Goal: Task Accomplishment & Management: Use online tool/utility

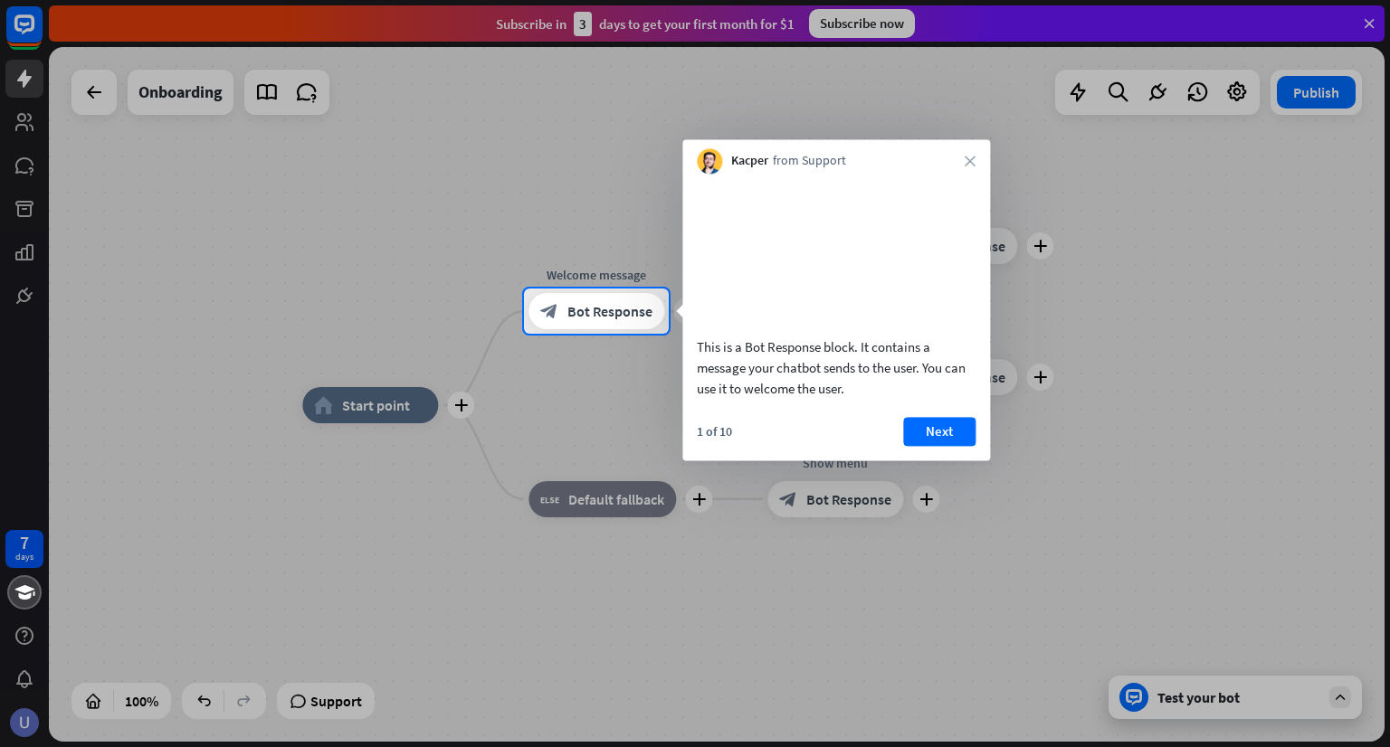
click at [1374, 15] on div at bounding box center [695, 144] width 1390 height 289
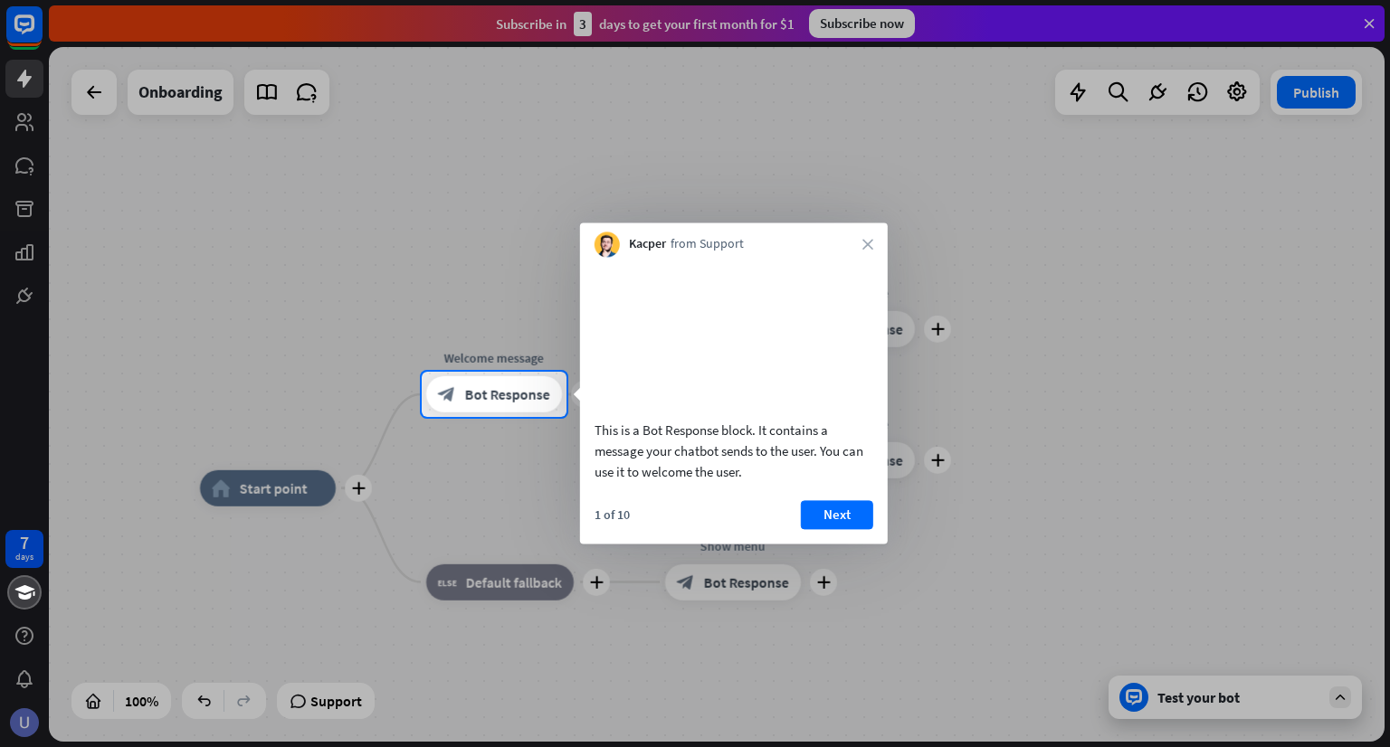
click at [1364, 24] on div at bounding box center [695, 186] width 1390 height 372
click at [858, 526] on button "Next" at bounding box center [837, 514] width 72 height 29
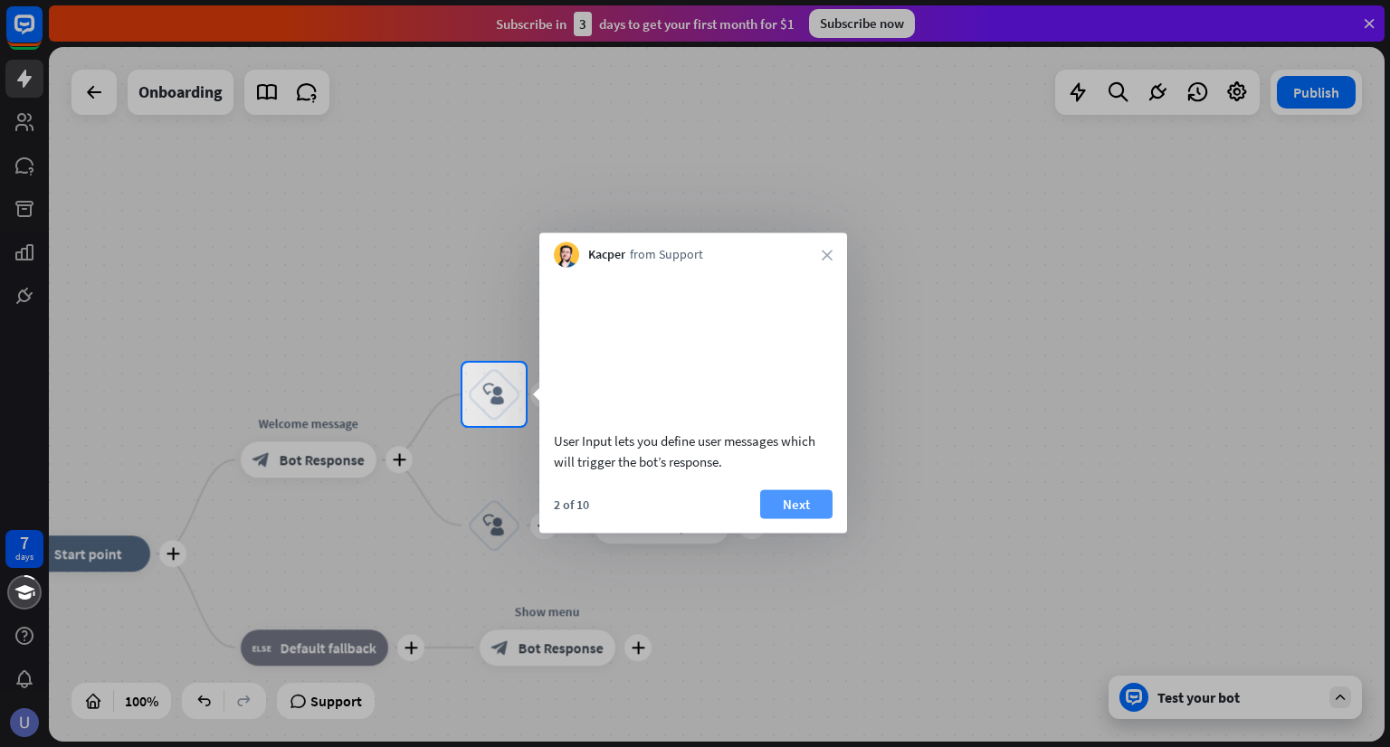
click at [809, 518] on button "Next" at bounding box center [796, 504] width 72 height 29
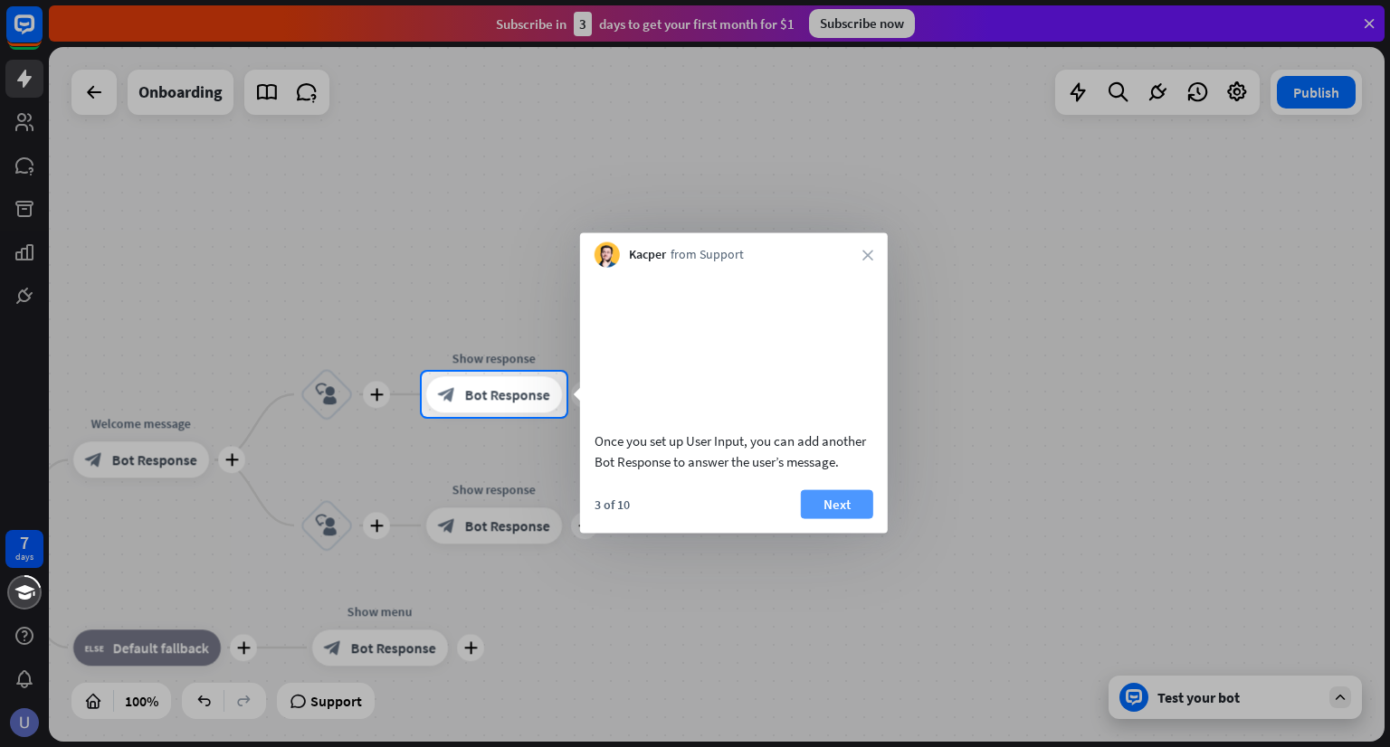
click at [854, 518] on button "Next" at bounding box center [837, 504] width 72 height 29
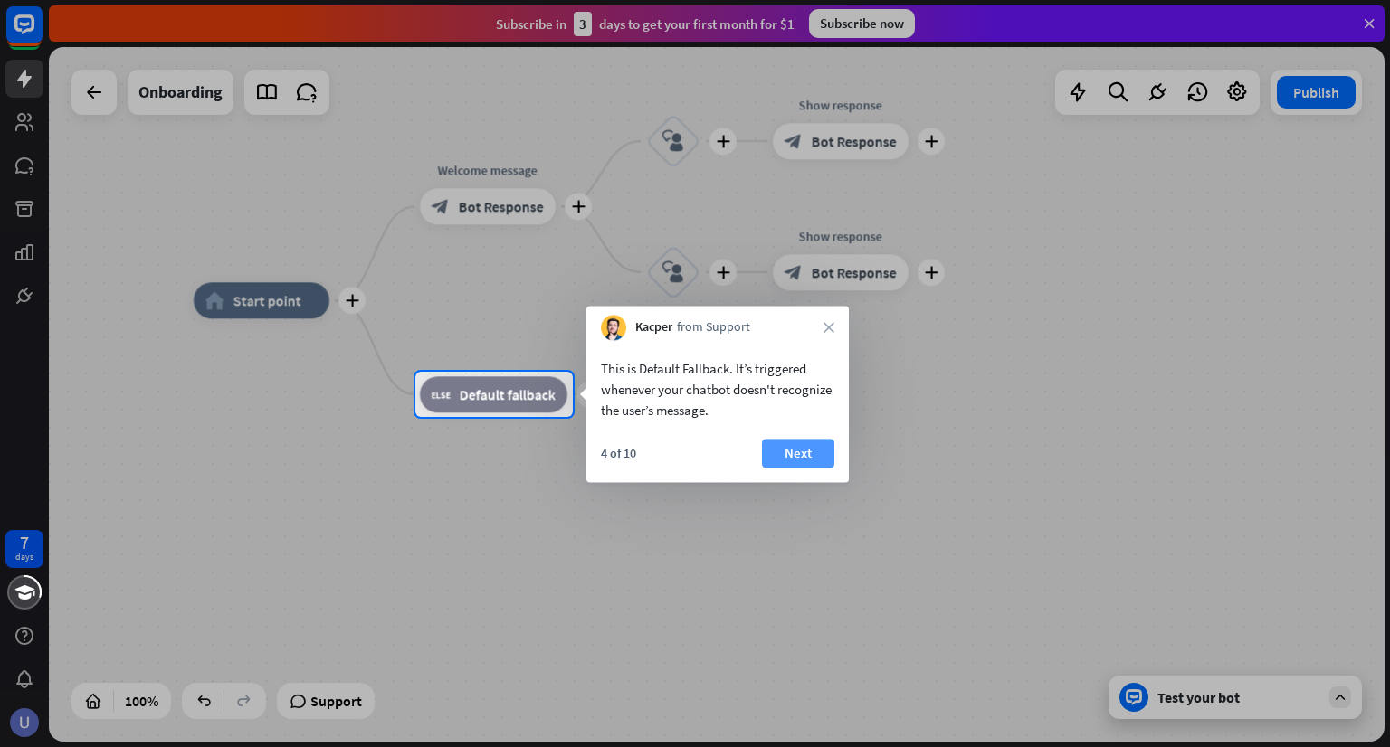
click at [807, 458] on button "Next" at bounding box center [798, 453] width 72 height 29
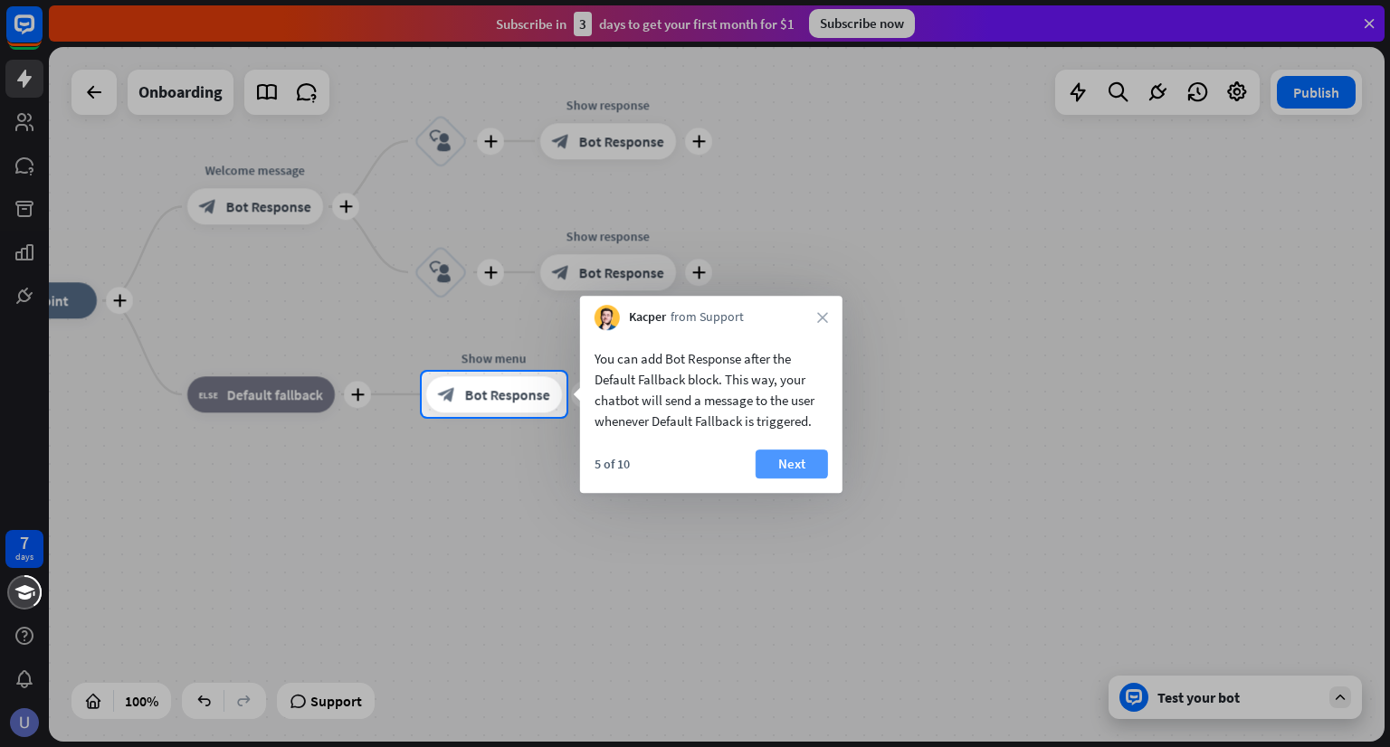
click at [799, 467] on button "Next" at bounding box center [792, 464] width 72 height 29
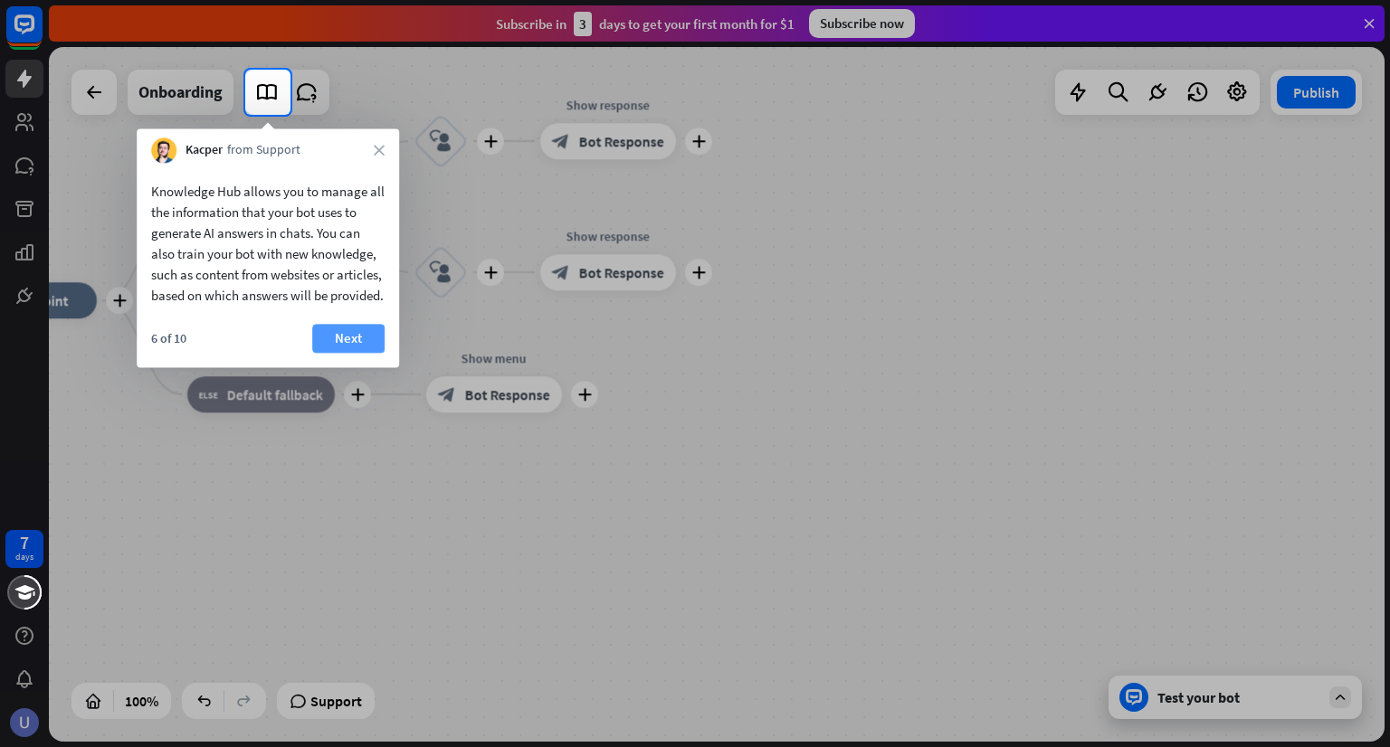
click at [358, 353] on button "Next" at bounding box center [348, 338] width 72 height 29
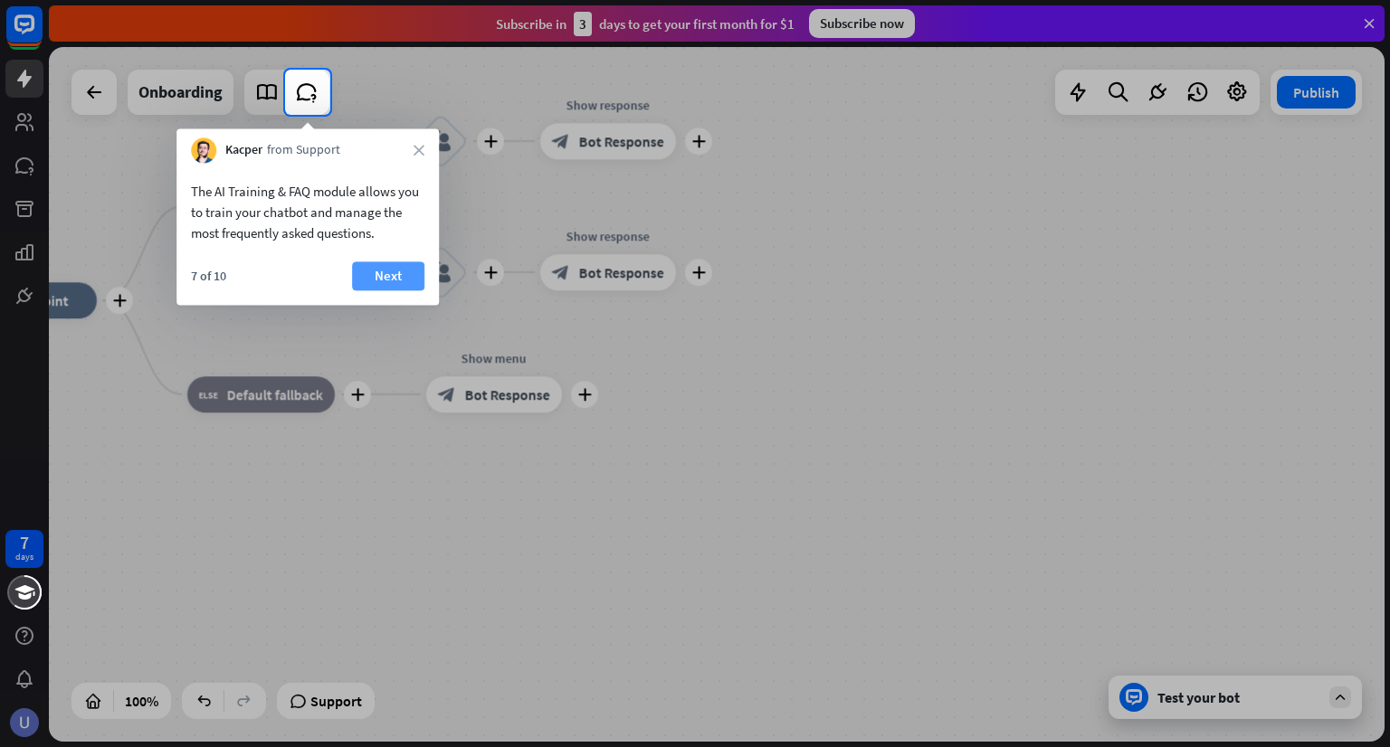
click at [409, 275] on button "Next" at bounding box center [388, 275] width 72 height 29
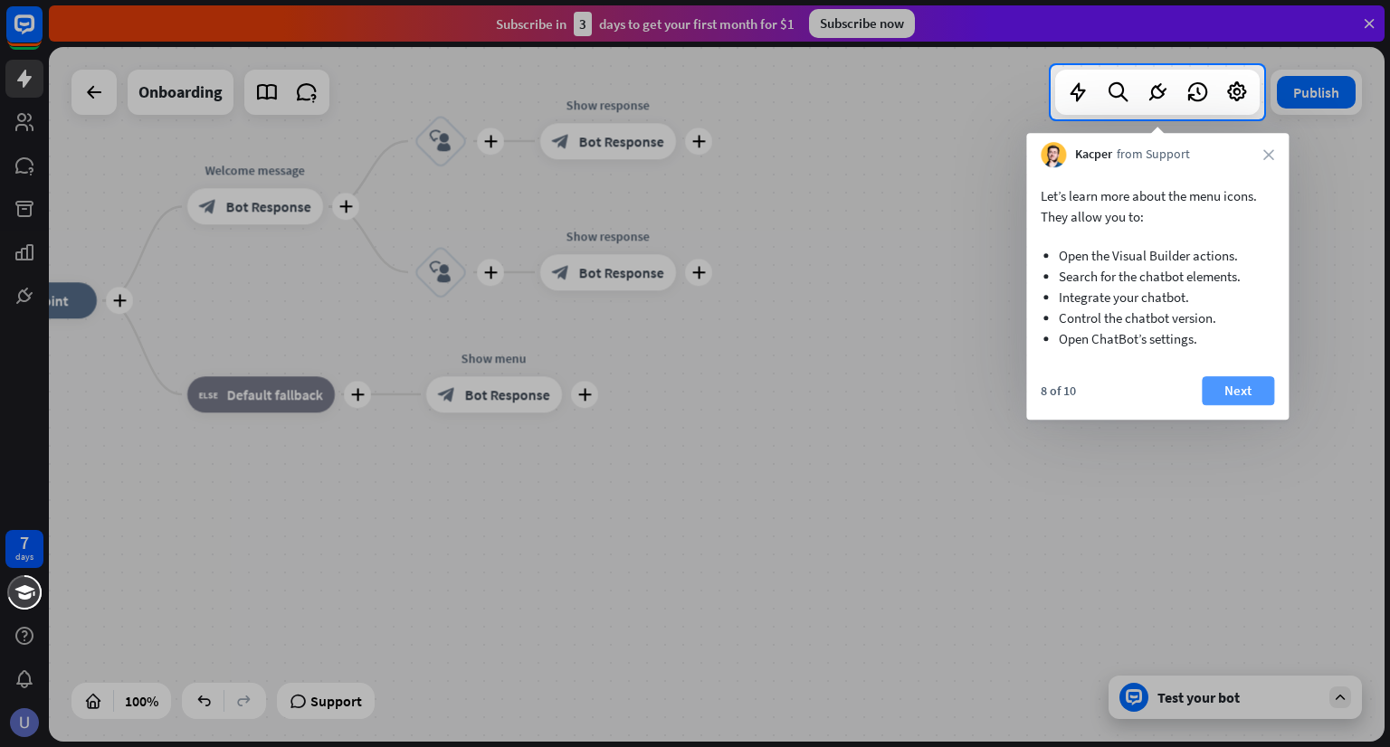
click at [1248, 395] on button "Next" at bounding box center [1238, 390] width 72 height 29
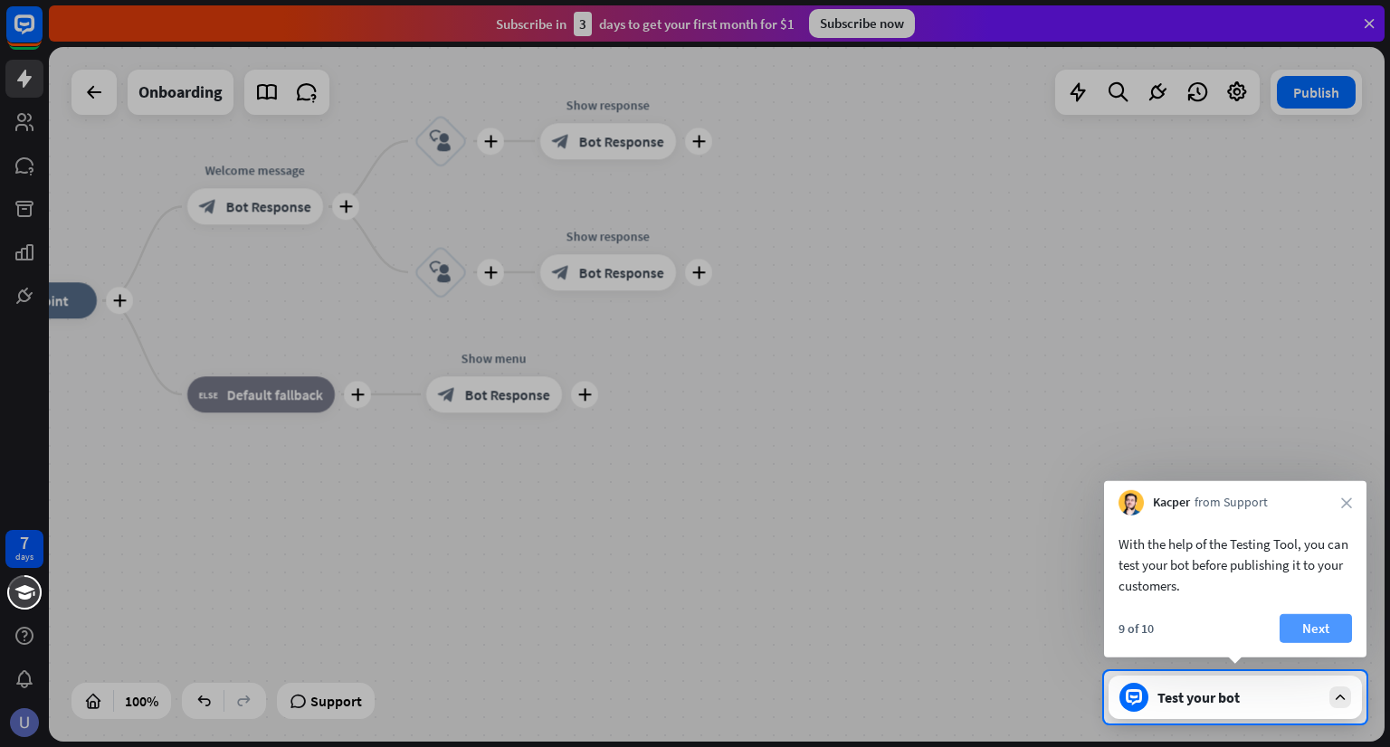
click at [1301, 620] on button "Next" at bounding box center [1315, 628] width 72 height 29
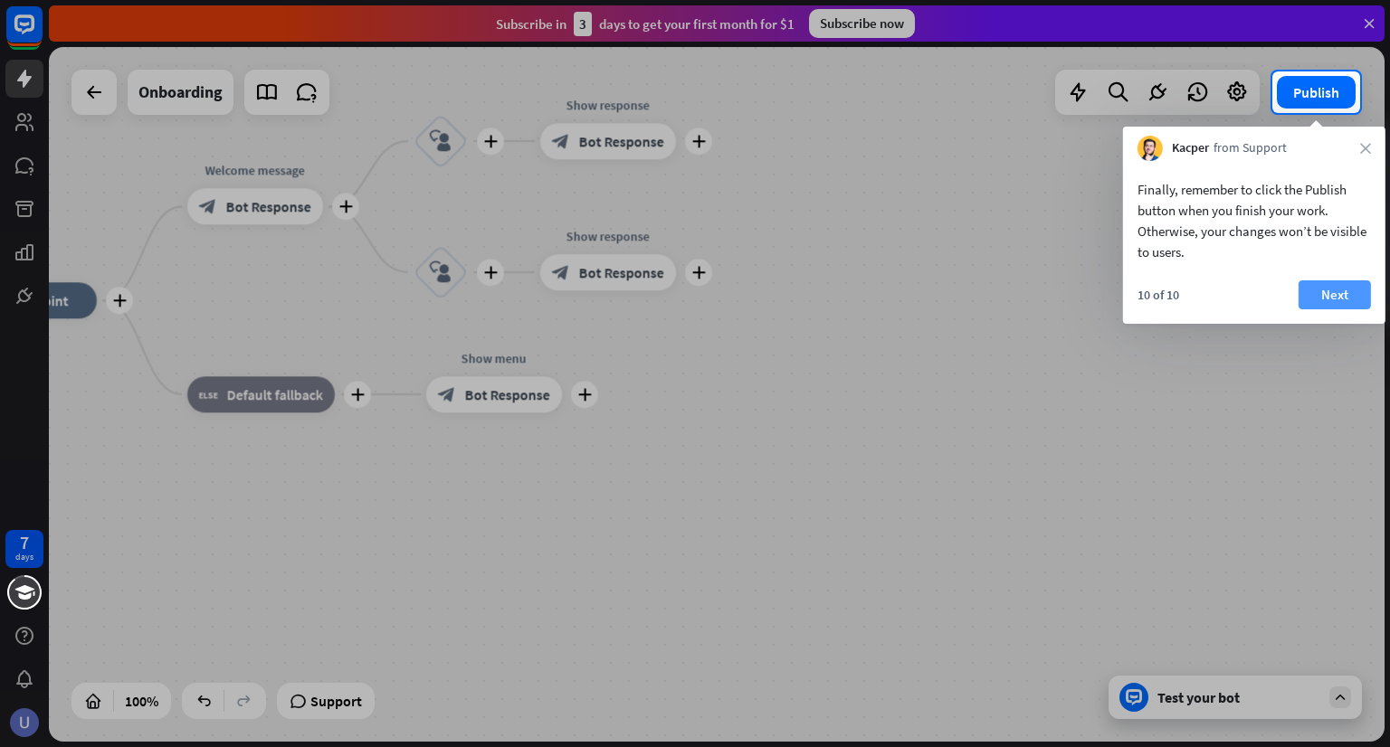
click at [1319, 299] on button "Next" at bounding box center [1334, 294] width 72 height 29
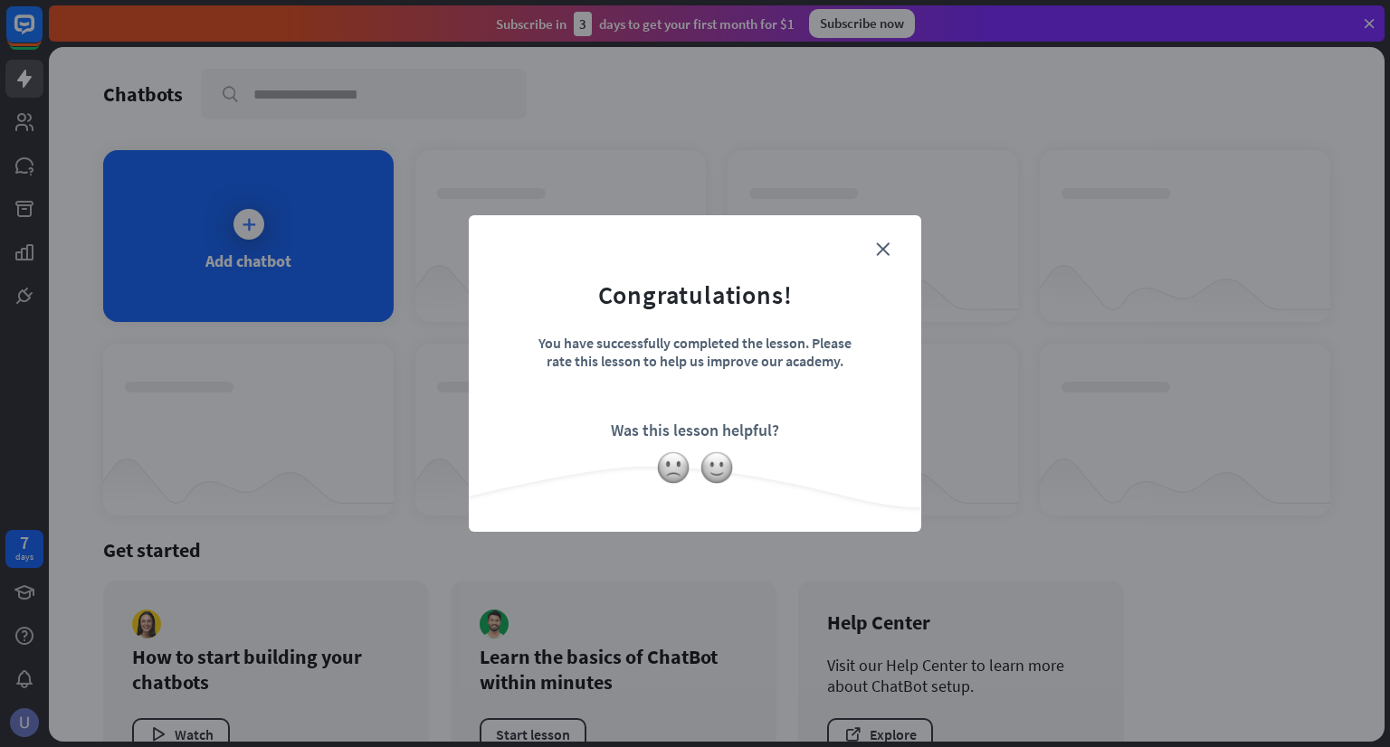
click at [890, 247] on form "Congratulations! You have successfully completed the lesson. Please rate this l…" at bounding box center [694, 346] width 407 height 216
click at [881, 246] on icon "close" at bounding box center [883, 249] width 14 height 14
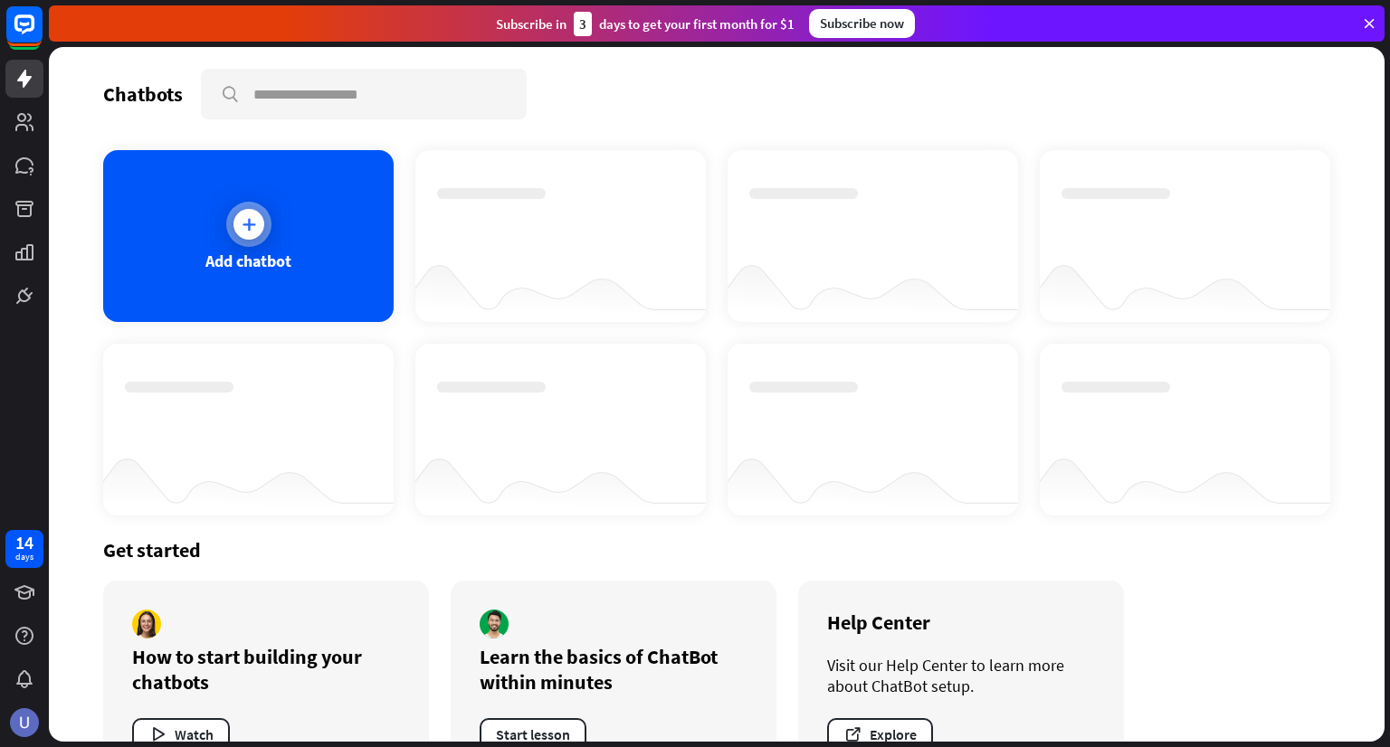
click at [334, 269] on div "Add chatbot" at bounding box center [248, 236] width 290 height 172
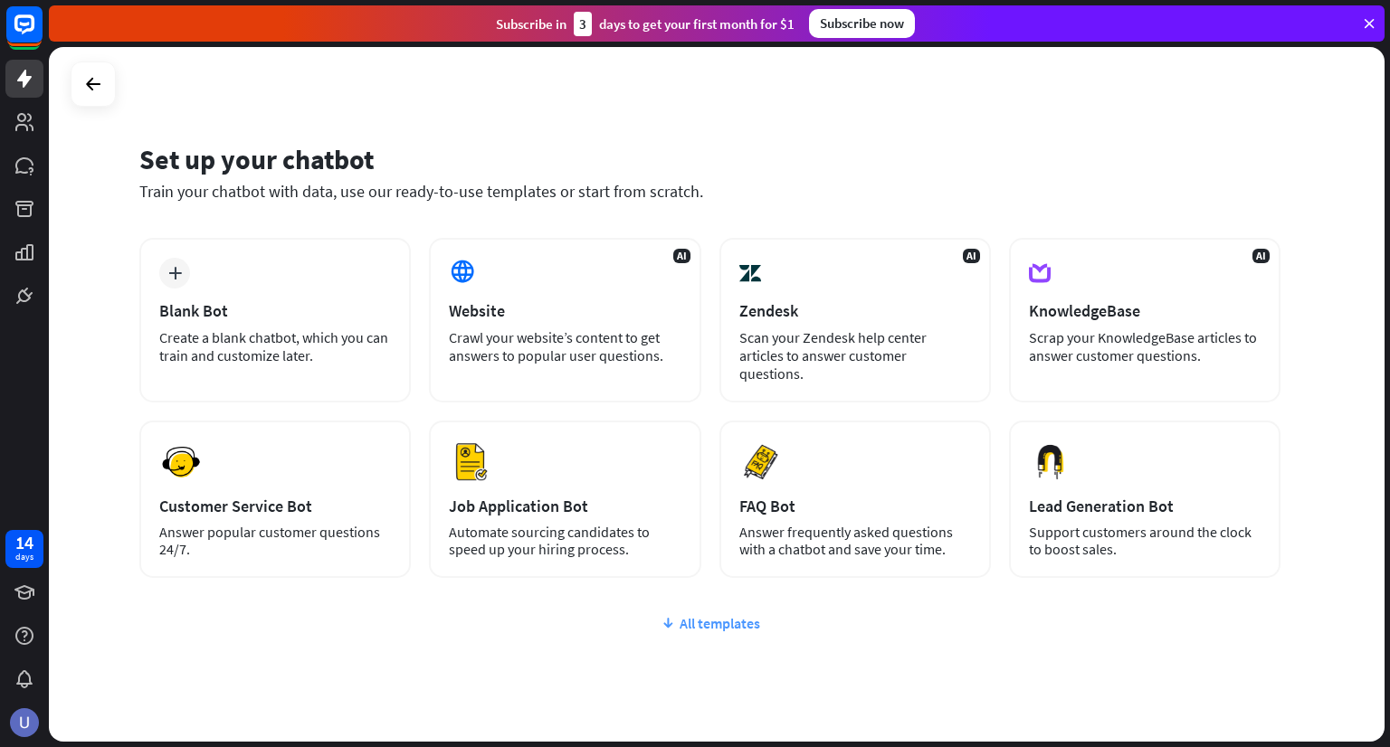
click at [699, 614] on div "All templates" at bounding box center [709, 623] width 1141 height 18
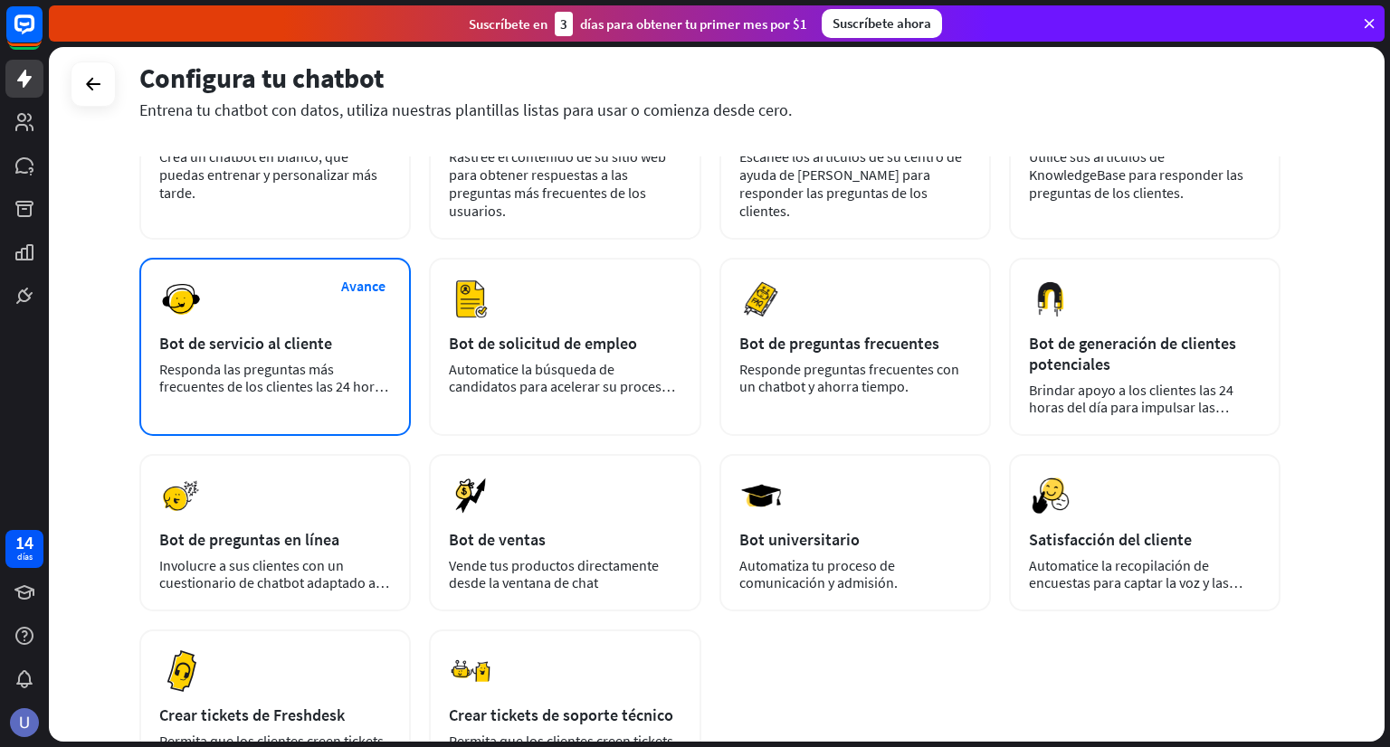
scroll to position [271, 0]
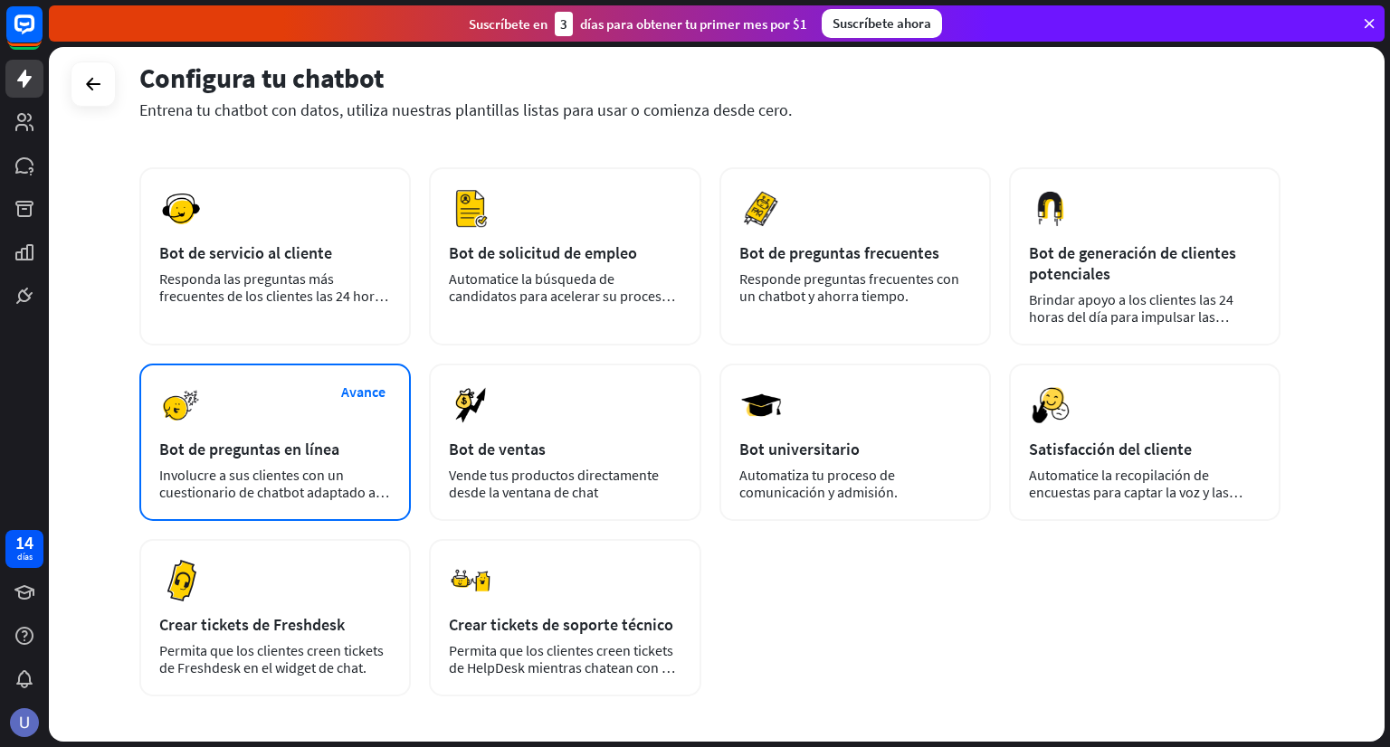
click at [322, 422] on div "Avance Bot de preguntas en línea Involucre a sus clientes con un cuestionario d…" at bounding box center [274, 442] width 271 height 157
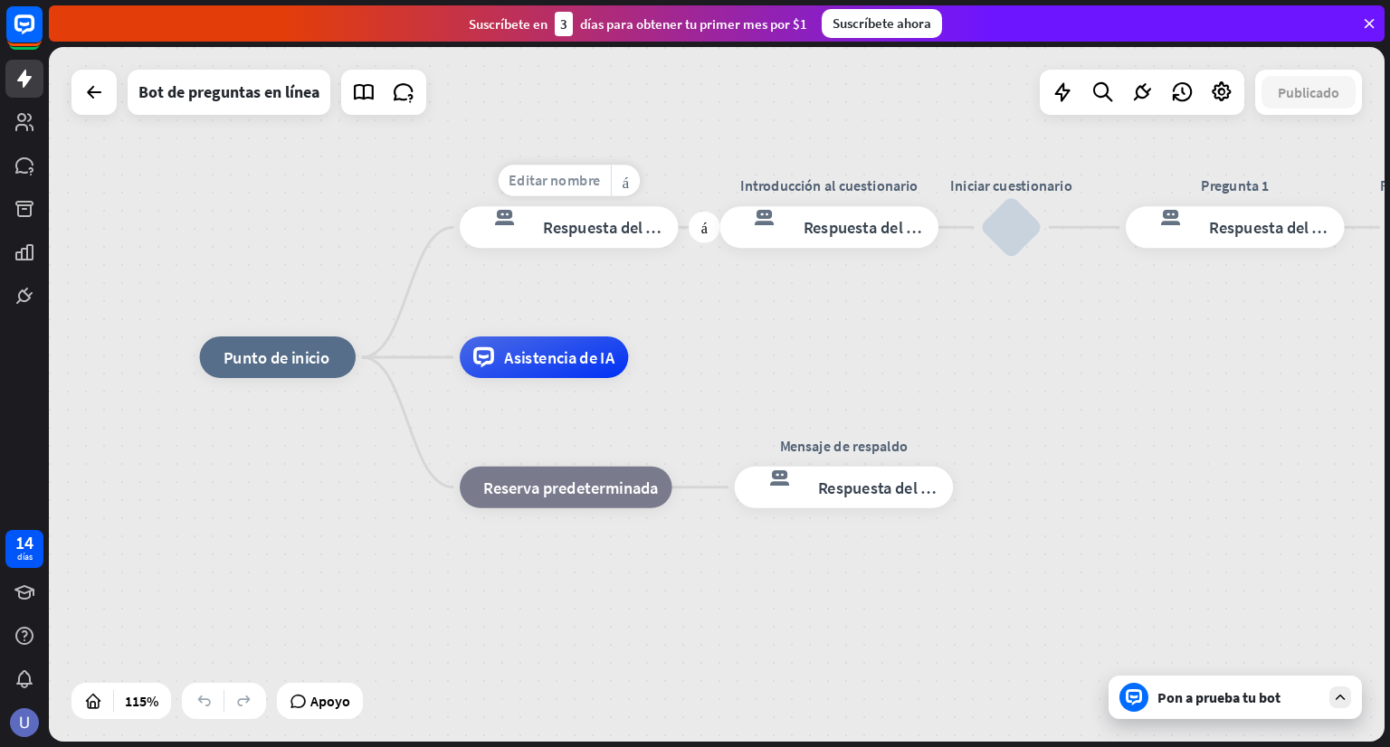
click at [558, 182] on font "Editar nombre" at bounding box center [554, 180] width 91 height 19
drag, startPoint x: 627, startPoint y: 182, endPoint x: 496, endPoint y: 181, distance: 131.2
click at [496, 206] on div "**********" at bounding box center [569, 227] width 219 height 42
type input "**********"
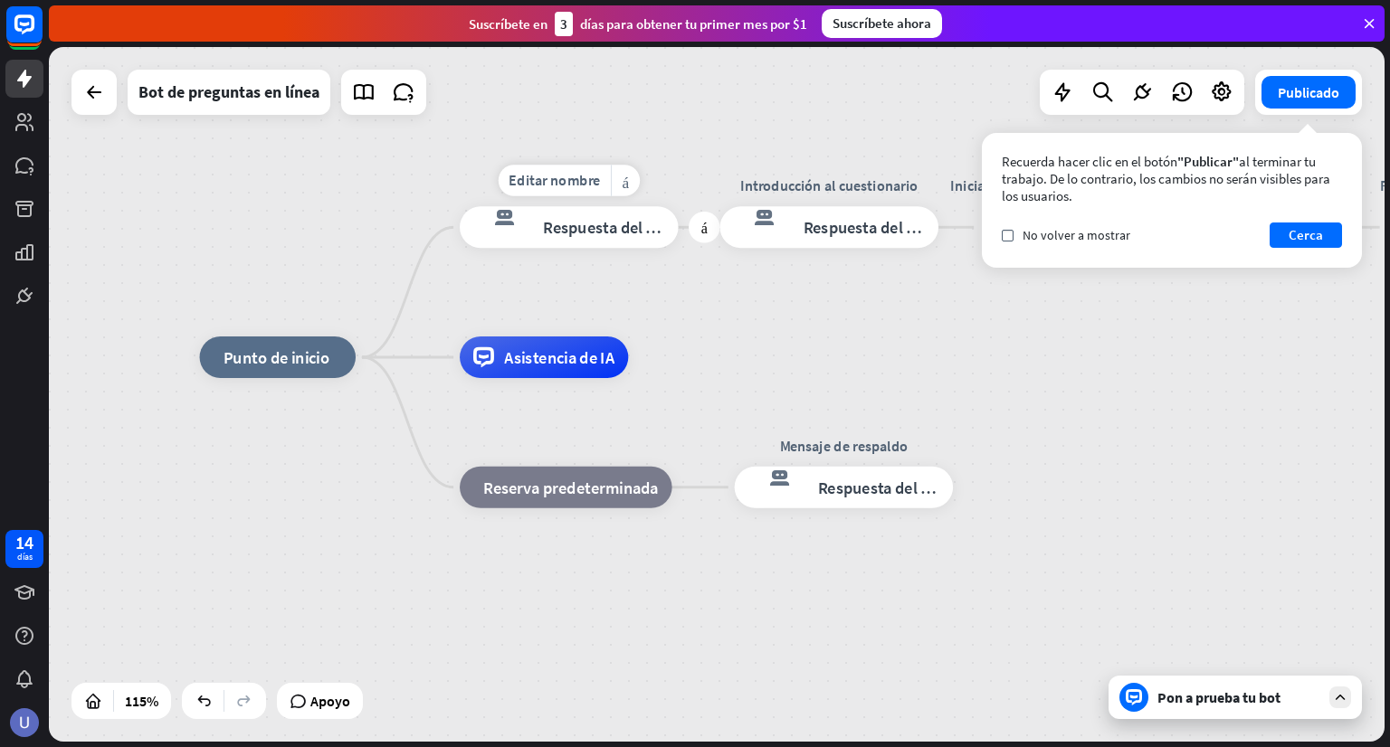
click at [613, 230] on font "Respuesta del bot" at bounding box center [606, 227] width 127 height 21
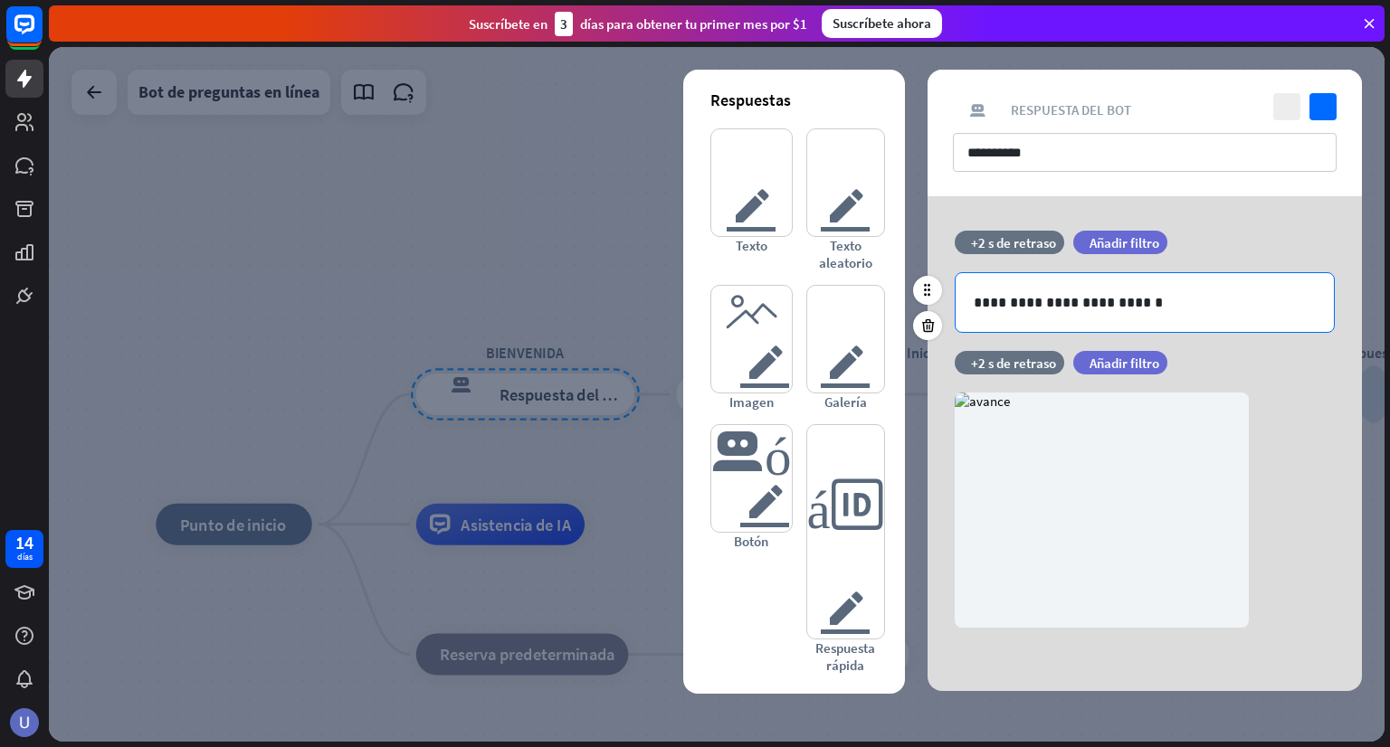
click at [1162, 306] on p "**********" at bounding box center [1145, 302] width 342 height 23
drag, startPoint x: 1162, startPoint y: 306, endPoint x: 938, endPoint y: 309, distance: 223.5
click at [938, 309] on div "**********" at bounding box center [1144, 291] width 434 height 120
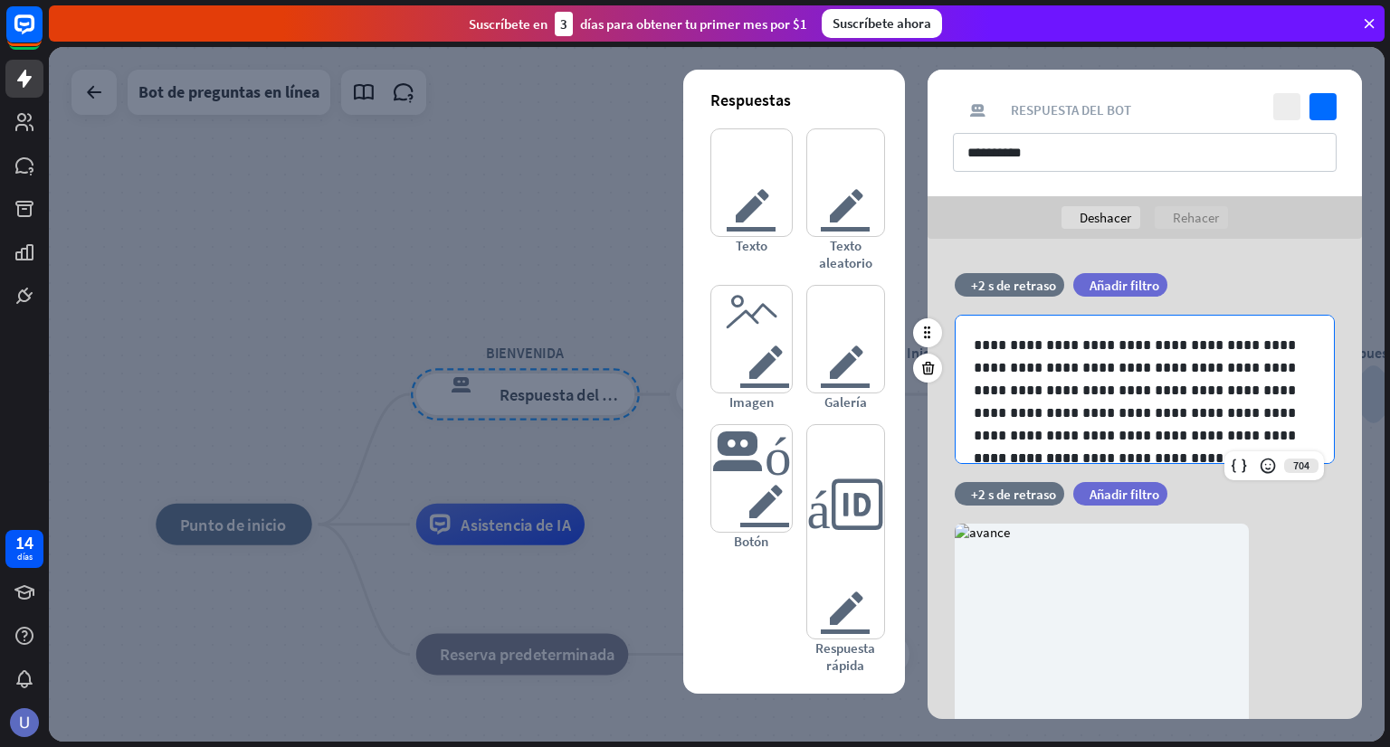
click at [1134, 389] on p "**********" at bounding box center [1138, 390] width 328 height 113
drag, startPoint x: 1285, startPoint y: 343, endPoint x: 1119, endPoint y: 344, distance: 165.6
click at [1119, 344] on p "**********" at bounding box center [1138, 390] width 328 height 113
click at [1129, 391] on p "**********" at bounding box center [1138, 402] width 328 height 90
click at [1191, 407] on p "**********" at bounding box center [1138, 436] width 328 height 68
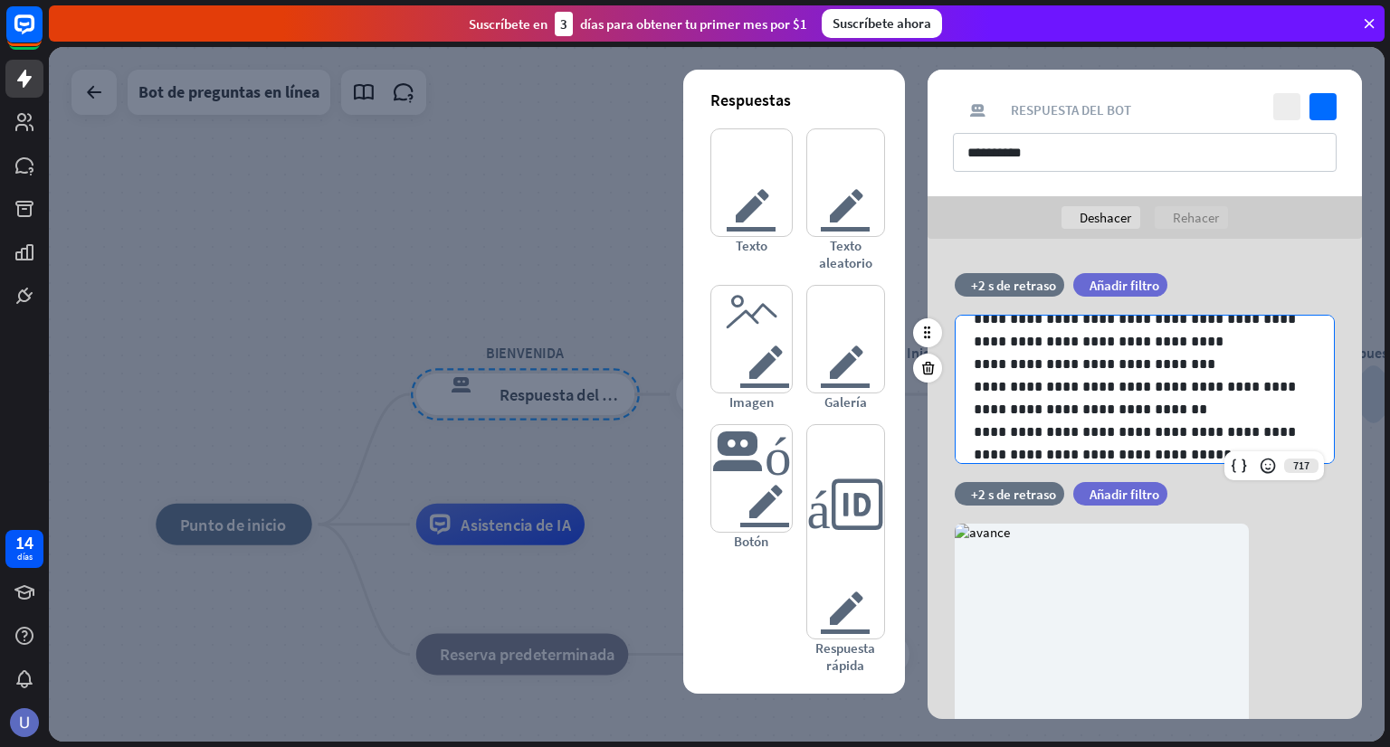
scroll to position [69, 0]
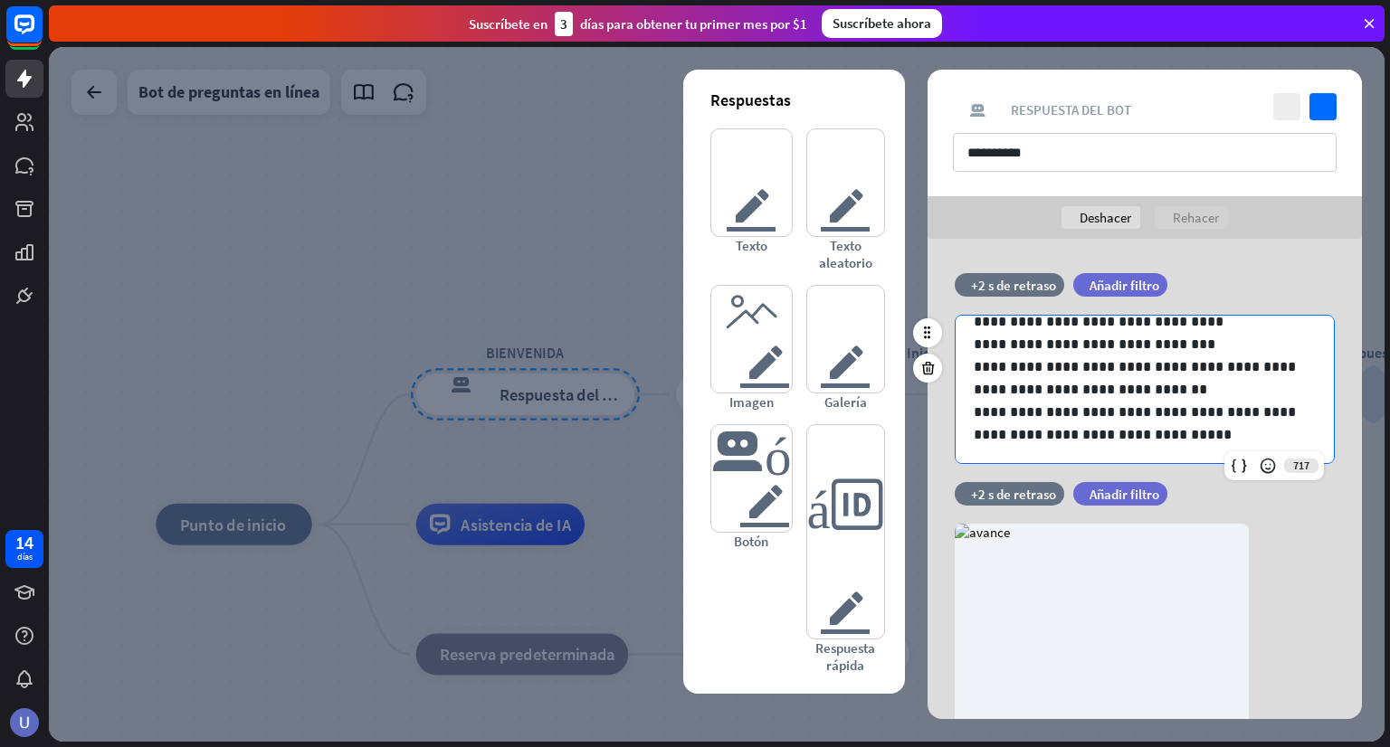
click at [1135, 366] on p "**********" at bounding box center [1138, 378] width 328 height 45
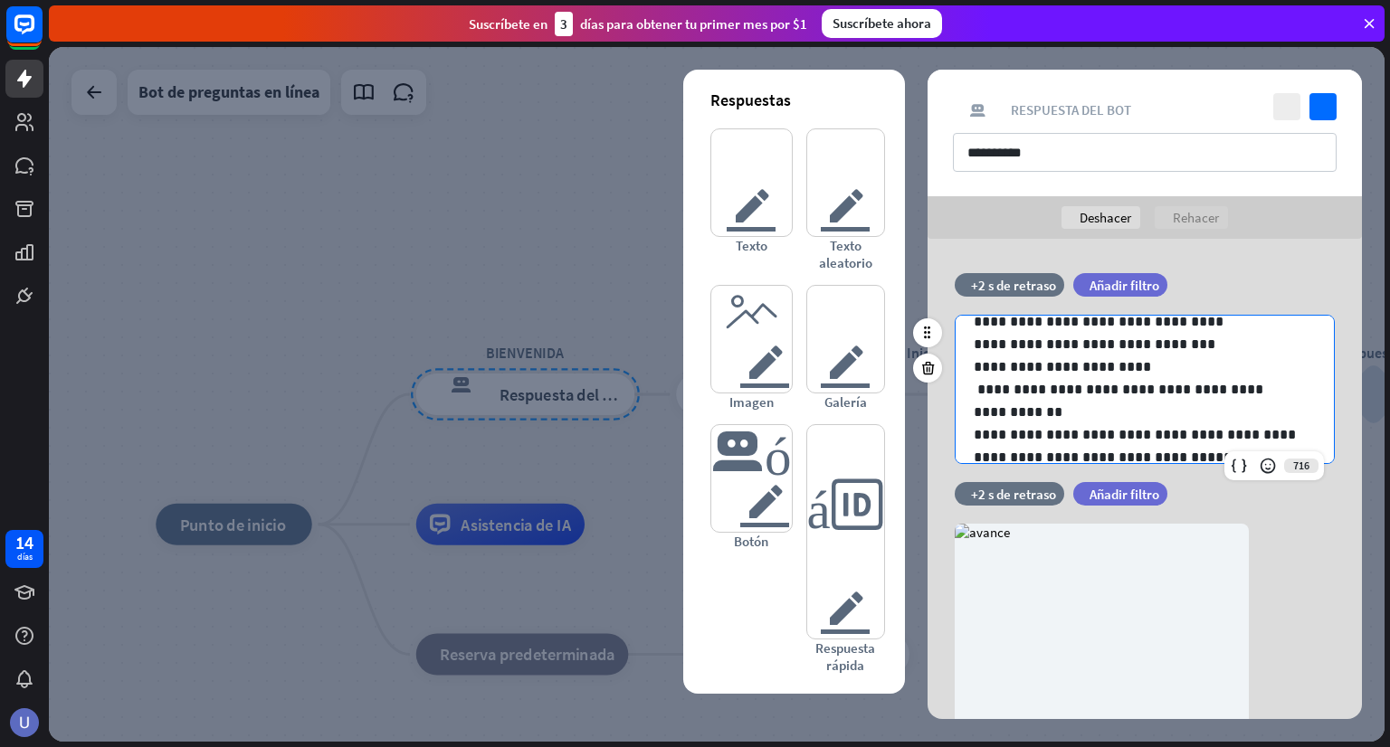
click at [1180, 388] on p "**********" at bounding box center [1138, 400] width 328 height 45
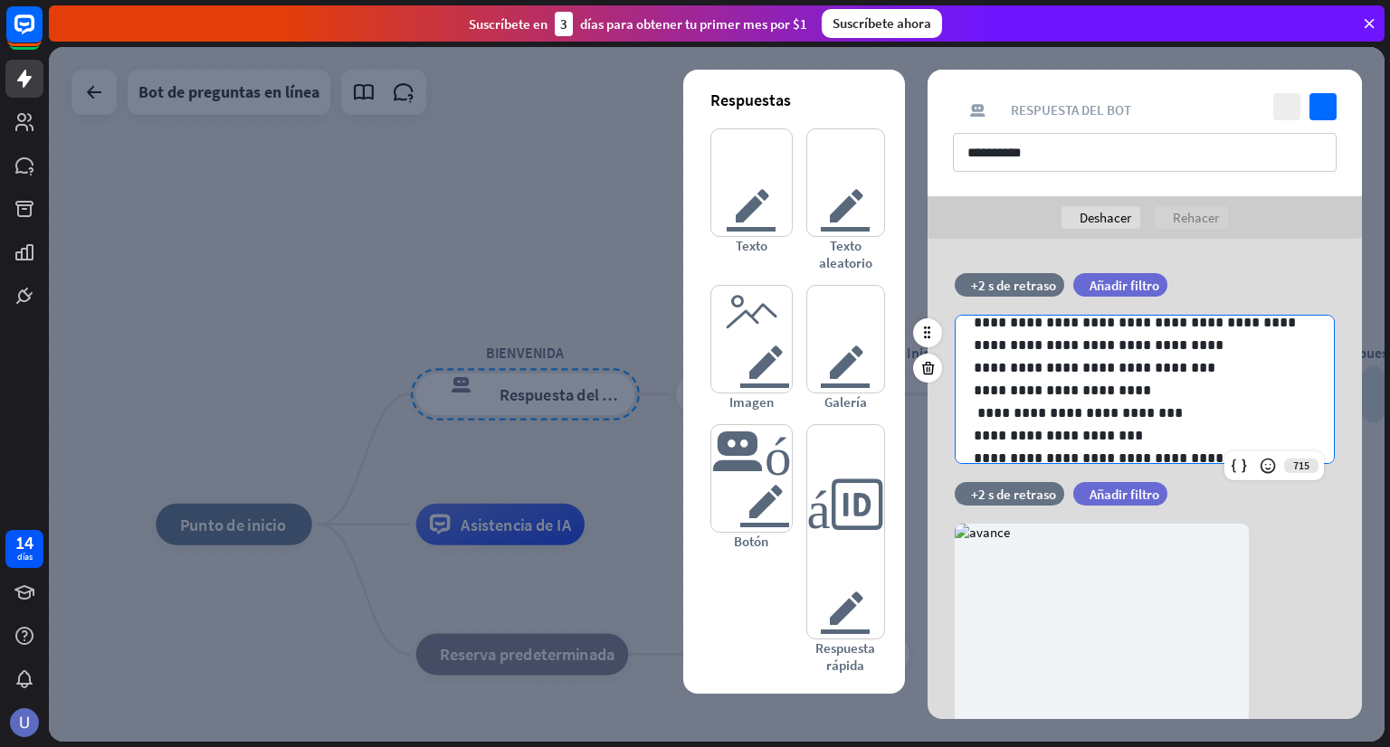
scroll to position [1, 0]
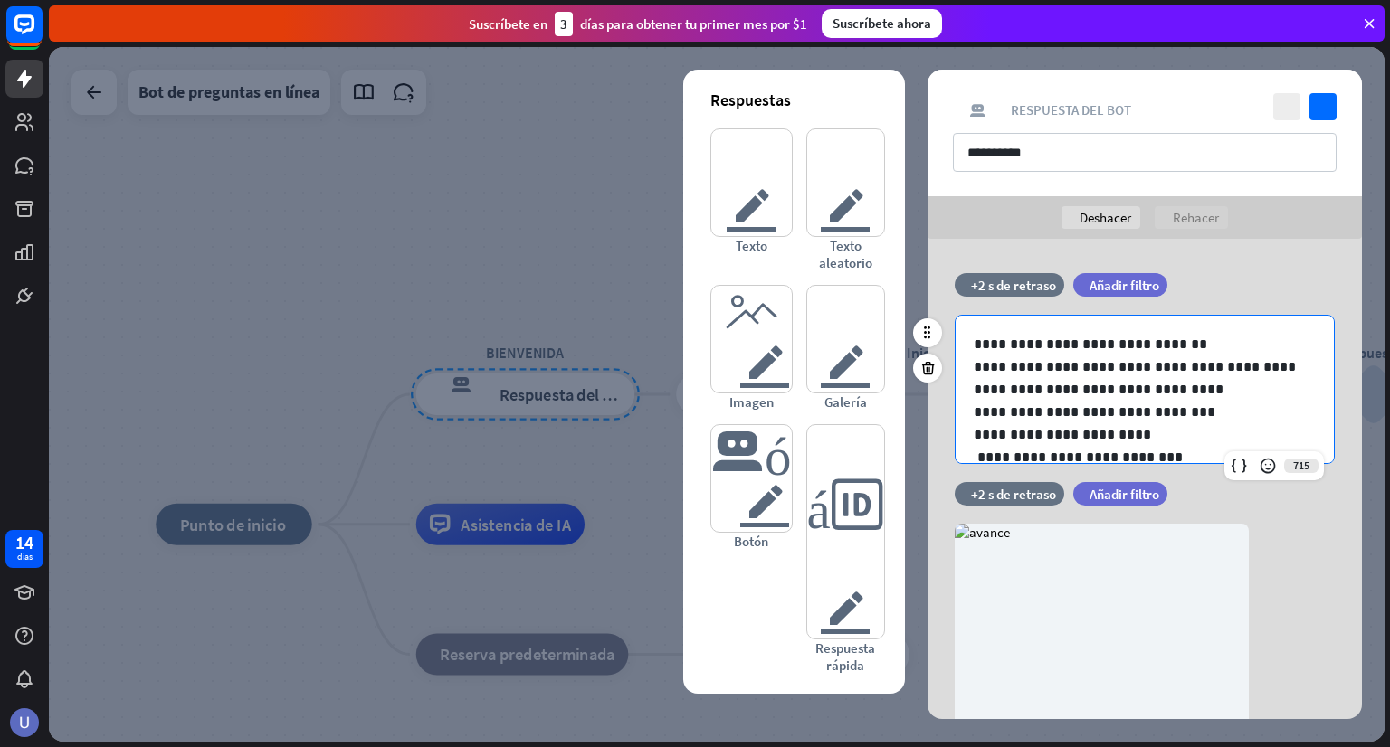
click at [1141, 390] on p "**********" at bounding box center [1138, 378] width 328 height 45
drag, startPoint x: 1190, startPoint y: 433, endPoint x: 974, endPoint y: 436, distance: 216.3
click at [974, 436] on p "**********" at bounding box center [1138, 434] width 328 height 23
click at [984, 407] on p at bounding box center [1145, 412] width 342 height 23
drag, startPoint x: 1205, startPoint y: 415, endPoint x: 1035, endPoint y: 412, distance: 170.1
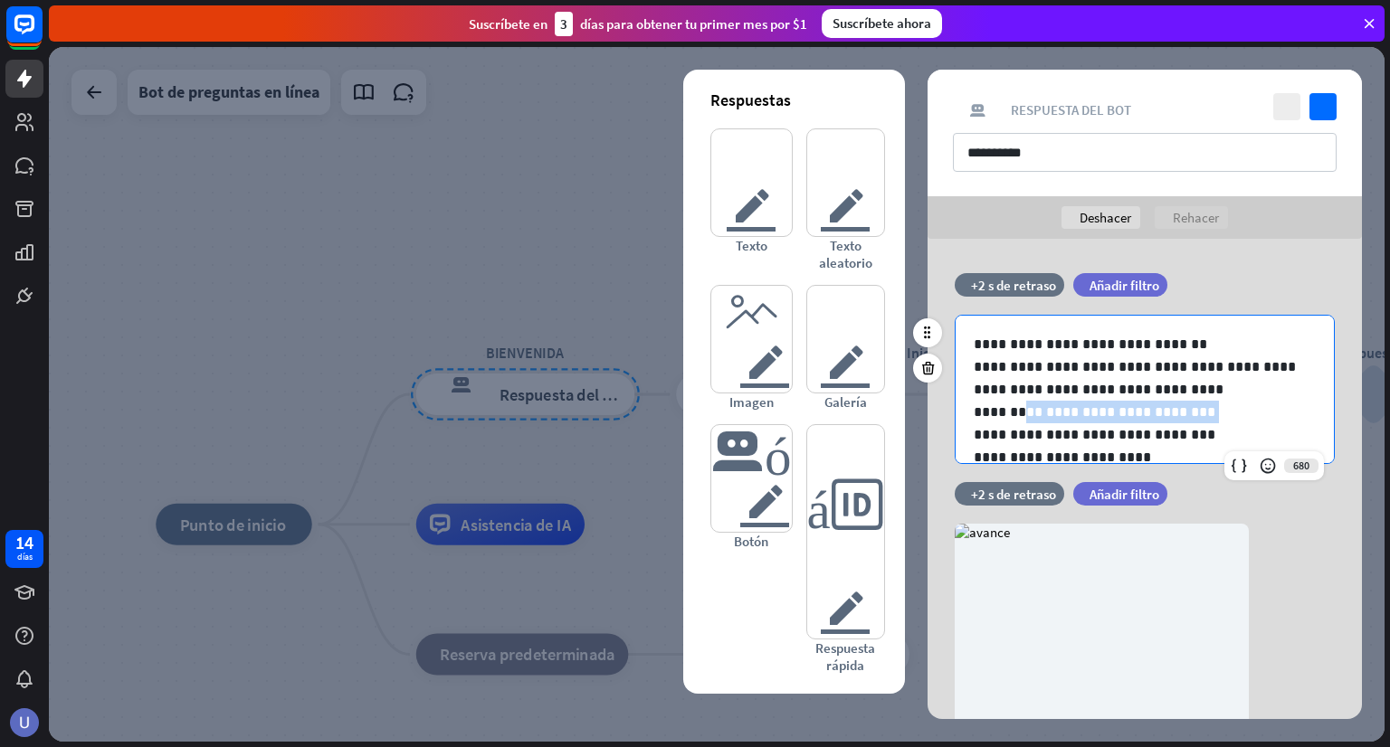
click at [1035, 412] on p "**********" at bounding box center [1138, 412] width 328 height 23
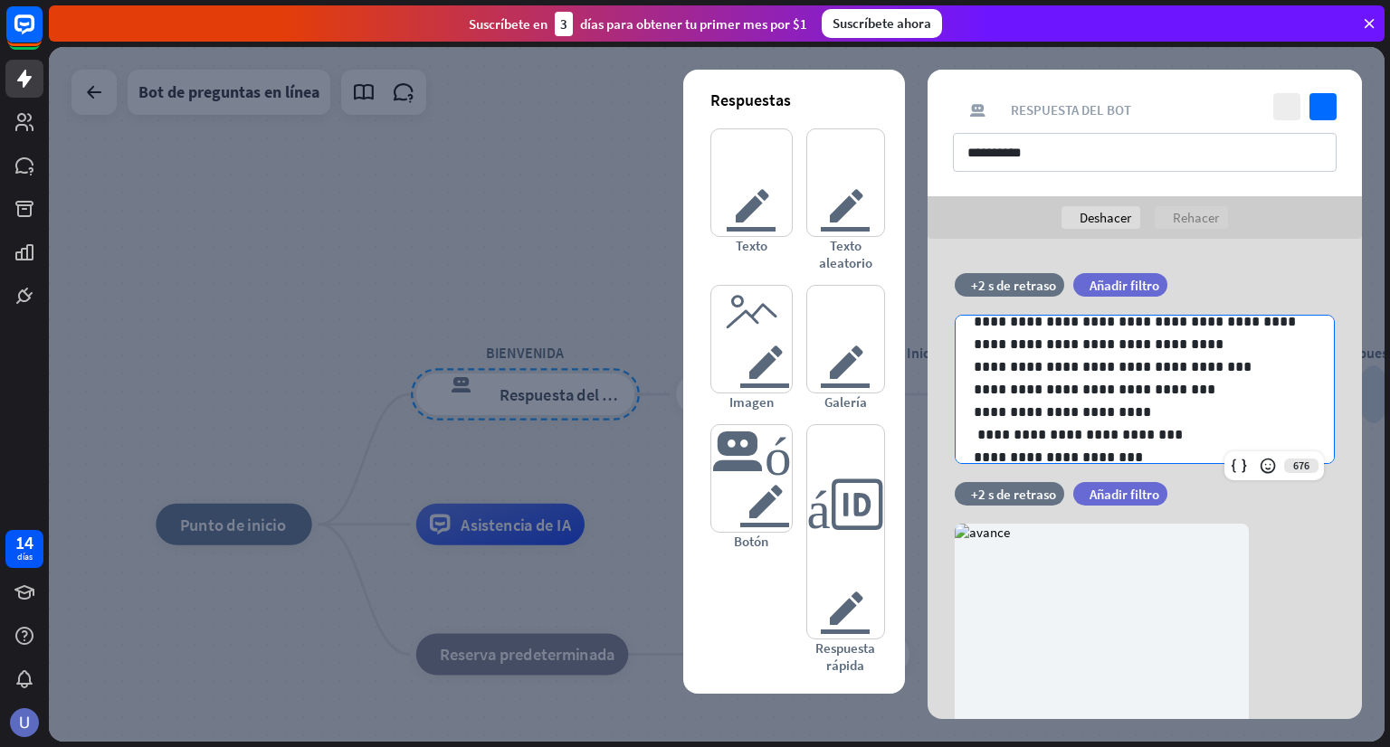
scroll to position [0, 0]
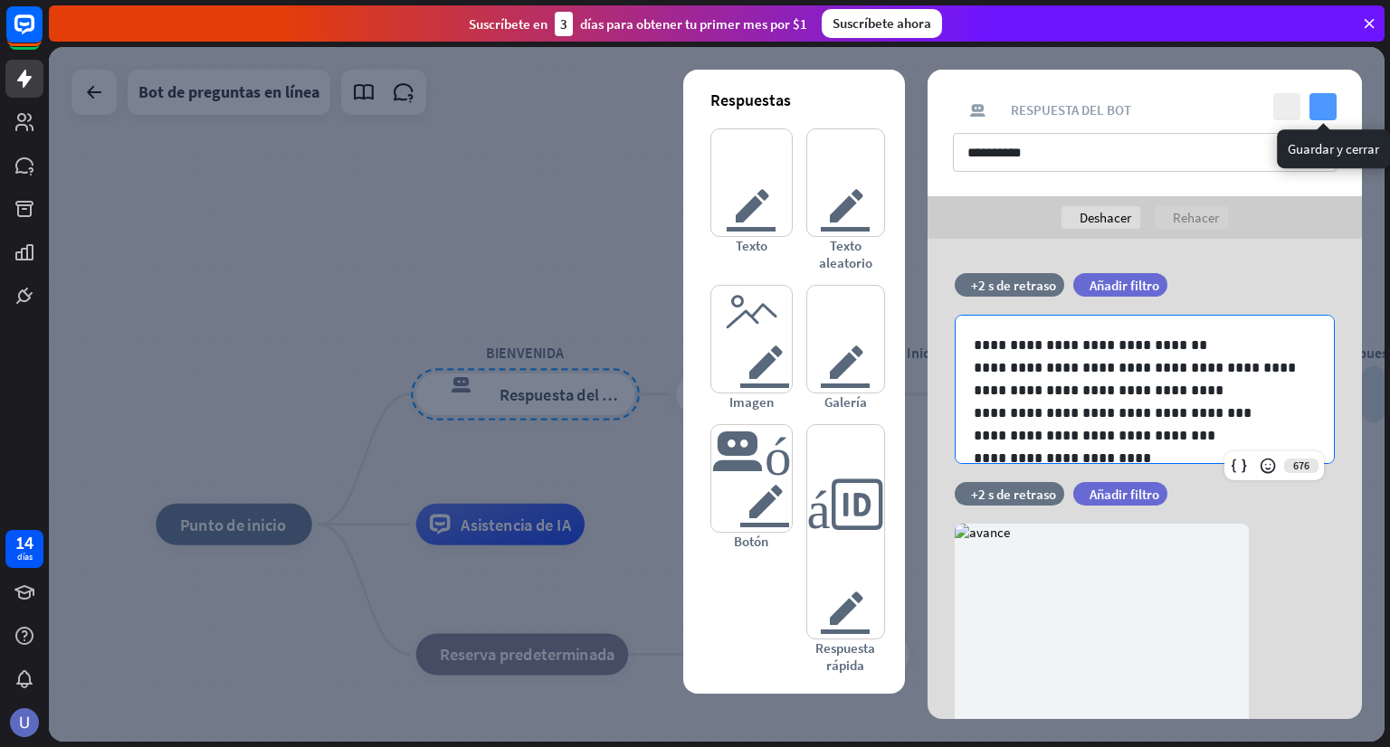
click at [1325, 107] on icon "controlar" at bounding box center [1322, 106] width 27 height 27
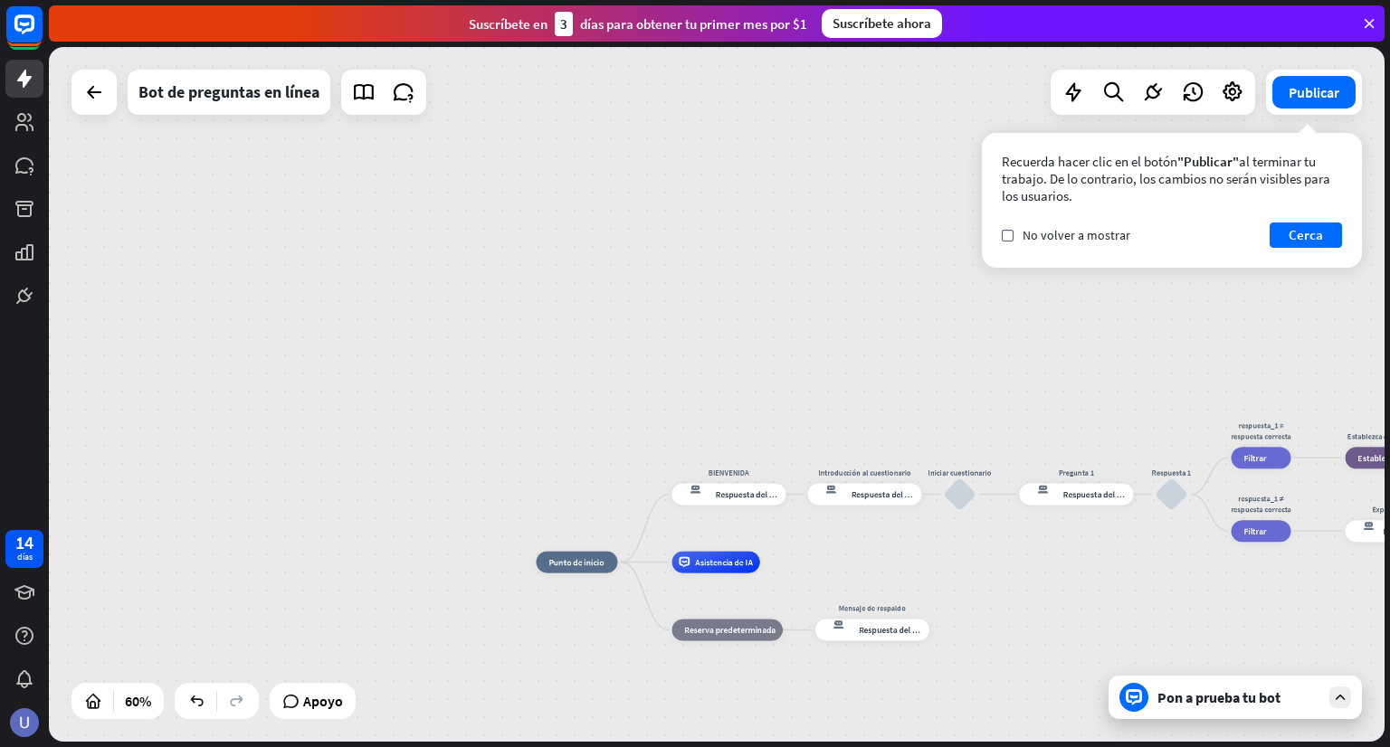
drag, startPoint x: 1276, startPoint y: 572, endPoint x: 991, endPoint y: 550, distance: 285.9
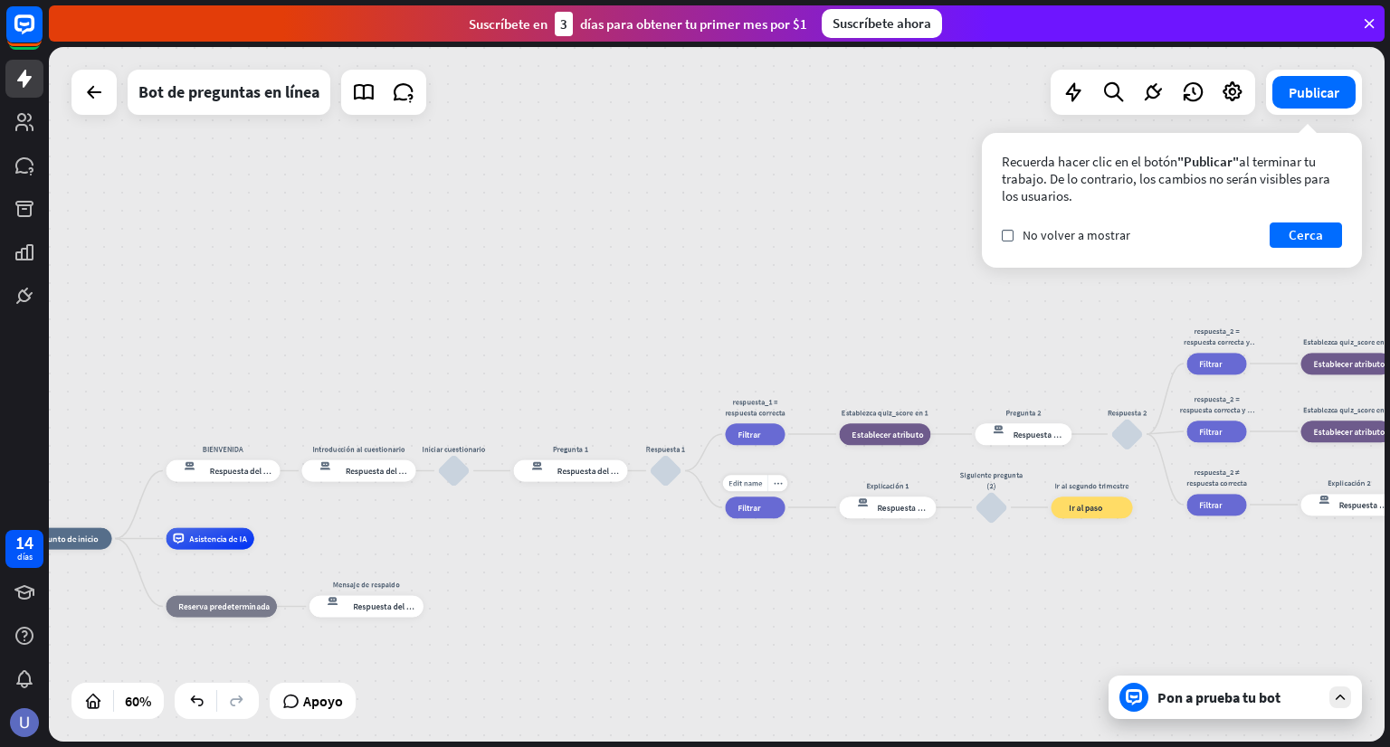
drag, startPoint x: 860, startPoint y: 547, endPoint x: 793, endPoint y: 541, distance: 67.3
click at [793, 541] on div "inicio_2 Punto de inicio BIENVENIDA respuesta del bot de bloqueo Respuesta del …" at bounding box center [432, 747] width 802 height 417
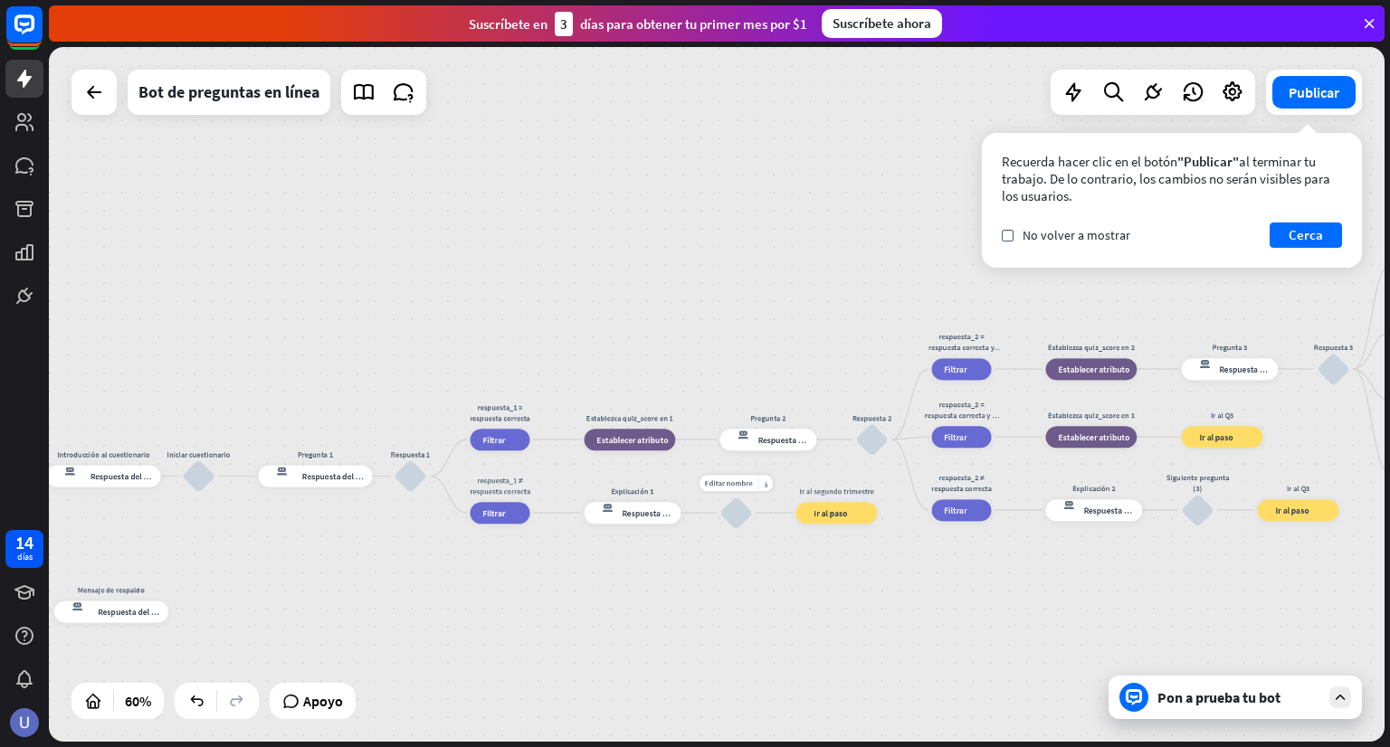
drag, startPoint x: 1040, startPoint y: 527, endPoint x: 783, endPoint y: 532, distance: 257.0
click at [796, 524] on div "Edit name more_horiz Ir al segundo trimestre bloque_ir a Ir al paso" at bounding box center [836, 513] width 81 height 22
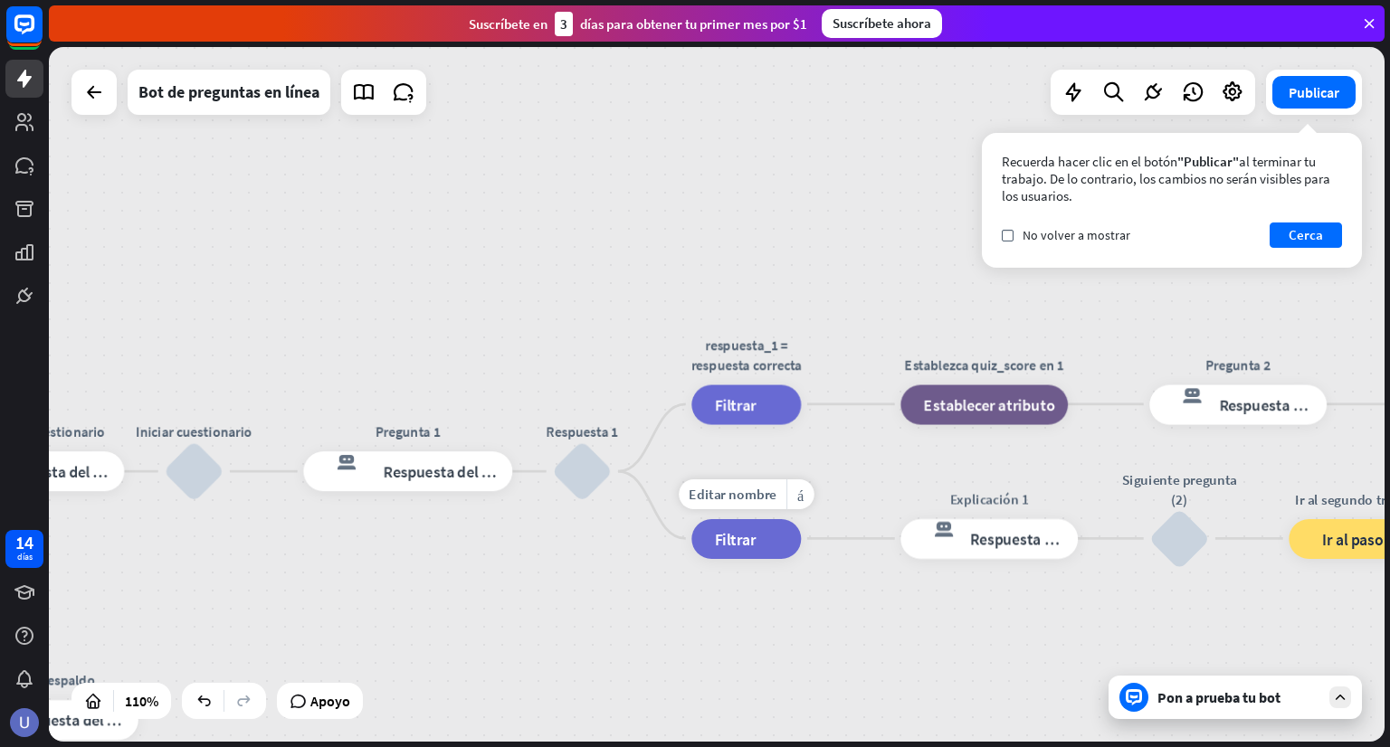
drag, startPoint x: 411, startPoint y: 473, endPoint x: 792, endPoint y: 466, distance: 381.0
click at [737, 467] on div "inicio_2 Punto de inicio BIENVENIDA respuesta del bot de bloqueo Respuesta del …" at bounding box center [717, 394] width 1336 height 695
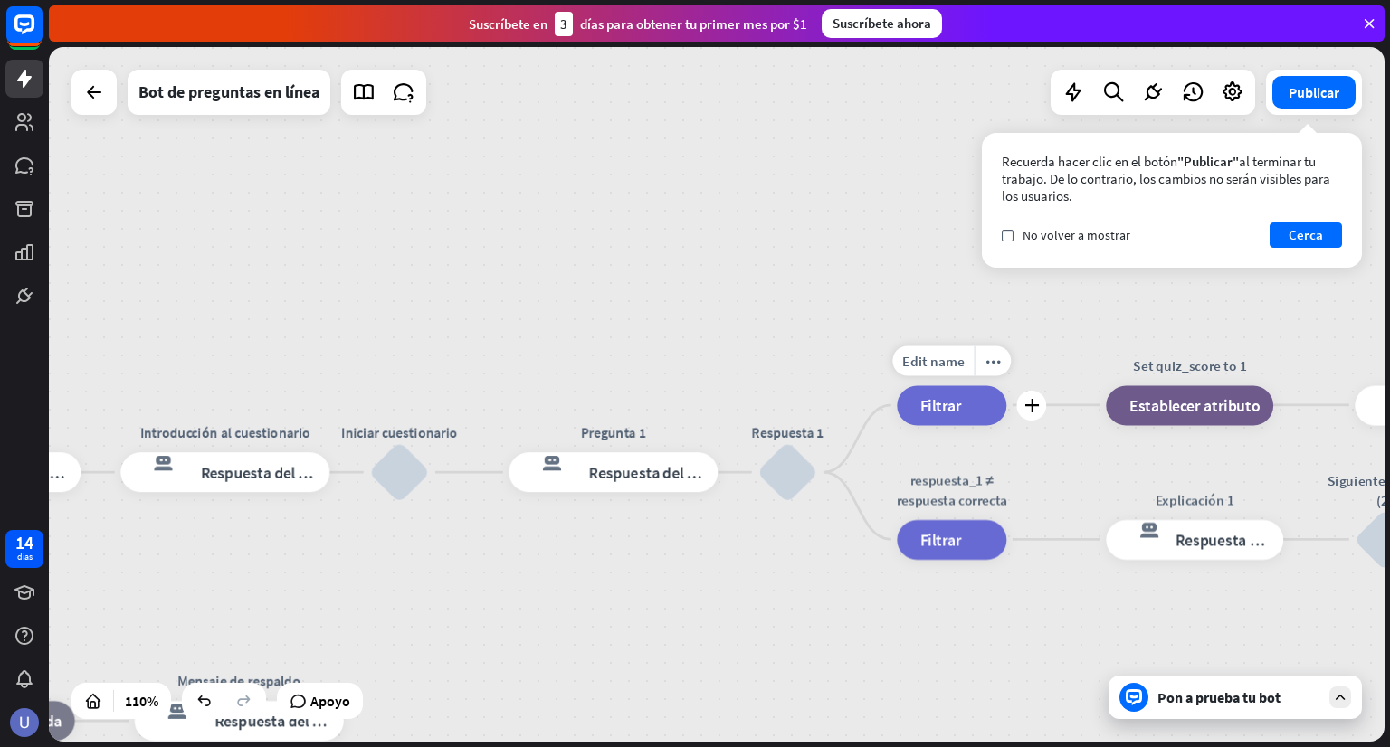
drag, startPoint x: 845, startPoint y: 452, endPoint x: 1044, endPoint y: 453, distance: 199.1
click at [1006, 425] on div "Edit name more_horiz plus answer_1 = correct ans filtrar Filtrar" at bounding box center [951, 405] width 109 height 40
drag, startPoint x: 531, startPoint y: 466, endPoint x: 779, endPoint y: 471, distance: 248.0
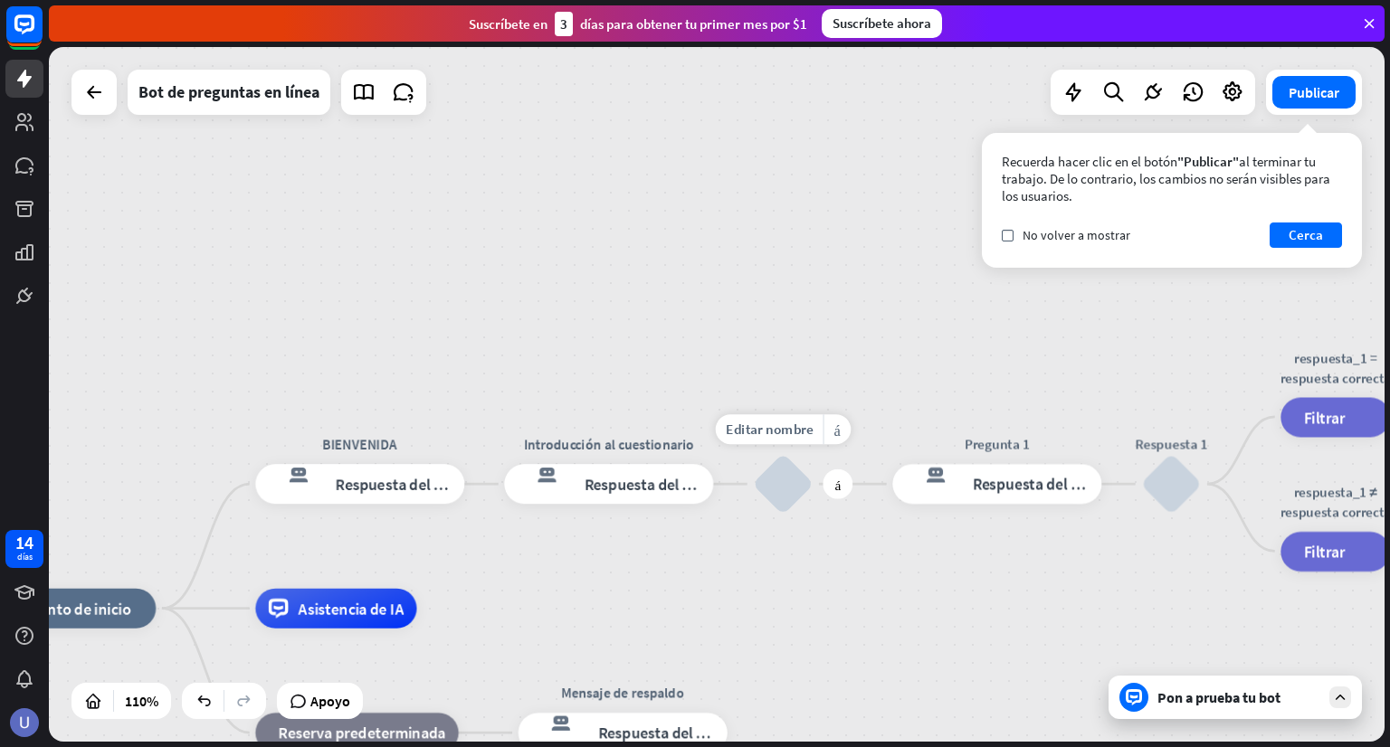
drag, startPoint x: 387, startPoint y: 518, endPoint x: 771, endPoint y: 529, distance: 383.8
click at [771, 514] on div "Editar nombre más_horiz más bloquear_entrada_de_usuario" at bounding box center [783, 484] width 60 height 60
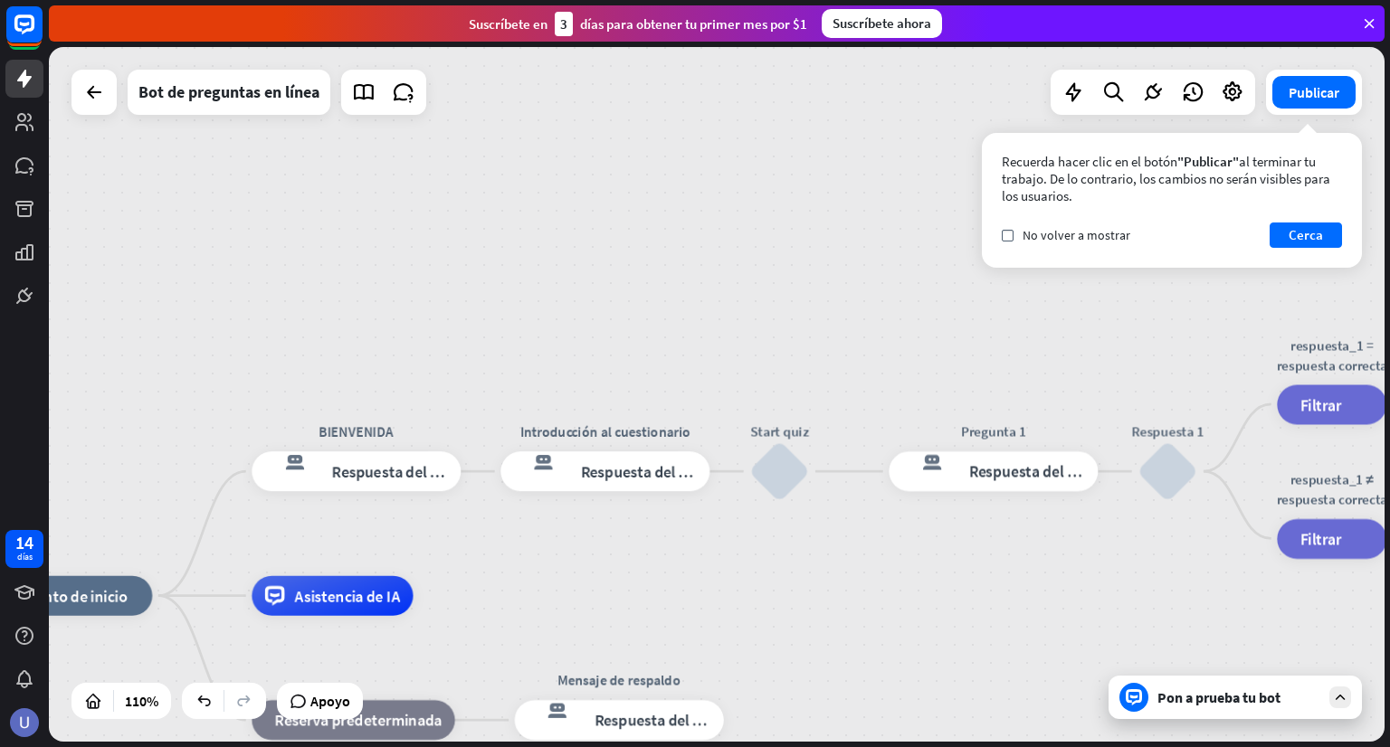
drag, startPoint x: 727, startPoint y: 585, endPoint x: 649, endPoint y: 472, distance: 137.8
click at [679, 499] on div "inicio_2 Punto de inicio BIENVENIDA respuesta del bot de bloqueo Respuesta del …" at bounding box center [717, 394] width 1336 height 695
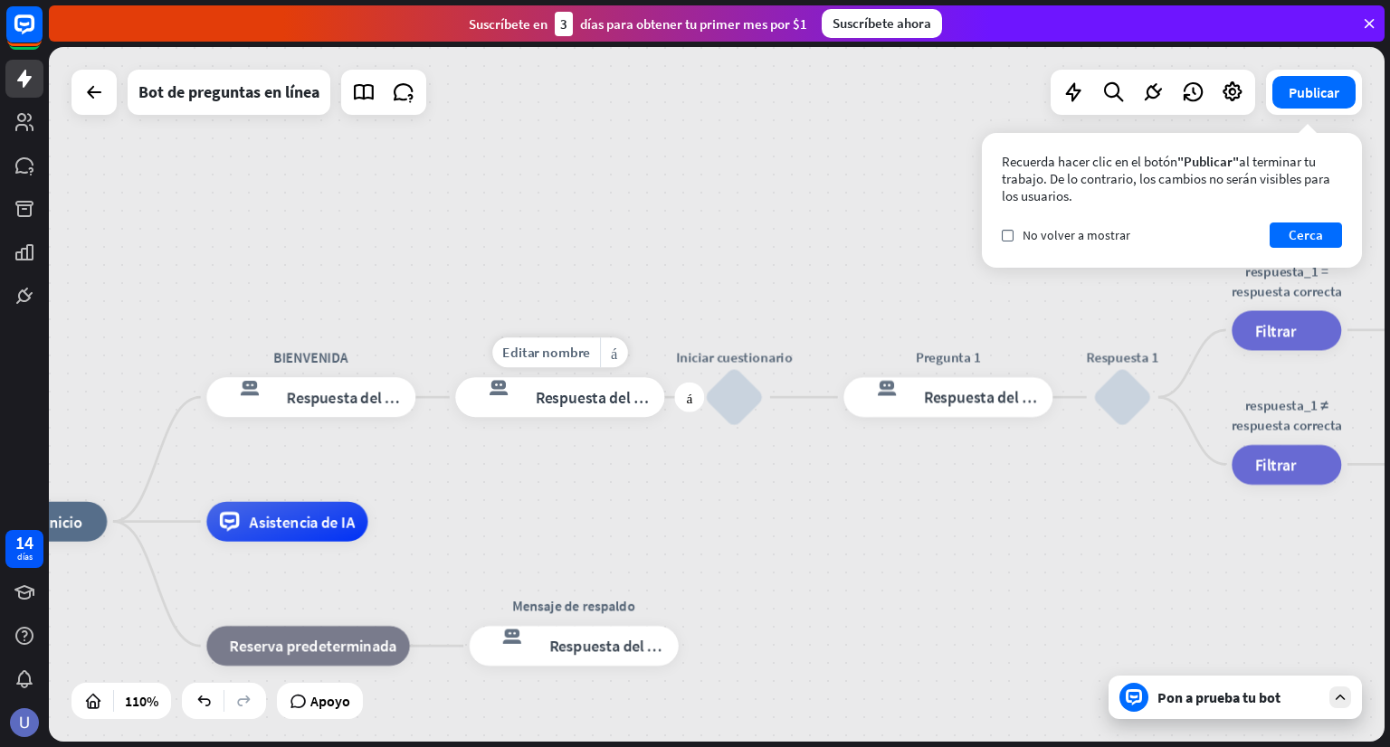
click at [604, 404] on font "Respuesta del bot" at bounding box center [596, 397] width 121 height 20
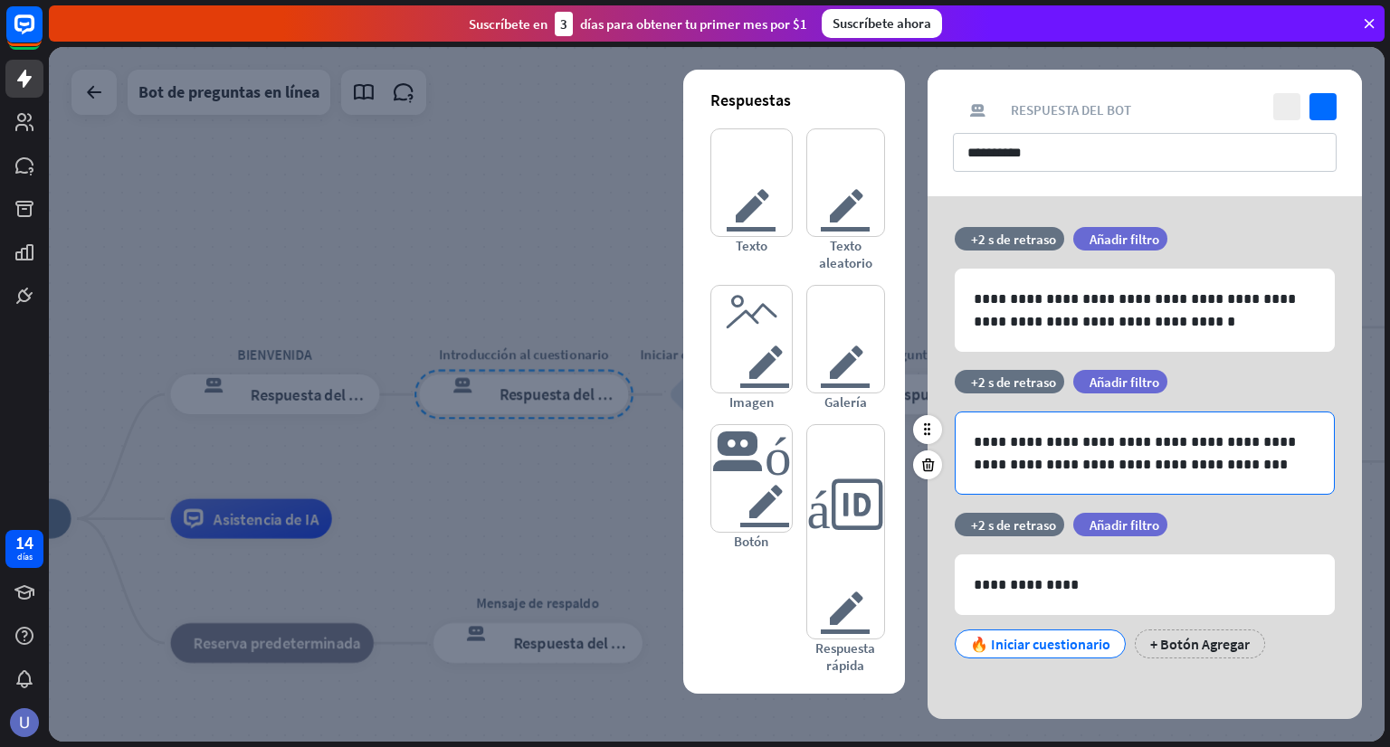
scroll to position [5, 0]
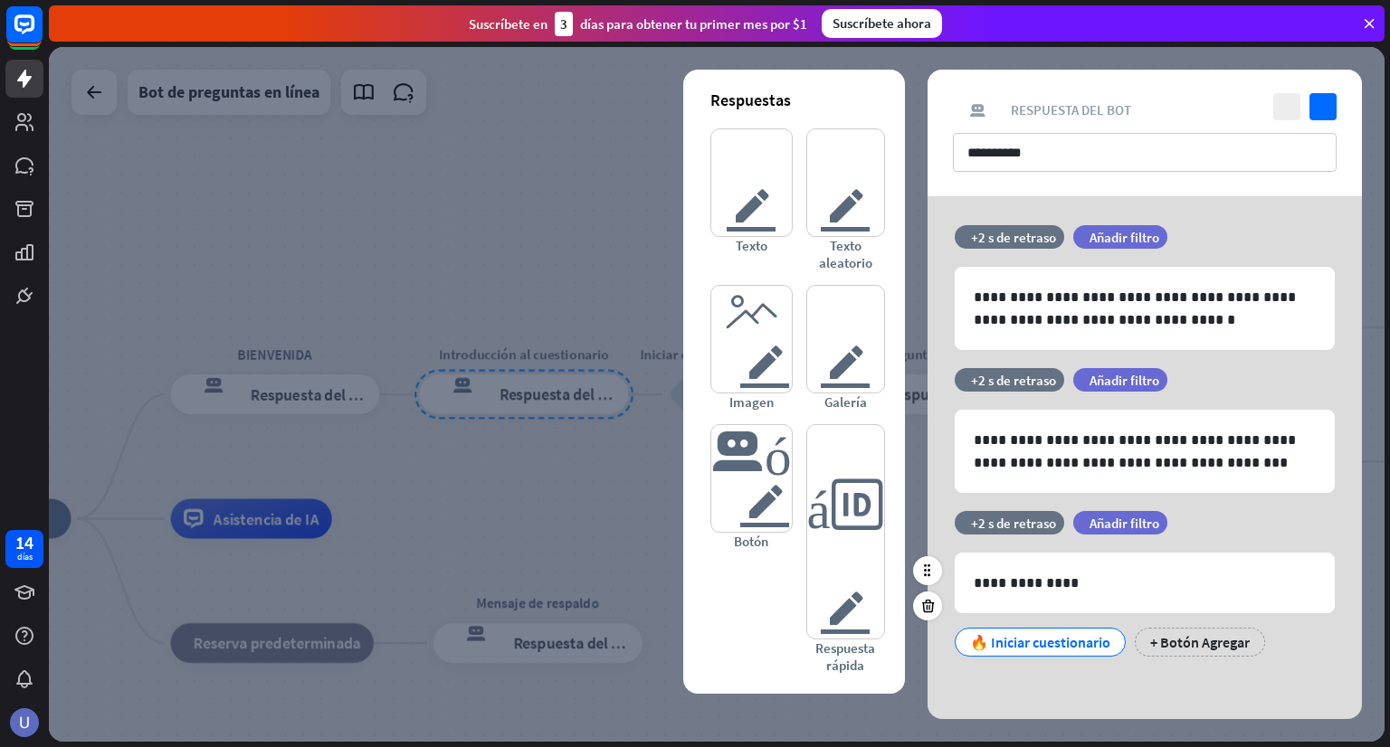
click at [1061, 644] on font "🔥 Iniciar cuestionario" at bounding box center [1040, 642] width 140 height 18
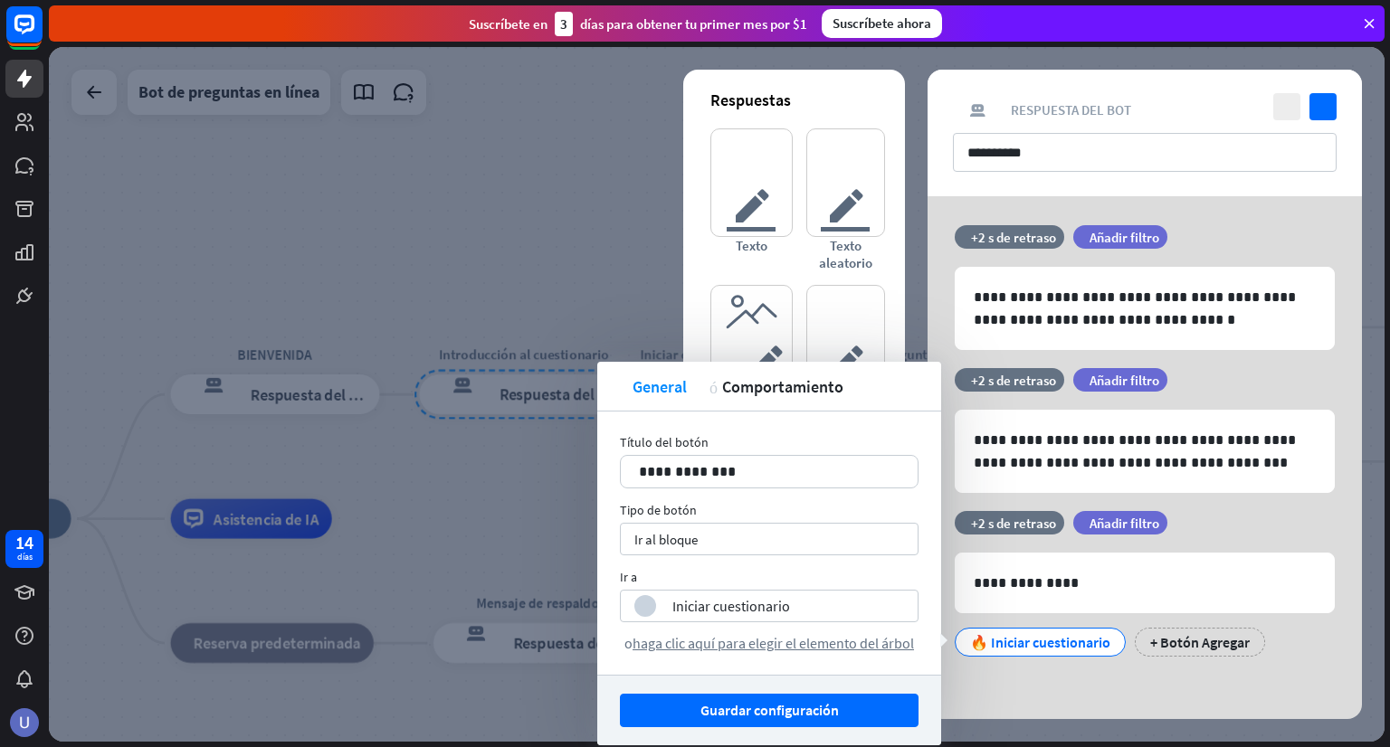
click at [1082, 681] on div "**********" at bounding box center [1144, 455] width 434 height 529
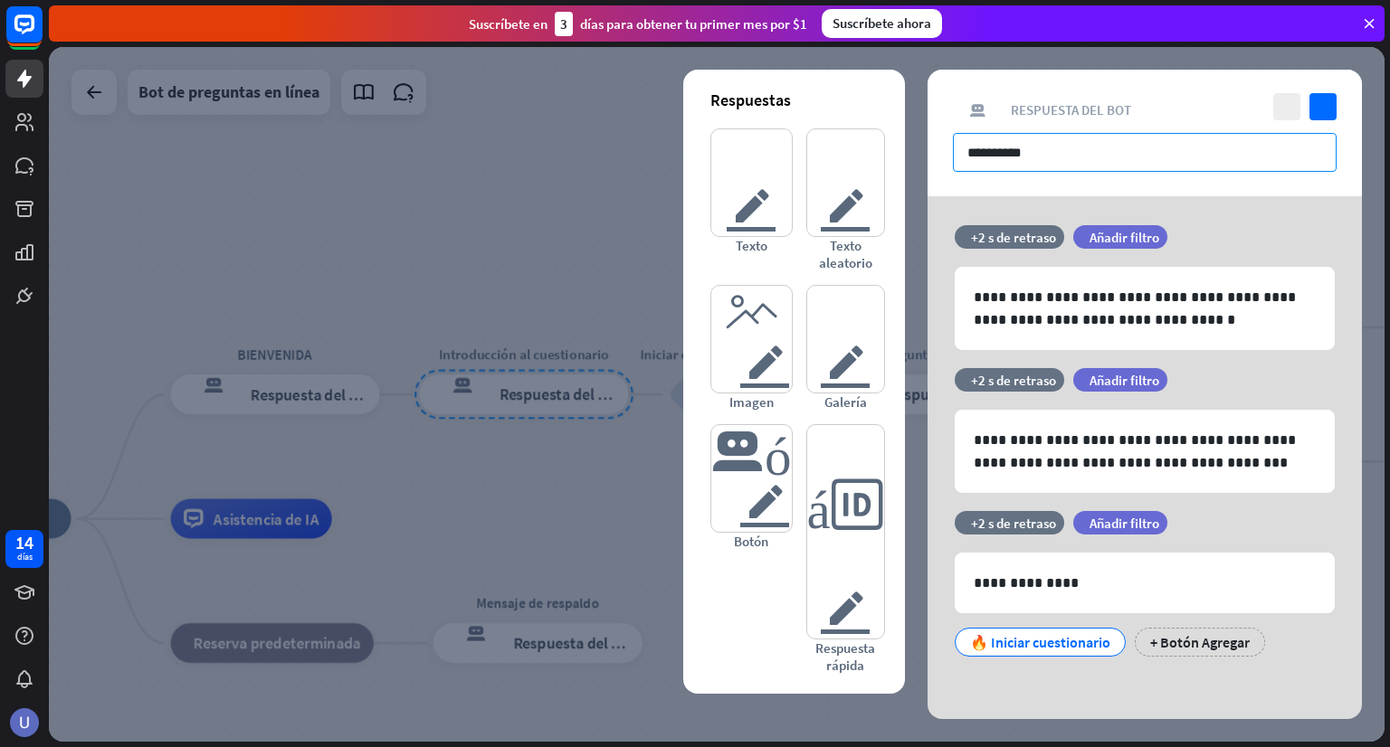
click at [1042, 152] on input "**********" at bounding box center [1145, 152] width 384 height 39
drag, startPoint x: 1042, startPoint y: 148, endPoint x: 937, endPoint y: 153, distance: 105.1
click at [937, 153] on div "**********" at bounding box center [1144, 133] width 434 height 127
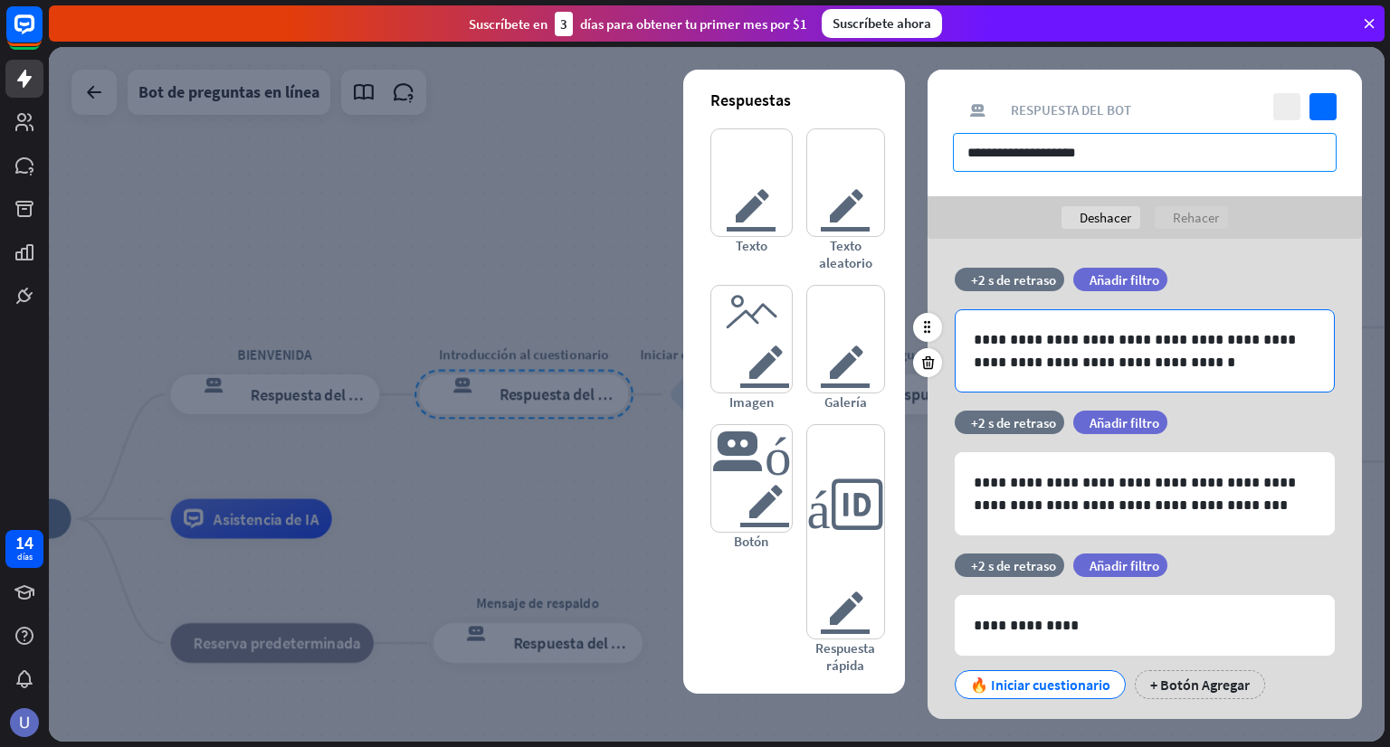
type input "**********"
click at [1165, 369] on p "**********" at bounding box center [1145, 350] width 342 height 45
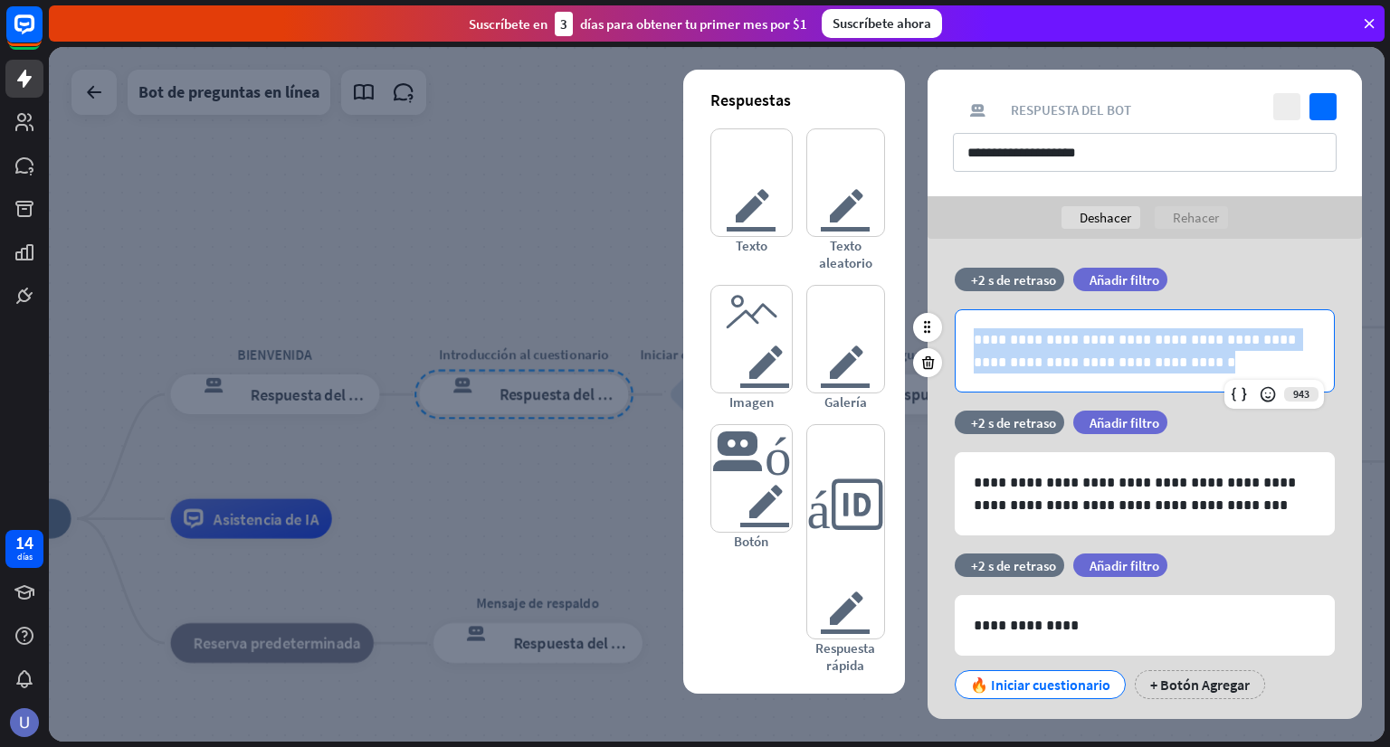
drag, startPoint x: 1165, startPoint y: 369, endPoint x: 967, endPoint y: 337, distance: 200.8
click at [967, 337] on div "**********" at bounding box center [1145, 350] width 378 height 81
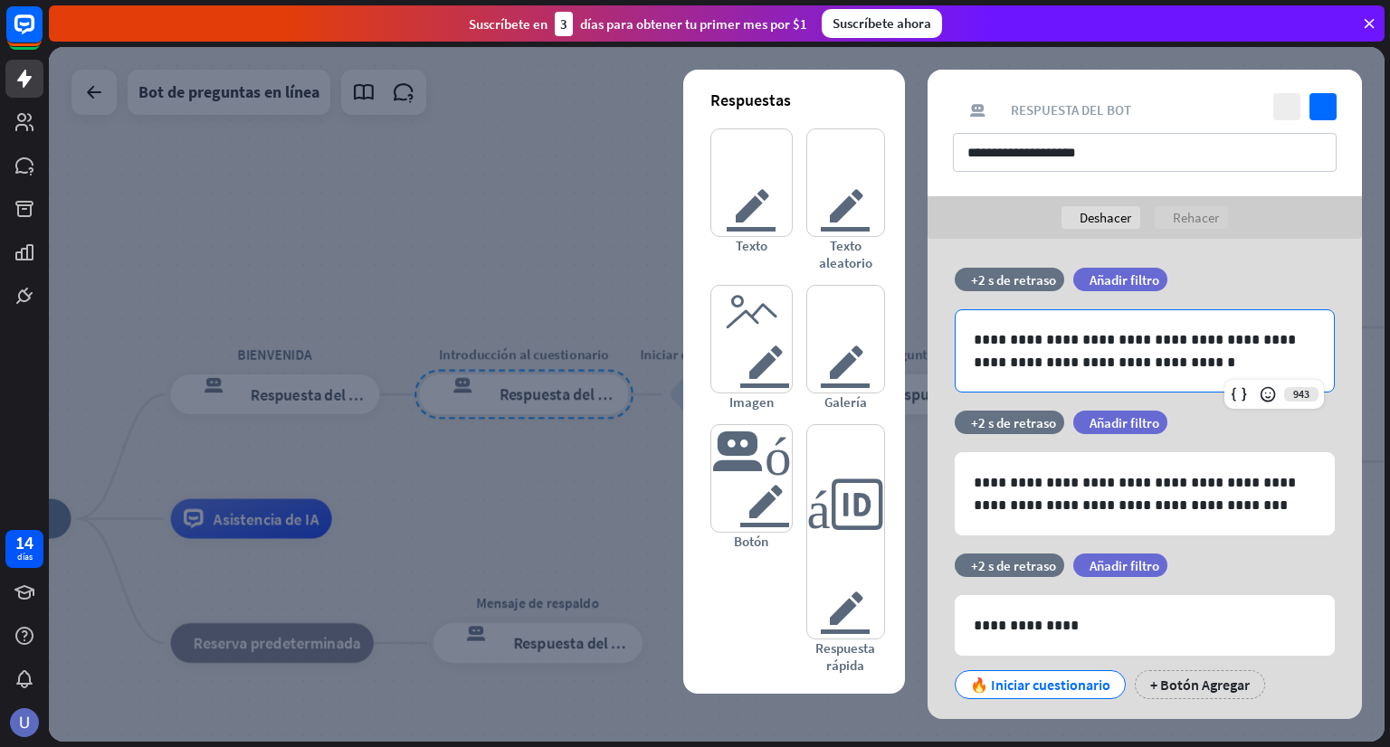
click at [582, 246] on div at bounding box center [717, 394] width 1336 height 695
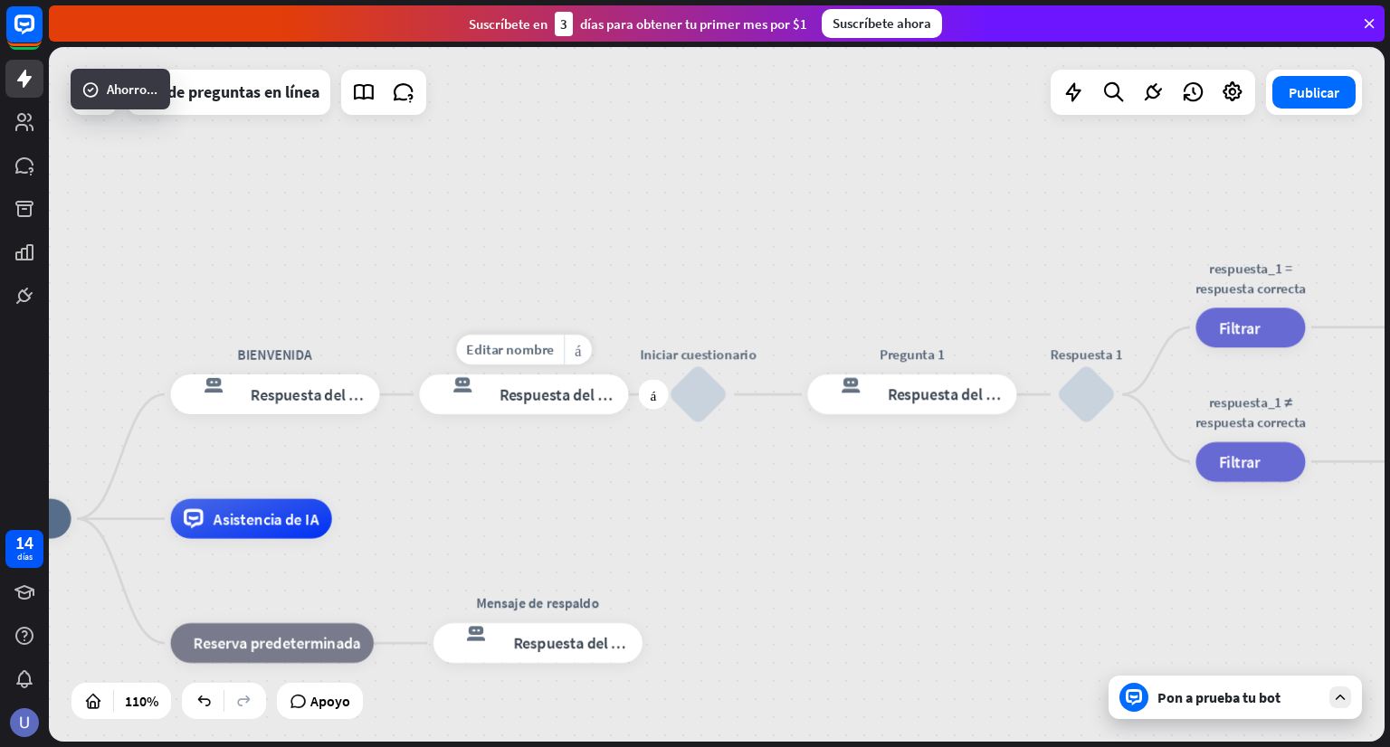
click at [550, 402] on font "Respuesta del bot" at bounding box center [559, 395] width 121 height 20
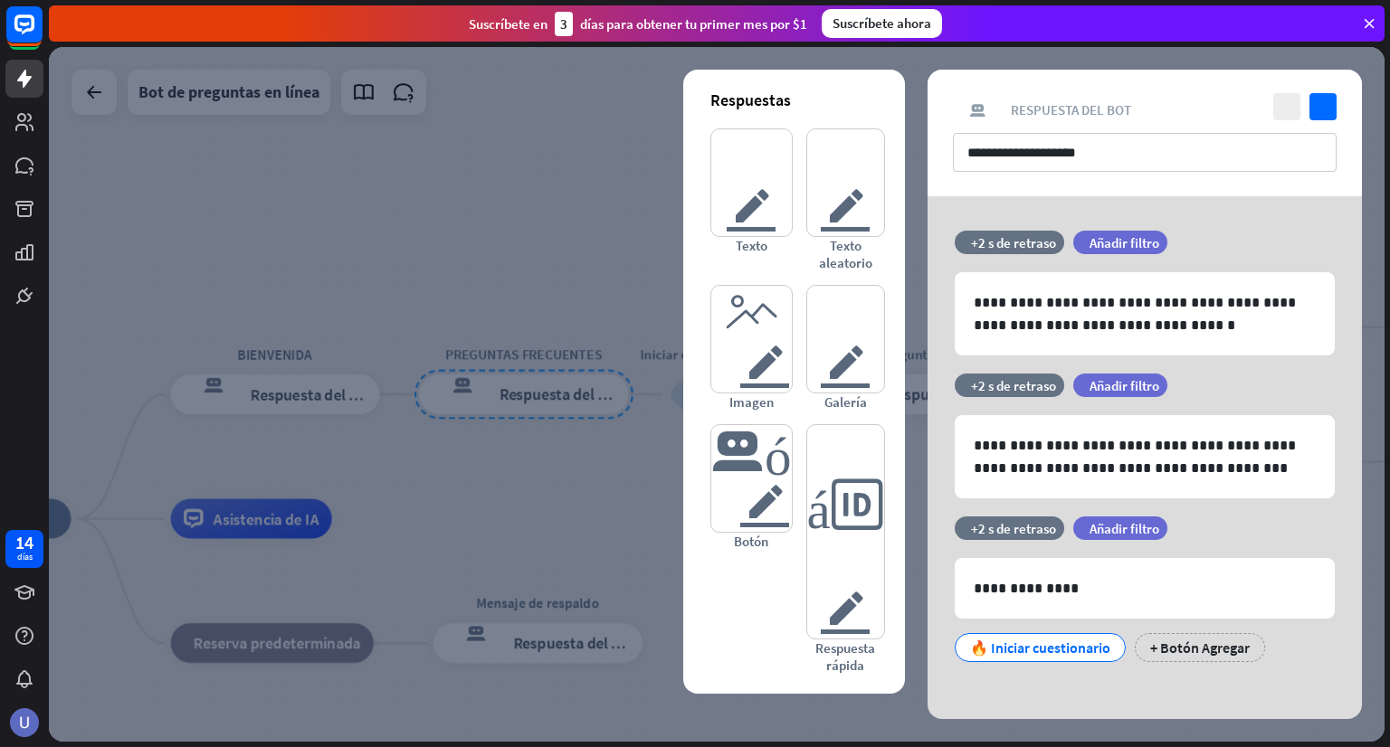
click at [534, 272] on div at bounding box center [717, 394] width 1336 height 695
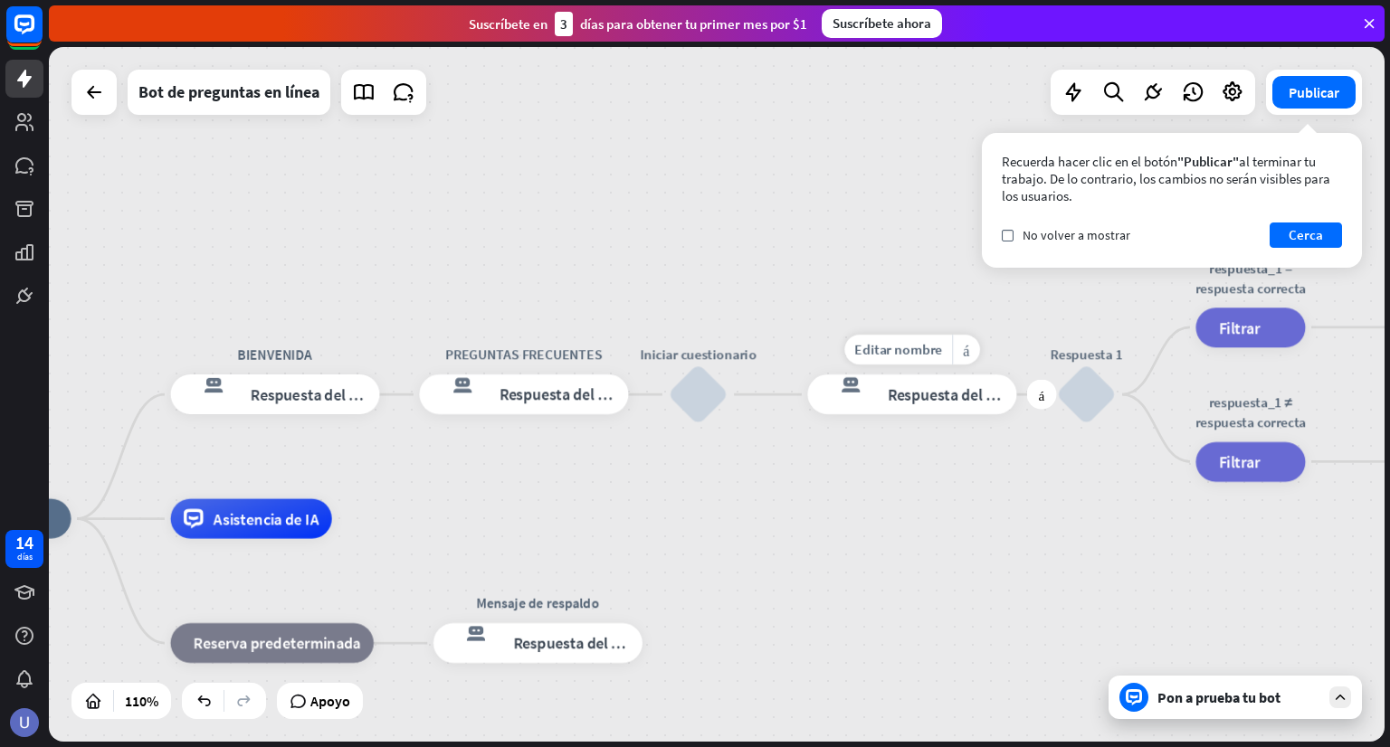
click at [926, 402] on font "Respuesta del bot" at bounding box center [948, 395] width 121 height 20
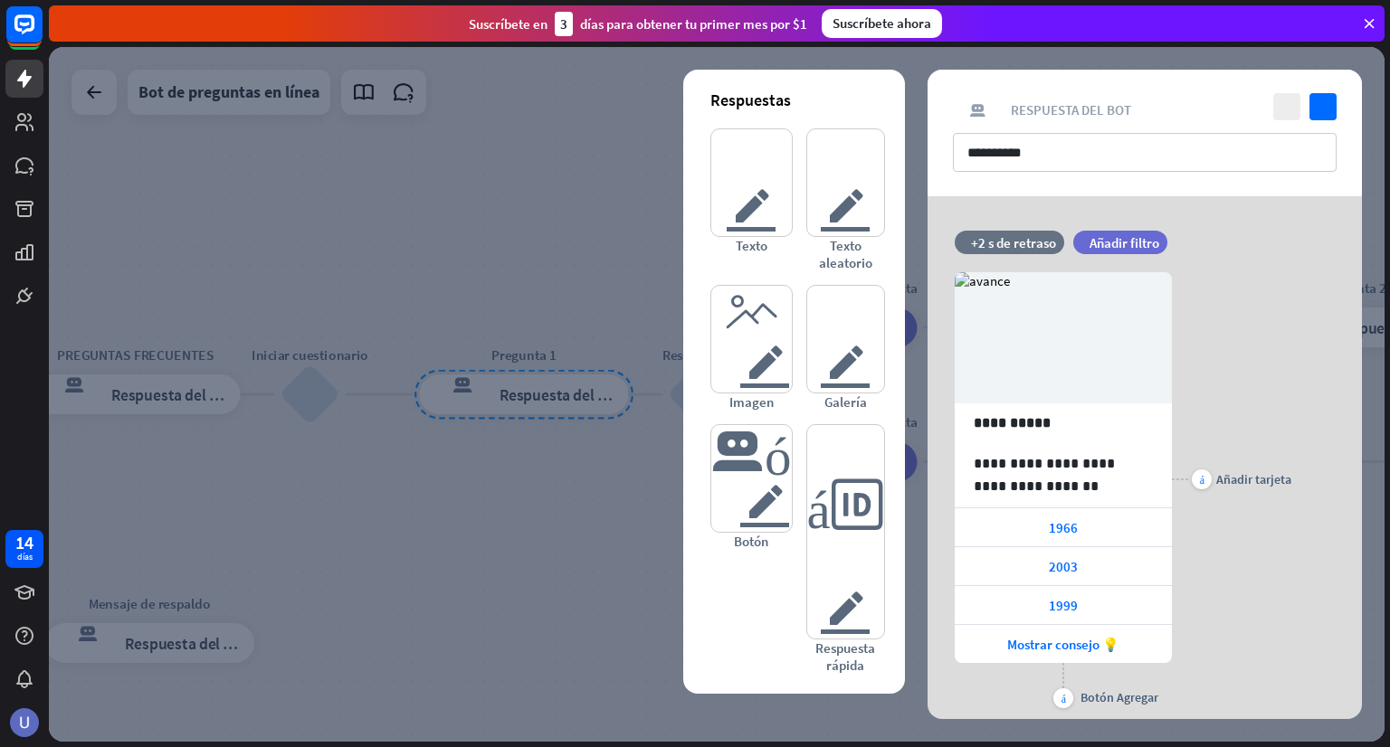
click at [634, 529] on div at bounding box center [717, 394] width 1336 height 695
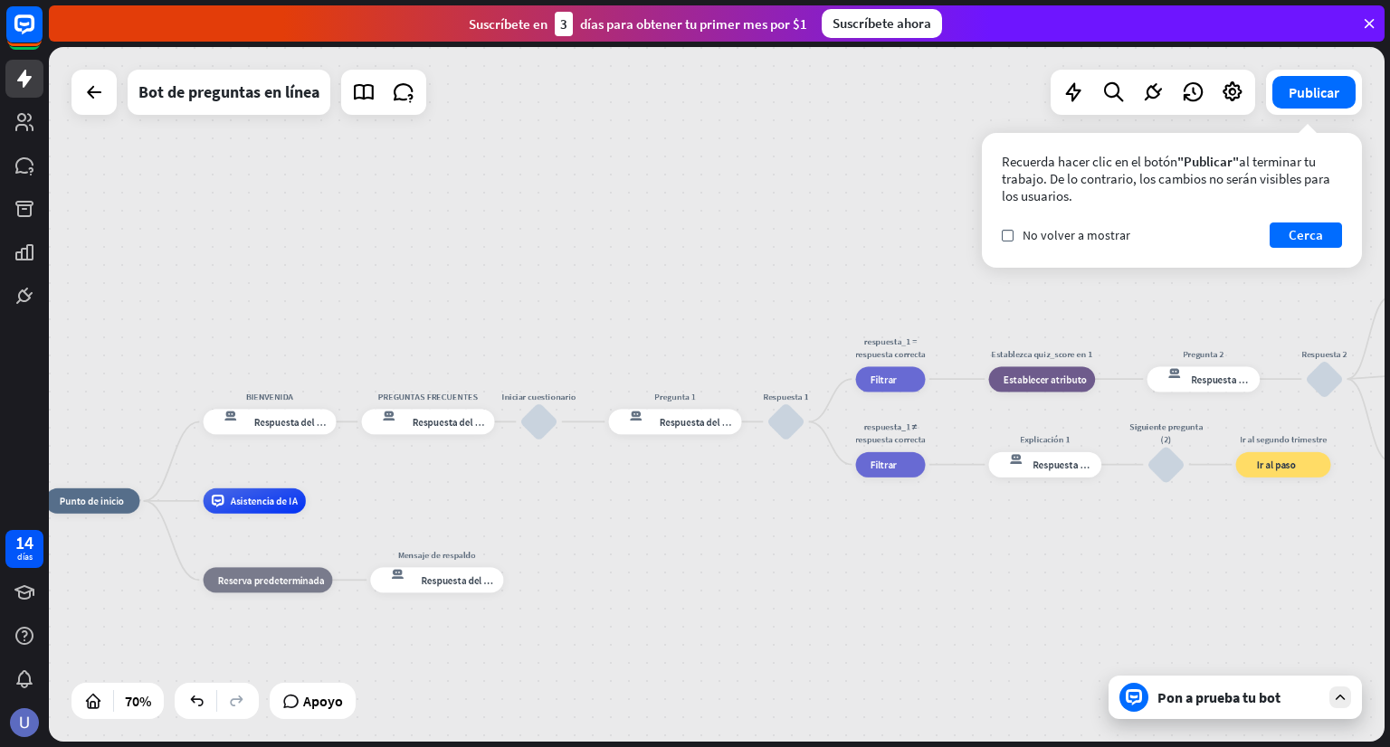
drag, startPoint x: 1162, startPoint y: 566, endPoint x: 807, endPoint y: 577, distance: 354.9
click at [803, 577] on div "inicio_2 Punto de inicio BIENVENIDA respuesta del bot de bloqueo Respuesta del …" at bounding box center [717, 394] width 1336 height 695
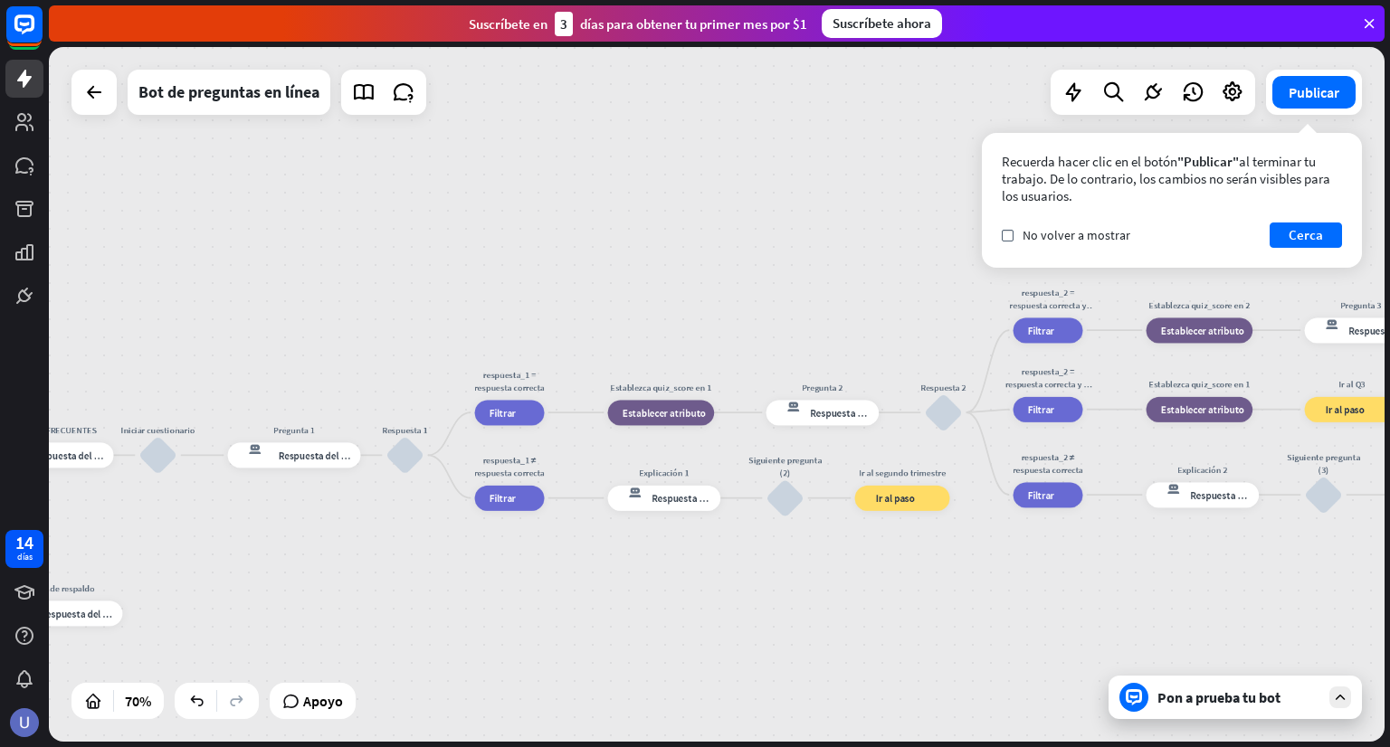
drag, startPoint x: 1000, startPoint y: 555, endPoint x: 912, endPoint y: 580, distance: 91.4
click at [912, 580] on div "inicio_2 Punto de inicio BIENVENIDA respuesta del bot de bloqueo Respuesta del …" at bounding box center [717, 394] width 1336 height 695
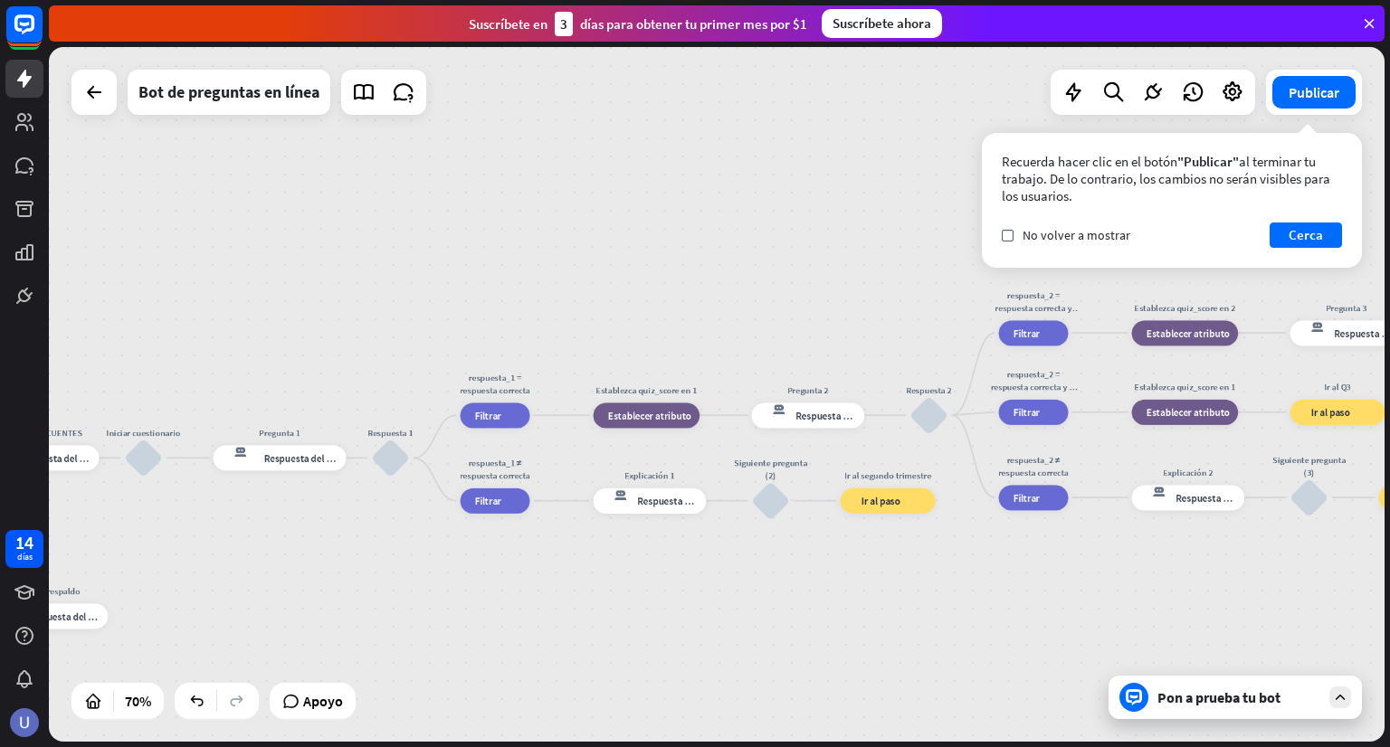
drag, startPoint x: 992, startPoint y: 548, endPoint x: 901, endPoint y: 566, distance: 92.1
click at [901, 566] on div "inicio_2 Punto de inicio BIENVENIDA respuesta del bot de bloqueo Respuesta del …" at bounding box center [717, 394] width 1336 height 695
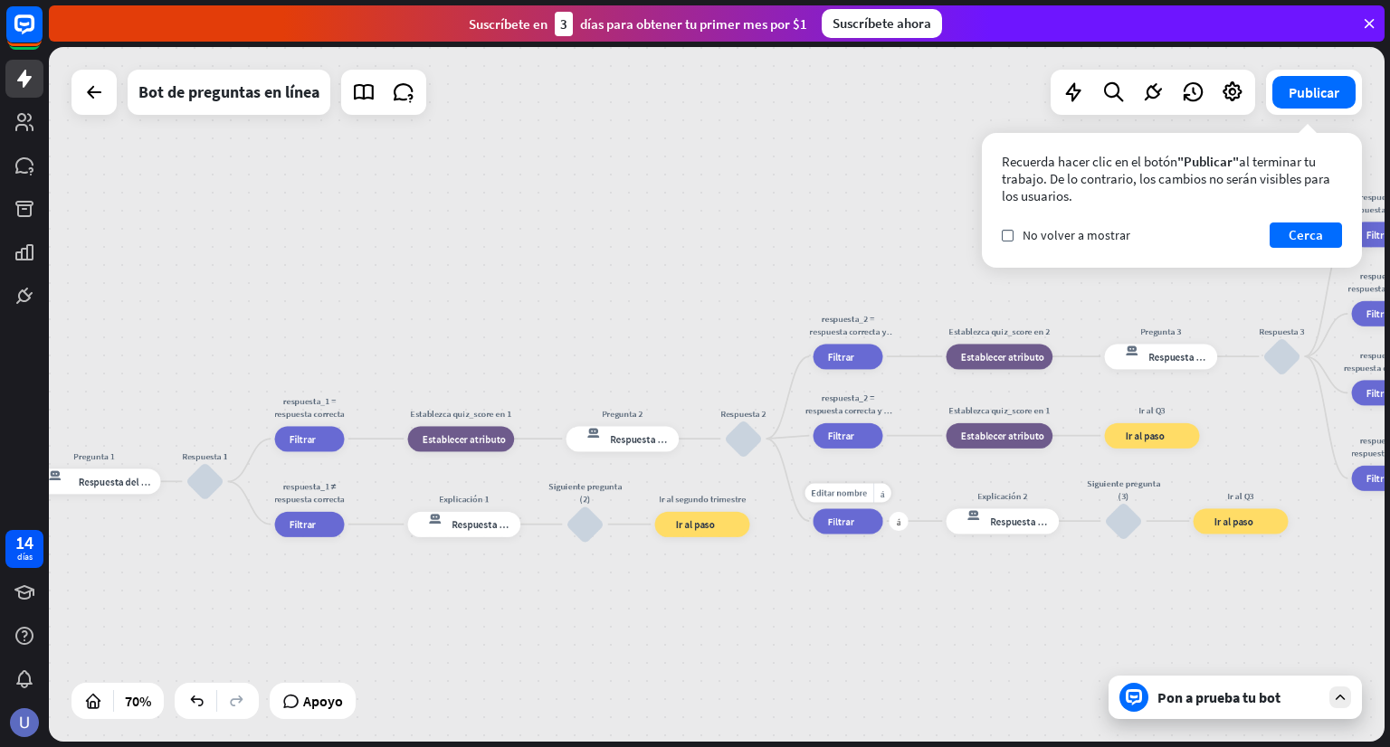
drag, startPoint x: 949, startPoint y: 542, endPoint x: 849, endPoint y: 550, distance: 100.8
click at [850, 534] on div "Editar nombre más_horiz más respuesta_2 ≠ respuesta correcta filtrar Filtrar" at bounding box center [848, 521] width 70 height 25
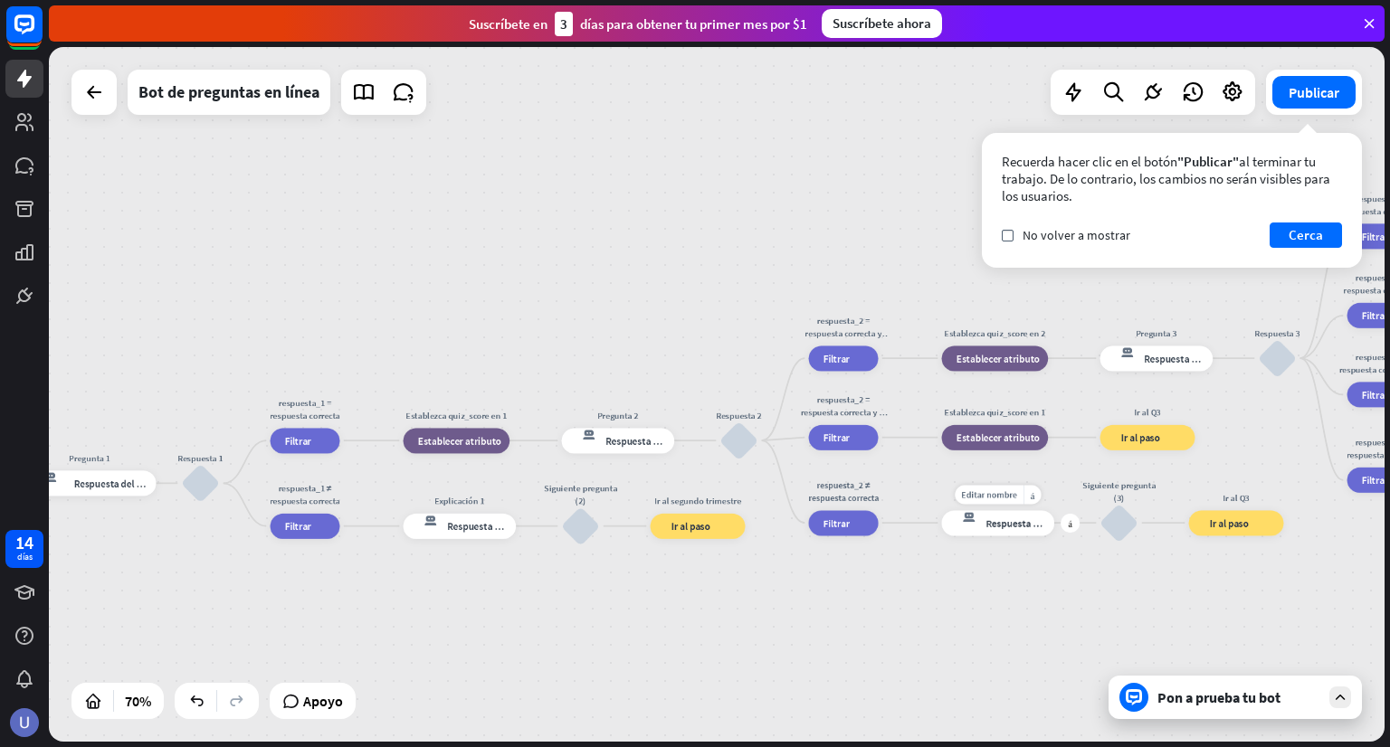
drag, startPoint x: 975, startPoint y: 547, endPoint x: 870, endPoint y: 551, distance: 104.1
click at [942, 536] on div "Editar nombre más_horiz más Explicación 2 respuesta del bot de bloqueo Respuest…" at bounding box center [998, 522] width 113 height 25
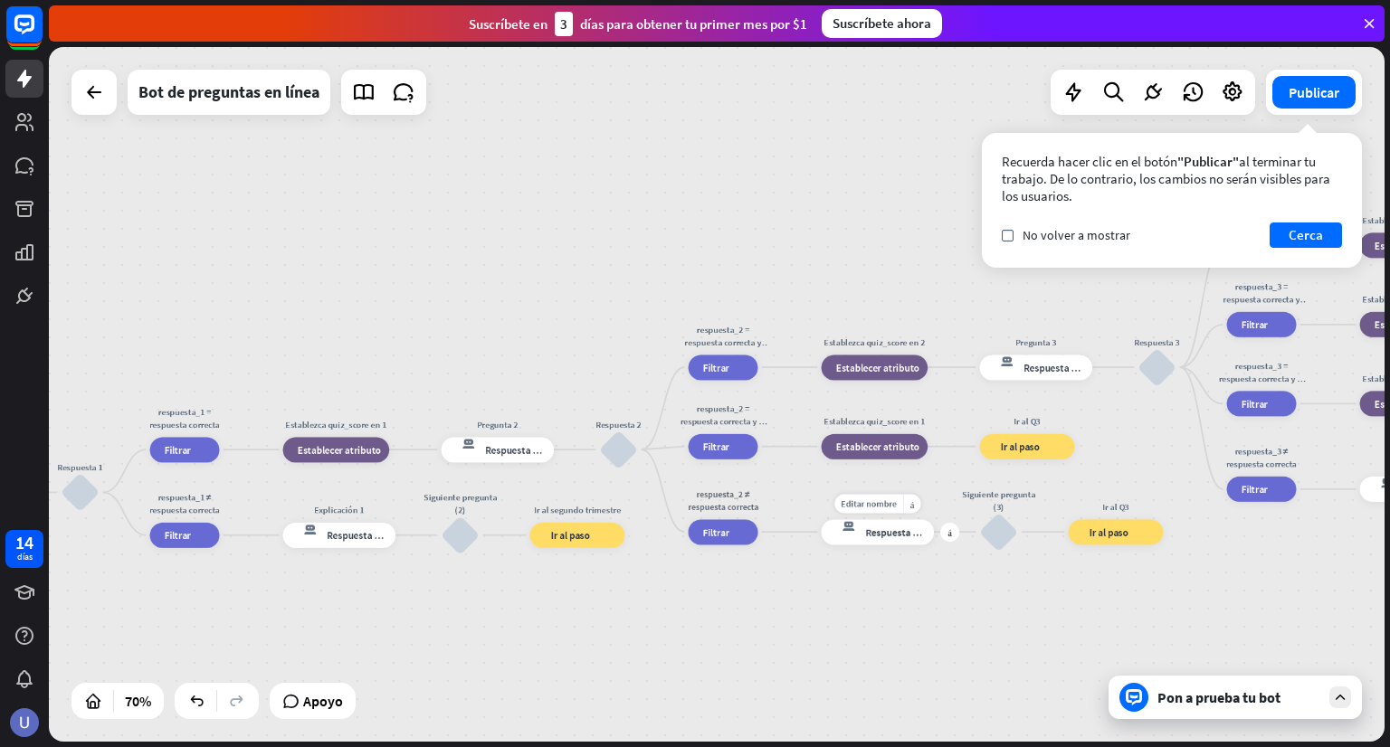
drag, startPoint x: 961, startPoint y: 490, endPoint x: 823, endPoint y: 527, distance: 142.2
click at [826, 526] on div "Editar nombre más_horiz más respuesta del bot de bloqueo Respuesta del bot" at bounding box center [878, 531] width 113 height 25
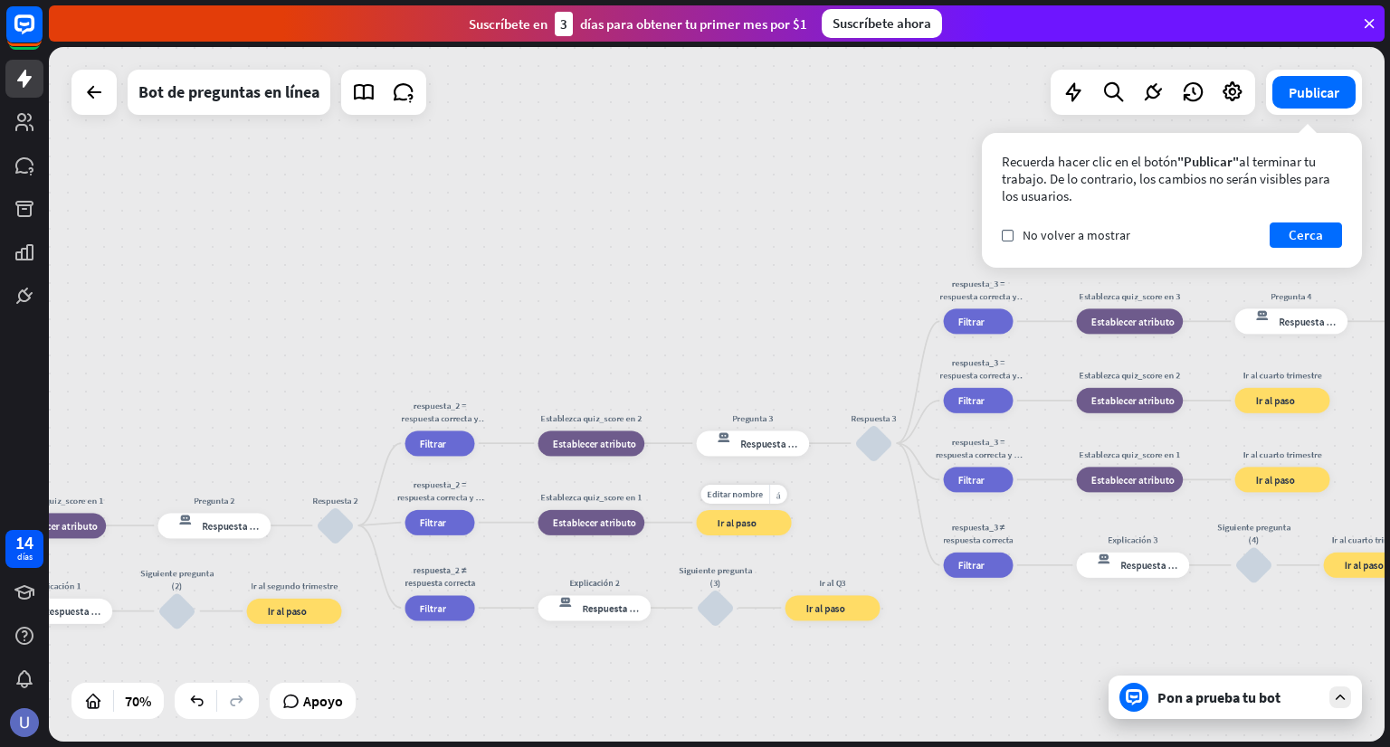
drag, startPoint x: 908, startPoint y: 504, endPoint x: 788, endPoint y: 533, distance: 122.9
click at [789, 532] on div "Editar nombre más_horiz Ir al Q3 bloque_ir a Ir al paso" at bounding box center [744, 522] width 95 height 25
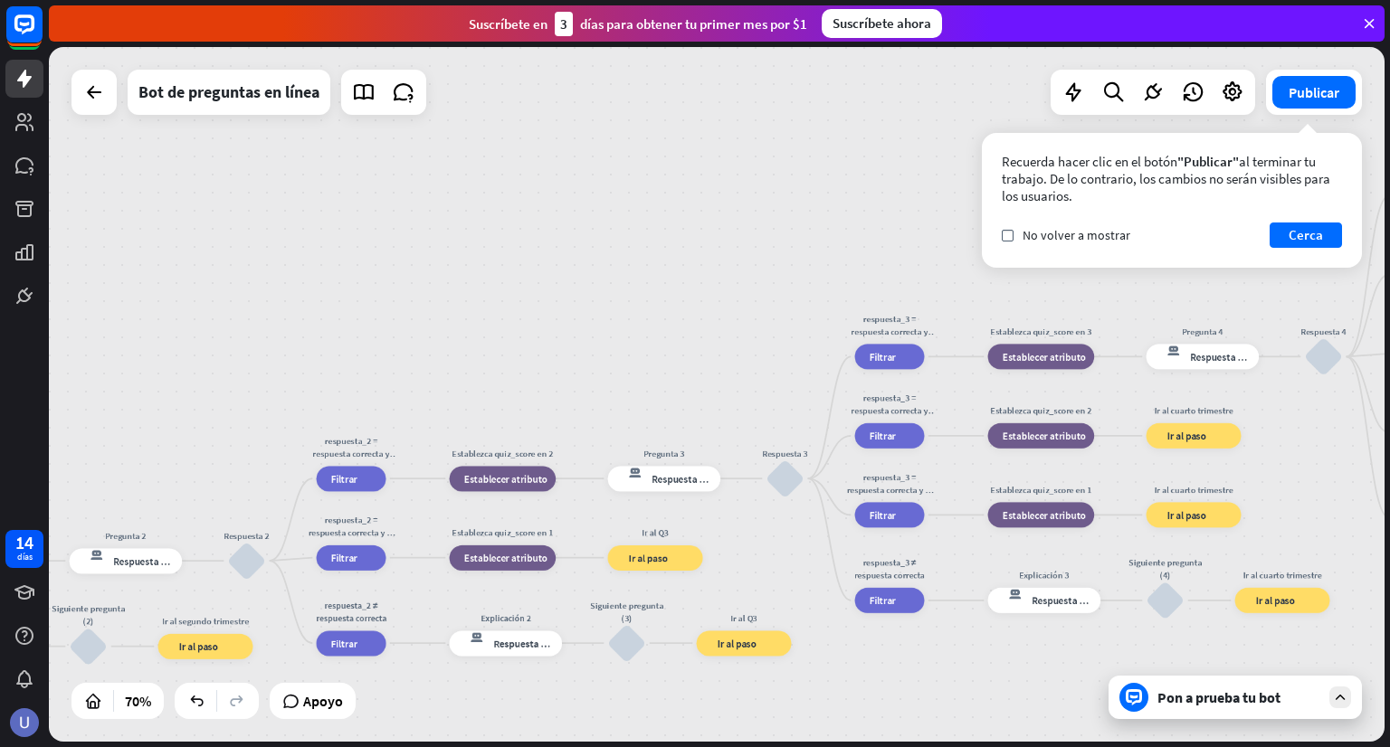
drag, startPoint x: 884, startPoint y: 498, endPoint x: 819, endPoint y: 529, distance: 72.4
click at [819, 529] on div "inicio_2 Punto de inicio BIENVENIDA respuesta del bot de bloqueo Respuesta del …" at bounding box center [717, 394] width 1336 height 695
drag, startPoint x: 801, startPoint y: 518, endPoint x: 1108, endPoint y: 475, distance: 310.6
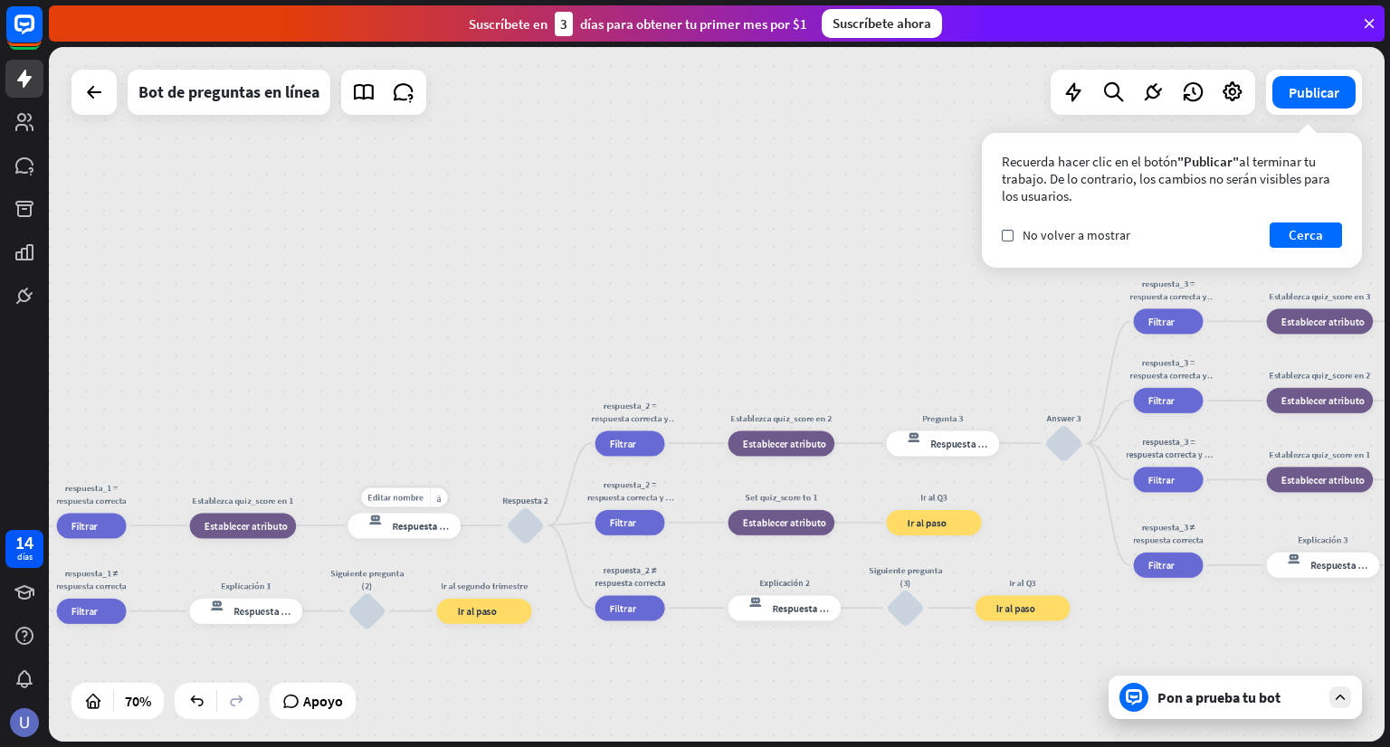
drag, startPoint x: 548, startPoint y: 520, endPoint x: 907, endPoint y: 471, distance: 361.6
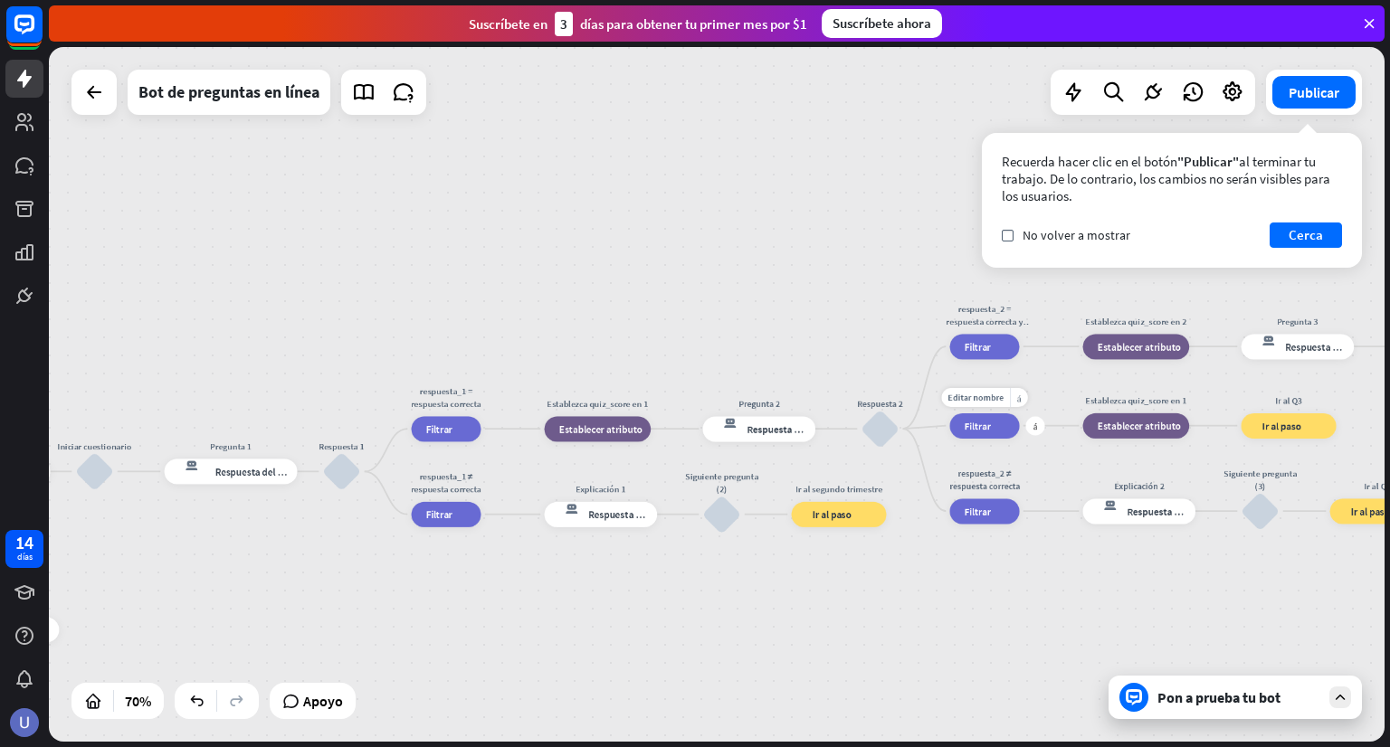
drag, startPoint x: 572, startPoint y: 516, endPoint x: 930, endPoint y: 417, distance: 371.6
click at [950, 417] on div "Editar nombre más_horiz más respuesta_2 = respuesta correcta y la puntuación de…" at bounding box center [985, 426] width 70 height 25
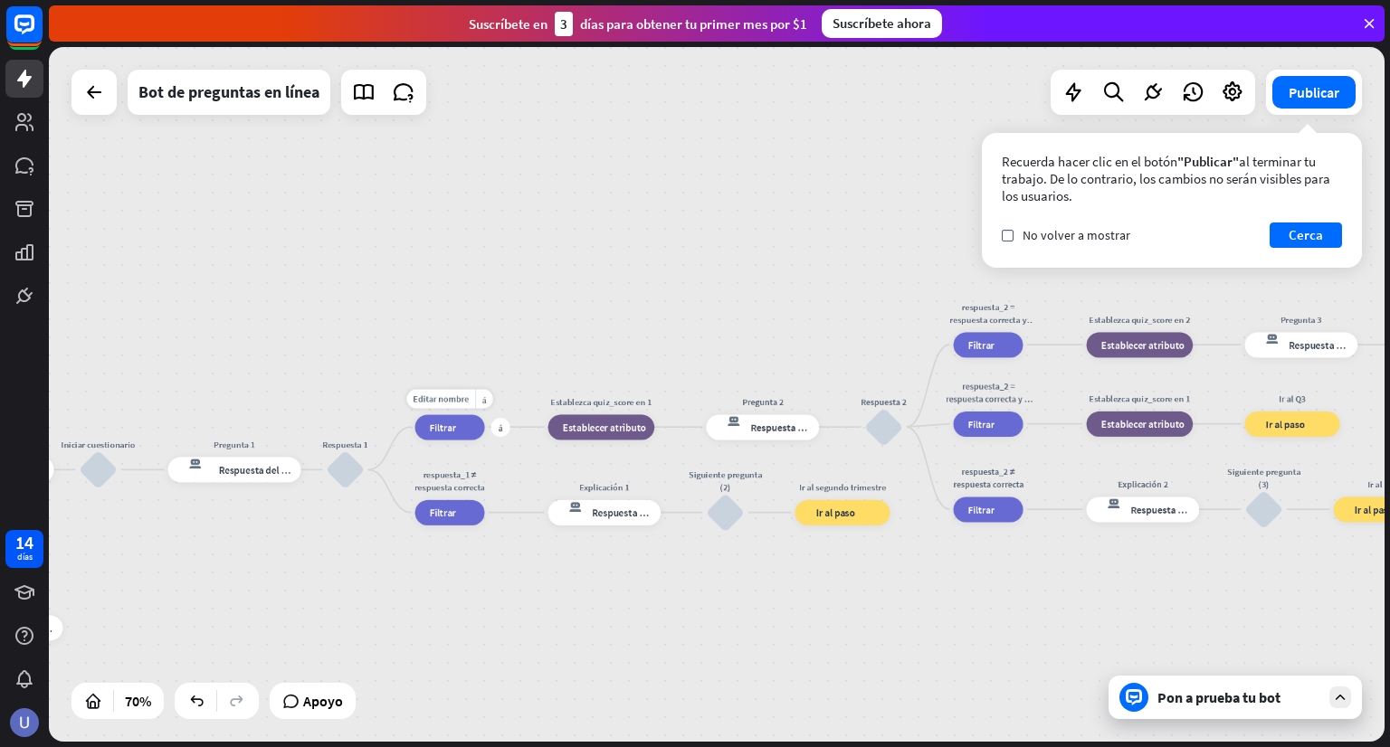
drag, startPoint x: 492, startPoint y: 438, endPoint x: 625, endPoint y: 421, distance: 134.1
click at [485, 421] on div "Editar nombre más_horiz más respuesta_1 = respuesta correcta filtrar Filtrar" at bounding box center [450, 426] width 70 height 25
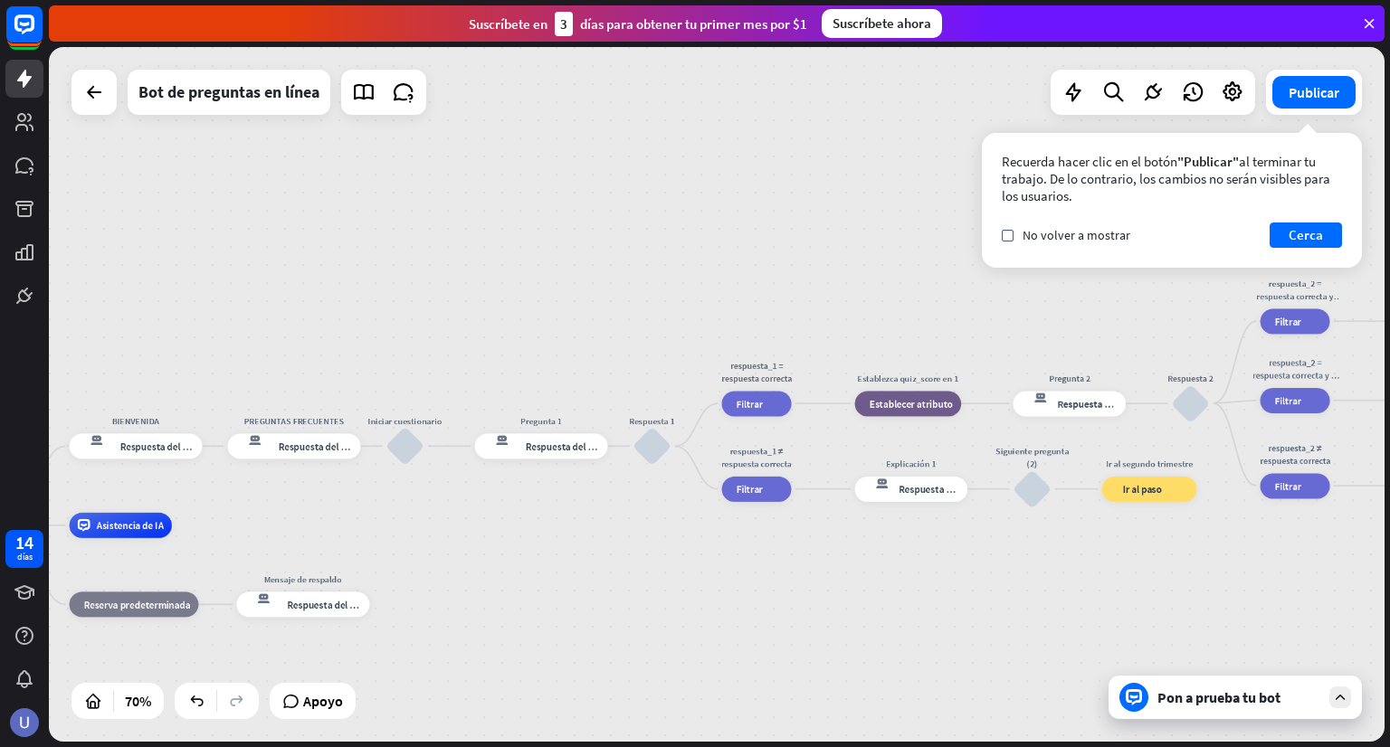
drag, startPoint x: 333, startPoint y: 507, endPoint x: 586, endPoint y: 500, distance: 253.4
click at [586, 500] on div "inicio_2 Punto de inicio BIENVENIDA respuesta del bot de bloqueo Respuesta del …" at bounding box center [717, 394] width 1336 height 695
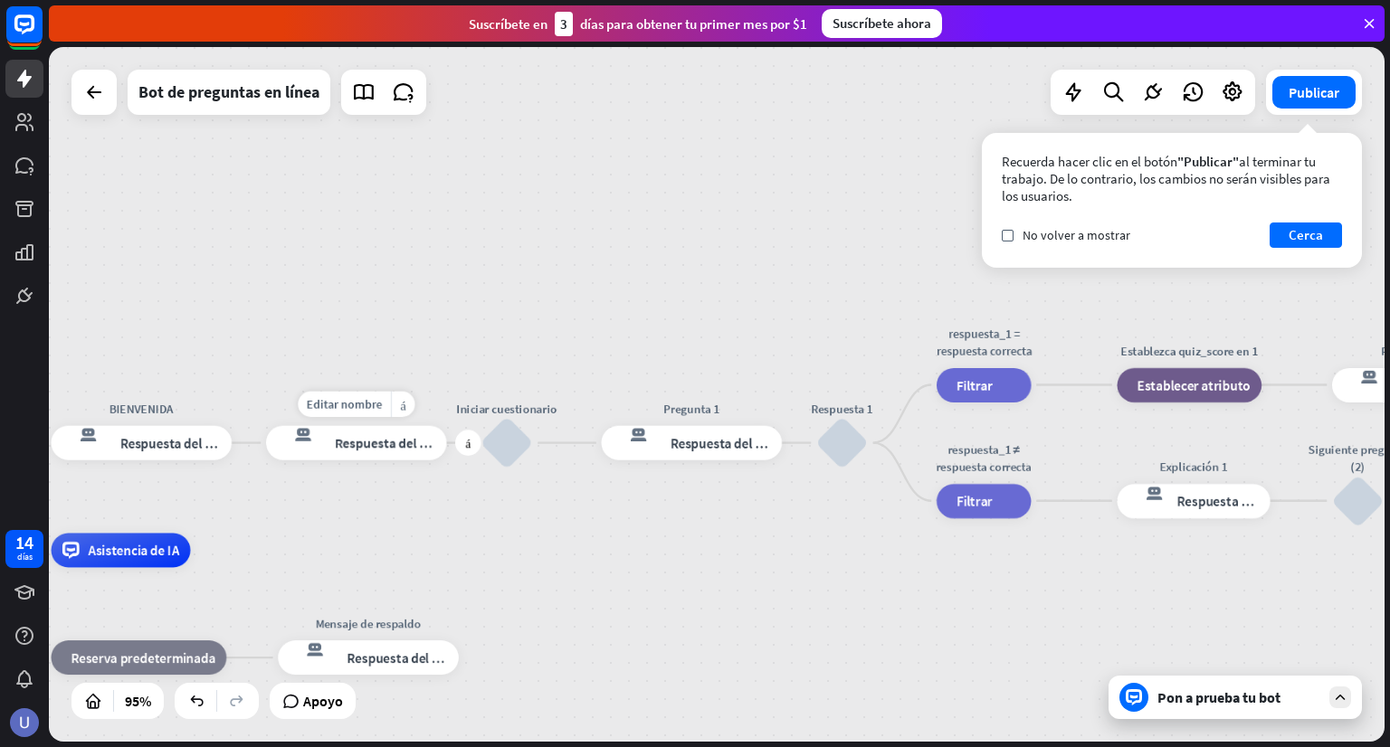
click at [395, 453] on div "respuesta del bot de bloqueo Respuesta del bot" at bounding box center [356, 443] width 181 height 34
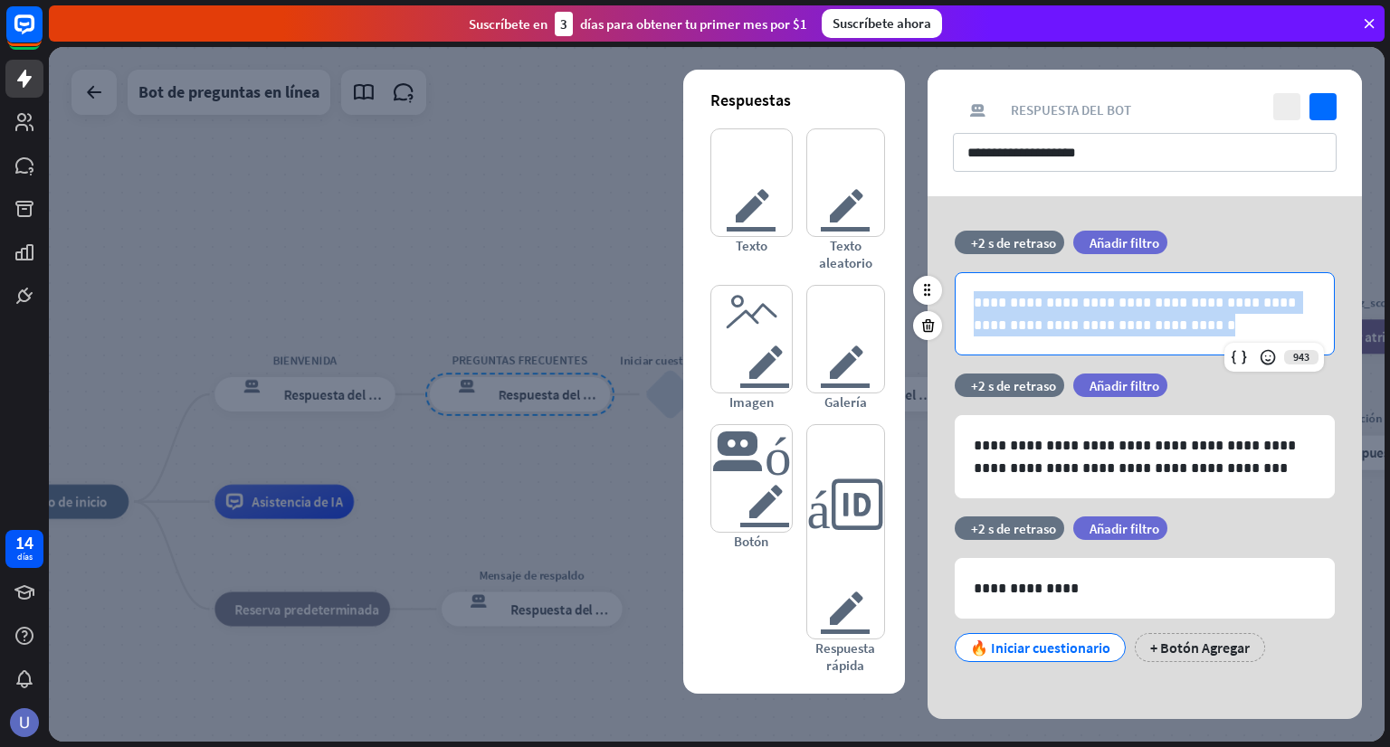
drag, startPoint x: 1195, startPoint y: 323, endPoint x: 965, endPoint y: 297, distance: 231.3
click at [965, 297] on div "**********" at bounding box center [1145, 313] width 378 height 81
copy p "**********"
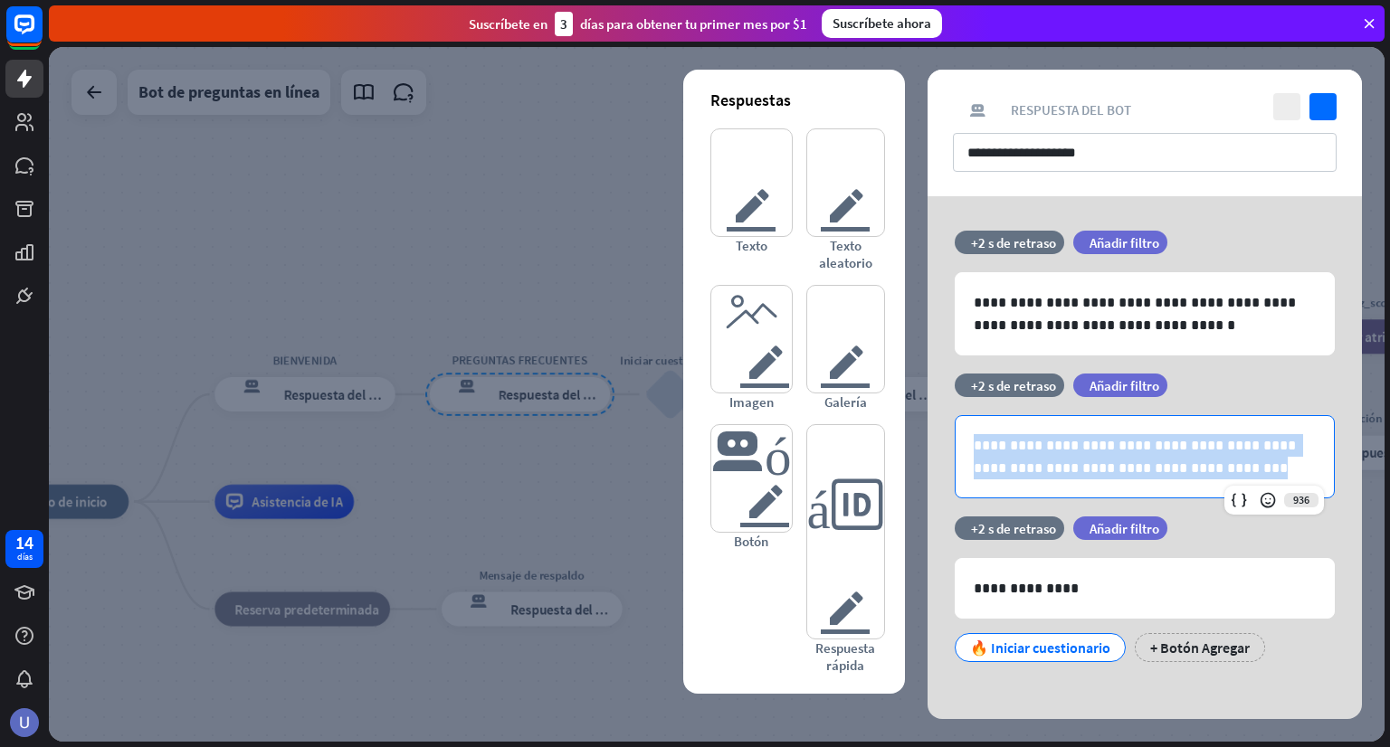
drag, startPoint x: 1178, startPoint y: 471, endPoint x: 912, endPoint y: 432, distance: 269.0
click at [912, 432] on div "**********" at bounding box center [1145, 457] width 480 height 523
copy p "**********"
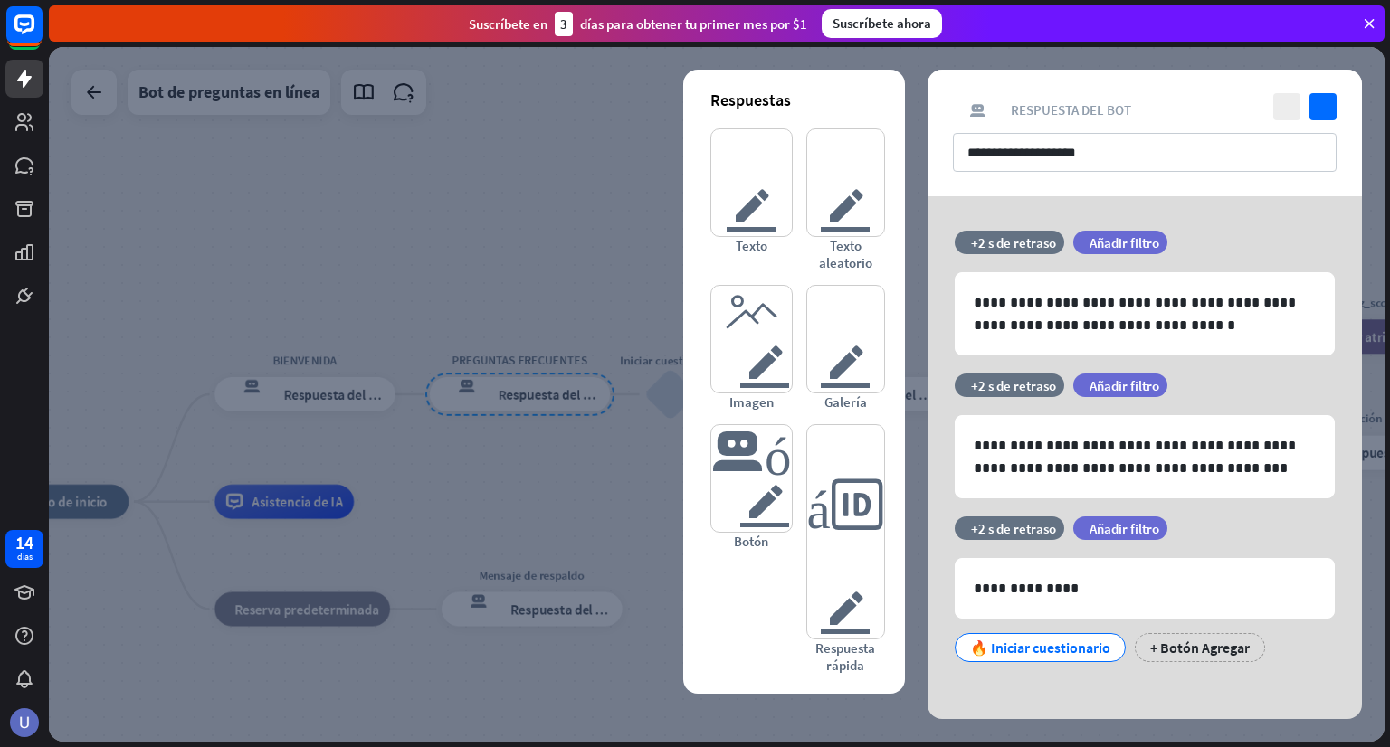
click at [557, 200] on div at bounding box center [717, 394] width 1336 height 695
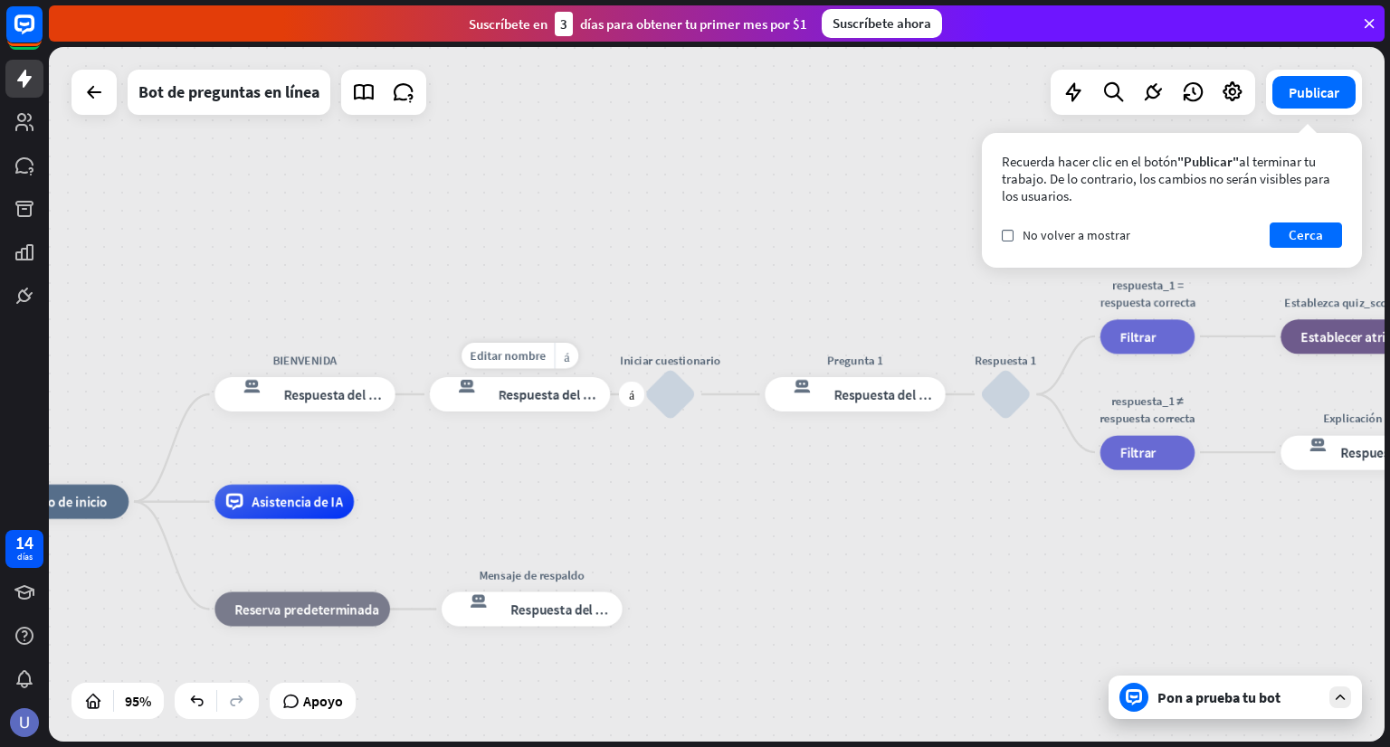
click at [565, 399] on font "Respuesta del bot" at bounding box center [551, 394] width 105 height 17
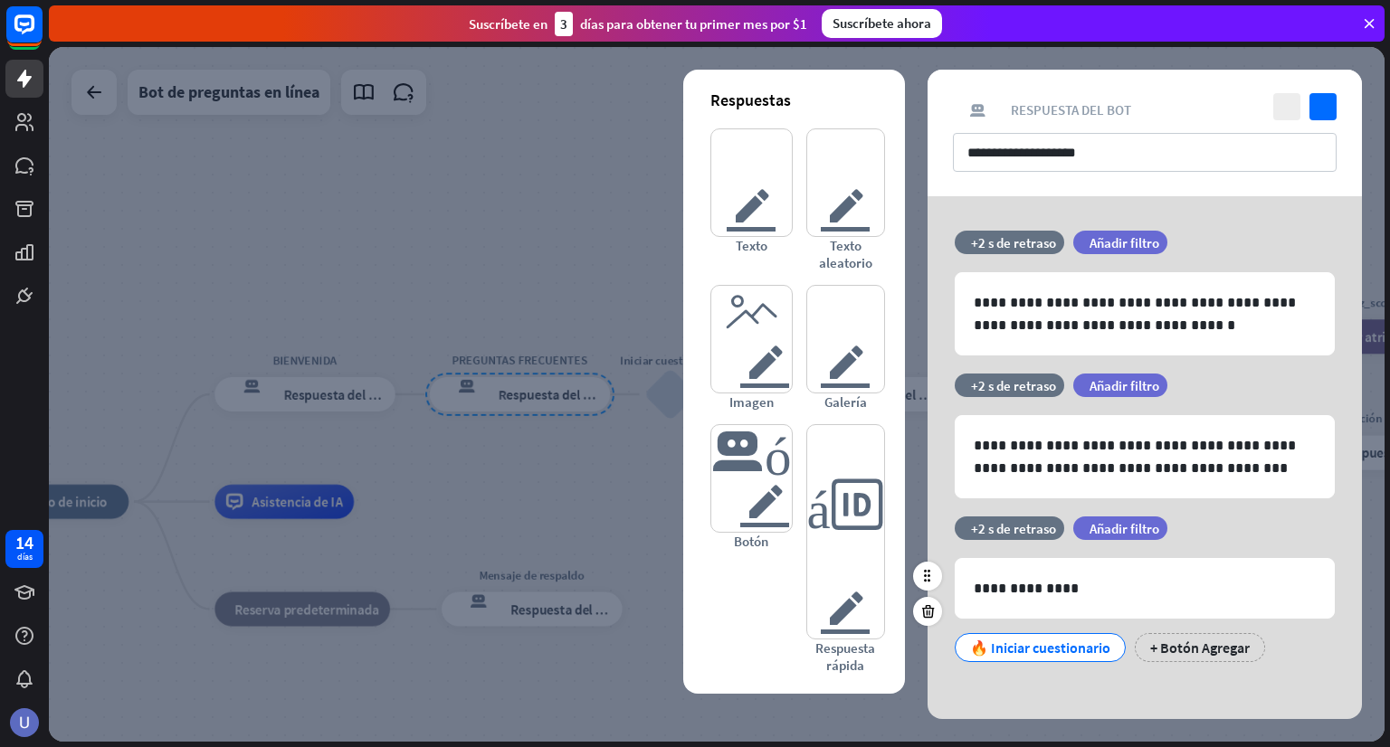
click at [1069, 649] on font "🔥 Iniciar cuestionario" at bounding box center [1040, 648] width 140 height 18
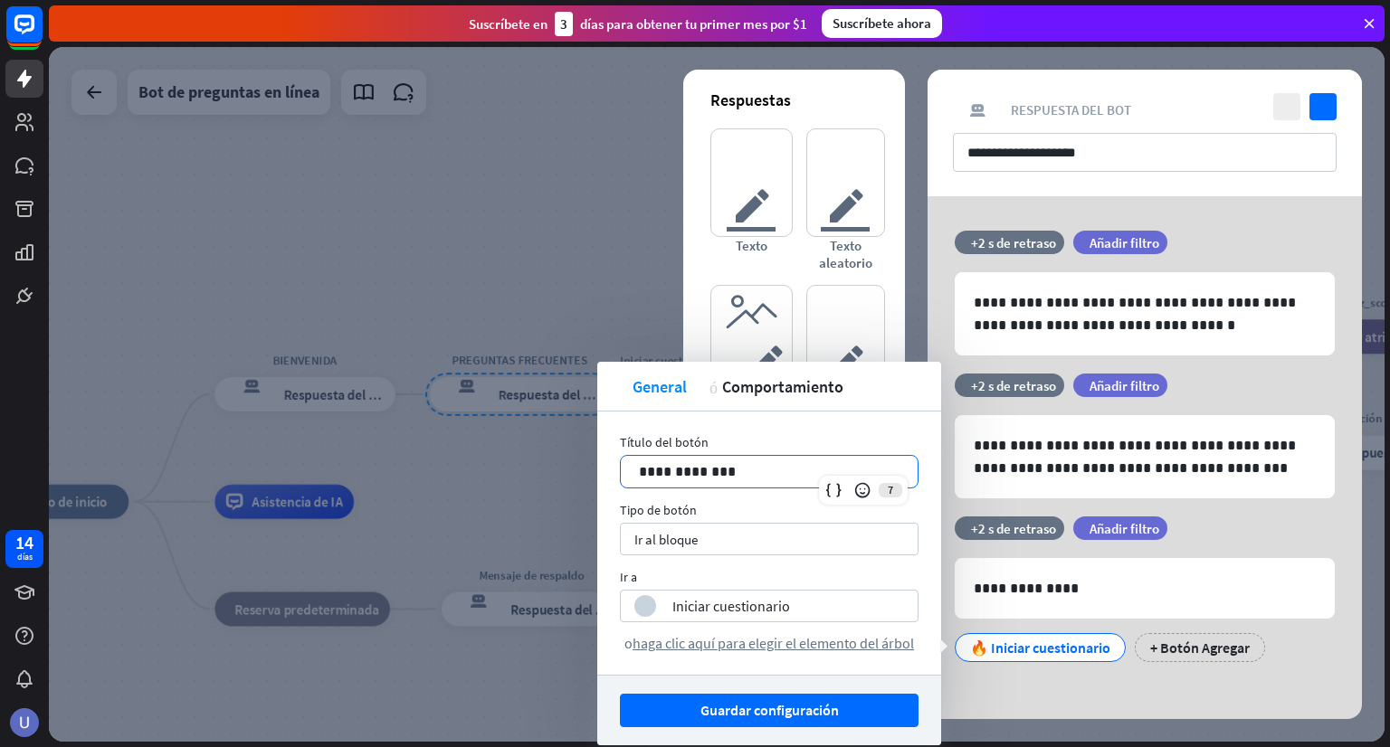
click at [767, 482] on div "**********" at bounding box center [769, 472] width 297 height 32
click at [641, 606] on div "bloquear_entrada_de_usuario" at bounding box center [645, 606] width 22 height 22
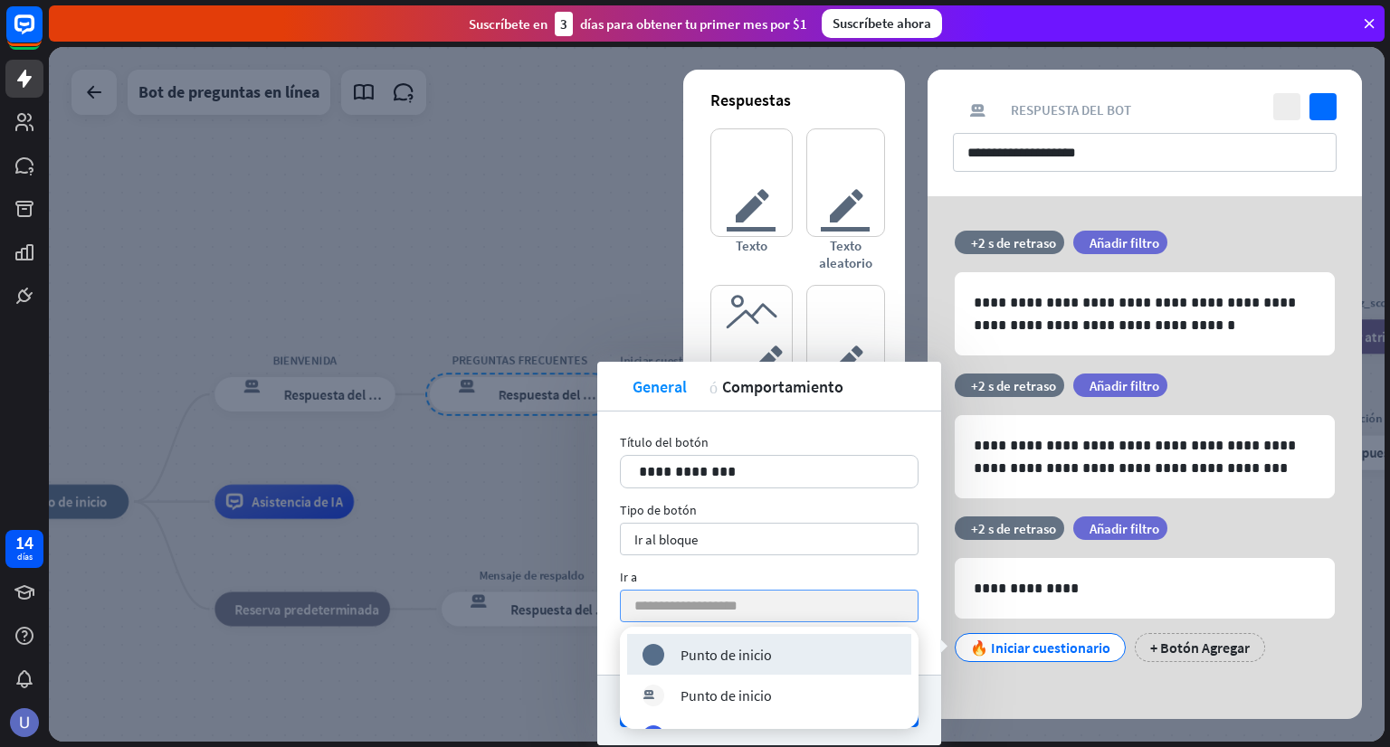
click at [547, 476] on div at bounding box center [717, 394] width 1336 height 695
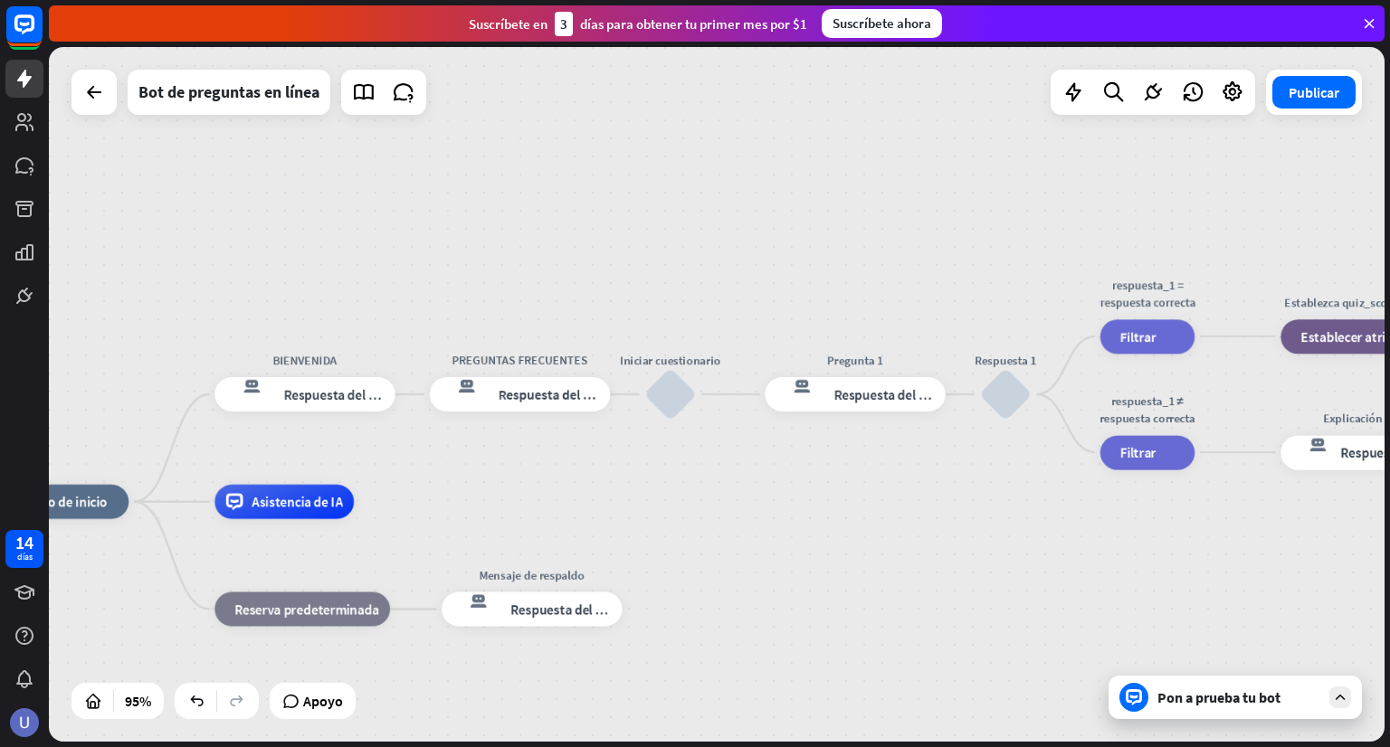
click at [1340, 699] on icon at bounding box center [1340, 697] width 16 height 16
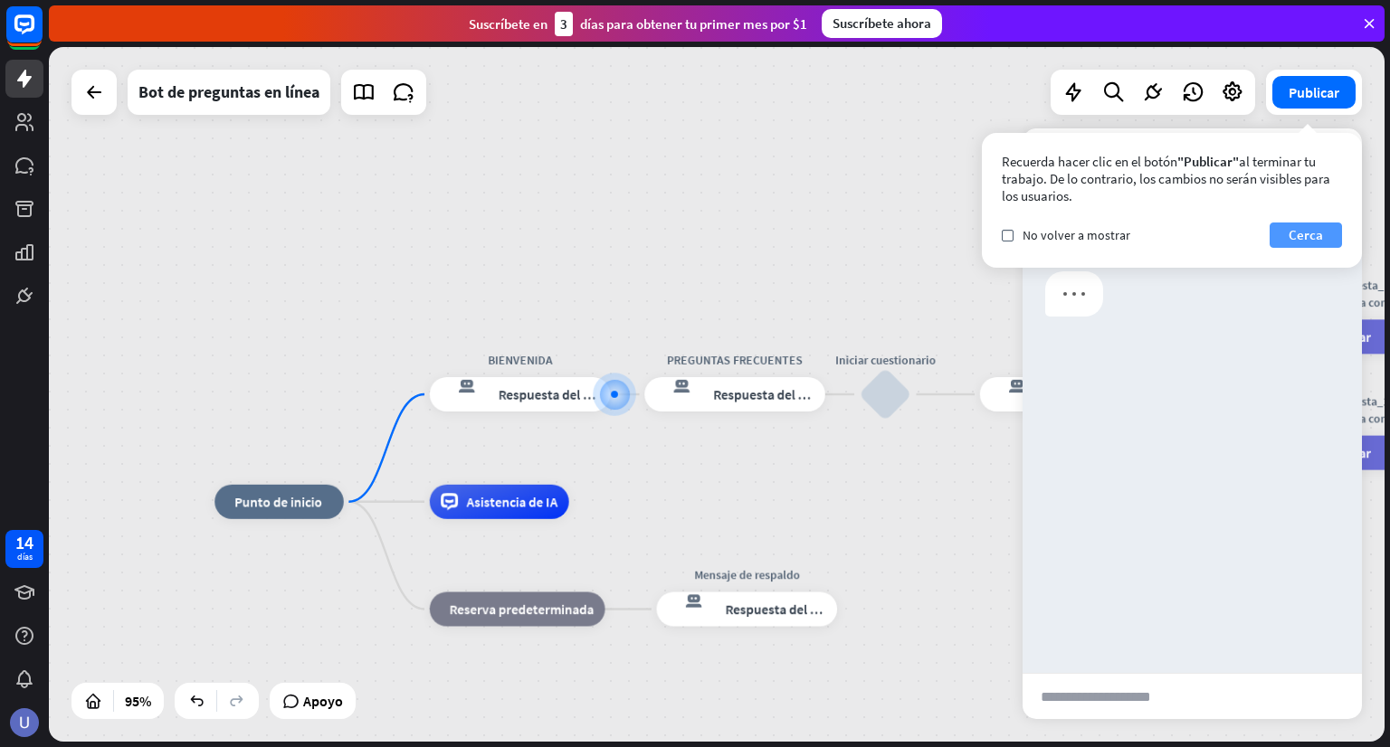
click at [1321, 239] on font "Cerca" at bounding box center [1305, 234] width 34 height 17
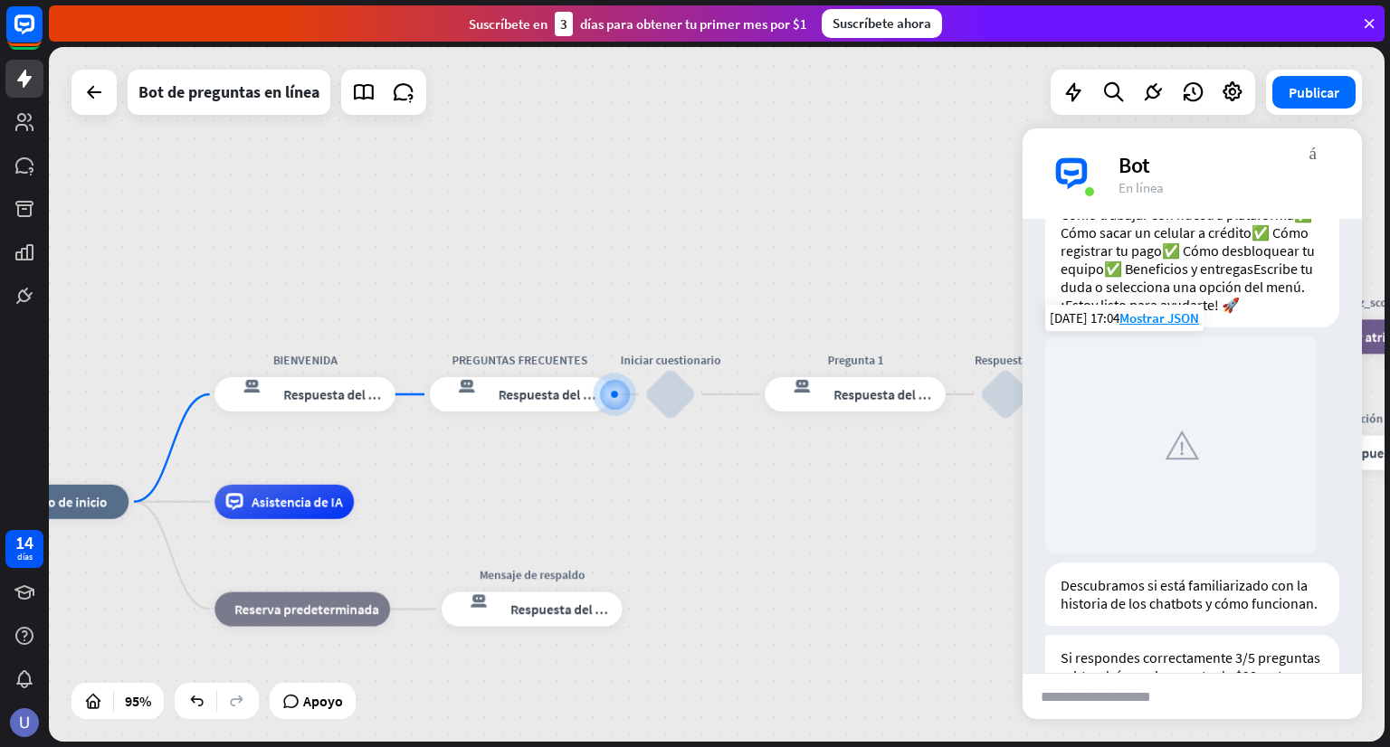
scroll to position [271, 0]
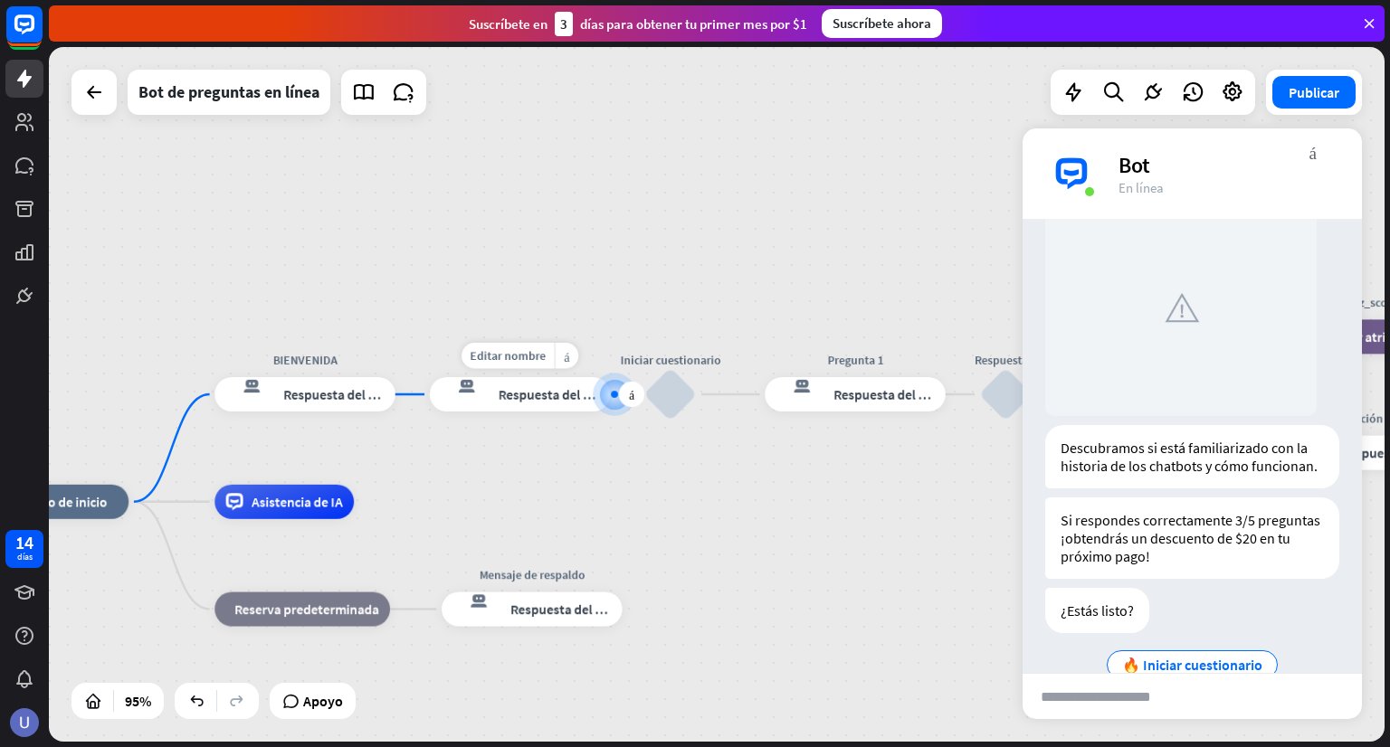
click at [526, 399] on font "Respuesta del bot" at bounding box center [551, 394] width 105 height 17
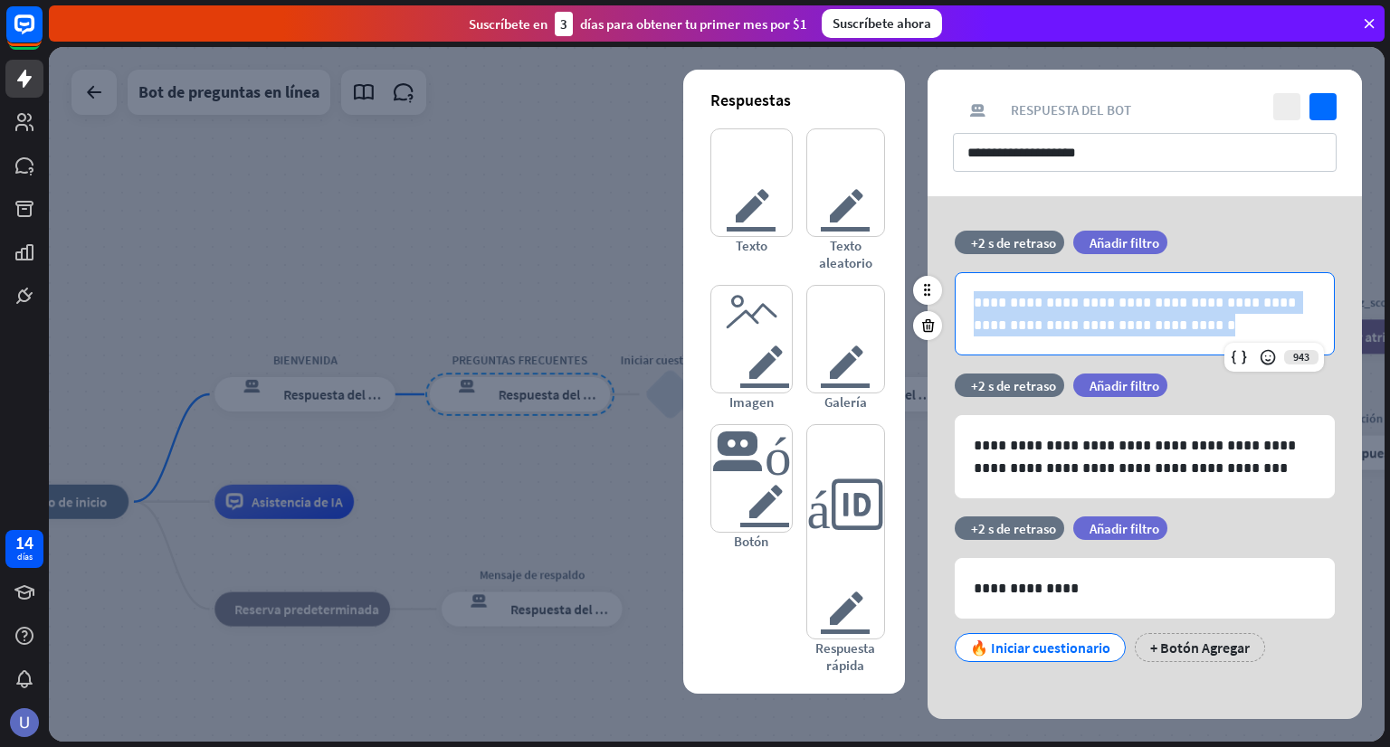
drag, startPoint x: 1177, startPoint y: 337, endPoint x: 965, endPoint y: 298, distance: 215.3
click at [965, 298] on div "**********" at bounding box center [1145, 313] width 378 height 81
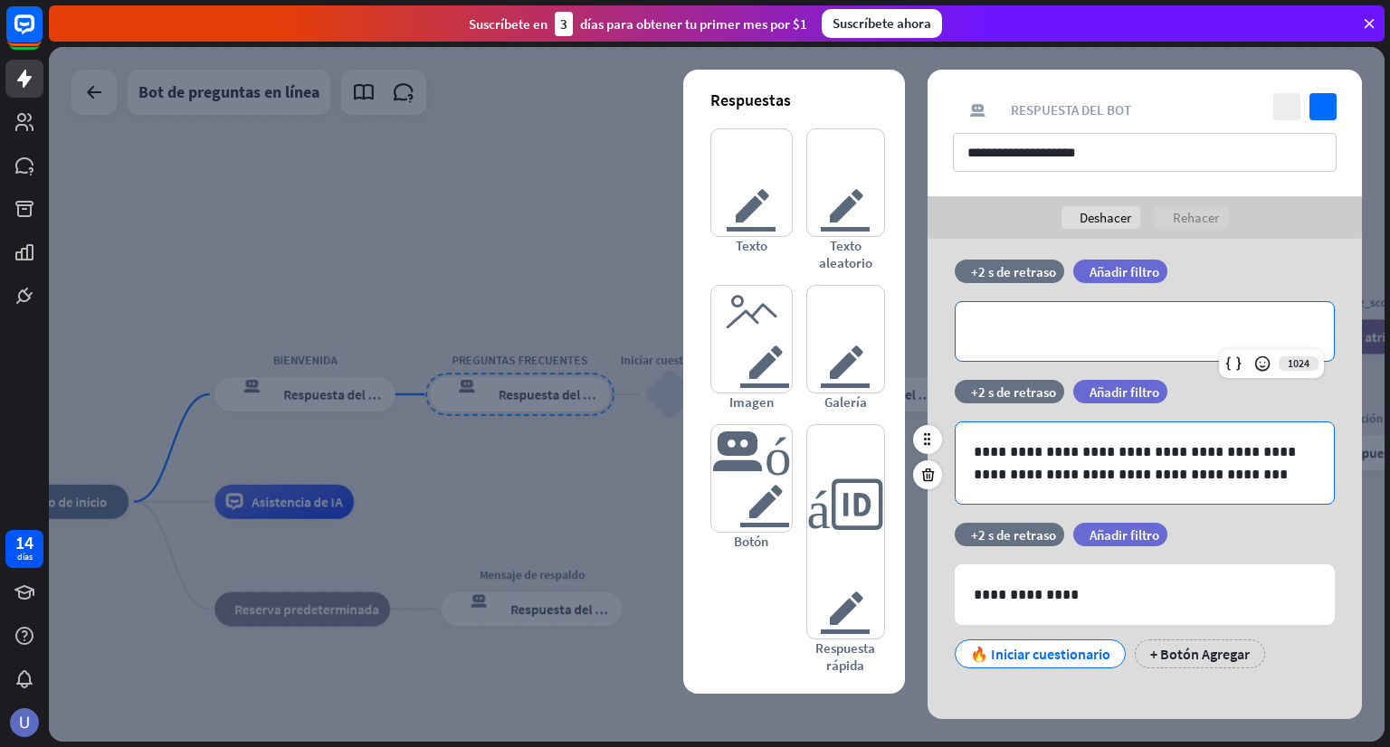
scroll to position [25, 0]
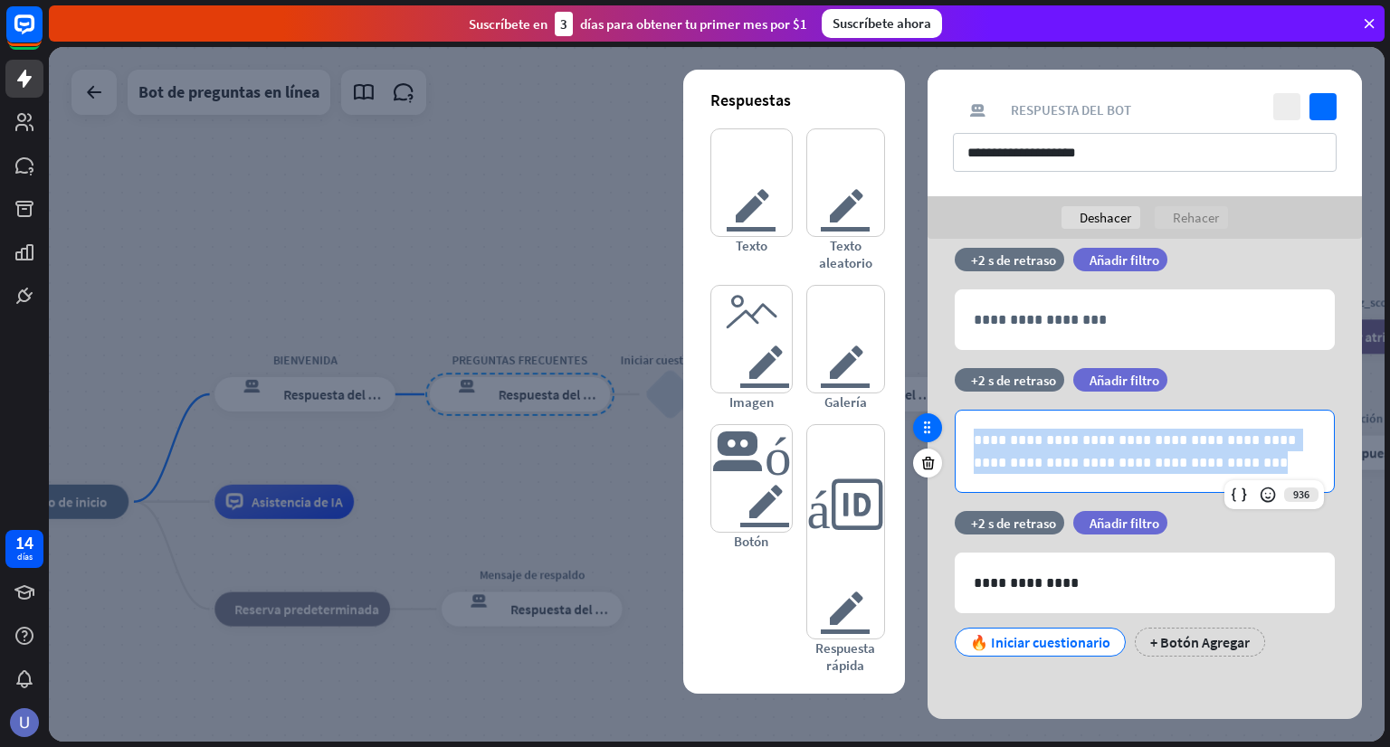
drag, startPoint x: 1196, startPoint y: 473, endPoint x: 934, endPoint y: 416, distance: 268.5
click at [934, 416] on div "**********" at bounding box center [1144, 439] width 434 height 143
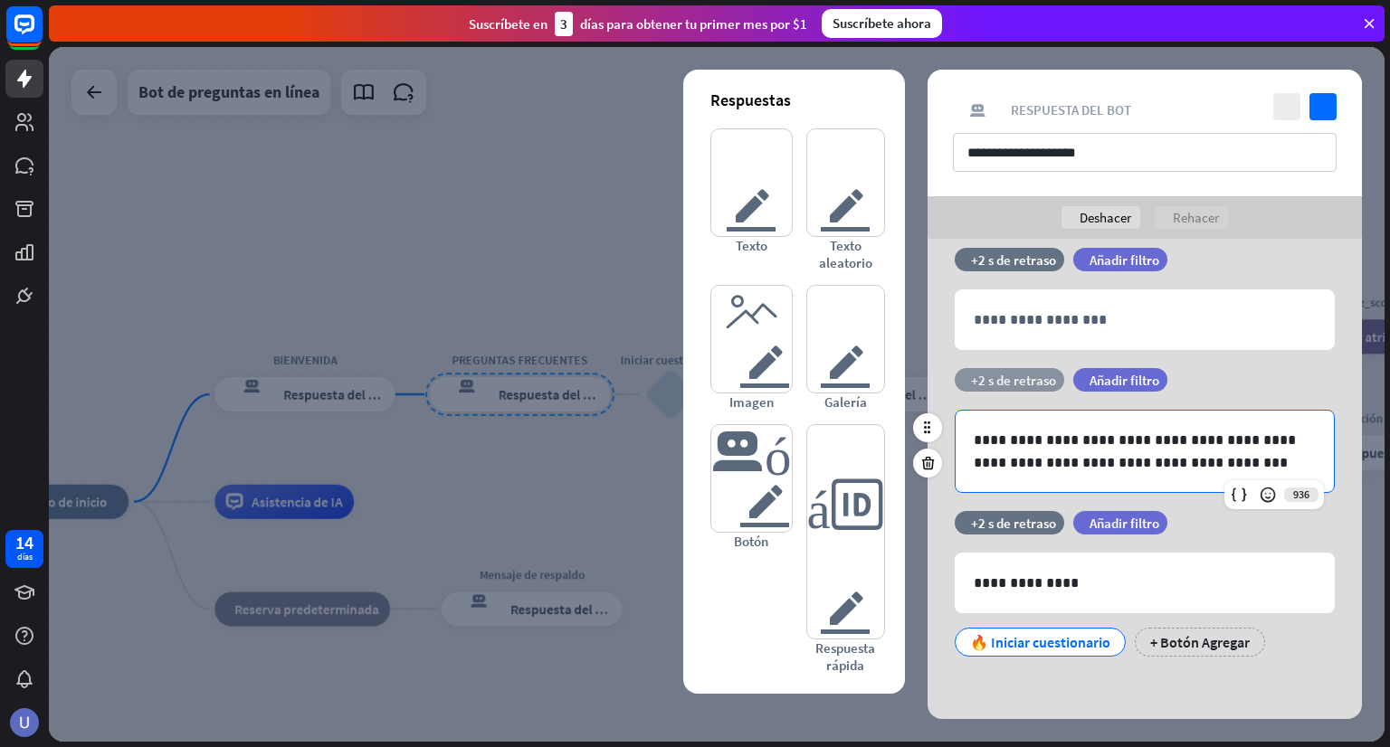
scroll to position [0, 0]
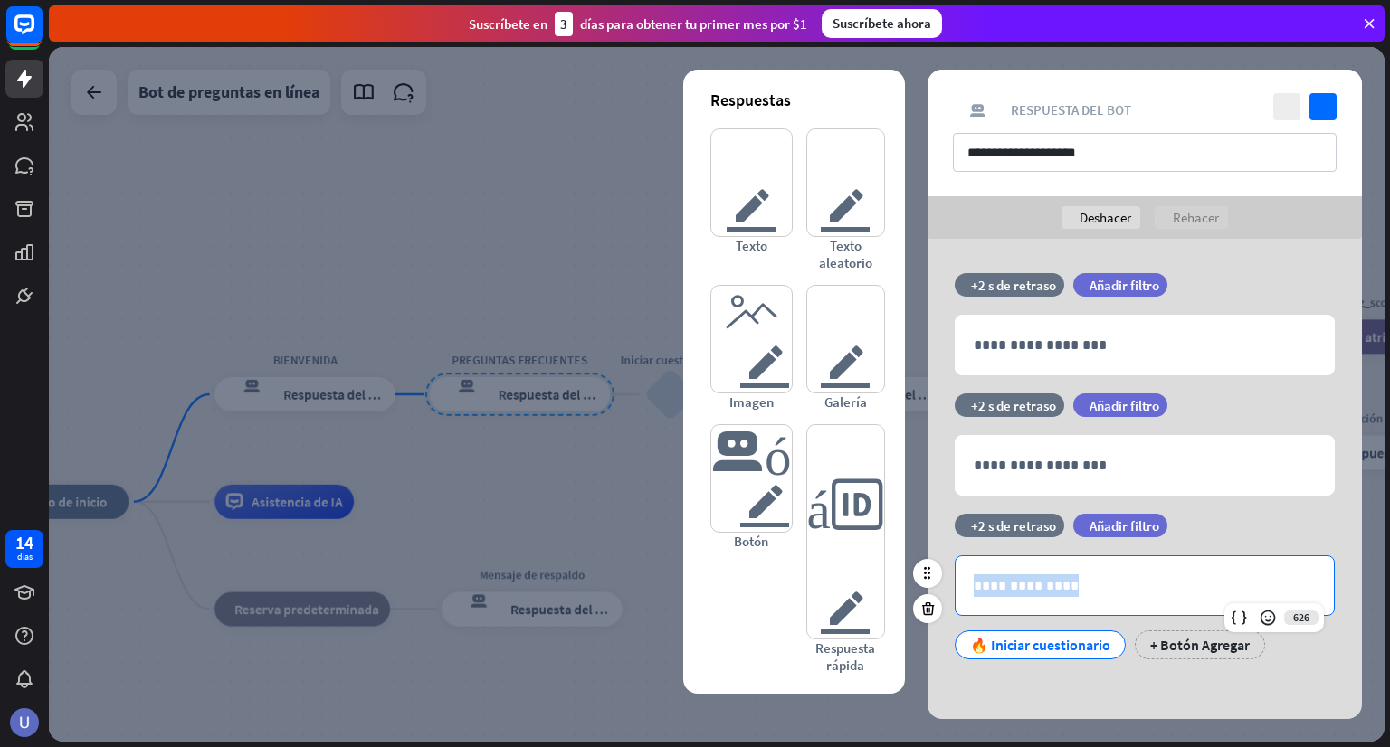
drag, startPoint x: 1075, startPoint y: 587, endPoint x: 957, endPoint y: 589, distance: 117.6
click at [957, 589] on div "**********" at bounding box center [1145, 585] width 378 height 59
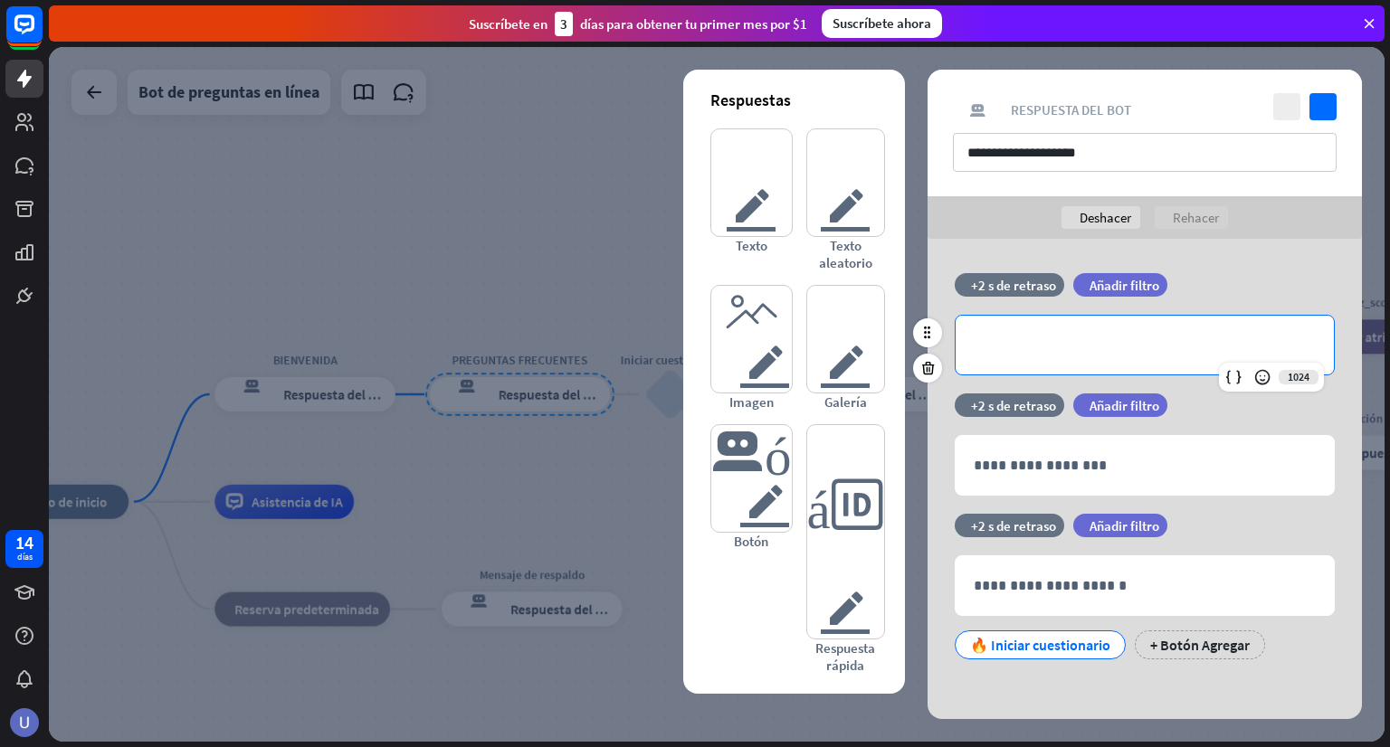
click at [1046, 358] on div "**********" at bounding box center [1145, 345] width 378 height 59
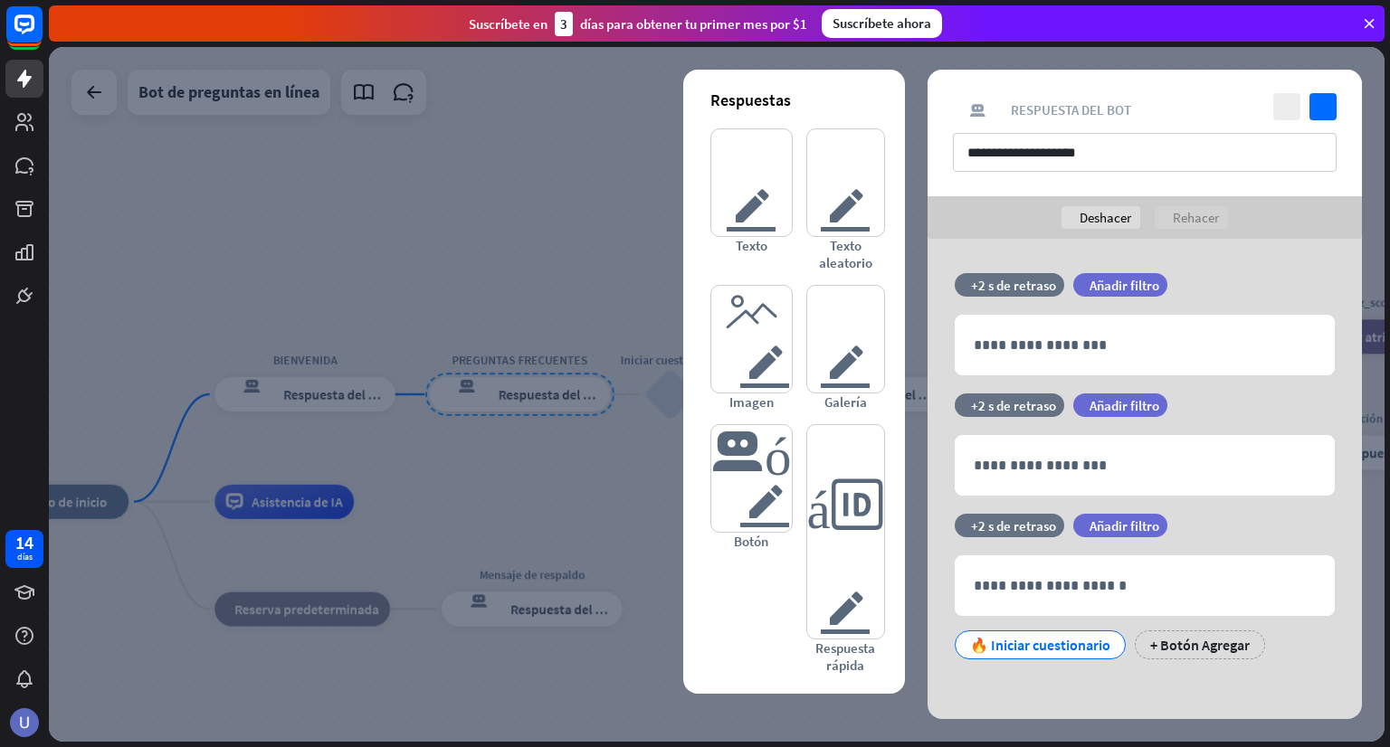
click at [501, 263] on div at bounding box center [717, 394] width 1336 height 695
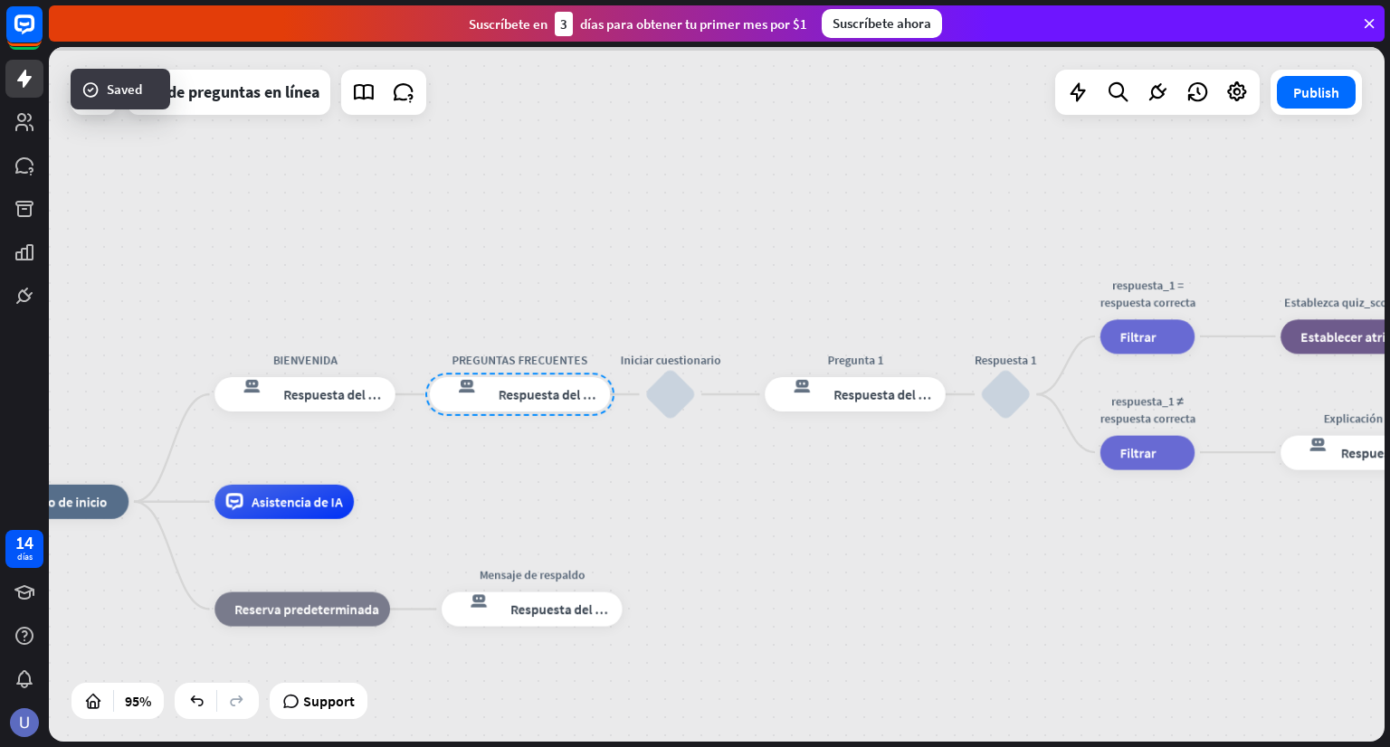
scroll to position [290, 0]
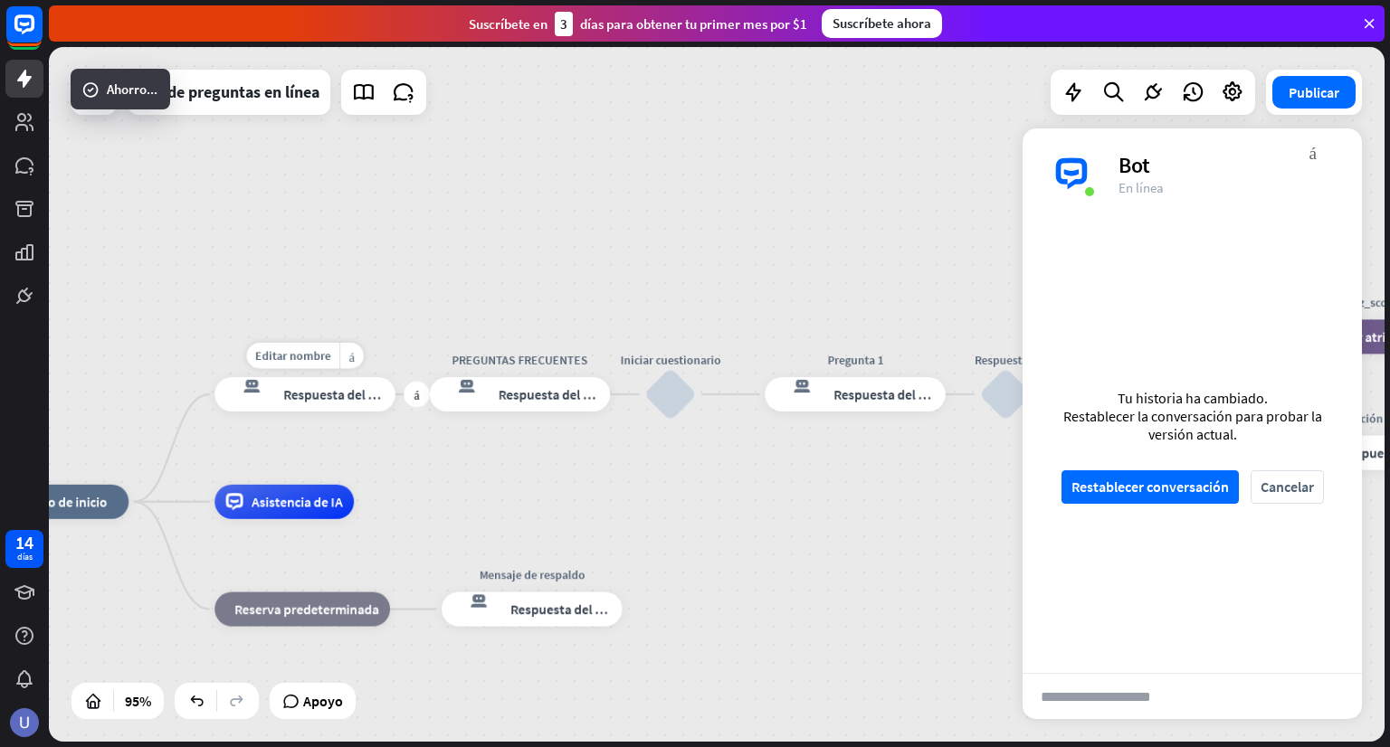
click at [279, 404] on div "respuesta del bot de bloqueo Respuesta del bot" at bounding box center [304, 394] width 181 height 34
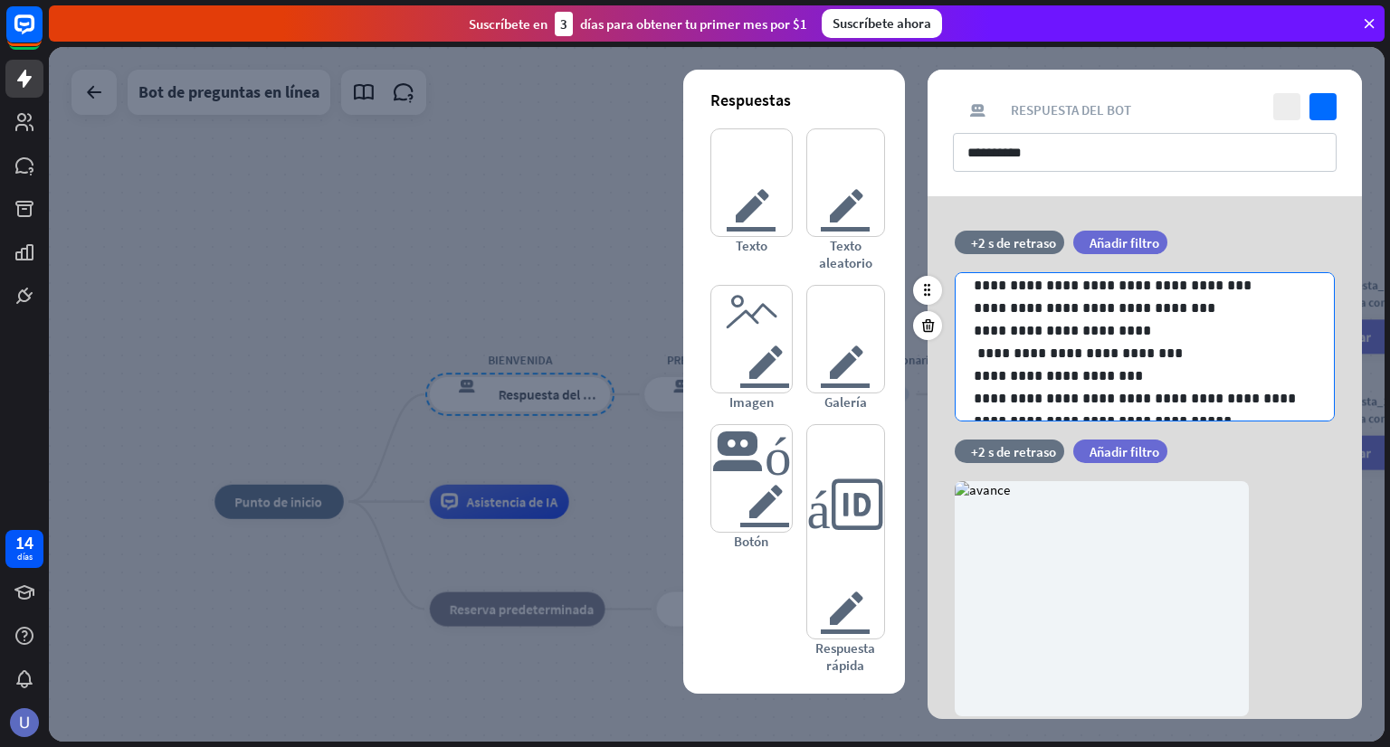
scroll to position [114, 0]
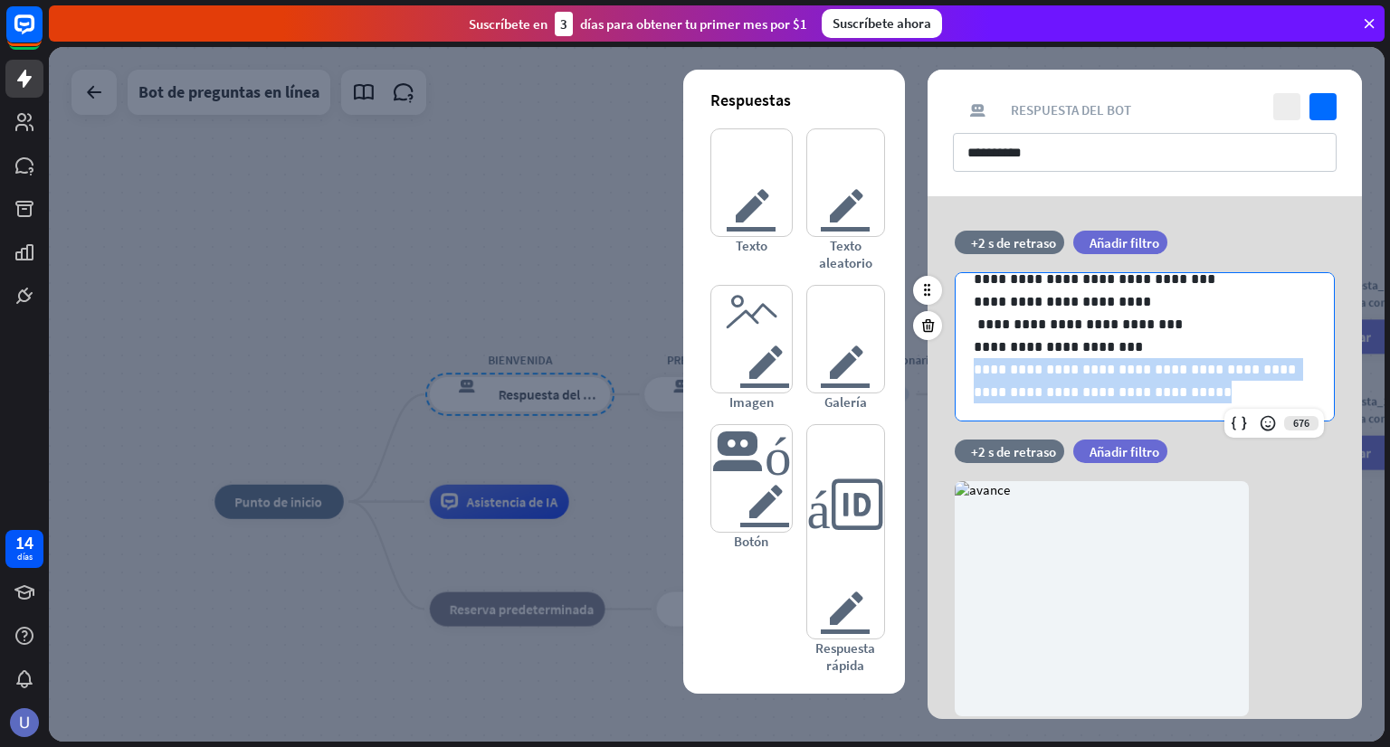
drag, startPoint x: 1176, startPoint y: 392, endPoint x: 956, endPoint y: 363, distance: 221.8
click at [956, 363] on div "**********" at bounding box center [1145, 290] width 378 height 262
click at [1165, 395] on p "**********" at bounding box center [1138, 380] width 328 height 45
drag, startPoint x: 1282, startPoint y: 366, endPoint x: 959, endPoint y: 373, distance: 323.1
click at [959, 373] on div "**********" at bounding box center [1145, 290] width 378 height 262
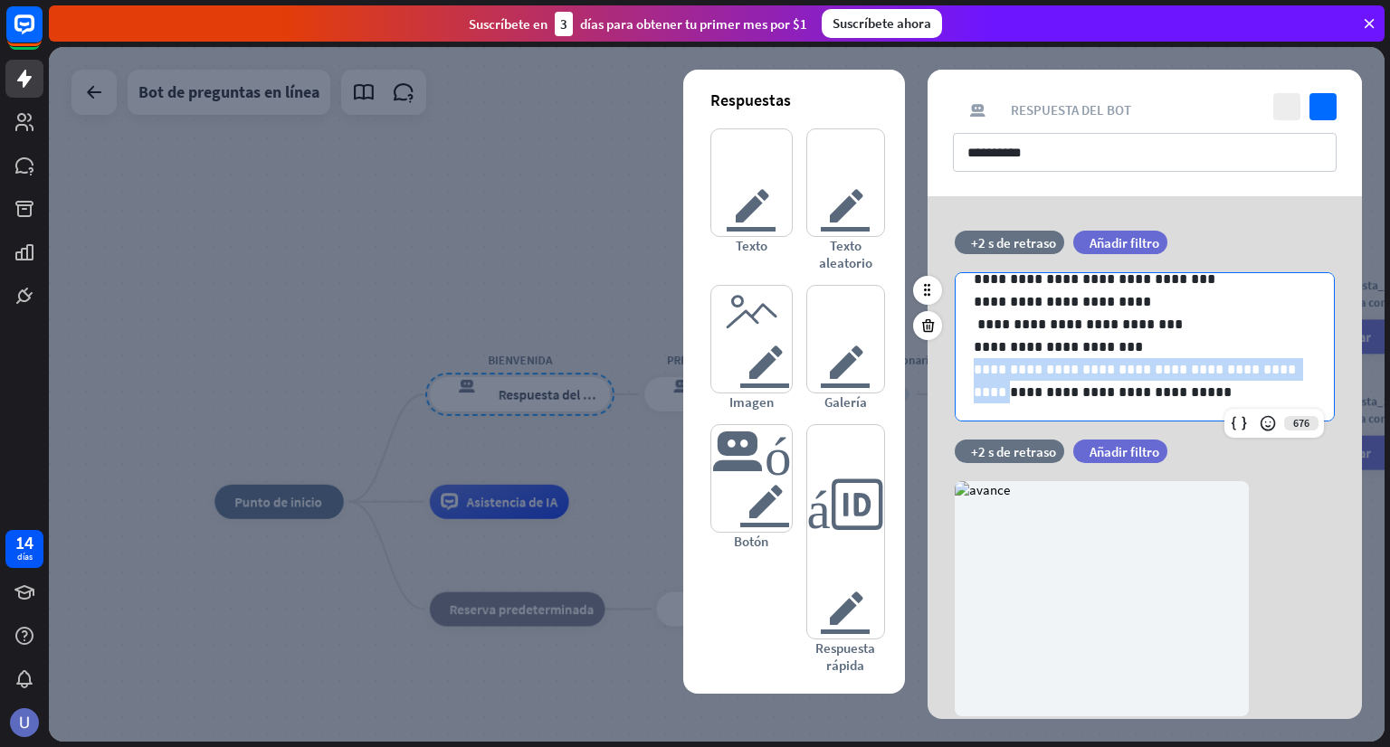
copy p "**********"
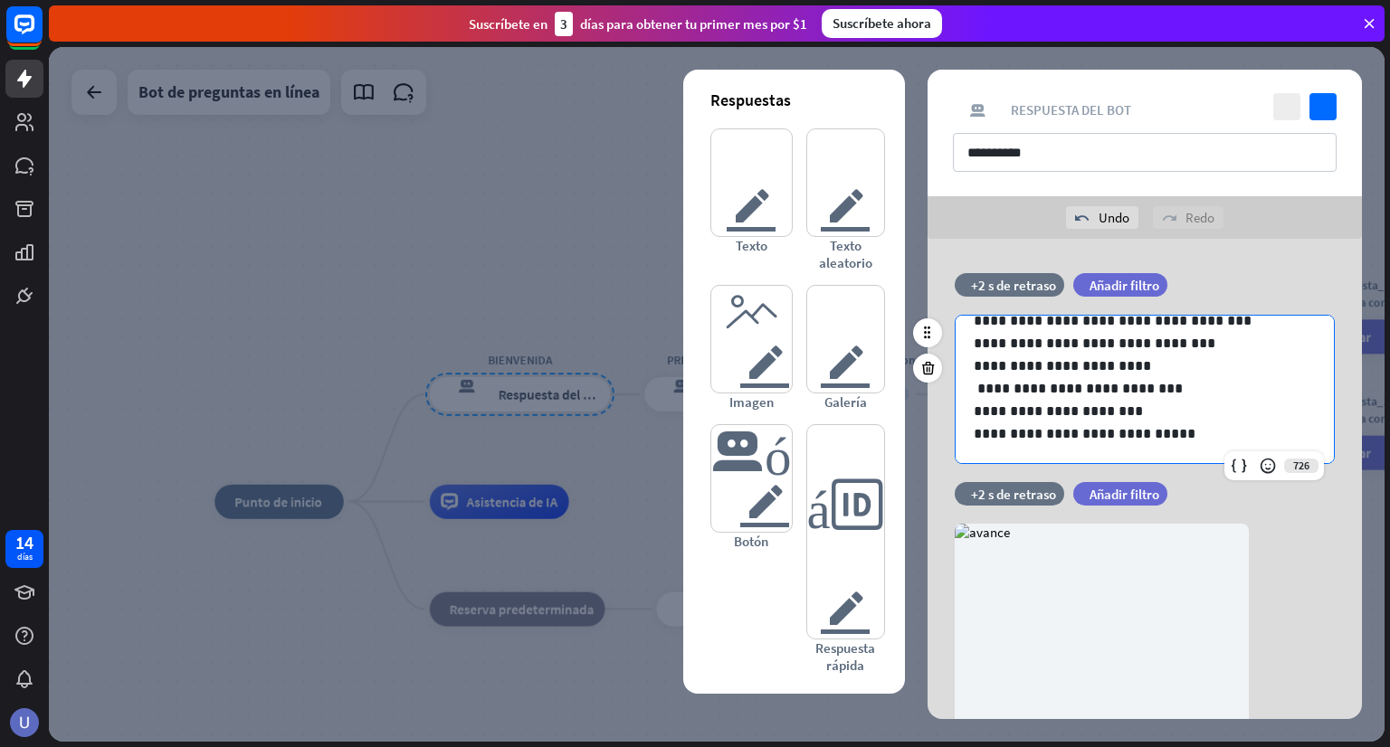
scroll to position [91, 0]
click at [565, 285] on div at bounding box center [717, 394] width 1336 height 695
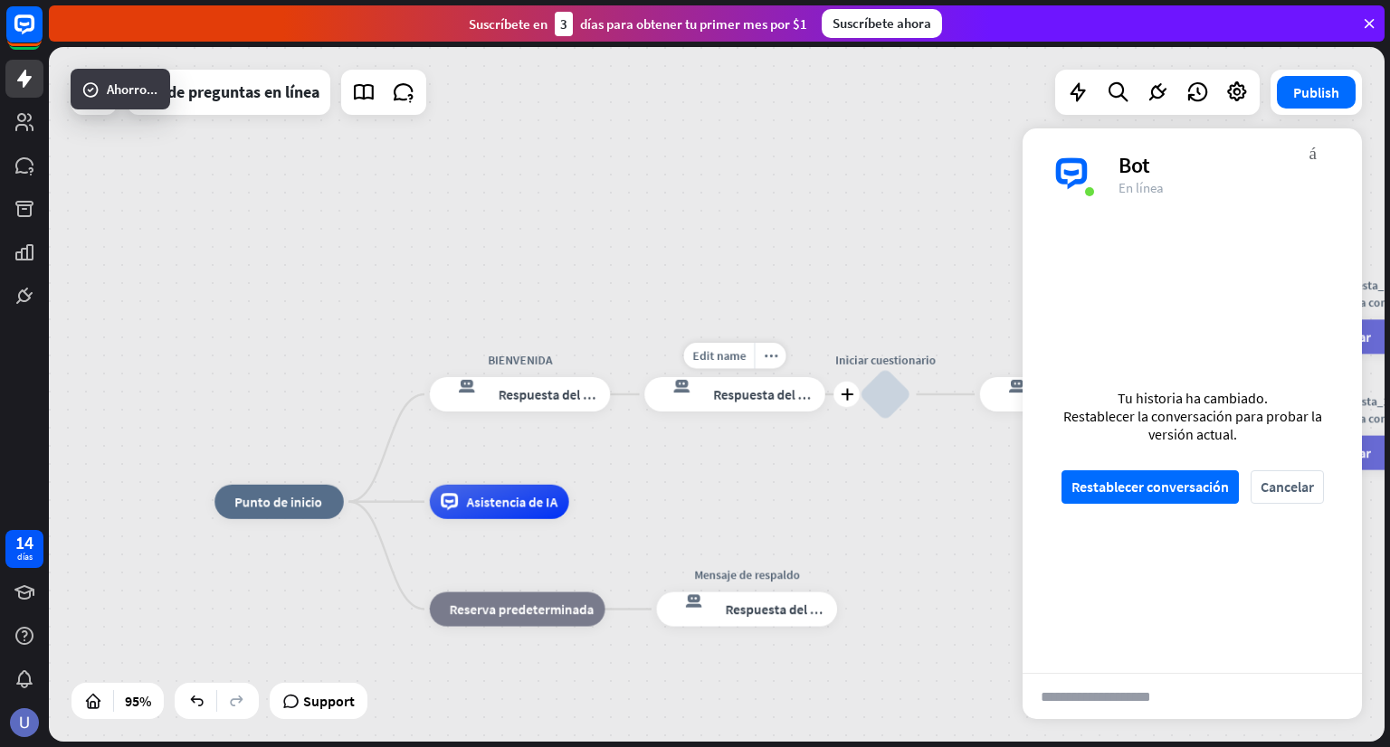
scroll to position [308, 0]
click at [727, 392] on font "Respuesta del bot" at bounding box center [766, 394] width 105 height 17
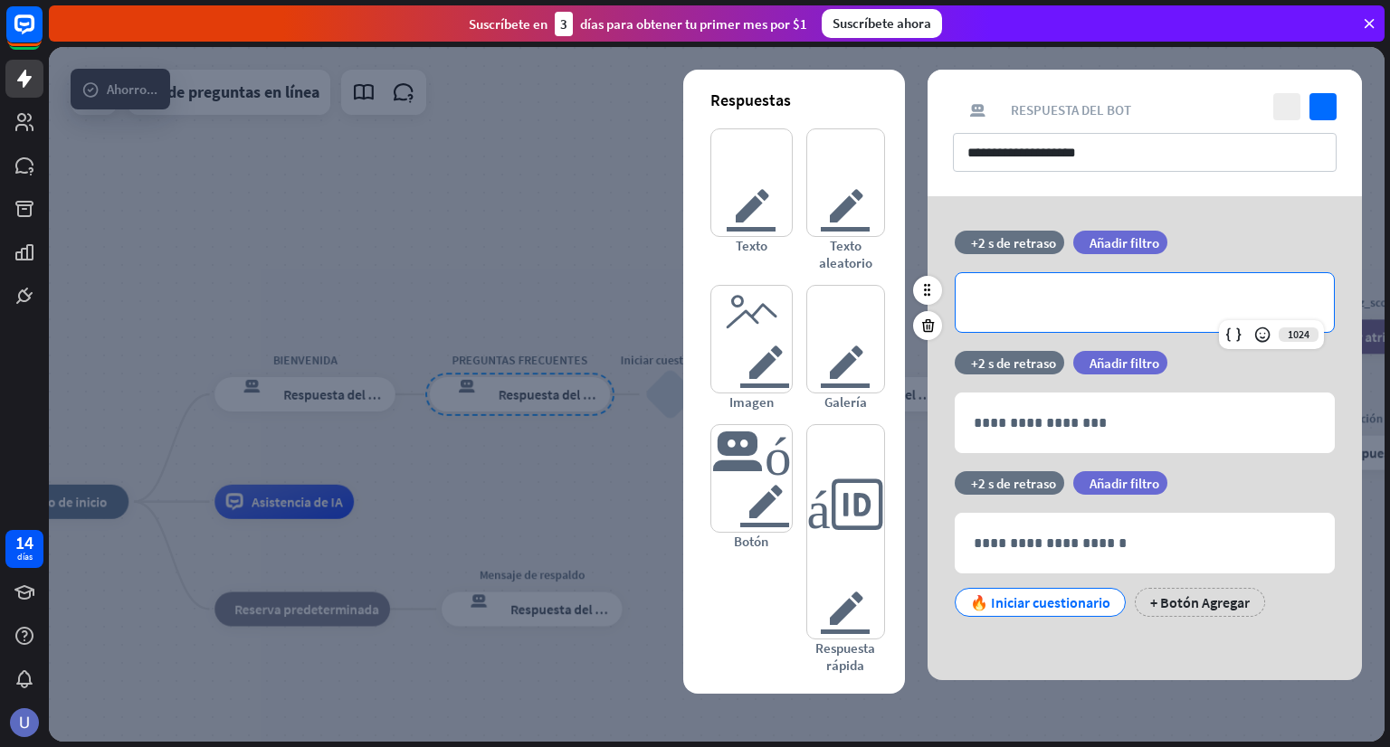
click at [1110, 305] on p "**********" at bounding box center [1145, 302] width 342 height 23
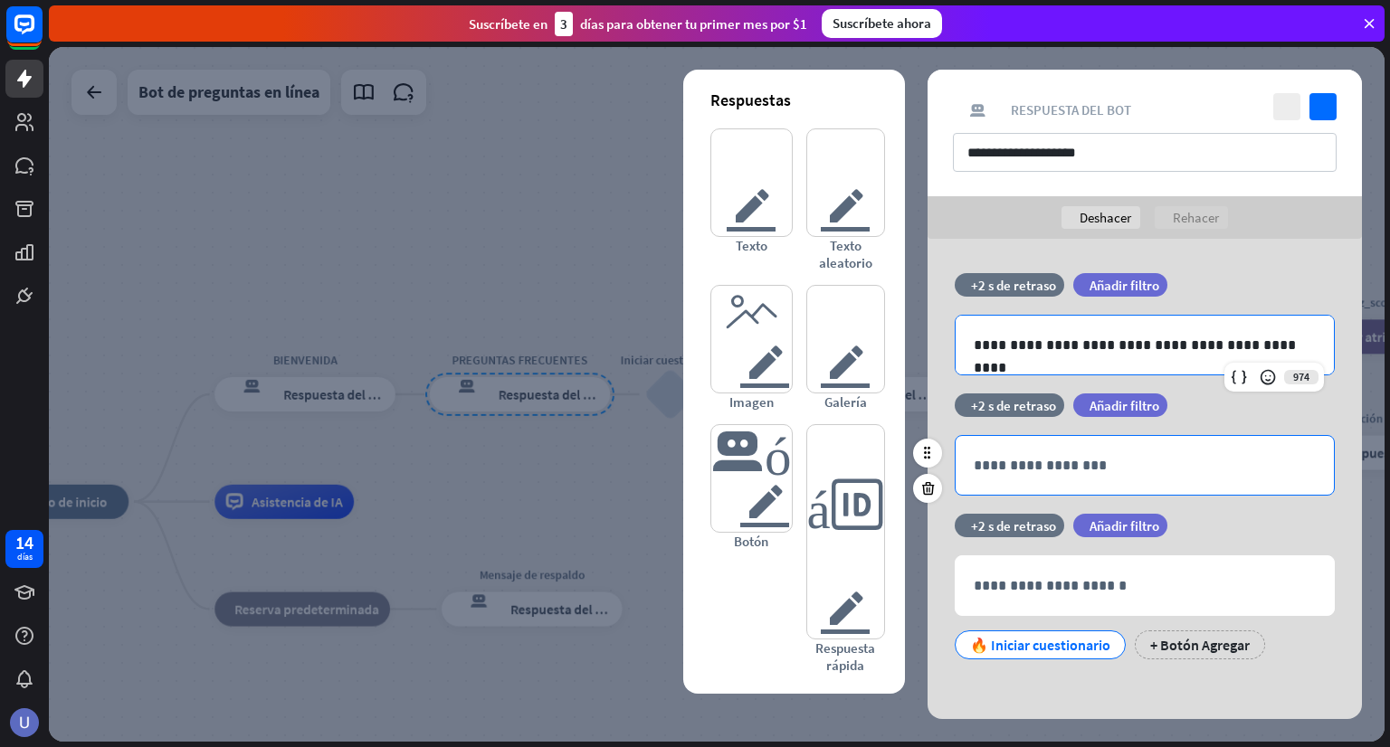
click at [1033, 475] on div "**********" at bounding box center [1145, 465] width 378 height 59
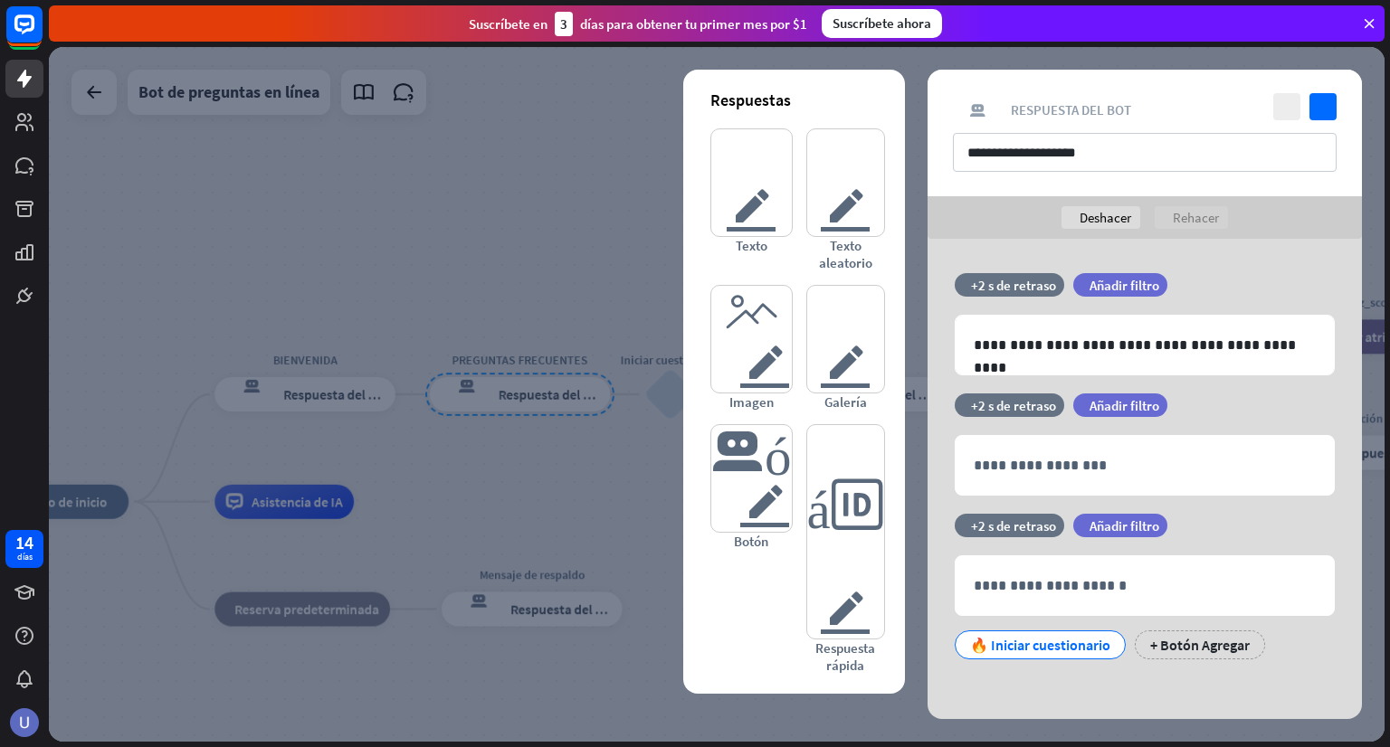
click at [375, 385] on div at bounding box center [717, 394] width 1336 height 695
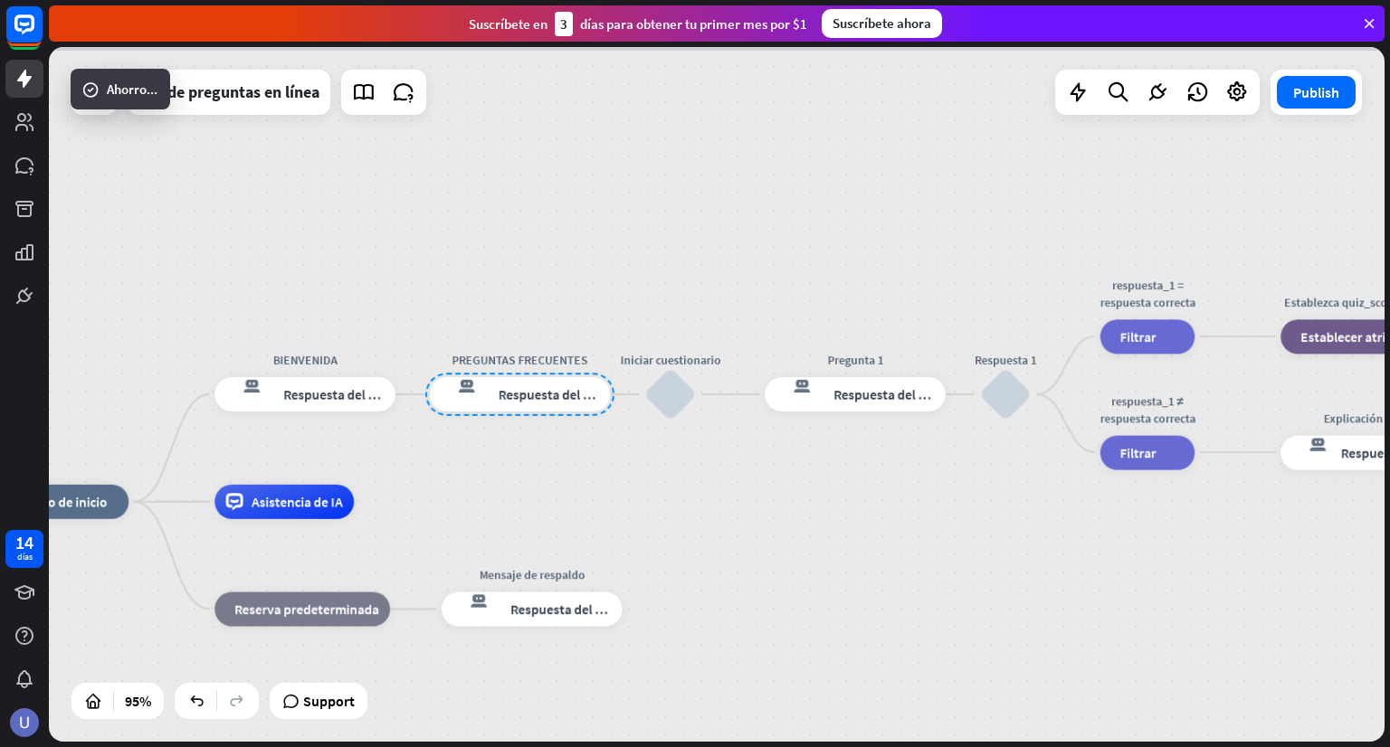
scroll to position [326, 0]
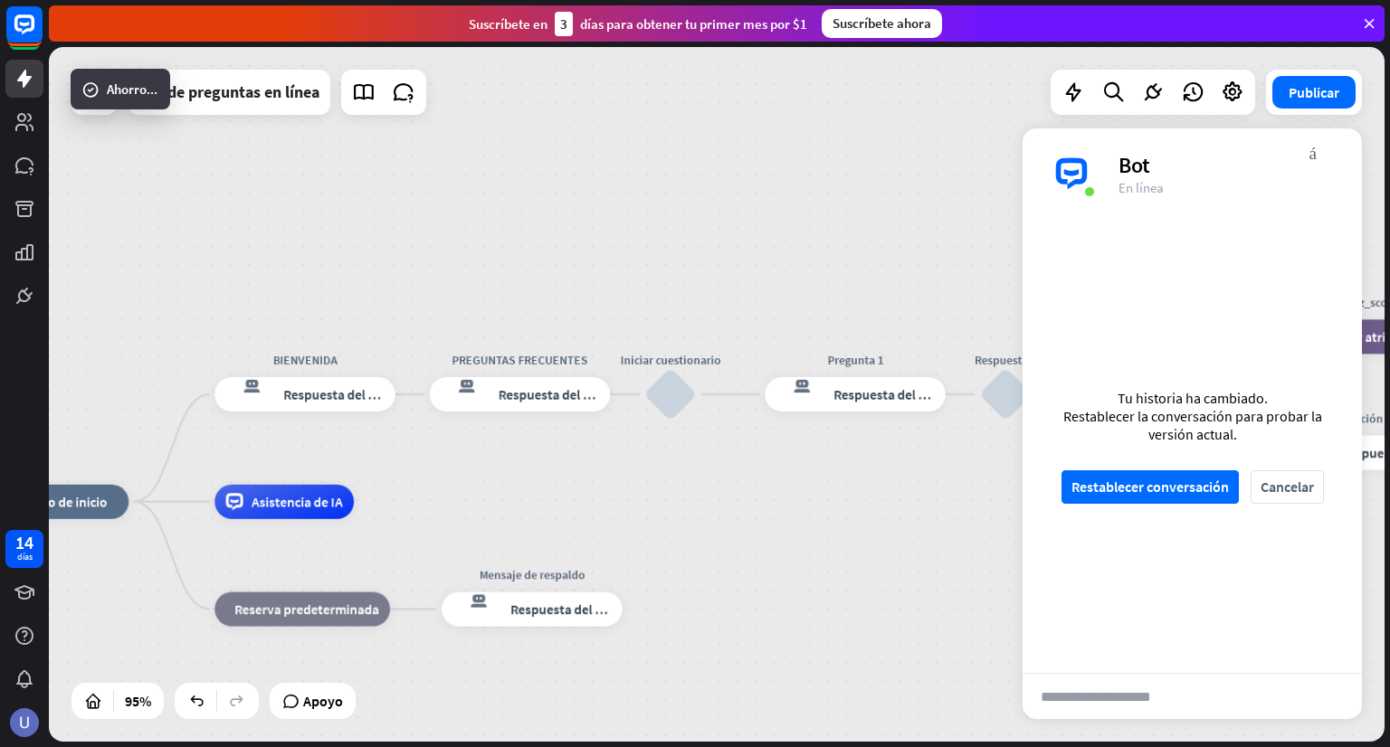
click at [363, 394] on font "Respuesta del bot" at bounding box center [336, 394] width 105 height 17
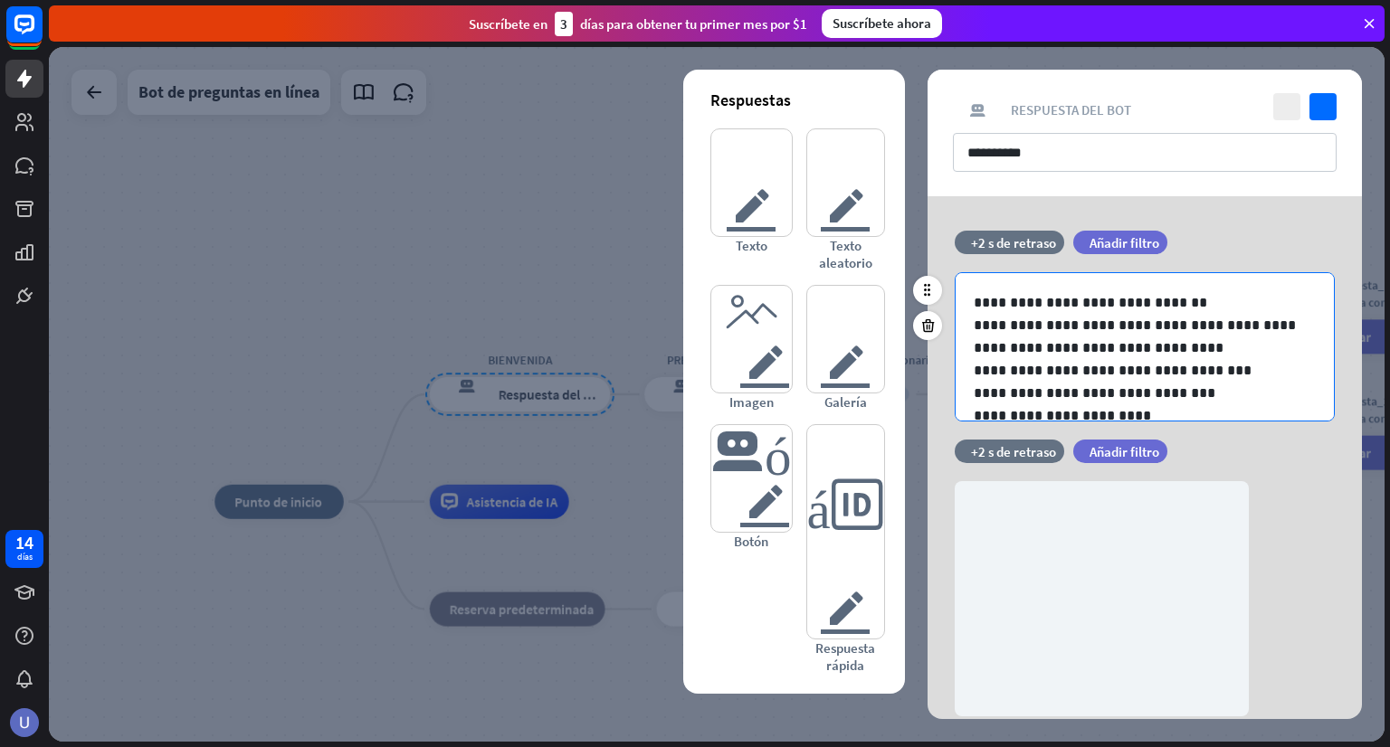
scroll to position [91, 0]
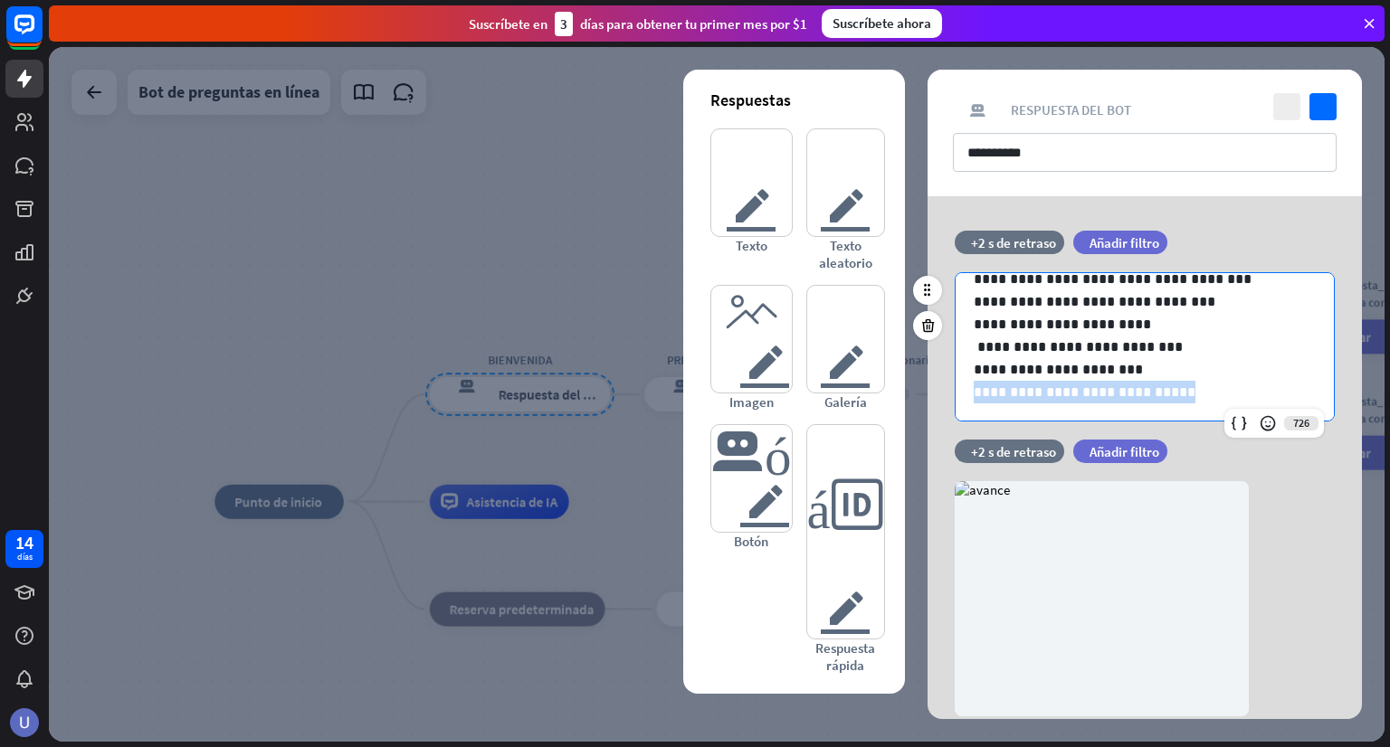
drag, startPoint x: 1165, startPoint y: 392, endPoint x: 965, endPoint y: 386, distance: 200.9
click at [965, 386] on div "**********" at bounding box center [1145, 302] width 378 height 240
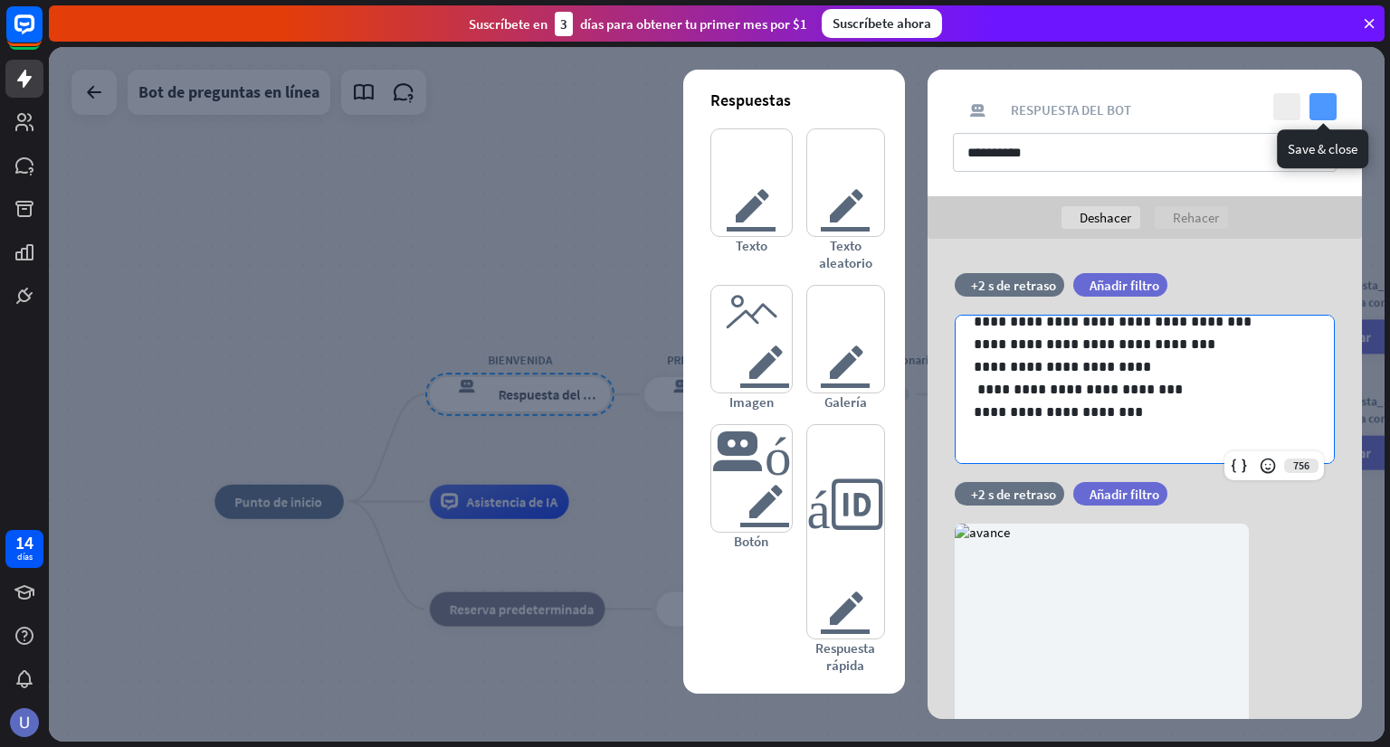
click at [1317, 113] on icon "controlar" at bounding box center [1322, 106] width 27 height 27
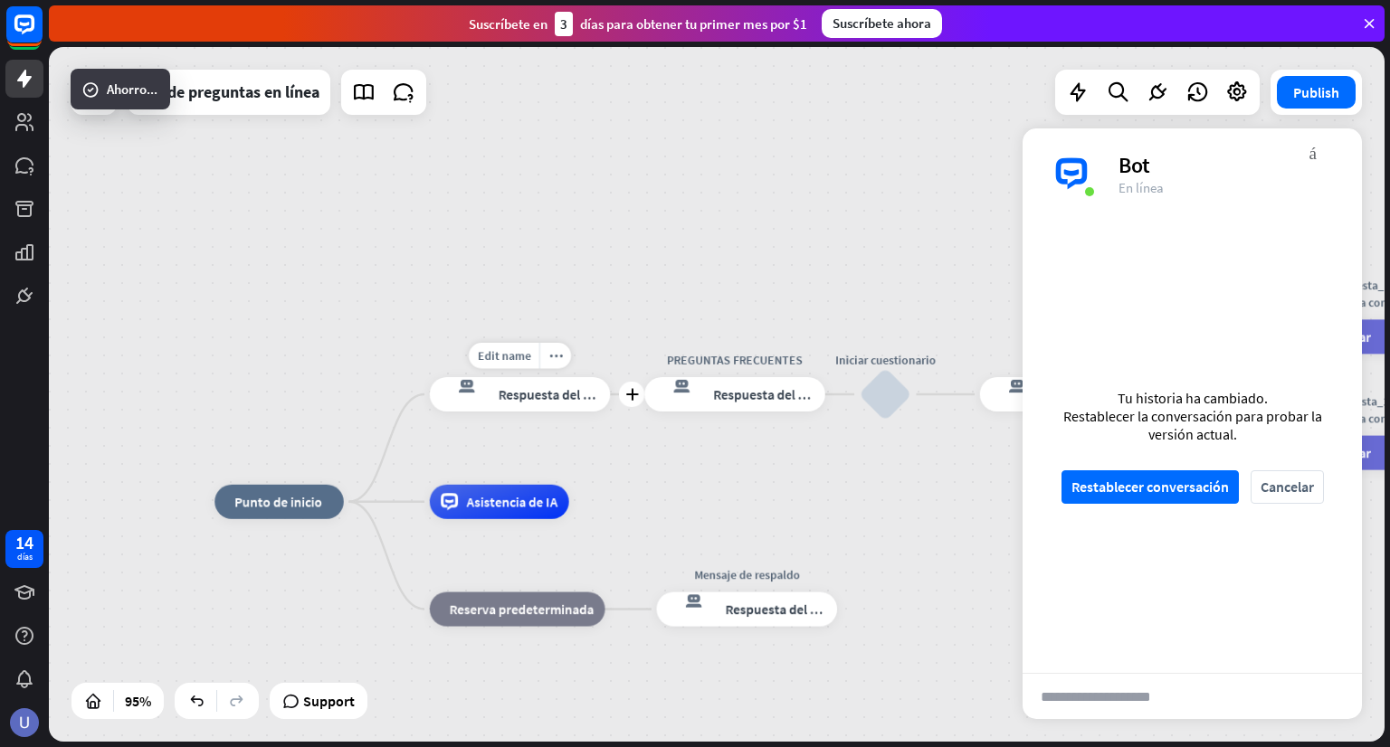
scroll to position [344, 0]
click at [756, 395] on font "Respuesta del bot" at bounding box center [766, 394] width 105 height 17
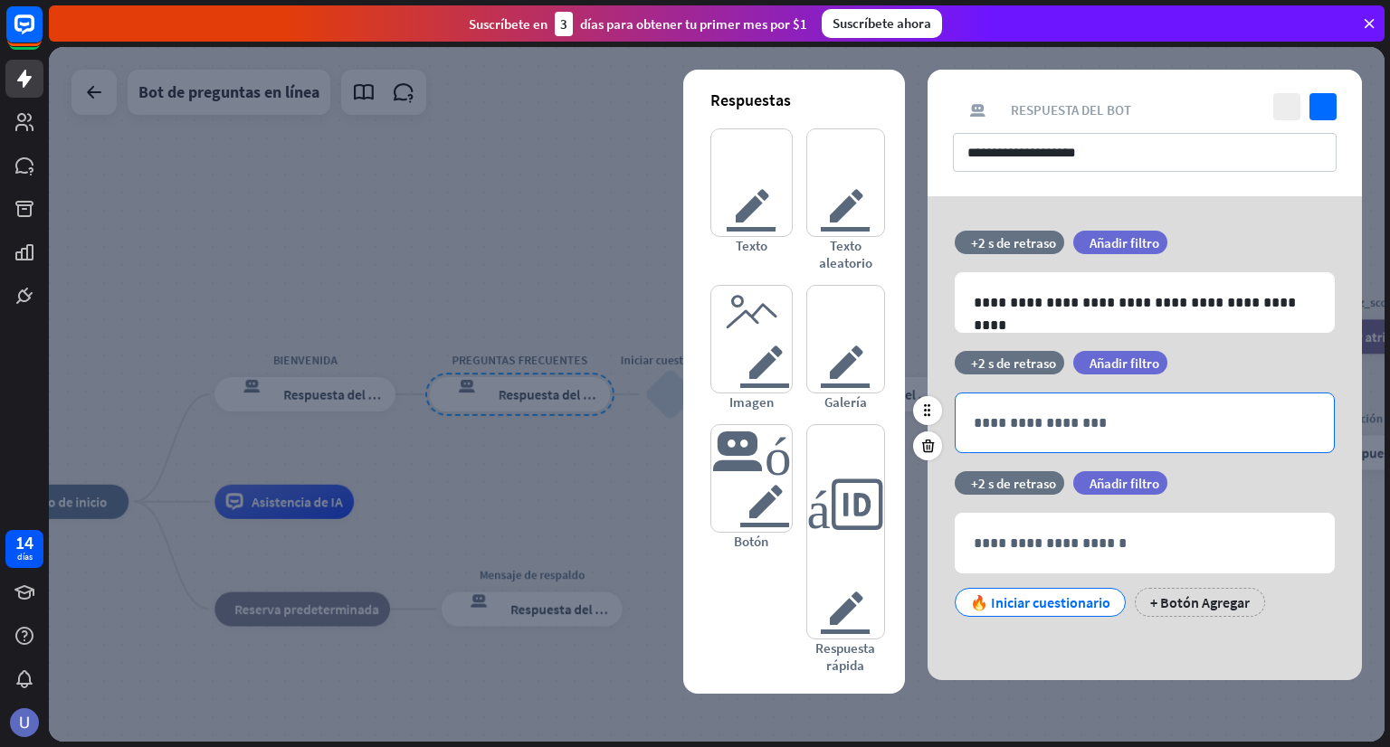
click at [1155, 407] on div "**********" at bounding box center [1145, 423] width 378 height 59
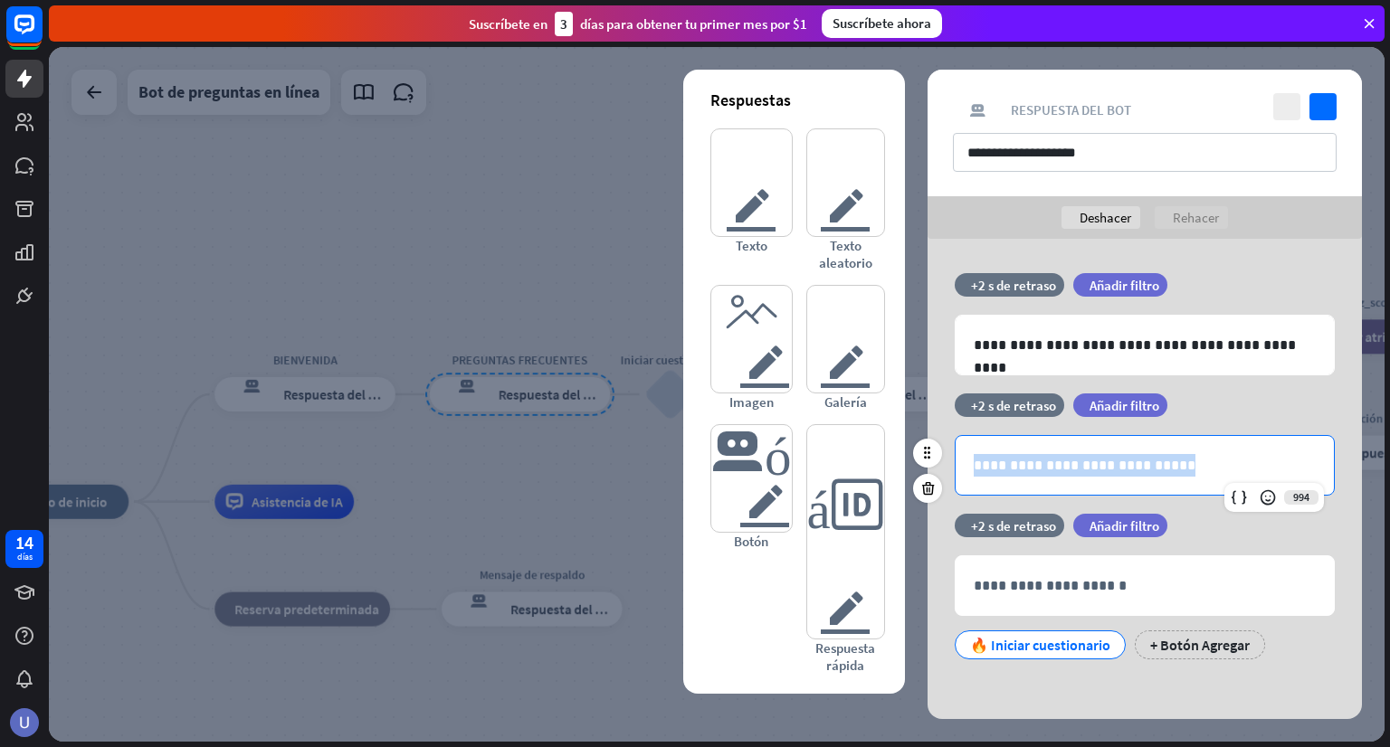
drag, startPoint x: 1175, startPoint y: 464, endPoint x: 967, endPoint y: 460, distance: 208.2
click at [967, 460] on div "**********" at bounding box center [1145, 465] width 378 height 59
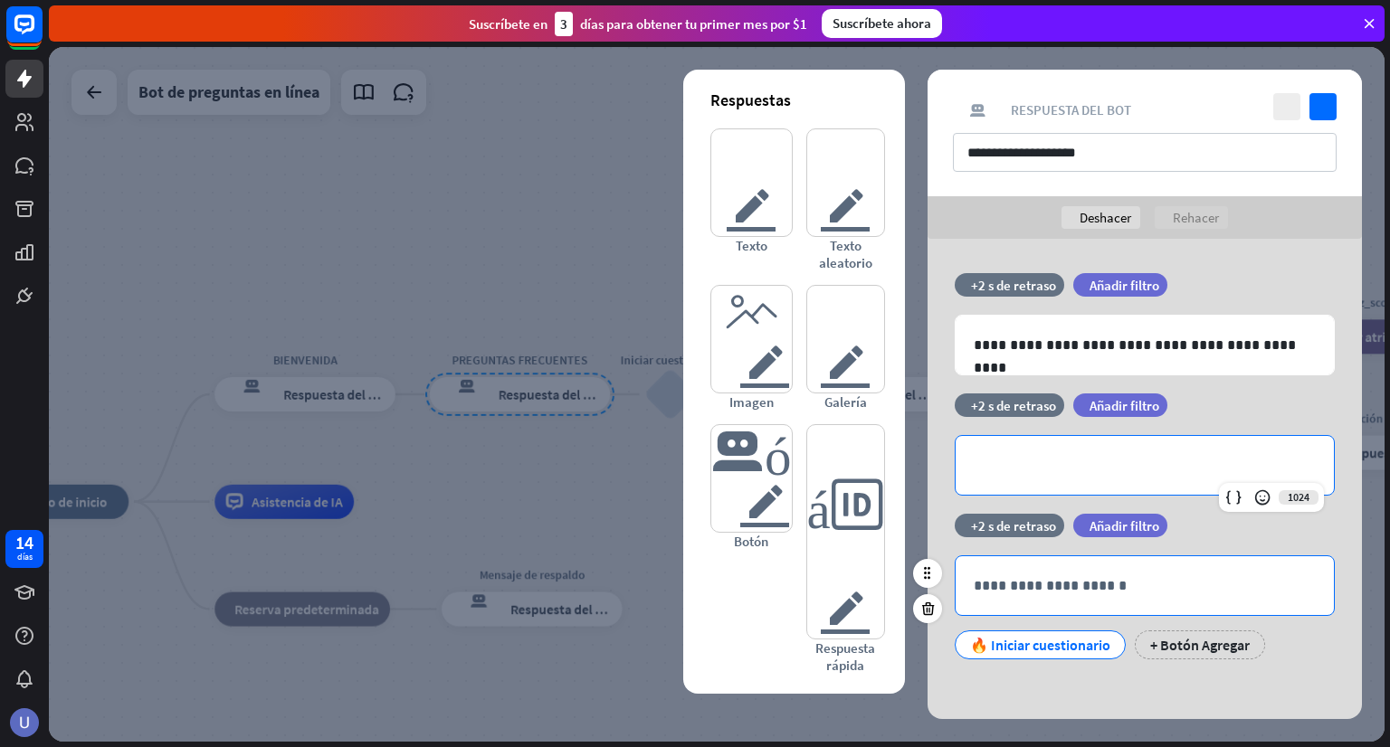
click at [1033, 587] on p "**********" at bounding box center [1145, 586] width 342 height 23
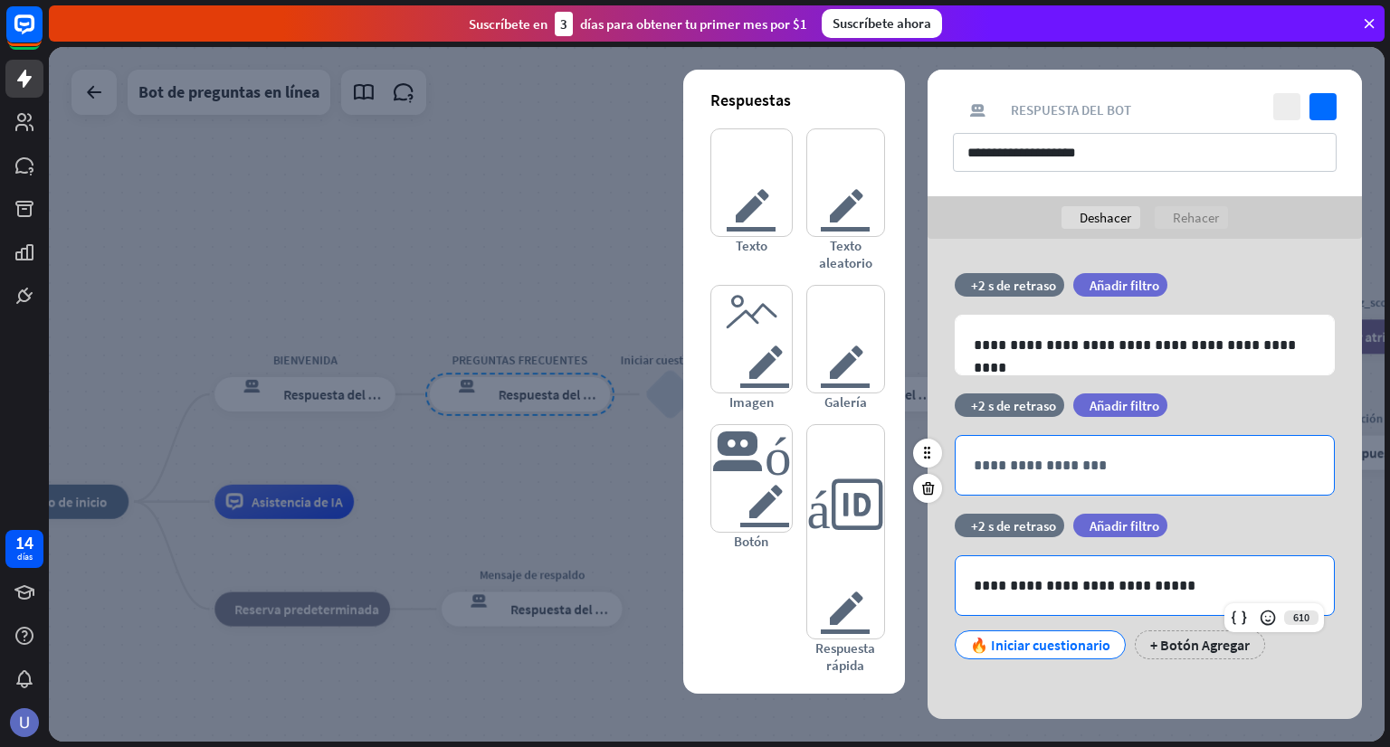
click at [1051, 455] on p "**********" at bounding box center [1145, 465] width 342 height 23
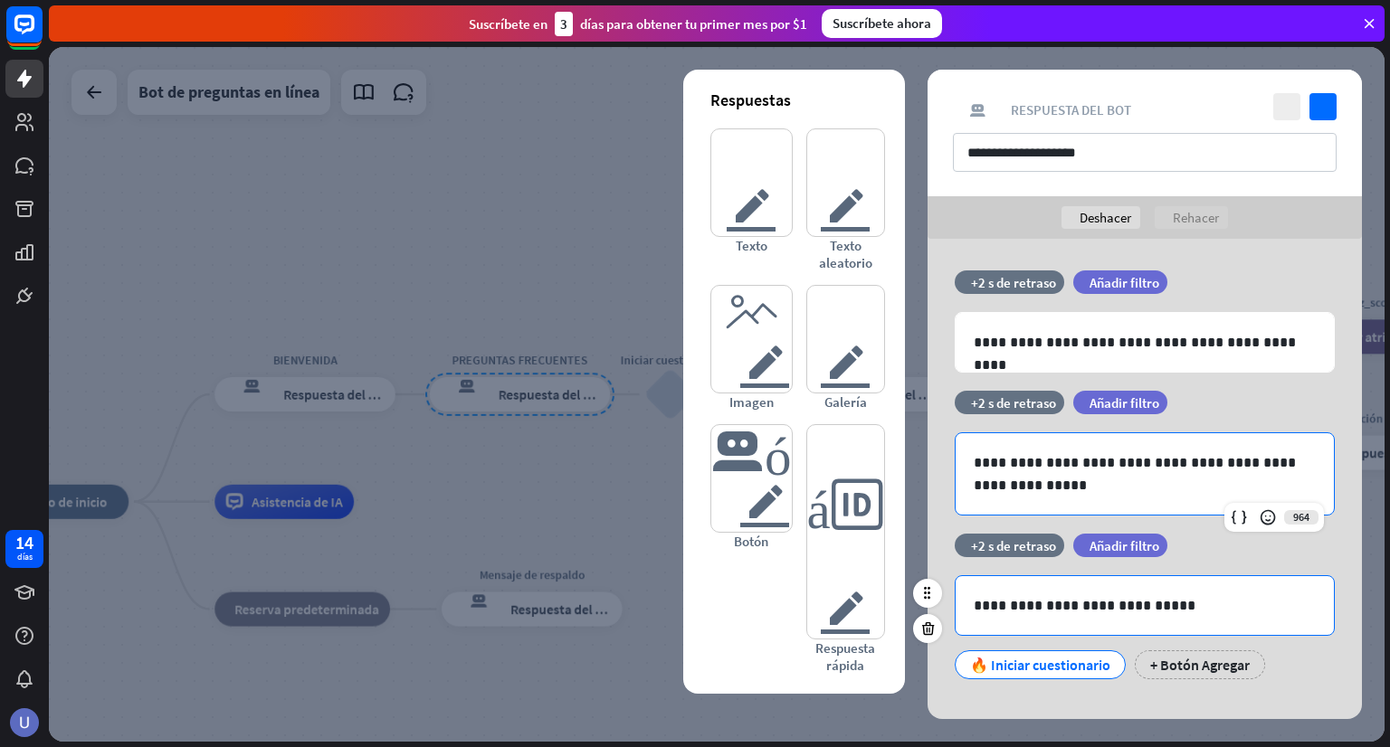
scroll to position [25, 0]
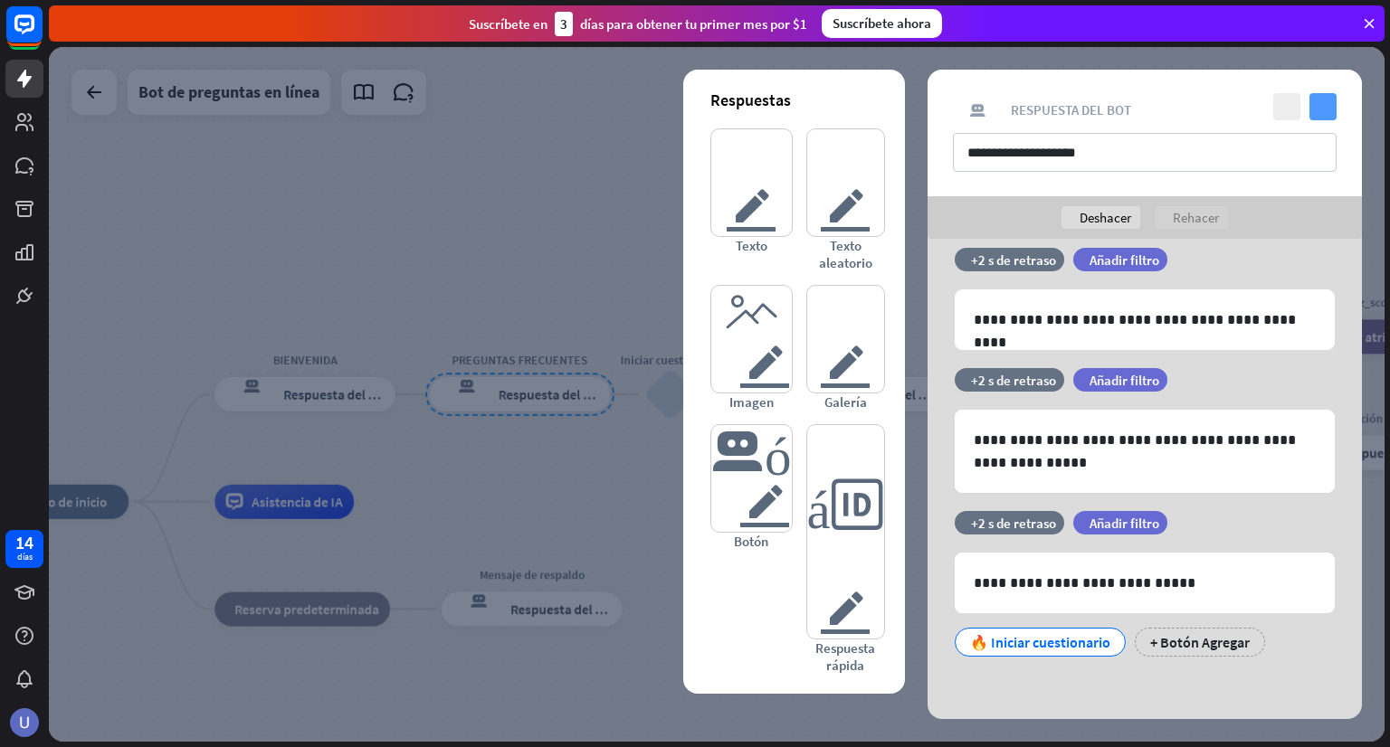
click at [1324, 104] on icon "controlar" at bounding box center [1322, 106] width 27 height 27
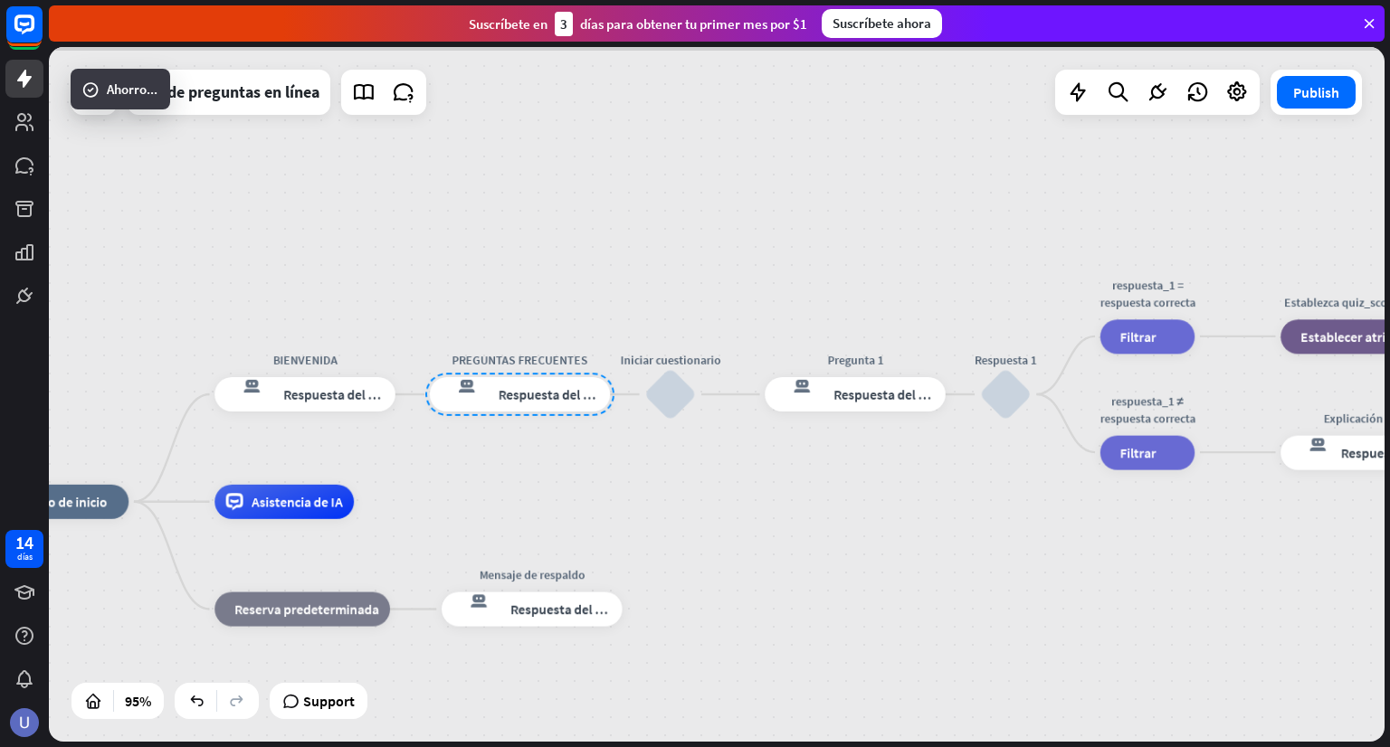
scroll to position [362, 0]
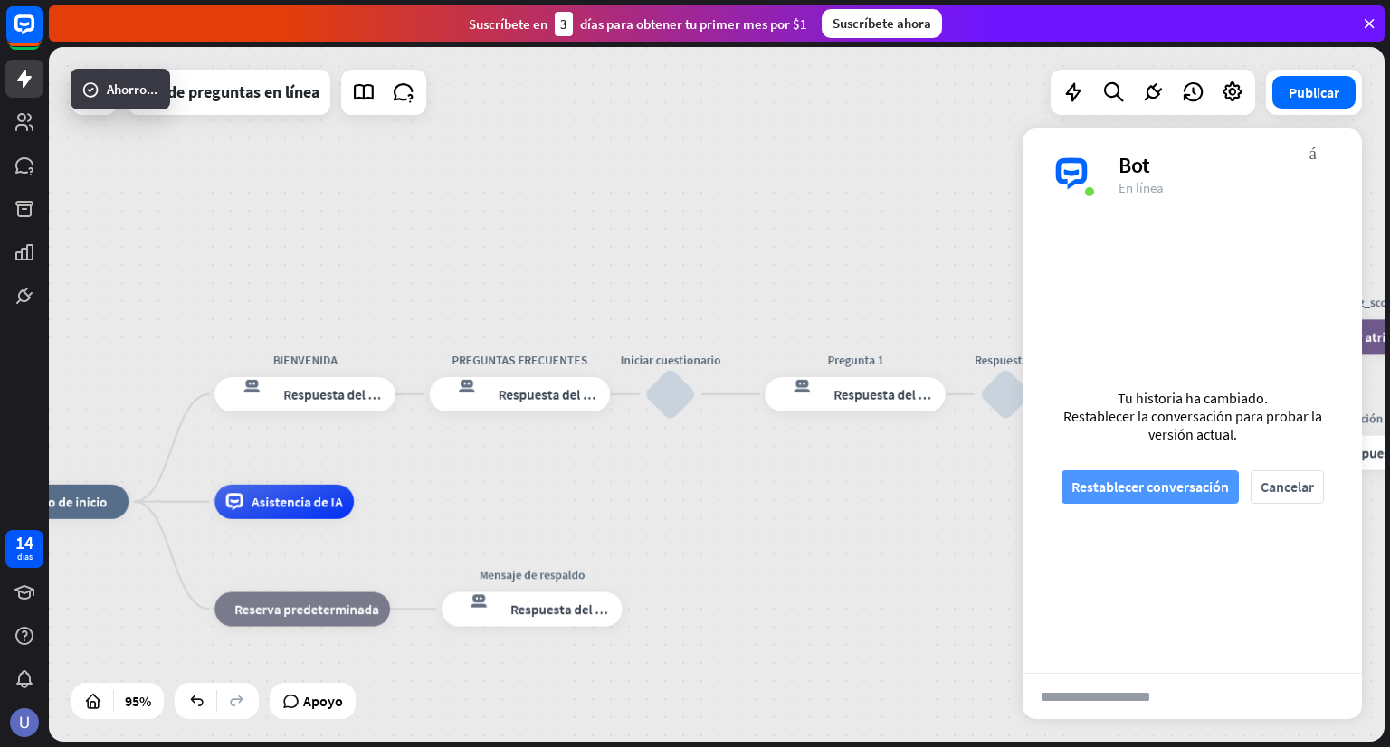
click at [1093, 482] on font "Restablecer conversación" at bounding box center [1149, 487] width 157 height 18
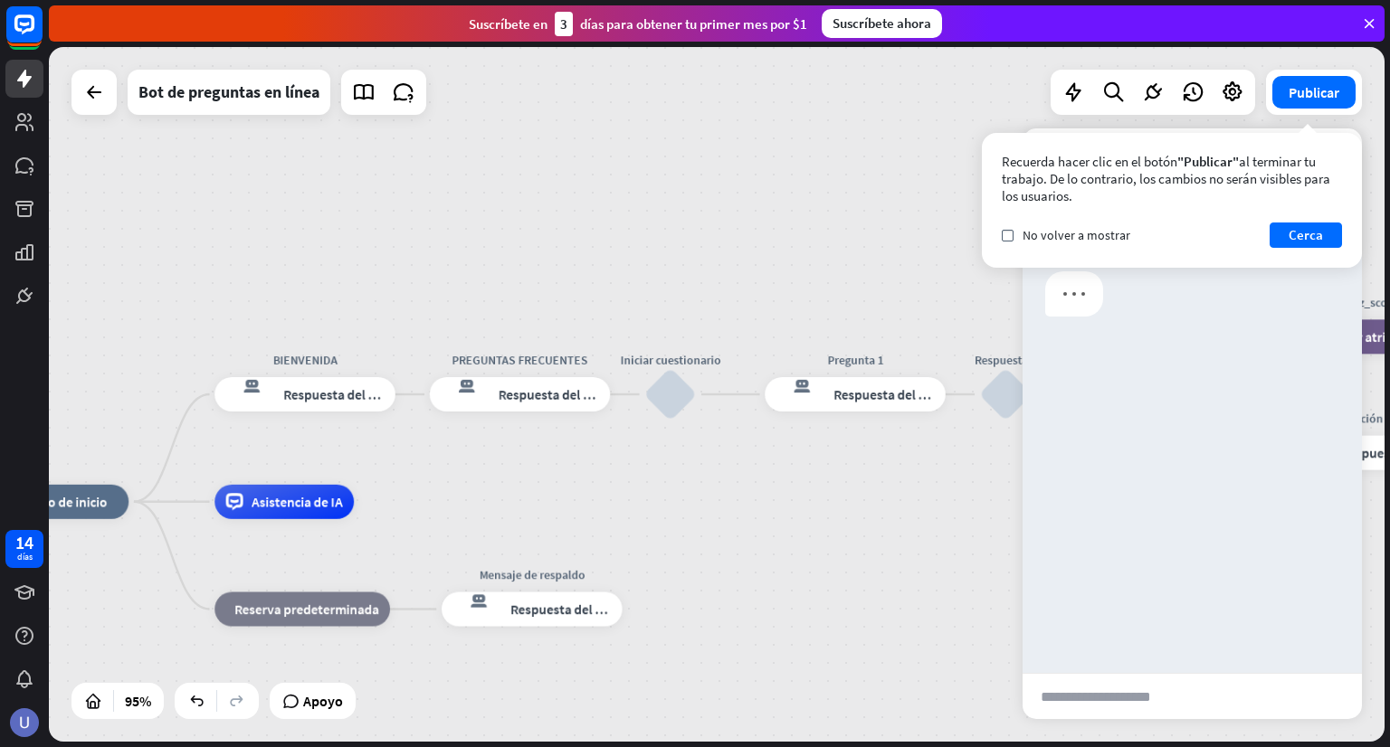
scroll to position [0, 0]
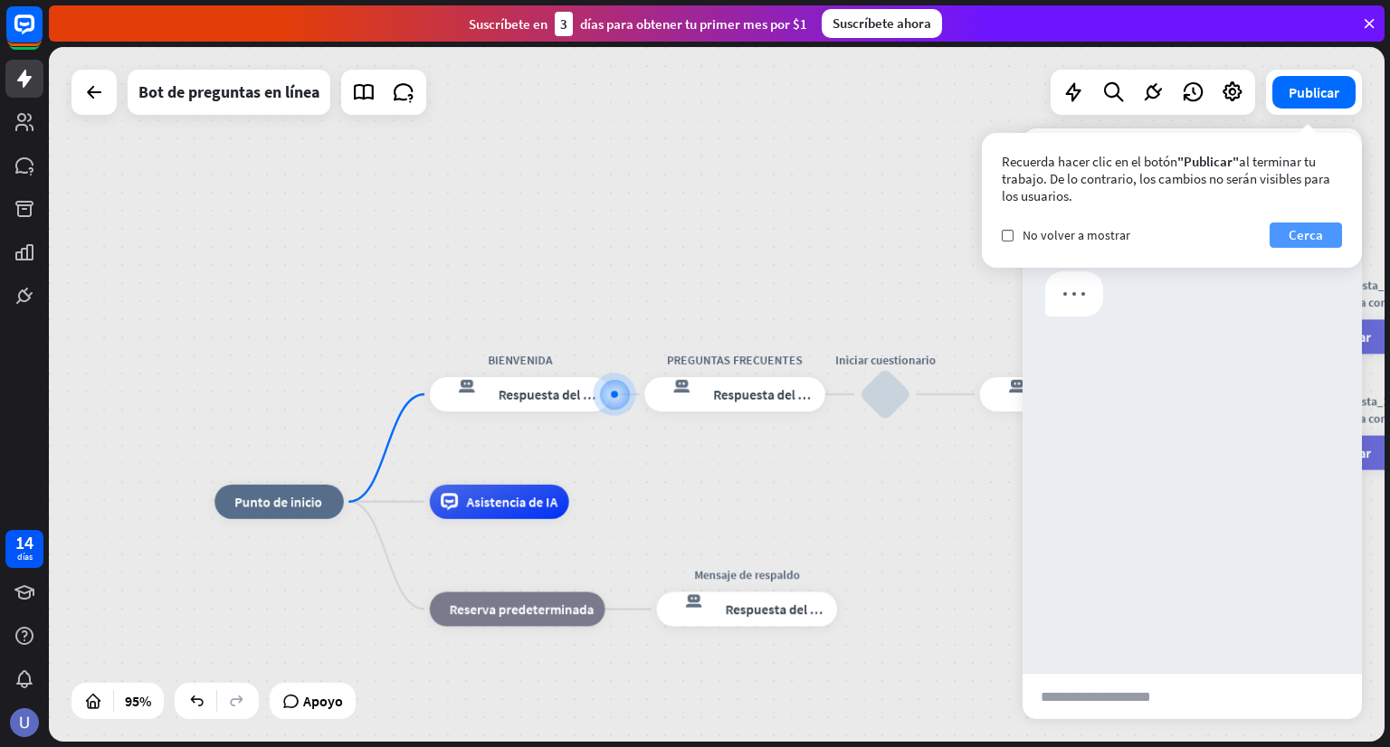
click at [1307, 235] on font "Cerca" at bounding box center [1305, 234] width 34 height 17
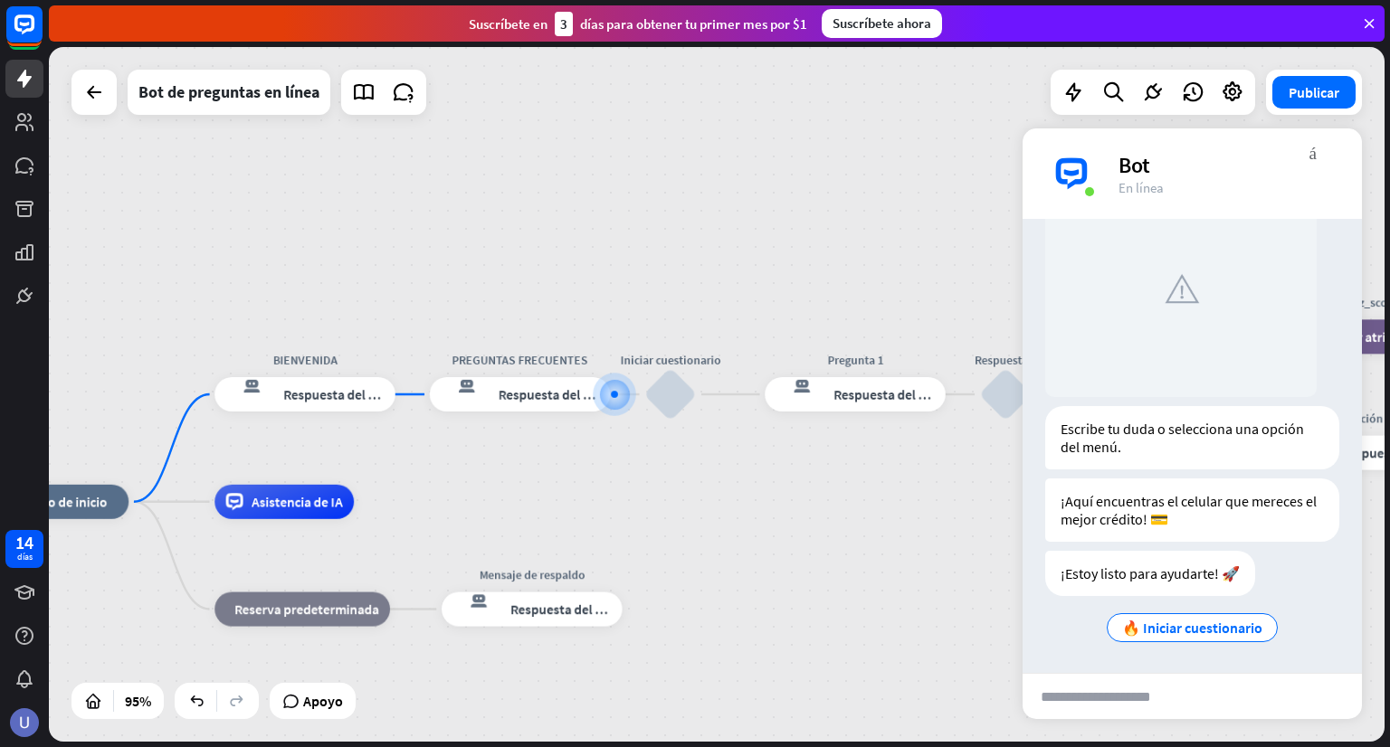
scroll to position [290, 0]
click at [350, 400] on font "Respuesta del bot" at bounding box center [336, 394] width 105 height 17
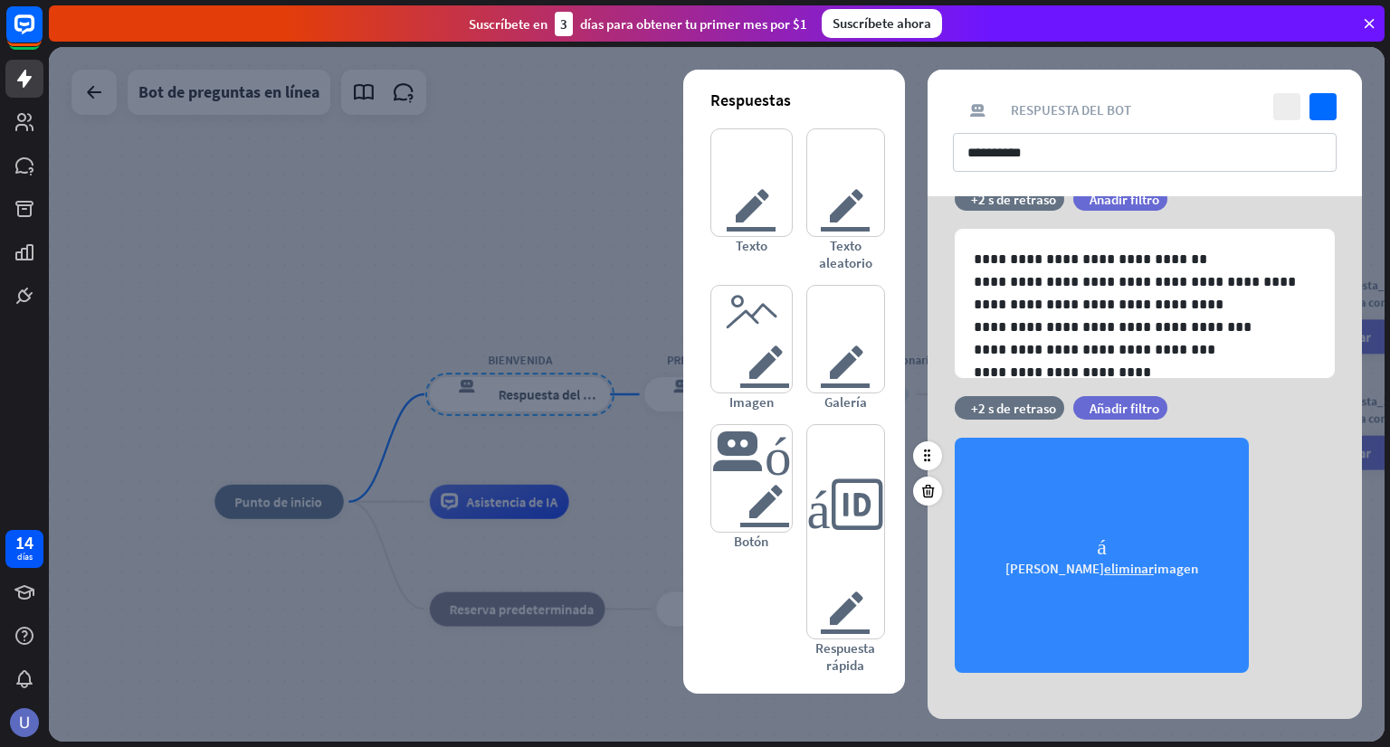
scroll to position [61, 0]
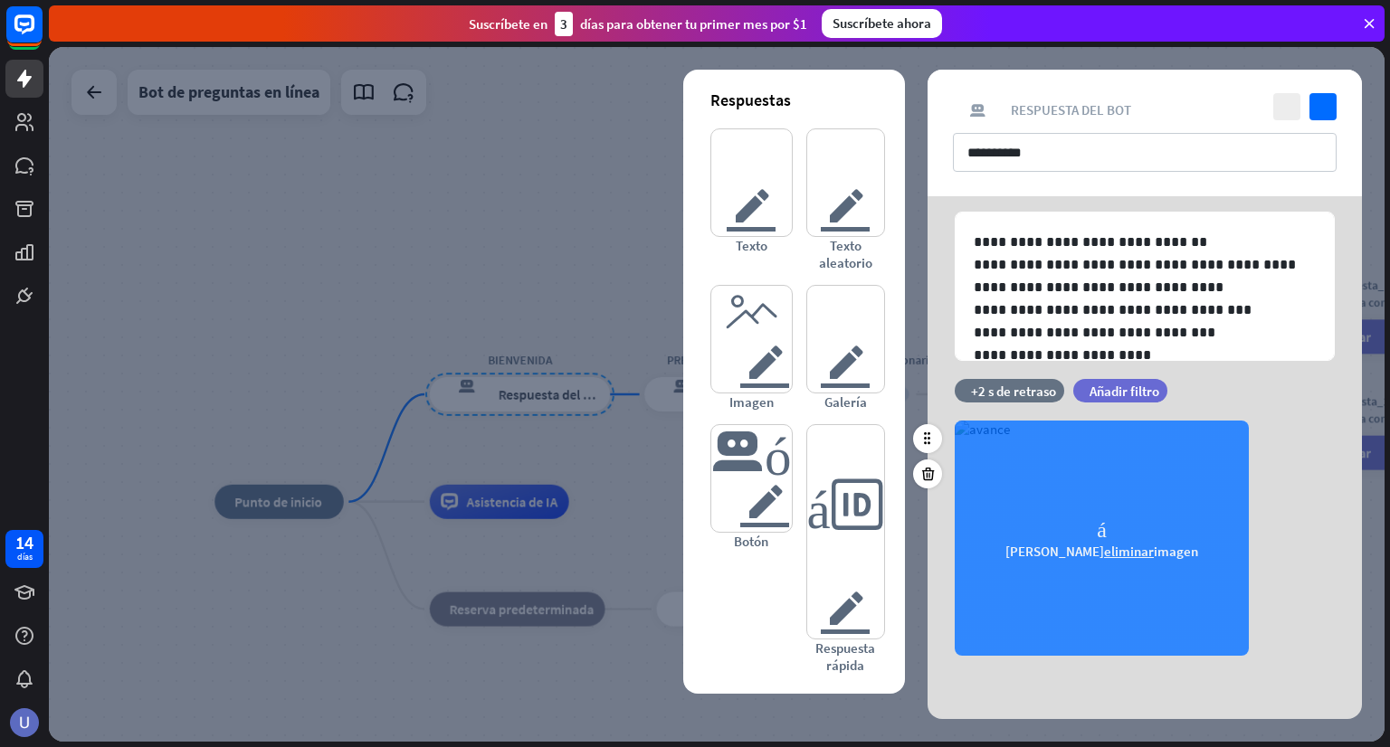
click at [1110, 525] on div "cámara [PERSON_NAME] eliminar imagen" at bounding box center [1102, 538] width 294 height 235
click at [1115, 483] on div "cámara [PERSON_NAME] eliminar imagen" at bounding box center [1102, 538] width 294 height 235
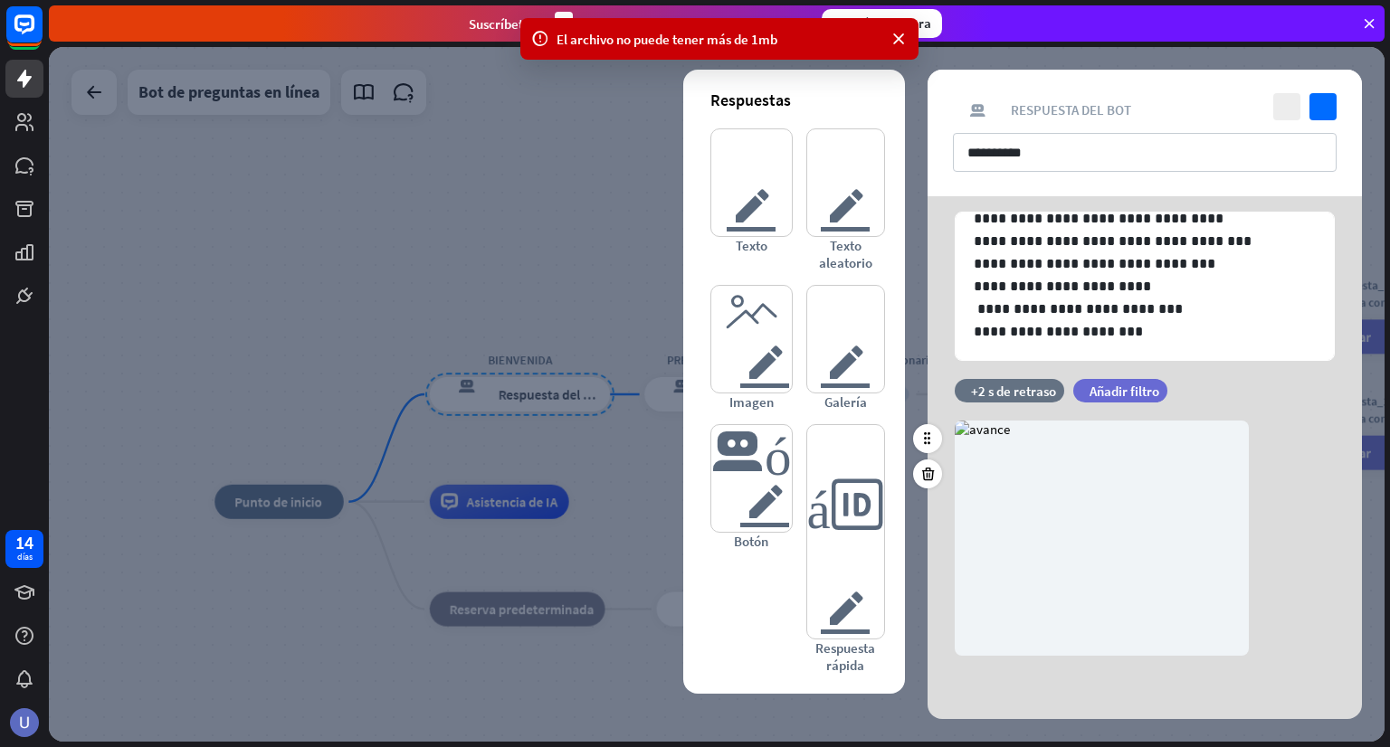
scroll to position [0, 0]
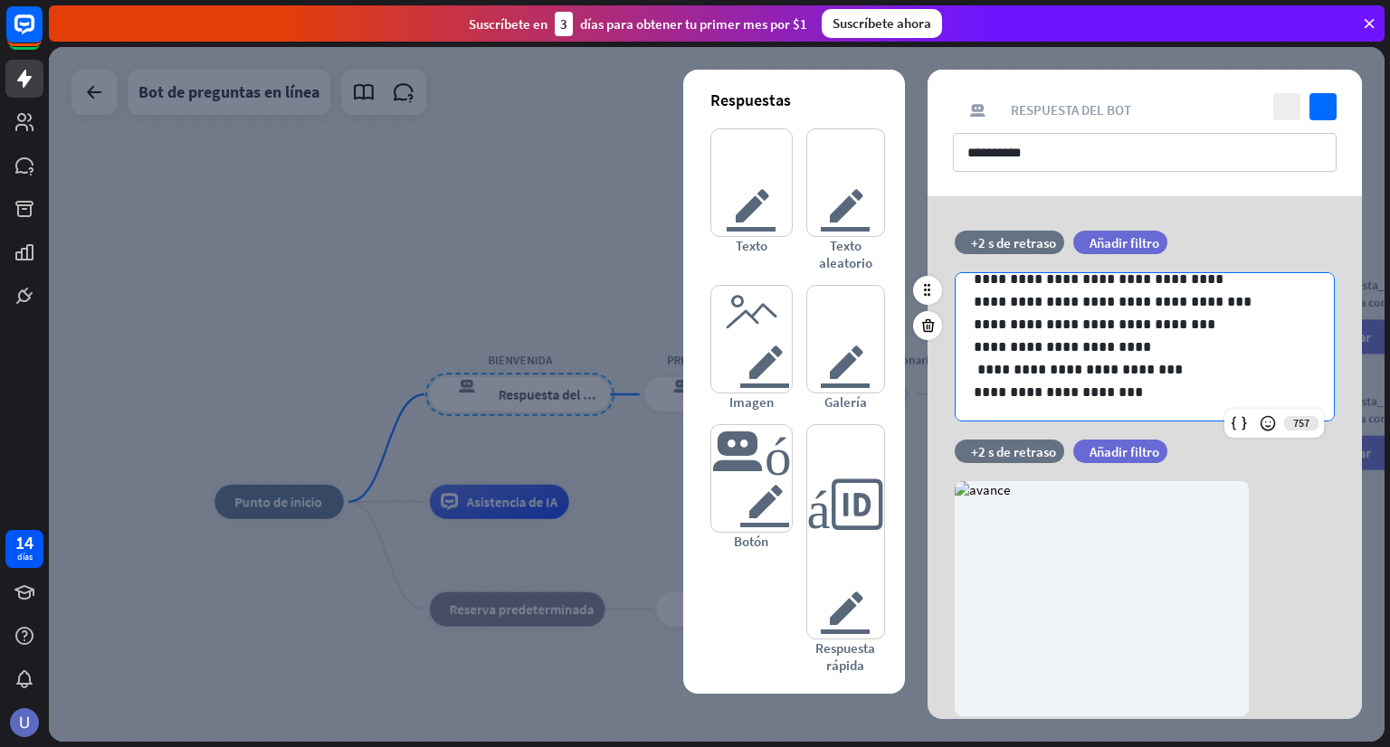
click at [1148, 283] on p "**********" at bounding box center [1138, 267] width 328 height 45
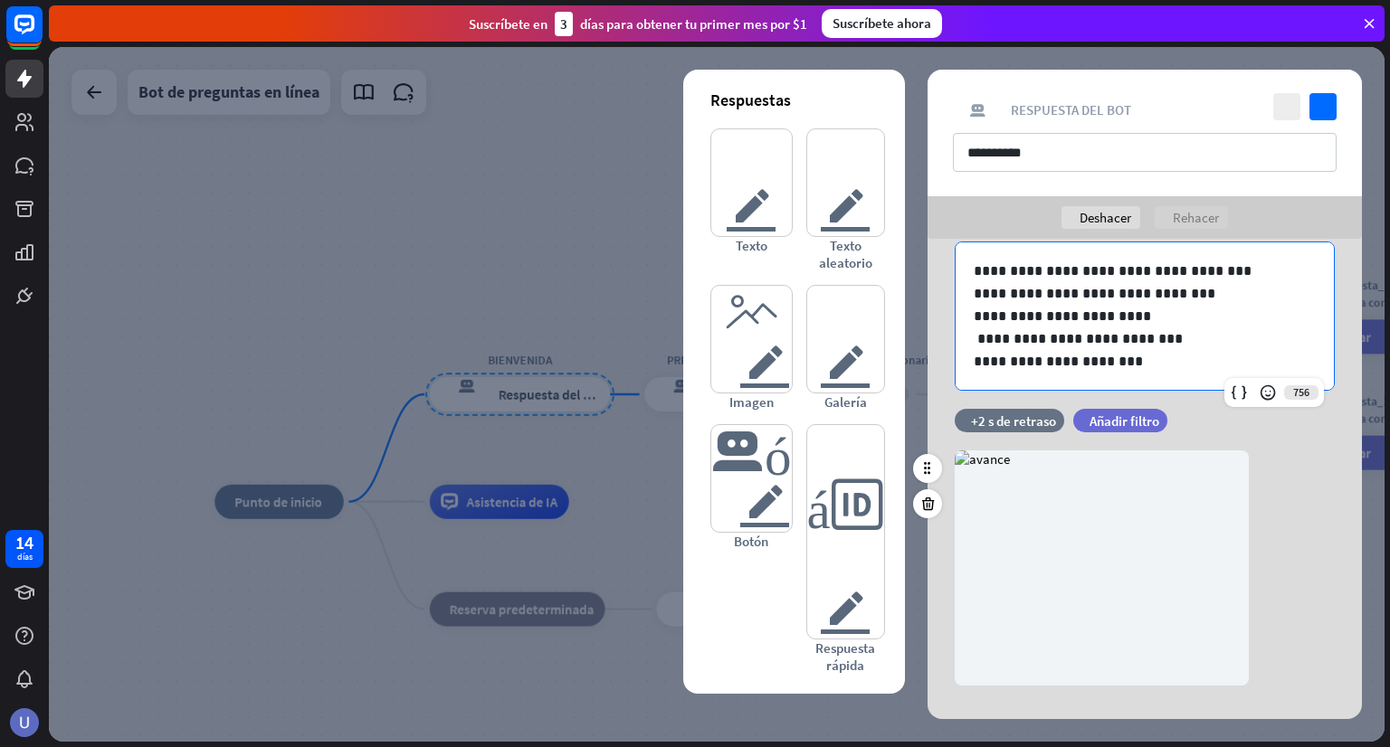
scroll to position [103, 0]
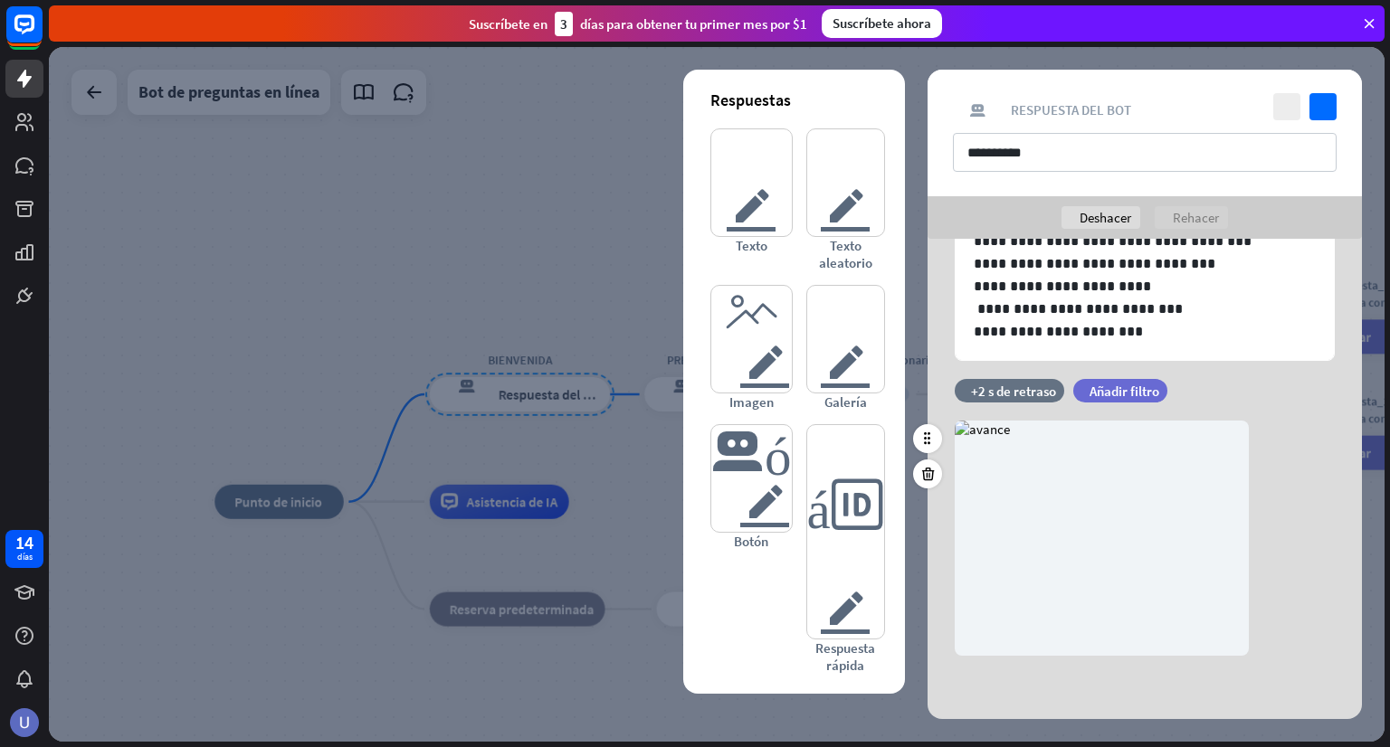
click at [1306, 565] on div "cámara [PERSON_NAME] eliminar imagen" at bounding box center [1144, 538] width 434 height 235
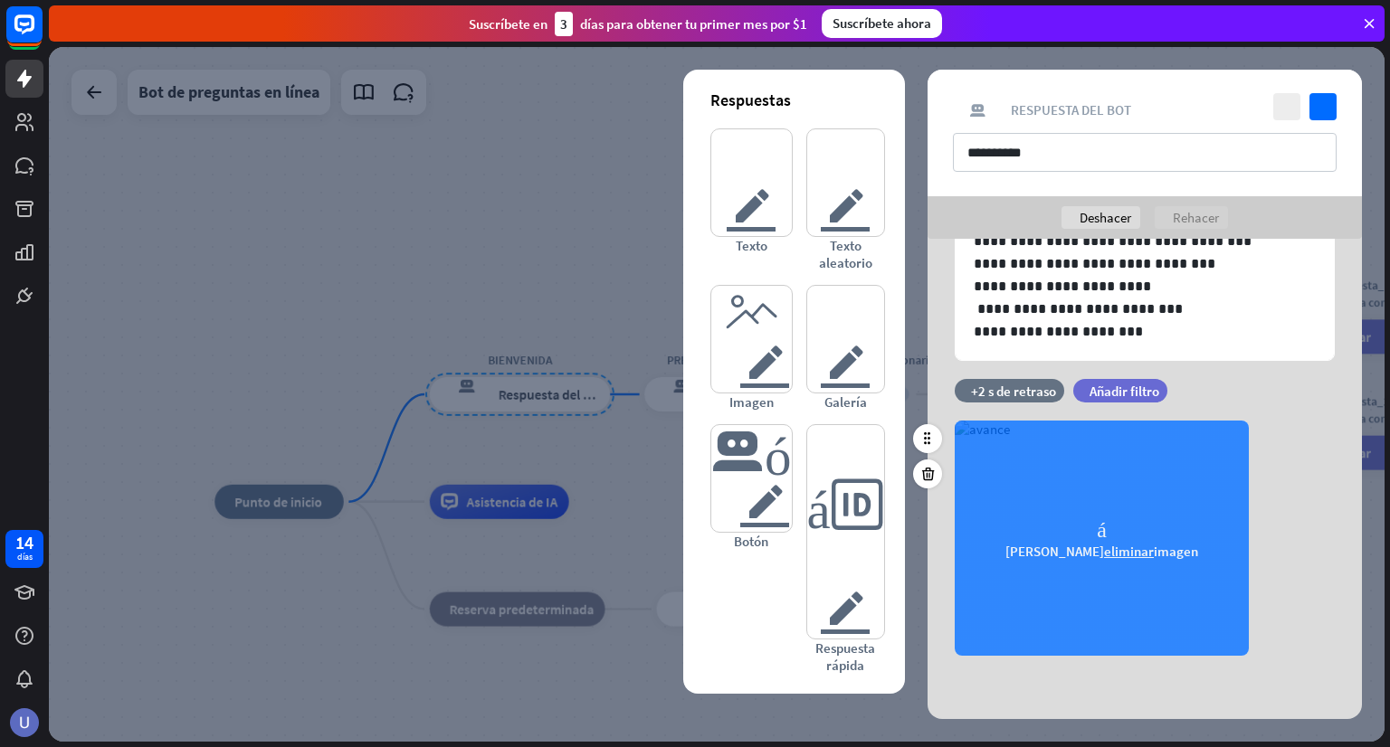
click at [974, 433] on div "cámara [PERSON_NAME] eliminar imagen" at bounding box center [1102, 538] width 294 height 235
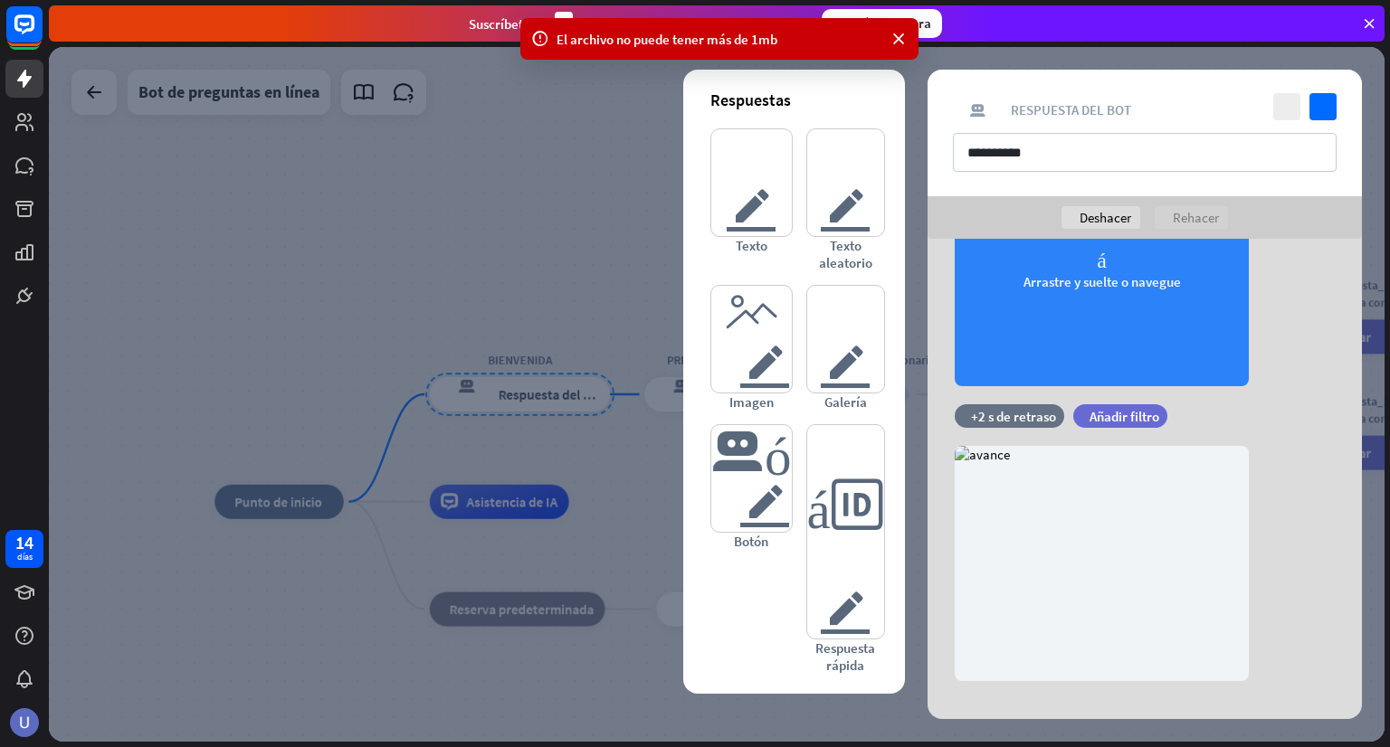
scroll to position [375, 0]
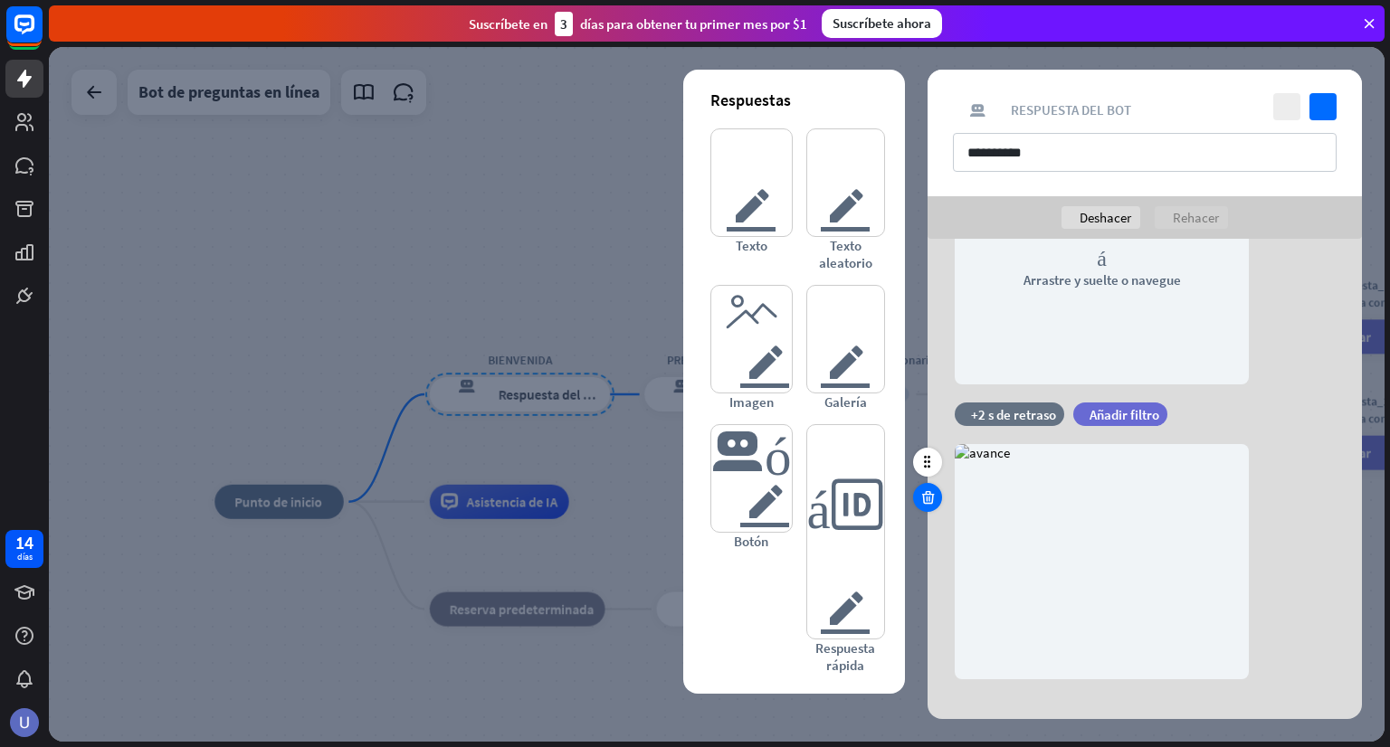
click at [924, 495] on icon at bounding box center [927, 498] width 17 height 16
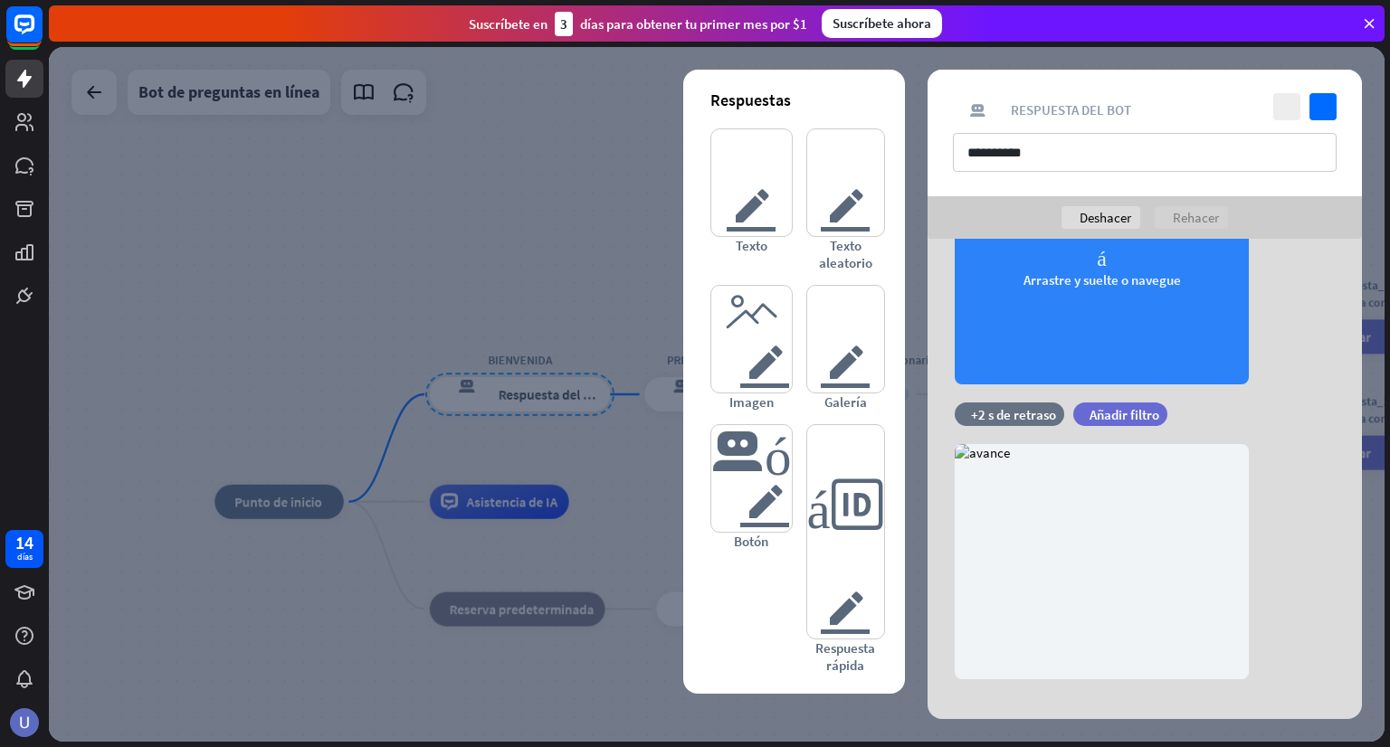
scroll to position [103, 0]
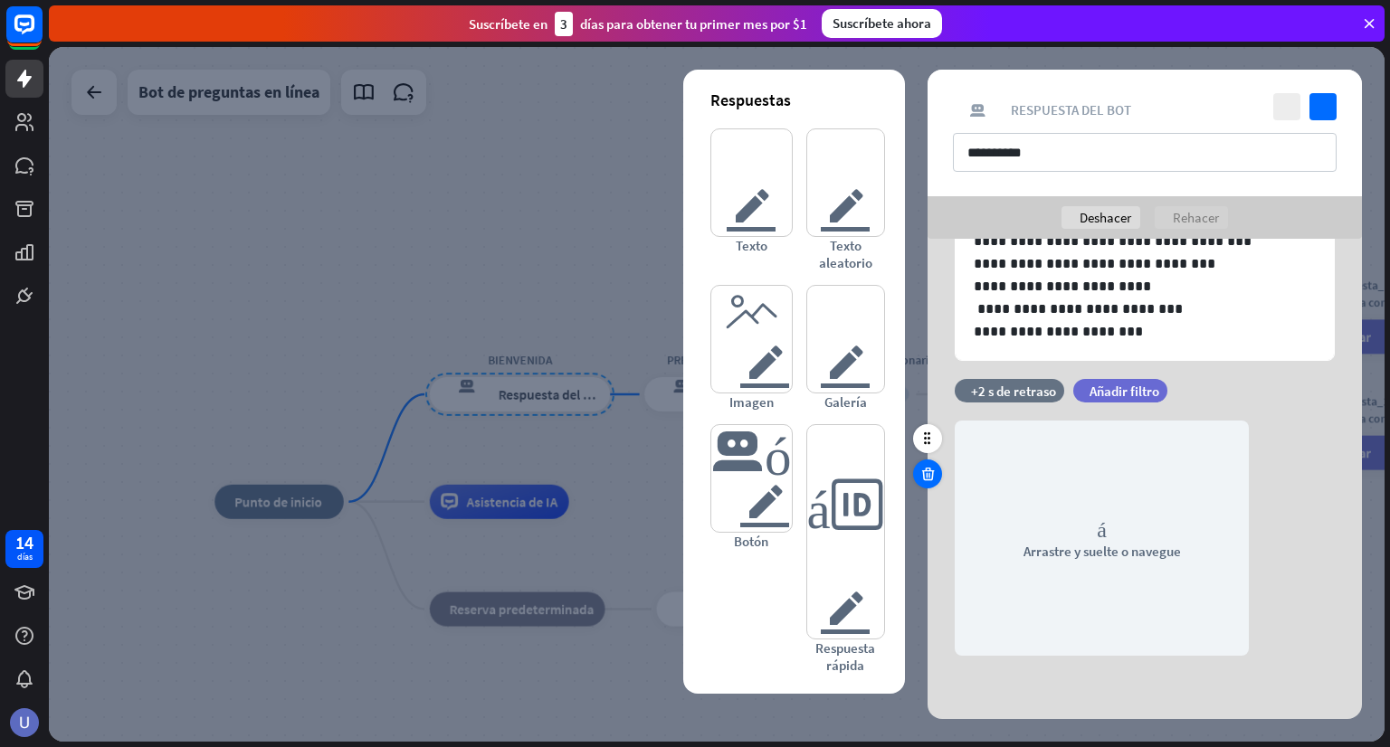
click at [932, 480] on icon at bounding box center [927, 474] width 17 height 16
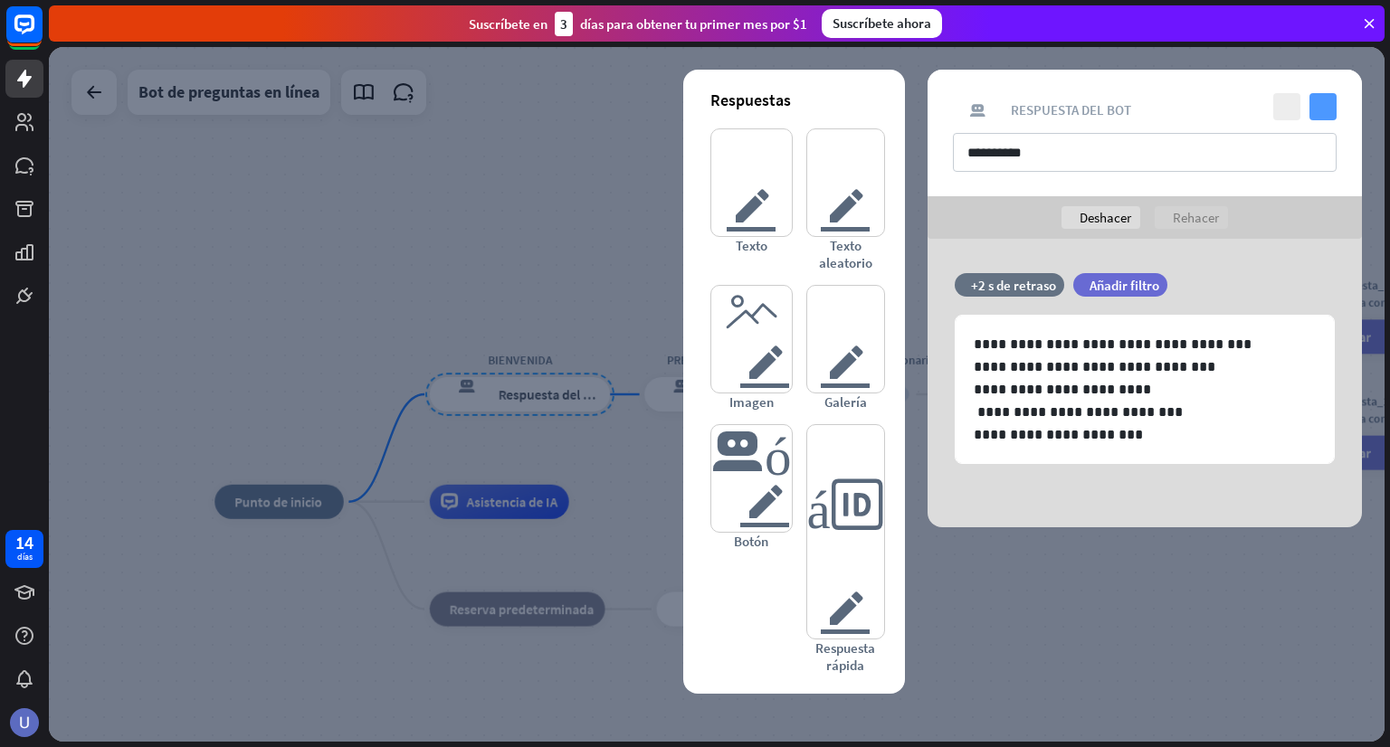
click at [1331, 103] on icon "controlar" at bounding box center [1322, 106] width 27 height 27
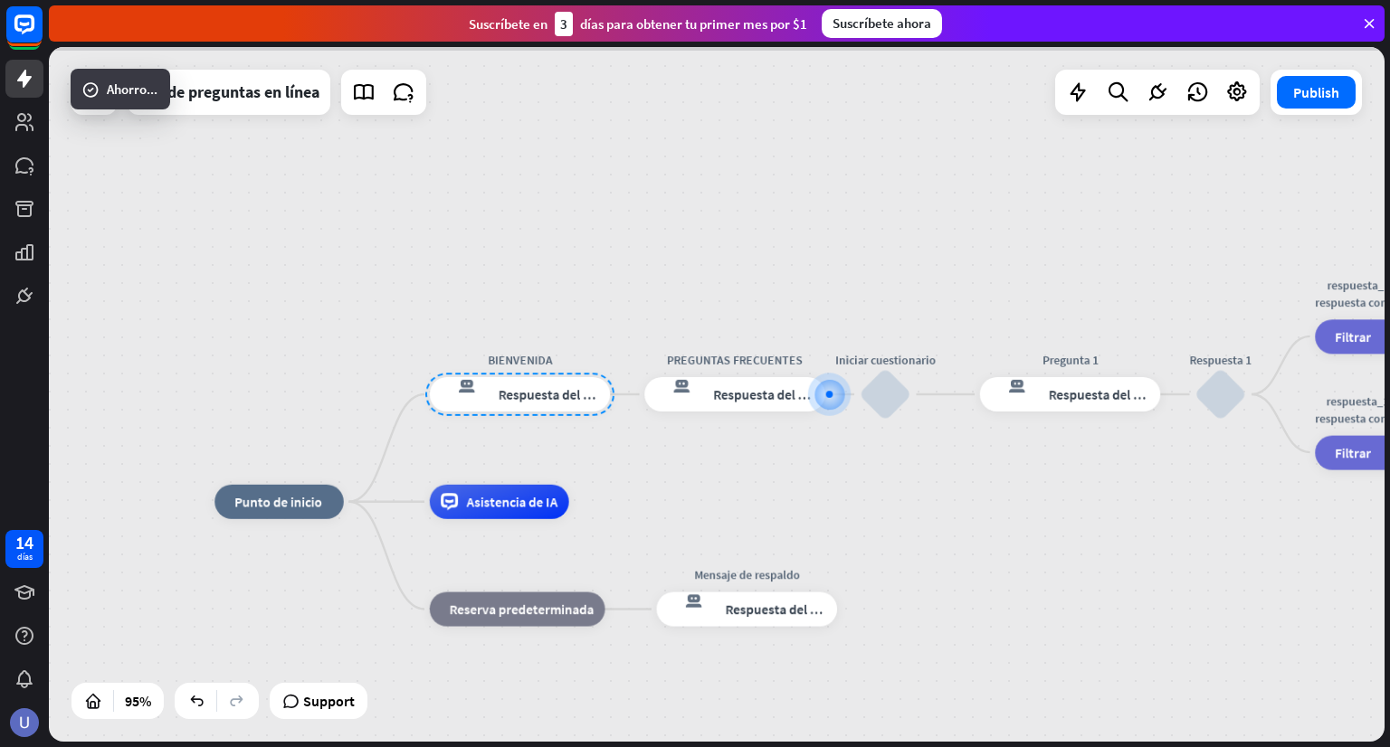
scroll to position [290, 0]
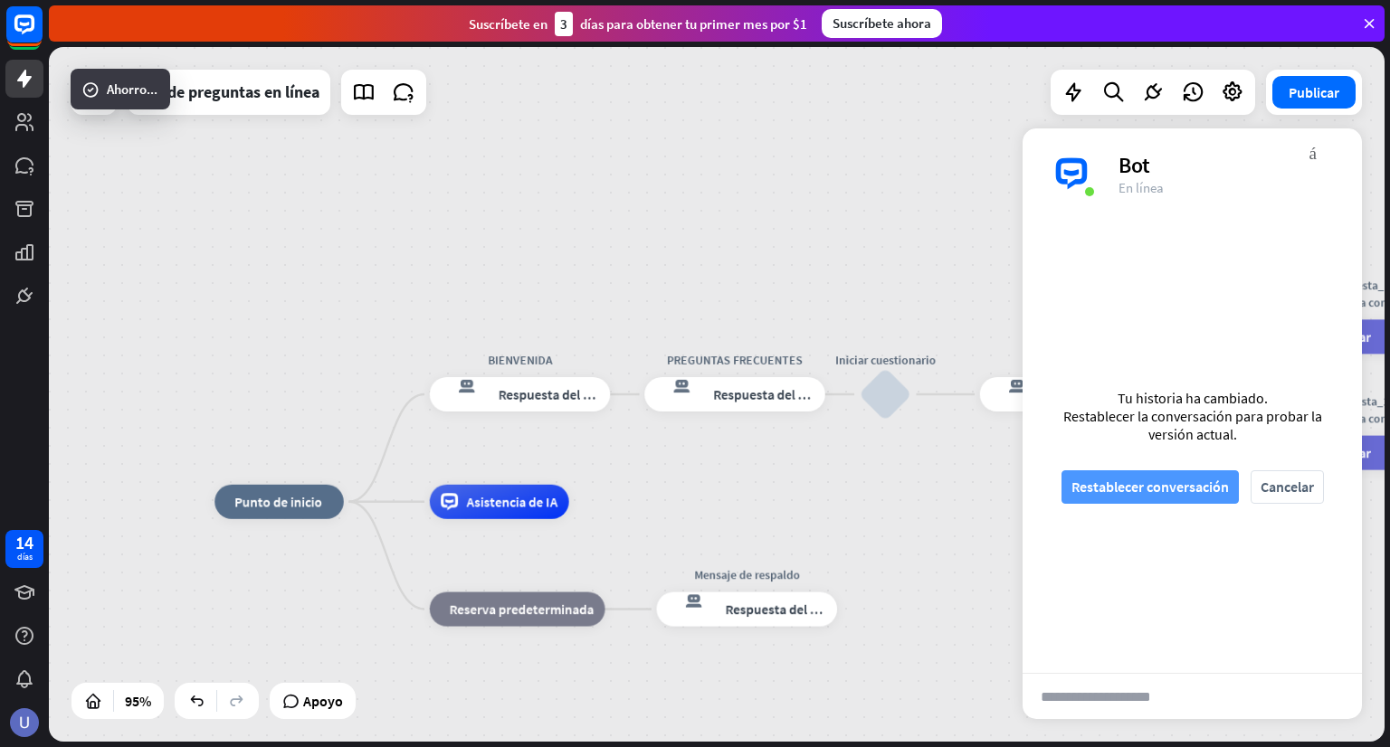
click at [1220, 482] on font "Restablecer conversación" at bounding box center [1149, 487] width 157 height 18
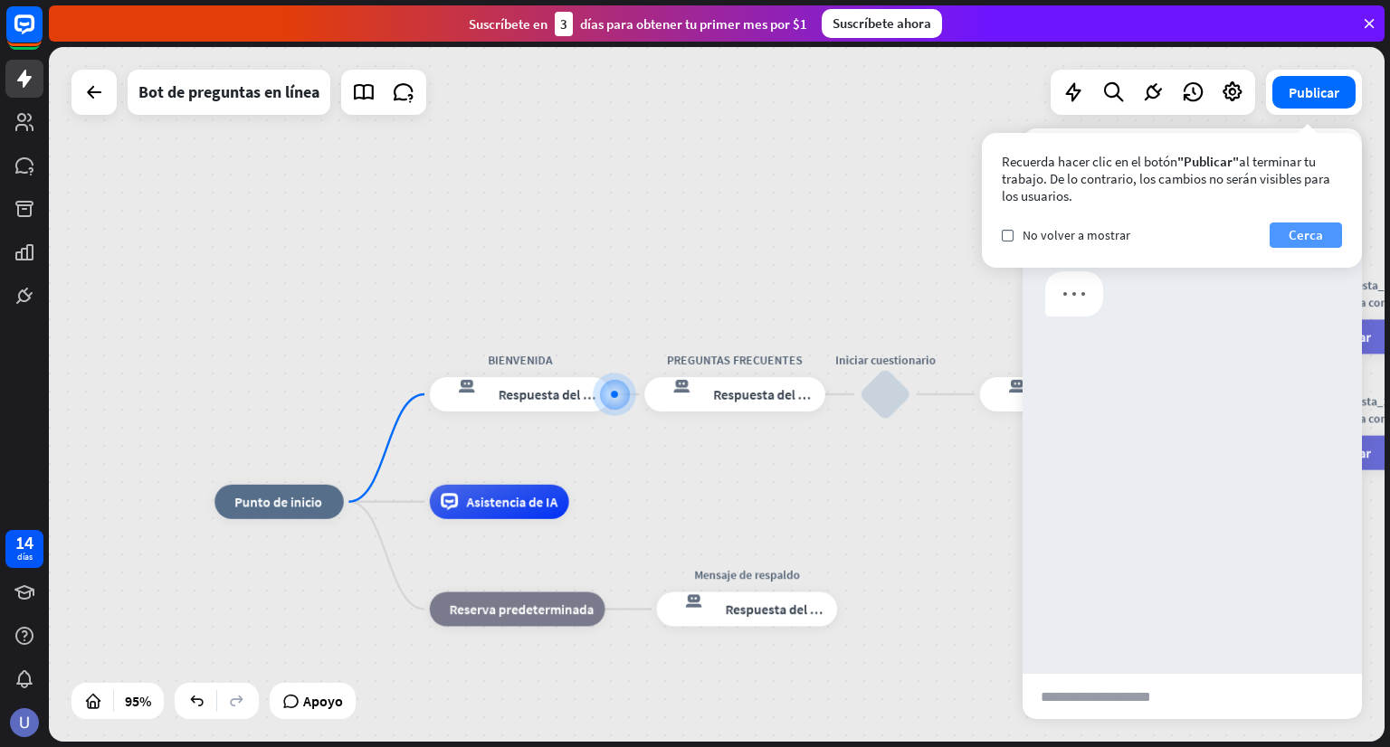
click at [1307, 236] on font "Cerca" at bounding box center [1305, 234] width 34 height 17
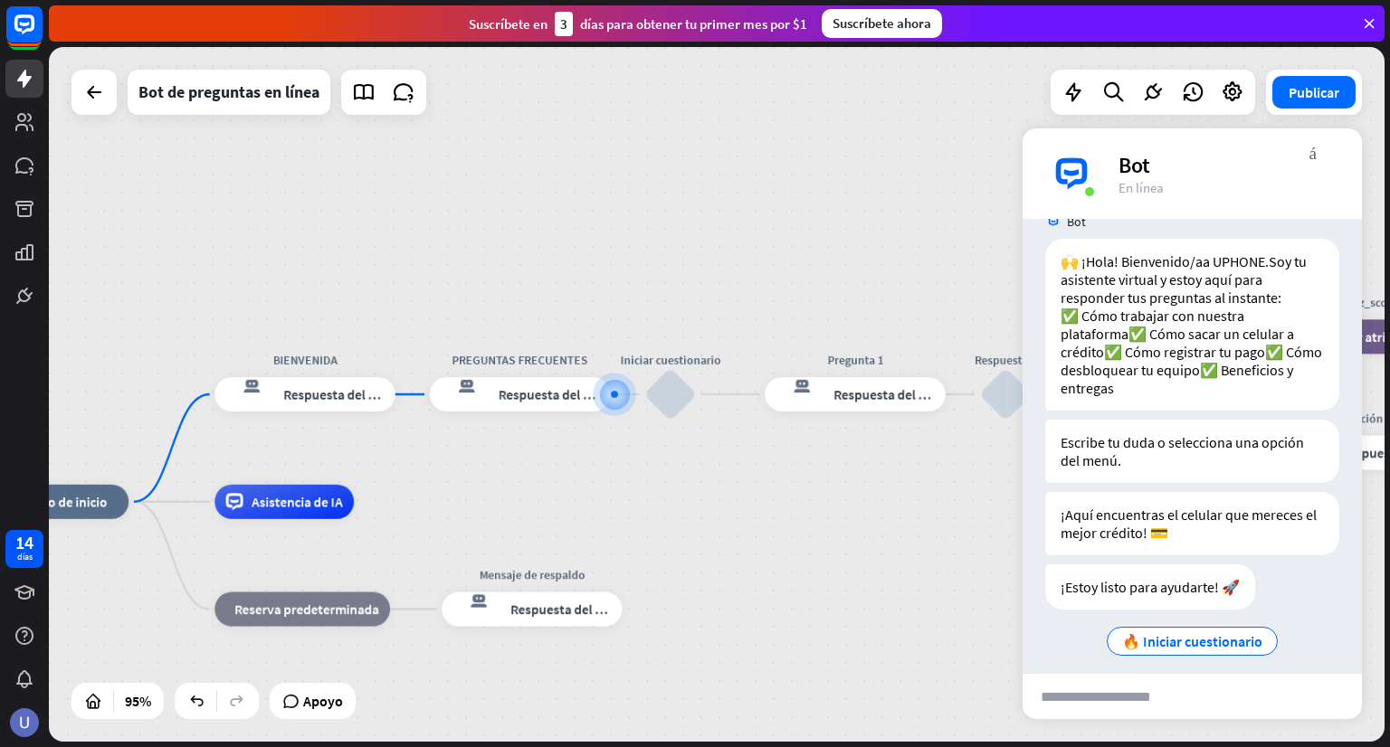
scroll to position [82, 0]
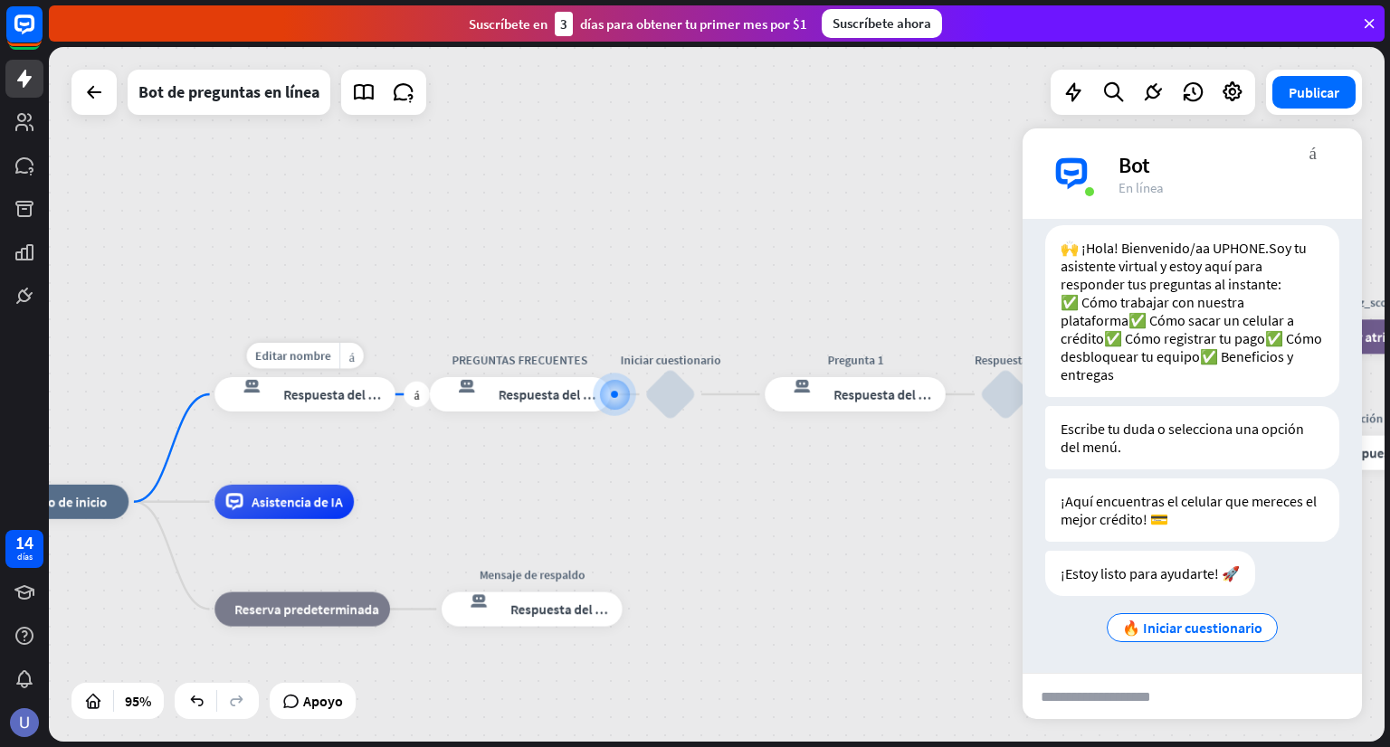
click at [349, 410] on div "respuesta del bot de bloqueo Respuesta del bot" at bounding box center [304, 394] width 181 height 34
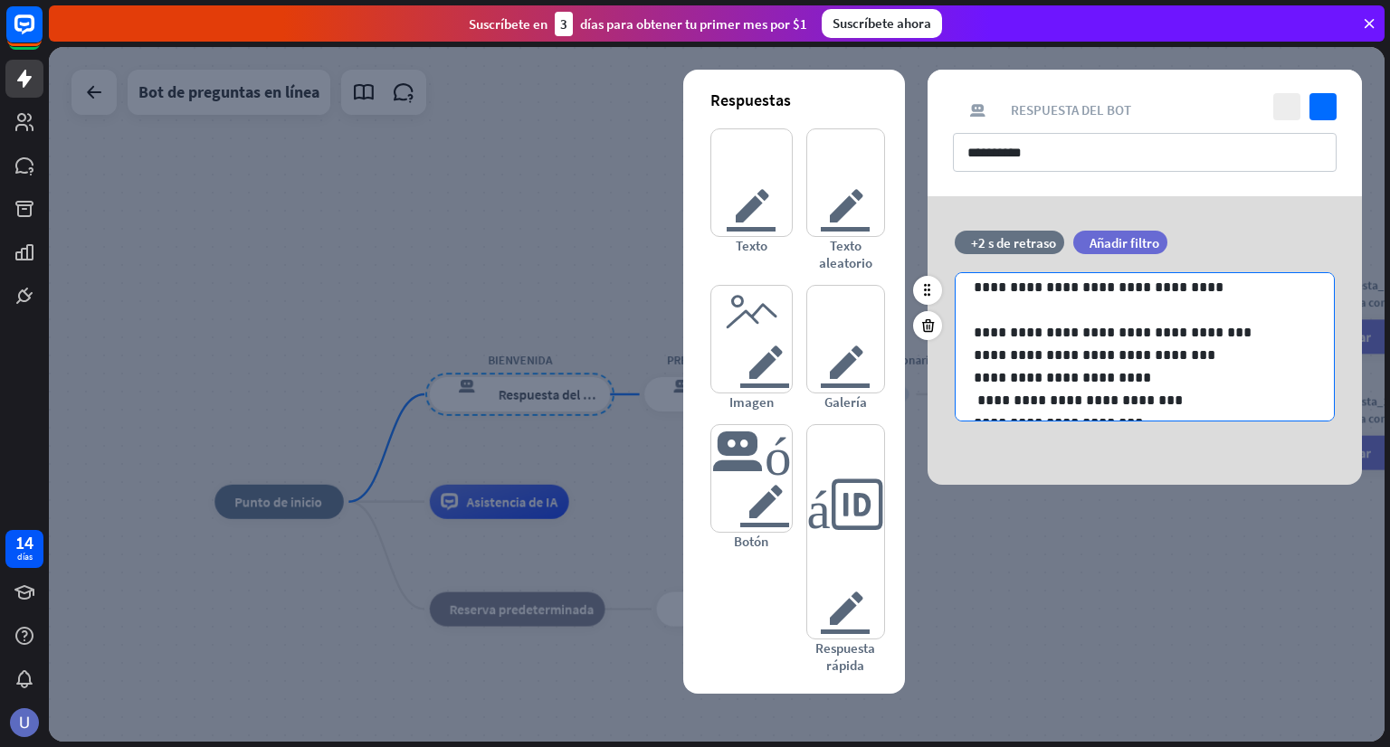
scroll to position [90, 0]
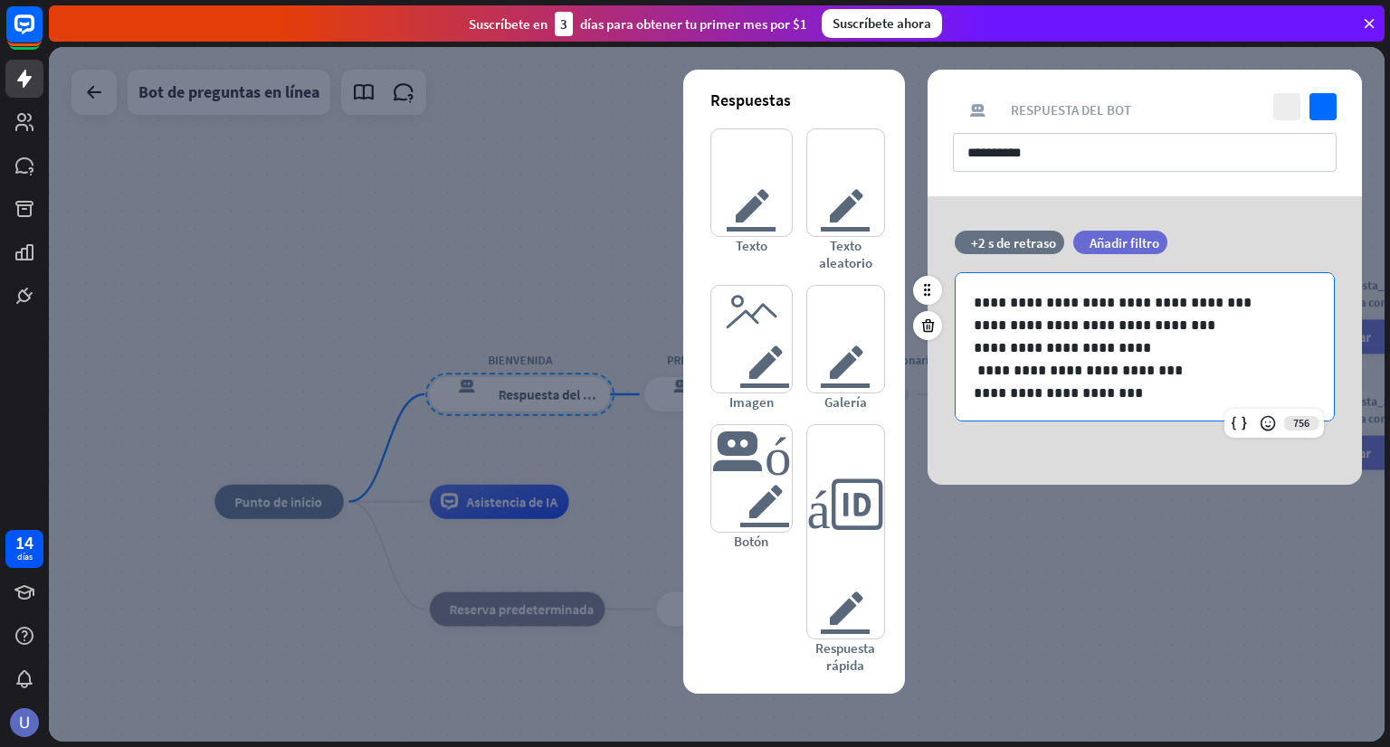
click at [981, 368] on p "**********" at bounding box center [1138, 370] width 328 height 23
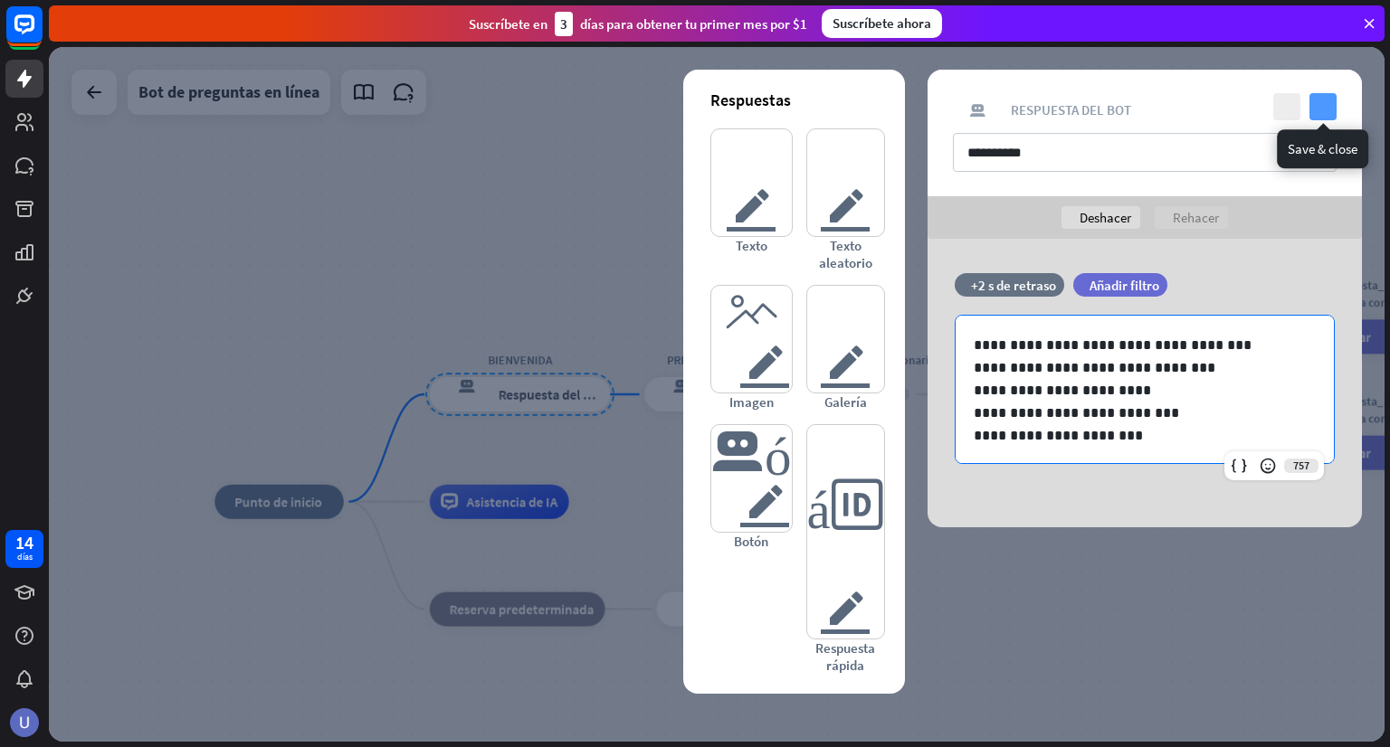
click at [1331, 92] on div "**********" at bounding box center [1144, 133] width 434 height 127
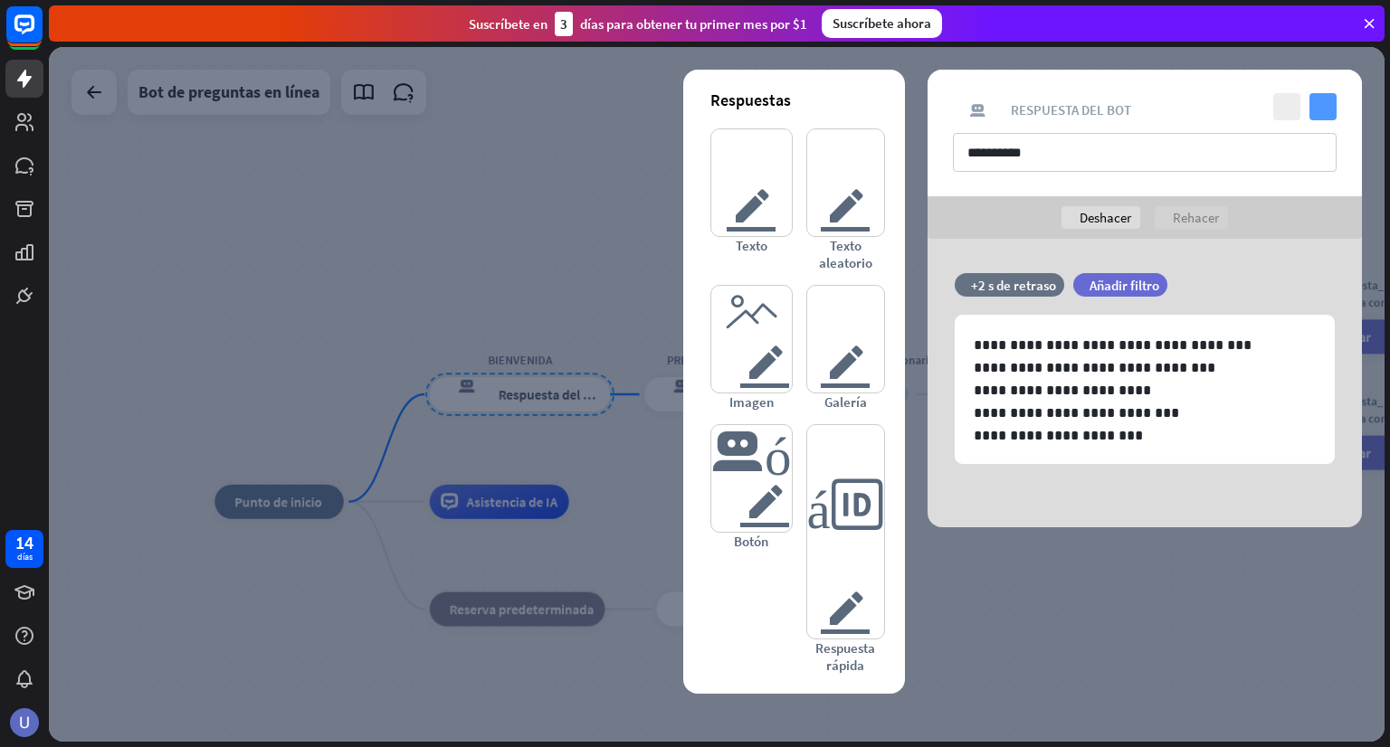
click at [1326, 109] on icon "controlar" at bounding box center [1322, 106] width 27 height 27
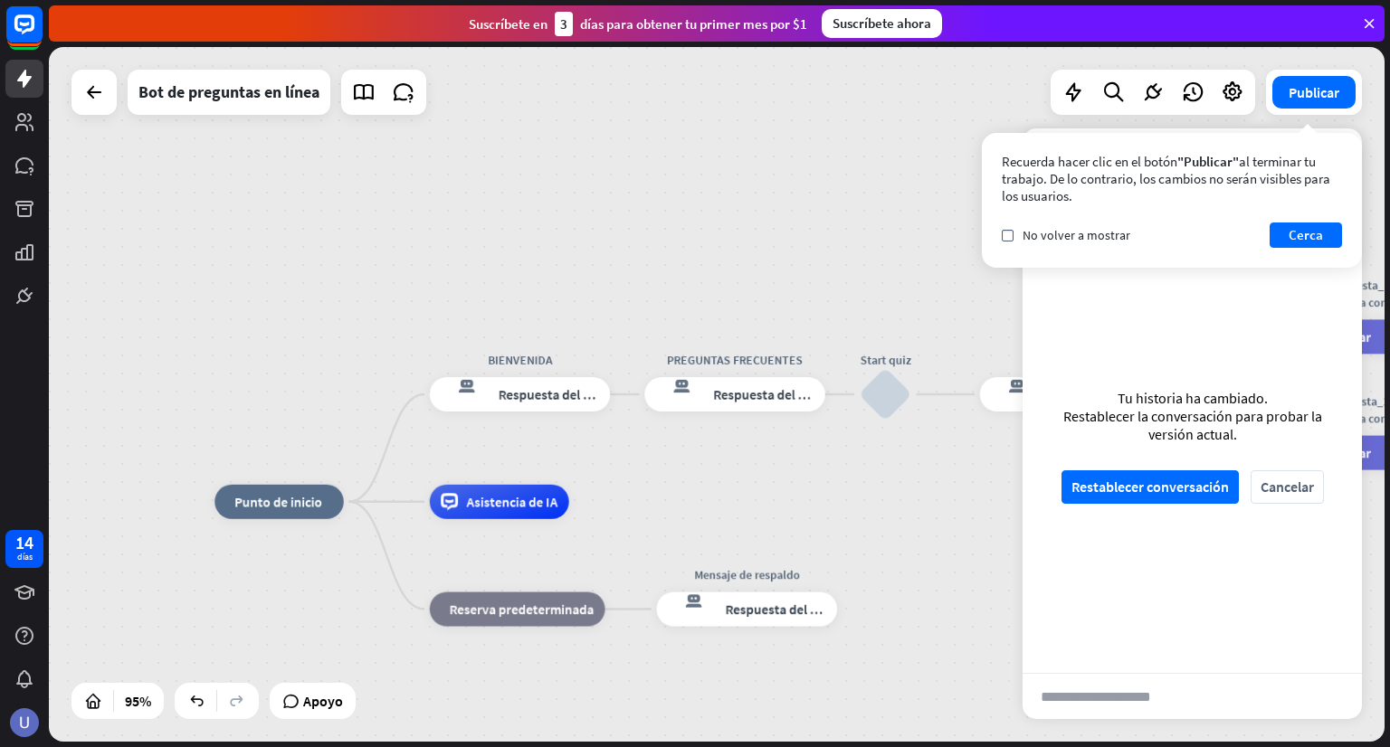
click at [845, 289] on div "inicio_2 Punto de inicio BIENVENIDA respuesta del bot de bloqueo Respuesta del …" at bounding box center [717, 394] width 1336 height 695
click at [1002, 394] on font "respuesta del bot de bloqueo" at bounding box center [1012, 385] width 43 height 17
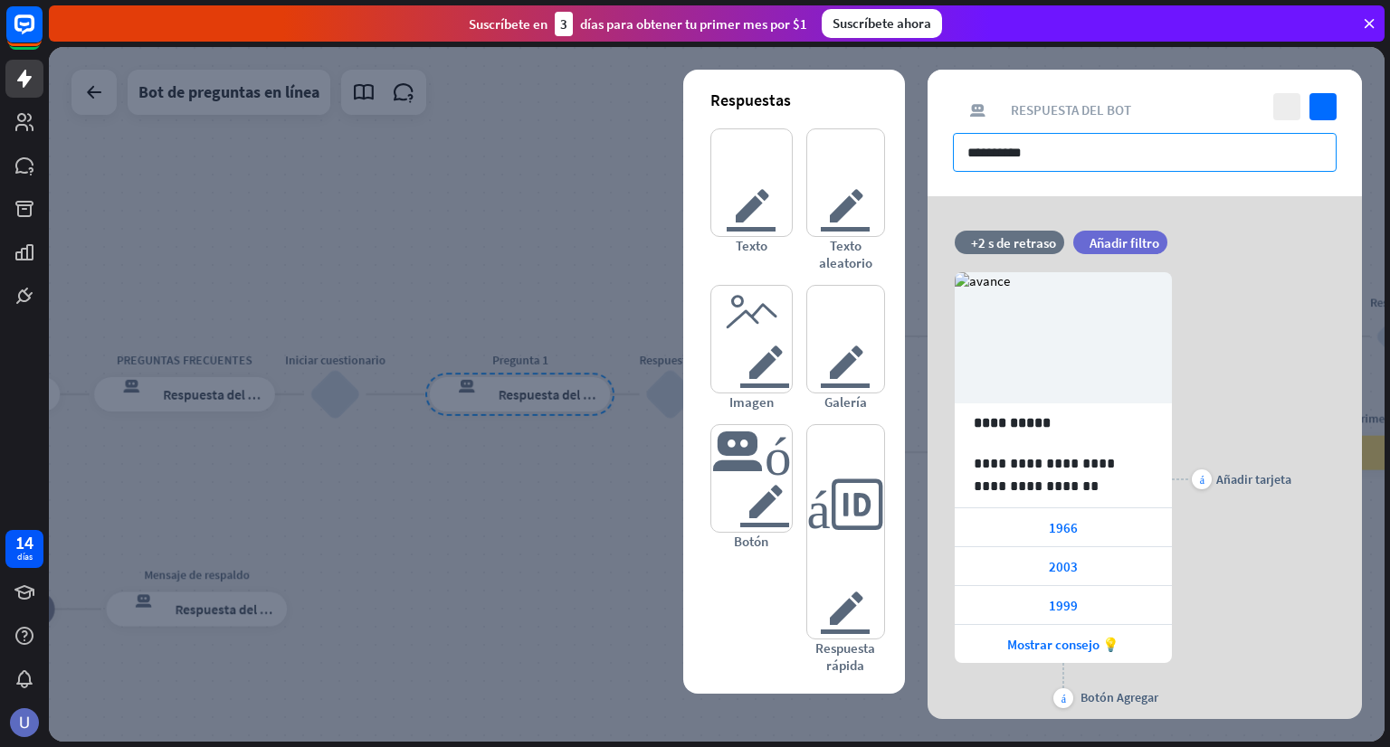
drag, startPoint x: 1053, startPoint y: 157, endPoint x: 923, endPoint y: 155, distance: 130.3
click at [923, 155] on div "**********" at bounding box center [717, 394] width 1336 height 695
click at [1059, 149] on input "**********" at bounding box center [1145, 152] width 384 height 39
drag, startPoint x: 1059, startPoint y: 149, endPoint x: 927, endPoint y: 151, distance: 131.2
click at [927, 151] on div "**********" at bounding box center [1144, 133] width 434 height 127
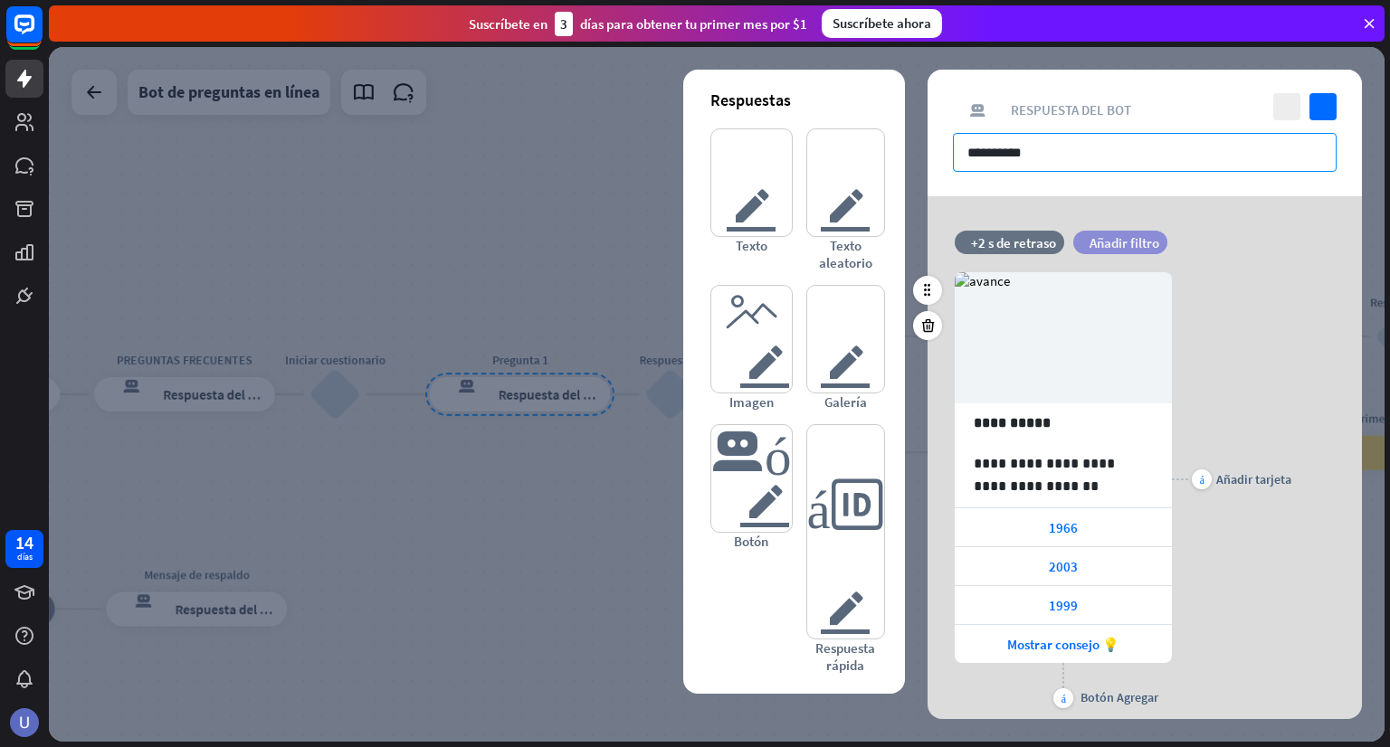
paste input "**********"
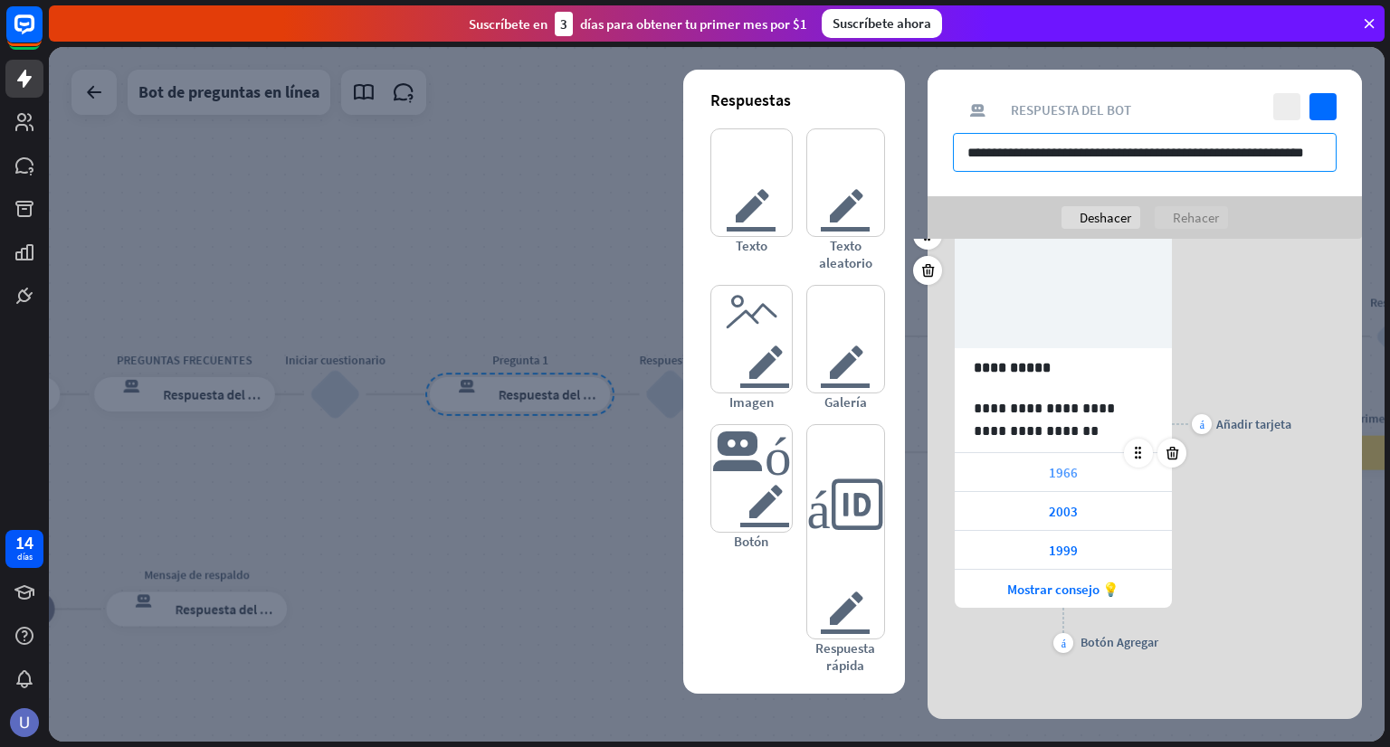
scroll to position [98, 0]
type input "**********"
click at [918, 271] on div at bounding box center [927, 270] width 29 height 29
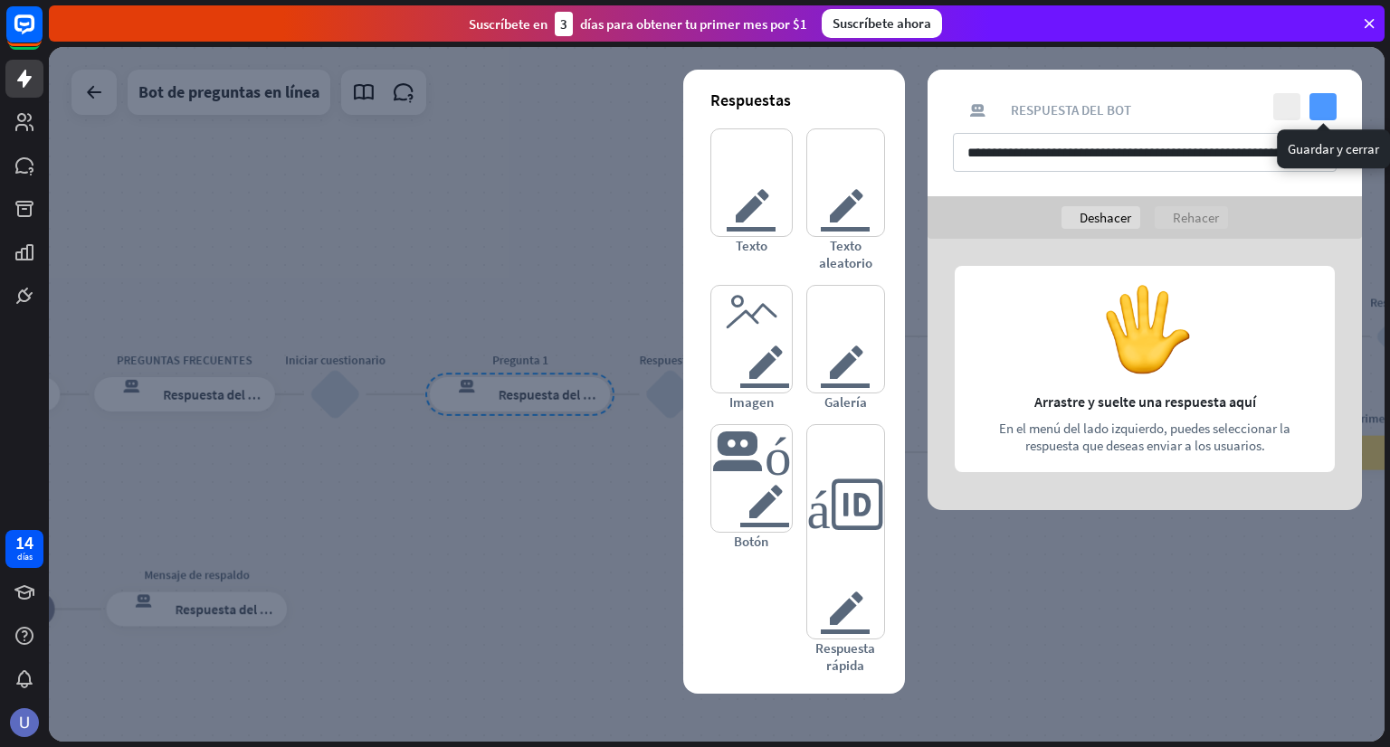
click at [1325, 106] on icon "controlar" at bounding box center [1322, 106] width 27 height 27
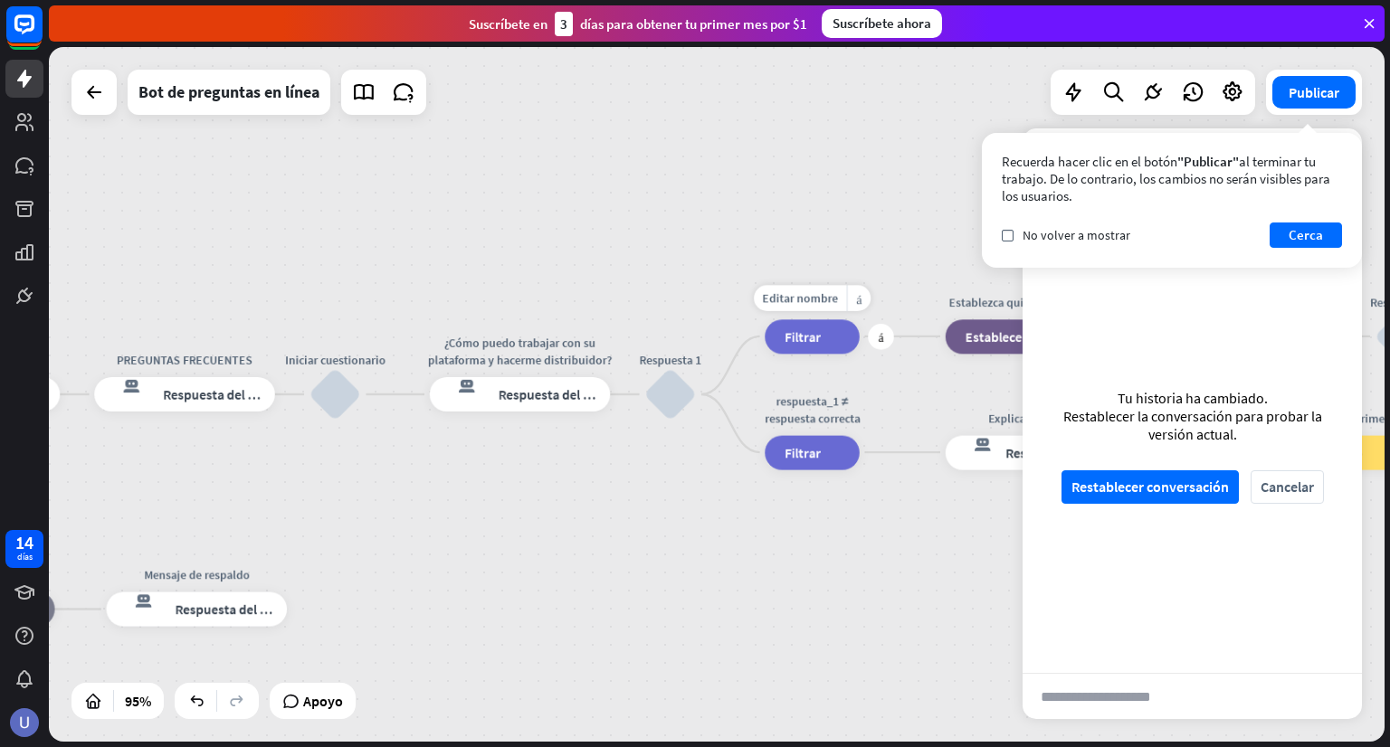
click at [829, 337] on div "filtrar Filtrar" at bounding box center [812, 336] width 95 height 34
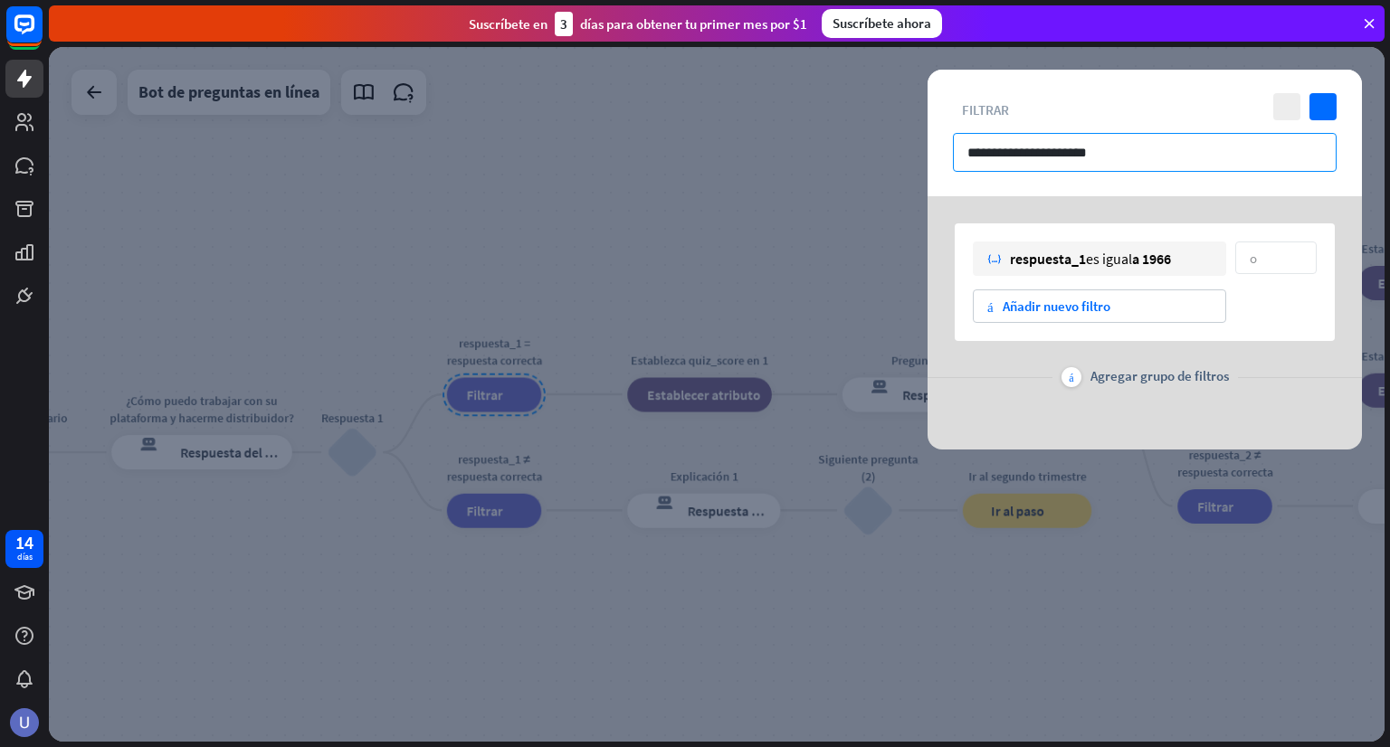
click at [1108, 160] on input "**********" at bounding box center [1145, 152] width 384 height 39
click at [1322, 106] on icon "controlar" at bounding box center [1322, 106] width 27 height 27
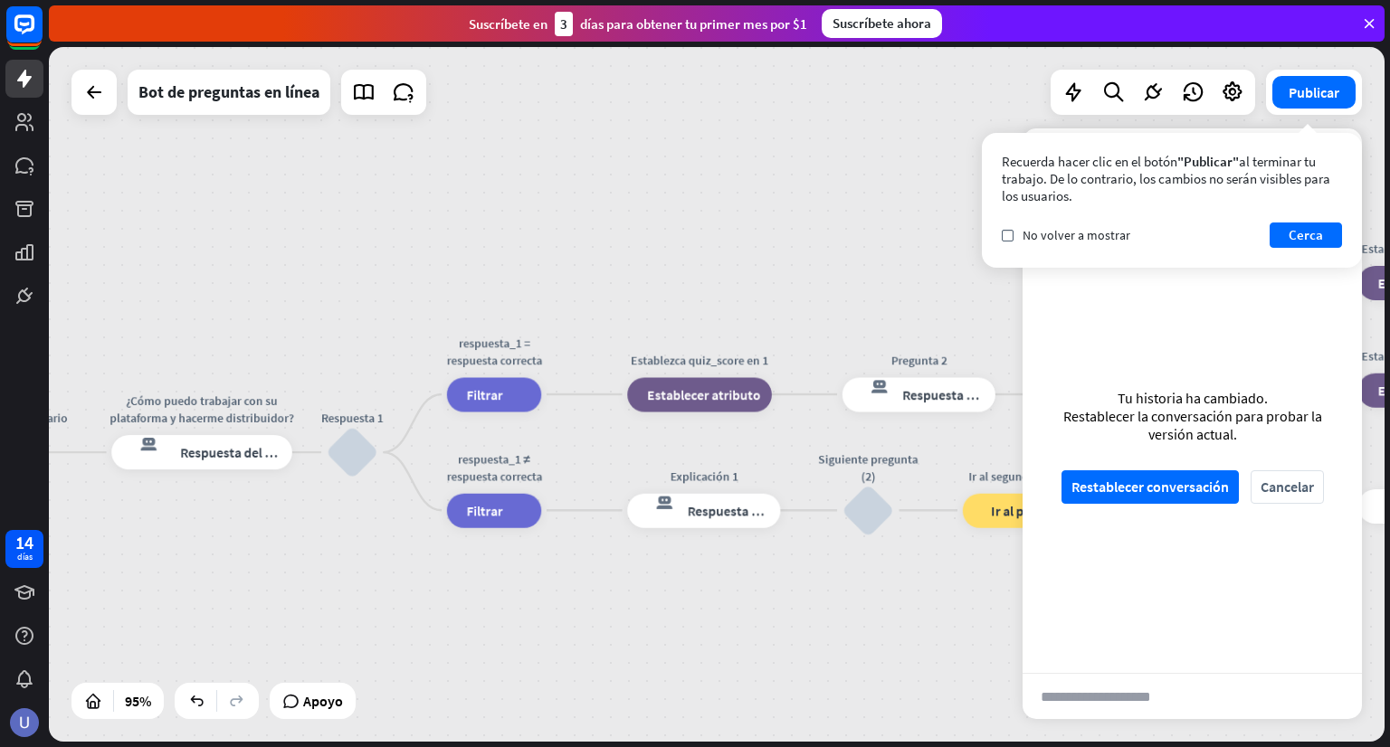
click at [814, 146] on div "inicio_2 Punto de inicio BIENVENIDA respuesta del bot de bloqueo Respuesta del …" at bounding box center [717, 394] width 1336 height 695
click at [901, 137] on div "inicio_2 Punto de inicio BIENVENIDA respuesta del bot de bloqueo Respuesta del …" at bounding box center [717, 394] width 1336 height 695
click at [1291, 233] on font "Cerca" at bounding box center [1305, 234] width 34 height 17
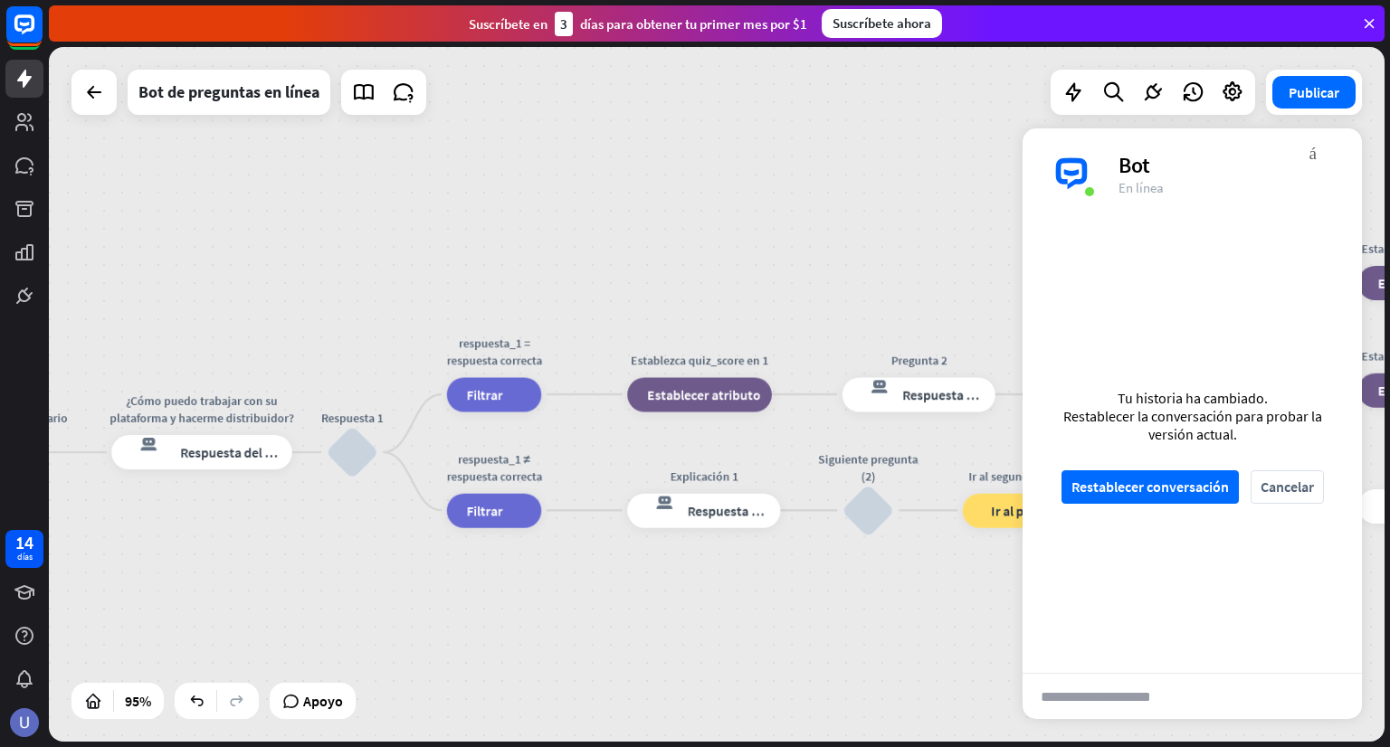
click at [836, 197] on div "inicio_2 Punto de inicio BIENVENIDA respuesta del bot de bloqueo Respuesta del …" at bounding box center [717, 394] width 1336 height 695
click at [941, 394] on font "Respuesta del bot" at bounding box center [954, 394] width 105 height 17
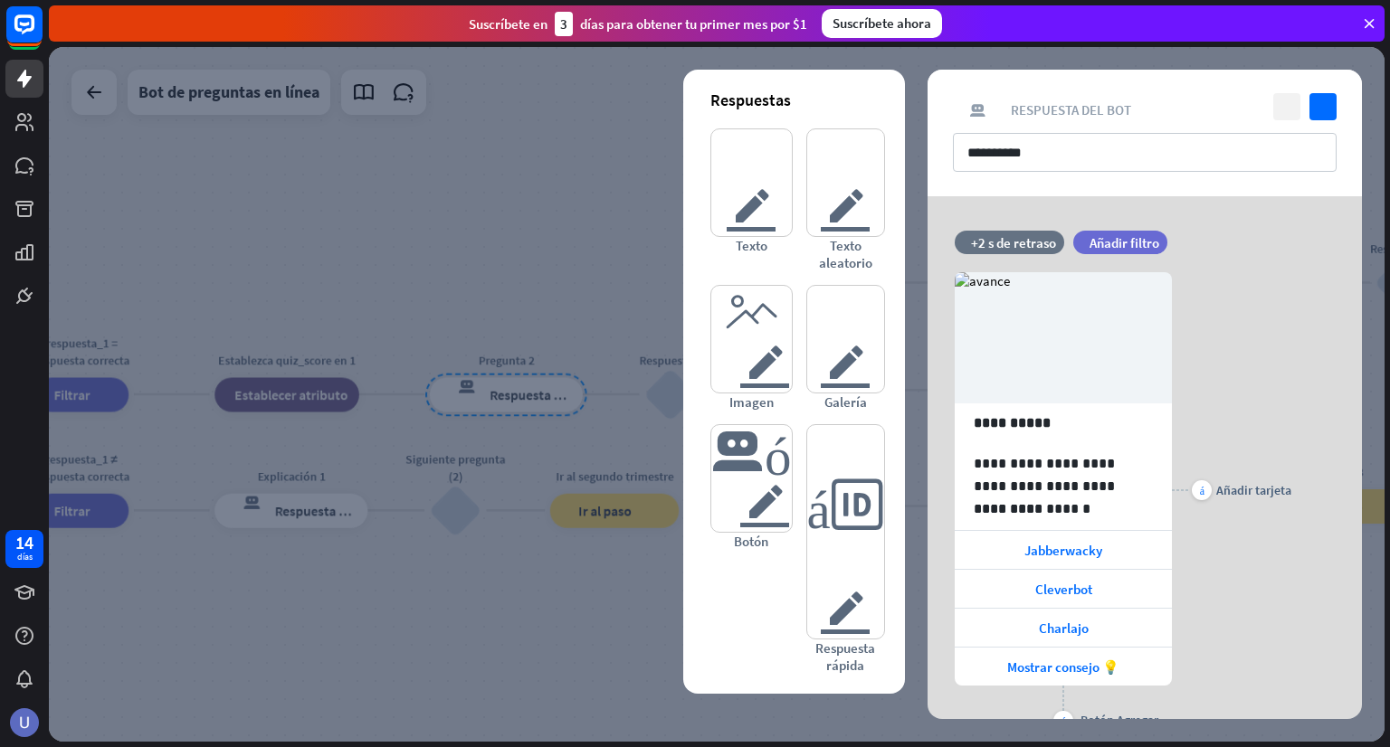
click at [1278, 106] on icon "cerca" at bounding box center [1286, 106] width 27 height 27
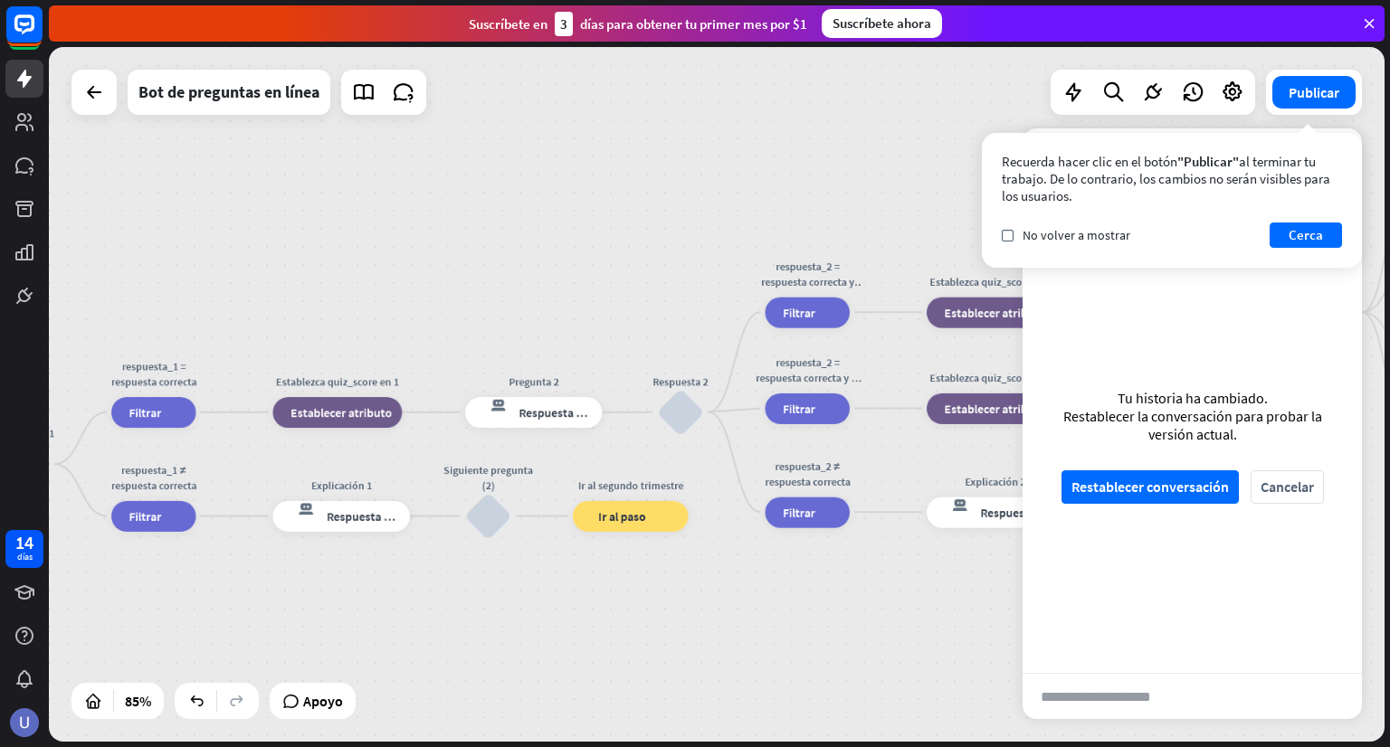
drag, startPoint x: 421, startPoint y: 587, endPoint x: 640, endPoint y: 598, distance: 219.2
click at [640, 598] on div "inicio_2 Punto de inicio BIENVENIDA respuesta del bot de bloqueo Respuesta del …" at bounding box center [717, 394] width 1336 height 695
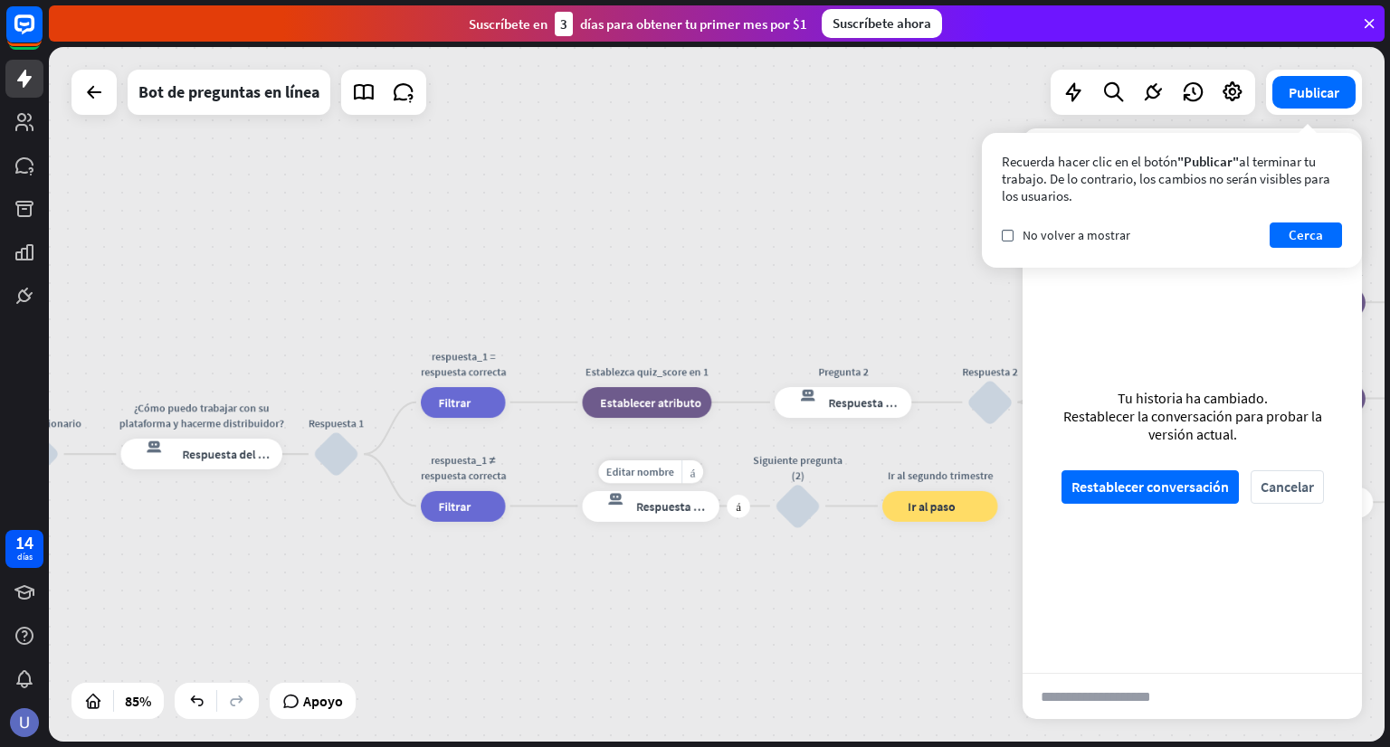
drag, startPoint x: 560, startPoint y: 573, endPoint x: 689, endPoint y: 552, distance: 131.1
click at [689, 552] on div "inicio_2 Punto de inicio BIENVENIDA respuesta del bot de bloqueo Respuesta del …" at bounding box center [717, 394] width 1336 height 695
click at [692, 511] on font "Respuesta del bot" at bounding box center [683, 506] width 94 height 15
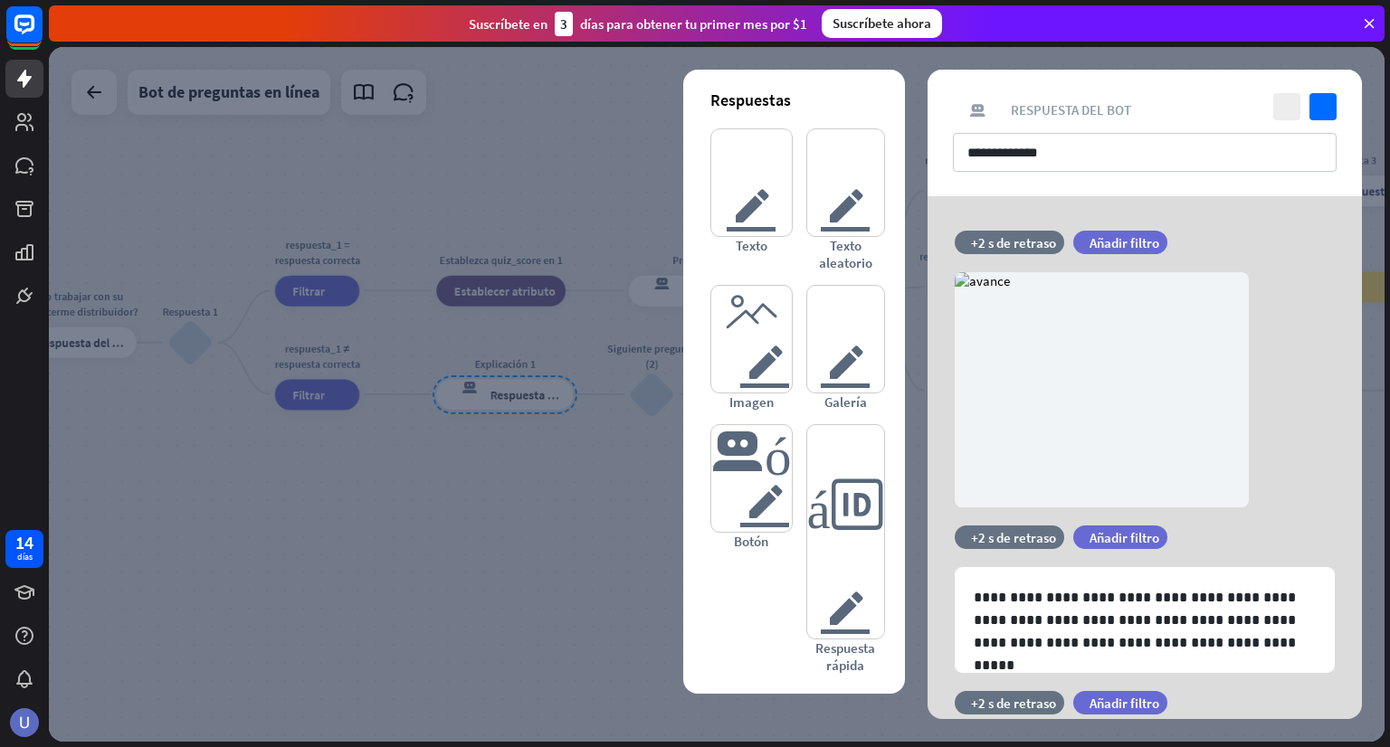
drag, startPoint x: 388, startPoint y: 499, endPoint x: 492, endPoint y: 501, distance: 104.1
click at [492, 501] on div at bounding box center [717, 394] width 1336 height 695
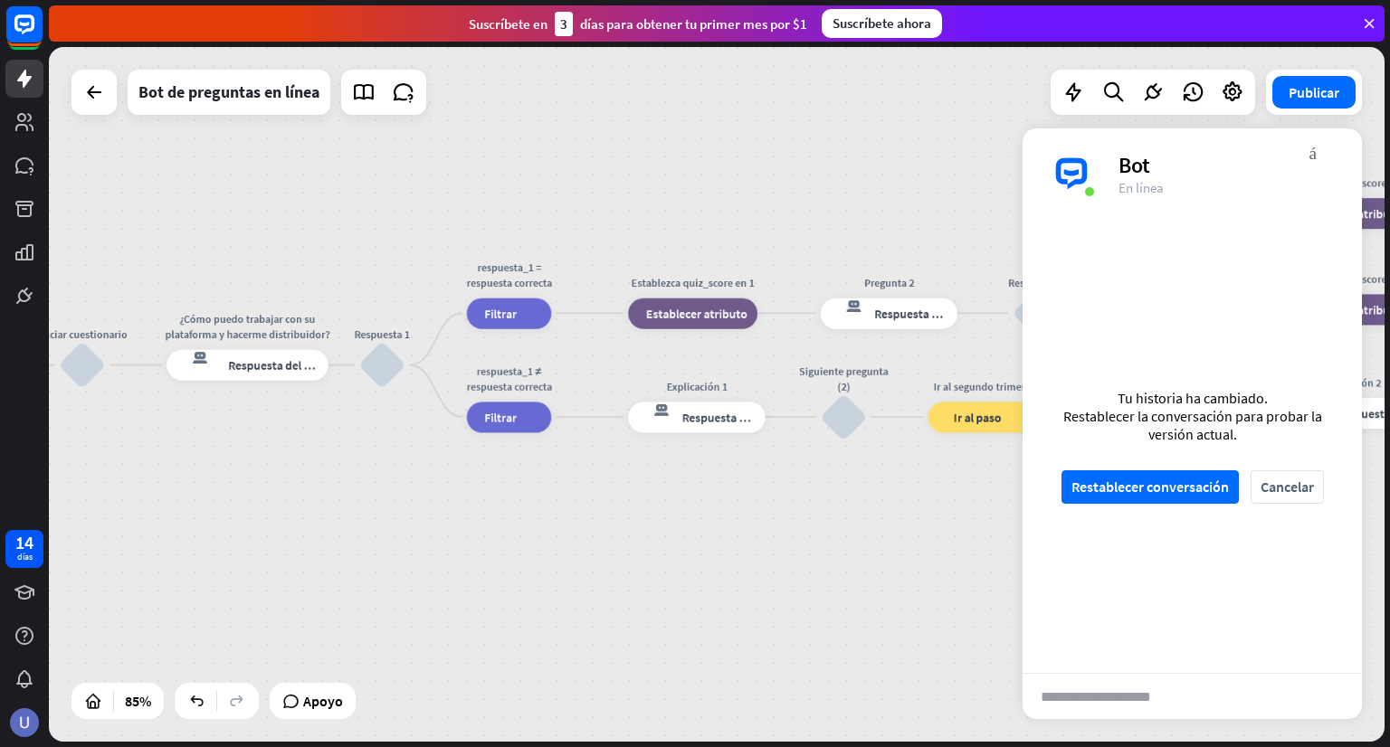
drag, startPoint x: 519, startPoint y: 498, endPoint x: 699, endPoint y: 516, distance: 181.0
click at [699, 516] on div "inicio_2 Punto de inicio BIENVENIDA respuesta del bot de bloqueo Respuesta del …" at bounding box center [717, 394] width 1336 height 695
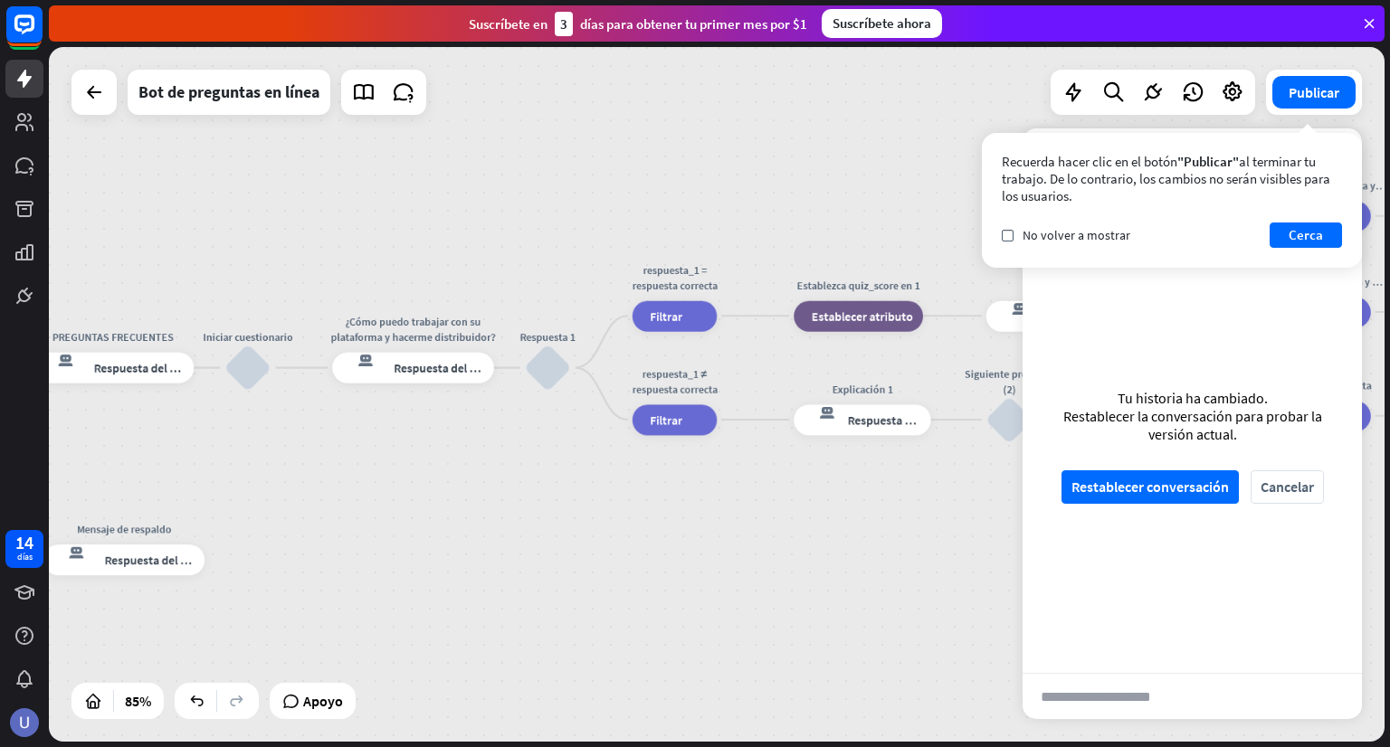
drag, startPoint x: 382, startPoint y: 477, endPoint x: 532, endPoint y: 480, distance: 150.2
click at [532, 480] on div "inicio_2 Punto de inicio BIENVENIDA respuesta del bot de bloqueo Respuesta del …" at bounding box center [216, 759] width 1136 height 591
click at [434, 366] on font "Respuesta del bot" at bounding box center [442, 367] width 94 height 15
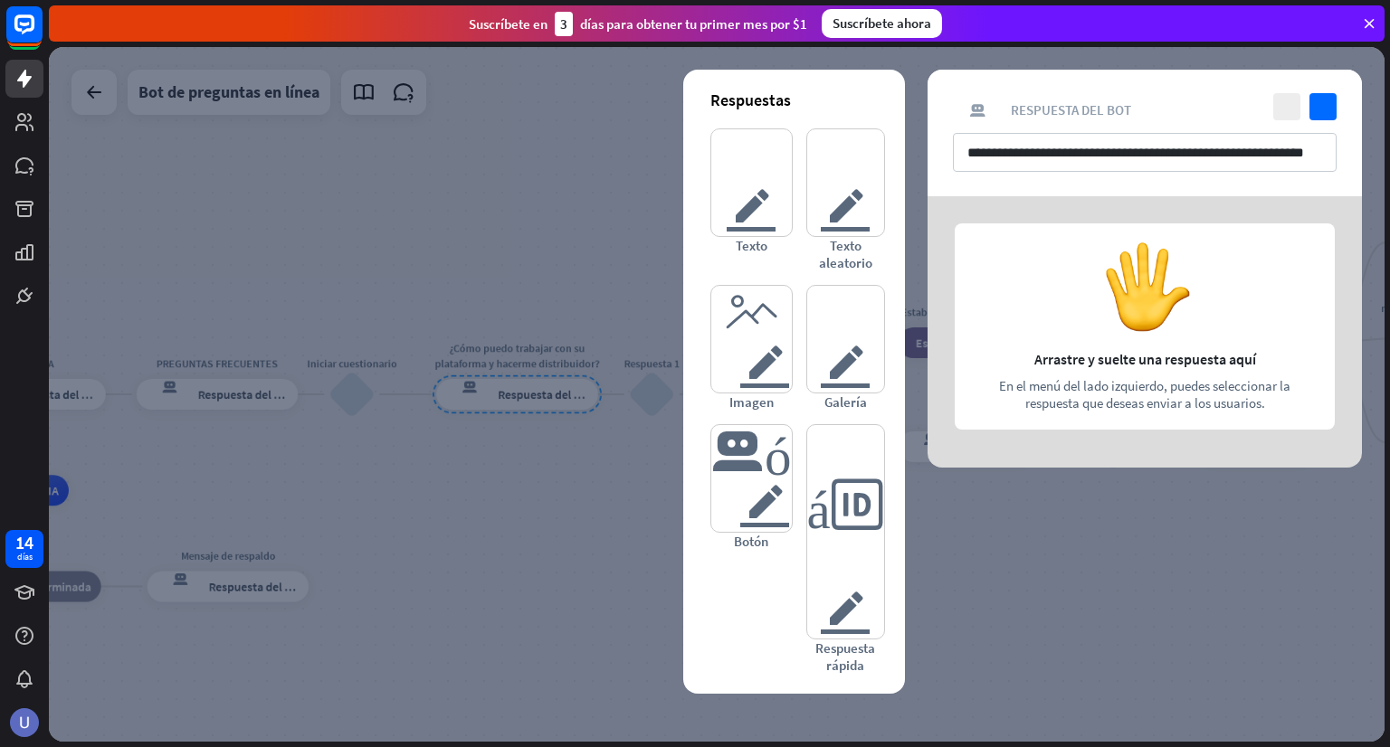
click at [609, 503] on div at bounding box center [717, 394] width 1336 height 695
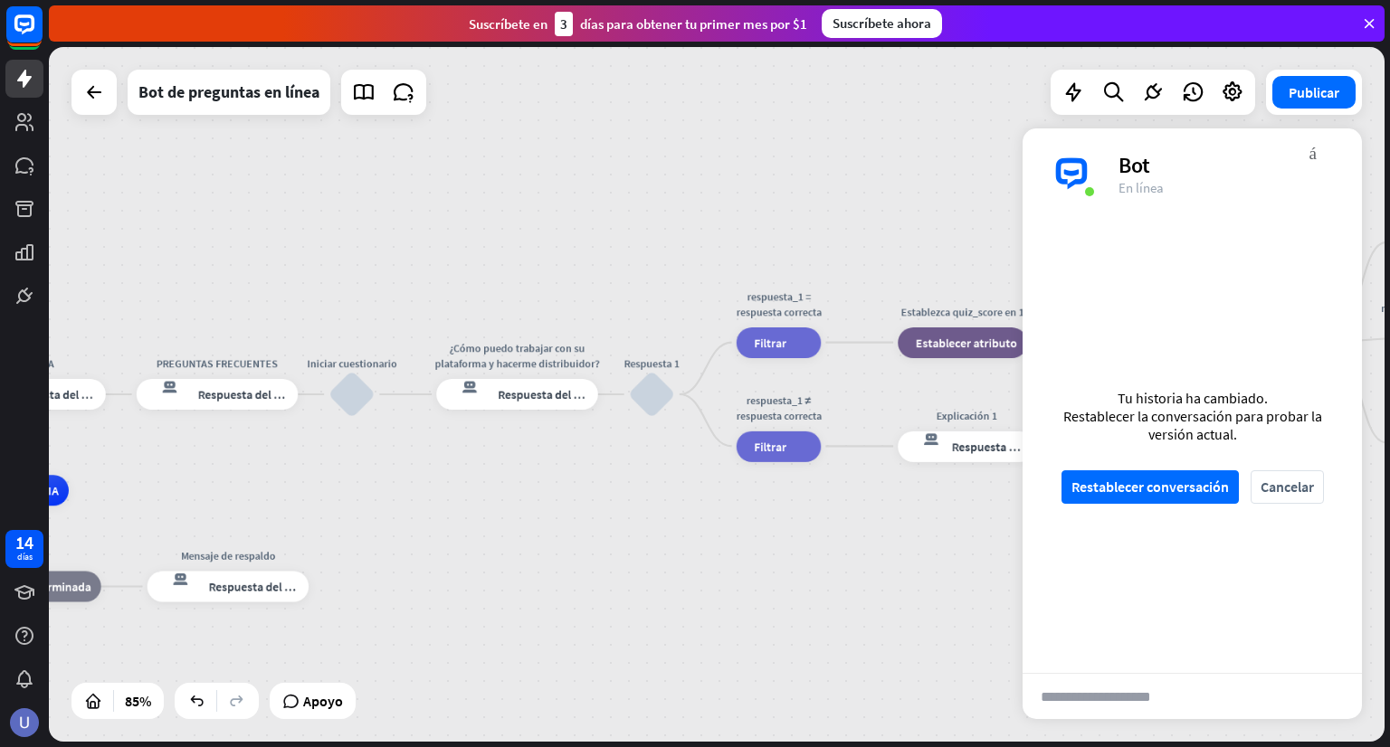
drag, startPoint x: 683, startPoint y: 464, endPoint x: 543, endPoint y: 464, distance: 140.2
click at [543, 464] on div "inicio_2 Punto de inicio BIENVENIDA respuesta del bot de bloqueo Respuesta del …" at bounding box center [717, 394] width 1336 height 695
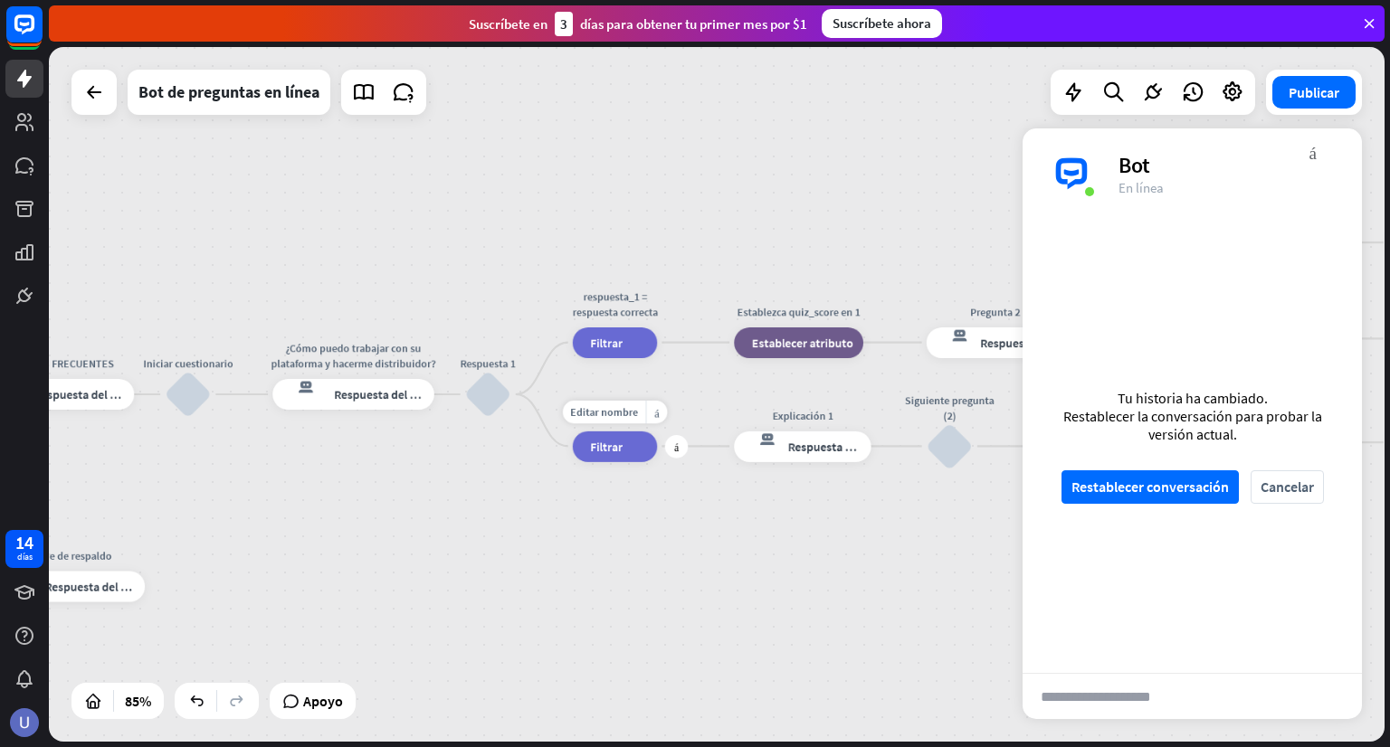
drag, startPoint x: 561, startPoint y: 481, endPoint x: 543, endPoint y: 481, distance: 18.1
click at [573, 461] on div "Editar nombre más_horiz más respuesta_1 ≠ respuesta correcta filtrar Filtrar" at bounding box center [615, 446] width 85 height 31
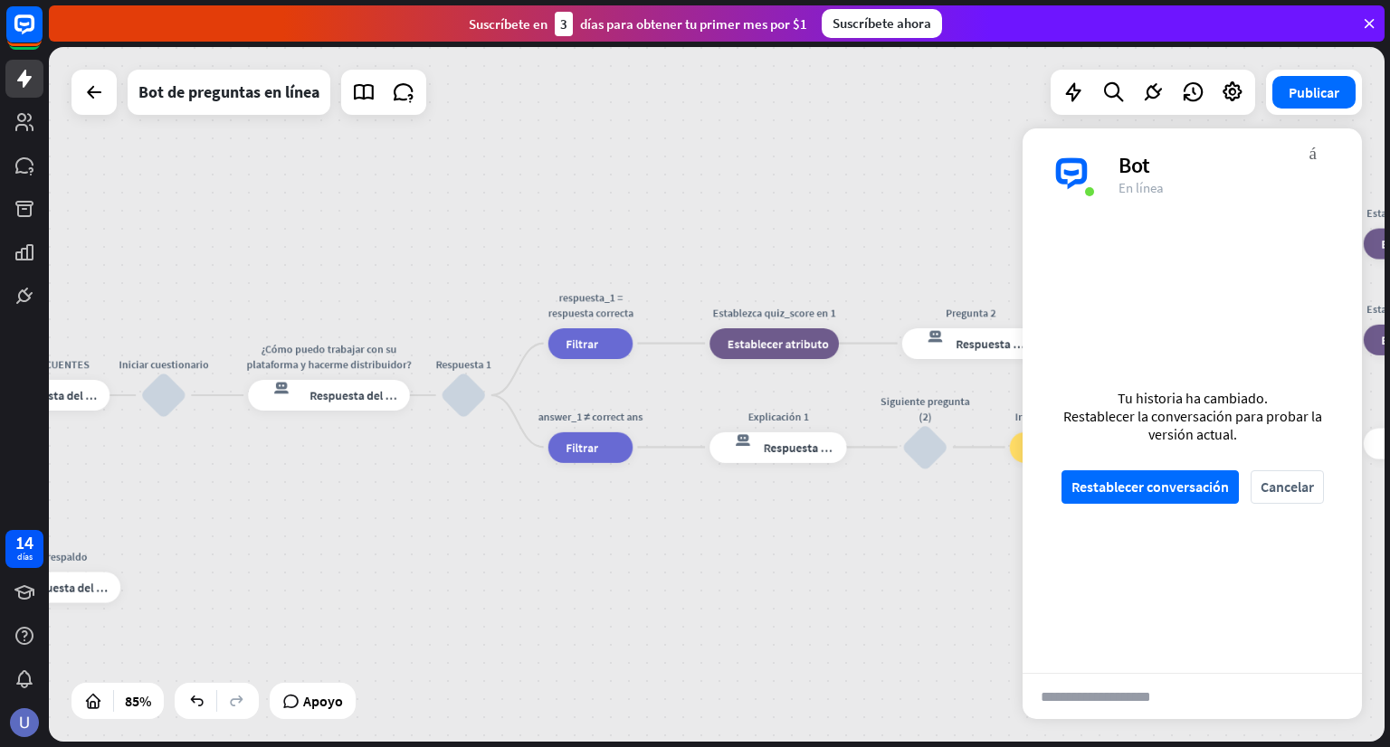
drag, startPoint x: 792, startPoint y: 521, endPoint x: 607, endPoint y: 524, distance: 184.6
click at [607, 524] on div "inicio_2 Punto de inicio BIENVENIDA respuesta del bot de bloqueo Respuesta del …" at bounding box center [717, 394] width 1336 height 695
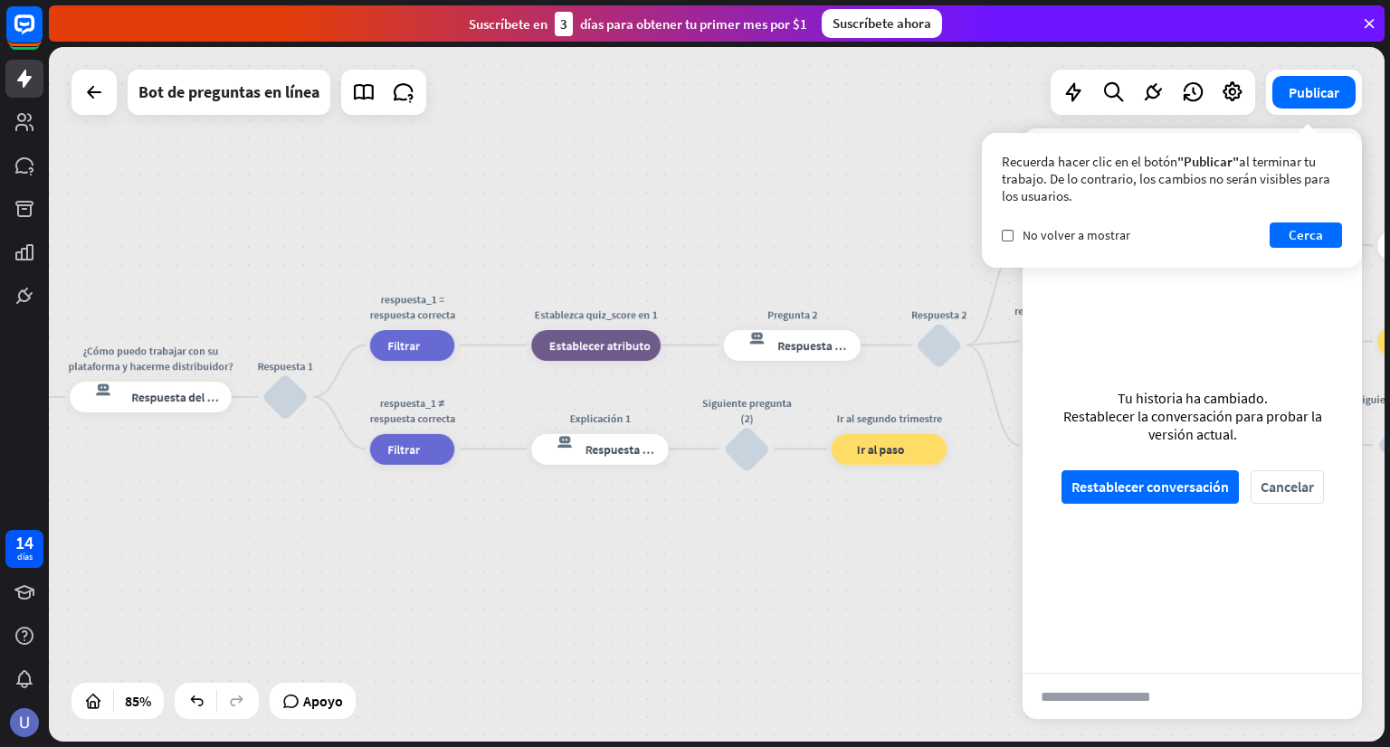
drag, startPoint x: 795, startPoint y: 524, endPoint x: 688, endPoint y: 526, distance: 107.7
click at [693, 526] on div "inicio_2 Punto de inicio BIENVENIDA respuesta del bot de bloqueo Respuesta del …" at bounding box center [717, 394] width 1336 height 695
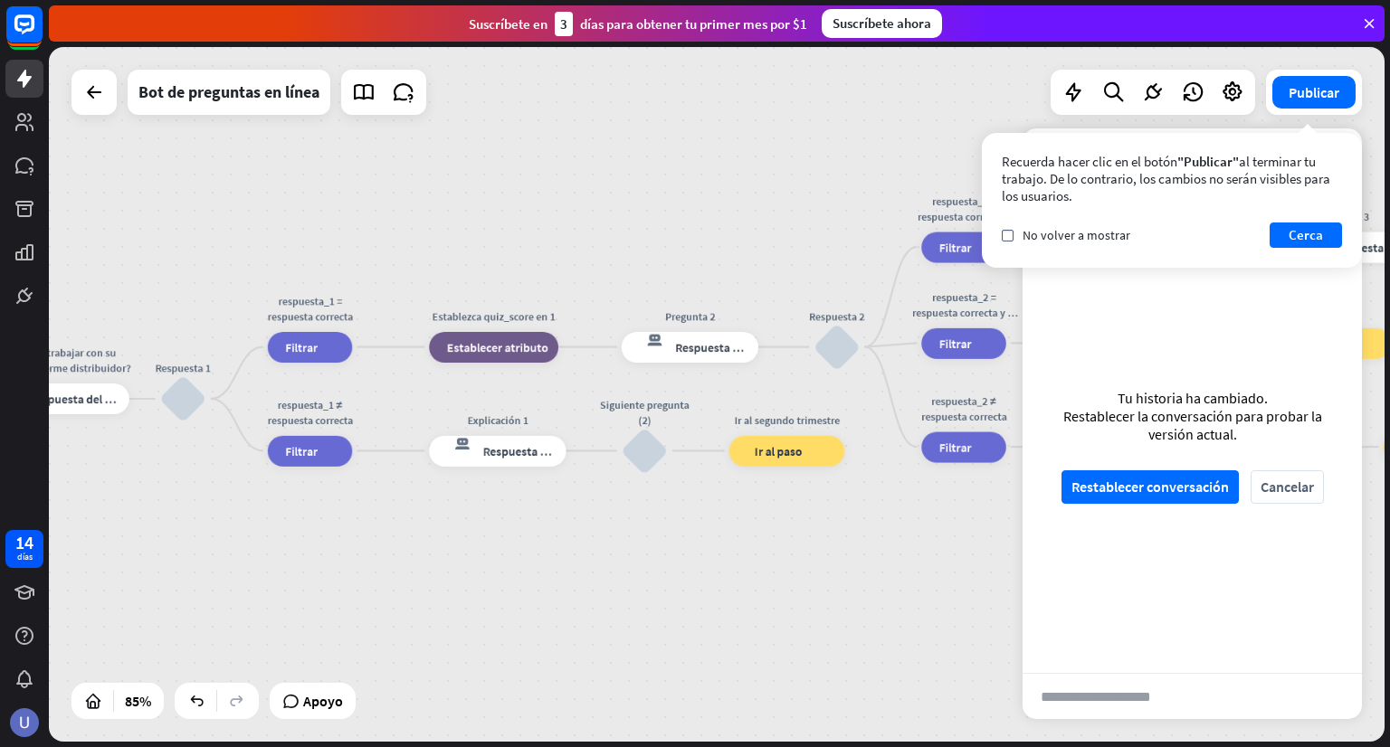
drag, startPoint x: 746, startPoint y: 529, endPoint x: 898, endPoint y: 525, distance: 152.1
click at [898, 525] on div "inicio_2 Punto de inicio BIENVENIDA respuesta del bot de bloqueo Respuesta del …" at bounding box center [717, 394] width 1336 height 695
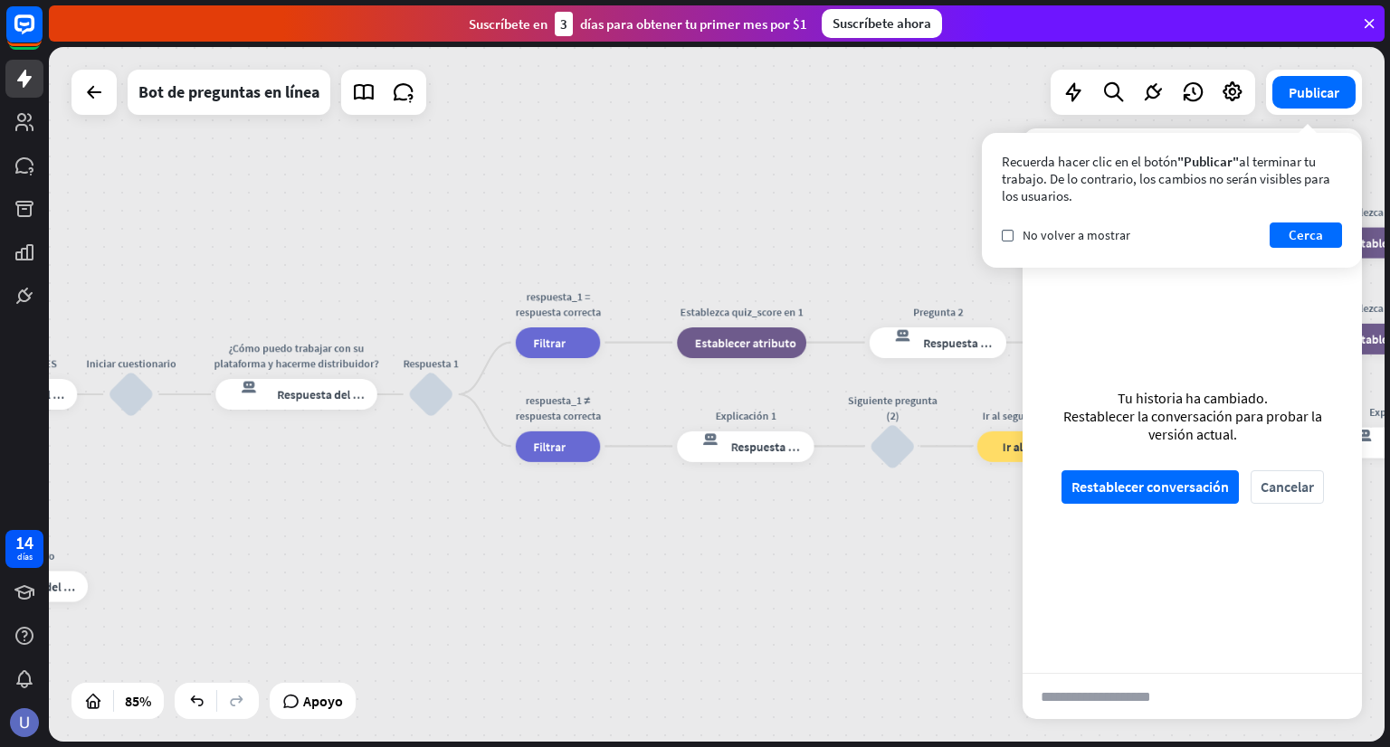
drag, startPoint x: 808, startPoint y: 530, endPoint x: 904, endPoint y: 530, distance: 95.9
click at [904, 530] on div "inicio_2 Punto de inicio BIENVENIDA respuesta del bot de bloqueo Respuesta del …" at bounding box center [717, 394] width 1336 height 695
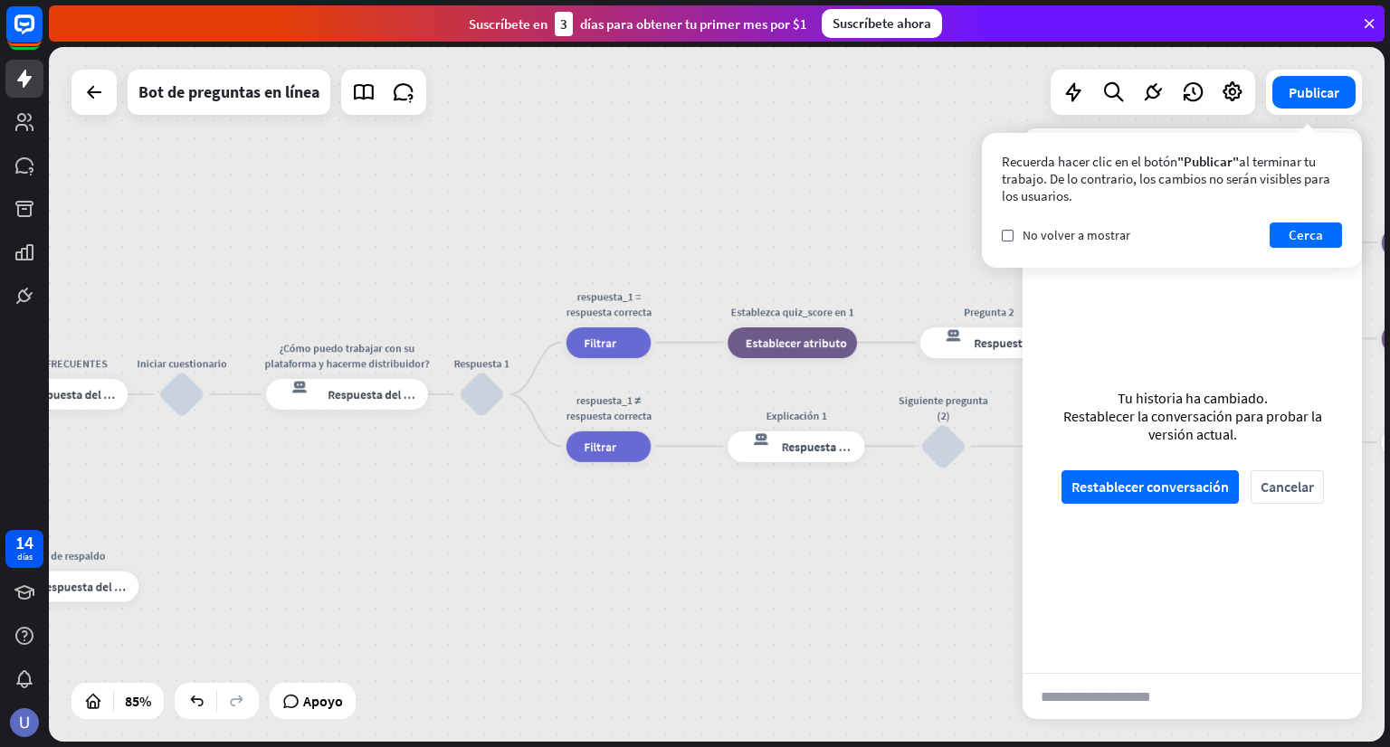
drag, startPoint x: 770, startPoint y: 523, endPoint x: 834, endPoint y: 523, distance: 64.2
click at [833, 523] on div "inicio_2 Punto de inicio BIENVENIDA respuesta del bot de bloqueo Respuesta del …" at bounding box center [717, 394] width 1336 height 695
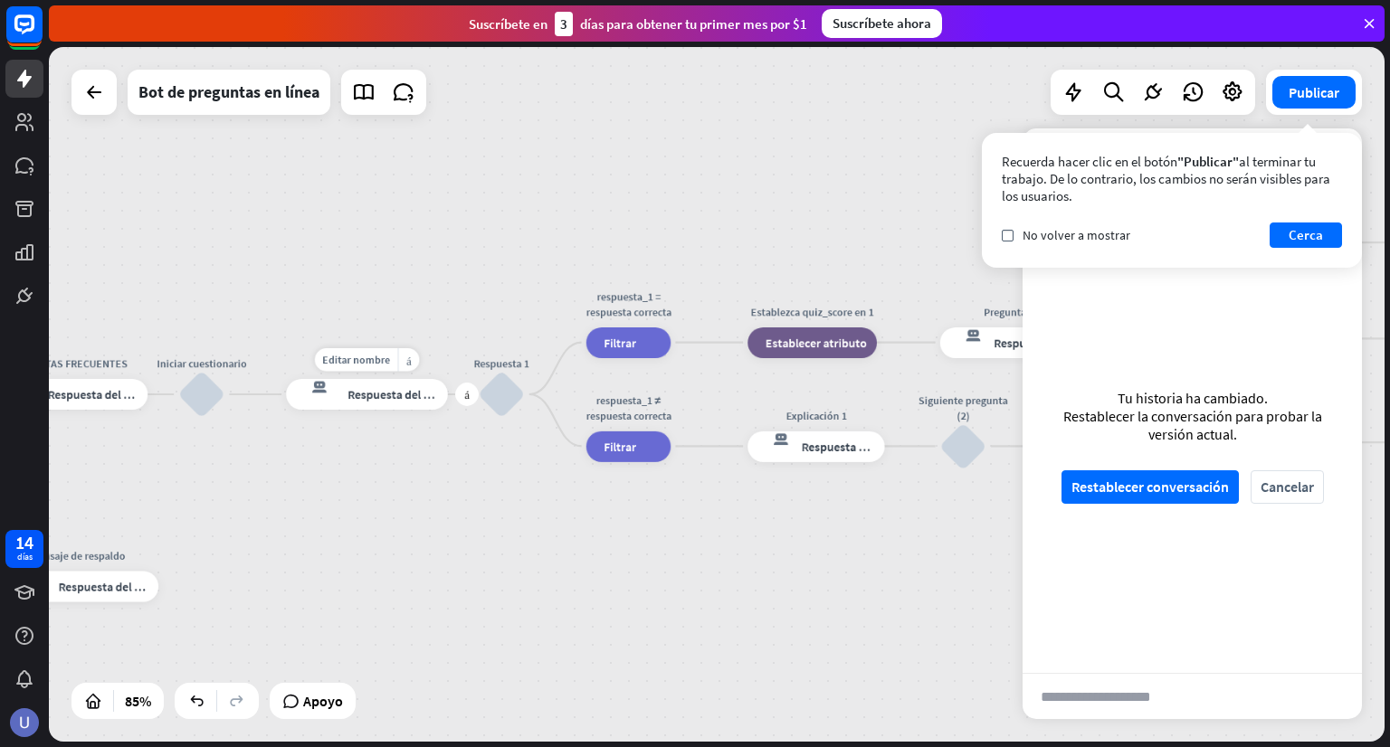
click at [410, 395] on font "Respuesta del bot" at bounding box center [395, 394] width 94 height 15
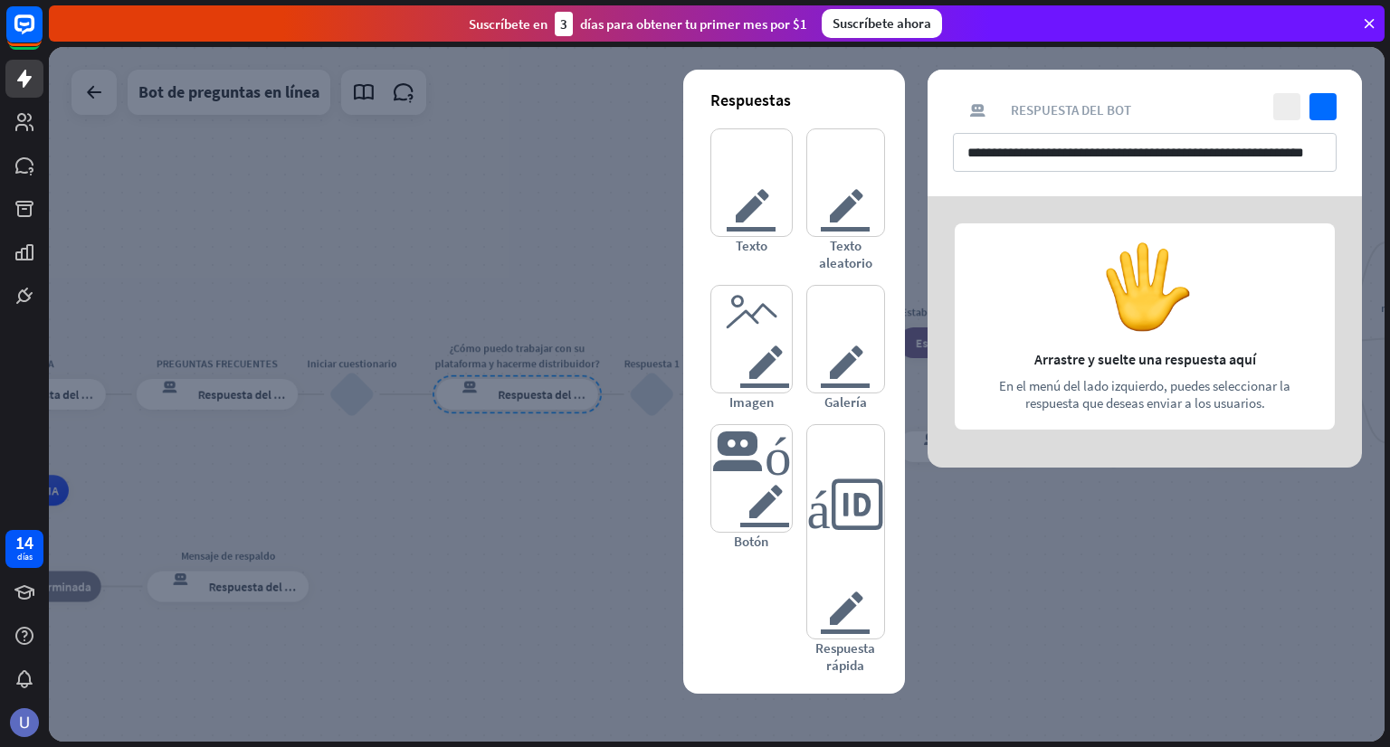
click at [548, 458] on div at bounding box center [717, 394] width 1336 height 695
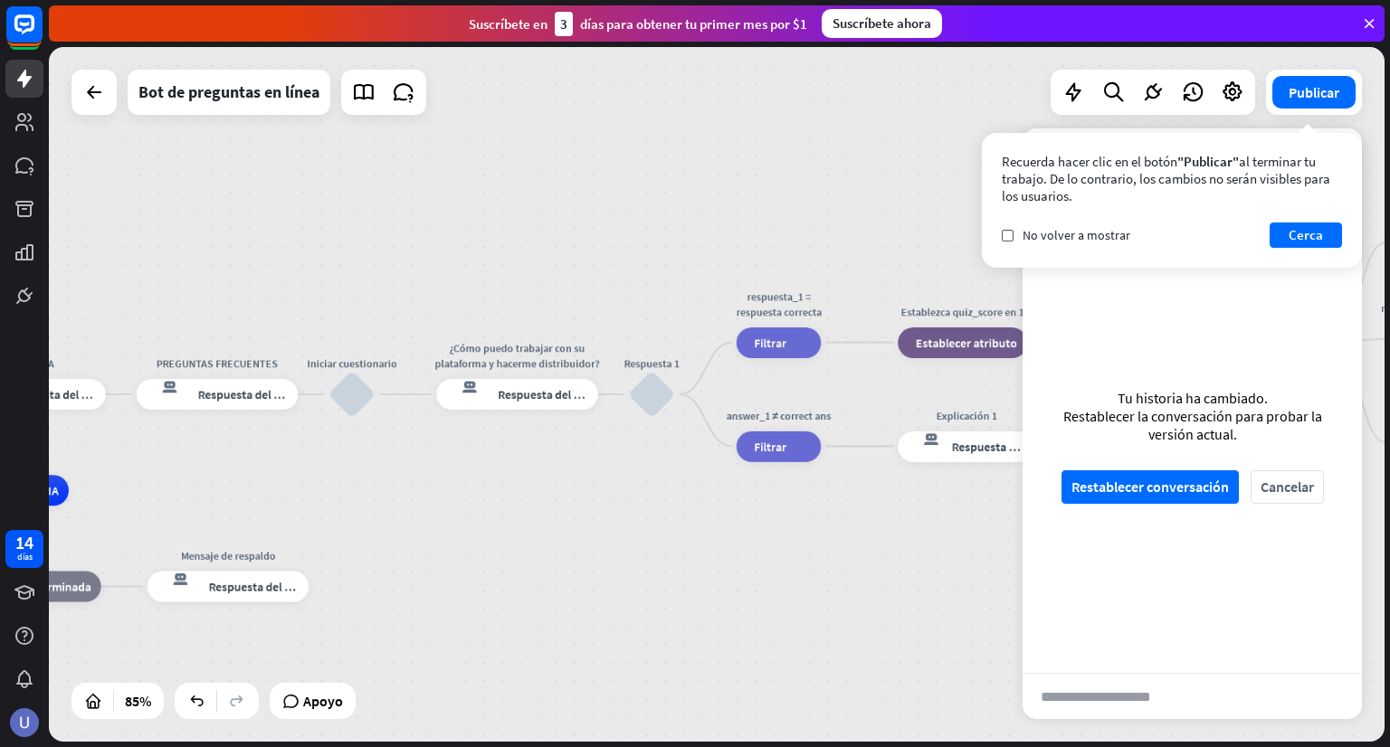
drag, startPoint x: 838, startPoint y: 559, endPoint x: 655, endPoint y: 535, distance: 184.4
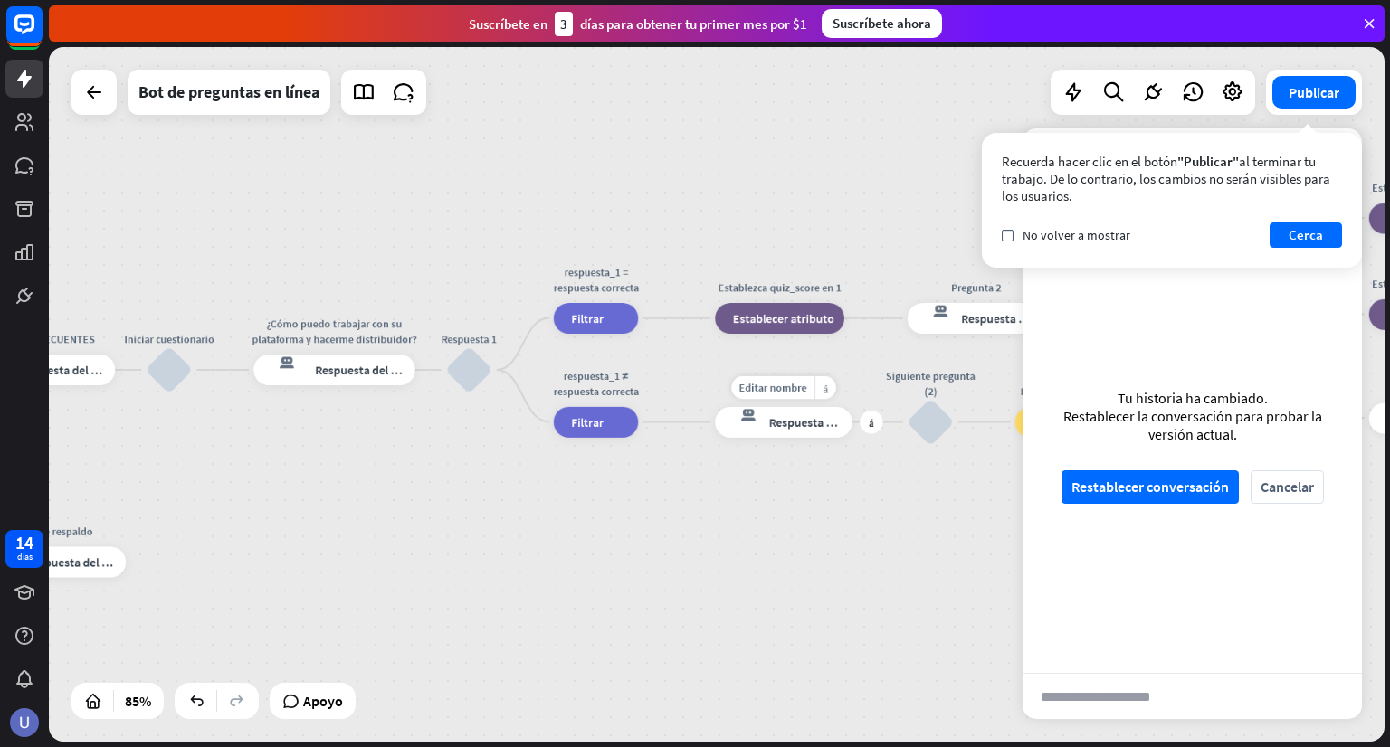
click at [800, 423] on font "Respuesta del bot" at bounding box center [816, 421] width 94 height 15
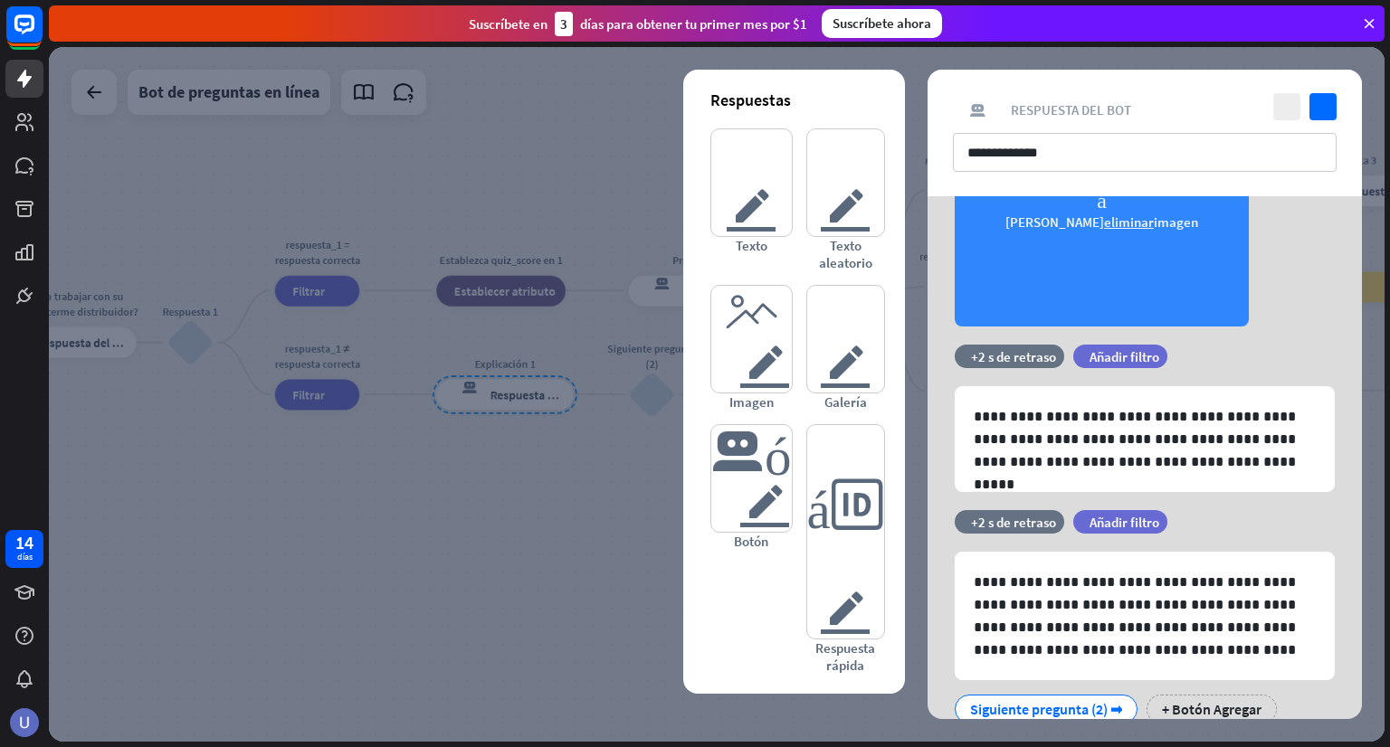
scroll to position [248, 0]
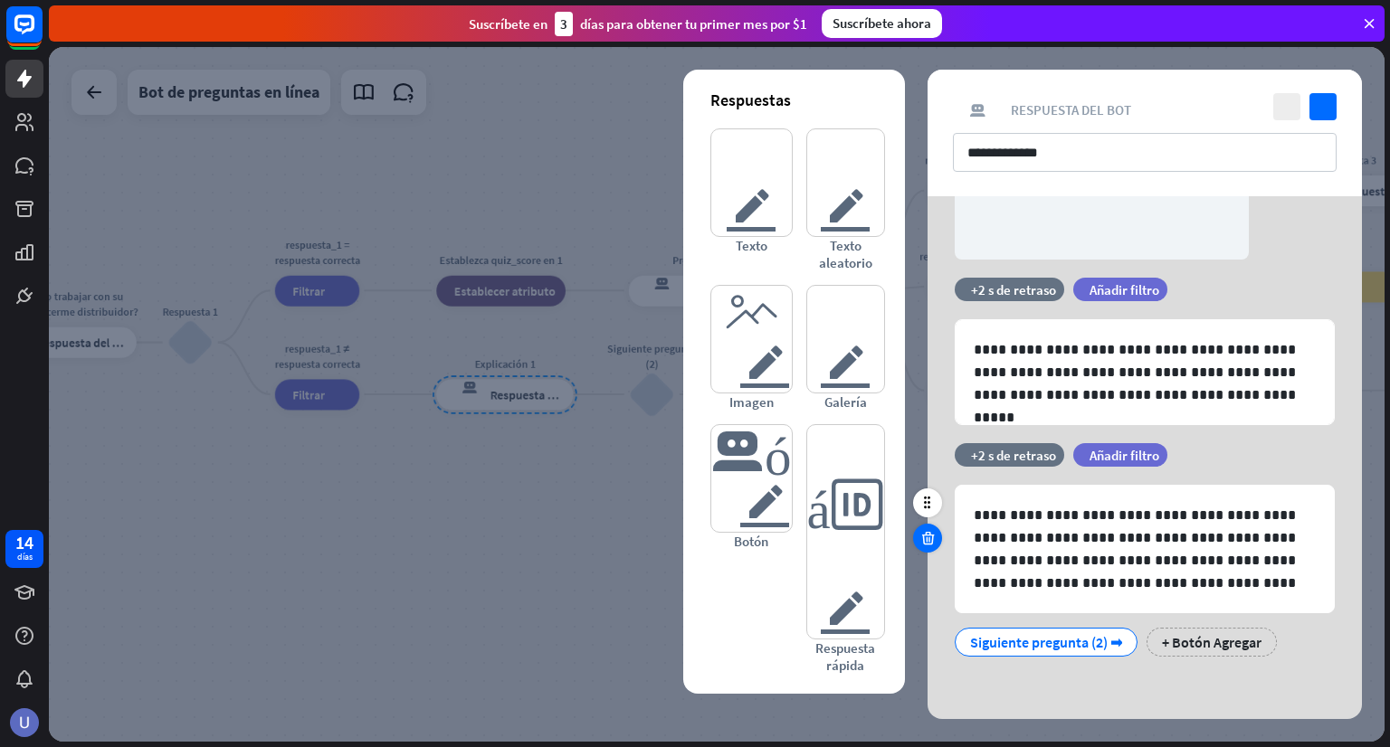
click at [930, 540] on icon at bounding box center [927, 538] width 17 height 16
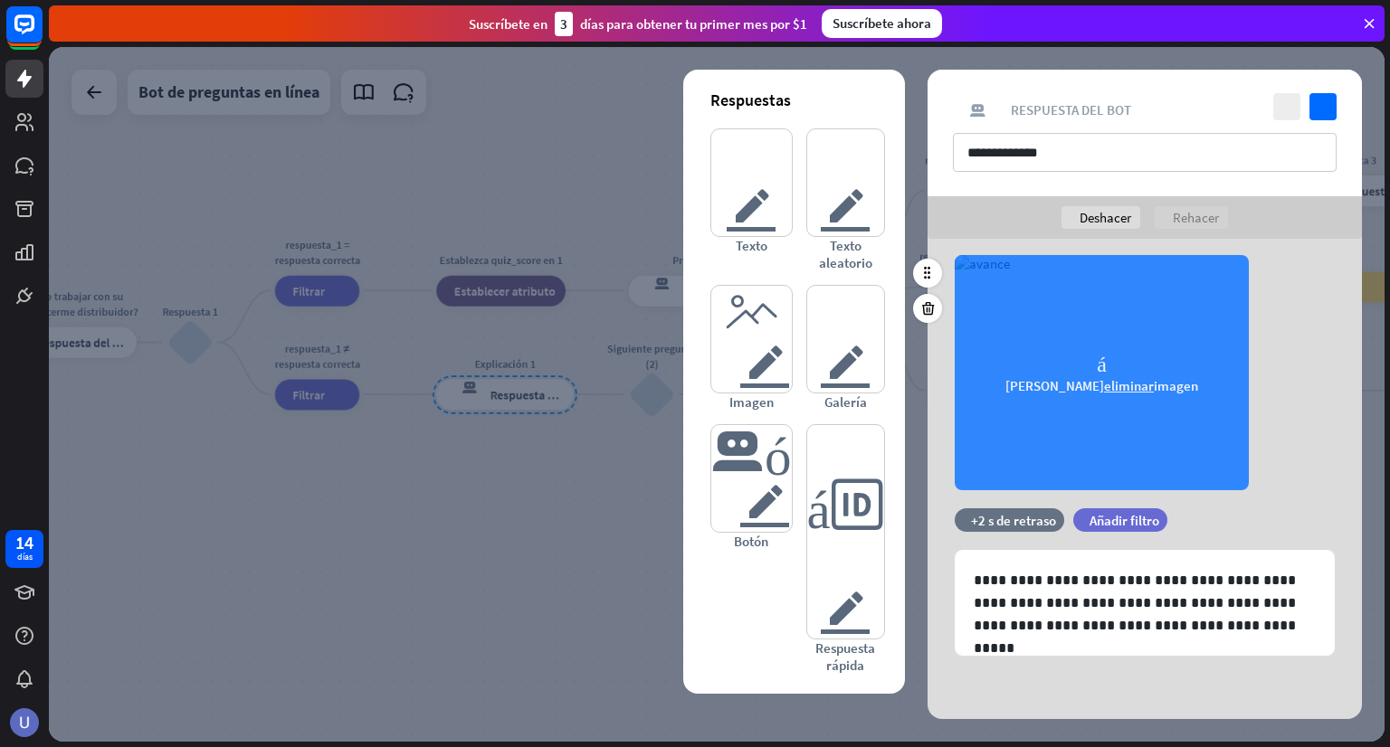
scroll to position [0, 0]
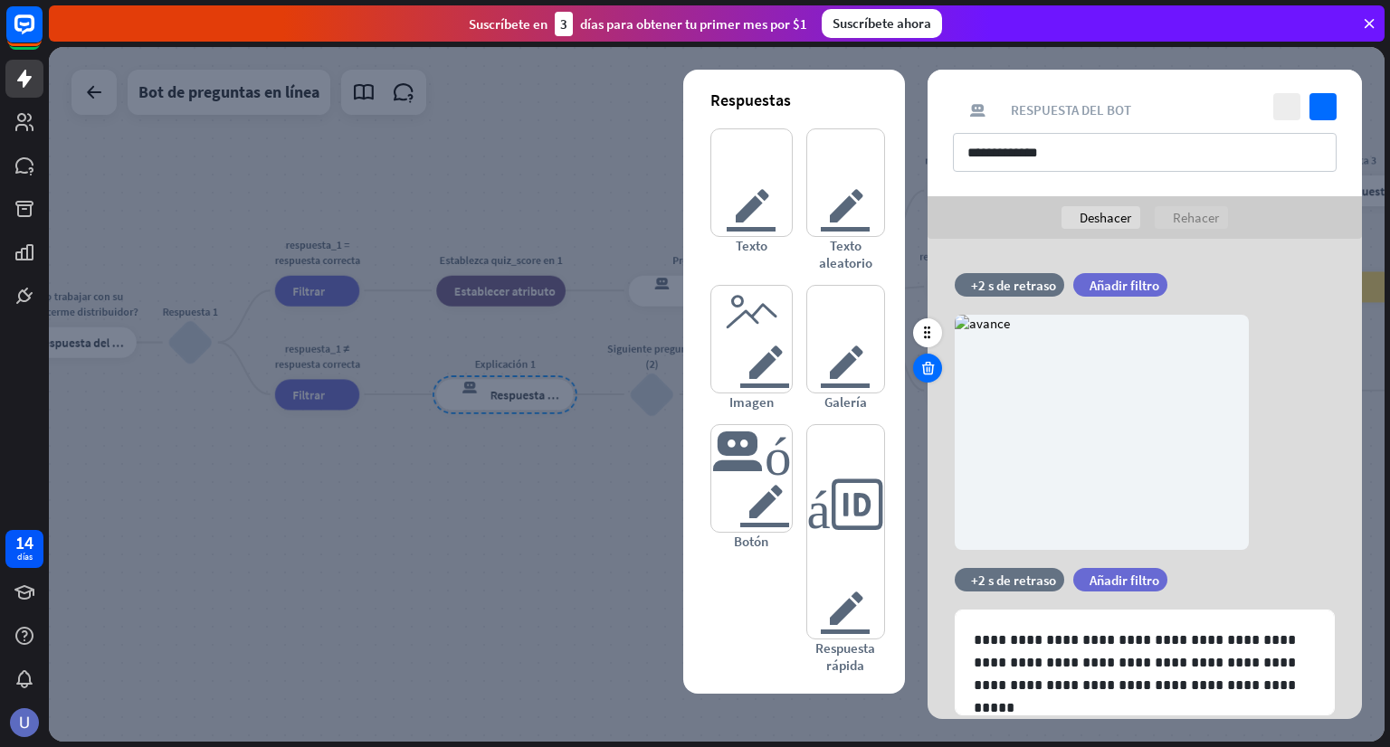
click at [934, 366] on icon at bounding box center [927, 368] width 17 height 16
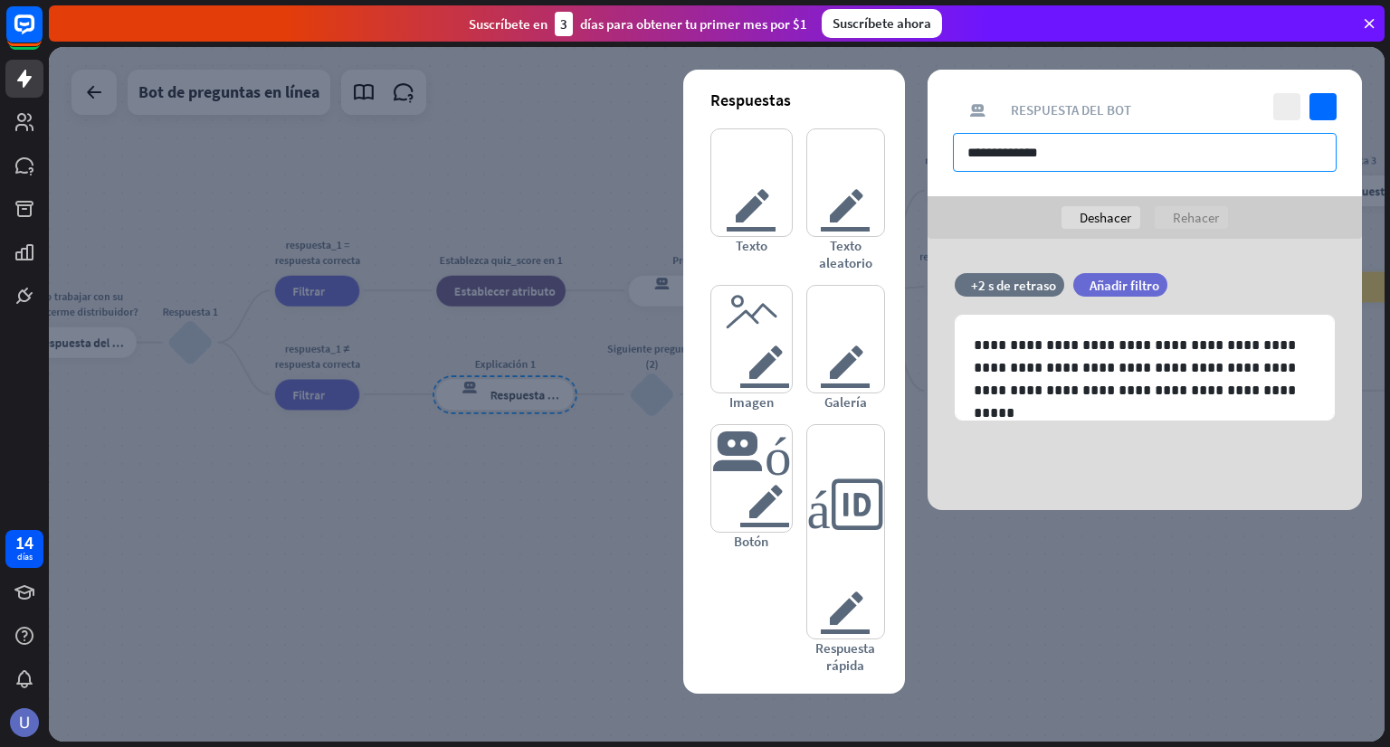
drag, startPoint x: 1085, startPoint y: 147, endPoint x: 956, endPoint y: 145, distance: 128.5
click at [956, 145] on input "**********" at bounding box center [1145, 152] width 384 height 39
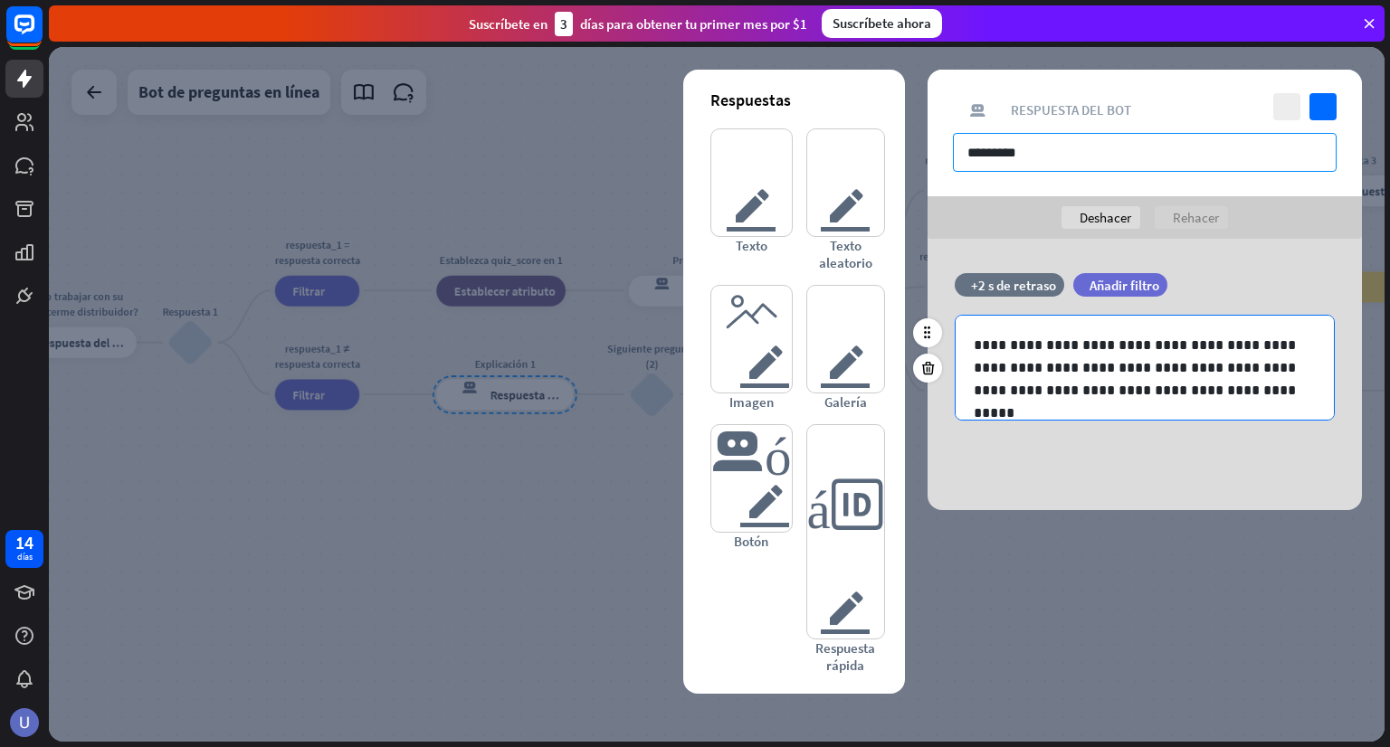
type input "*********"
click at [1308, 382] on p "**********" at bounding box center [1145, 368] width 342 height 68
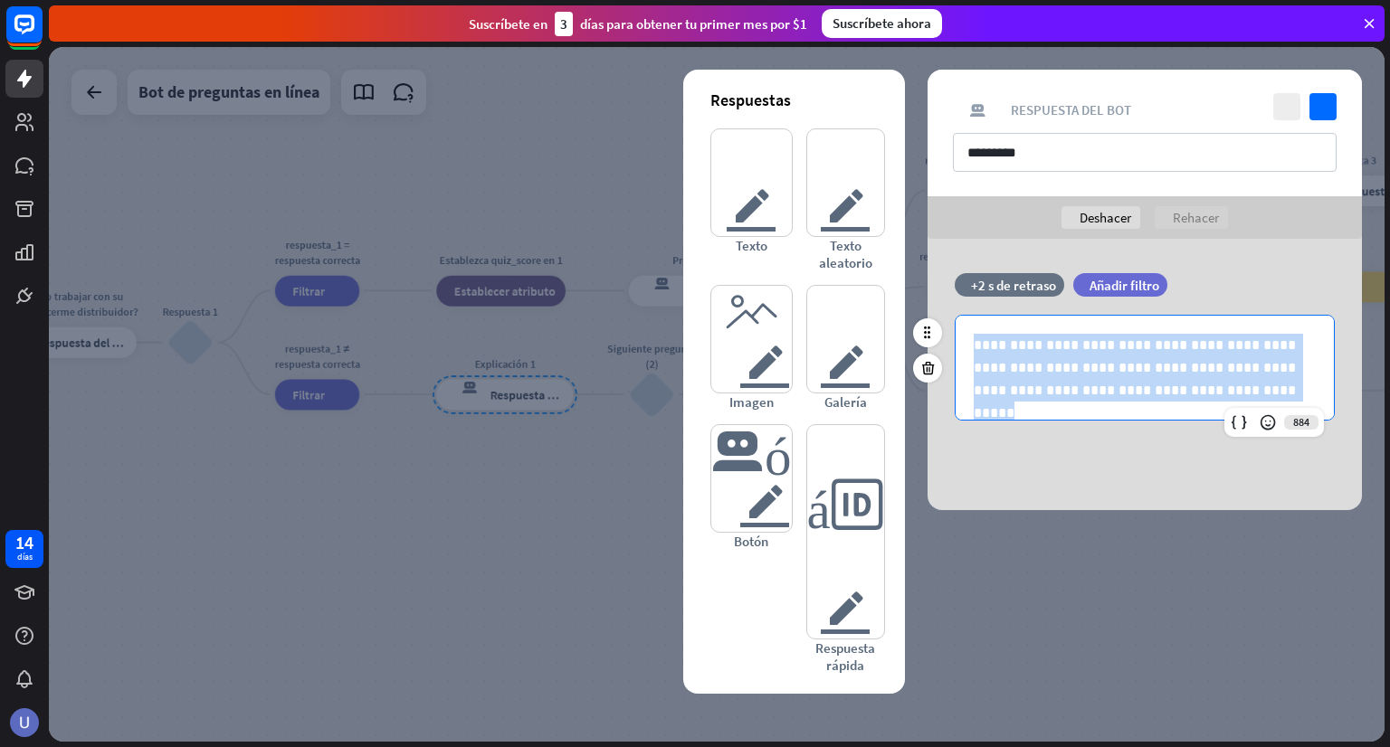
drag, startPoint x: 1247, startPoint y: 395, endPoint x: 966, endPoint y: 319, distance: 290.6
click at [966, 319] on div "**********" at bounding box center [1145, 368] width 378 height 104
paste div
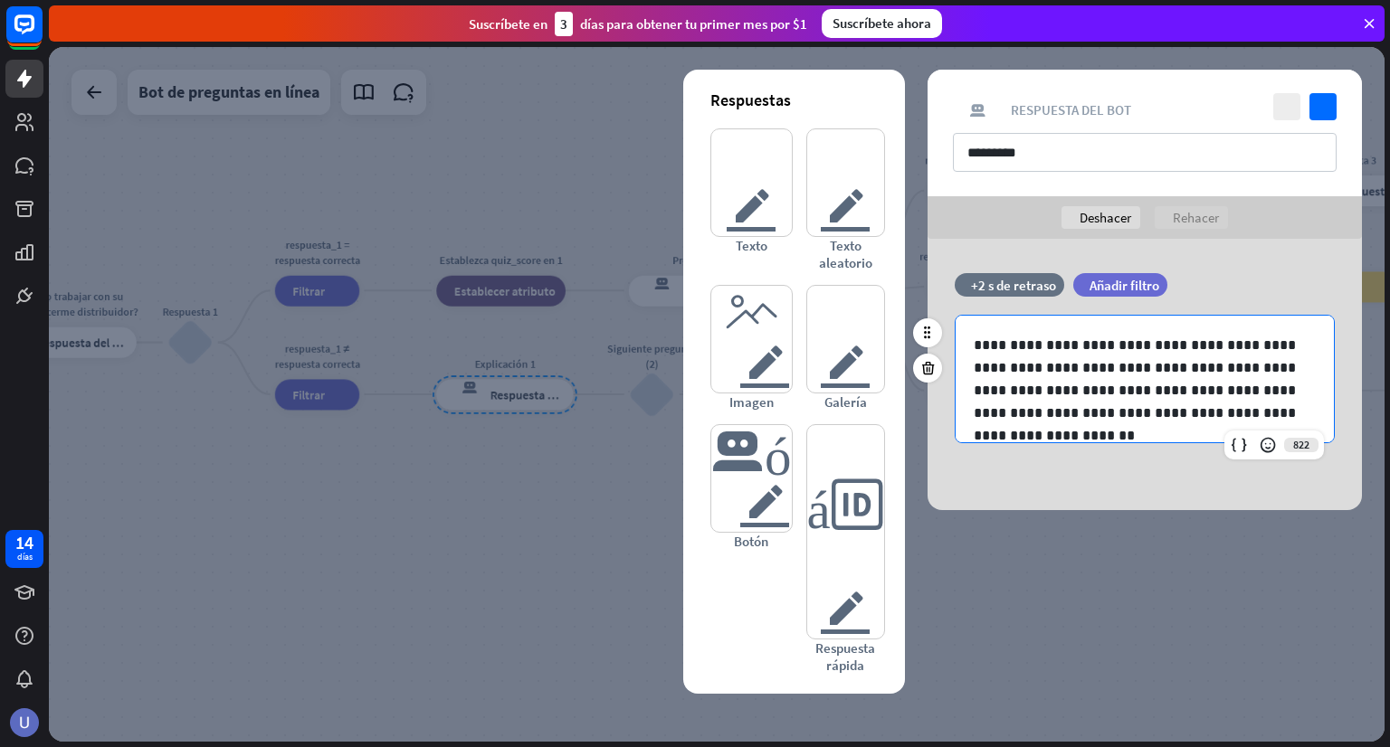
click at [977, 345] on p "**********" at bounding box center [1145, 379] width 342 height 90
click at [1284, 412] on p "**********" at bounding box center [1145, 379] width 342 height 90
drag, startPoint x: 1202, startPoint y: 368, endPoint x: 1052, endPoint y: 367, distance: 149.3
click at [1052, 367] on p "**********" at bounding box center [1145, 379] width 342 height 90
click at [1325, 112] on icon "controlar" at bounding box center [1322, 106] width 27 height 27
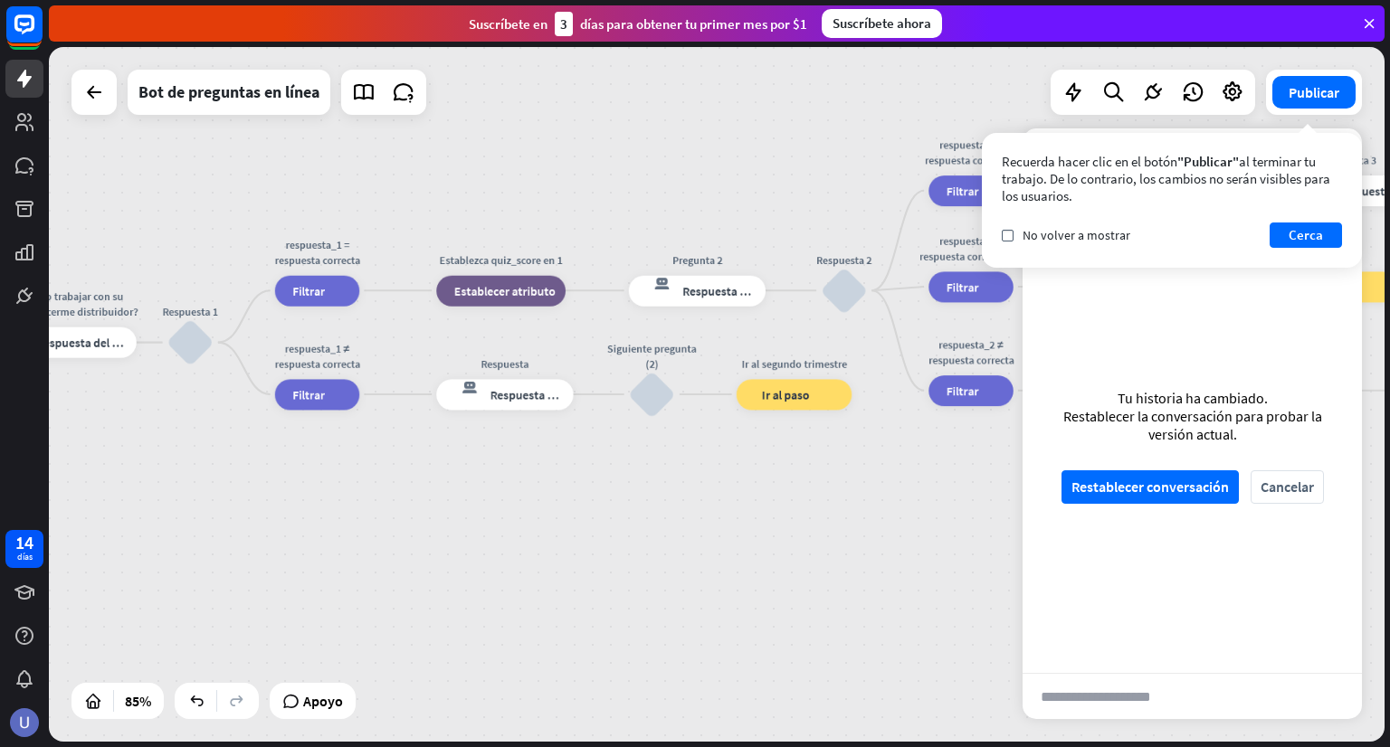
drag, startPoint x: 1294, startPoint y: 238, endPoint x: 1176, endPoint y: 537, distance: 321.8
click at [1295, 237] on font "Cerca" at bounding box center [1305, 234] width 34 height 17
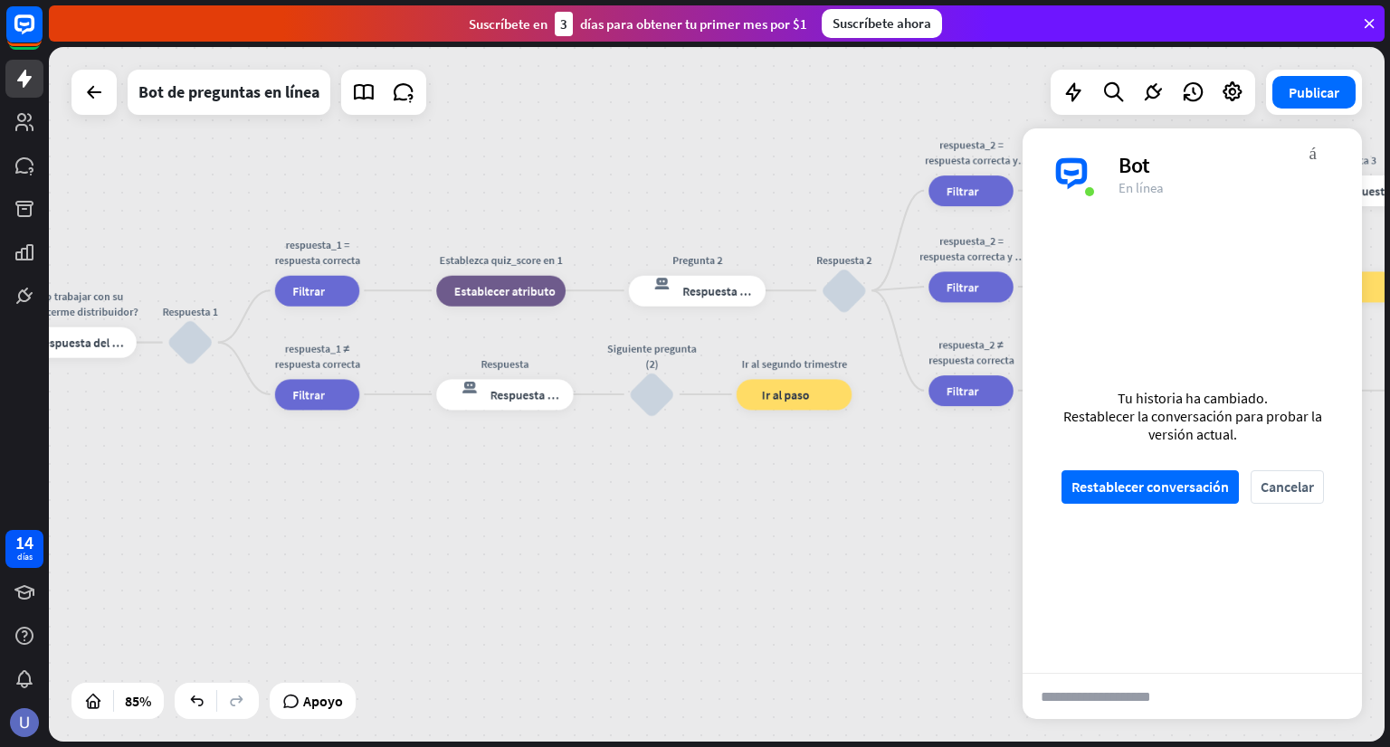
click at [1162, 506] on div "Tu historia ha cambiado. Restablecer la conversación para probar la versión act…" at bounding box center [1191, 446] width 339 height 454
click at [1161, 492] on font "Restablecer conversación" at bounding box center [1149, 487] width 157 height 18
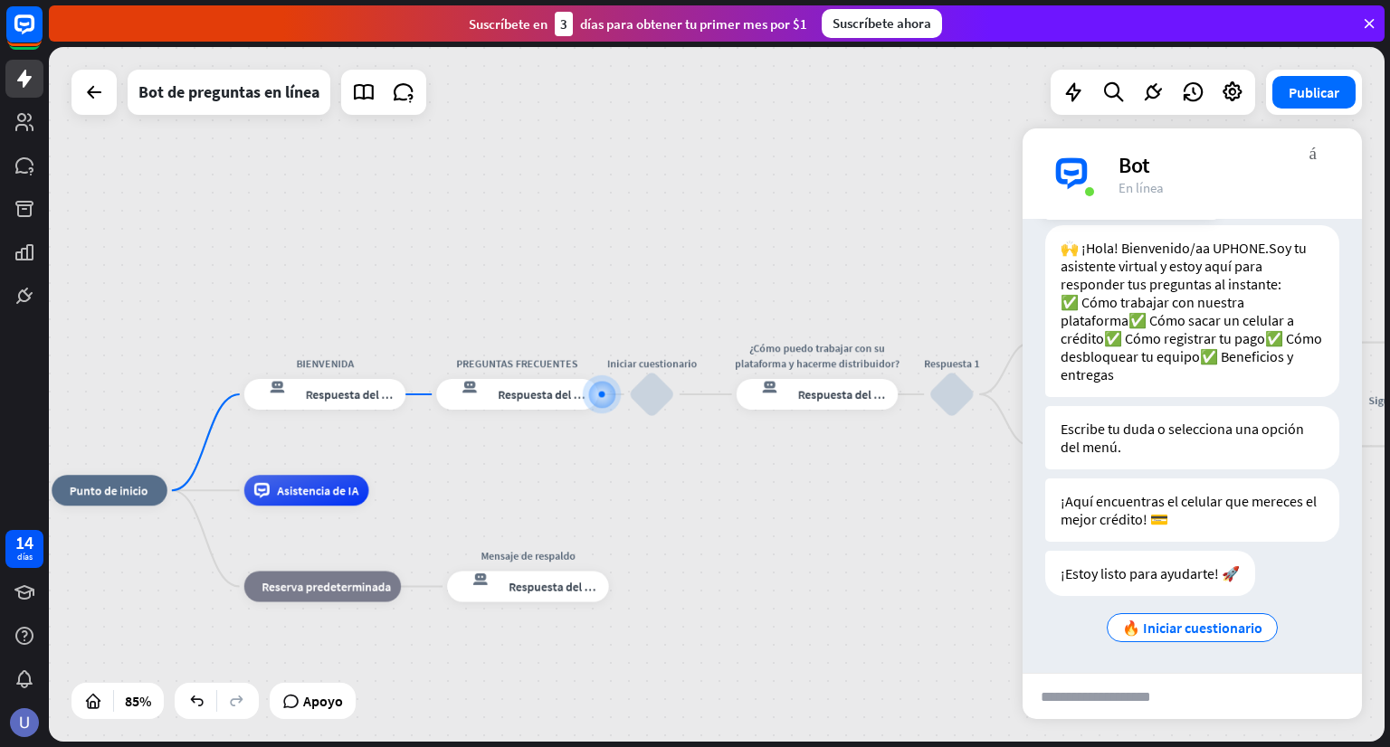
scroll to position [82, 0]
click at [1193, 627] on font "🔥 Iniciar cuestionario" at bounding box center [1192, 628] width 140 height 18
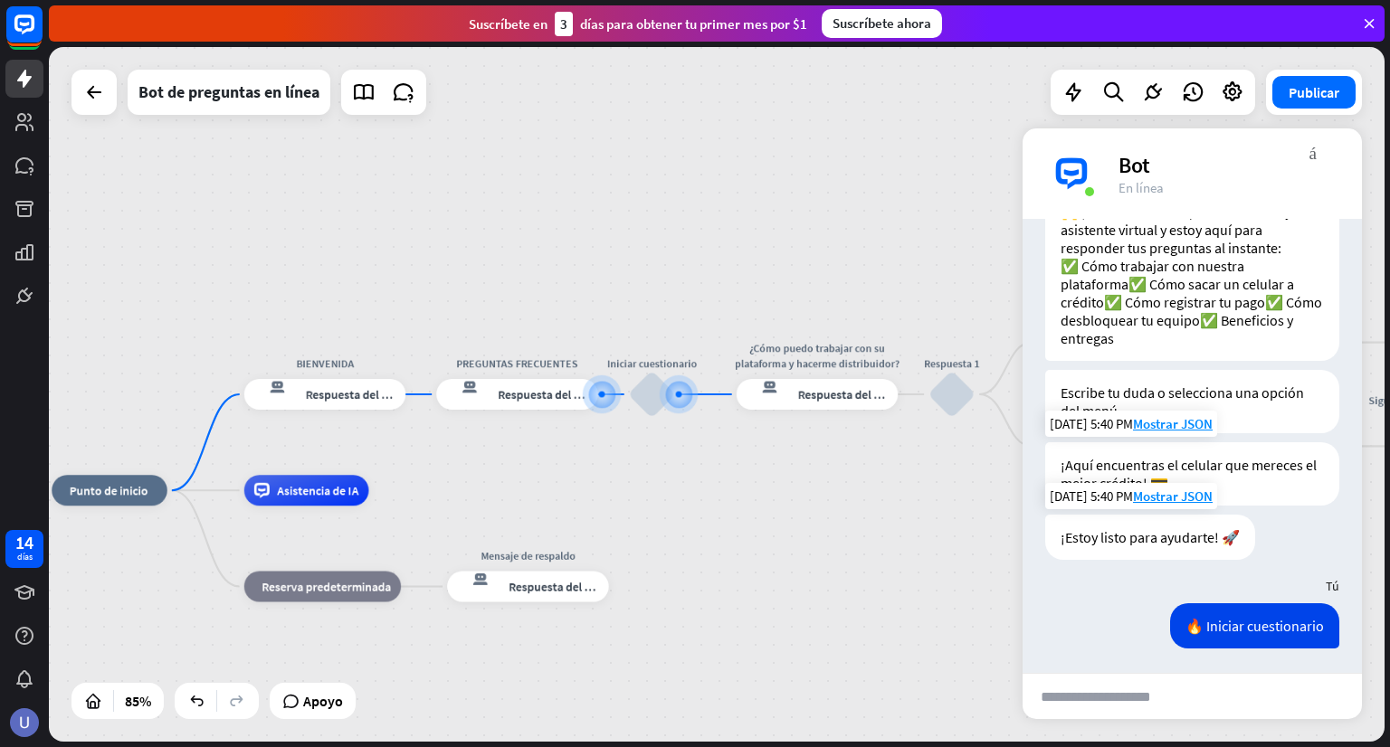
scroll to position [121, 0]
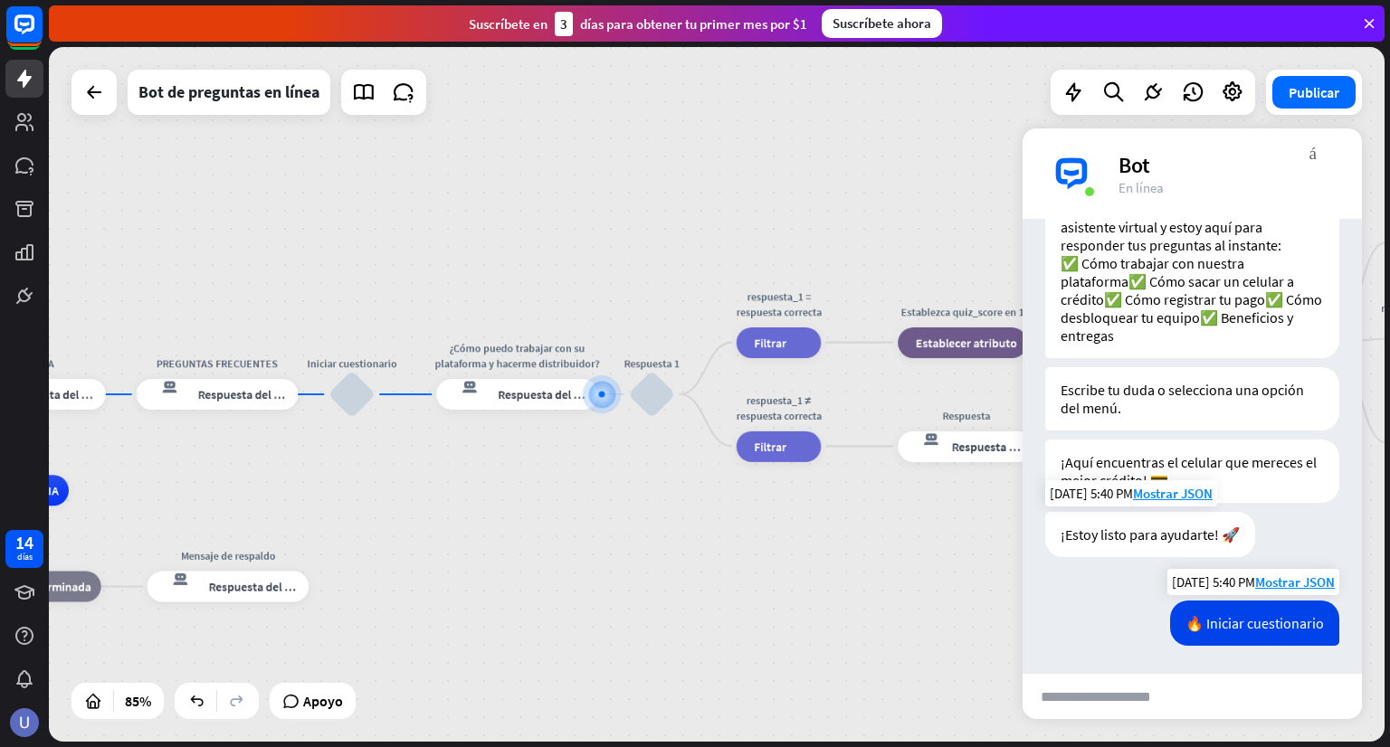
click at [1238, 624] on font "🔥 Iniciar cuestionario" at bounding box center [1254, 623] width 138 height 18
click at [1252, 623] on font "🔥 Iniciar cuestionario" at bounding box center [1254, 623] width 138 height 18
click at [520, 388] on font "Respuesta del bot" at bounding box center [546, 394] width 94 height 15
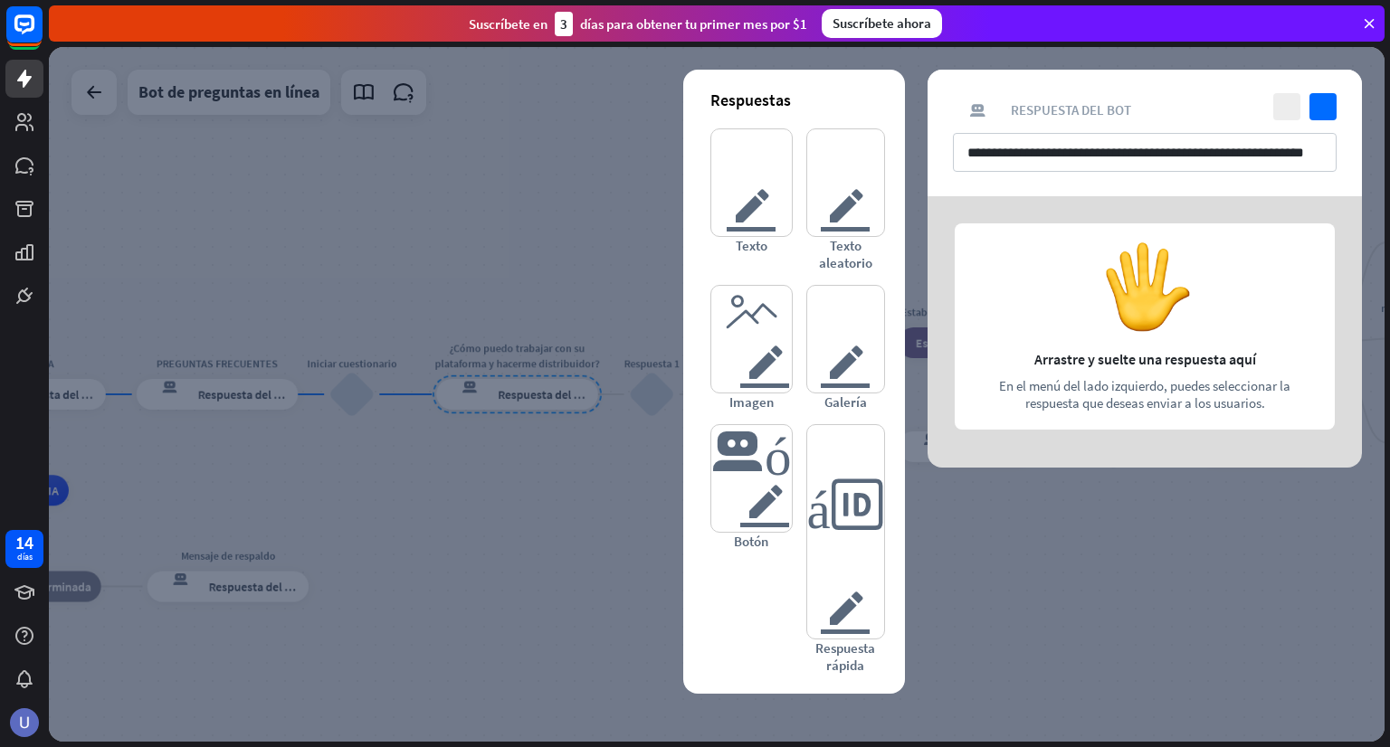
click at [289, 414] on div at bounding box center [717, 394] width 1336 height 695
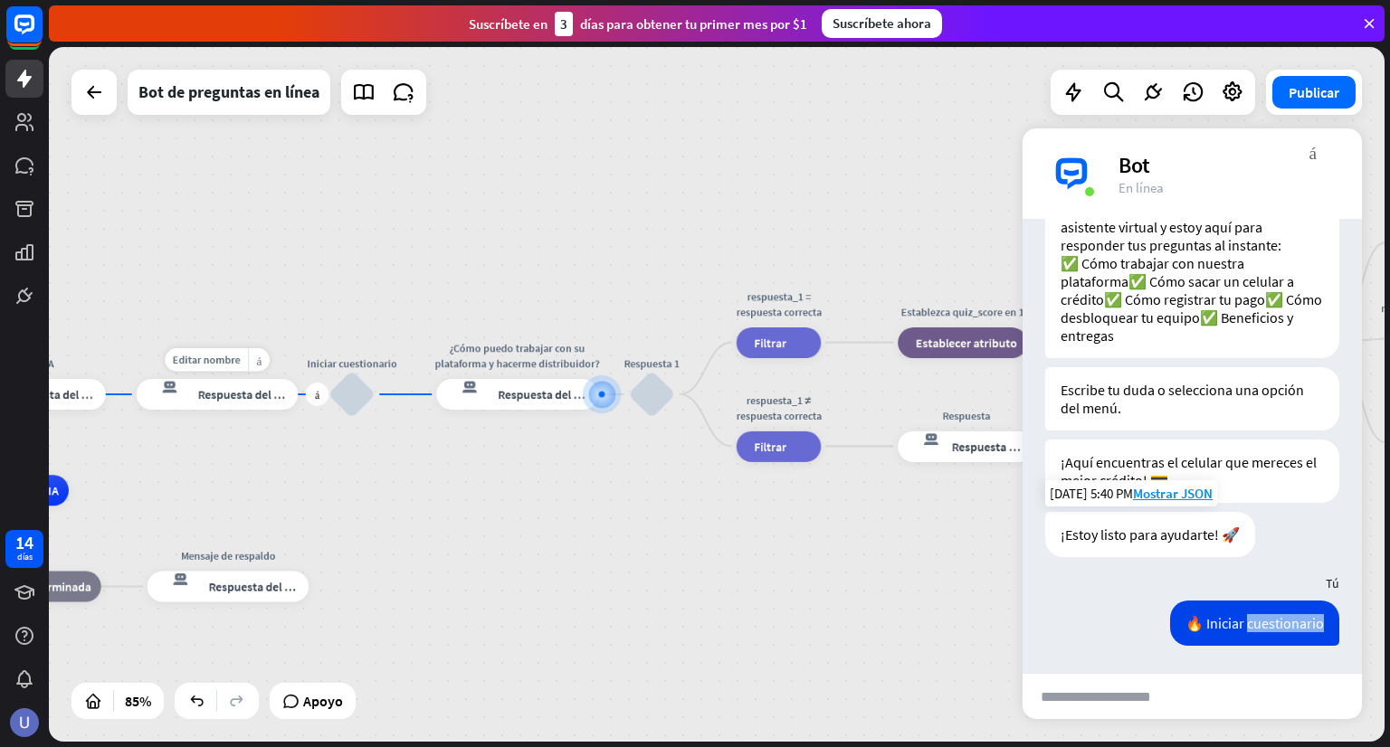
click at [268, 400] on font "Respuesta del bot" at bounding box center [245, 394] width 94 height 15
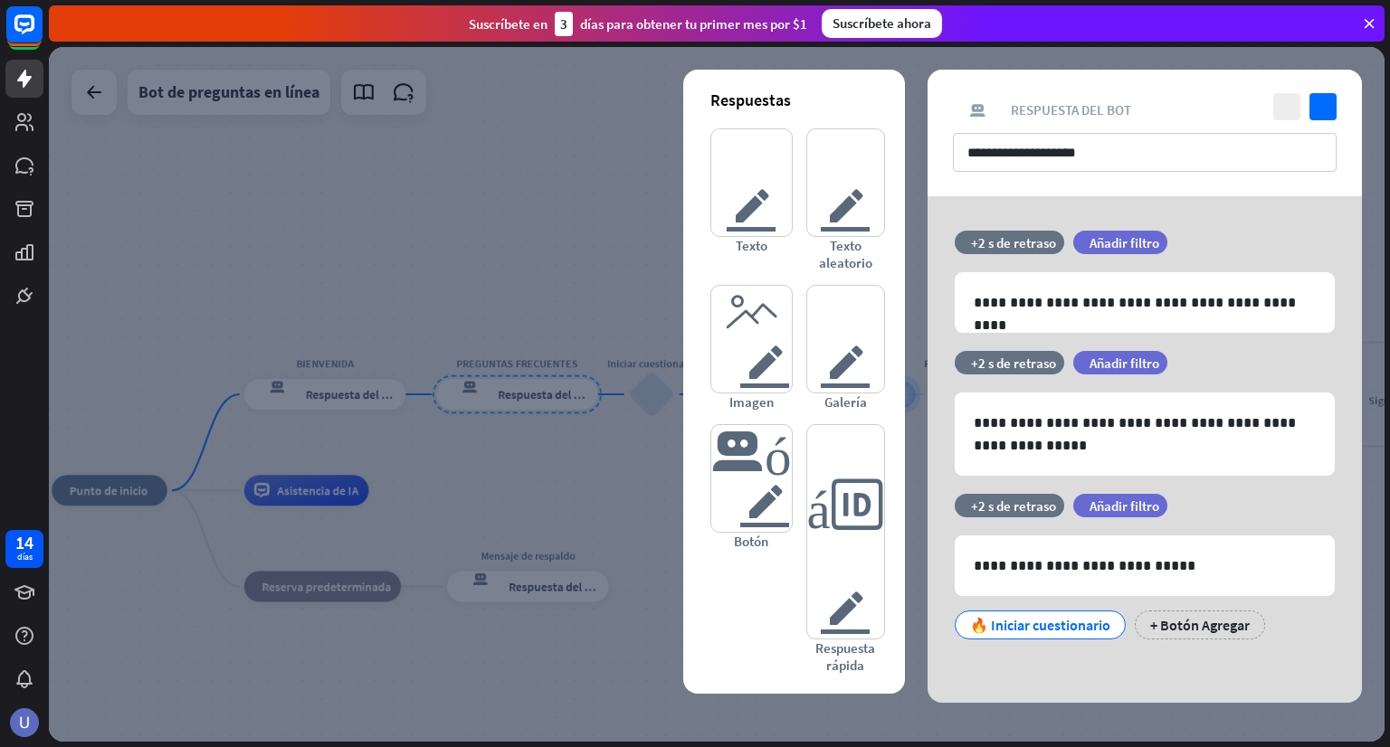
click at [457, 490] on div at bounding box center [717, 394] width 1336 height 695
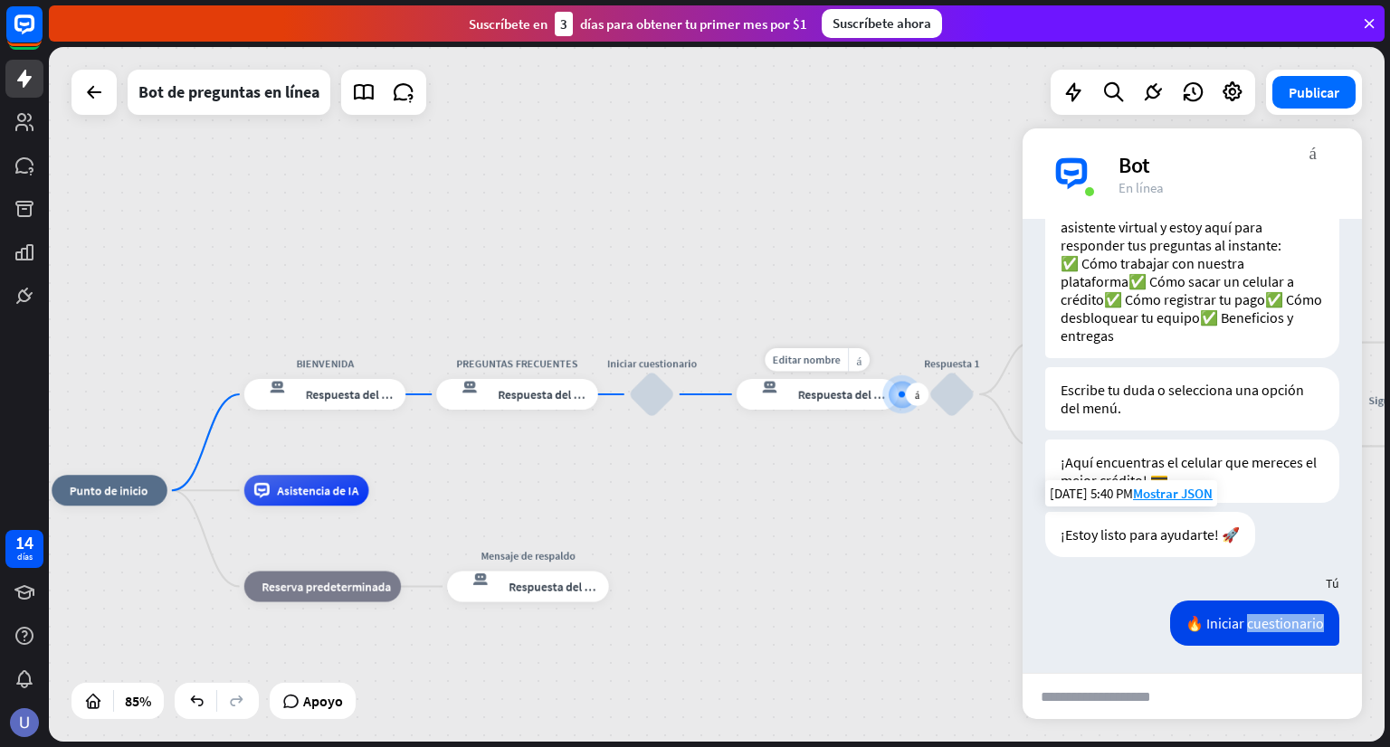
click at [834, 399] on font "Respuesta del bot" at bounding box center [845, 394] width 94 height 15
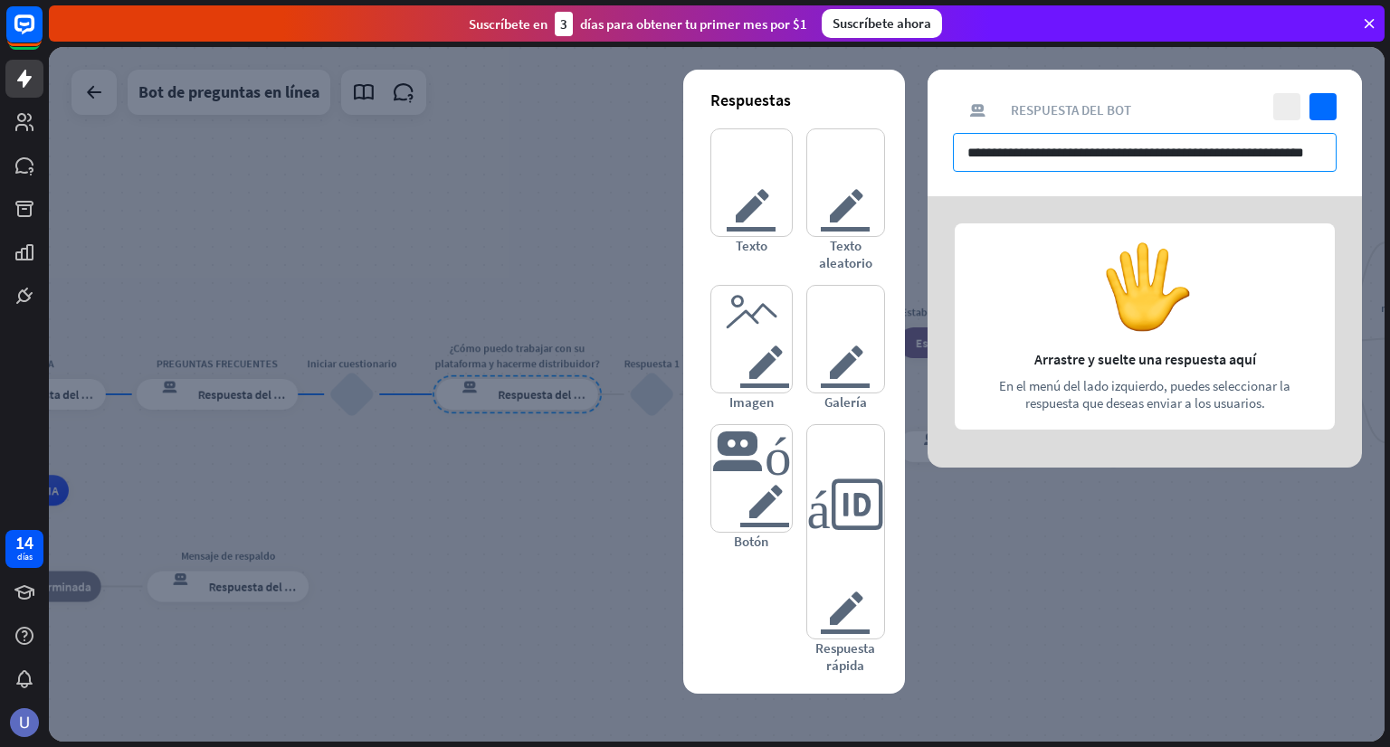
click at [1322, 153] on input "**********" at bounding box center [1145, 152] width 384 height 39
click at [1320, 160] on input "**********" at bounding box center [1145, 152] width 384 height 39
click at [1306, 150] on input "**********" at bounding box center [1145, 152] width 384 height 39
click at [1334, 117] on icon "controlar" at bounding box center [1322, 106] width 27 height 27
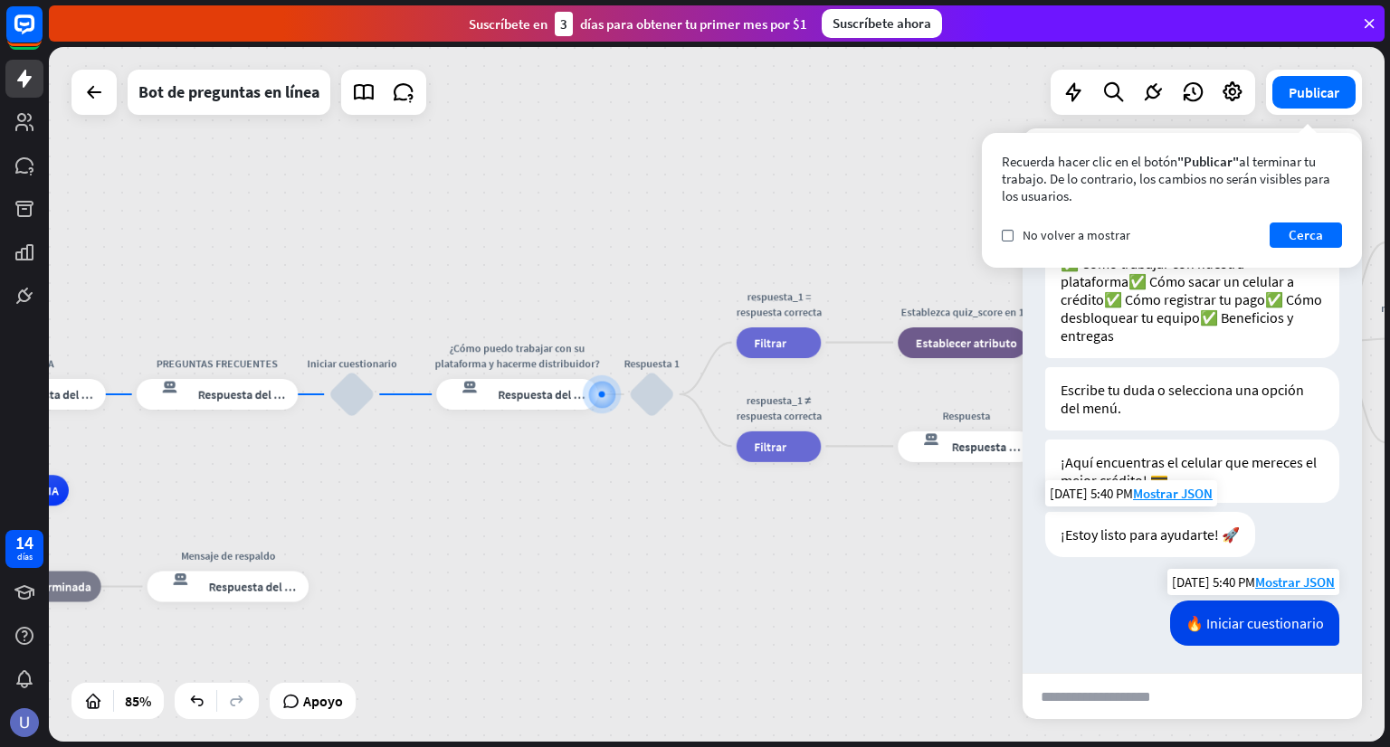
click at [1223, 616] on font "🔥 Iniciar cuestionario" at bounding box center [1254, 623] width 138 height 18
click at [1225, 618] on font "🔥 Iniciar cuestionario" at bounding box center [1254, 623] width 138 height 18
click at [1234, 631] on font "🔥 Iniciar cuestionario" at bounding box center [1254, 623] width 138 height 18
click at [1233, 627] on font "🔥 Iniciar cuestionario" at bounding box center [1254, 623] width 138 height 18
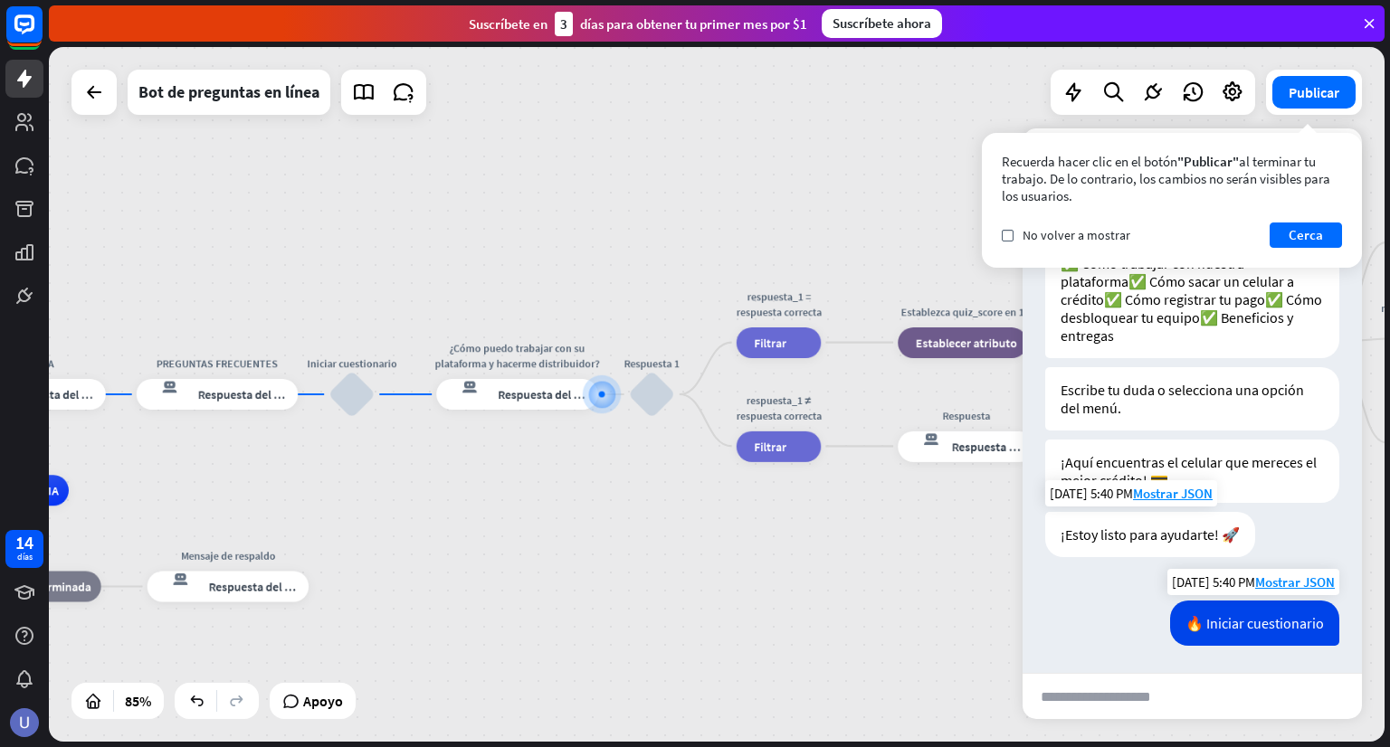
click at [1205, 624] on font "🔥 Iniciar cuestionario" at bounding box center [1254, 623] width 138 height 18
click at [1170, 619] on div "🔥 Iniciar cuestionario" at bounding box center [1254, 623] width 169 height 45
click at [1307, 236] on font "Cerca" at bounding box center [1305, 234] width 34 height 17
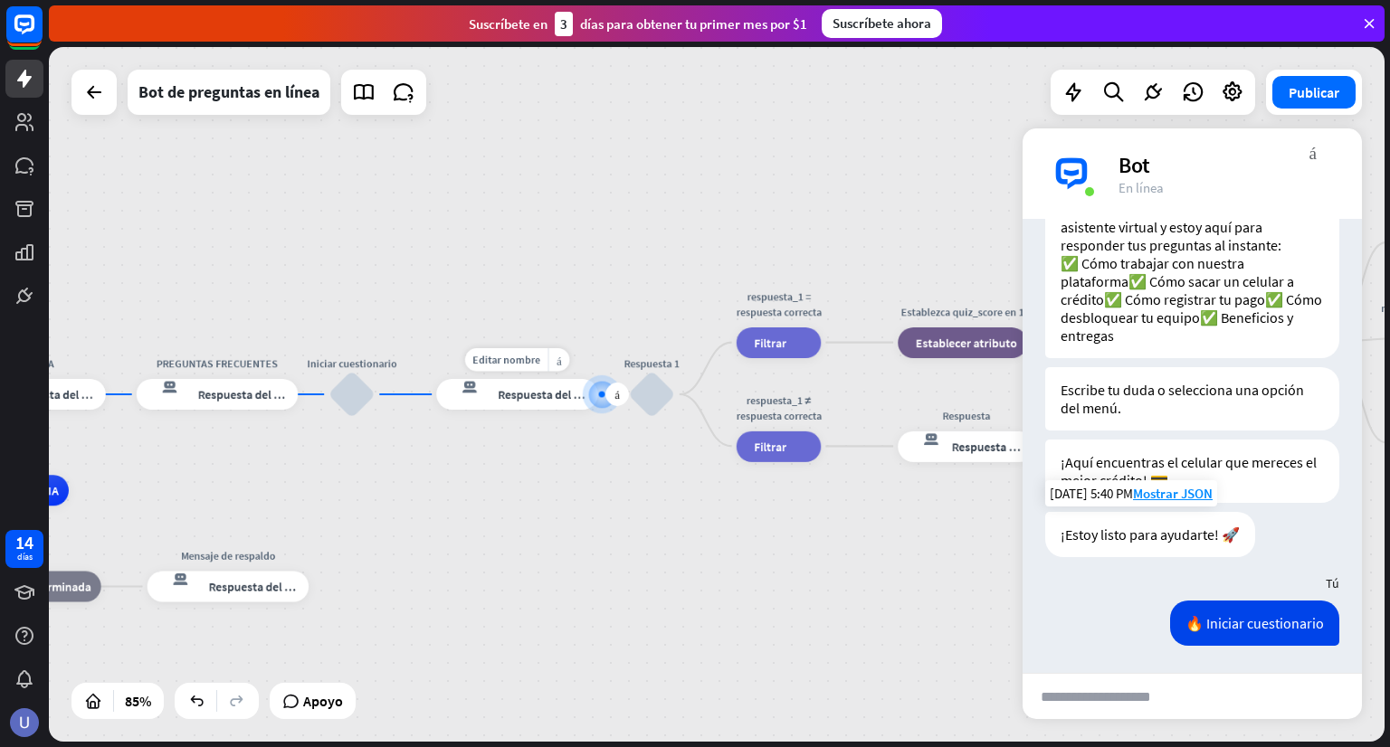
click at [539, 406] on div "respuesta del bot de bloqueo Respuesta del bot" at bounding box center [517, 394] width 162 height 31
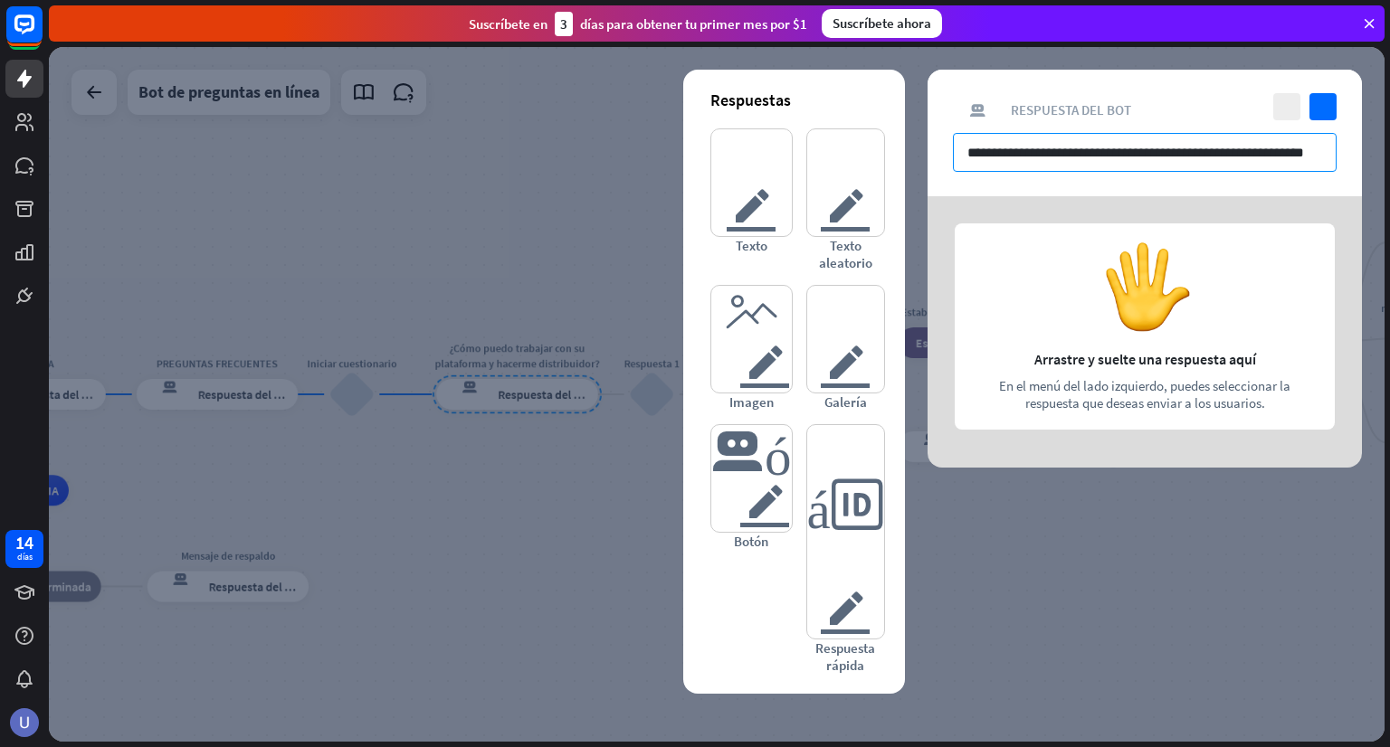
scroll to position [0, 11]
drag, startPoint x: 962, startPoint y: 157, endPoint x: 1330, endPoint y: 142, distance: 368.6
click at [1330, 142] on input "**********" at bounding box center [1145, 152] width 384 height 39
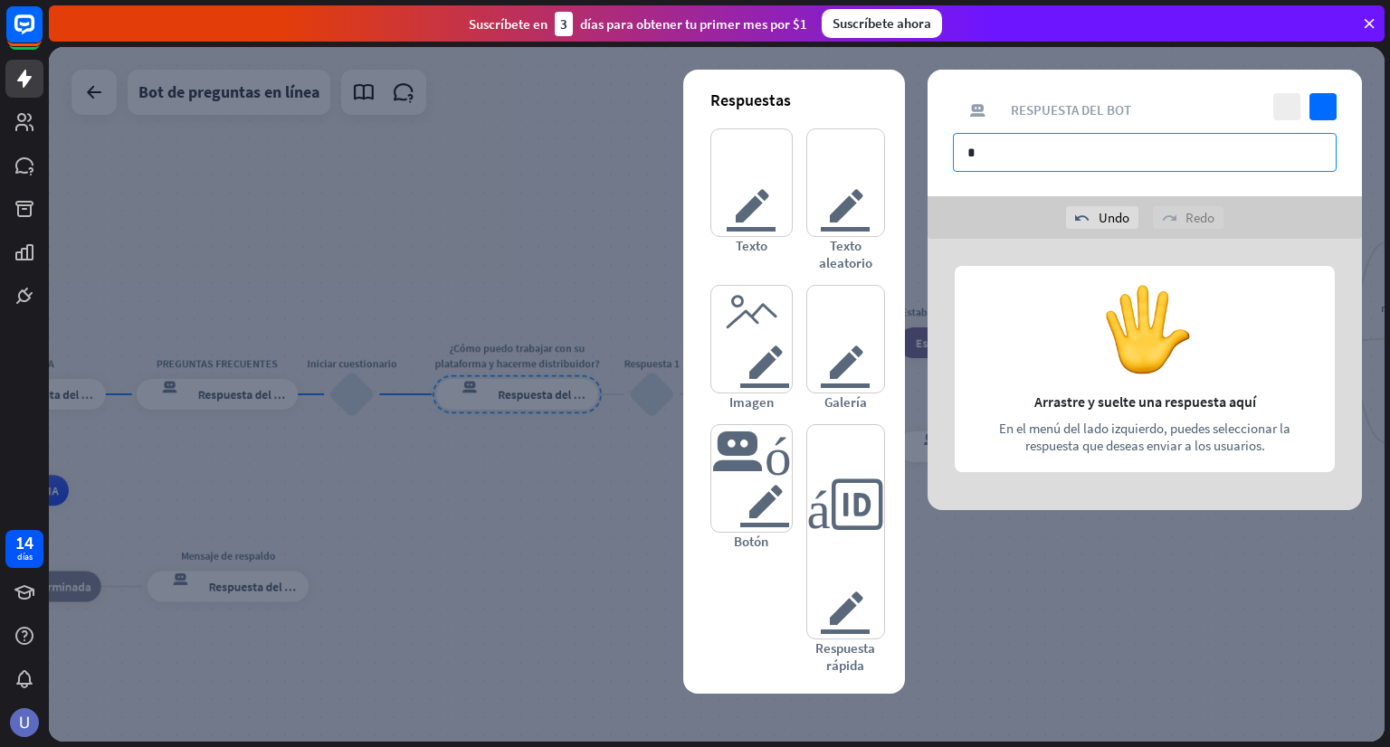
scroll to position [0, 0]
type input "**********"
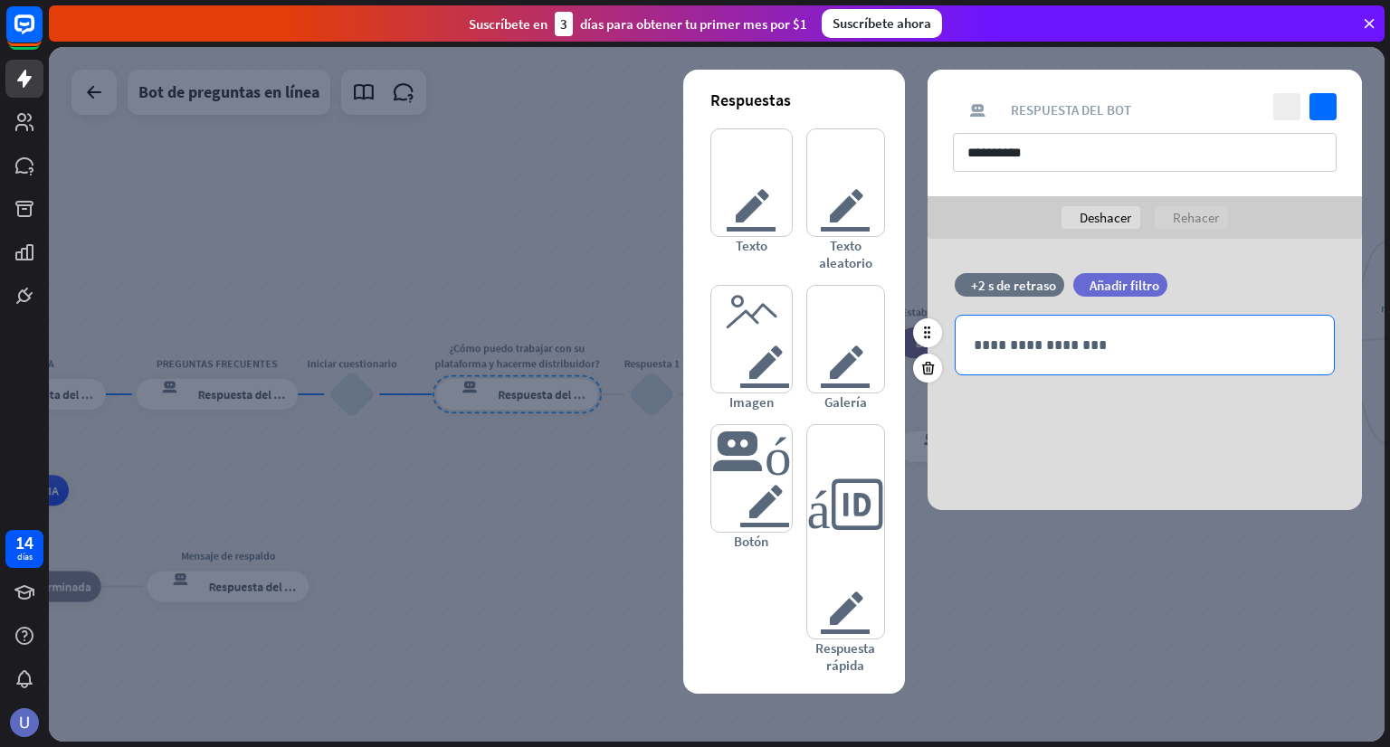
click at [1230, 351] on p "**********" at bounding box center [1145, 345] width 342 height 23
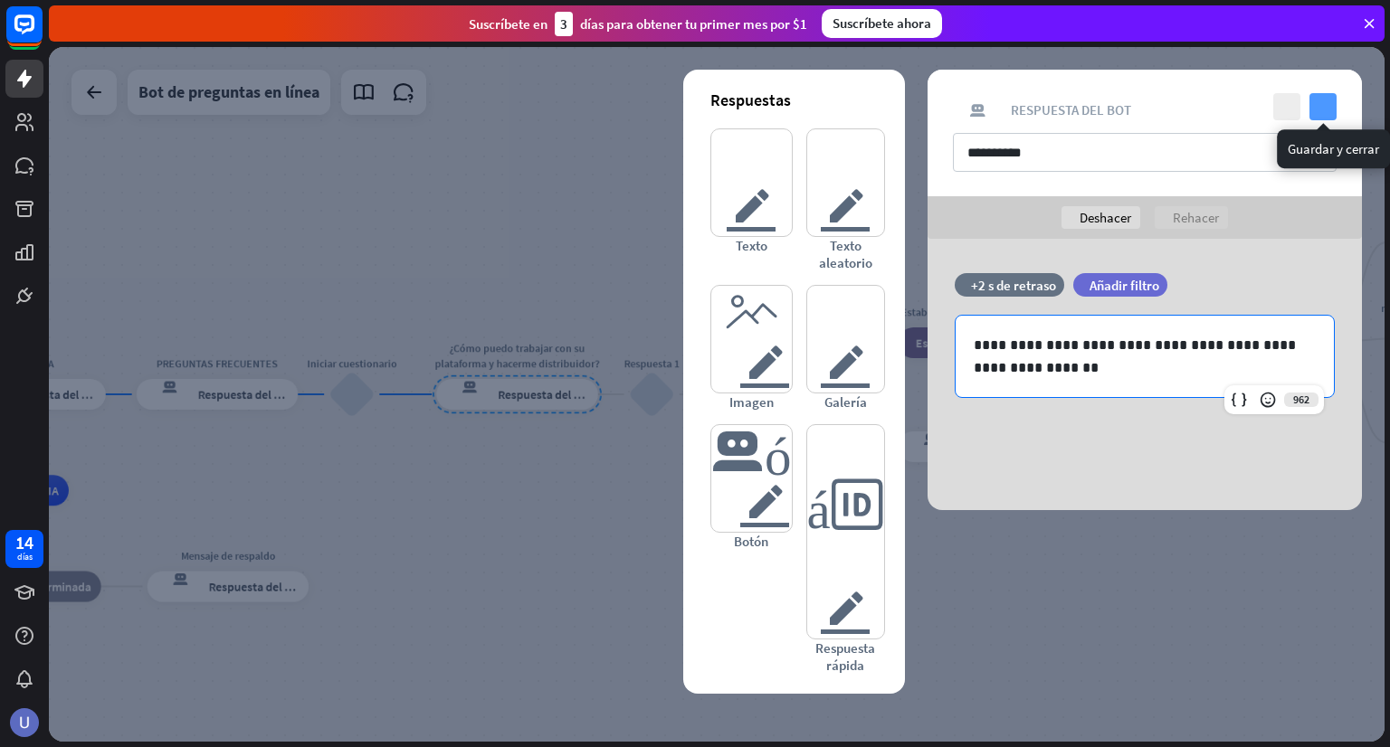
click at [1318, 109] on icon "controlar" at bounding box center [1322, 106] width 27 height 27
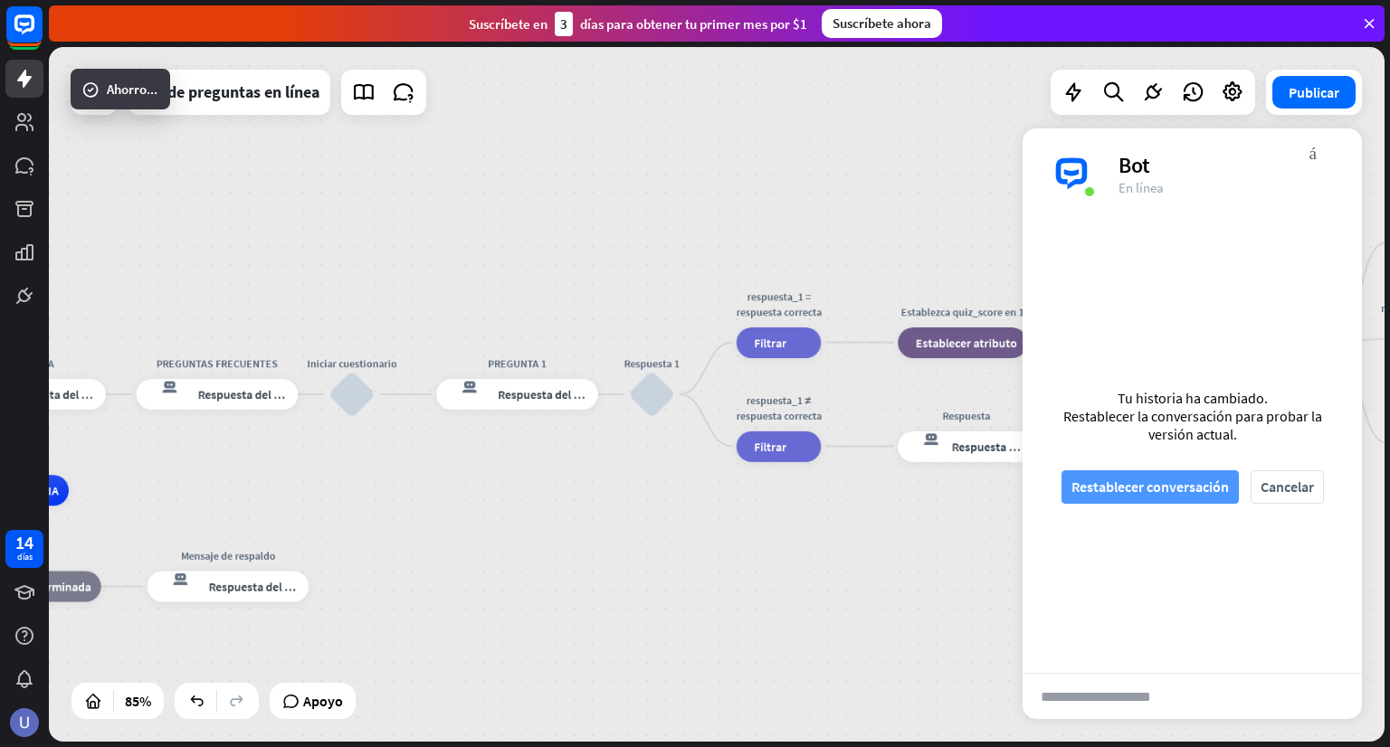
click at [1143, 499] on font "Restablecer conversación" at bounding box center [1149, 487] width 157 height 32
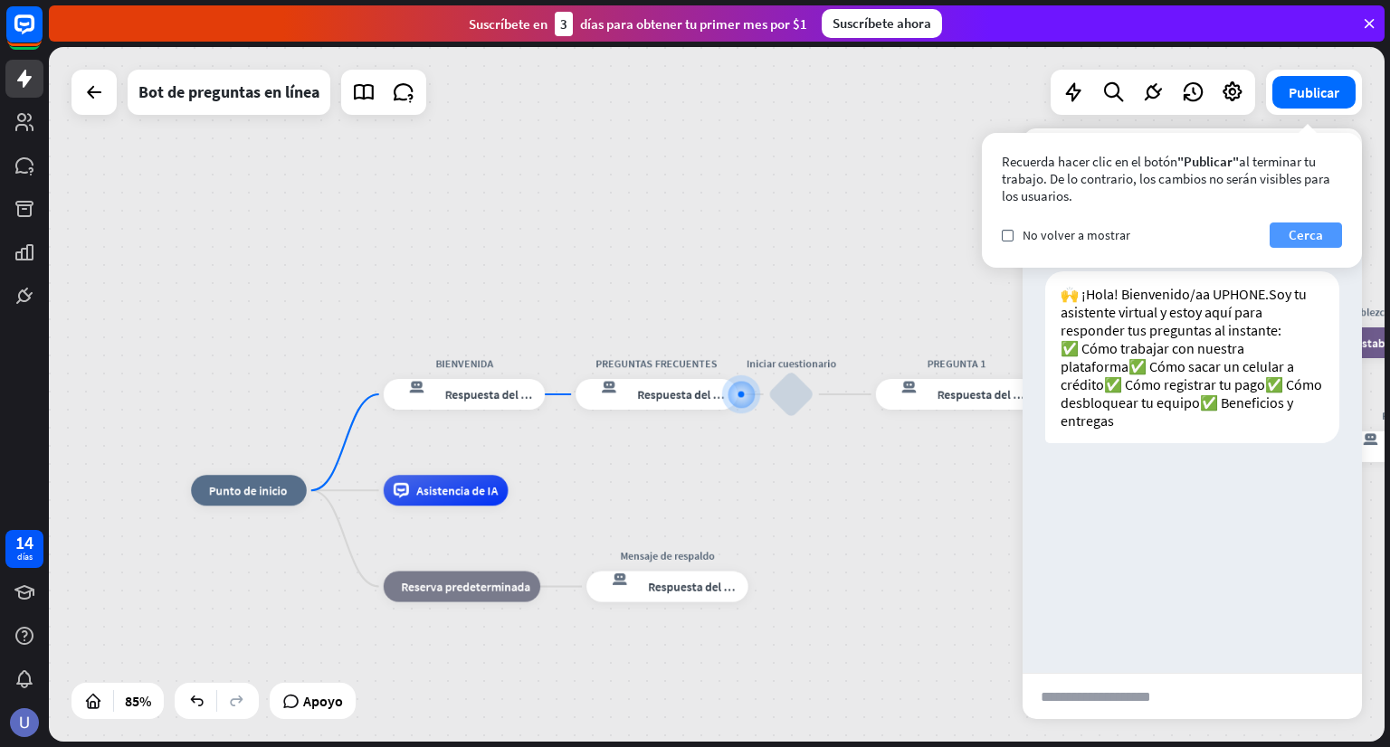
click at [1309, 233] on font "Cerca" at bounding box center [1305, 234] width 34 height 17
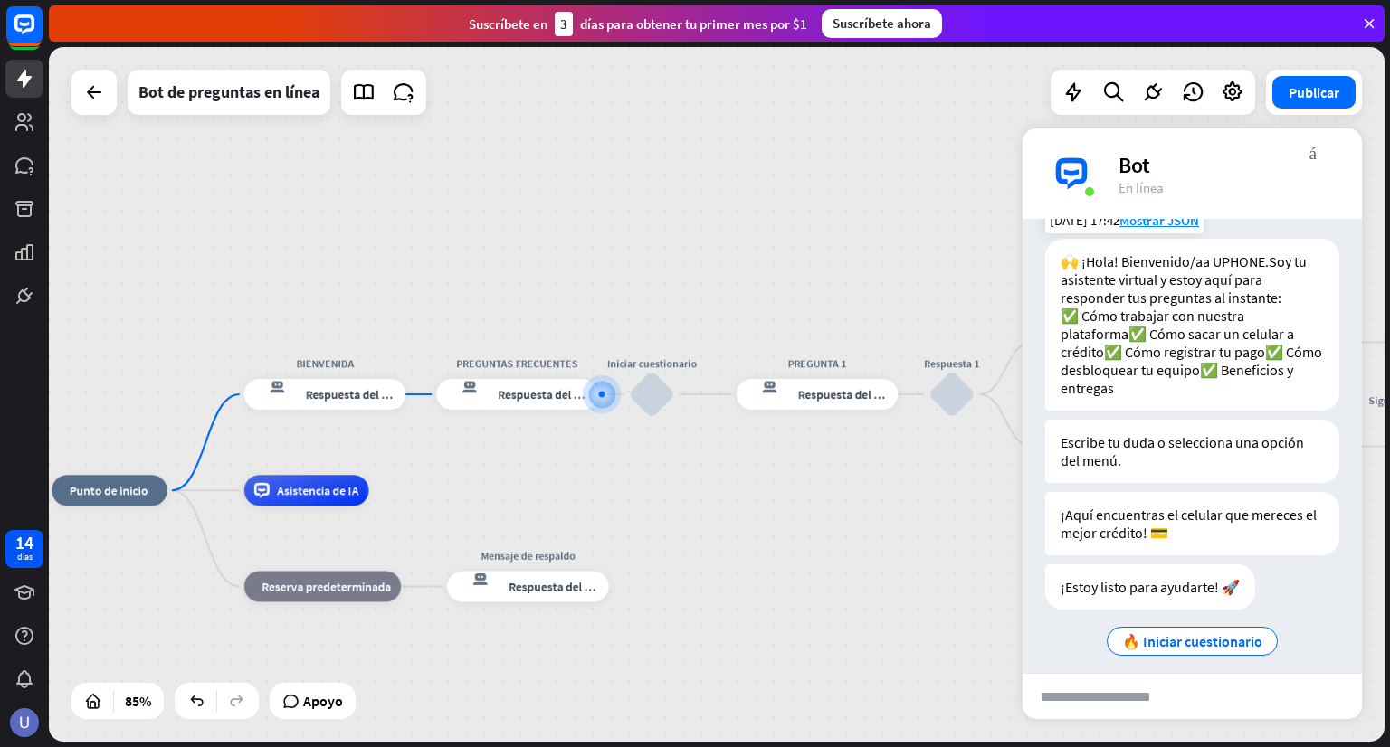
scroll to position [82, 0]
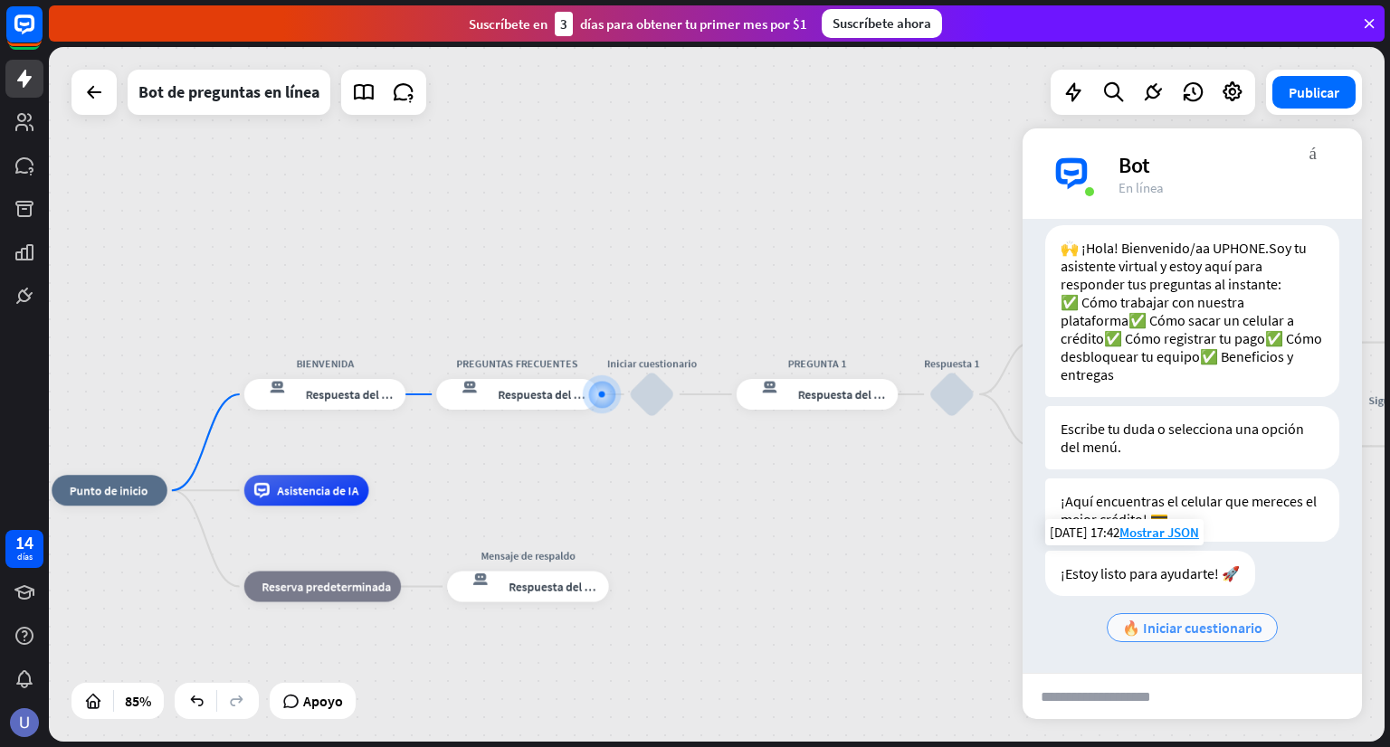
click at [1210, 624] on font "🔥 Iniciar cuestionario" at bounding box center [1192, 628] width 140 height 18
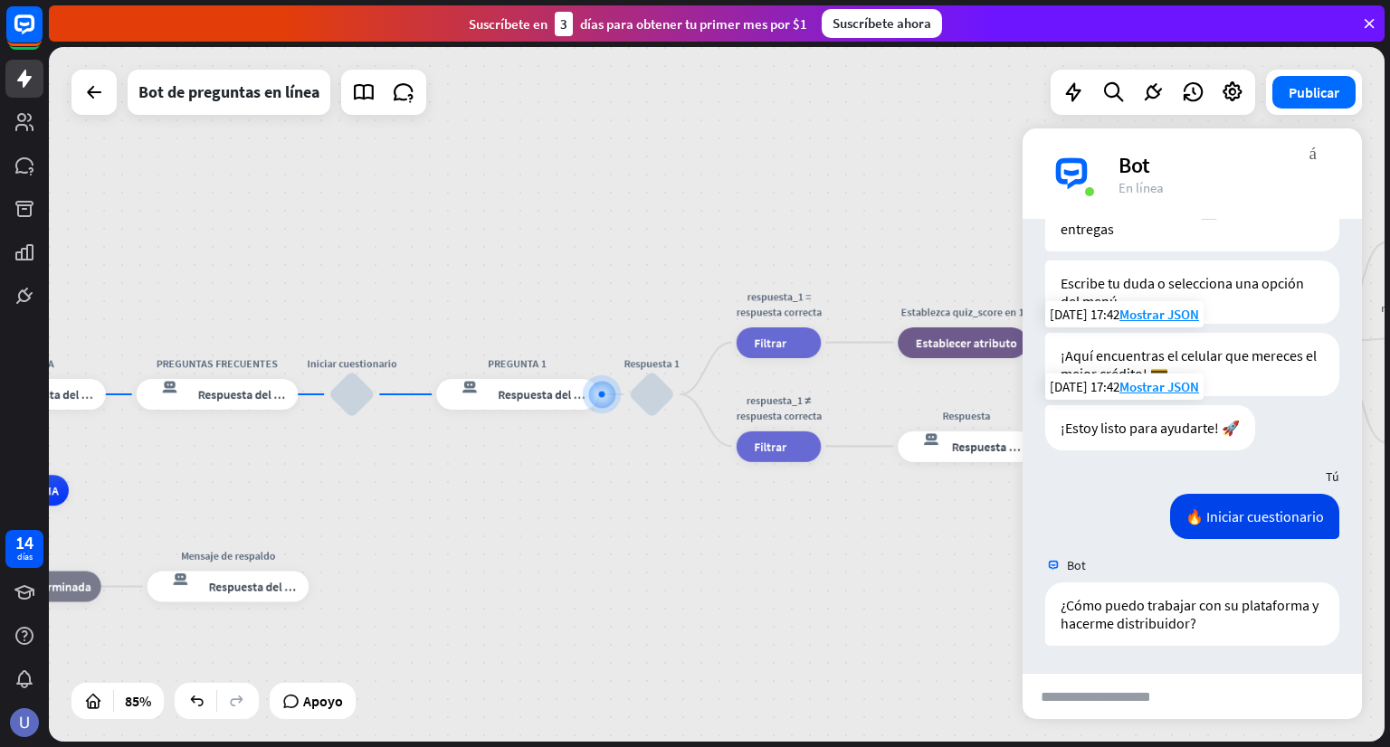
scroll to position [228, 0]
click at [1222, 624] on div "¿Cómo puedo trabajar con su plataforma y hacerme distribuidor?" at bounding box center [1192, 614] width 294 height 63
click at [1221, 630] on div "¿Cómo puedo trabajar con su plataforma y hacerme distribuidor?" at bounding box center [1192, 614] width 294 height 63
click at [960, 455] on div "respuesta del bot de bloqueo Respuesta del bot" at bounding box center [966, 446] width 137 height 31
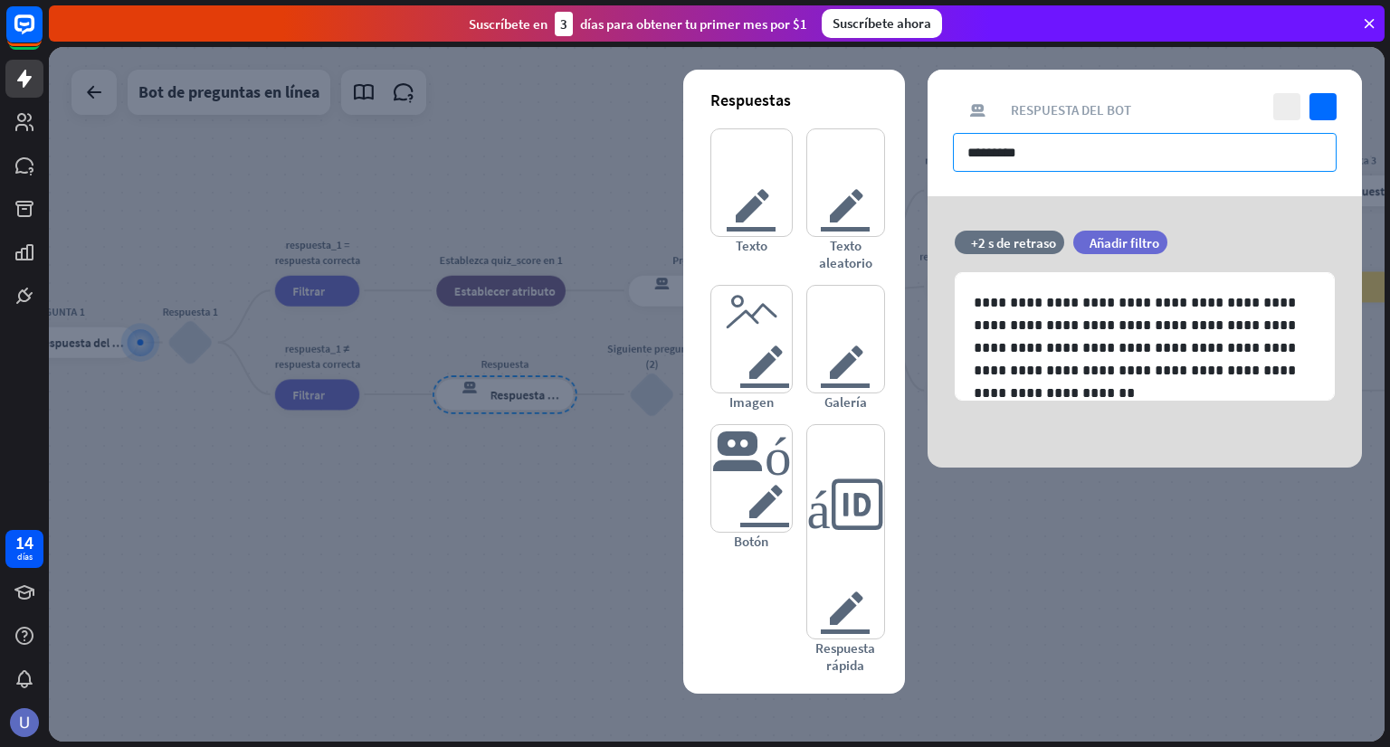
click at [1045, 153] on input "*********" at bounding box center [1145, 152] width 384 height 39
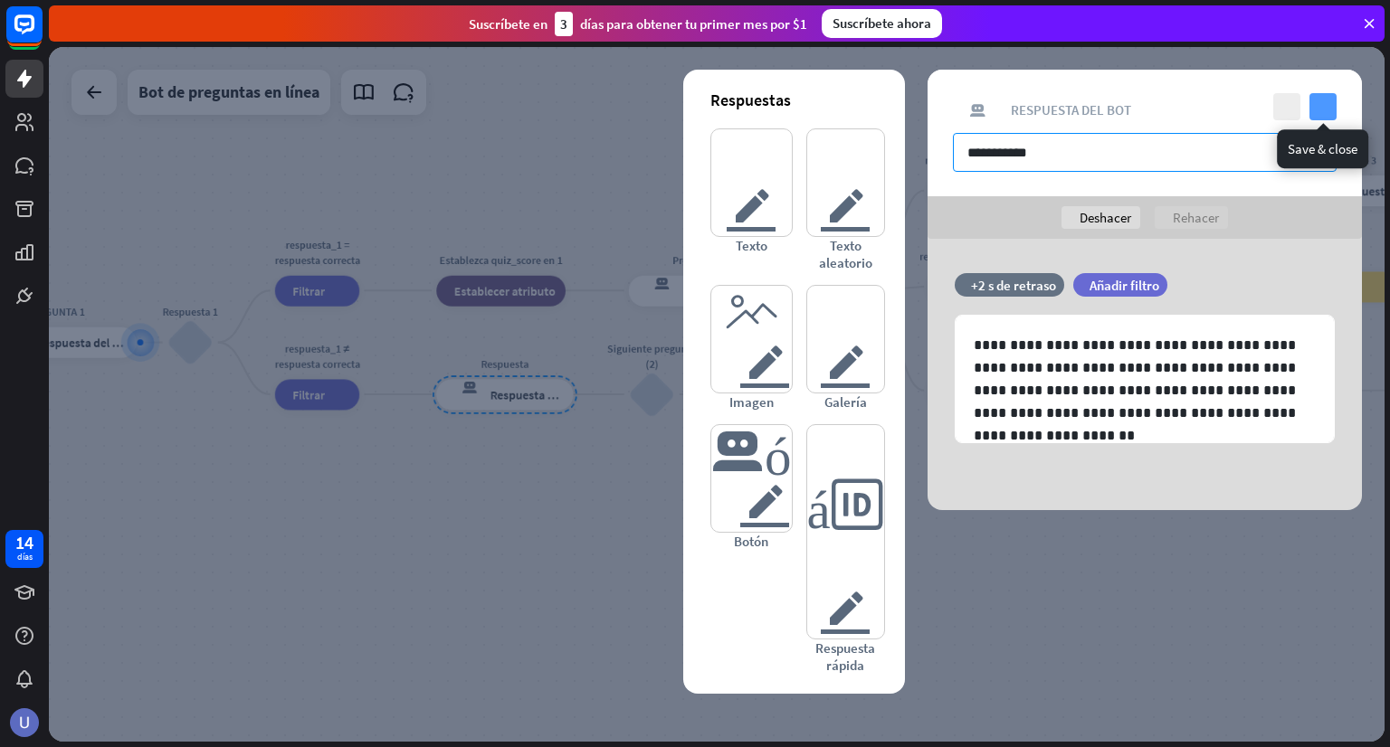
type input "**********"
click at [1326, 113] on icon "controlar" at bounding box center [1322, 106] width 27 height 27
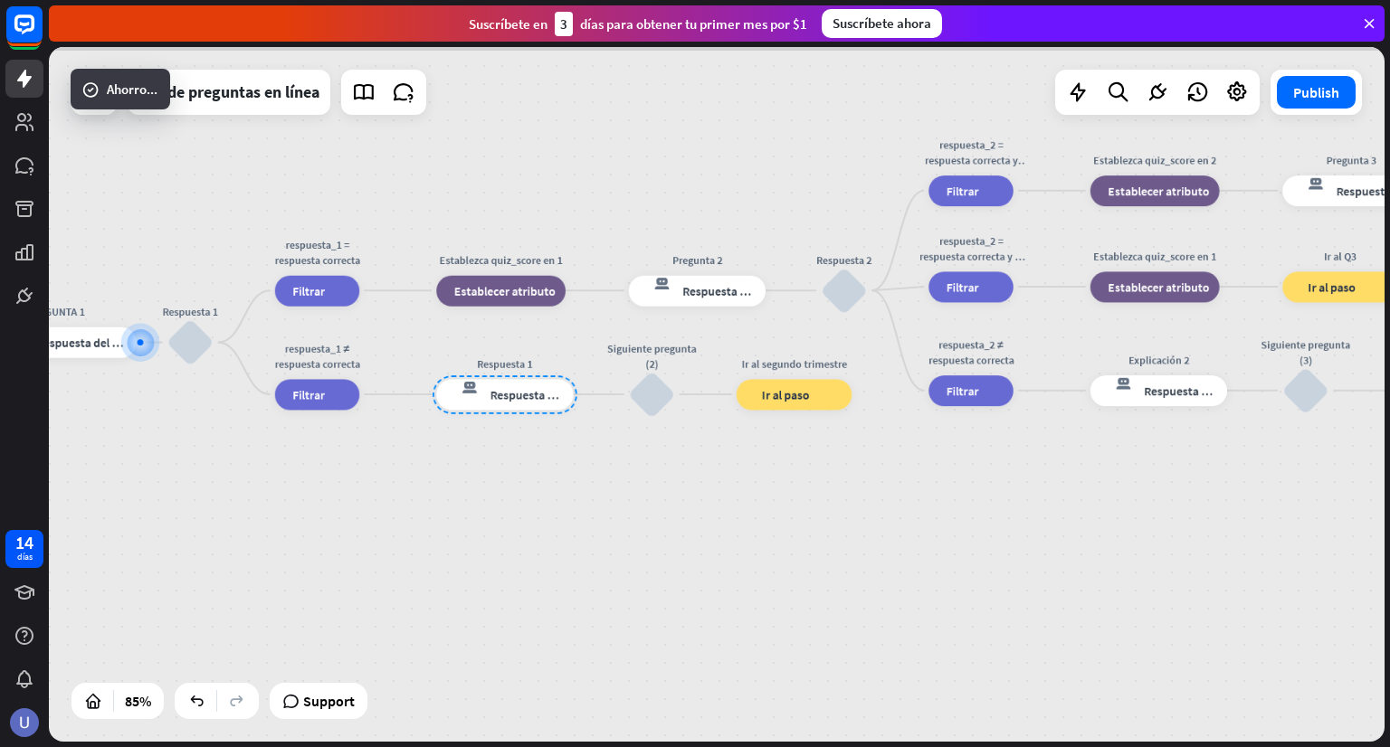
scroll to position [228, 0]
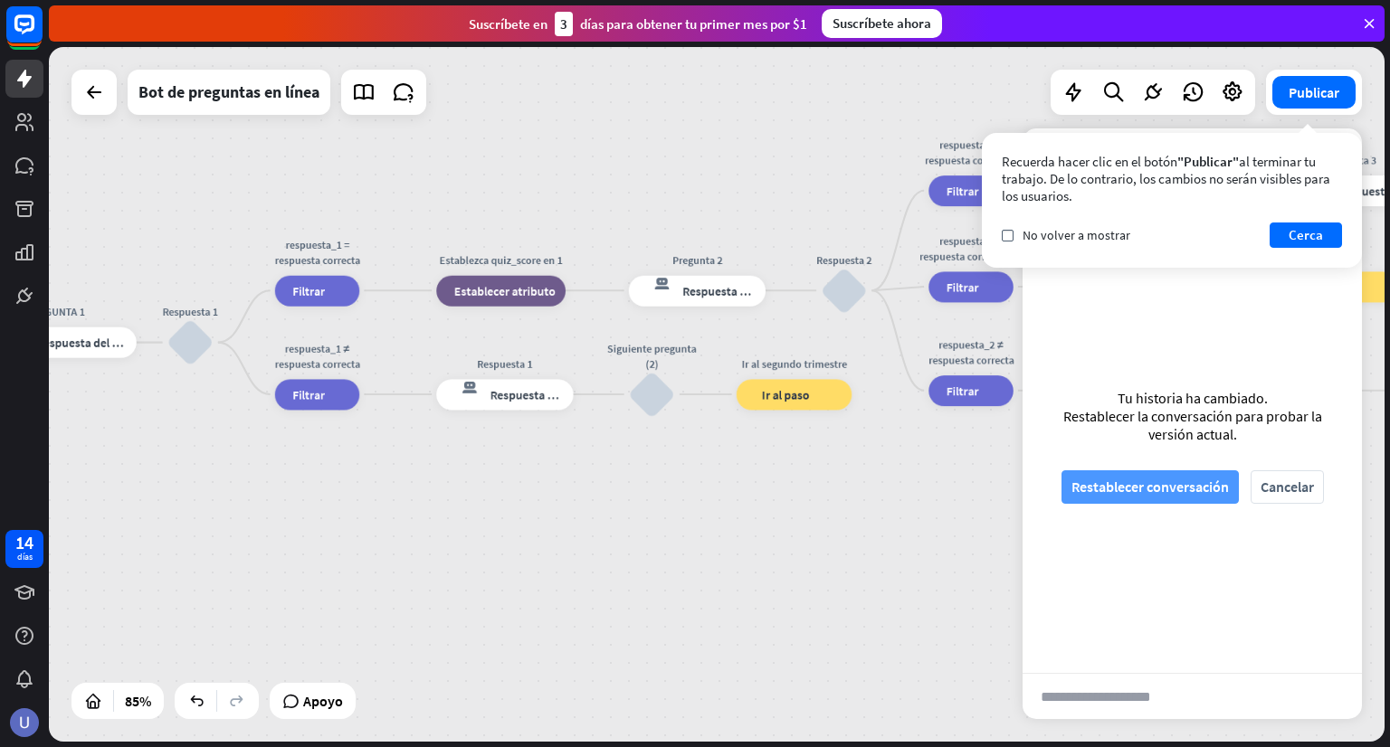
click at [1150, 490] on font "Restablecer conversación" at bounding box center [1149, 487] width 157 height 18
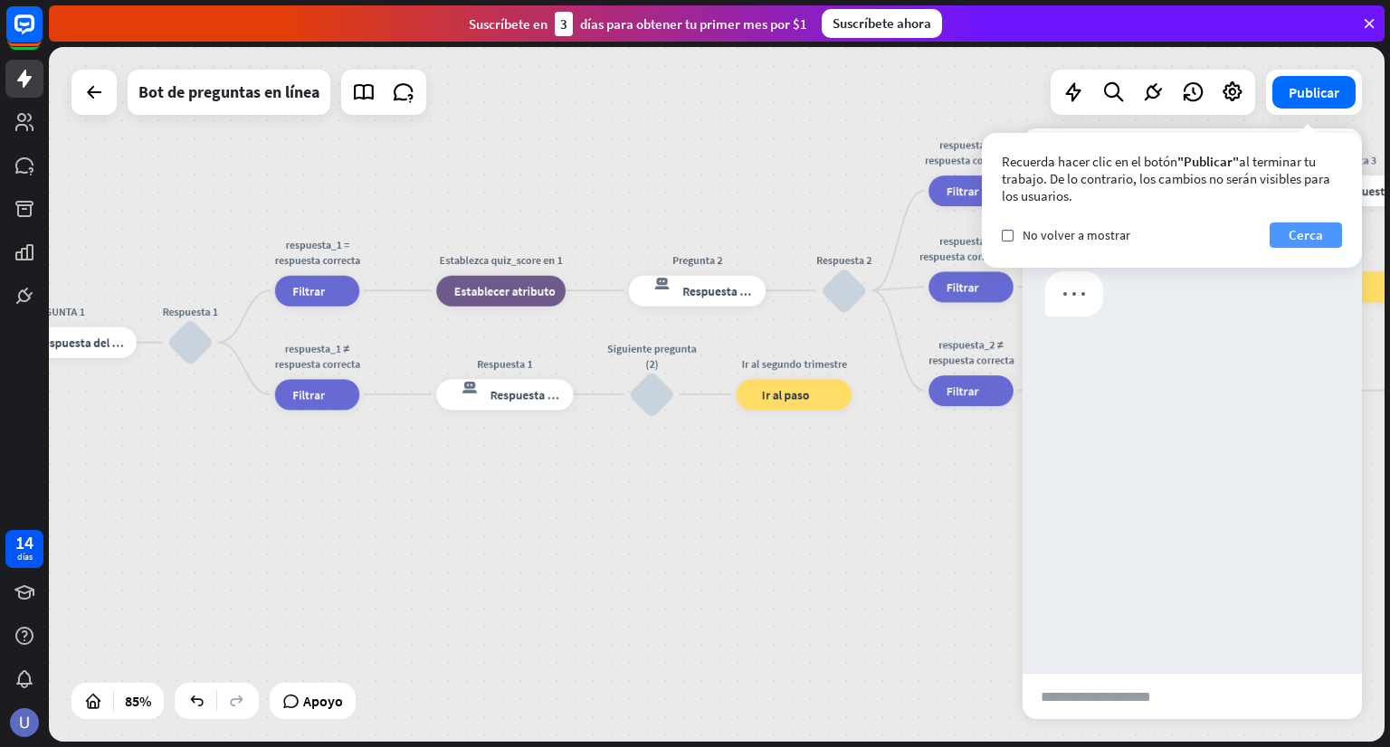
click at [1291, 232] on font "Cerca" at bounding box center [1305, 234] width 34 height 17
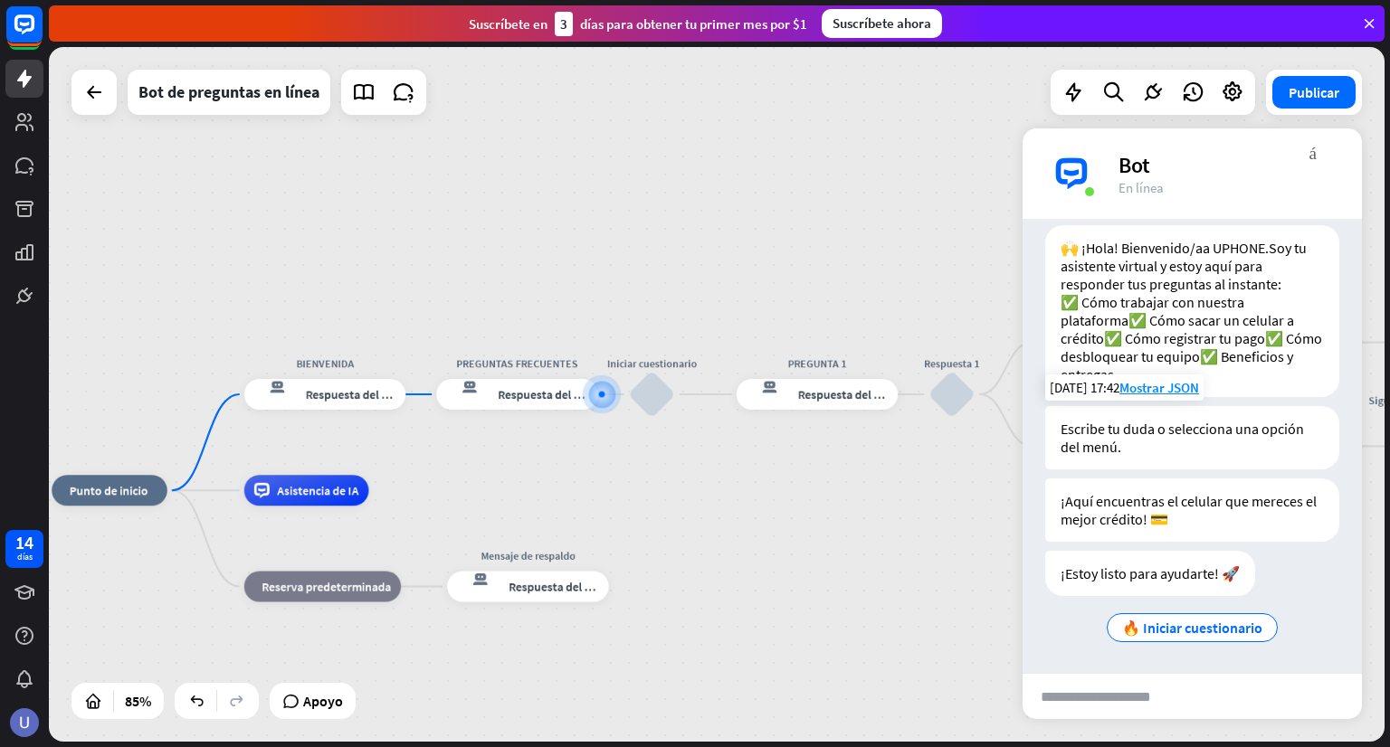
scroll to position [82, 0]
click at [1185, 622] on font "🔥 Iniciar cuestionario" at bounding box center [1192, 628] width 140 height 18
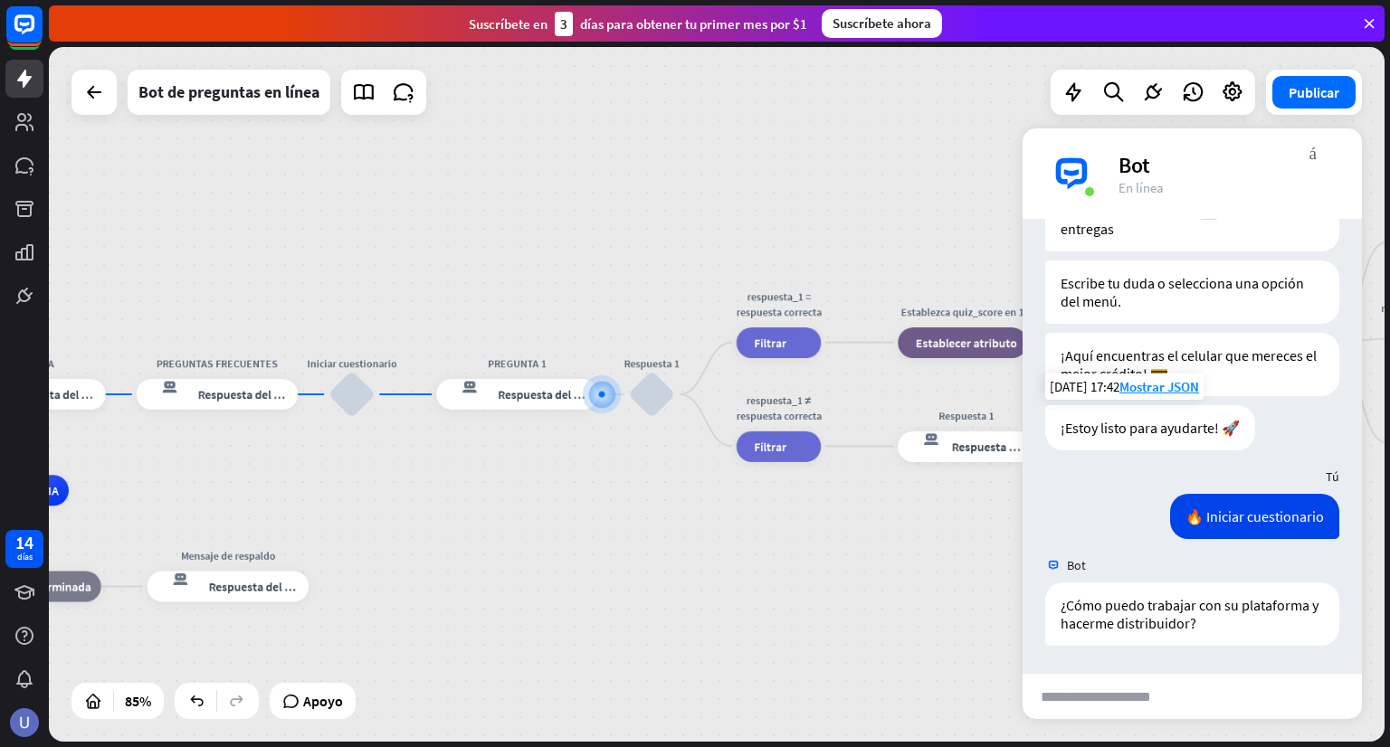
scroll to position [228, 0]
click at [602, 395] on div at bounding box center [602, 395] width 0 height 0
click at [1131, 689] on input "text" at bounding box center [1110, 696] width 177 height 45
click at [629, 400] on div "Editar nombre más_horiz más Respuesta 1 bloquear_entrada_de_usuario" at bounding box center [652, 395] width 46 height 46
click at [629, 403] on div "Editar nombre más_horiz más bloquear_entrada_de_usuario" at bounding box center [652, 395] width 46 height 46
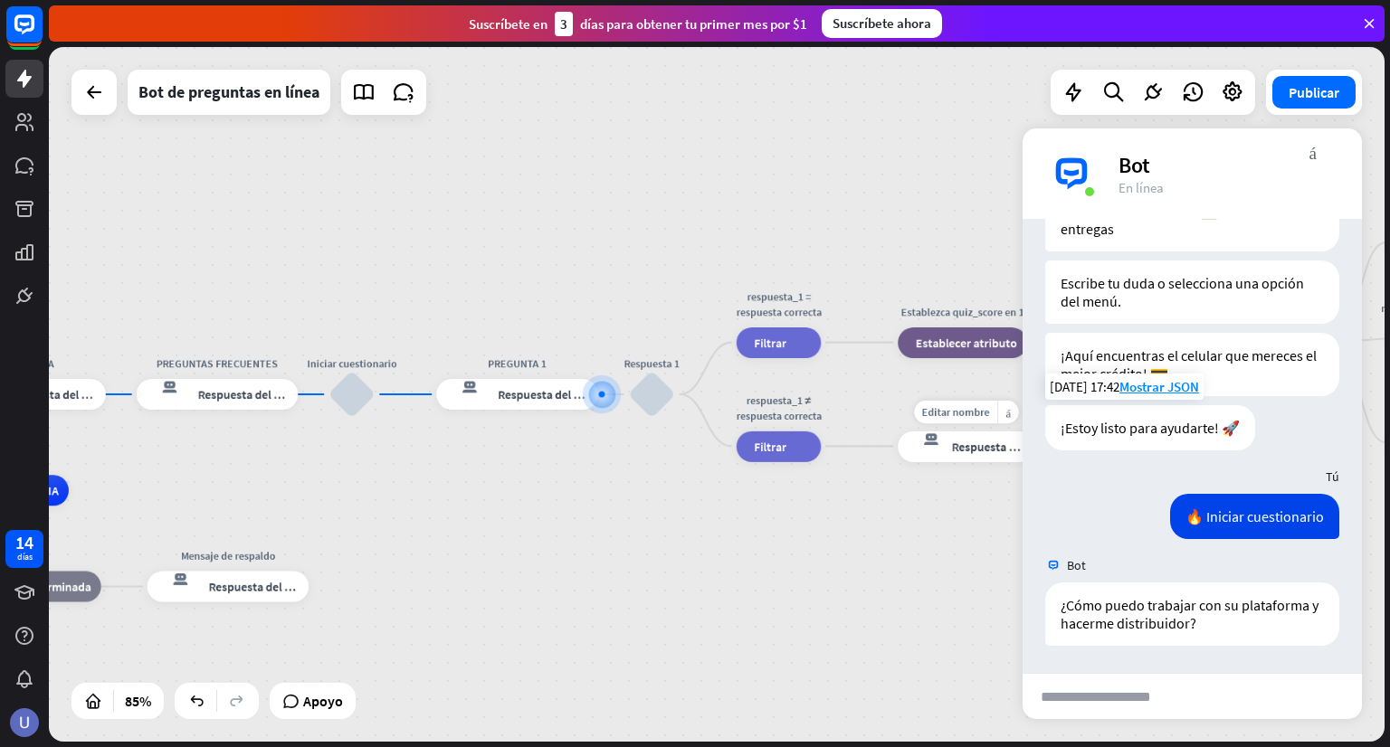
click at [956, 458] on div "respuesta del bot de bloqueo Respuesta del bot" at bounding box center [966, 446] width 137 height 31
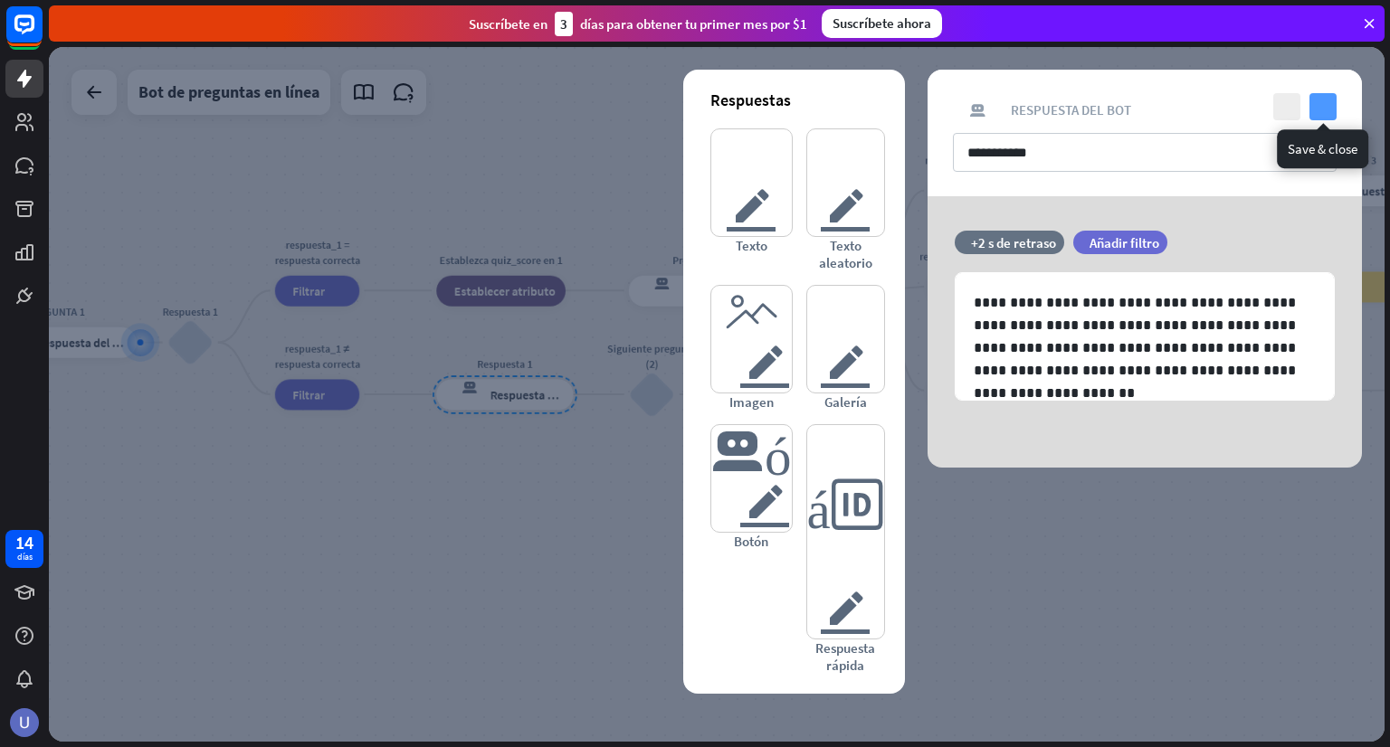
click at [1332, 109] on icon "controlar" at bounding box center [1322, 106] width 27 height 27
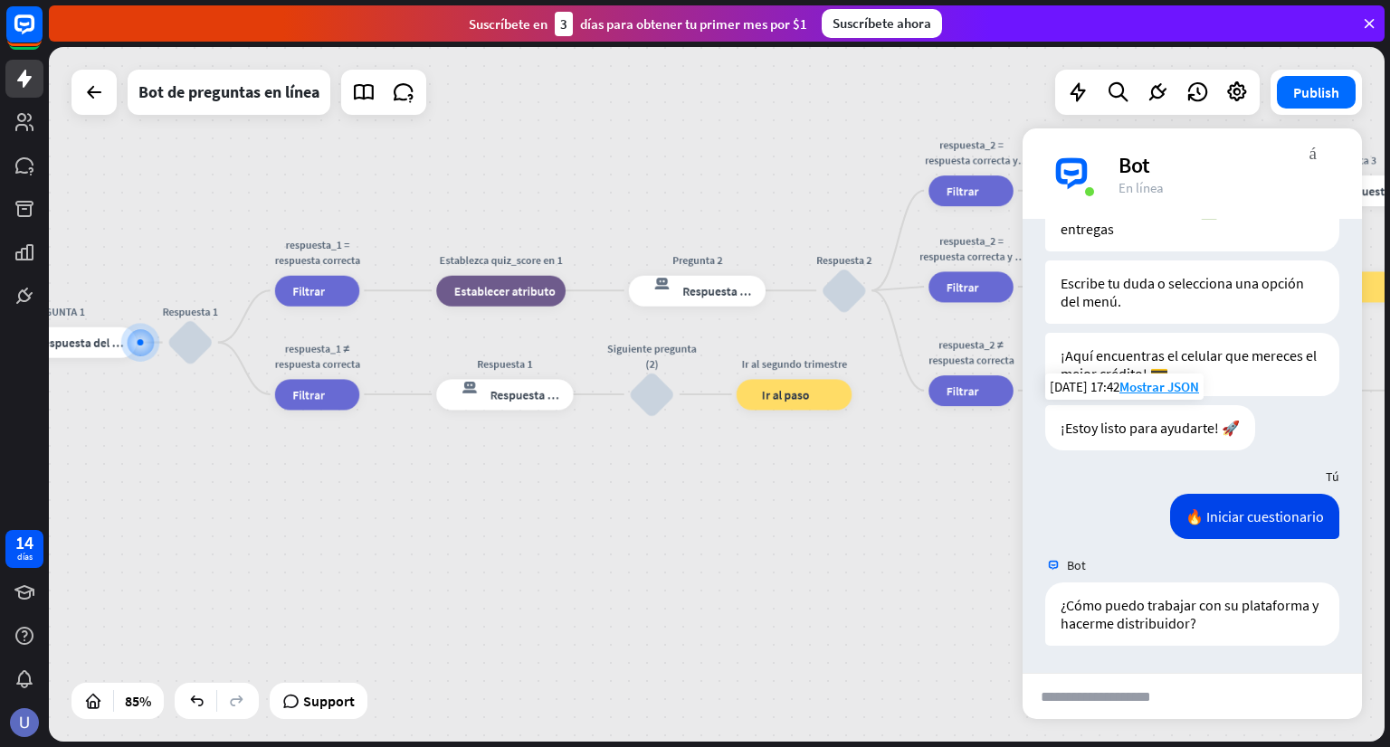
scroll to position [228, 0]
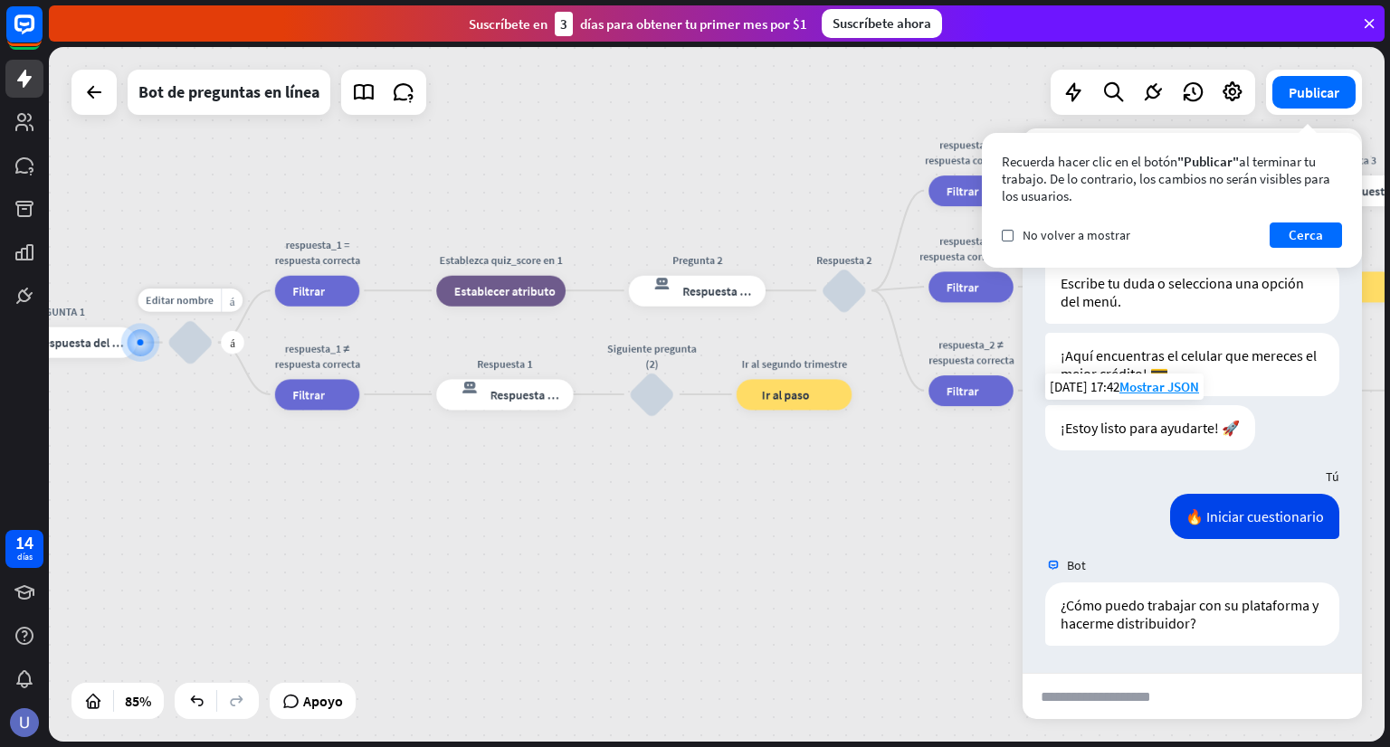
click at [182, 349] on div "bloquear_entrada_de_usuario" at bounding box center [190, 342] width 46 height 46
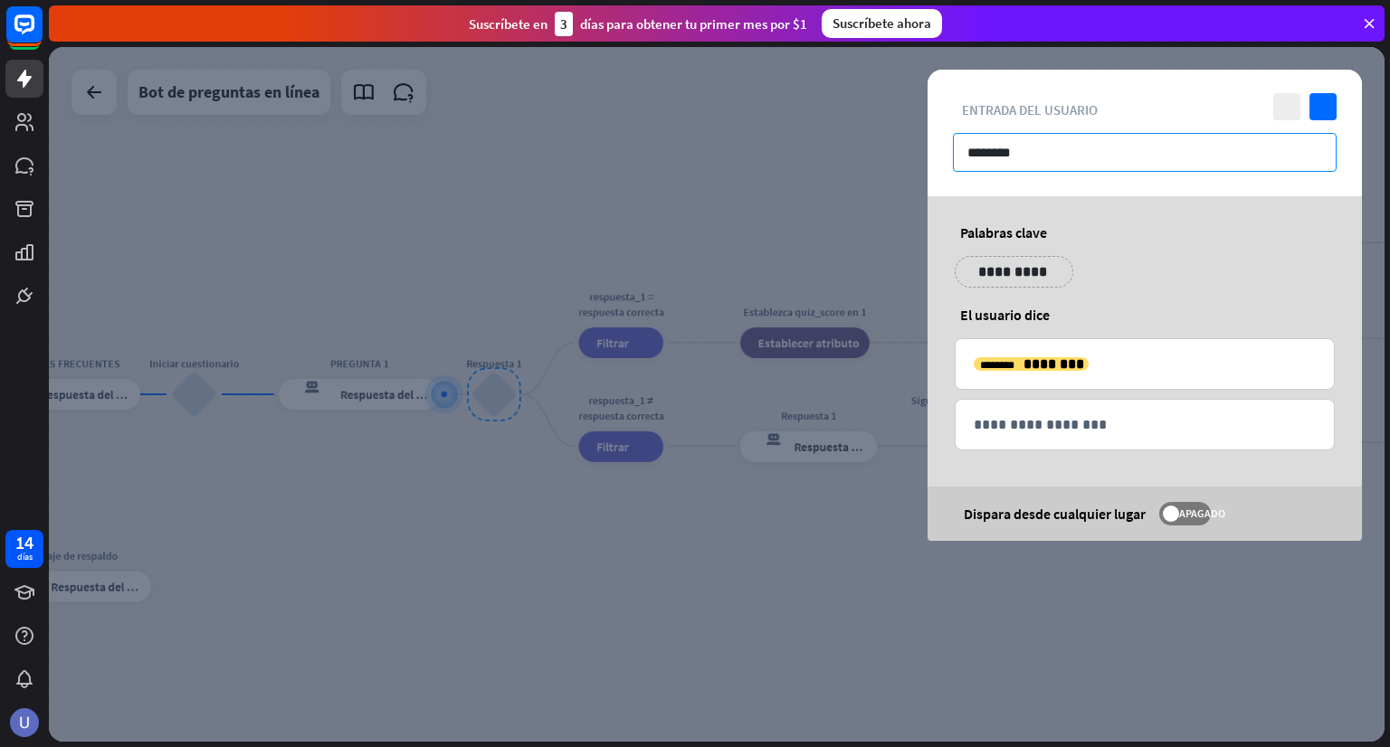
drag, startPoint x: 1017, startPoint y: 156, endPoint x: 948, endPoint y: 149, distance: 69.1
click at [948, 149] on div "cerca controlar bloquear_entrada_de_usuario Entrada del usuario ********" at bounding box center [1144, 133] width 434 height 127
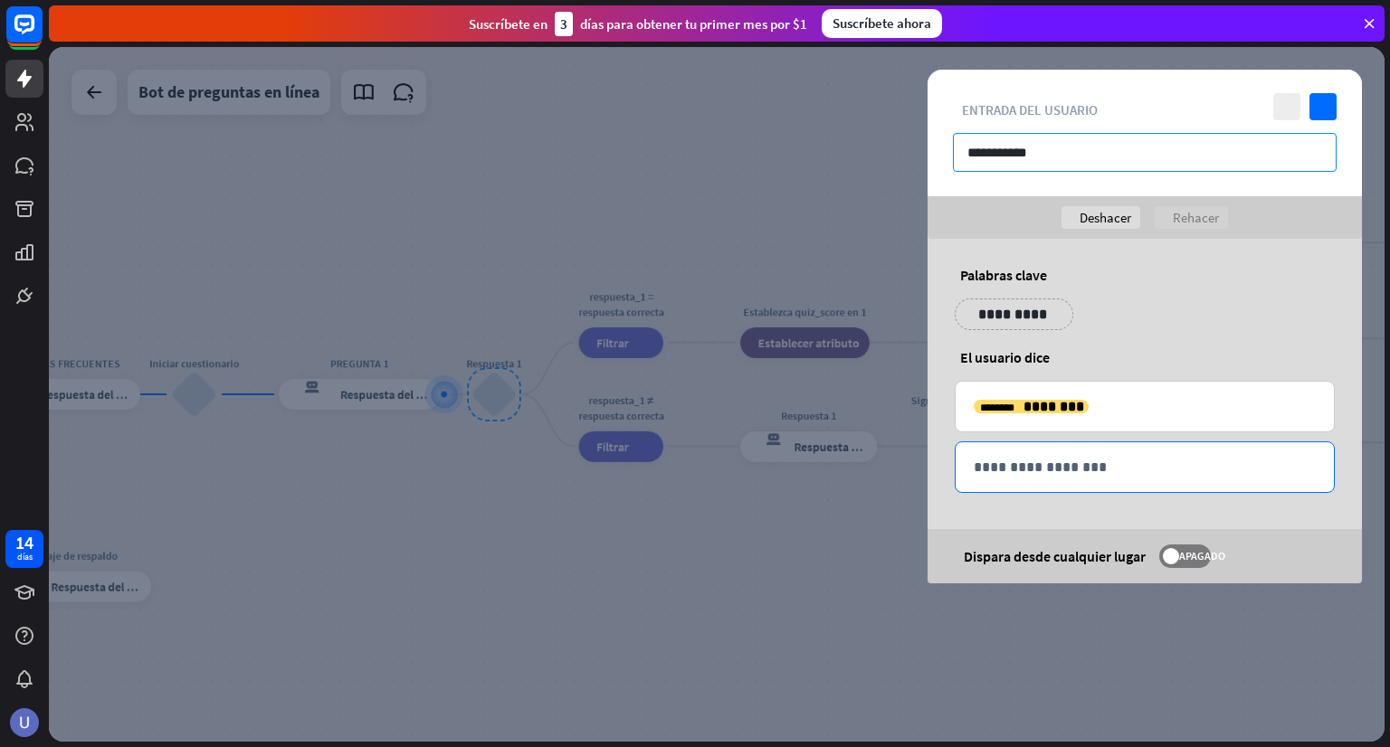
type input "**********"
click at [1147, 467] on p "**********" at bounding box center [1145, 467] width 342 height 23
paste div
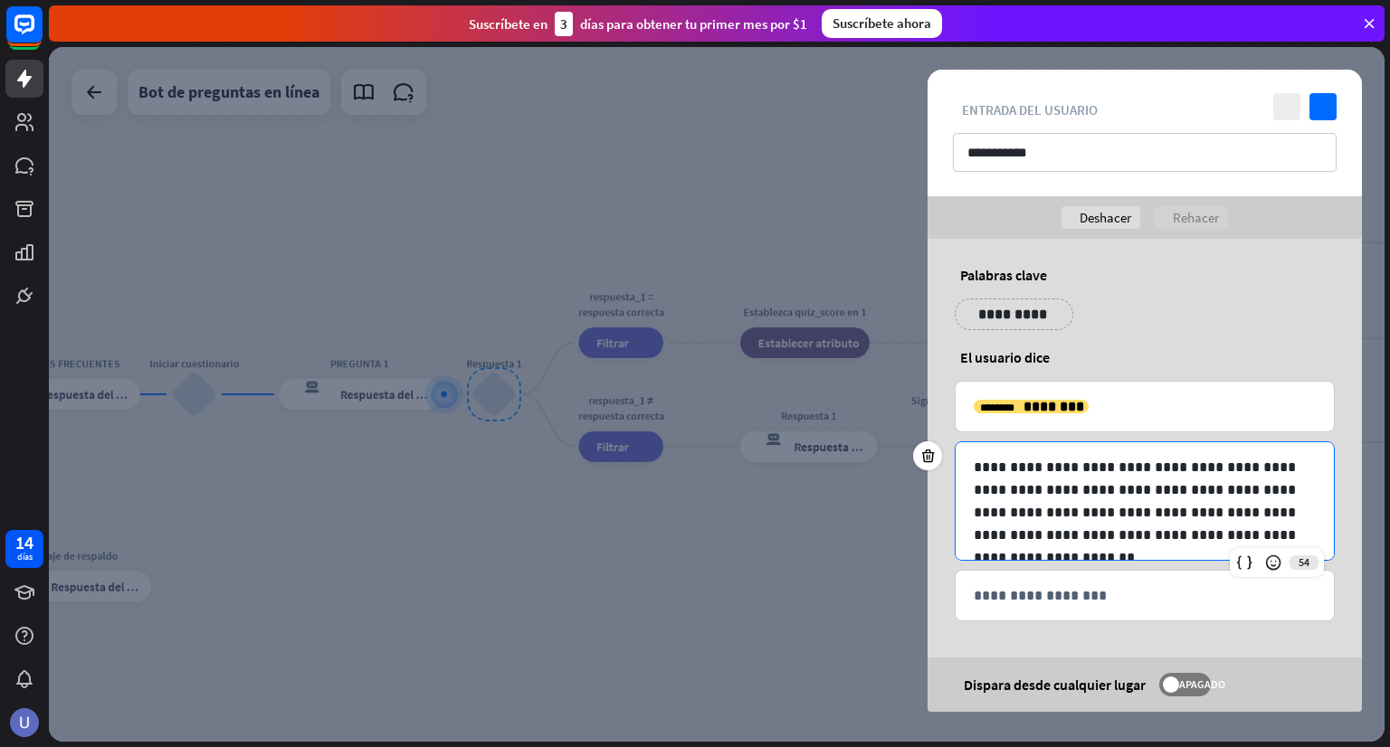
click at [1299, 532] on p "**********" at bounding box center [1145, 501] width 342 height 90
click at [978, 468] on p "**********" at bounding box center [1145, 501] width 342 height 90
click at [1335, 107] on icon "controlar" at bounding box center [1322, 106] width 27 height 27
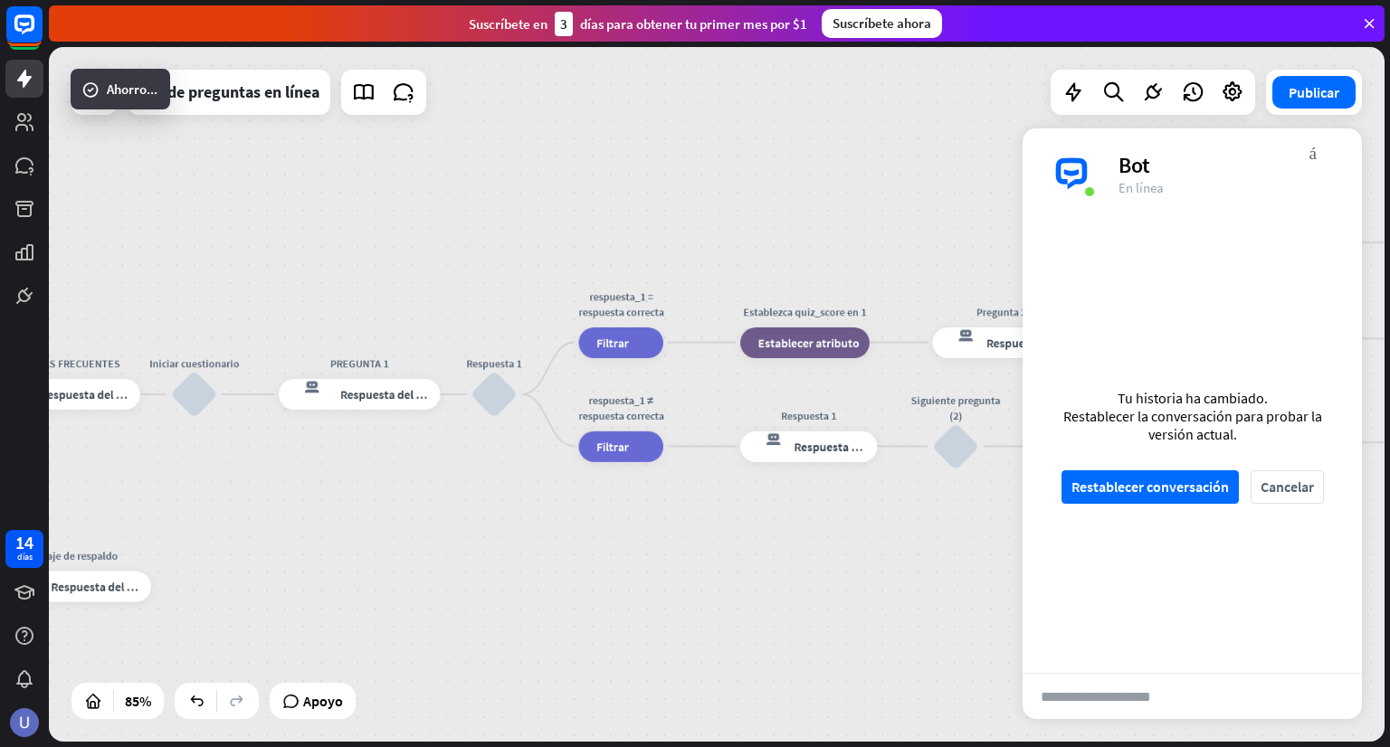
click at [1155, 469] on div "Tu historia ha cambiado. Restablecer la conversación para probar la versión act…" at bounding box center [1191, 446] width 339 height 454
click at [1158, 480] on font "Restablecer conversación" at bounding box center [1149, 487] width 157 height 18
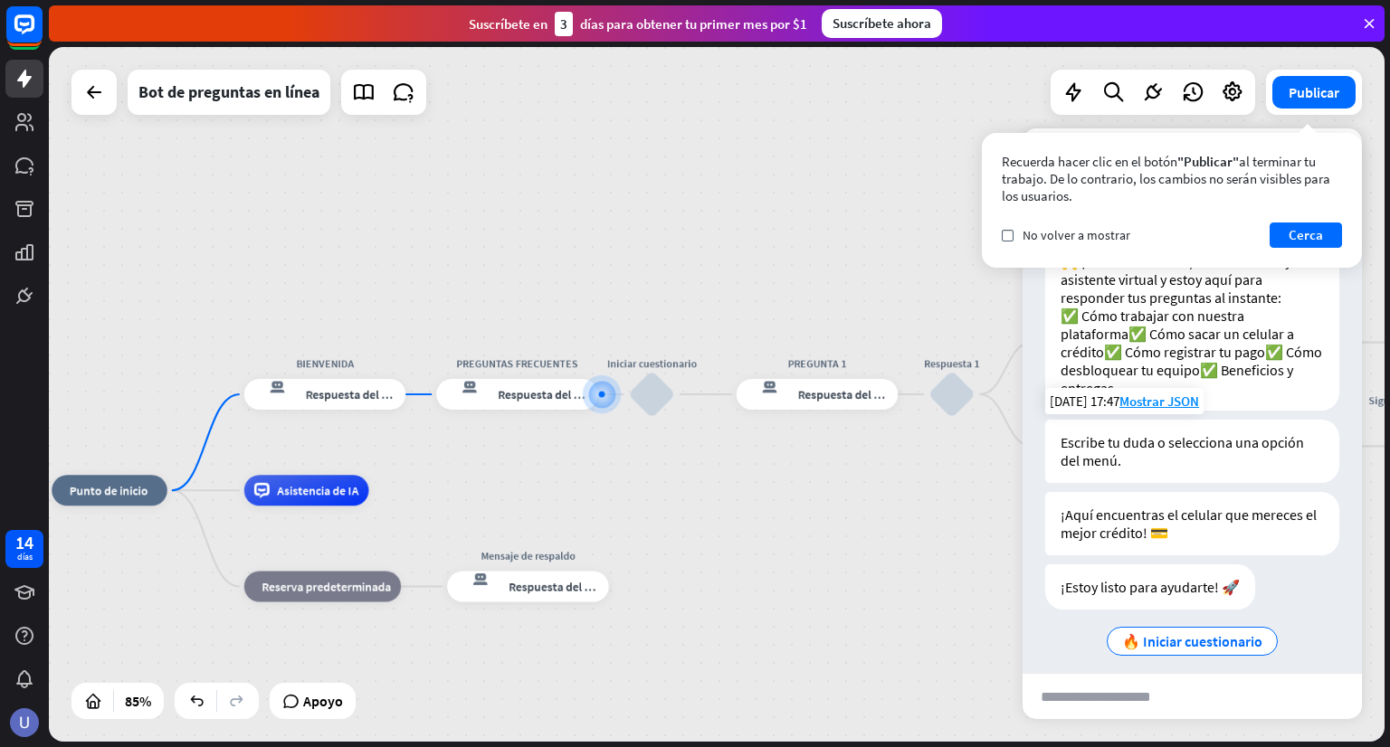
scroll to position [82, 0]
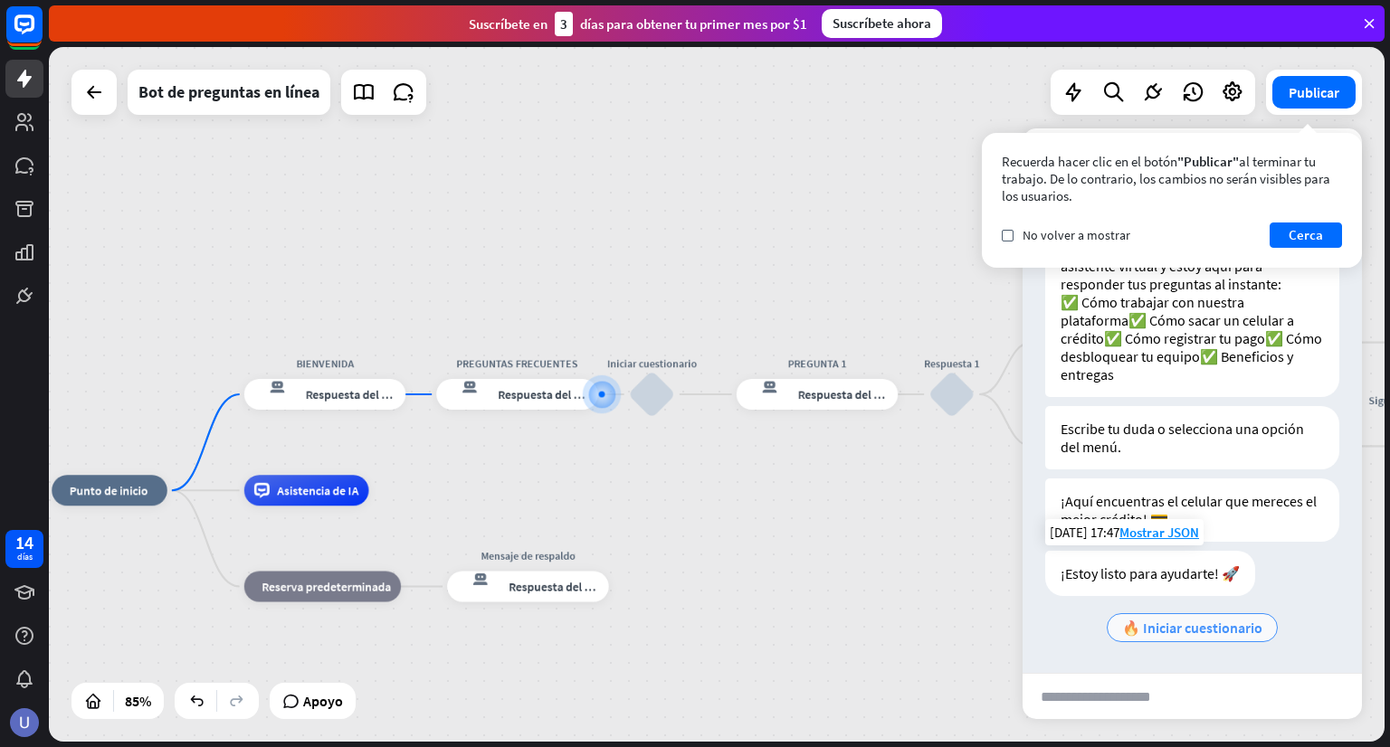
click at [1223, 631] on font "🔥 Iniciar cuestionario" at bounding box center [1192, 628] width 140 height 18
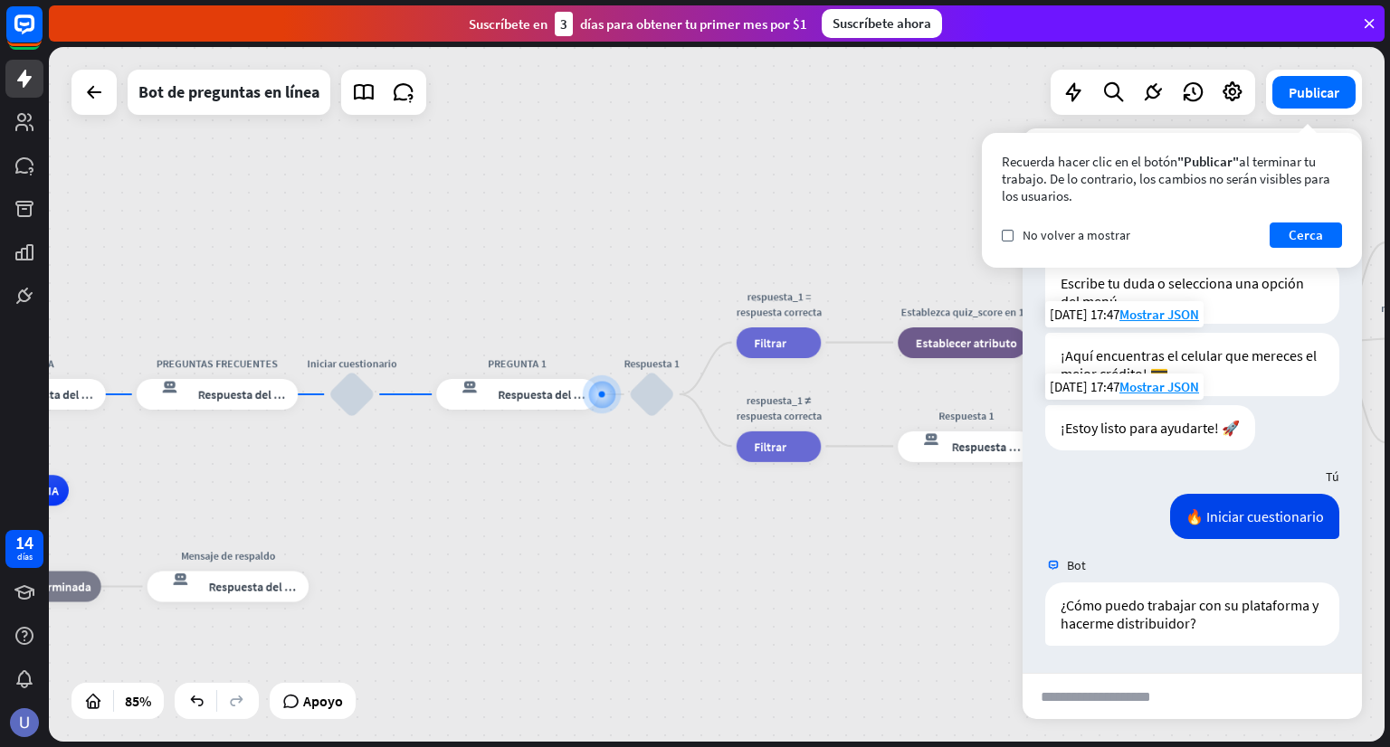
scroll to position [228, 0]
click at [1148, 638] on div "¿Cómo puedo trabajar con su plataforma y hacerme distribuidor?" at bounding box center [1192, 614] width 294 height 63
click at [1151, 604] on font "¿Cómo puedo trabajar con su plataforma y hacerme distribuidor?" at bounding box center [1190, 614] width 261 height 36
click at [1194, 612] on font "¿Cómo puedo trabajar con su plataforma y hacerme distribuidor?" at bounding box center [1190, 614] width 261 height 36
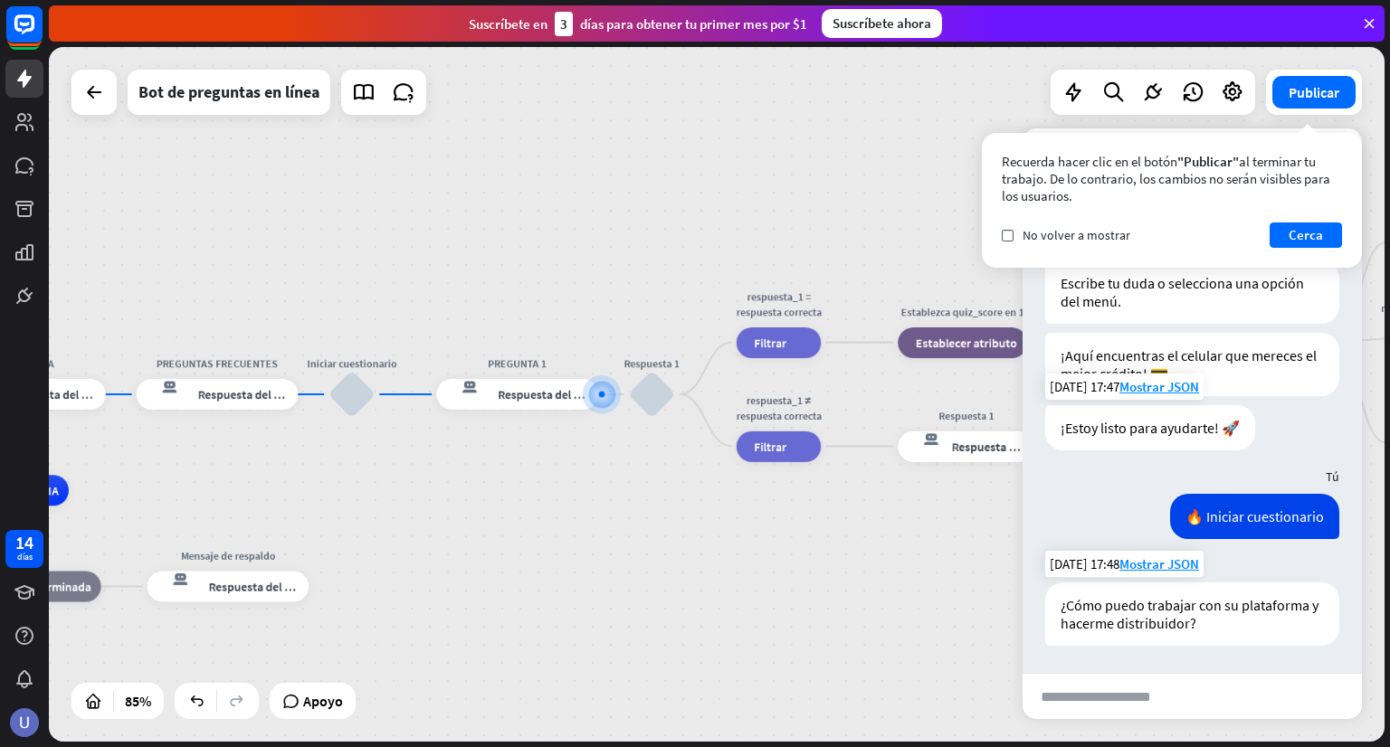
click at [1199, 612] on font "¿Cómo puedo trabajar con su plataforma y hacerme distribuidor?" at bounding box center [1190, 614] width 261 height 36
click at [1236, 623] on div "¿Cómo puedo trabajar con su plataforma y hacerme distribuidor?" at bounding box center [1192, 614] width 294 height 63
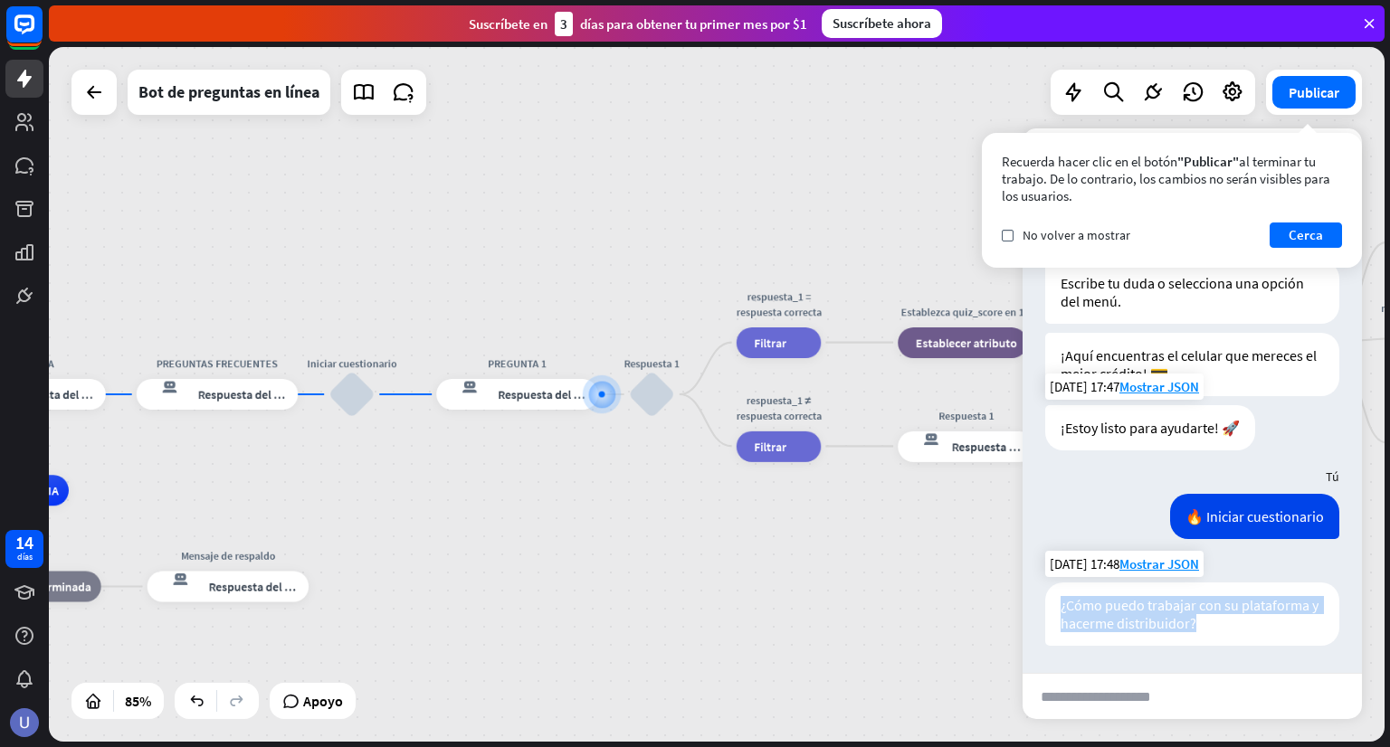
click at [1236, 623] on div "¿Cómo puedo trabajar con su plataforma y hacerme distribuidor?" at bounding box center [1192, 614] width 294 height 63
click at [1292, 228] on font "Cerca" at bounding box center [1305, 234] width 34 height 17
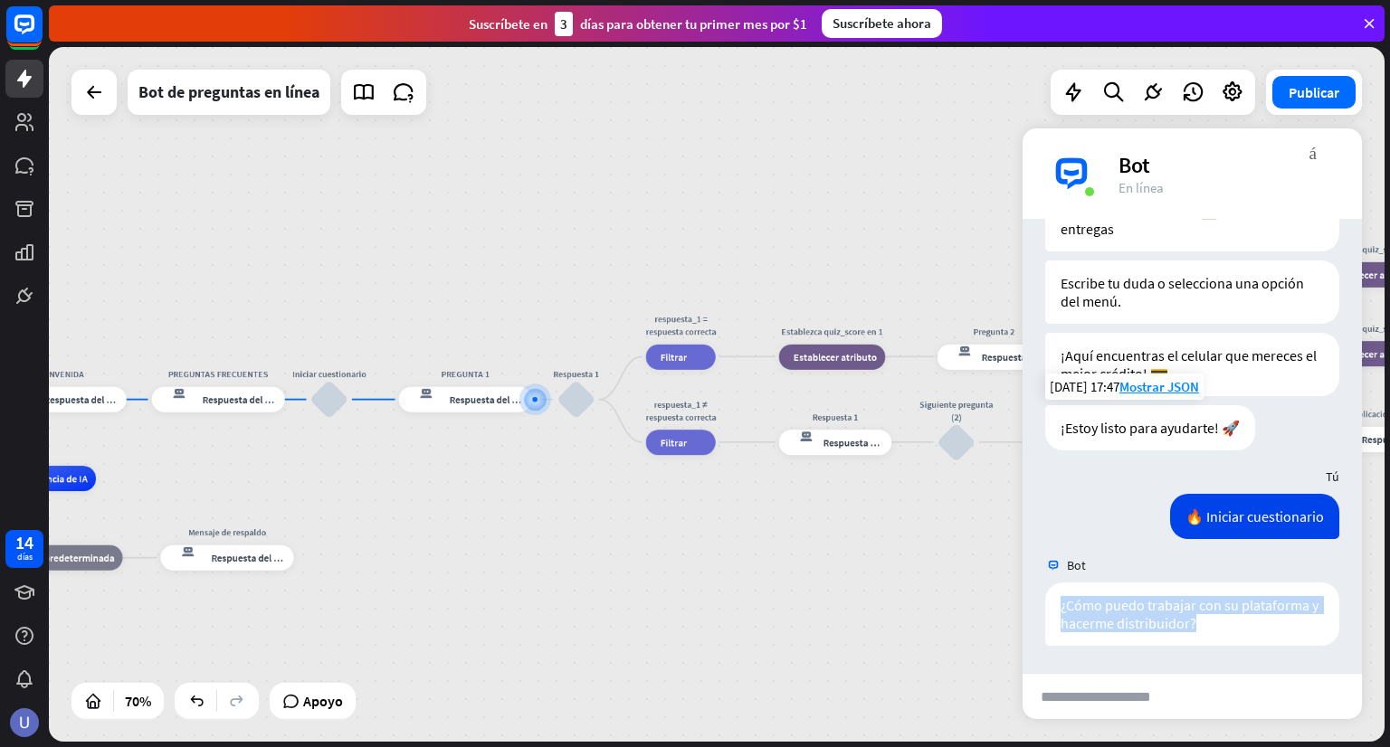
drag, startPoint x: 195, startPoint y: 481, endPoint x: 452, endPoint y: 475, distance: 257.1
click at [452, 479] on div "inicio_2 Punto de inicio BIENVENIDA respuesta del bot de bloqueo Respuesta del …" at bounding box center [302, 722] width 935 height 487
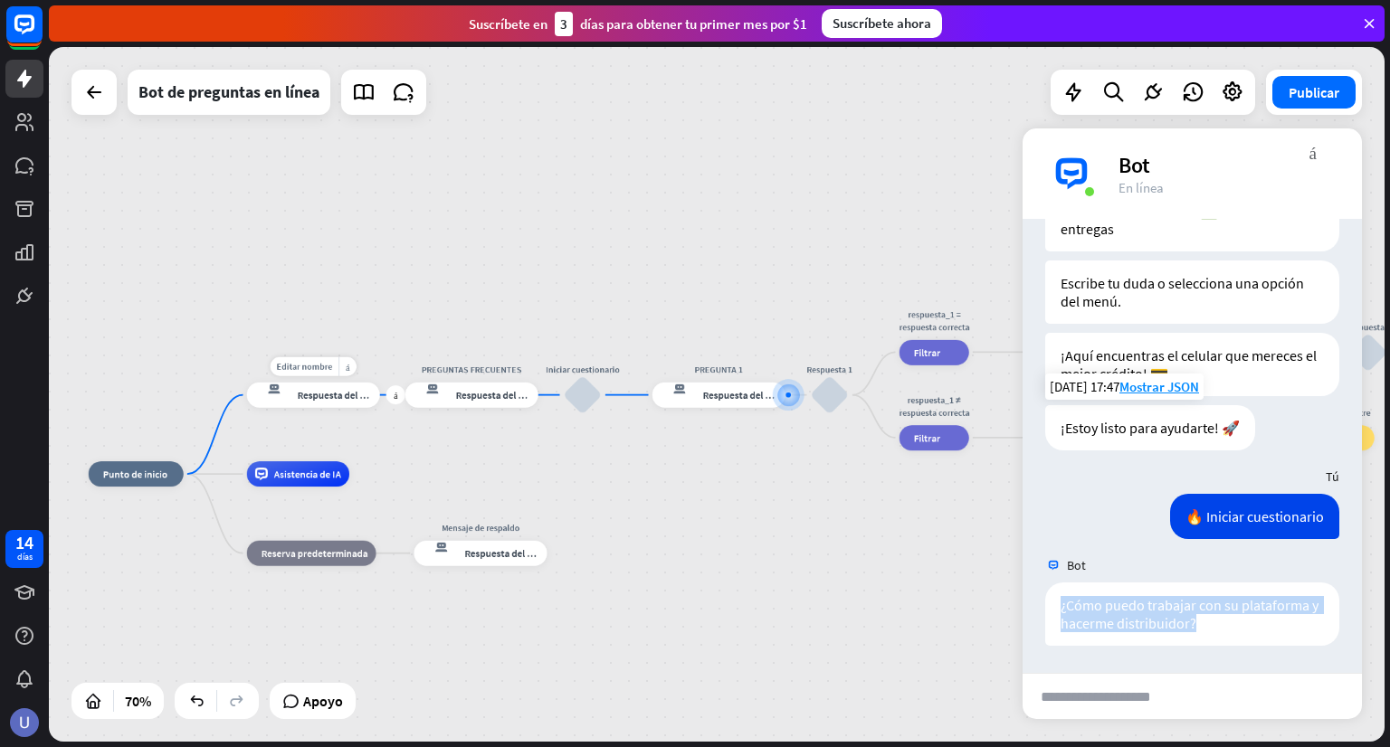
click at [325, 395] on font "Respuesta del bot" at bounding box center [336, 395] width 77 height 13
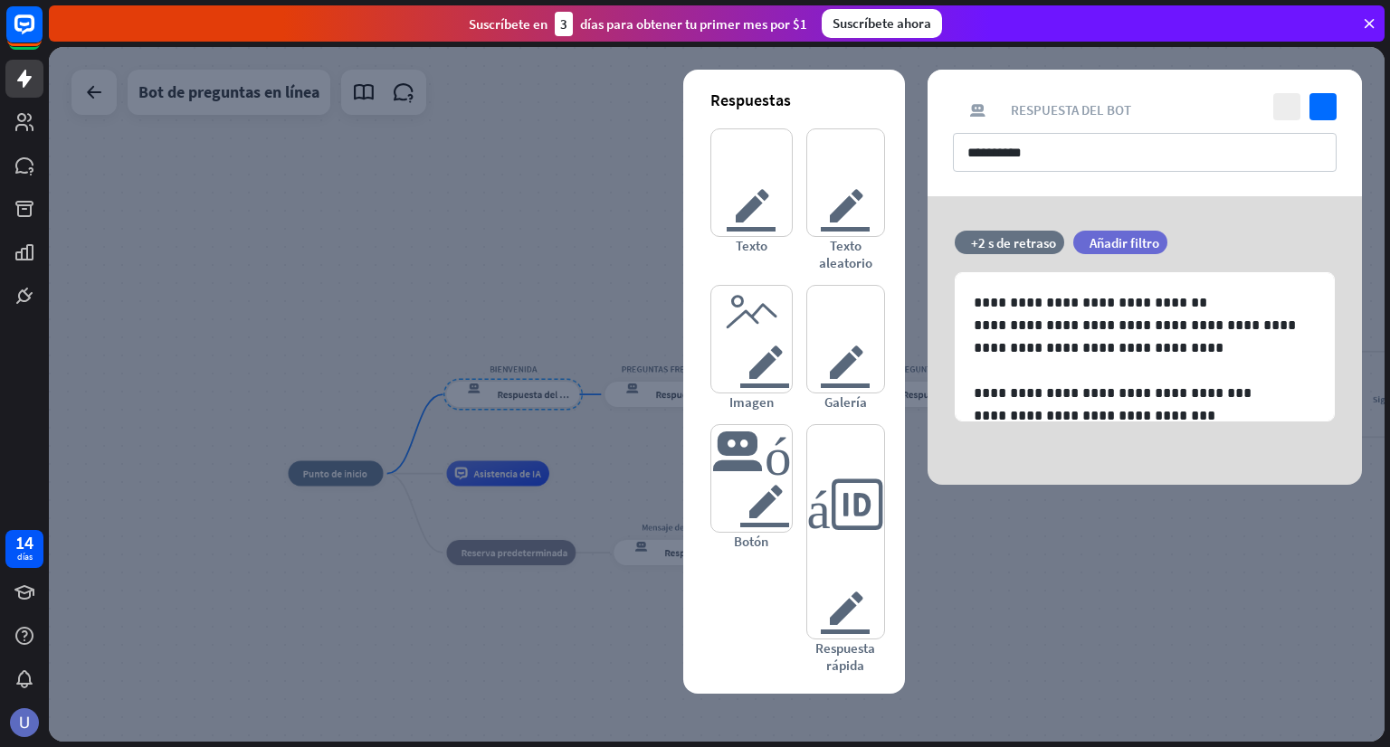
click at [568, 436] on div at bounding box center [717, 394] width 1336 height 695
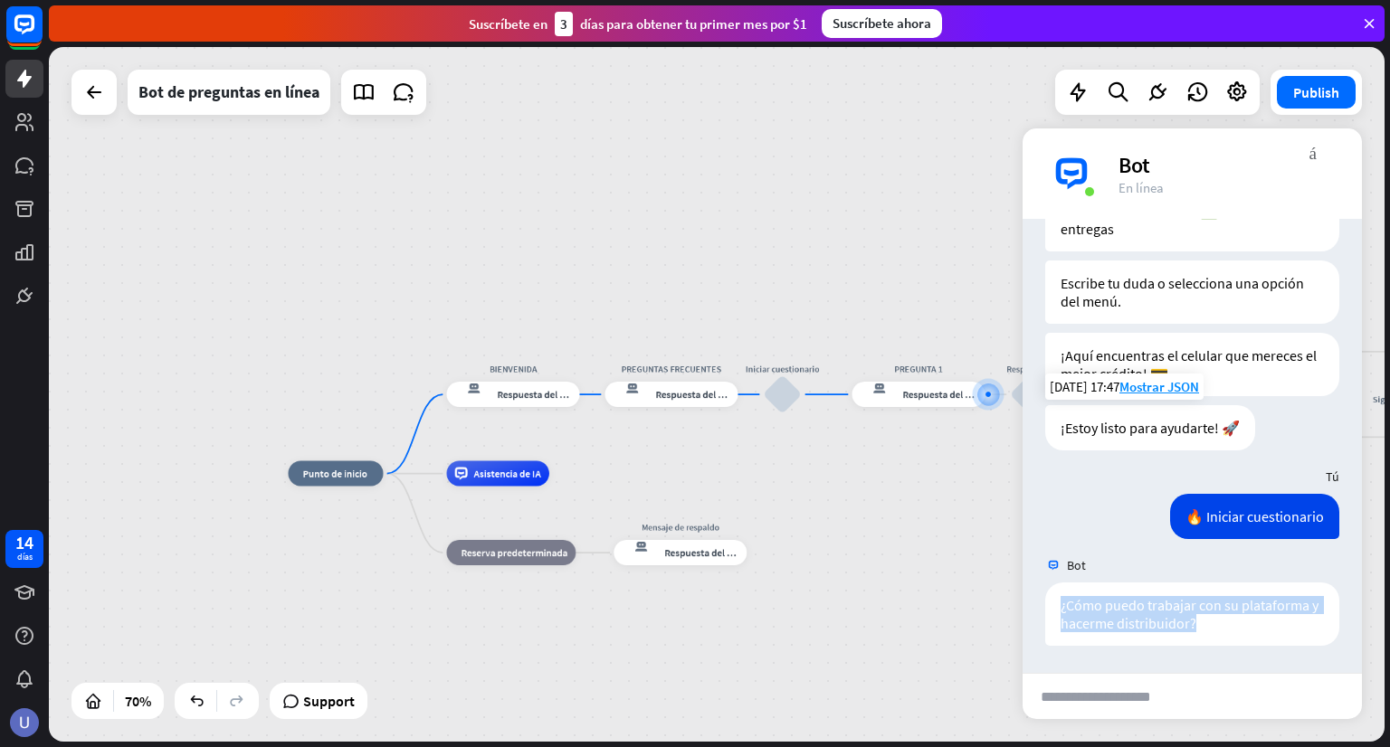
scroll to position [228, 0]
click at [680, 390] on font "Respuesta del bot" at bounding box center [694, 394] width 77 height 13
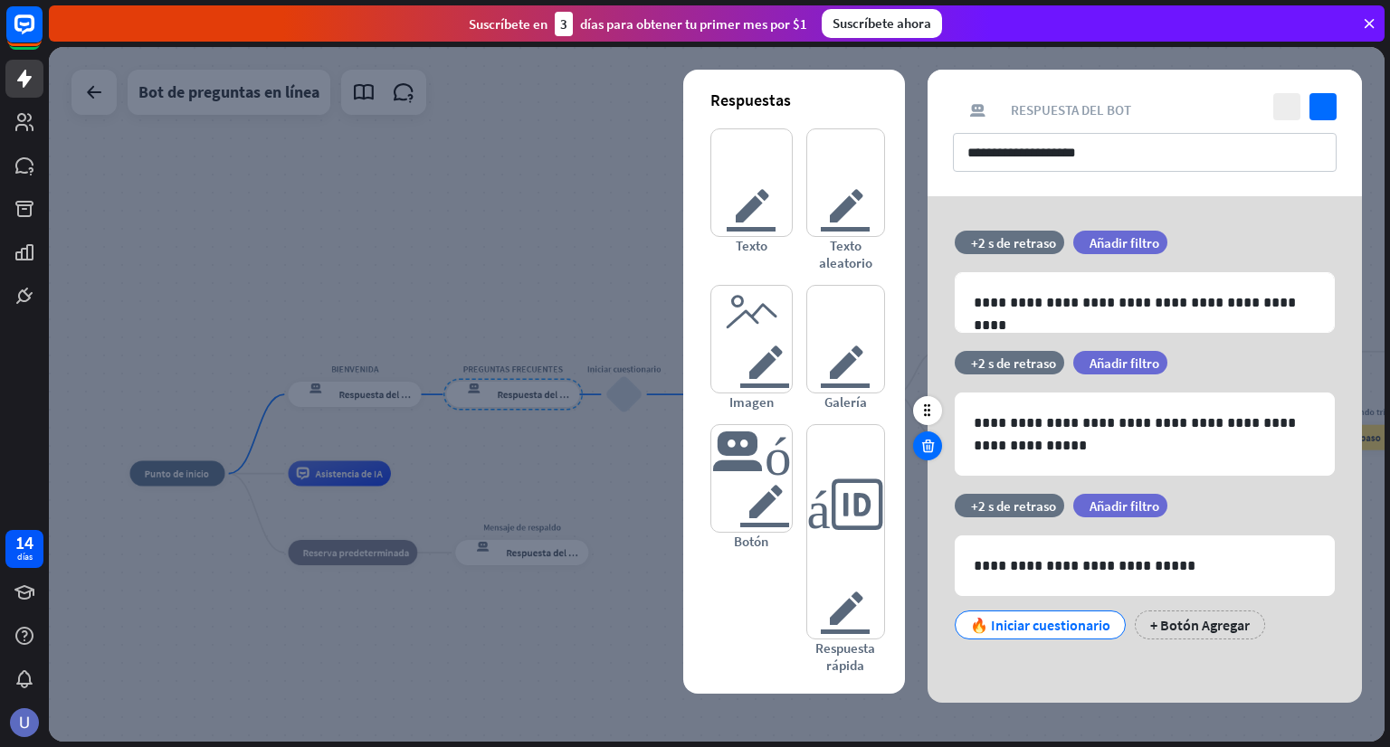
click at [927, 447] on icon at bounding box center [927, 446] width 17 height 16
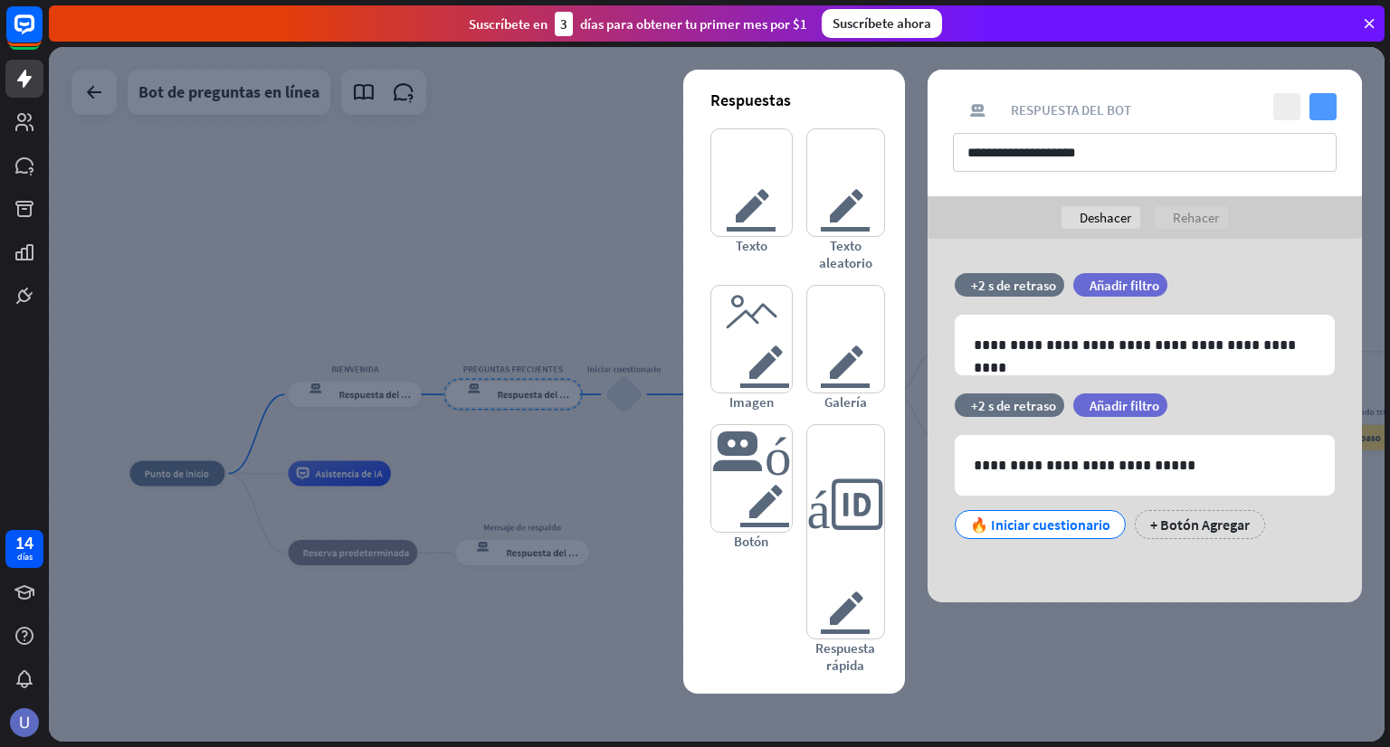
click at [1329, 100] on icon "controlar" at bounding box center [1322, 106] width 27 height 27
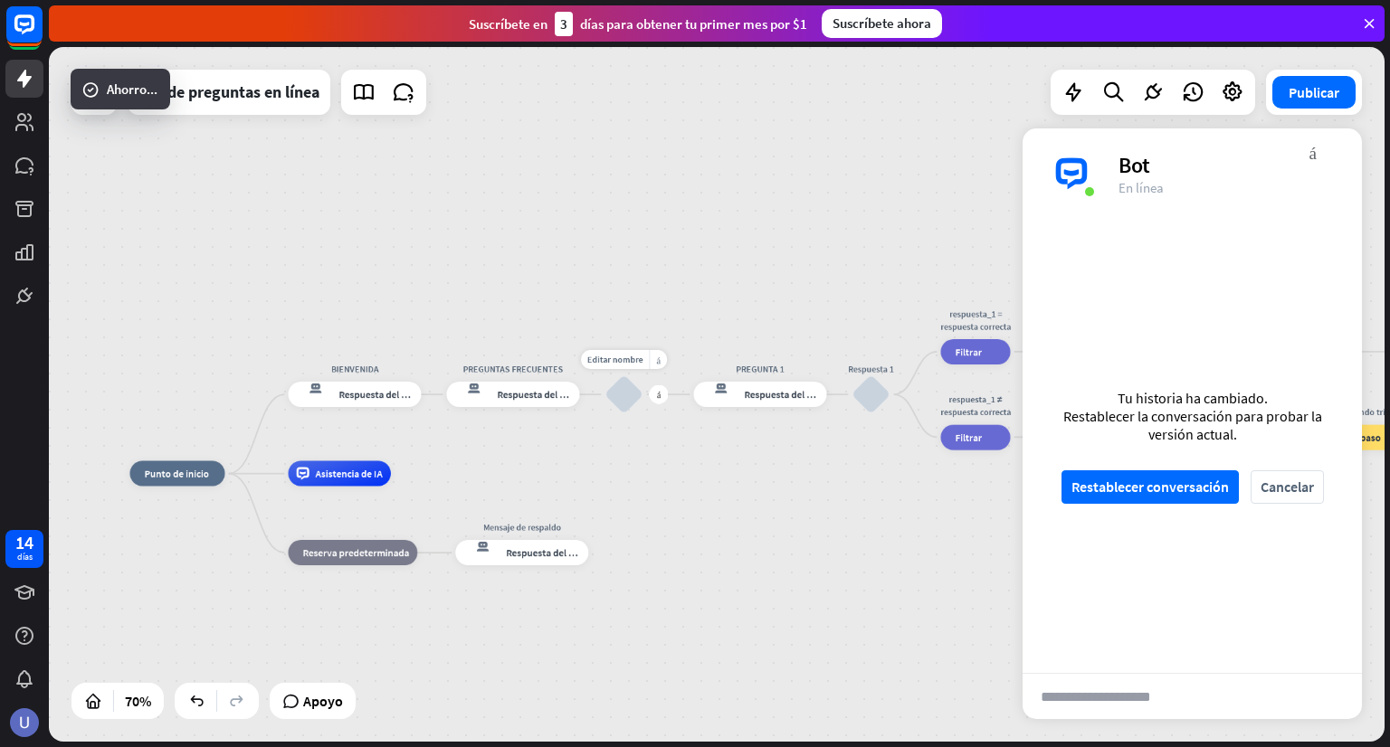
click at [631, 395] on div "bloquear_entrada_de_usuario" at bounding box center [624, 395] width 38 height 38
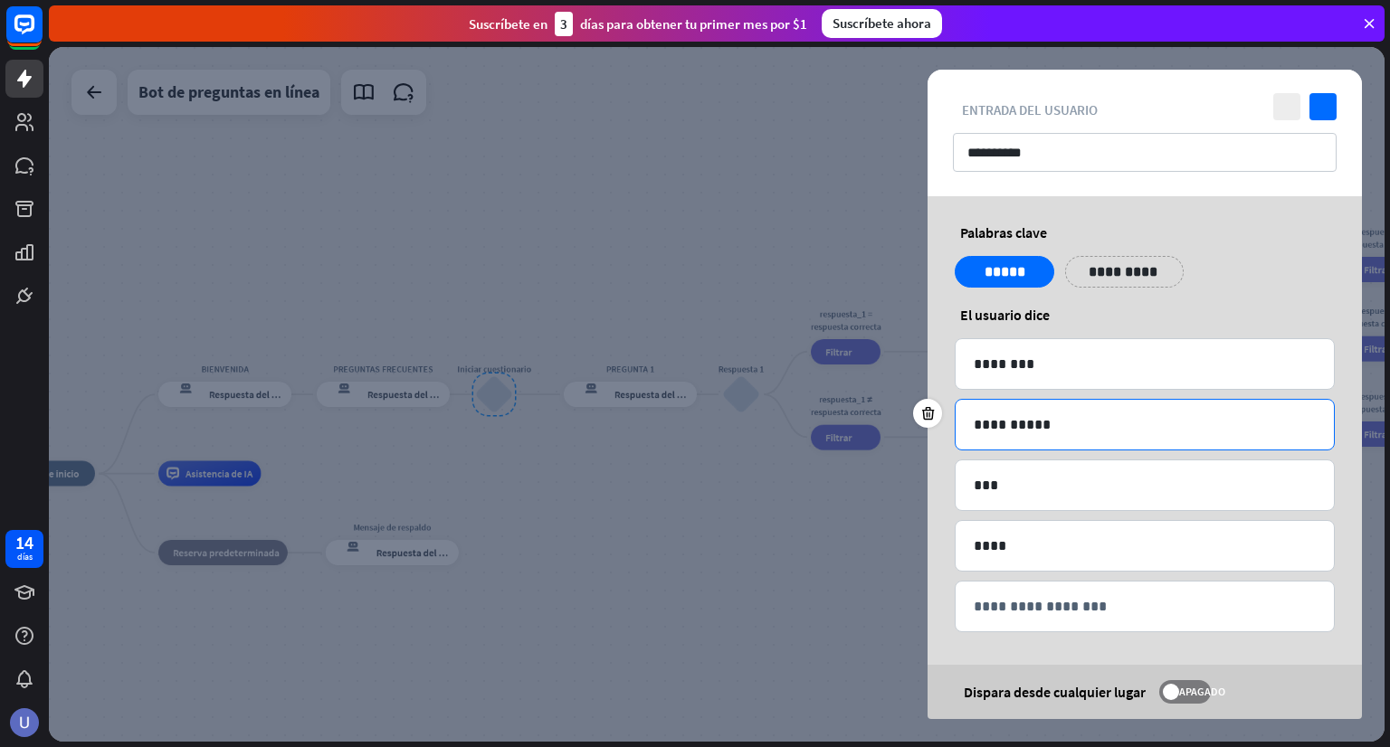
scroll to position [2, 0]
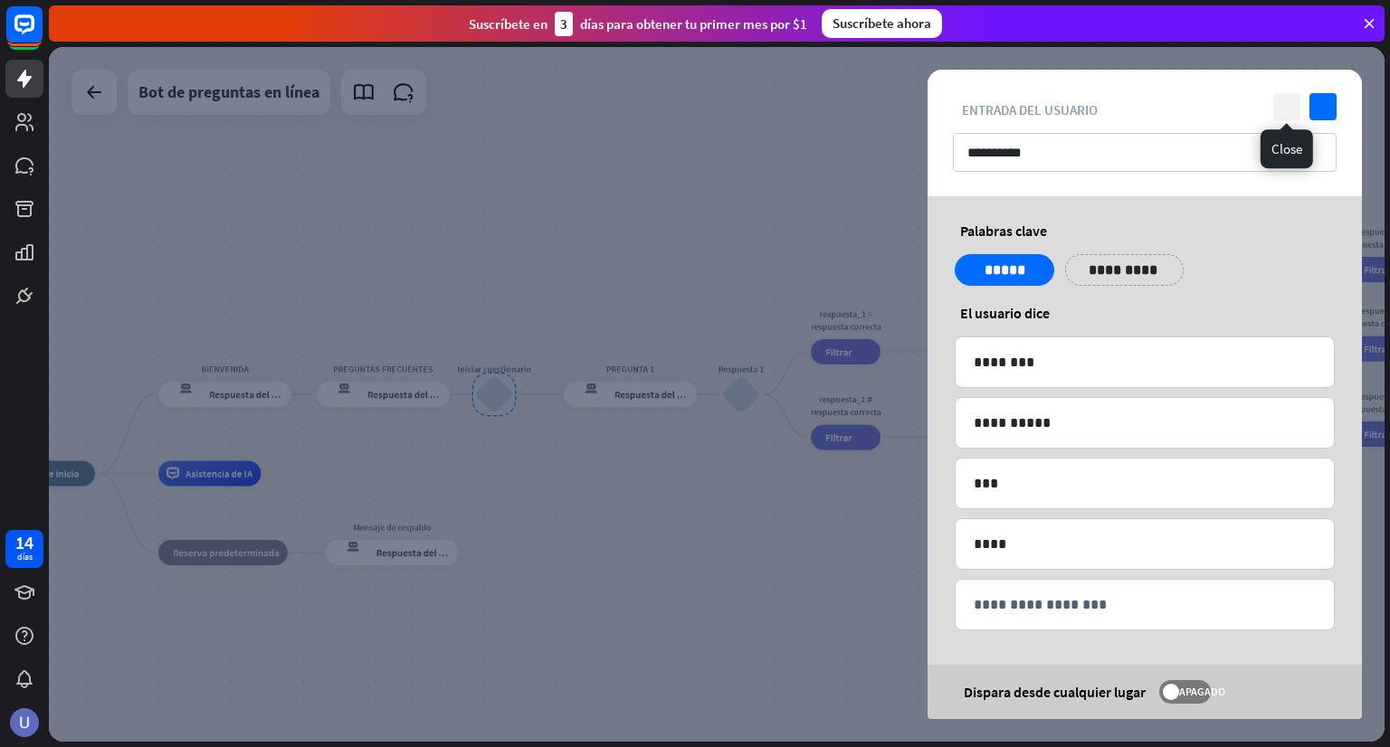
click at [1288, 106] on icon "cerca" at bounding box center [1286, 106] width 27 height 27
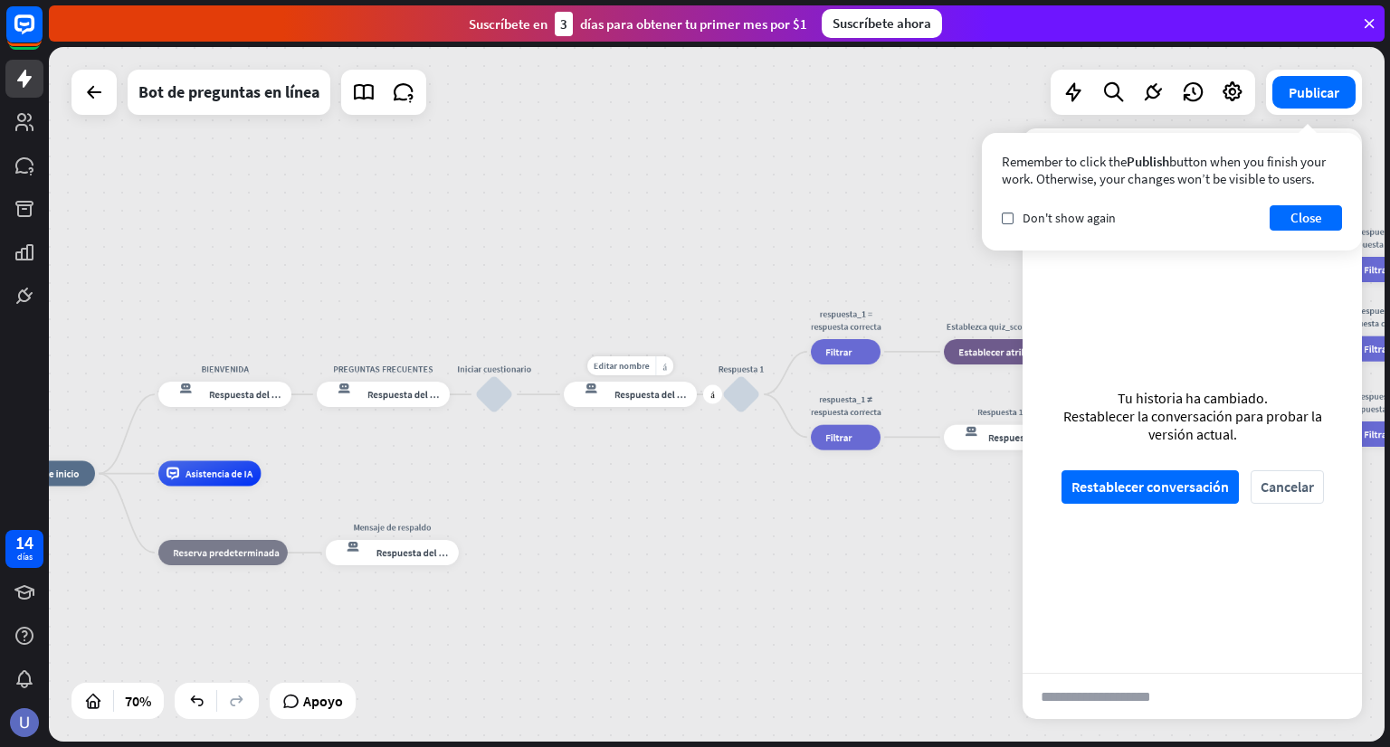
click at [658, 399] on font "Respuesta del bot" at bounding box center [652, 394] width 77 height 13
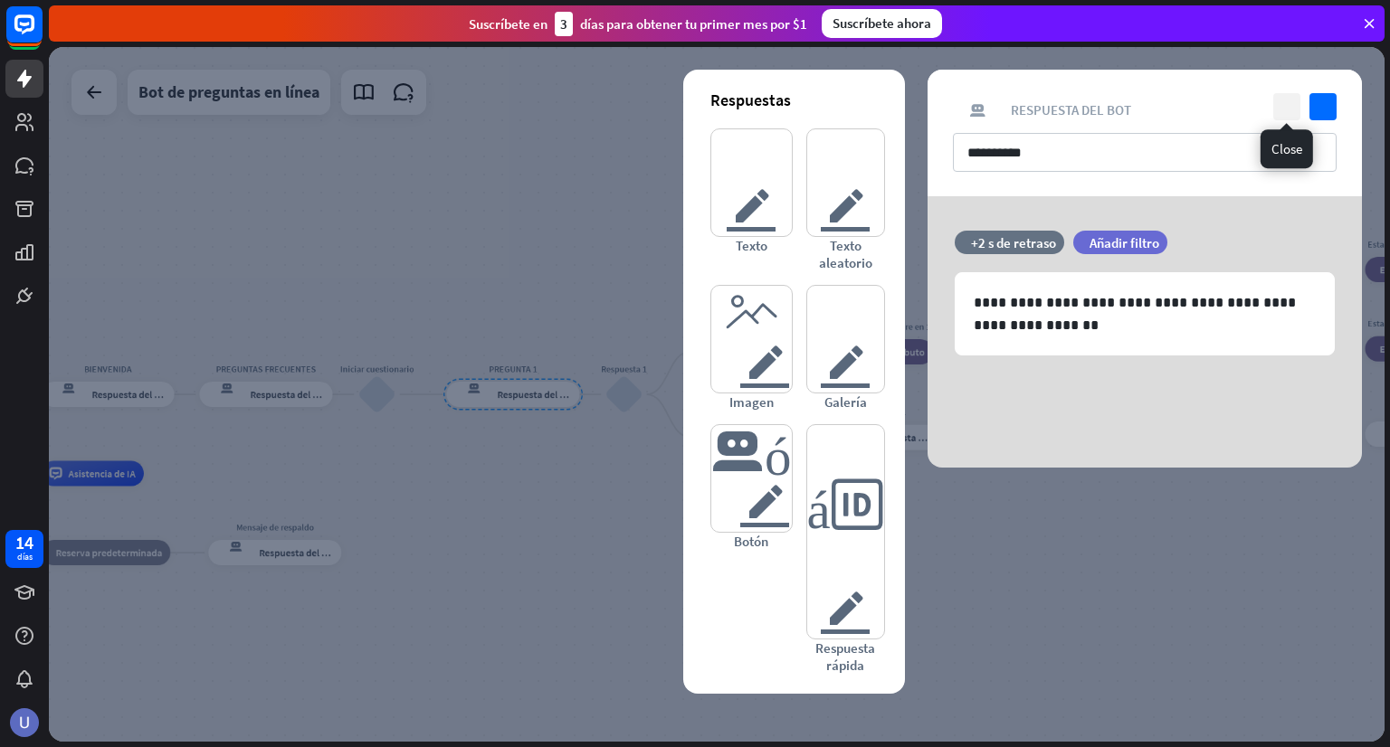
click at [1285, 104] on icon "cerca" at bounding box center [1286, 106] width 27 height 27
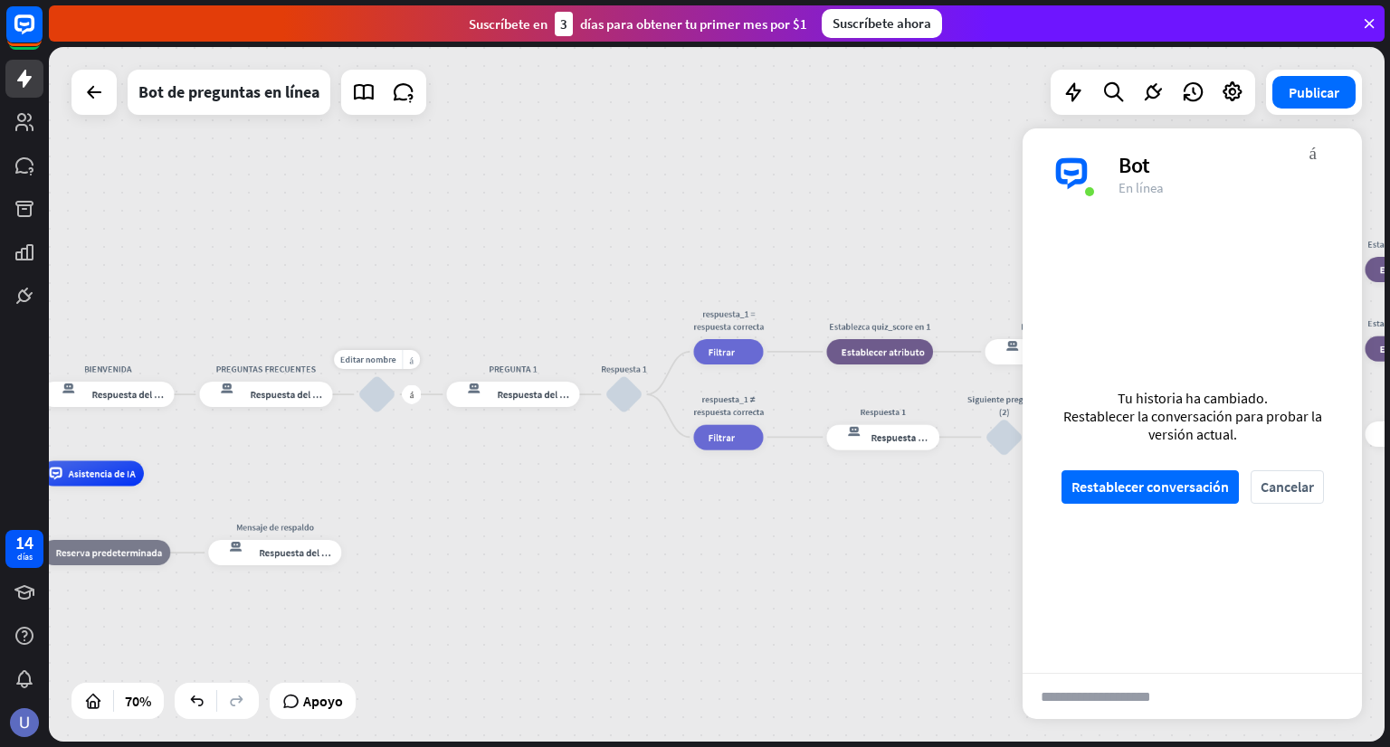
click at [384, 398] on div "bloquear_entrada_de_usuario" at bounding box center [377, 395] width 38 height 38
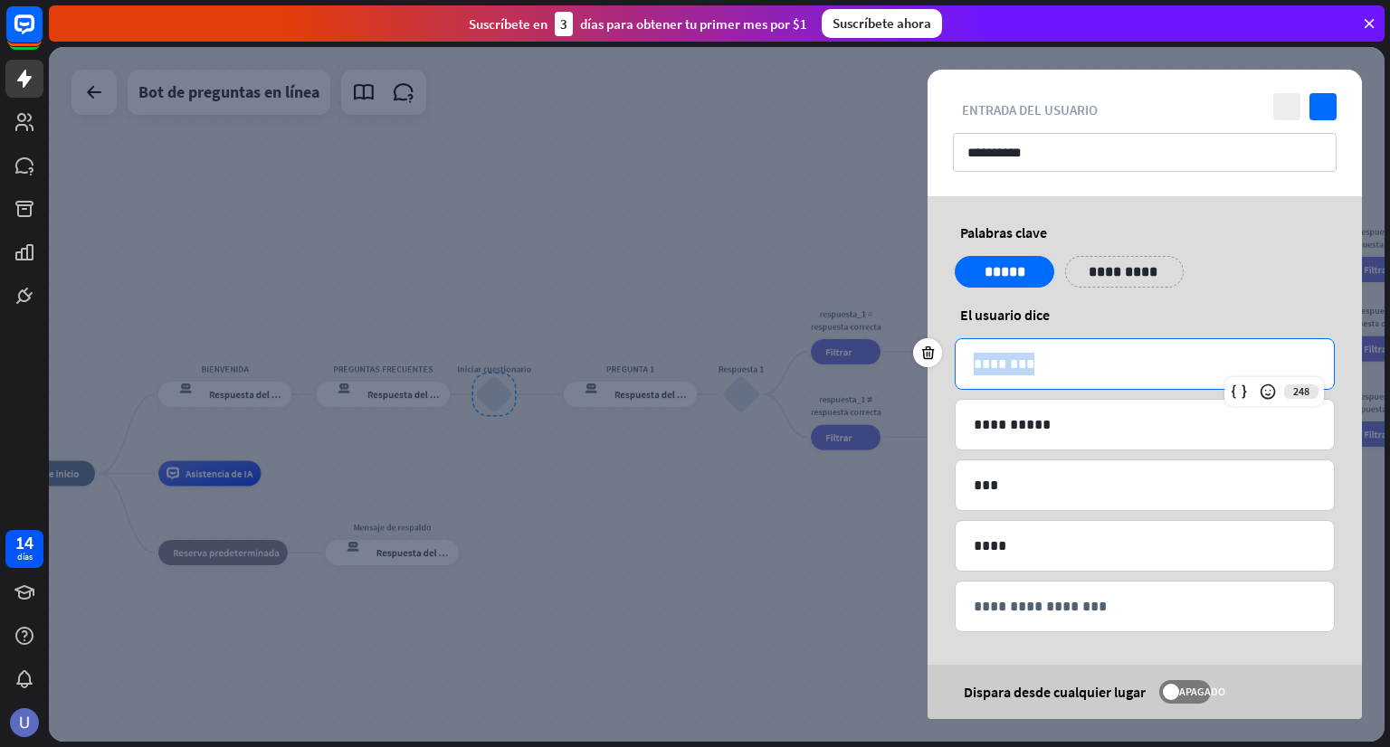
drag, startPoint x: 1039, startPoint y: 363, endPoint x: 966, endPoint y: 363, distance: 72.4
click at [966, 363] on div "********" at bounding box center [1145, 364] width 378 height 50
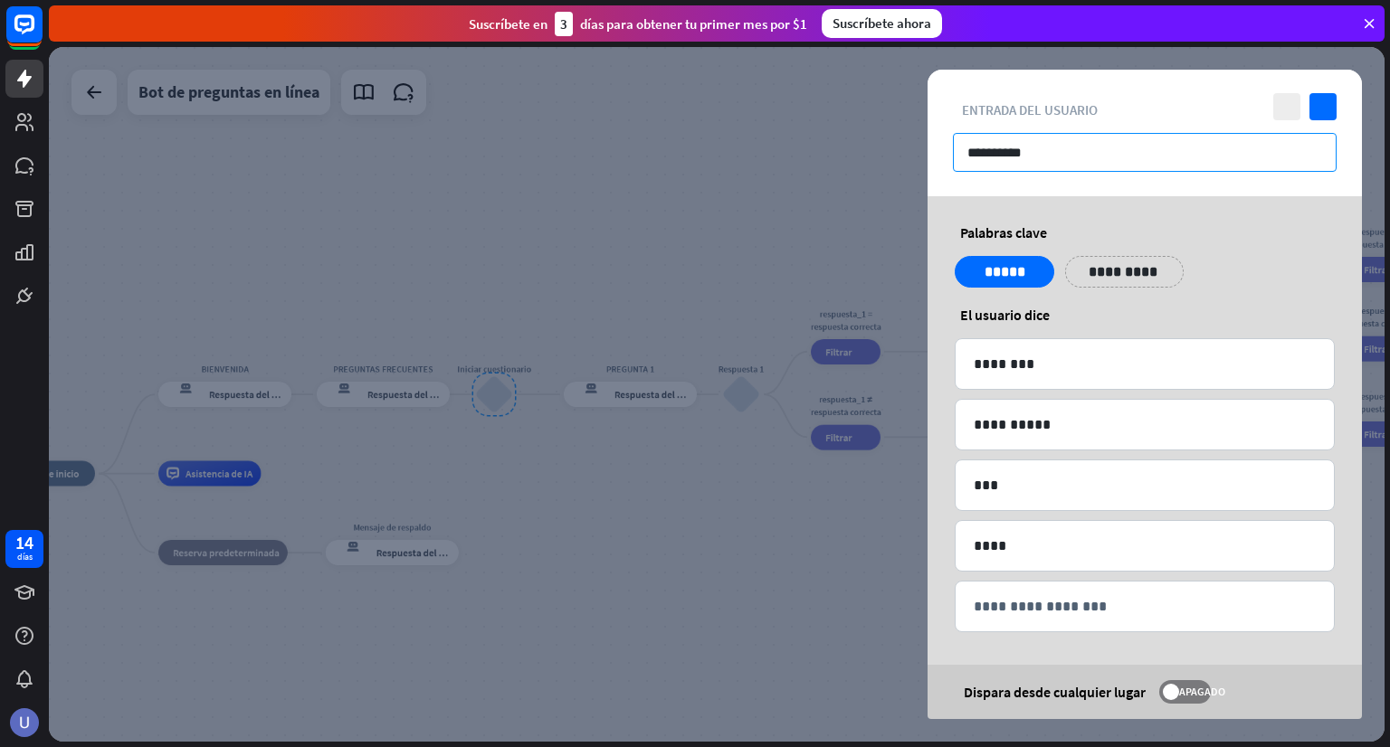
click at [1024, 158] on input "**********" at bounding box center [1145, 152] width 384 height 39
click at [1286, 114] on icon "cerca" at bounding box center [1286, 106] width 27 height 27
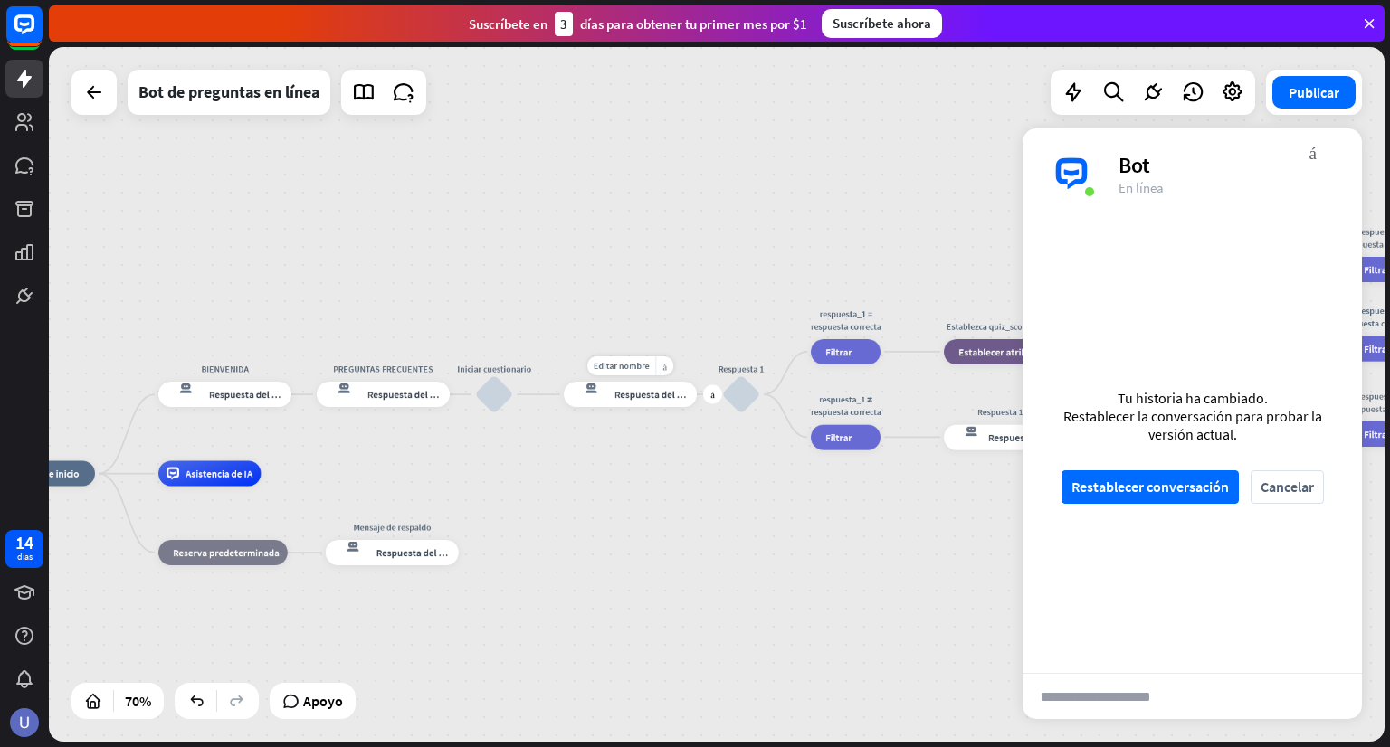
click at [655, 398] on font "Respuesta del bot" at bounding box center [652, 394] width 77 height 13
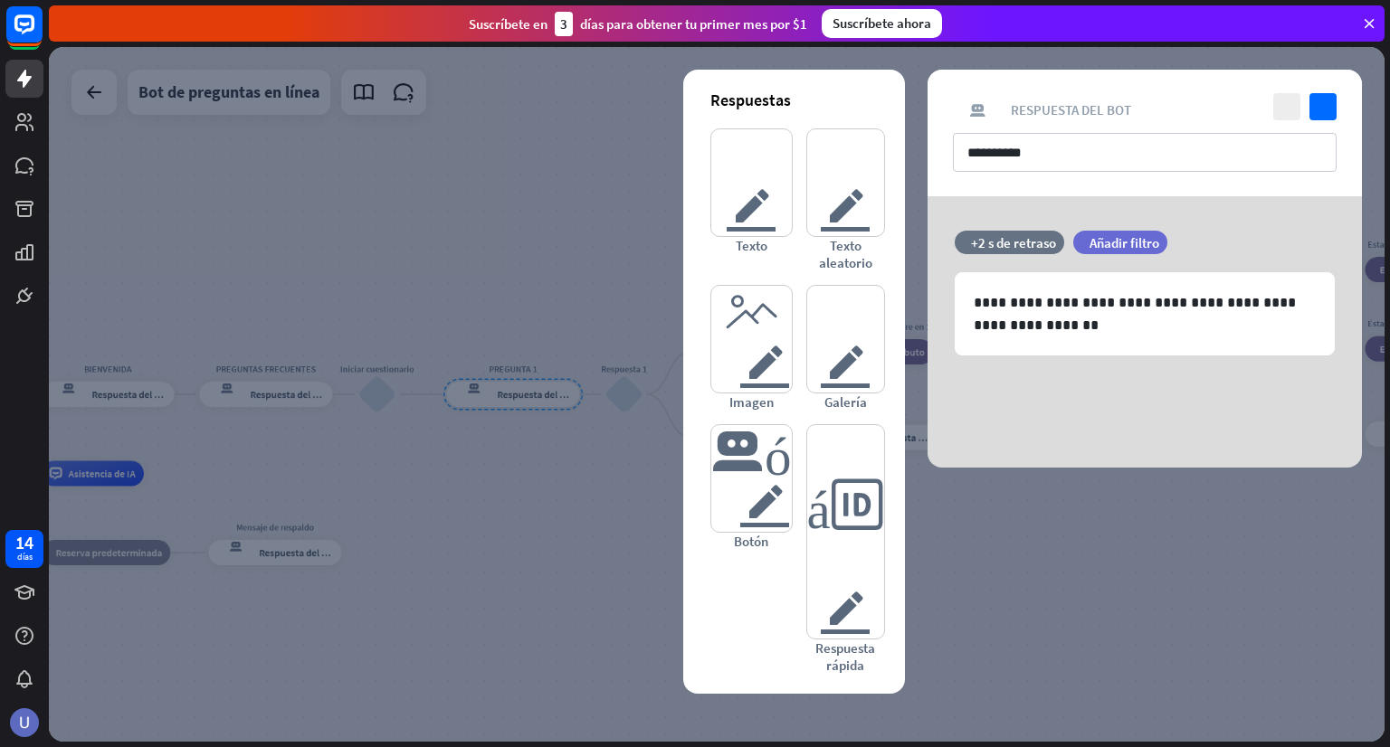
click at [1267, 109] on div "respuesta del bot de bloqueo Respuesta del bot" at bounding box center [1145, 109] width 384 height 17
click at [1278, 107] on icon "cerca" at bounding box center [1286, 106] width 27 height 27
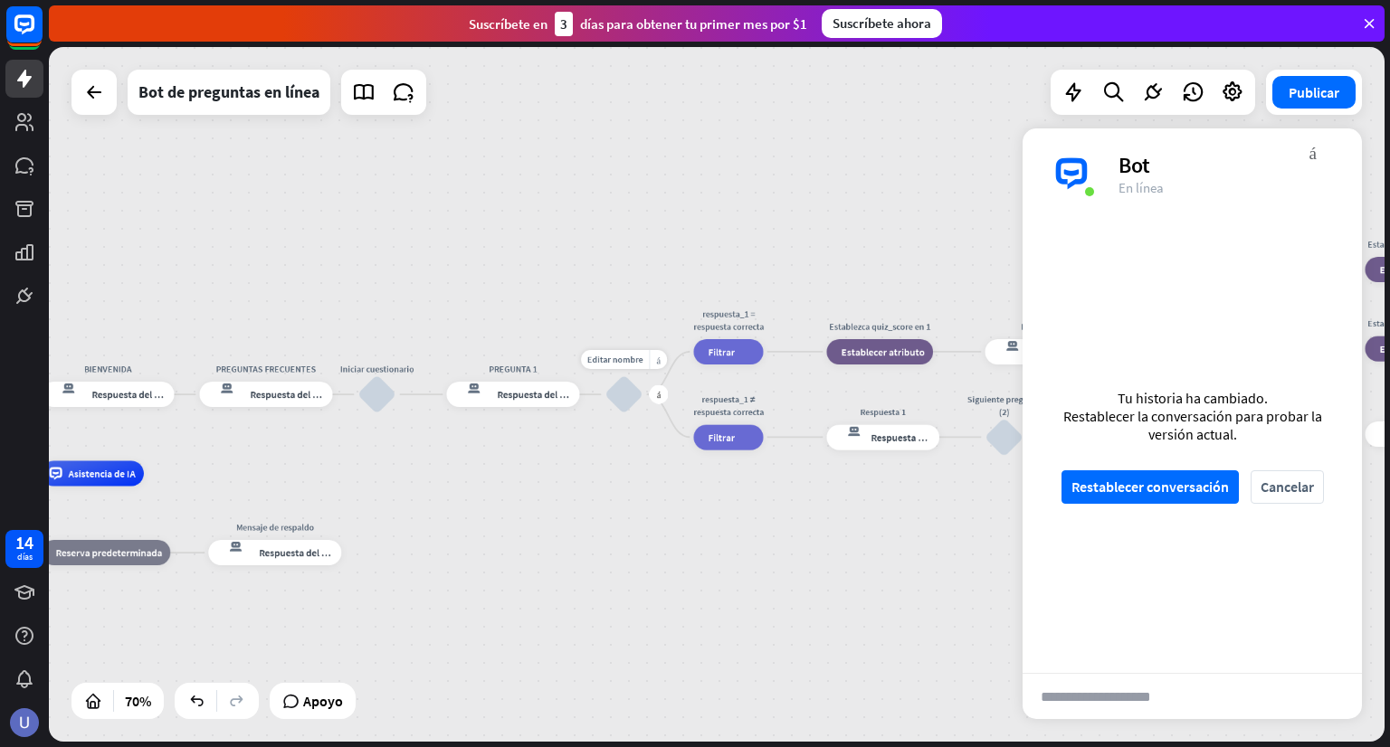
click at [620, 395] on div "bloquear_entrada_de_usuario" at bounding box center [624, 395] width 38 height 38
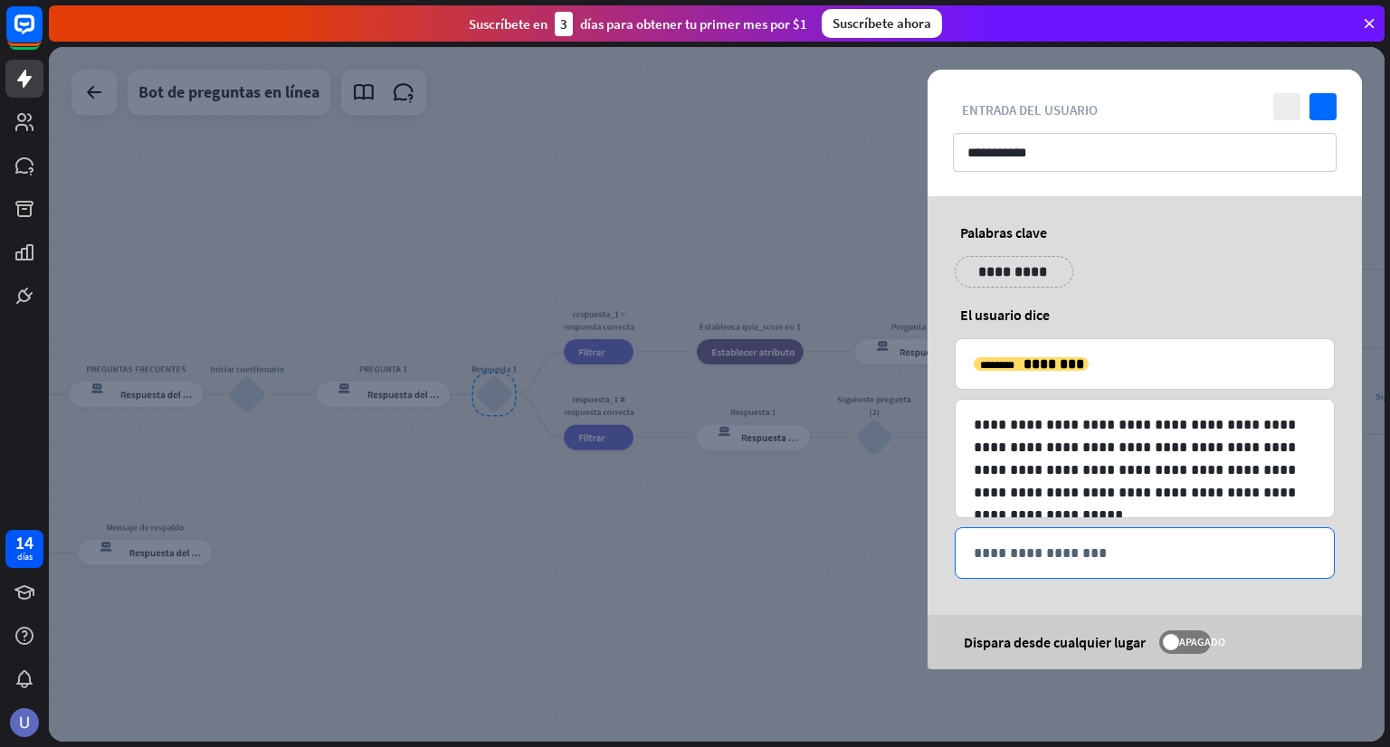
click at [1039, 547] on p "**********" at bounding box center [1145, 553] width 342 height 23
click at [851, 582] on div at bounding box center [717, 394] width 1336 height 695
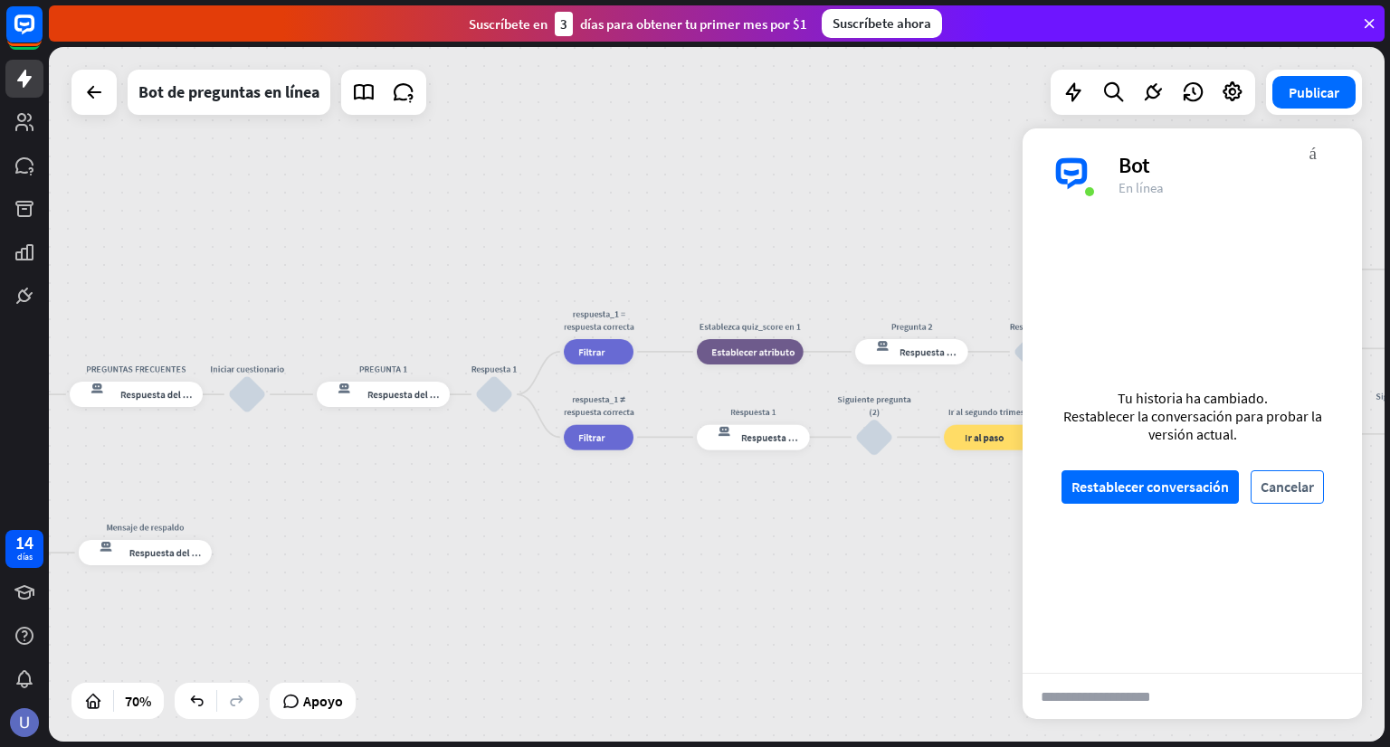
click at [1287, 480] on font "Cancelar" at bounding box center [1286, 487] width 53 height 18
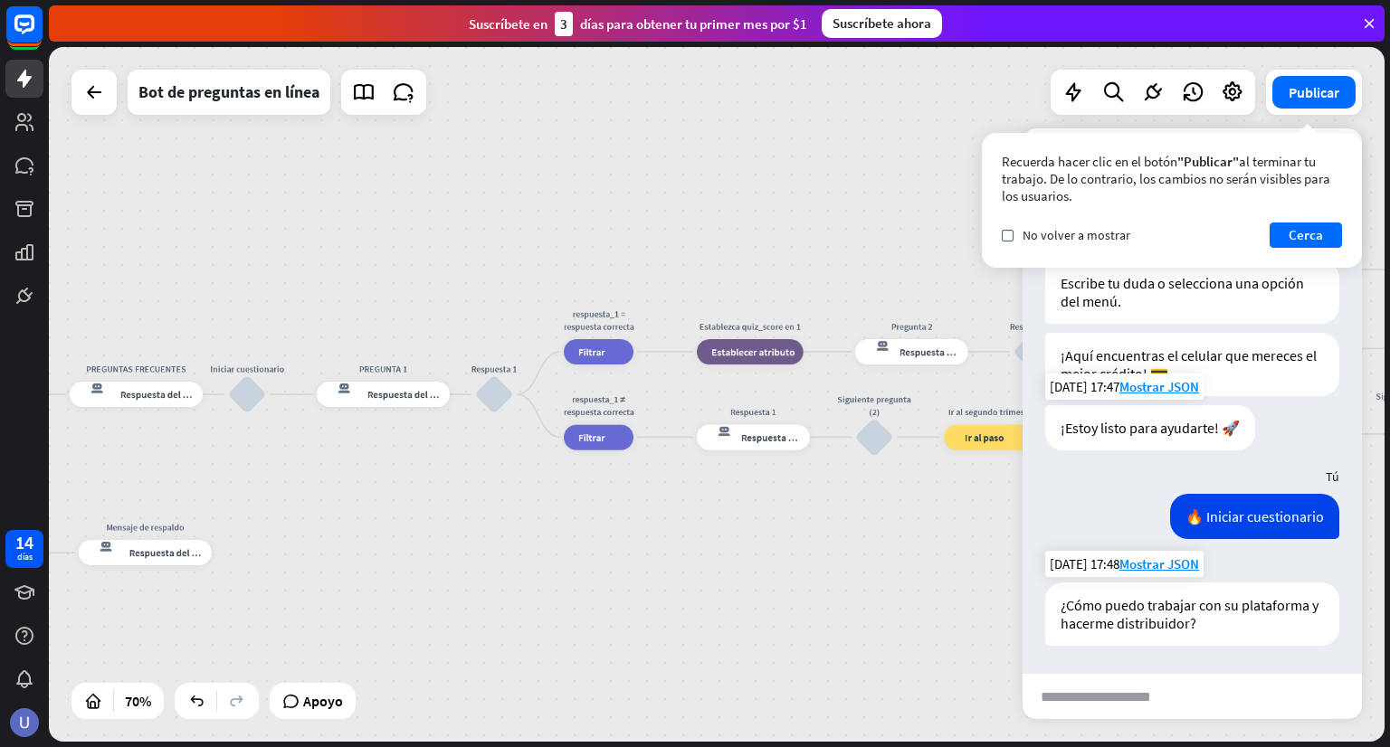
scroll to position [228, 0]
click at [396, 395] on font "Respuesta del bot" at bounding box center [405, 394] width 77 height 13
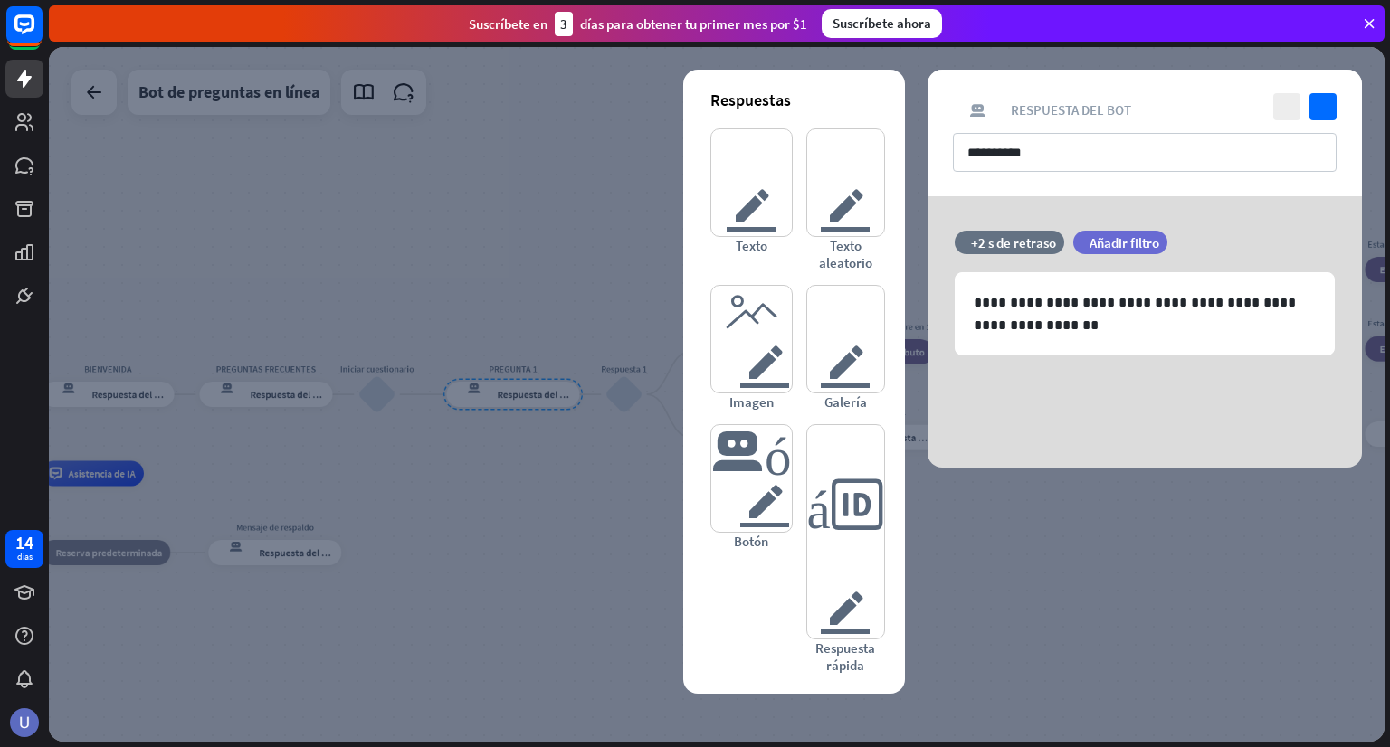
click at [281, 397] on div at bounding box center [717, 394] width 1336 height 695
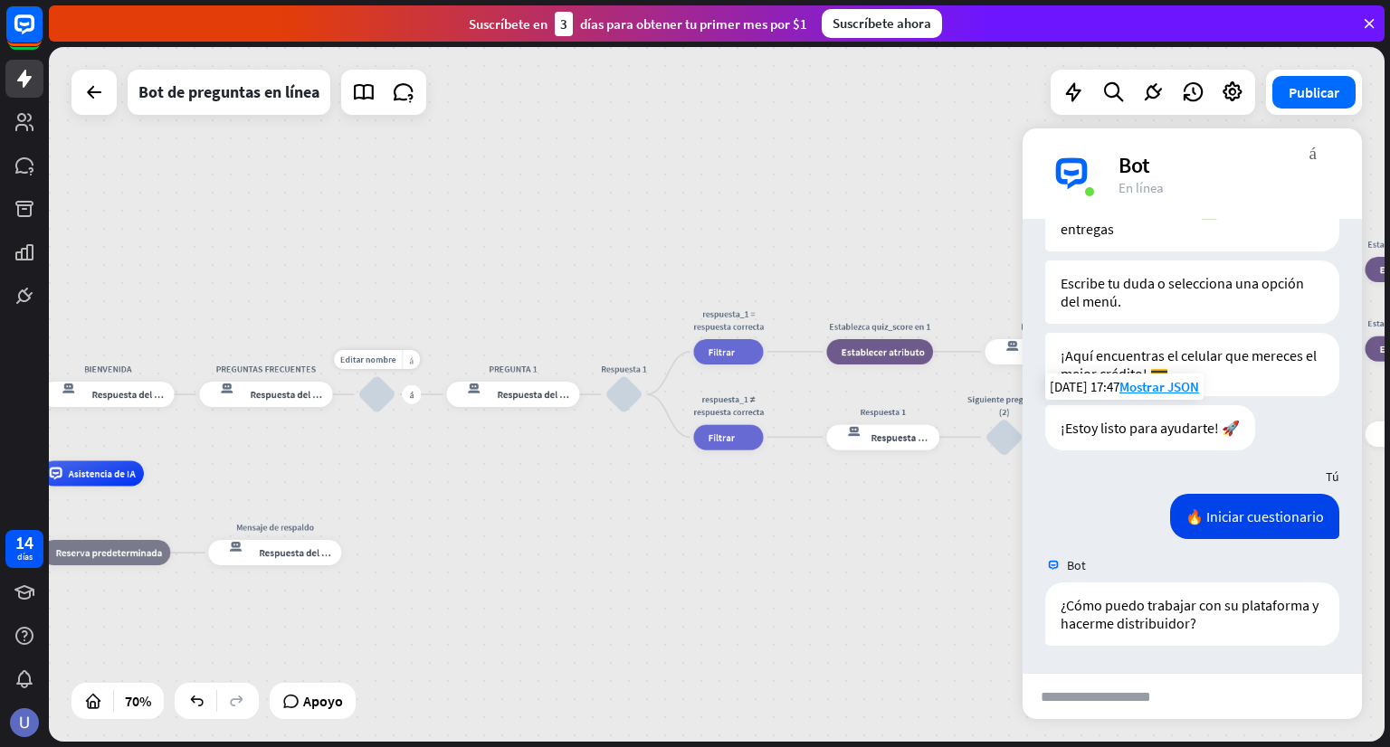
click at [373, 402] on div "bloquear_entrada_de_usuario" at bounding box center [377, 395] width 38 height 38
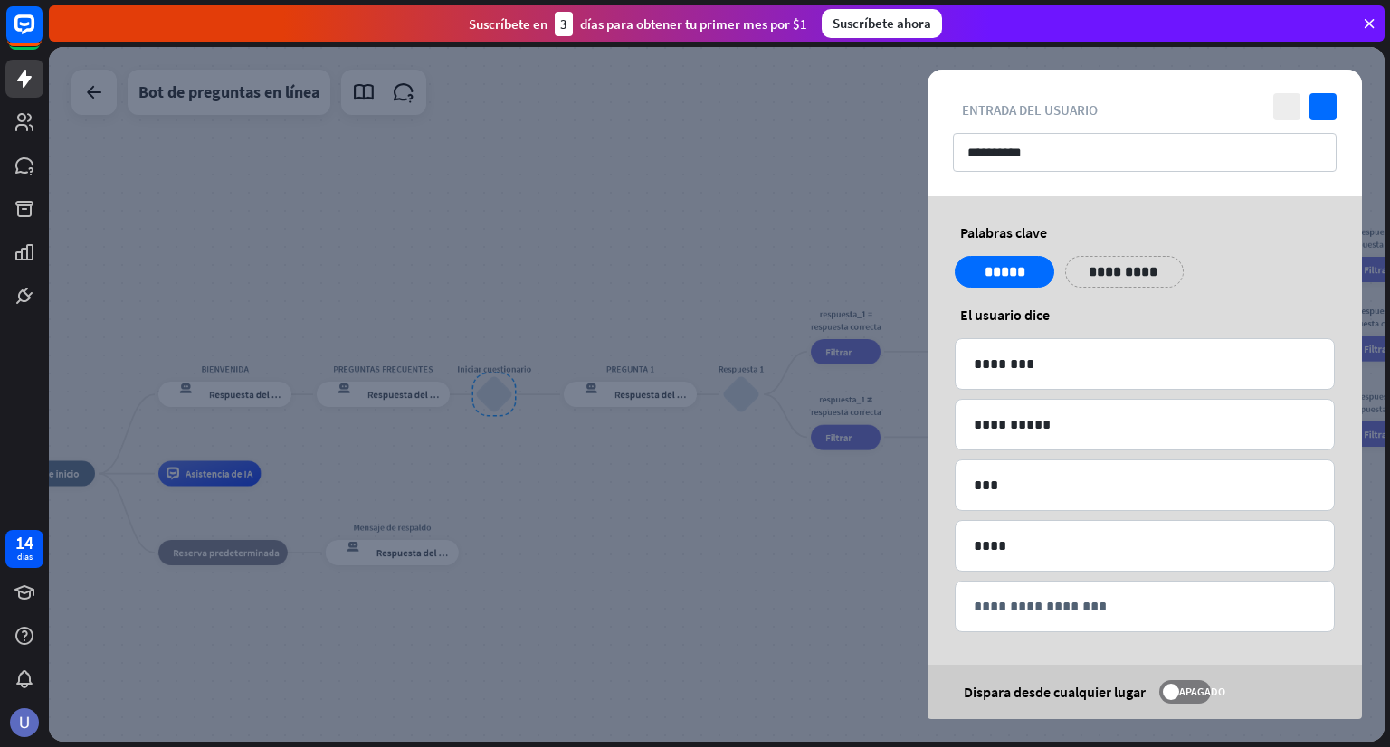
click at [422, 391] on div at bounding box center [717, 394] width 1336 height 695
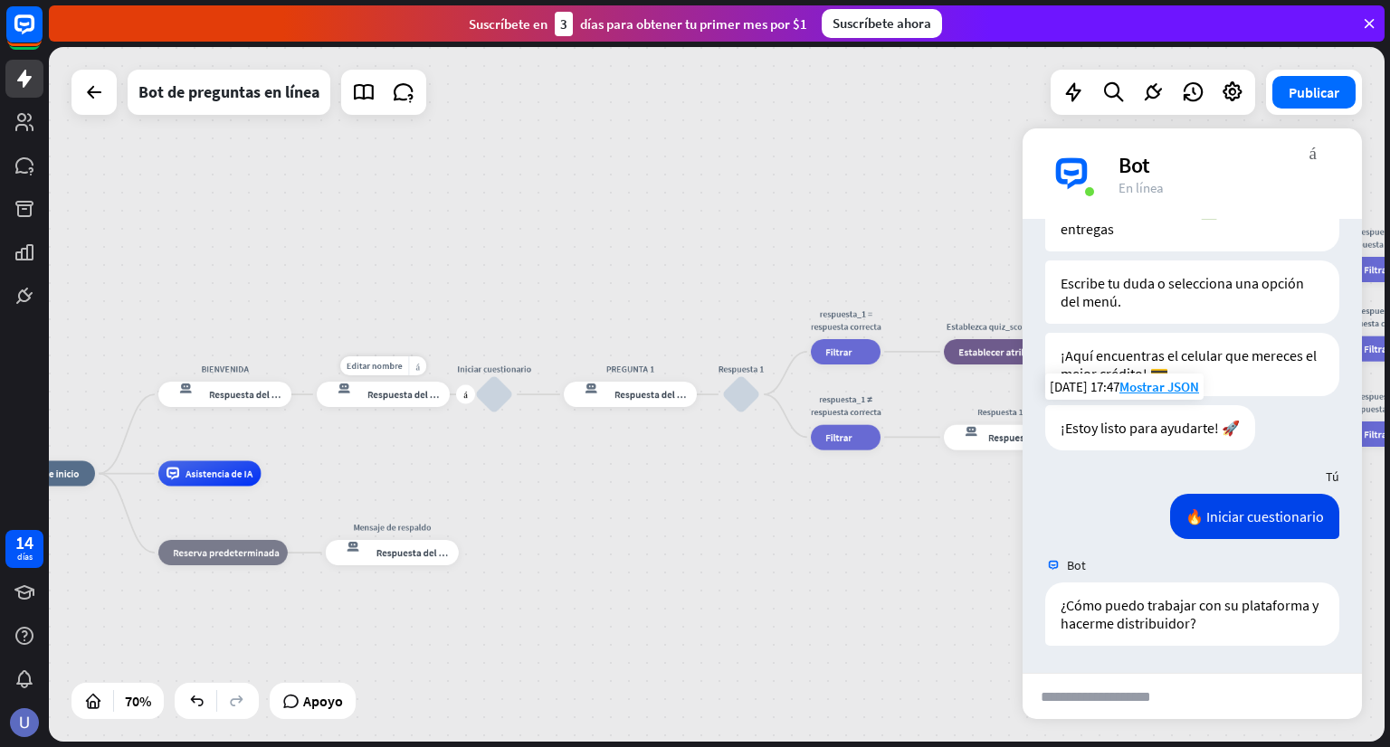
click at [423, 397] on font "Respuesta del bot" at bounding box center [405, 394] width 77 height 13
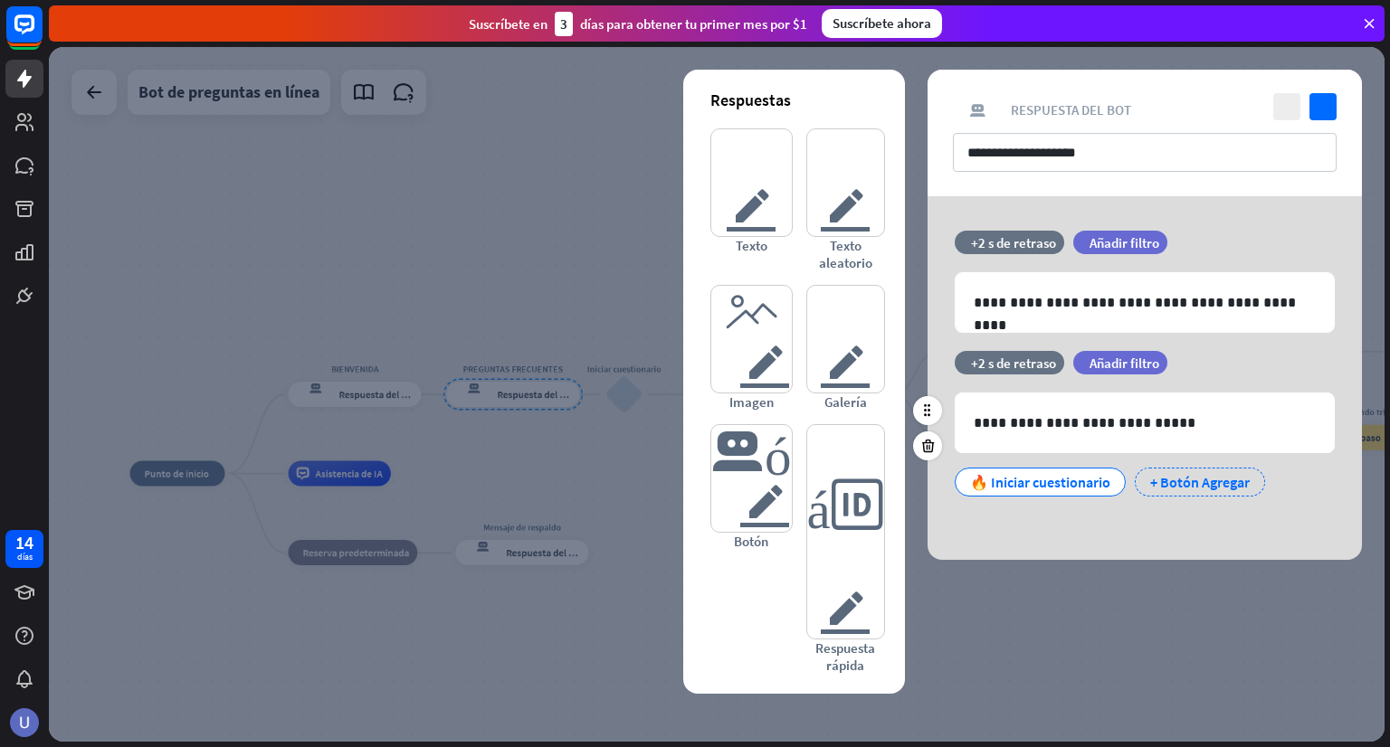
click at [1155, 479] on font "+ Botón Agregar" at bounding box center [1200, 482] width 100 height 18
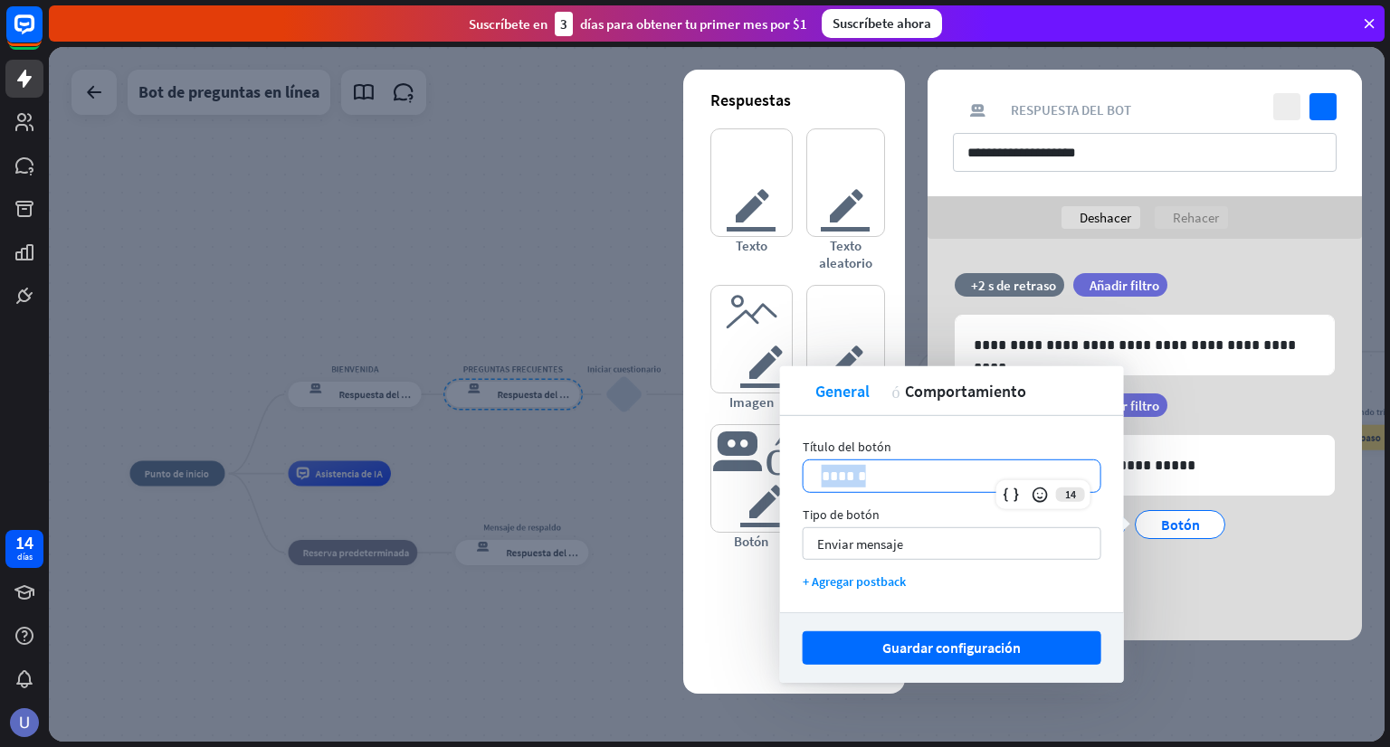
drag, startPoint x: 867, startPoint y: 479, endPoint x: 804, endPoint y: 471, distance: 63.0
click at [804, 471] on div "******" at bounding box center [951, 477] width 297 height 32
click at [1288, 111] on icon "cerca" at bounding box center [1286, 106] width 27 height 27
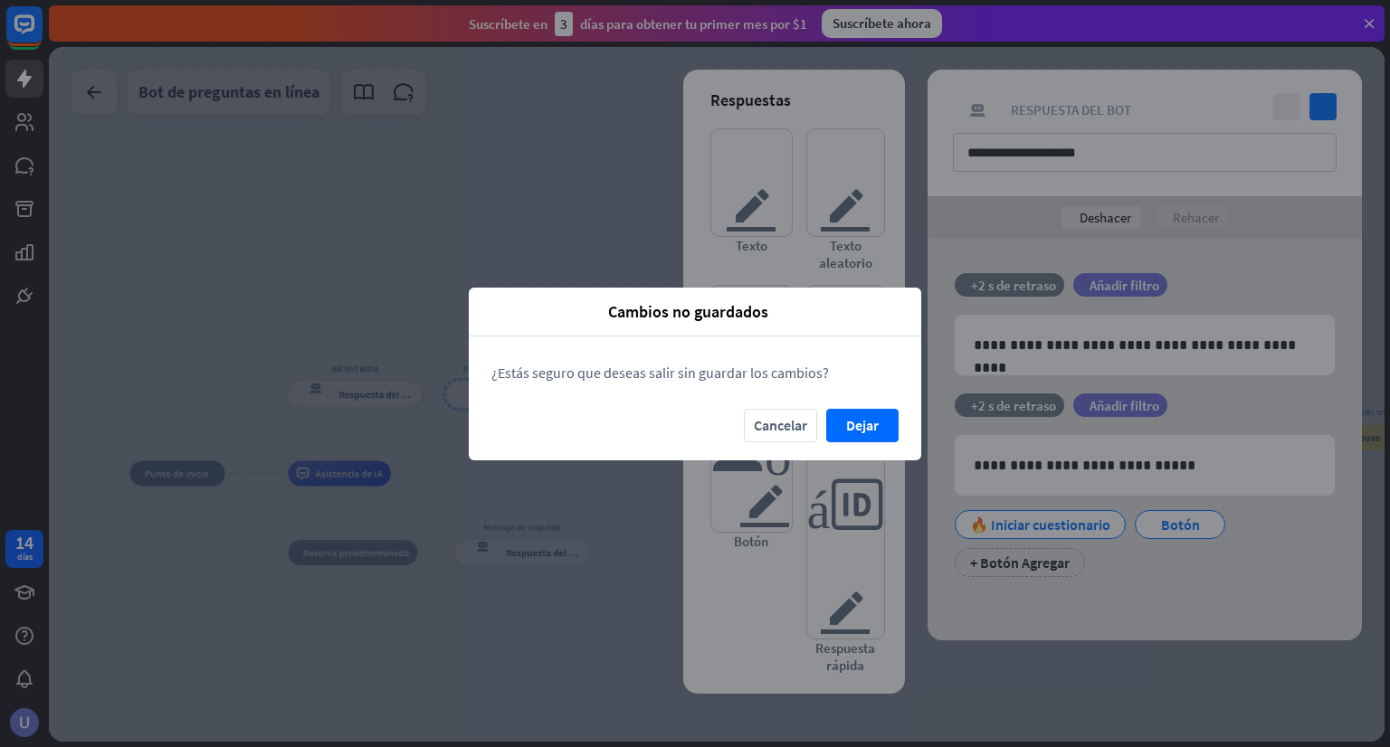
click at [848, 435] on font "Dejar" at bounding box center [862, 426] width 33 height 32
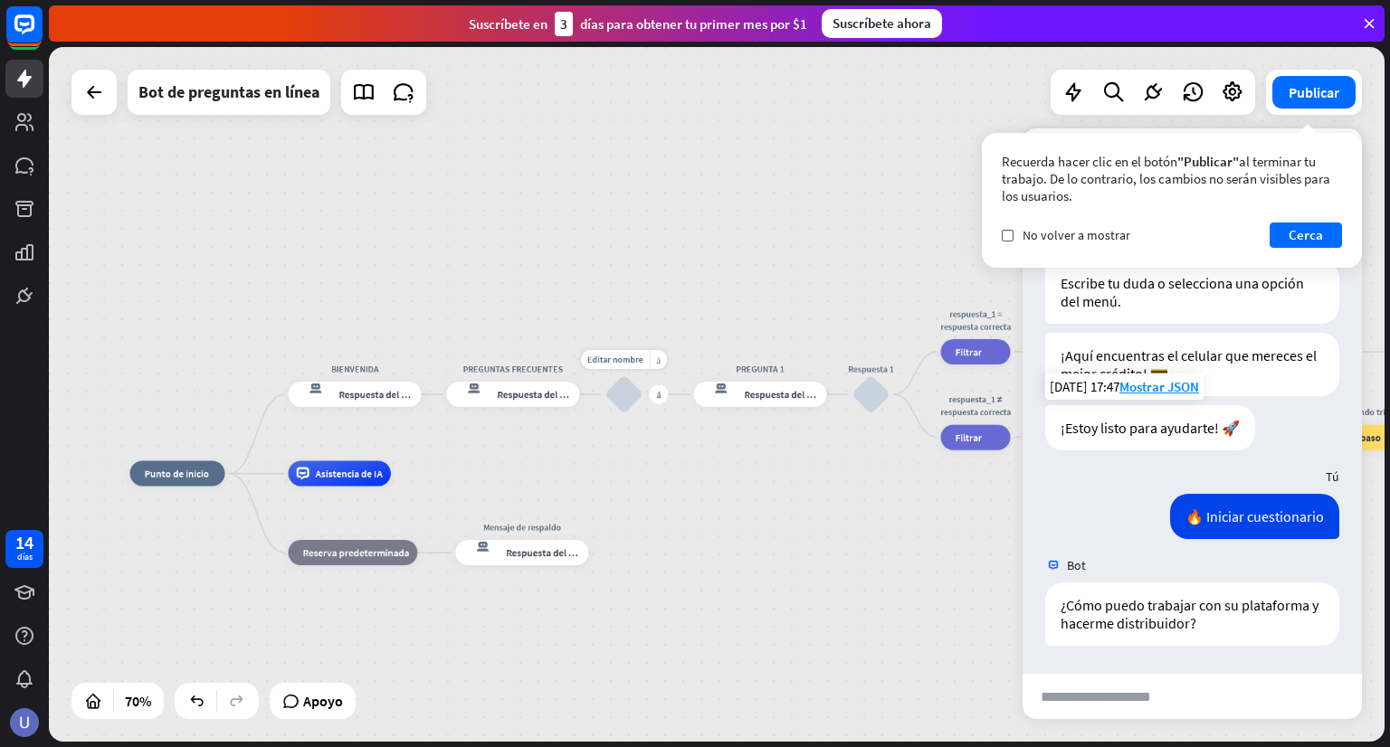
click at [621, 395] on div "bloquear_entrada_de_usuario" at bounding box center [624, 395] width 38 height 38
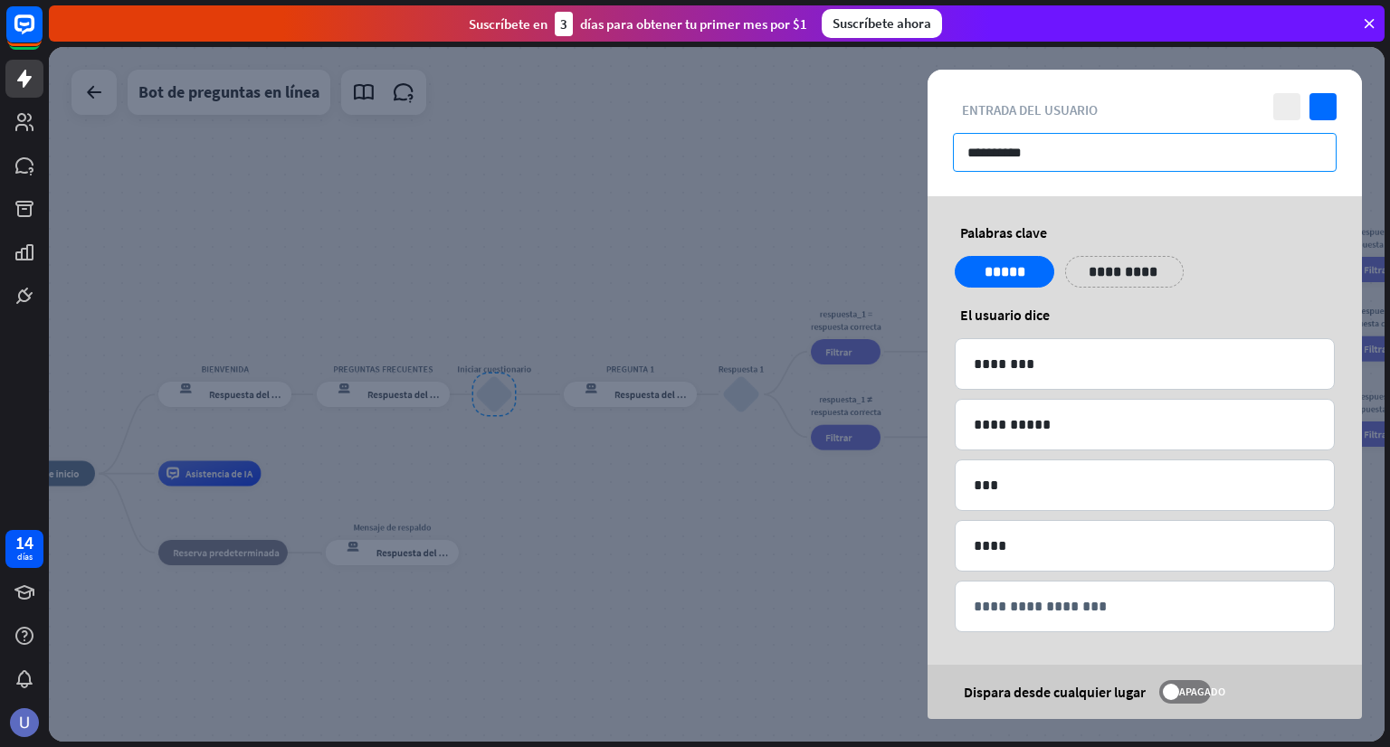
drag, startPoint x: 1043, startPoint y: 157, endPoint x: 953, endPoint y: 142, distance: 91.6
click at [953, 142] on input "**********" at bounding box center [1145, 152] width 384 height 39
click at [756, 253] on div at bounding box center [717, 394] width 1336 height 695
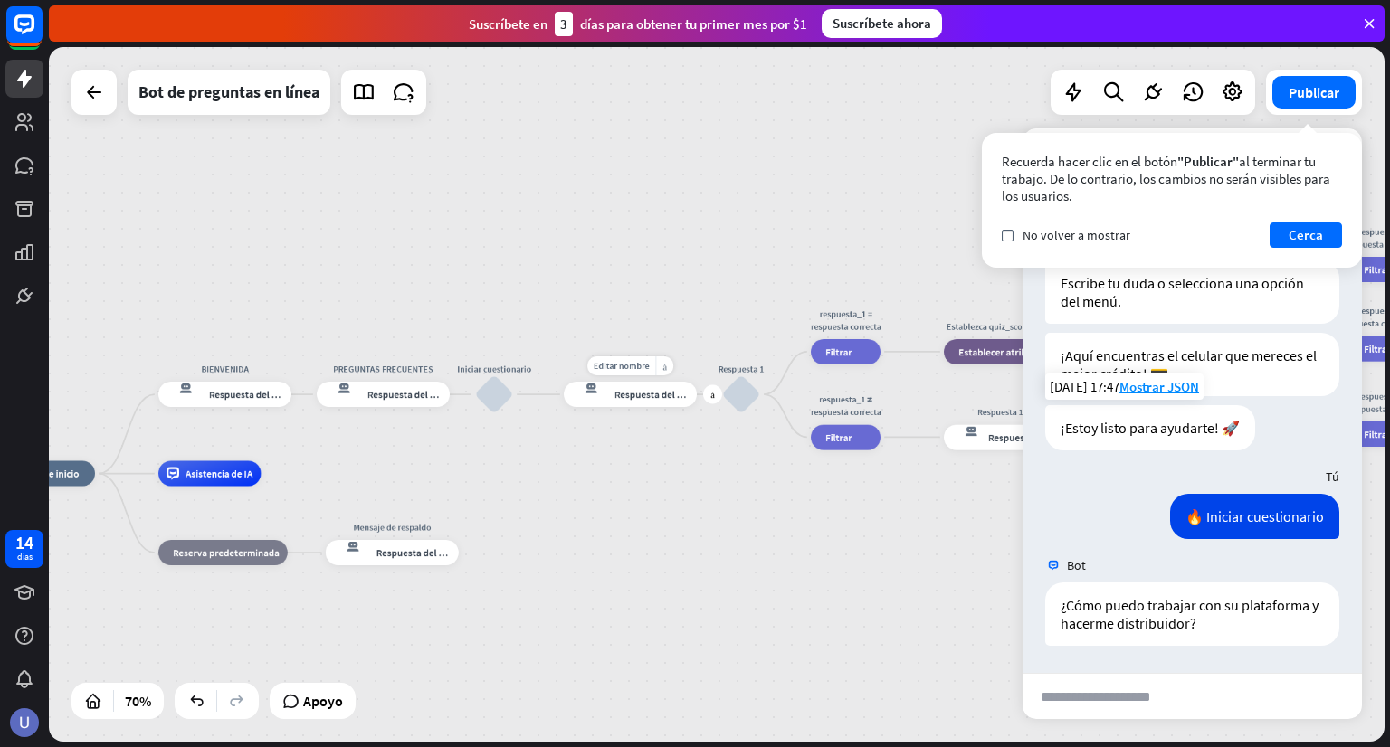
click at [658, 392] on font "Respuesta del bot" at bounding box center [652, 394] width 77 height 13
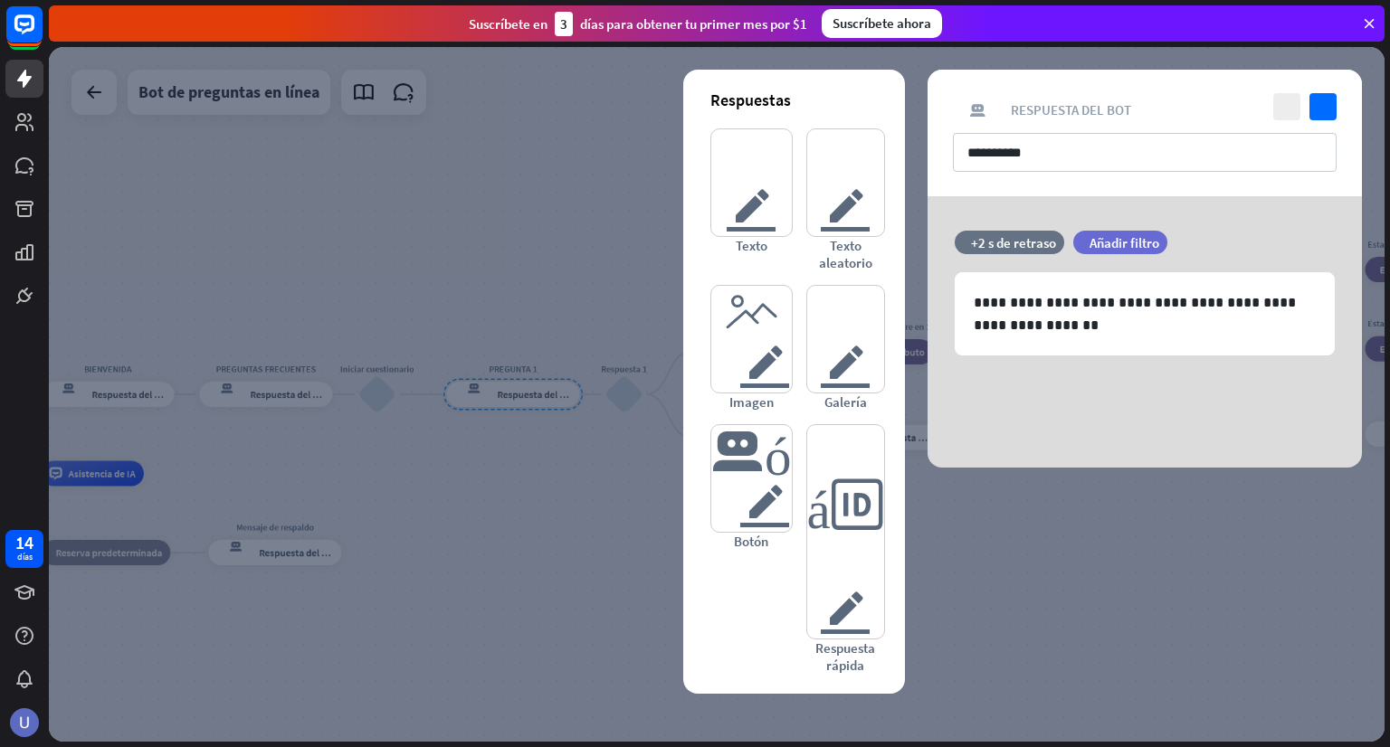
click at [492, 294] on div at bounding box center [717, 394] width 1336 height 695
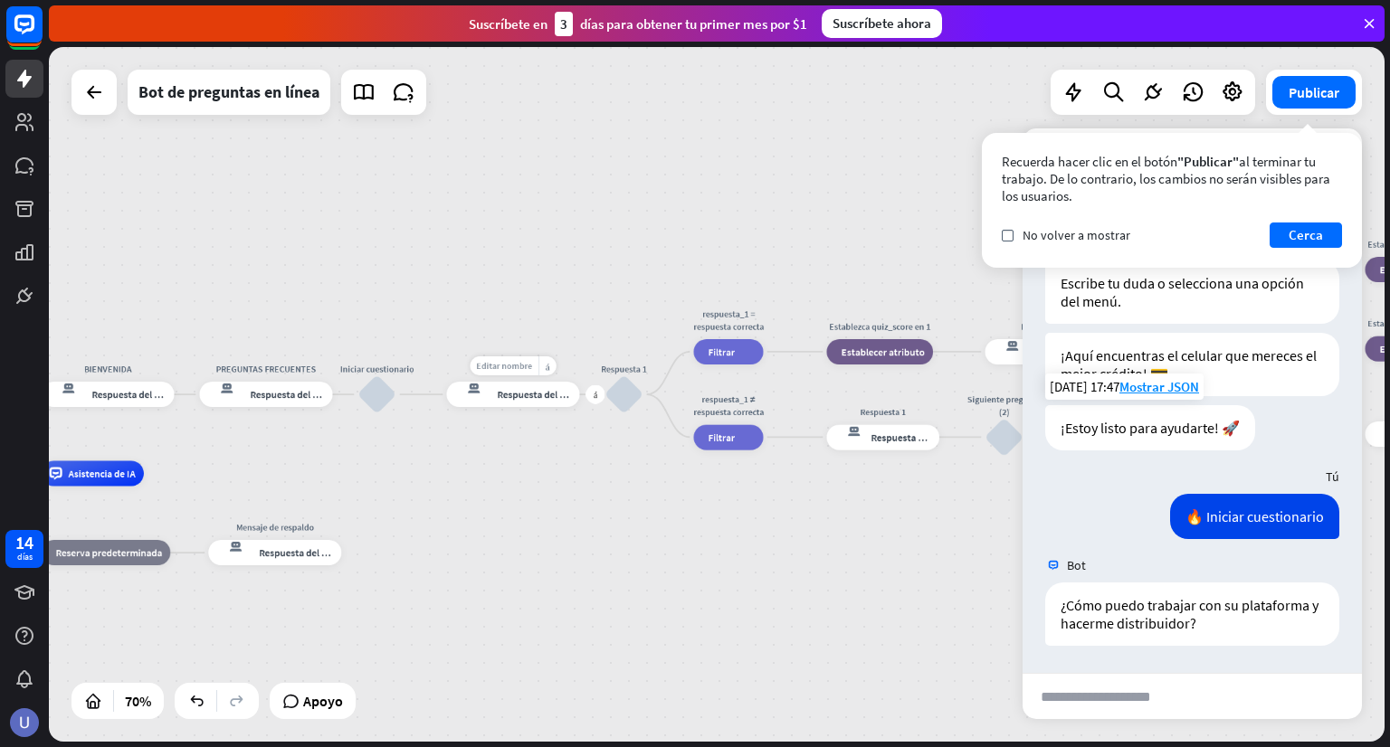
click at [503, 373] on div "Editar nombre" at bounding box center [505, 366] width 69 height 19
click at [514, 395] on font "Respuesta del bot" at bounding box center [536, 394] width 77 height 13
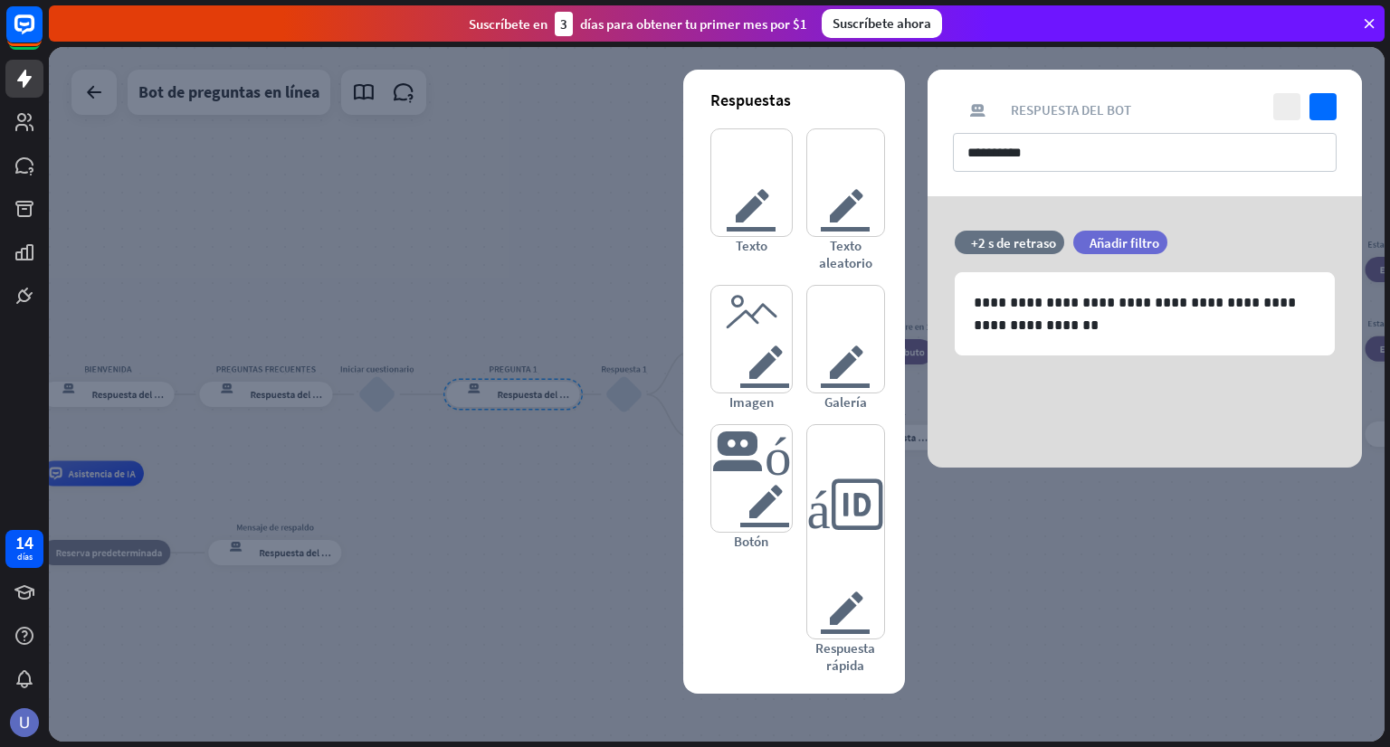
click at [499, 471] on div at bounding box center [717, 394] width 1336 height 695
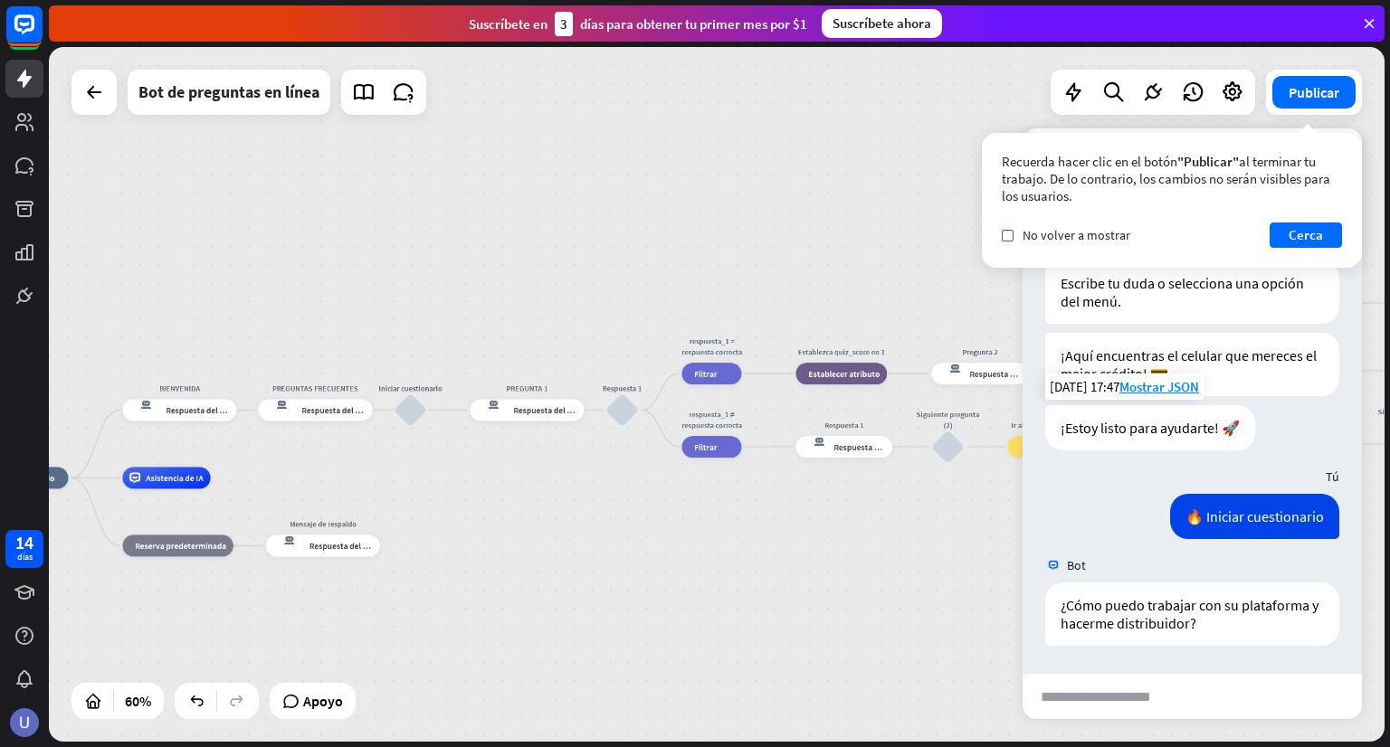
drag, startPoint x: 641, startPoint y: 514, endPoint x: 420, endPoint y: 540, distance: 222.3
click at [420, 540] on div "inicio_2 Punto de inicio BIENVENIDA respuesta del bot de bloqueo Respuesta del …" at bounding box center [387, 686] width 802 height 417
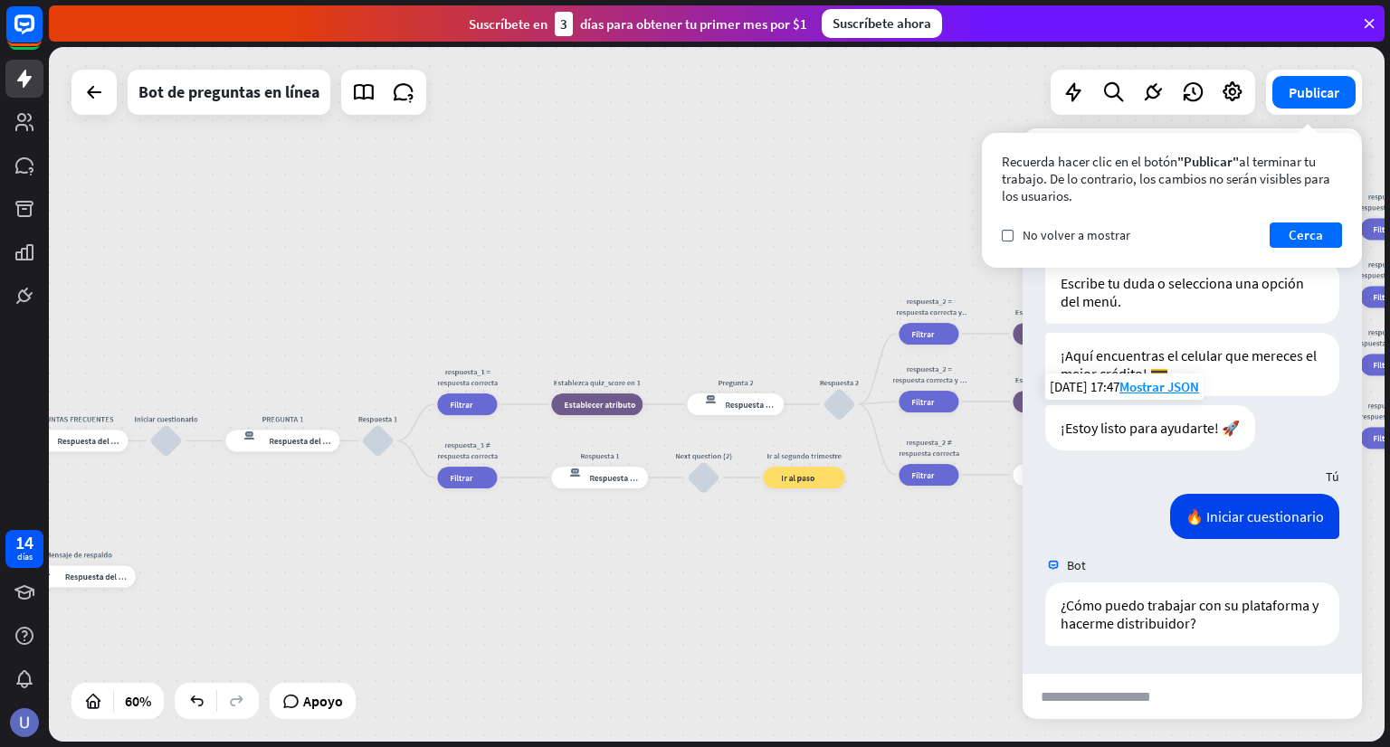
drag, startPoint x: 778, startPoint y: 509, endPoint x: 442, endPoint y: 515, distance: 336.7
click at [445, 515] on div "inicio_2 Punto de inicio BIENVENIDA respuesta del bot de bloqueo Respuesta del …" at bounding box center [717, 394] width 1336 height 695
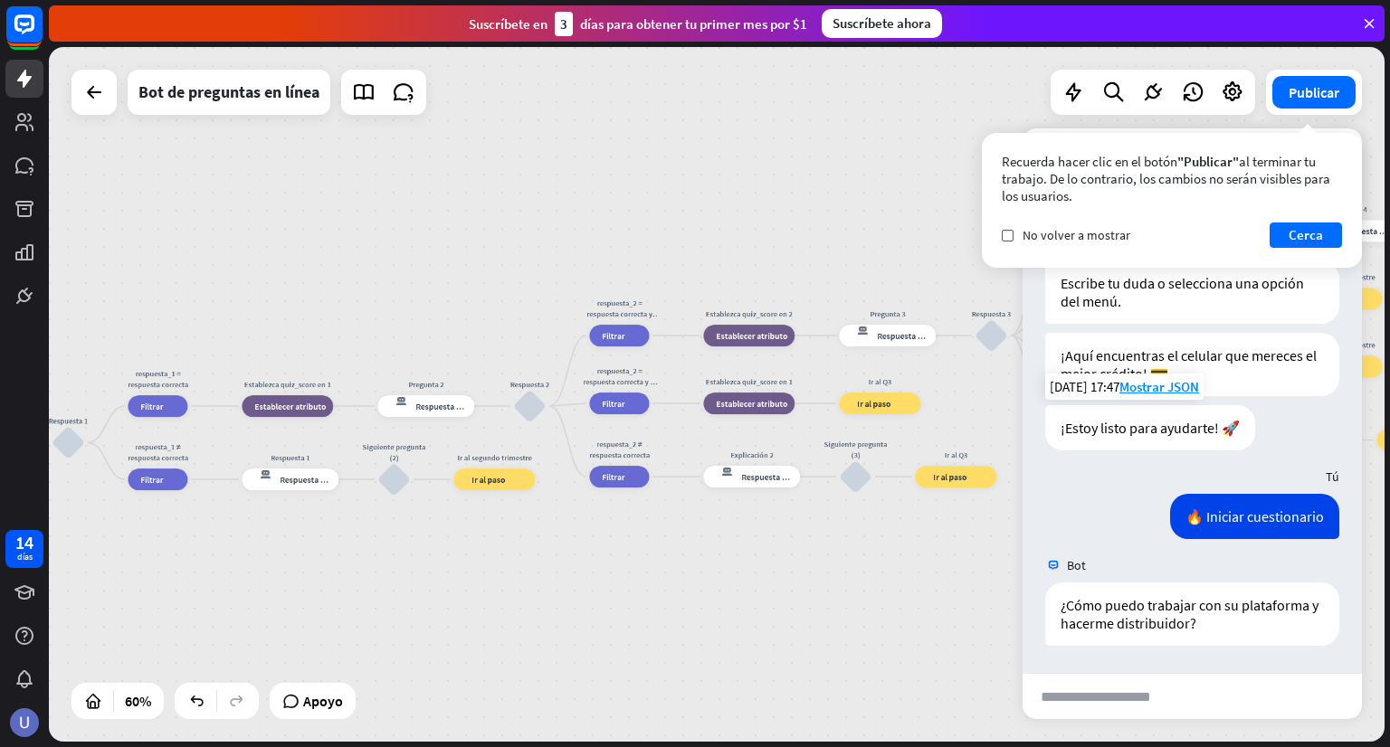
click at [420, 528] on div "inicio_2 Punto de inicio BIENVENIDA respuesta del bot de bloqueo Respuesta del …" at bounding box center [717, 394] width 1336 height 695
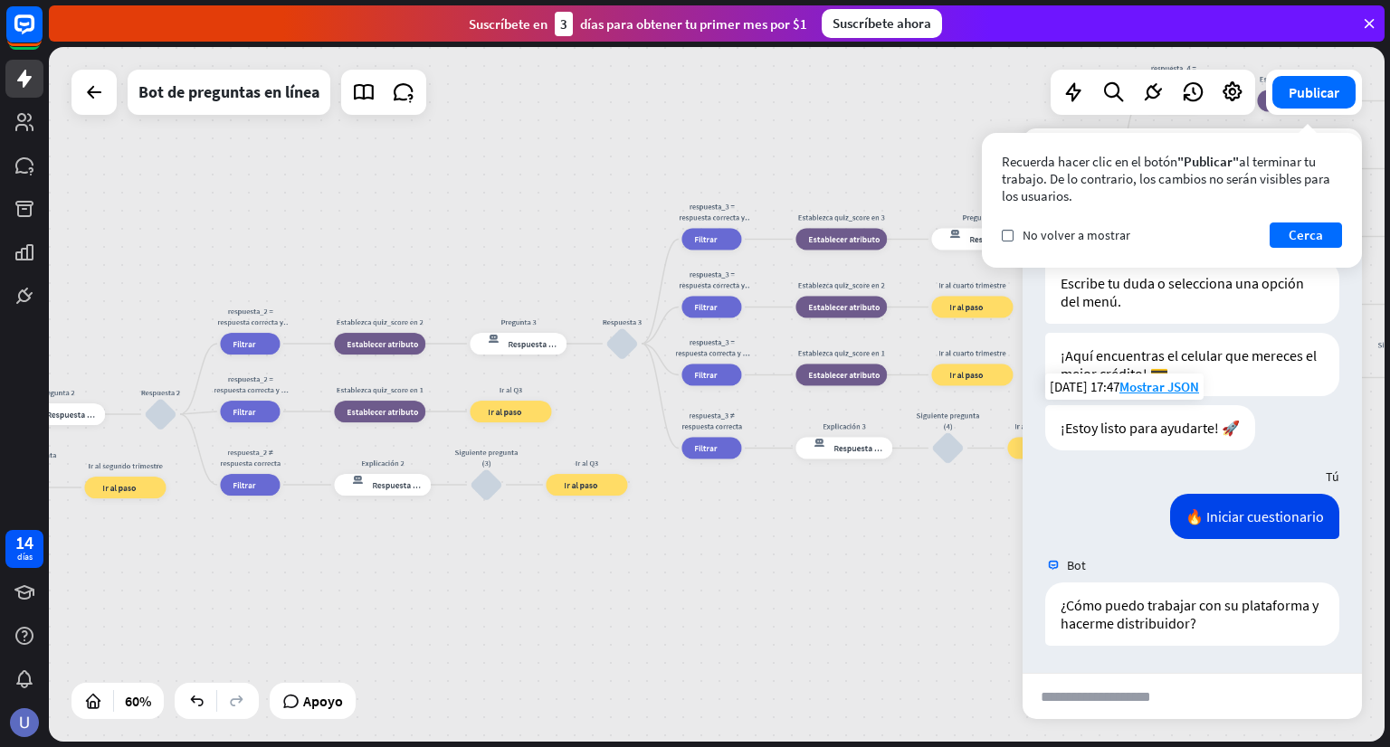
drag, startPoint x: 695, startPoint y: 527, endPoint x: 345, endPoint y: 577, distance: 353.8
click at [345, 577] on div "inicio_2 Punto de inicio BIENVENIDA respuesta del bot de bloqueo Respuesta del …" at bounding box center [717, 394] width 1336 height 695
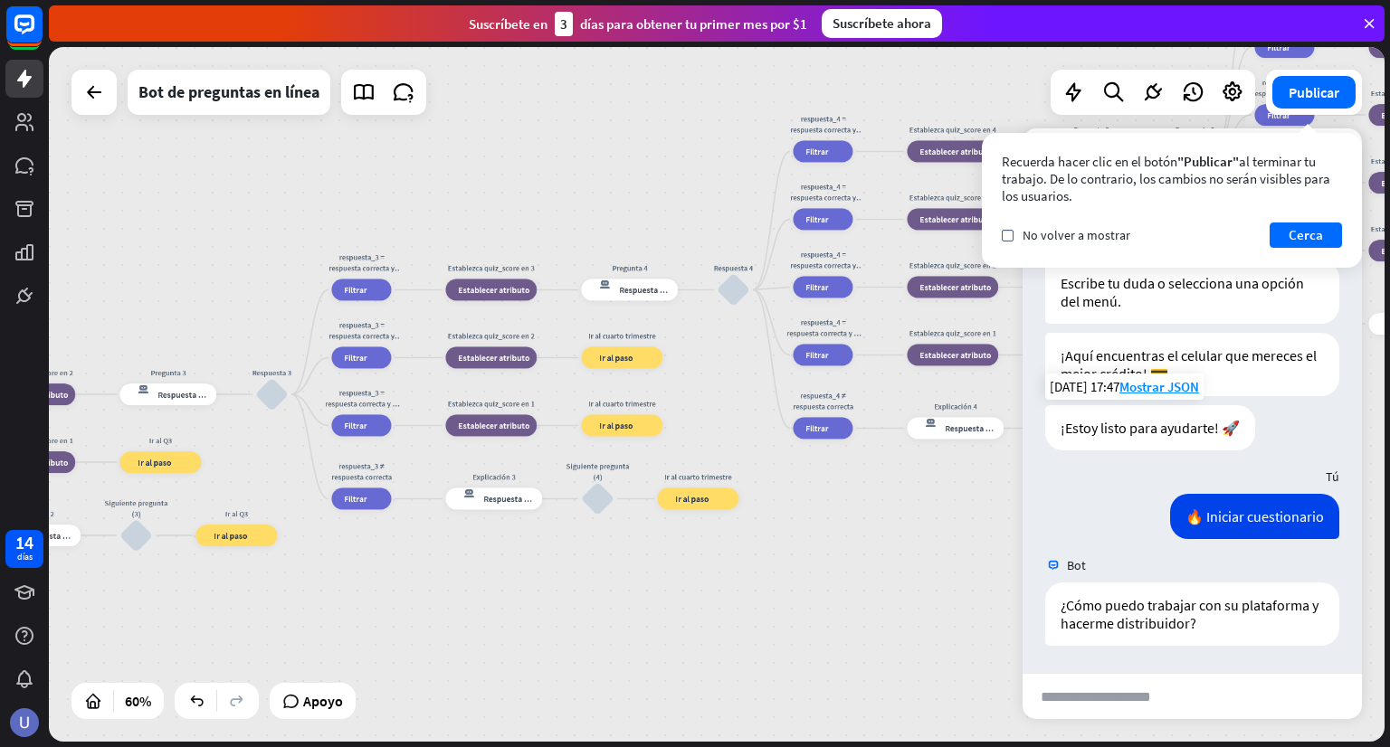
drag, startPoint x: 674, startPoint y: 557, endPoint x: 387, endPoint y: 582, distance: 287.9
click at [387, 582] on div "inicio_2 Punto de inicio BIENVENIDA respuesta del bot de bloqueo Respuesta del …" at bounding box center [717, 394] width 1336 height 695
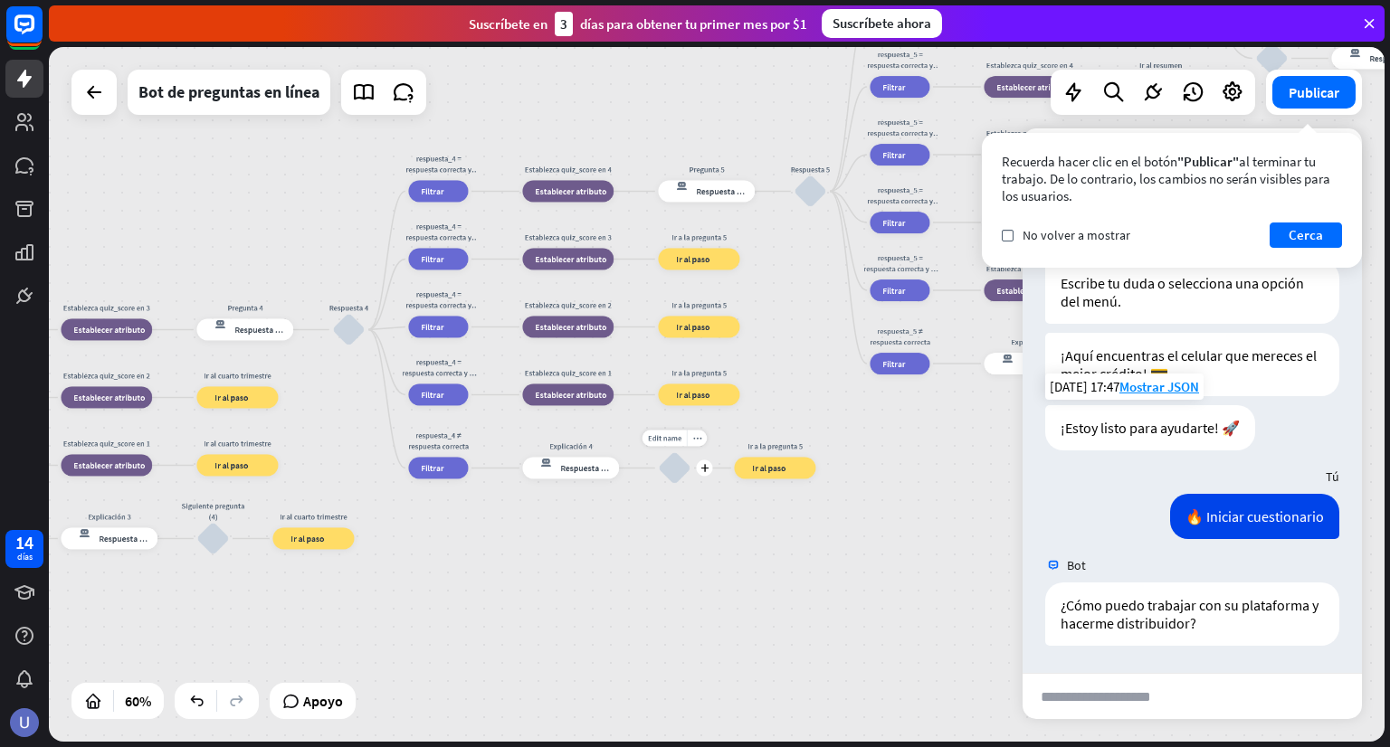
drag, startPoint x: 687, startPoint y: 489, endPoint x: 272, endPoint y: 573, distance: 422.9
click at [658, 484] on div "Edit name more_horiz plus Siguiente pregunta (5) bloquear_entrada_de_usuario" at bounding box center [674, 468] width 33 height 33
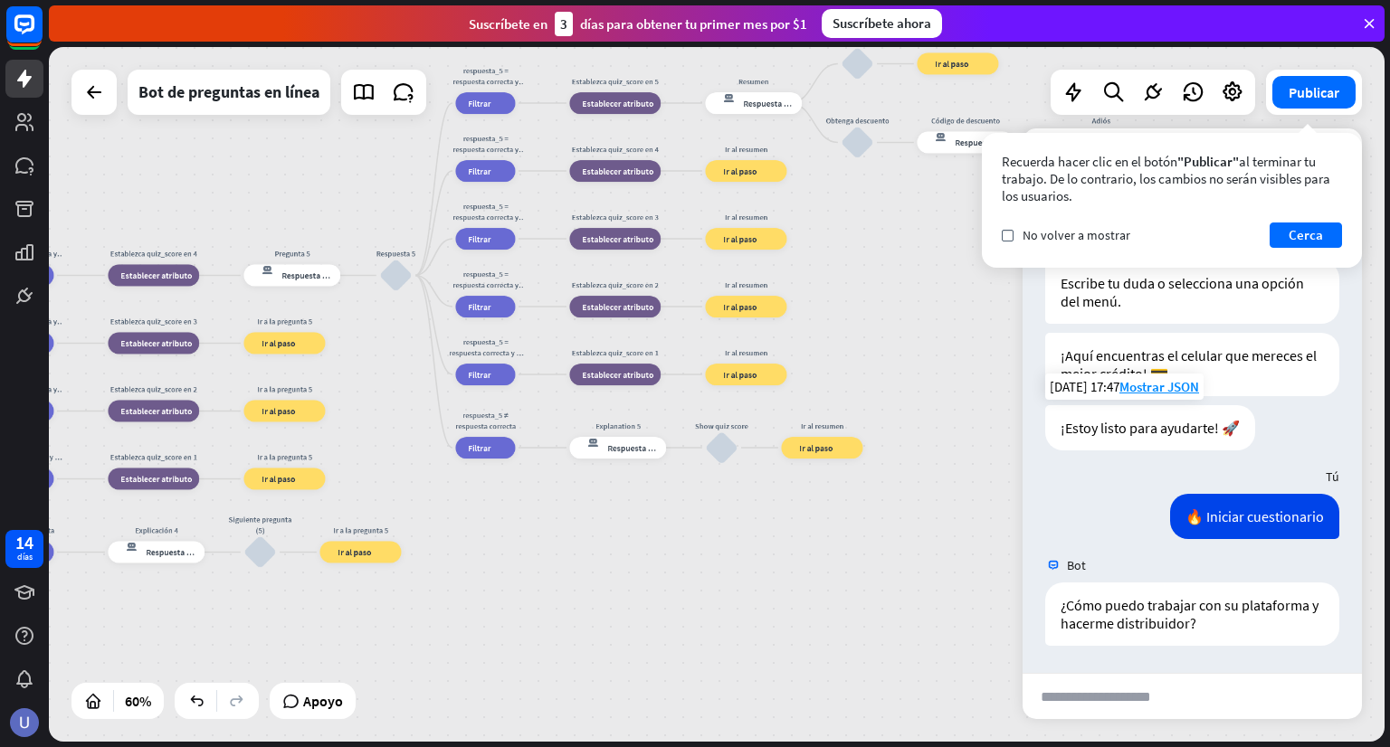
drag, startPoint x: 732, startPoint y: 442, endPoint x: 492, endPoint y: 562, distance: 267.9
click at [505, 569] on div "inicio_2 Punto de inicio BIENVENIDA respuesta del bot de bloqueo Respuesta del …" at bounding box center [717, 394] width 1336 height 695
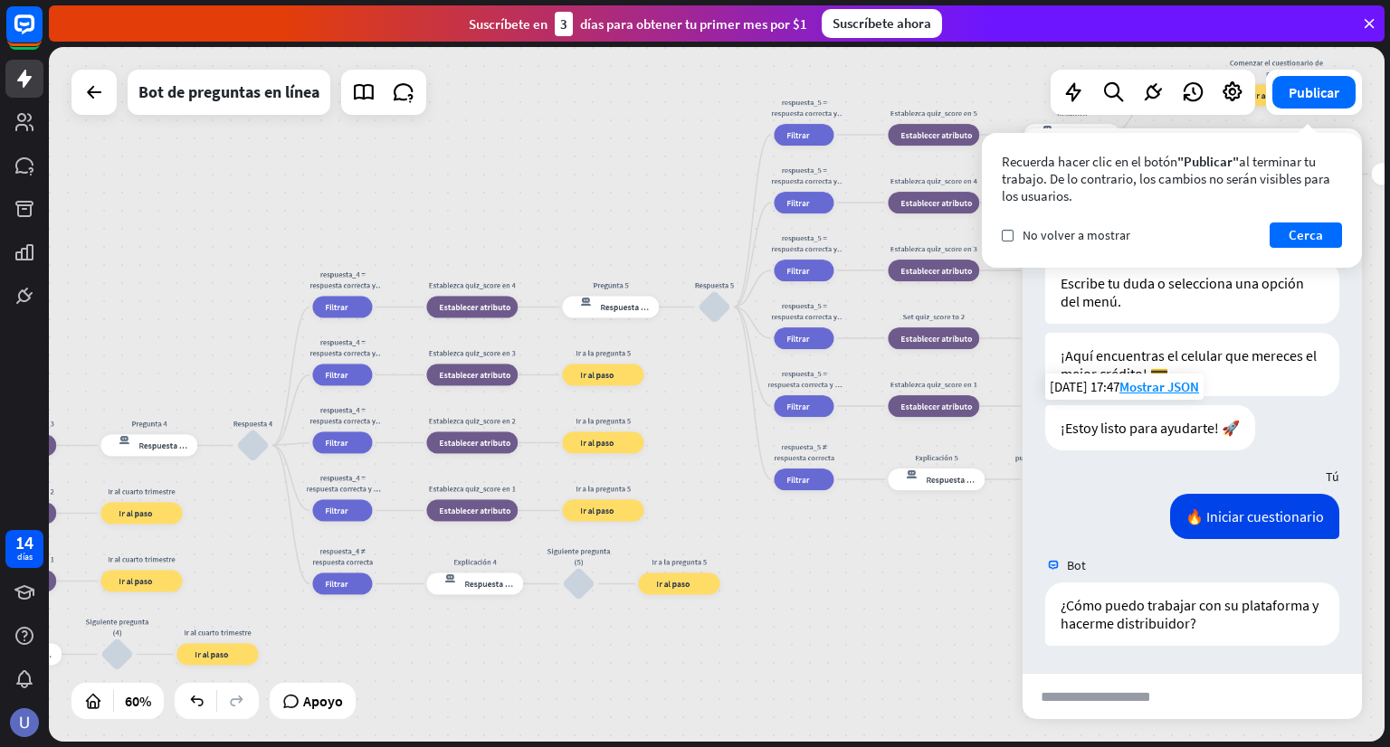
drag, startPoint x: 677, startPoint y: 318, endPoint x: 1074, endPoint y: 319, distance: 397.2
click at [1074, 319] on div "inicio_2 Punto de inicio BIENVENIDA respuesta del bot de bloqueo Respuesta del …" at bounding box center [717, 394] width 1336 height 695
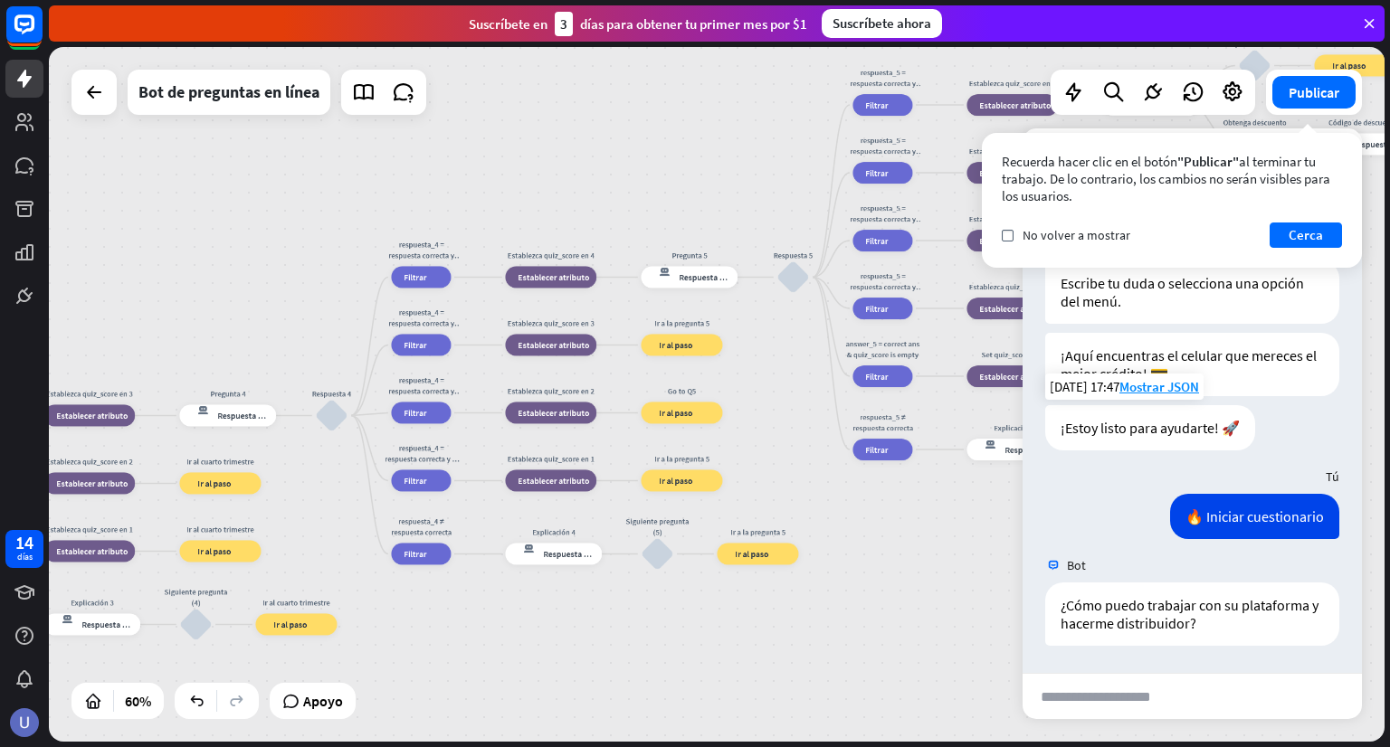
drag, startPoint x: 347, startPoint y: 461, endPoint x: 880, endPoint y: 343, distance: 545.8
click at [880, 343] on div "inicio_2 Punto de inicio BIENVENIDA respuesta del bot de bloqueo Respuesta del …" at bounding box center [717, 394] width 1336 height 695
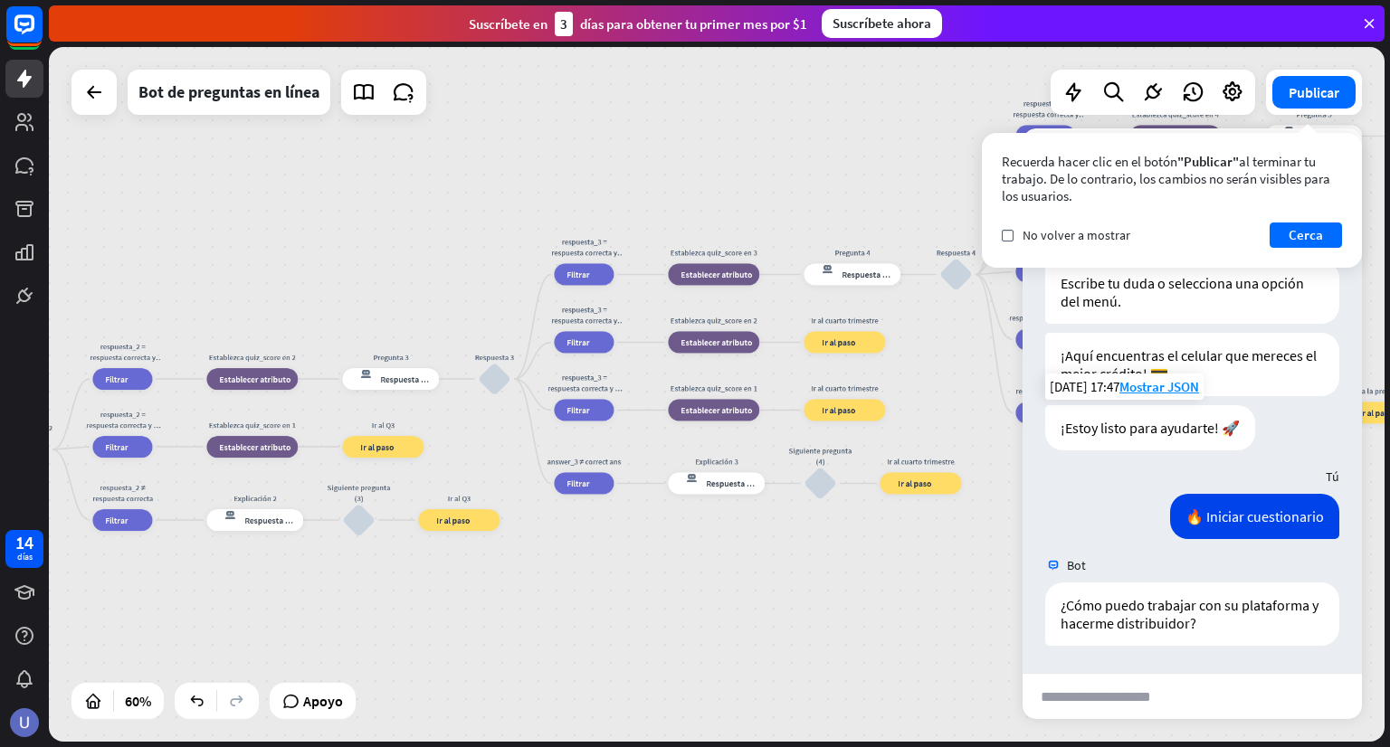
drag, startPoint x: 353, startPoint y: 488, endPoint x: 904, endPoint y: 377, distance: 562.0
click at [874, 386] on div "inicio_2 Punto de inicio BIENVENIDA respuesta del bot de bloqueo Respuesta del …" at bounding box center [717, 394] width 1336 height 695
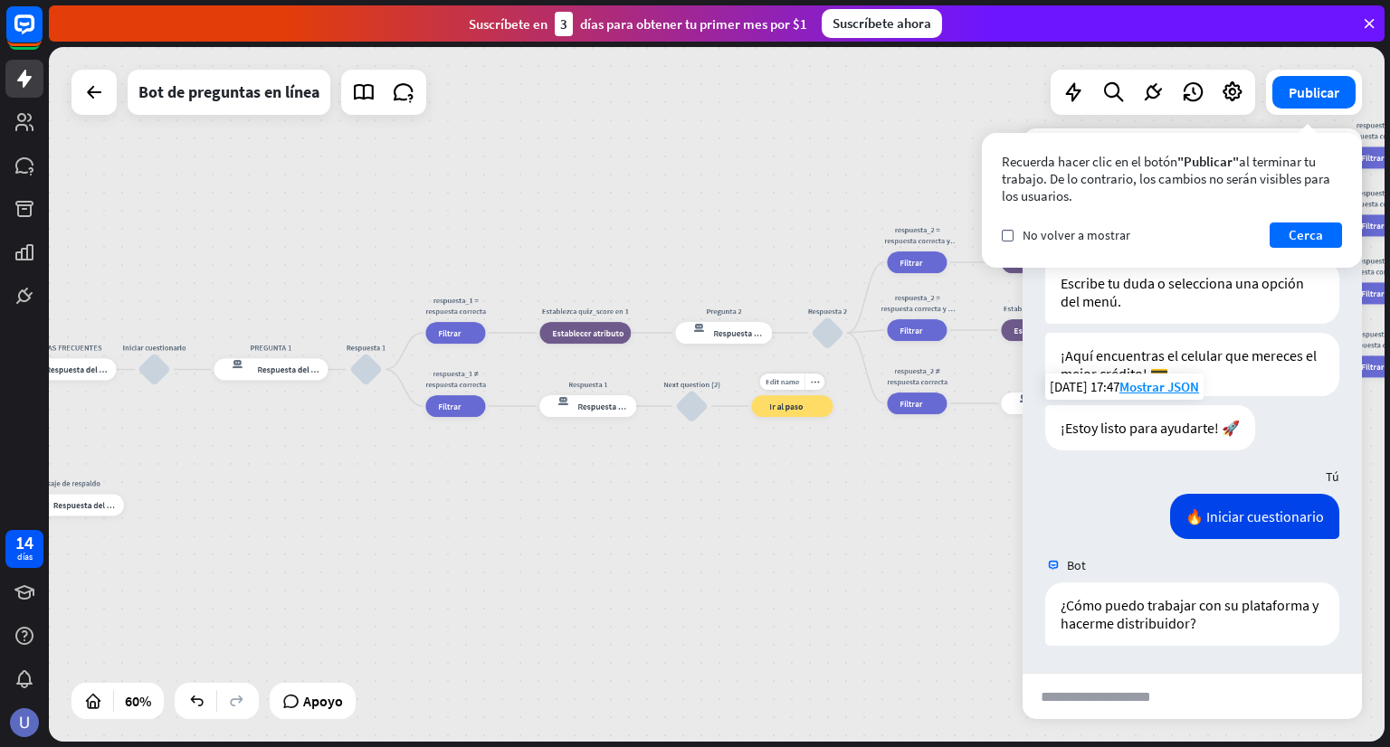
drag, startPoint x: 655, startPoint y: 432, endPoint x: 918, endPoint y: 426, distance: 263.4
click at [708, 423] on div "Editar nombre más_horiz Next question (2) bloquear_entrada_de_usuario" at bounding box center [691, 406] width 33 height 33
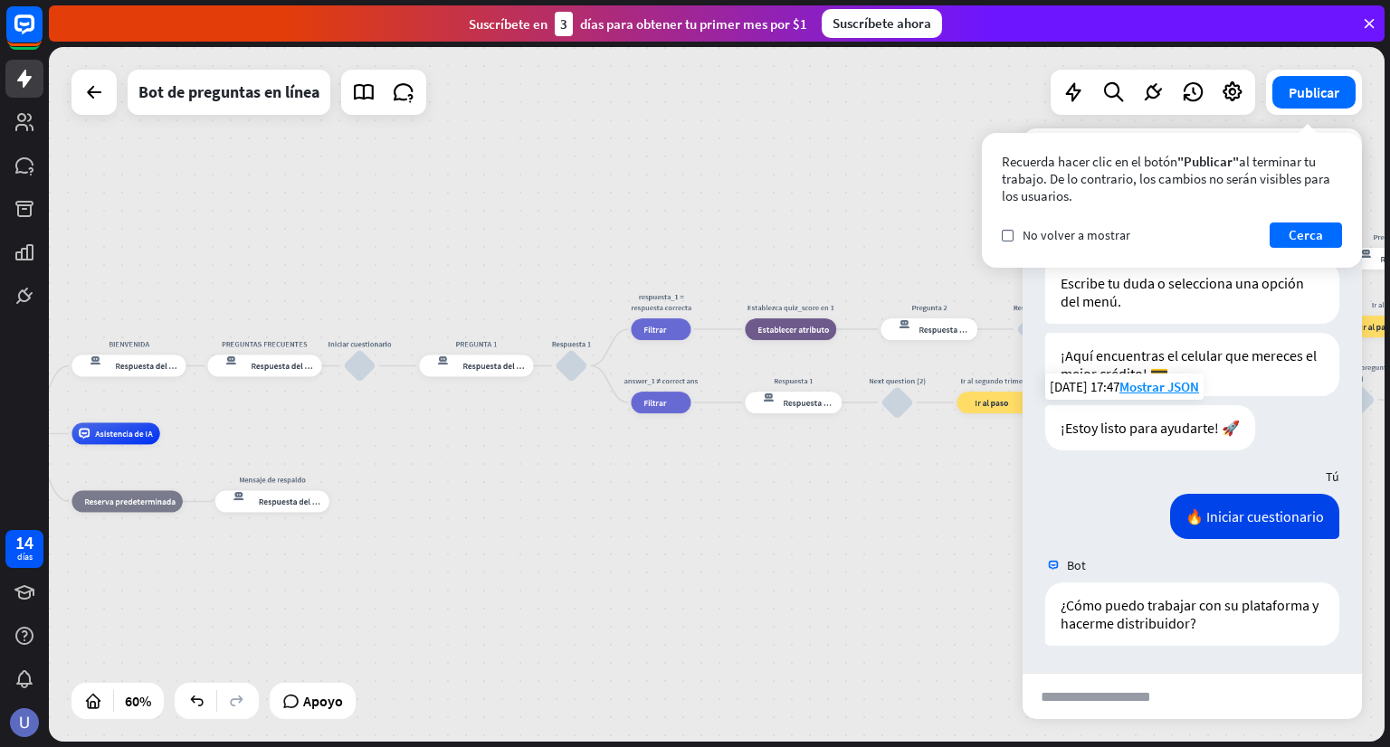
drag, startPoint x: 339, startPoint y: 433, endPoint x: 870, endPoint y: 445, distance: 531.3
click at [870, 445] on div "inicio_2 Punto de inicio BIENVENIDA respuesta del bot de bloqueo Respuesta del …" at bounding box center [717, 394] width 1336 height 695
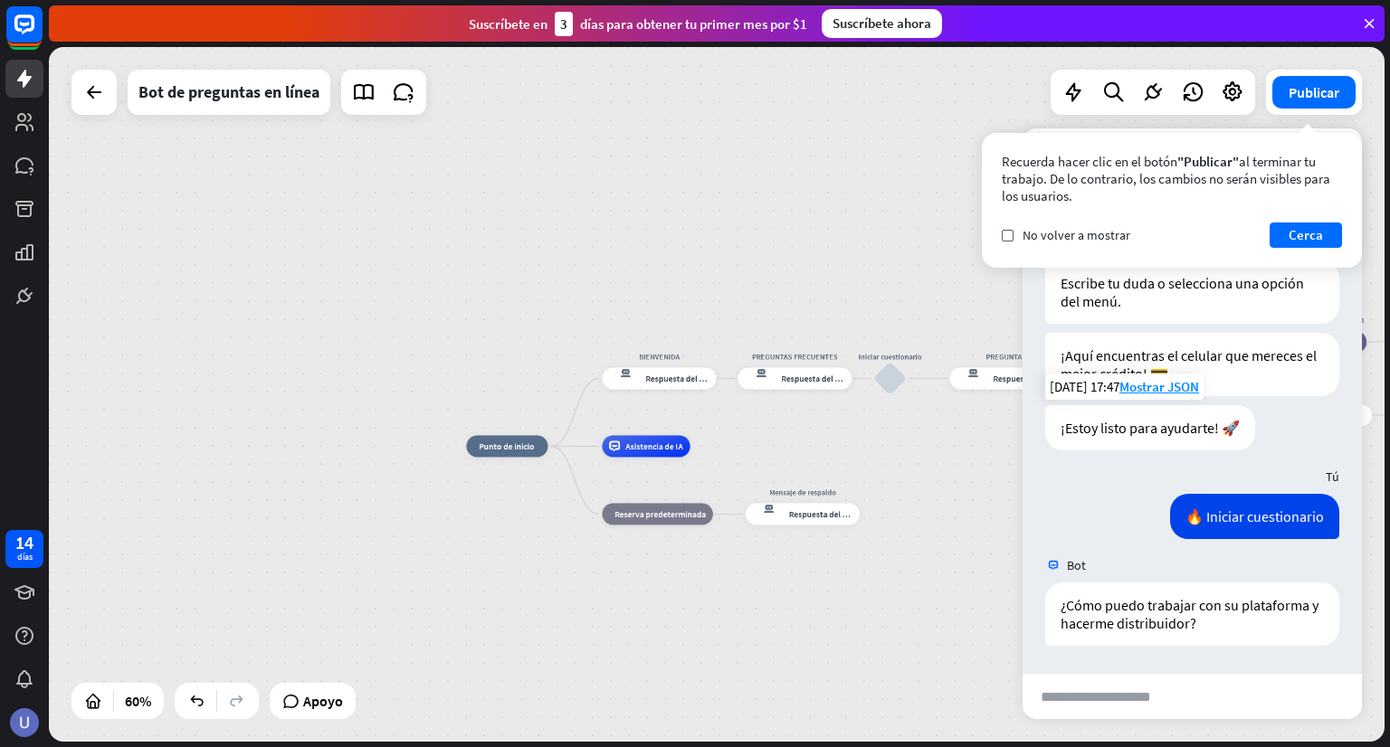
drag, startPoint x: 466, startPoint y: 497, endPoint x: 252, endPoint y: 487, distance: 214.7
click at [252, 487] on div "inicio_2 Punto de inicio BIENVENIDA respuesta del bot de bloqueo Respuesta del …" at bounding box center [717, 394] width 1336 height 695
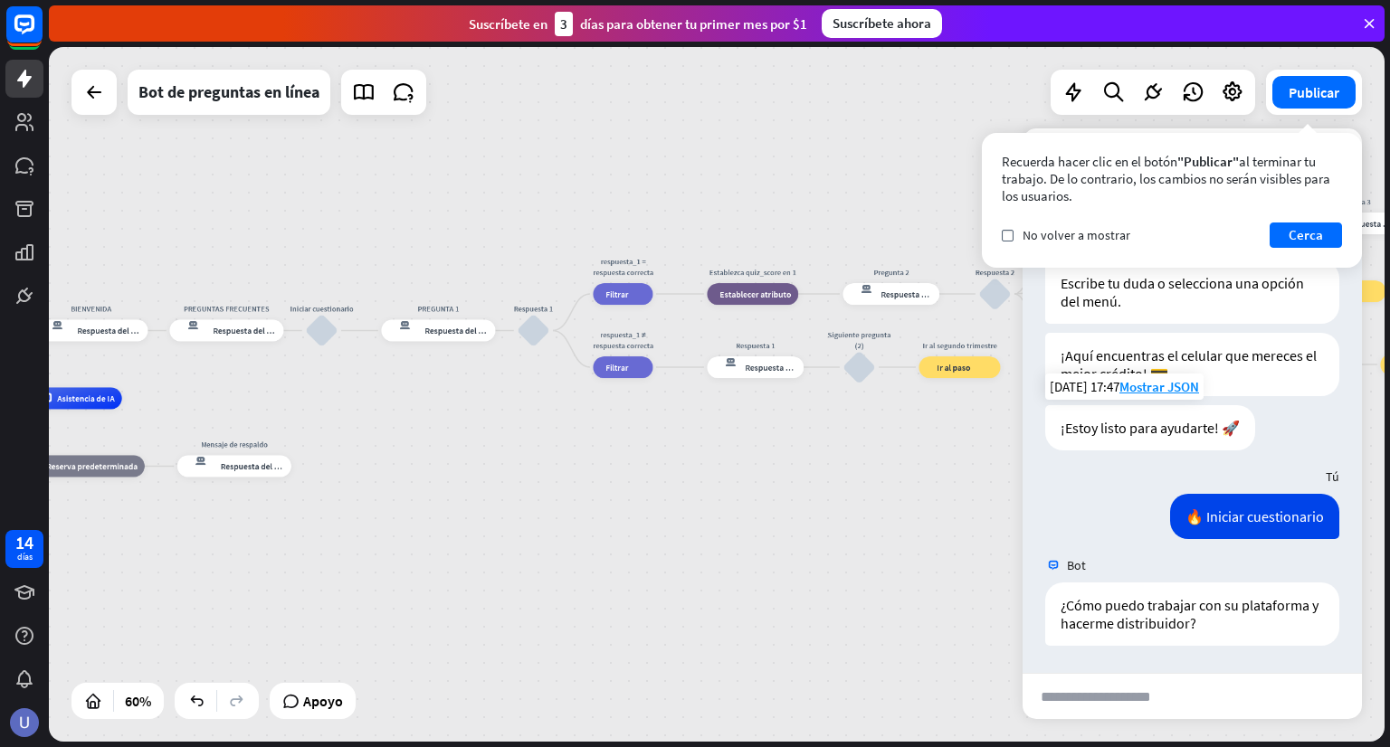
drag, startPoint x: 895, startPoint y: 435, endPoint x: 327, endPoint y: 387, distance: 570.3
click at [327, 387] on div "inicio_2 Punto de inicio BIENVENIDA respuesta del bot de bloqueo Respuesta del …" at bounding box center [717, 394] width 1336 height 695
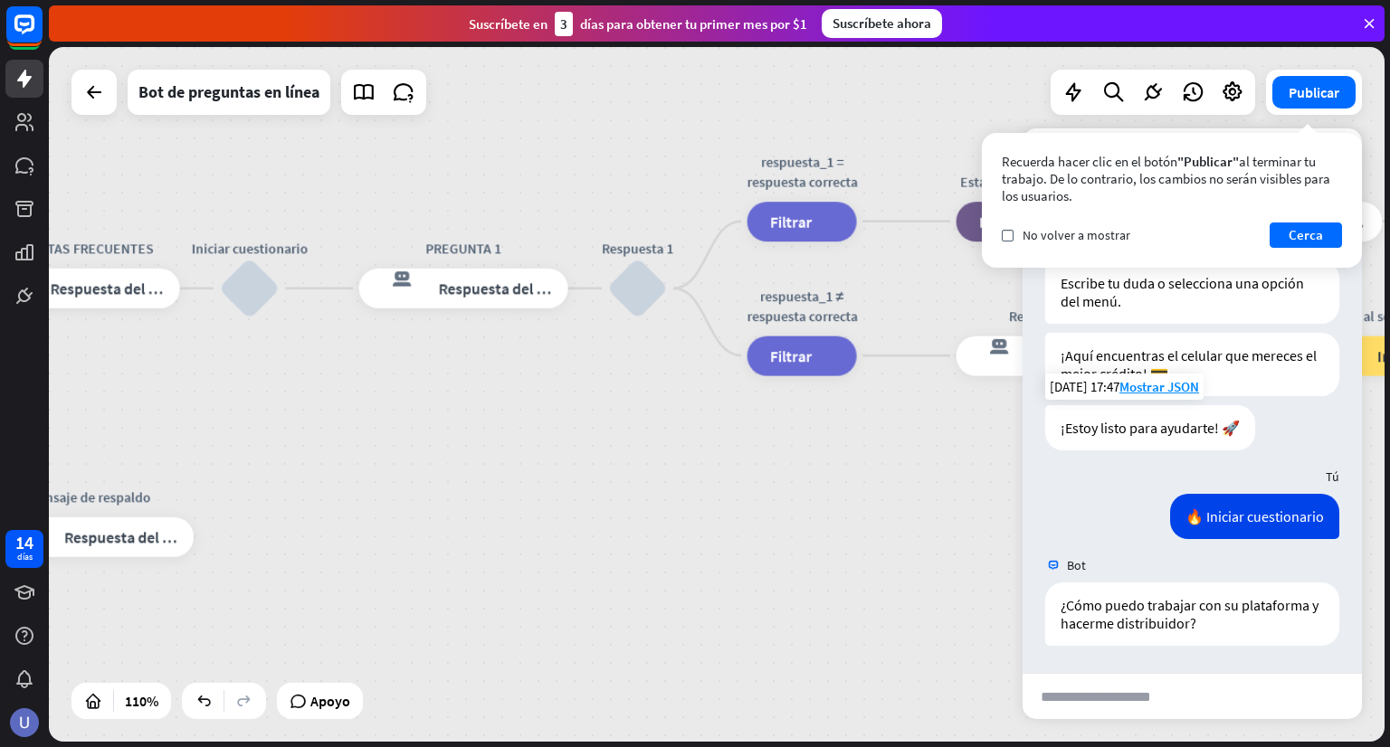
drag, startPoint x: 300, startPoint y: 368, endPoint x: 749, endPoint y: 462, distance: 458.6
click at [742, 461] on div "inicio_2 Punto de inicio BIENVENIDA respuesta del bot de bloqueo Respuesta del …" at bounding box center [717, 394] width 1336 height 695
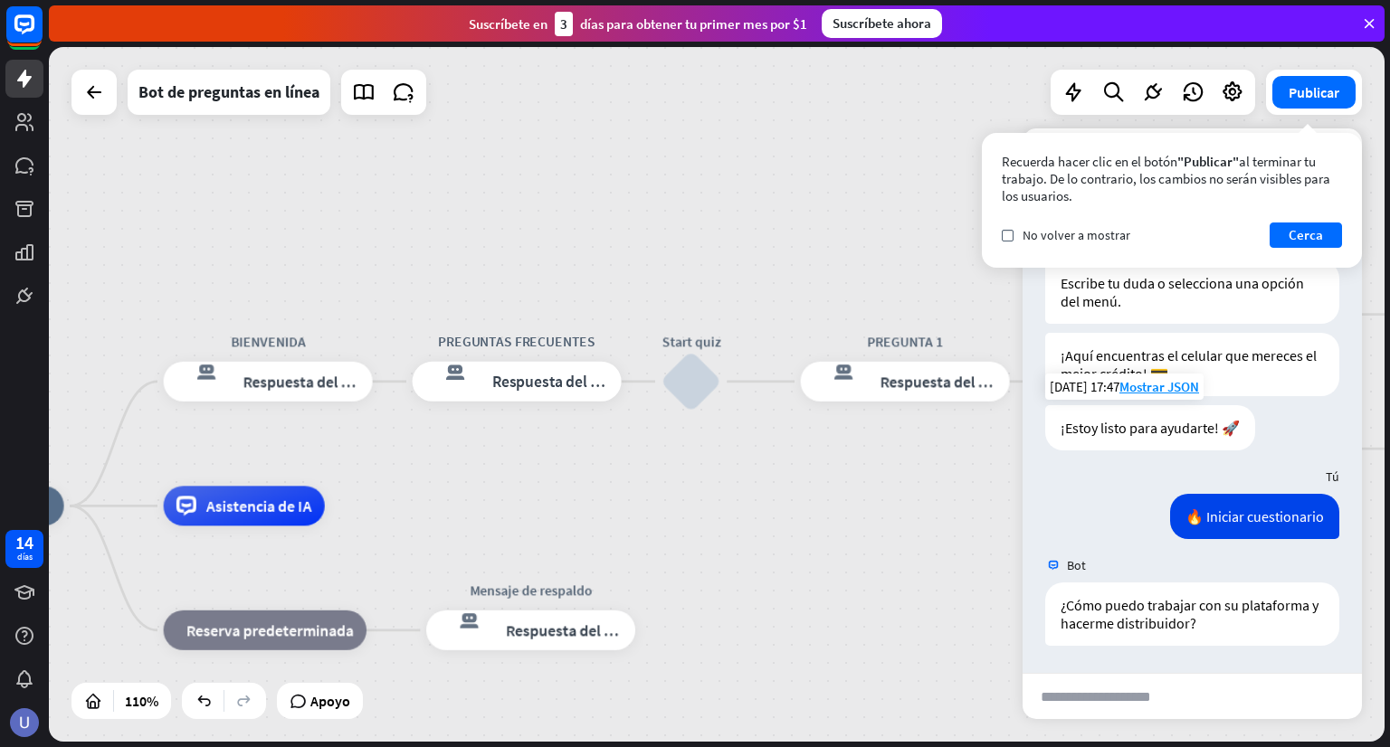
drag, startPoint x: 690, startPoint y: 457, endPoint x: 483, endPoint y: 428, distance: 209.2
click at [483, 428] on div "inicio_2 Punto de inicio BIENVENIDA respuesta del bot de bloqueo Respuesta del …" at bounding box center [717, 394] width 1336 height 695
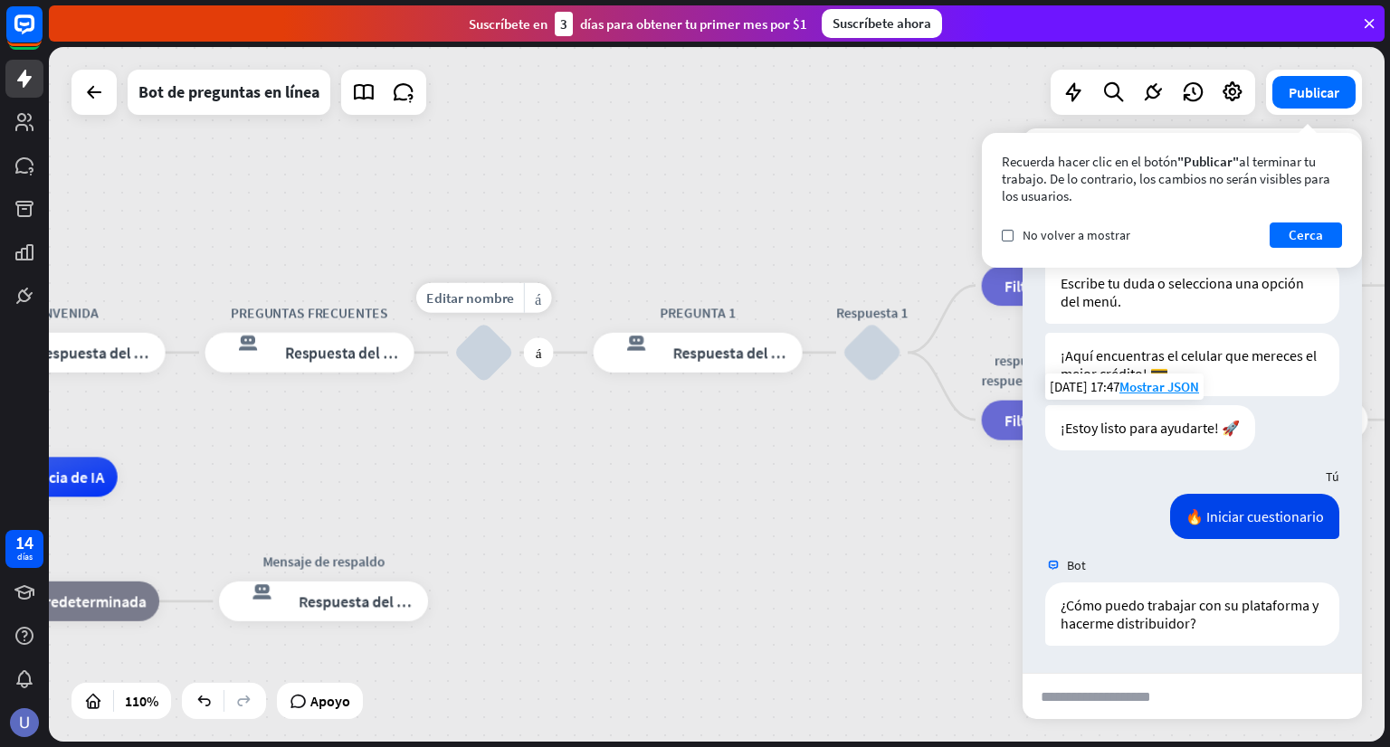
click at [486, 352] on div "bloquear_entrada_de_usuario" at bounding box center [484, 353] width 60 height 60
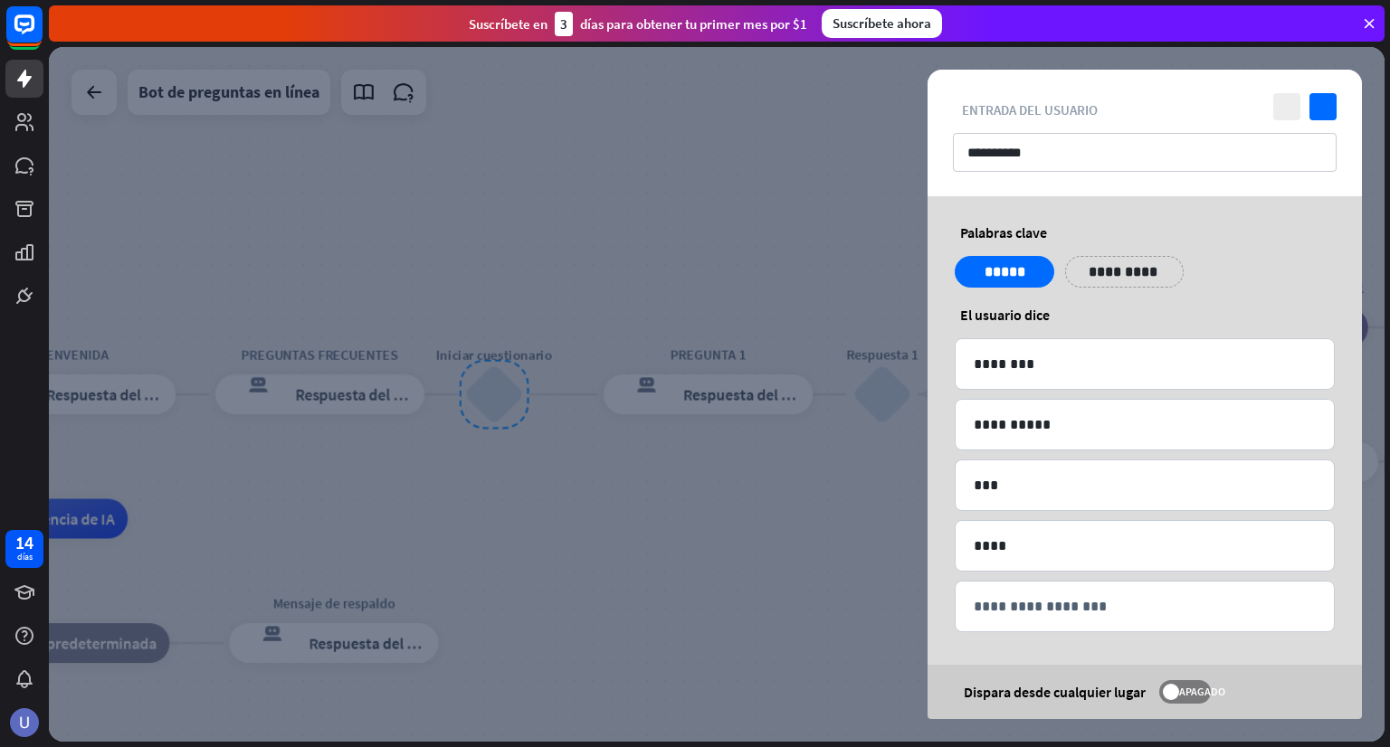
click at [651, 467] on div at bounding box center [717, 394] width 1336 height 695
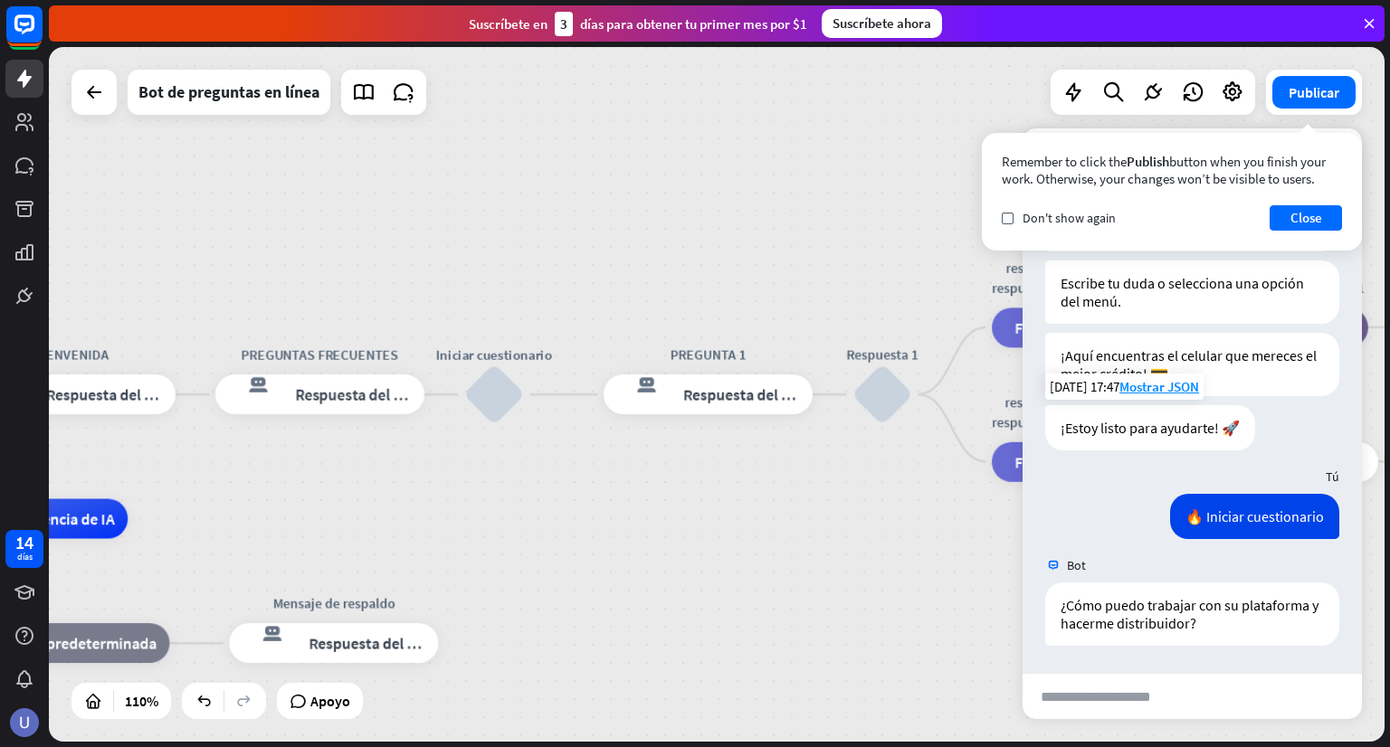
scroll to position [228, 0]
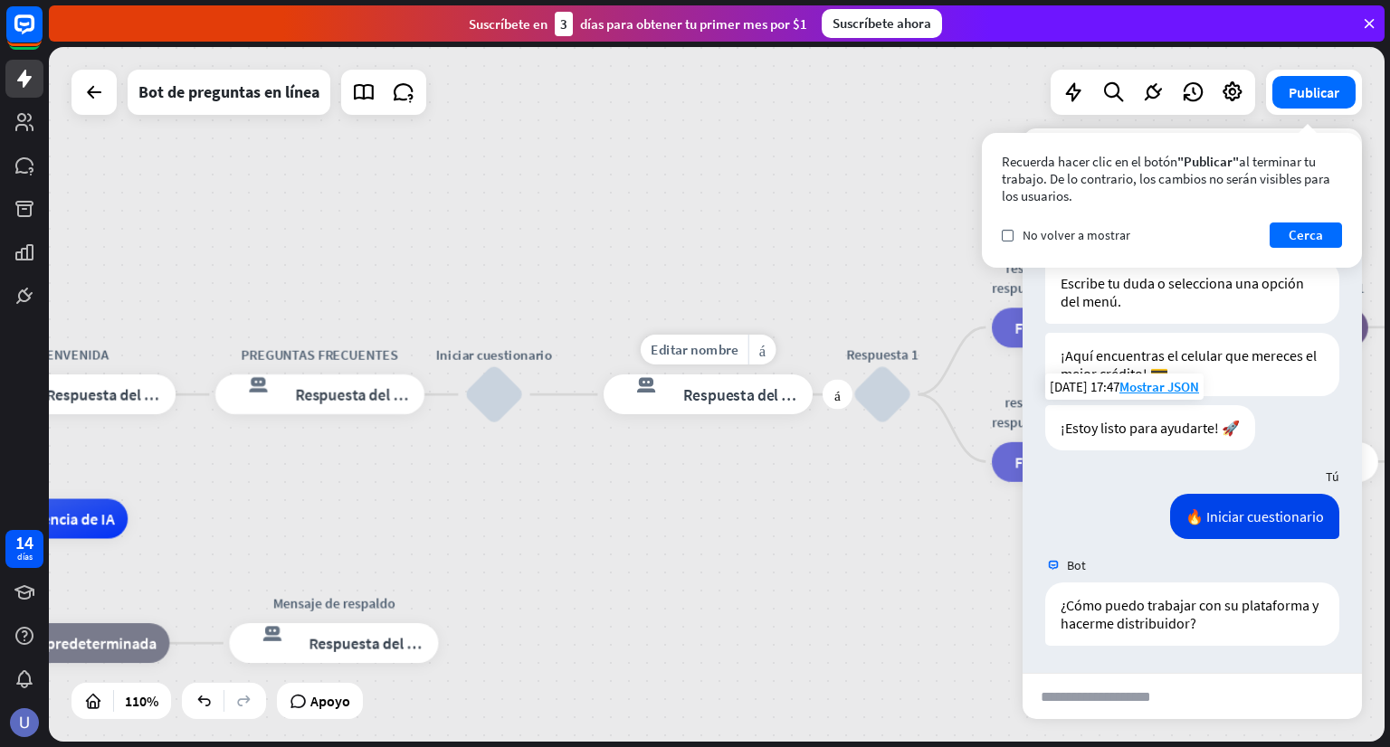
click at [744, 404] on div "respuesta del bot de bloqueo Respuesta del bot" at bounding box center [708, 395] width 209 height 40
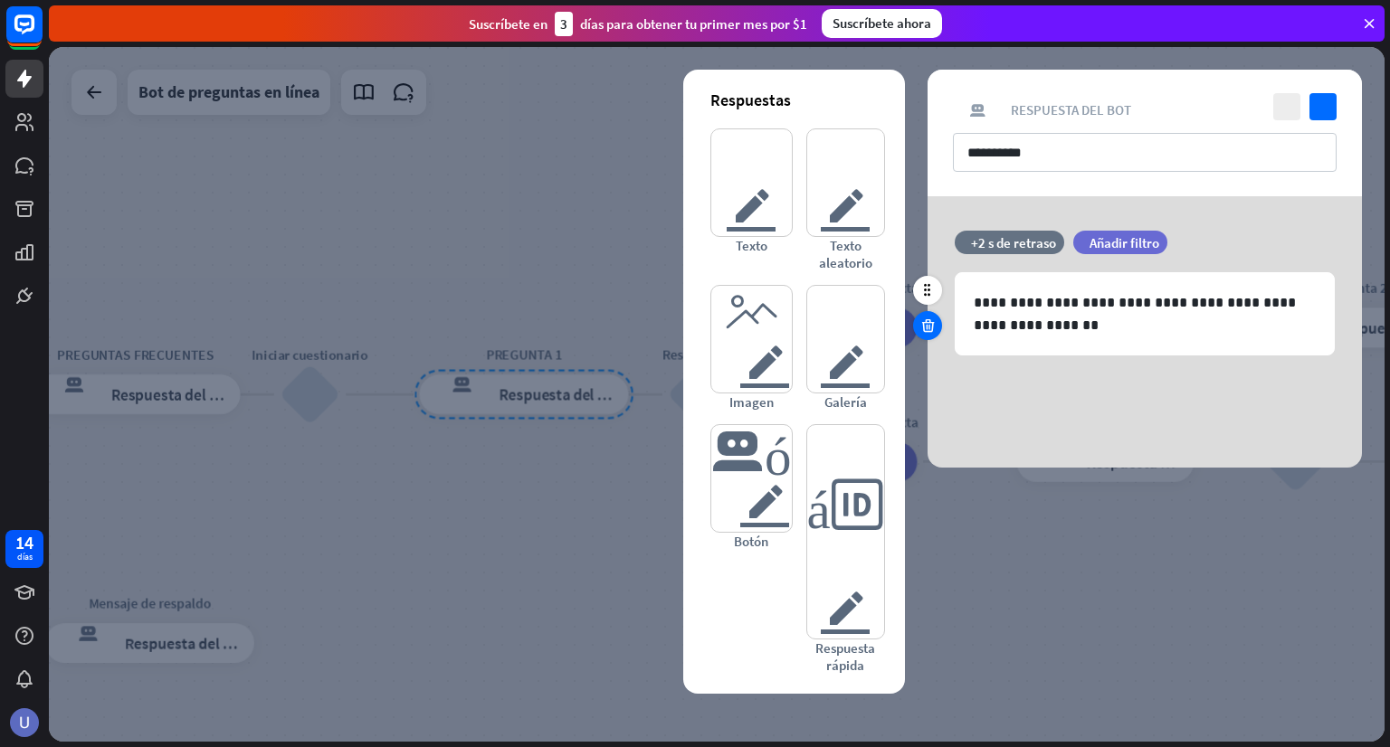
click at [927, 321] on icon at bounding box center [927, 326] width 17 height 16
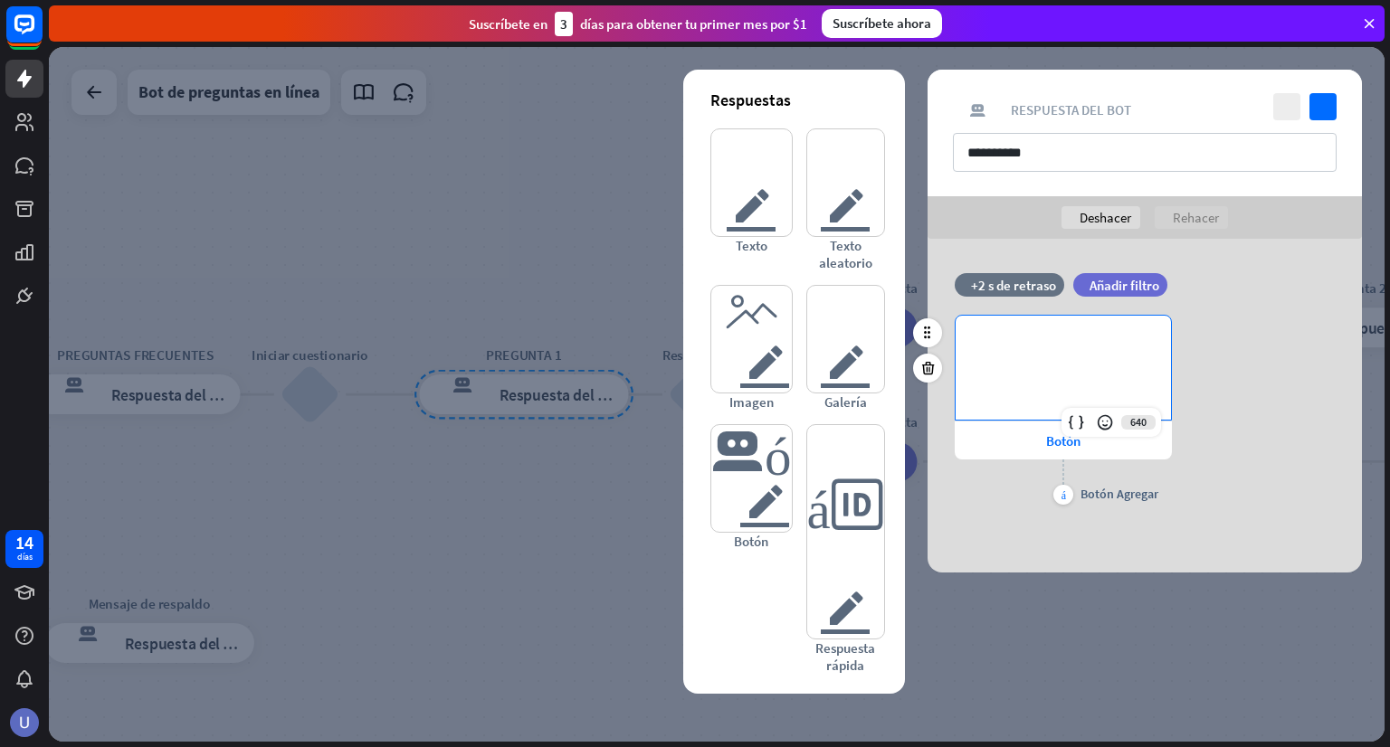
click at [1115, 352] on p "**********" at bounding box center [1063, 345] width 179 height 23
click at [1078, 370] on div "**********" at bounding box center [1063, 368] width 215 height 104
click at [1203, 473] on div "**********" at bounding box center [1144, 412] width 434 height 195
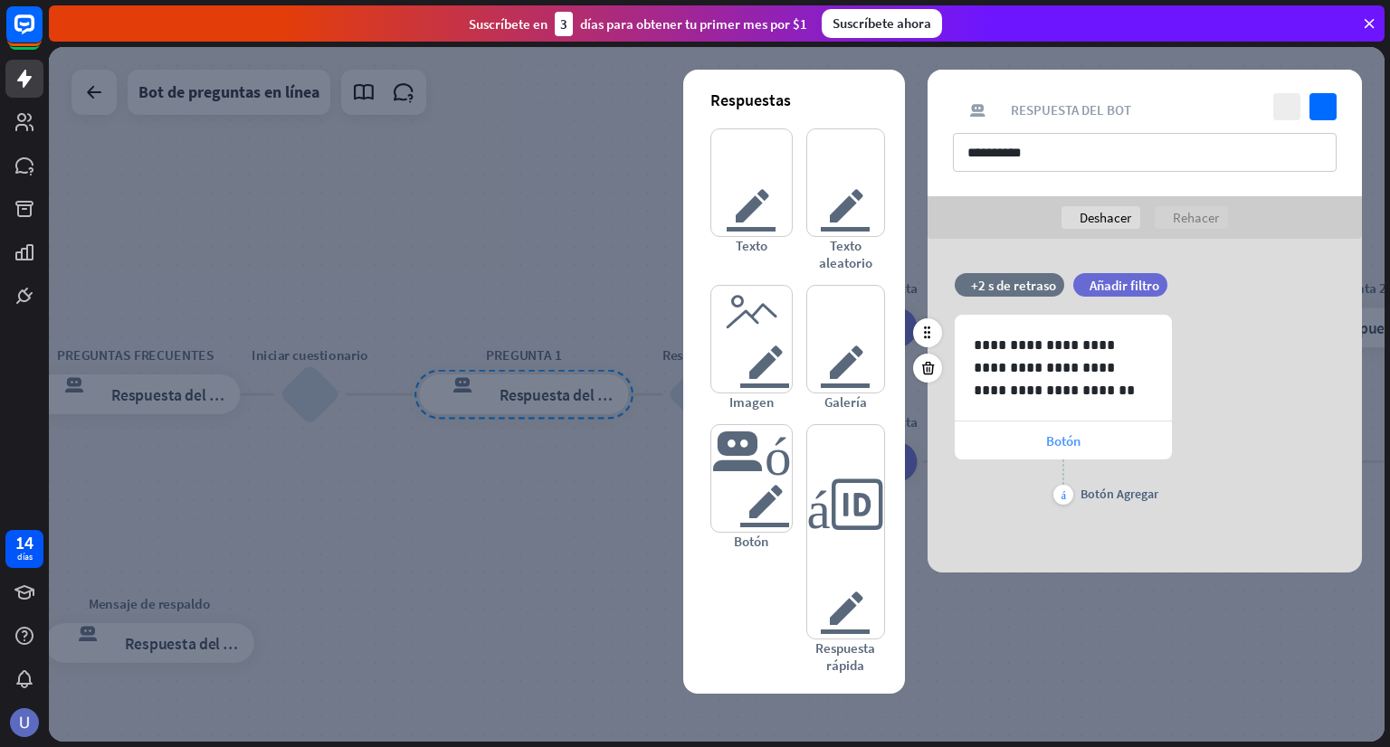
click at [1067, 446] on font "Botón" at bounding box center [1063, 441] width 34 height 17
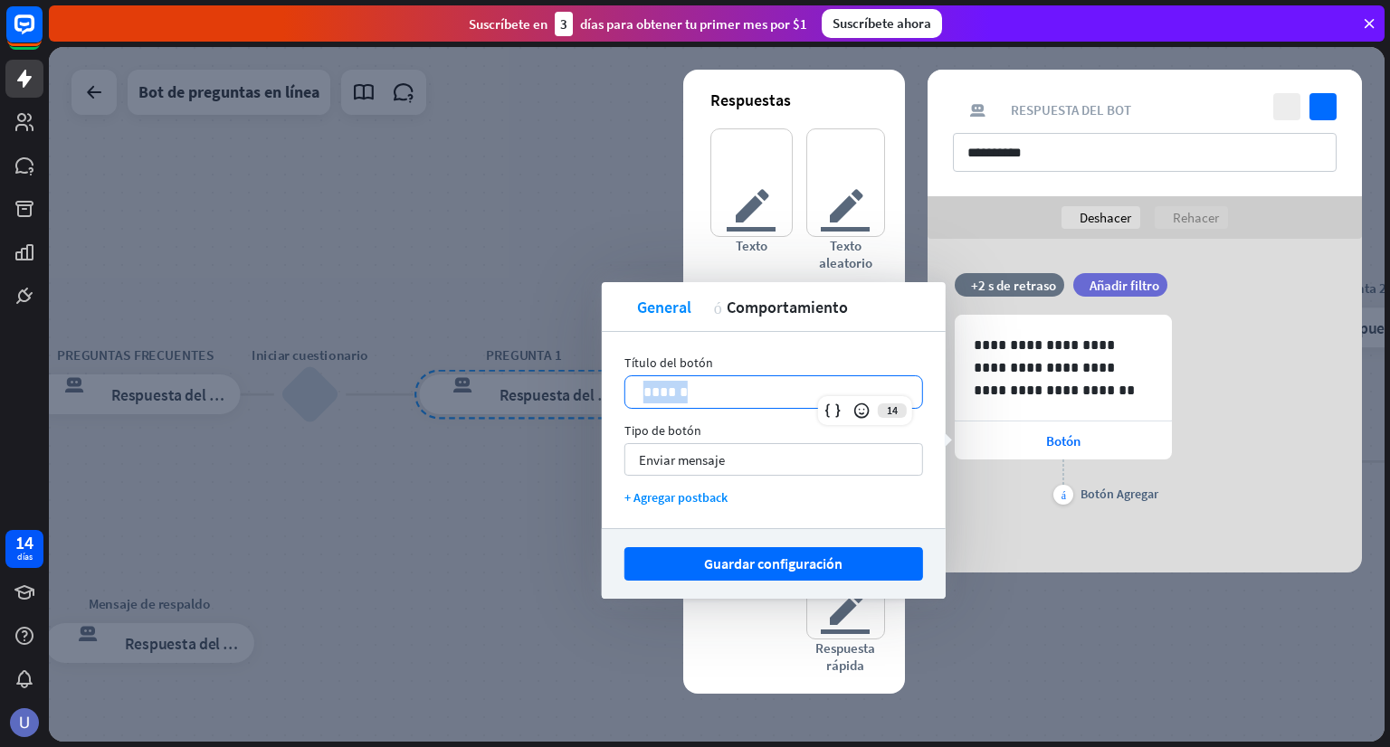
drag, startPoint x: 752, startPoint y: 399, endPoint x: 625, endPoint y: 393, distance: 126.8
click at [625, 393] on div "******" at bounding box center [773, 392] width 297 height 32
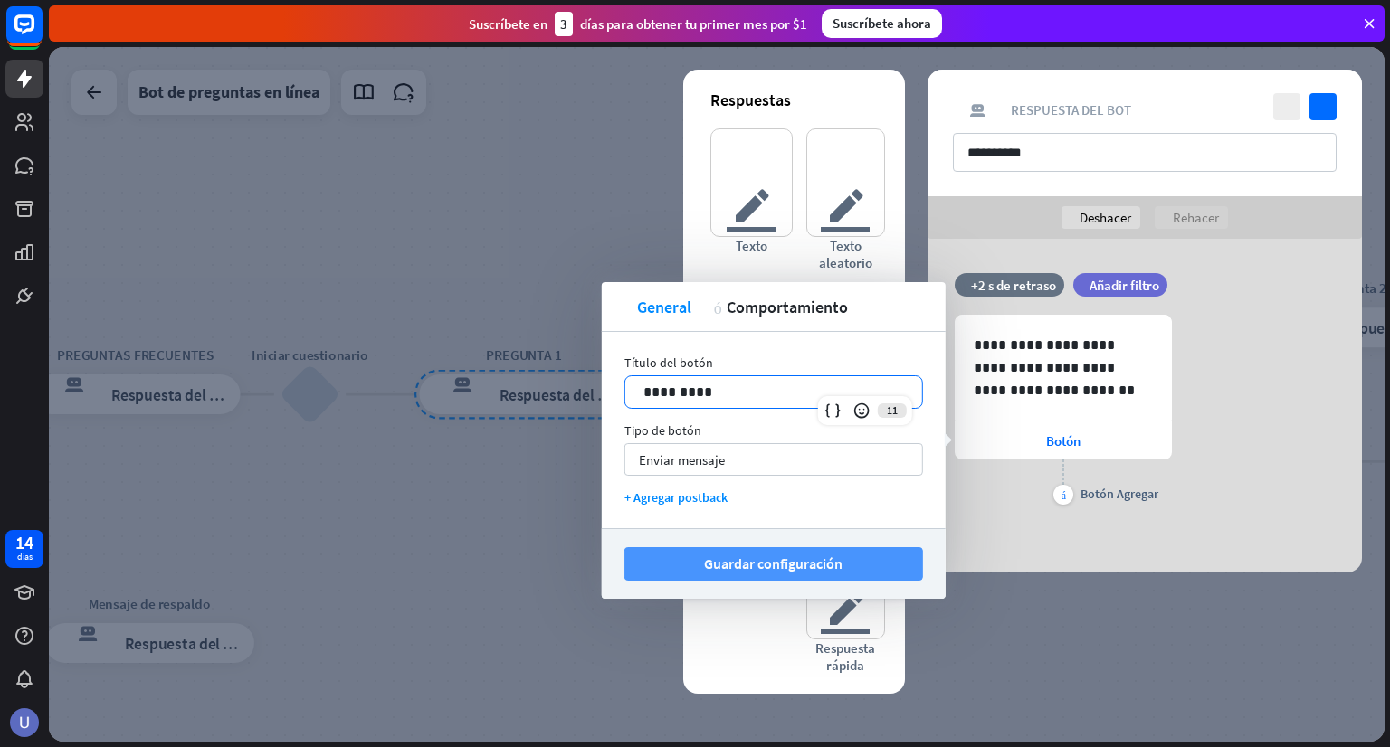
click at [796, 557] on font "Guardar configuración" at bounding box center [773, 564] width 138 height 18
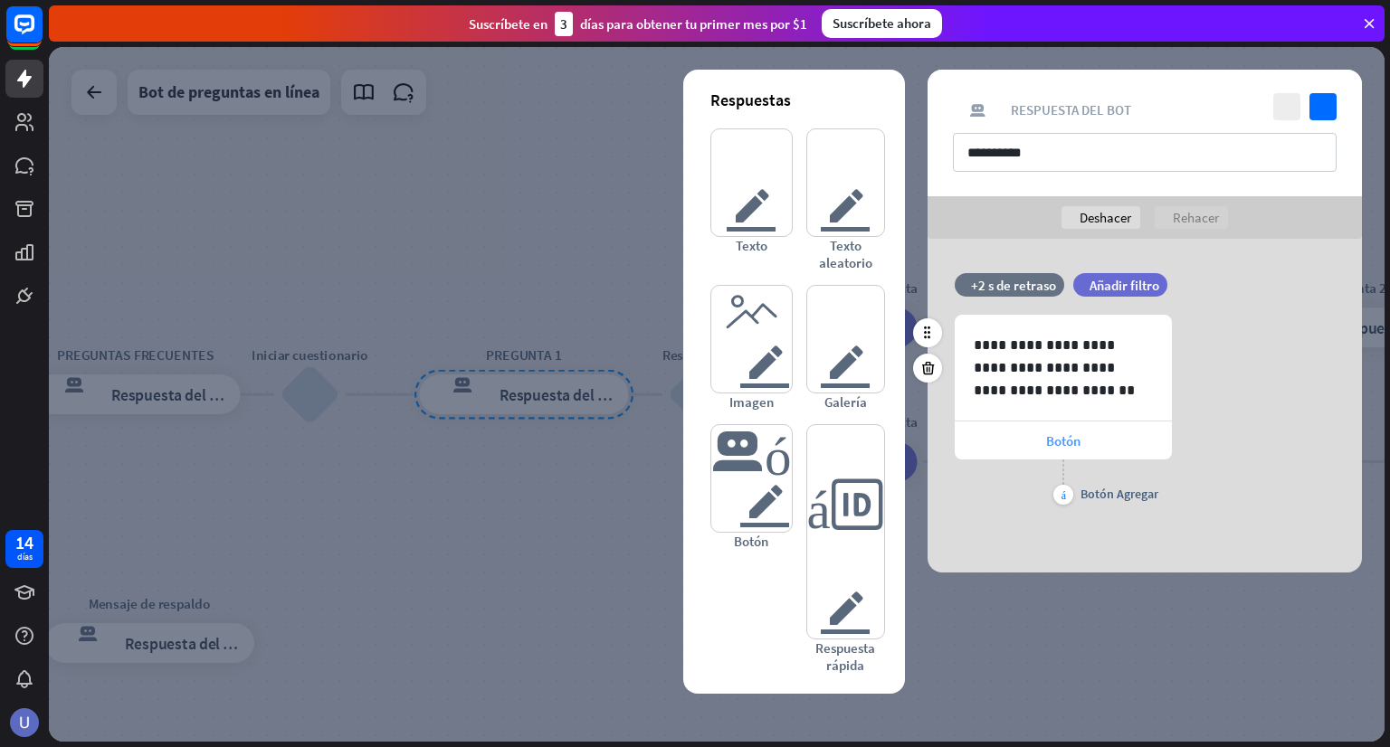
click at [1074, 442] on font "Botón" at bounding box center [1063, 441] width 34 height 17
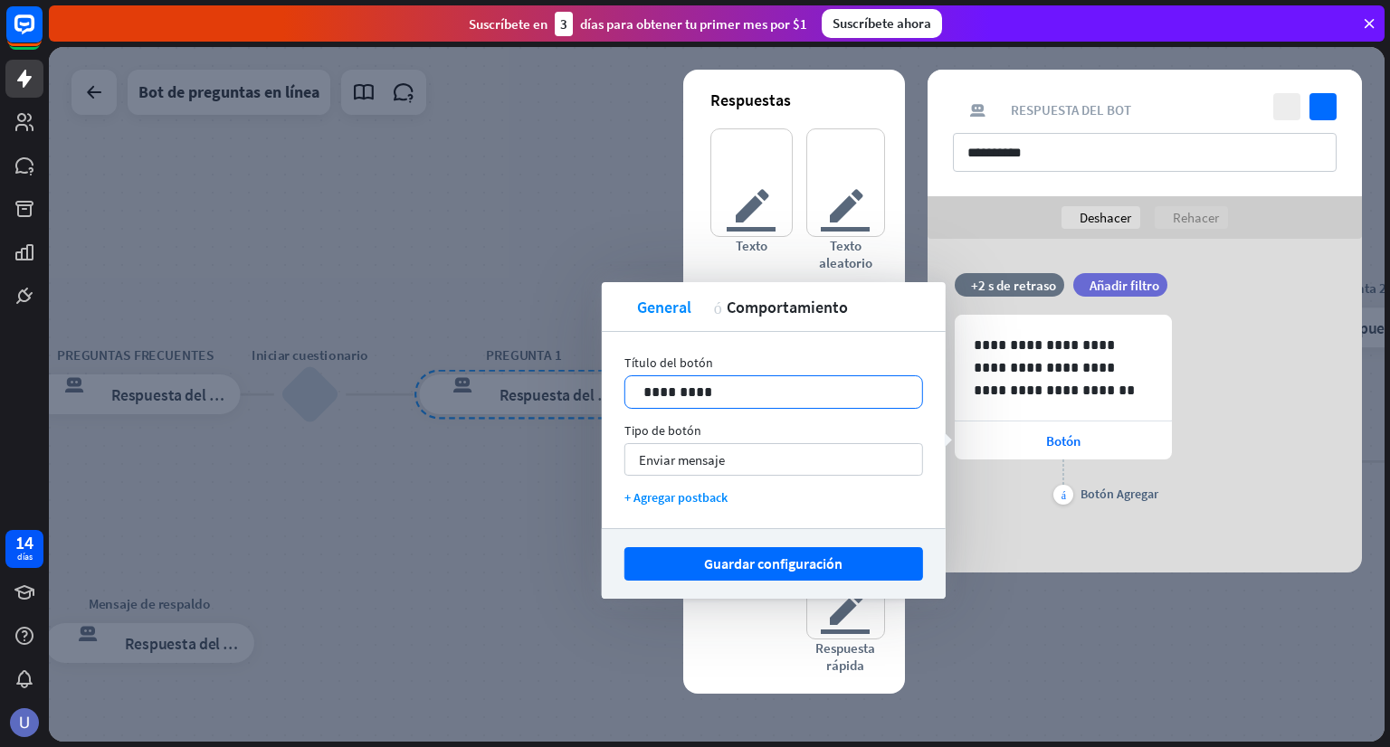
click at [643, 395] on p "*********" at bounding box center [773, 392] width 261 height 23
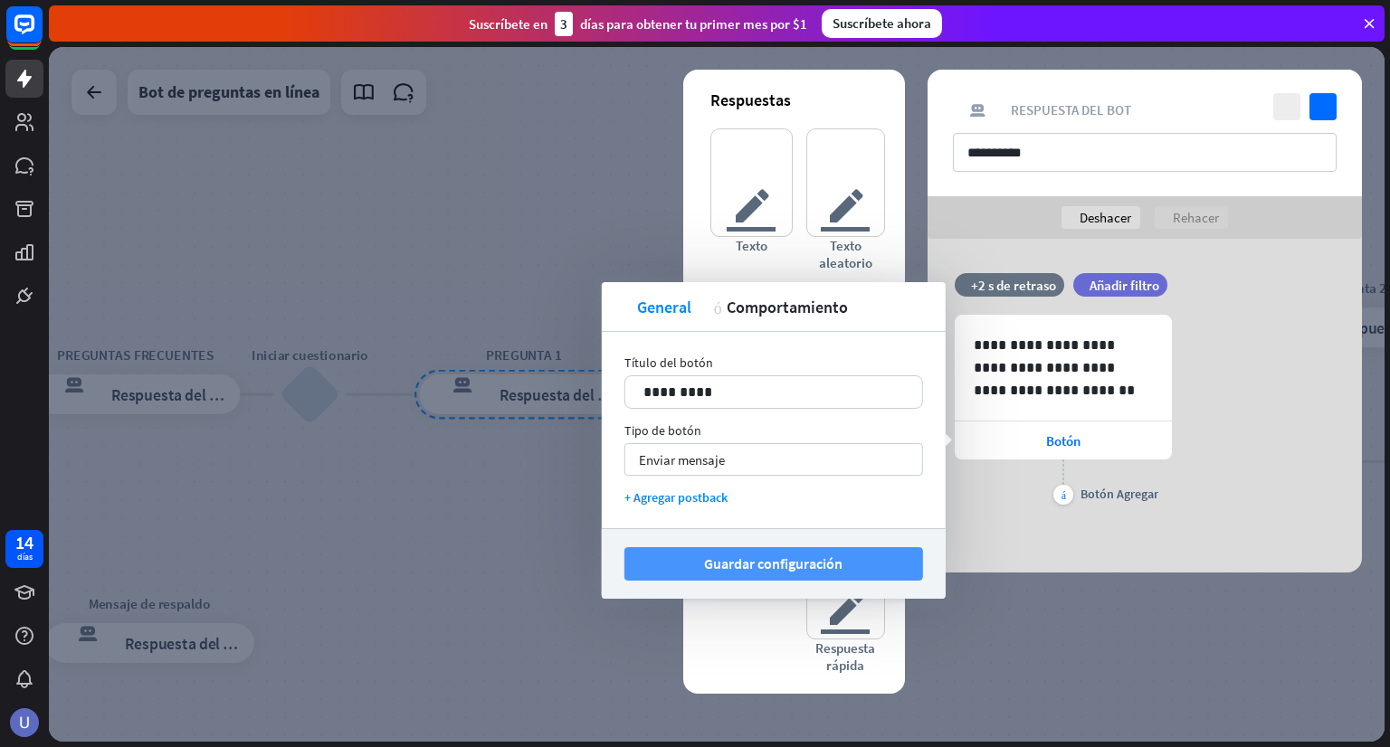
click at [823, 556] on font "Guardar configuración" at bounding box center [773, 564] width 138 height 18
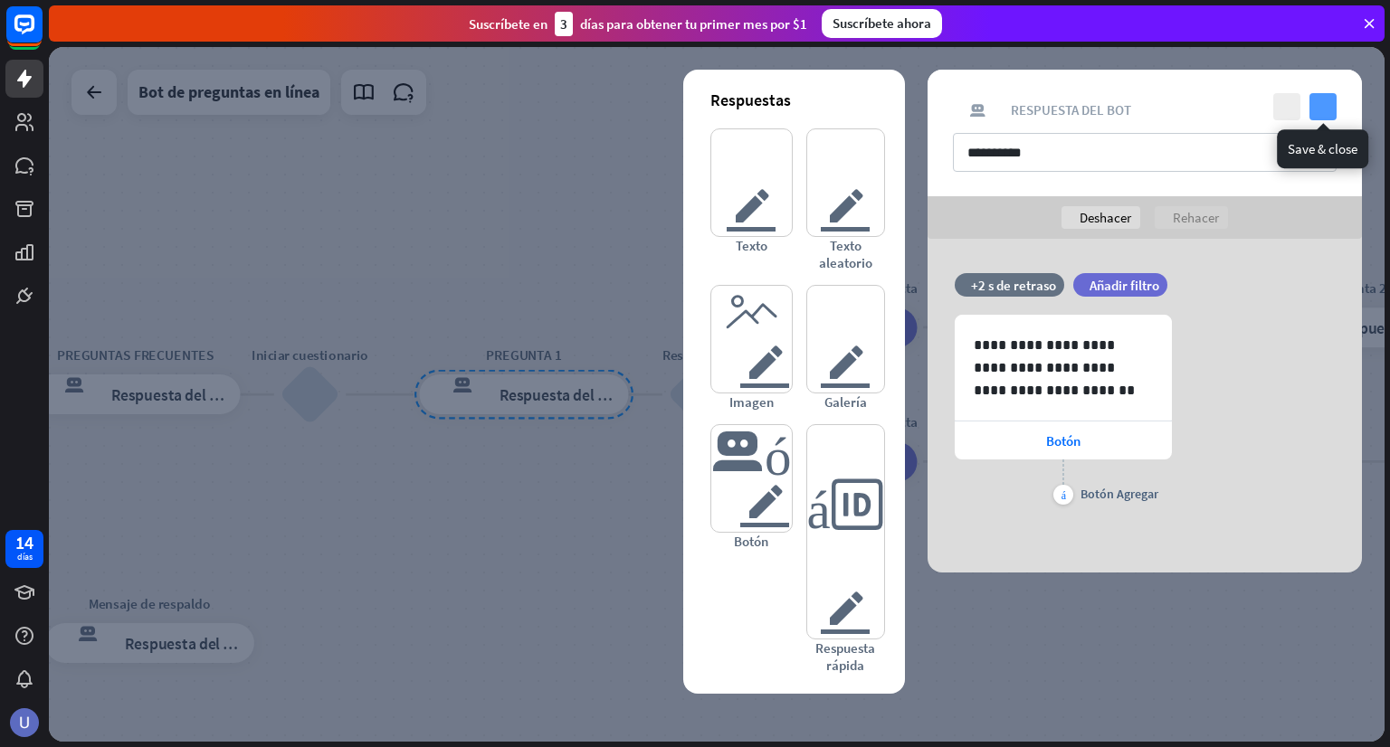
click at [1326, 109] on icon "controlar" at bounding box center [1322, 106] width 27 height 27
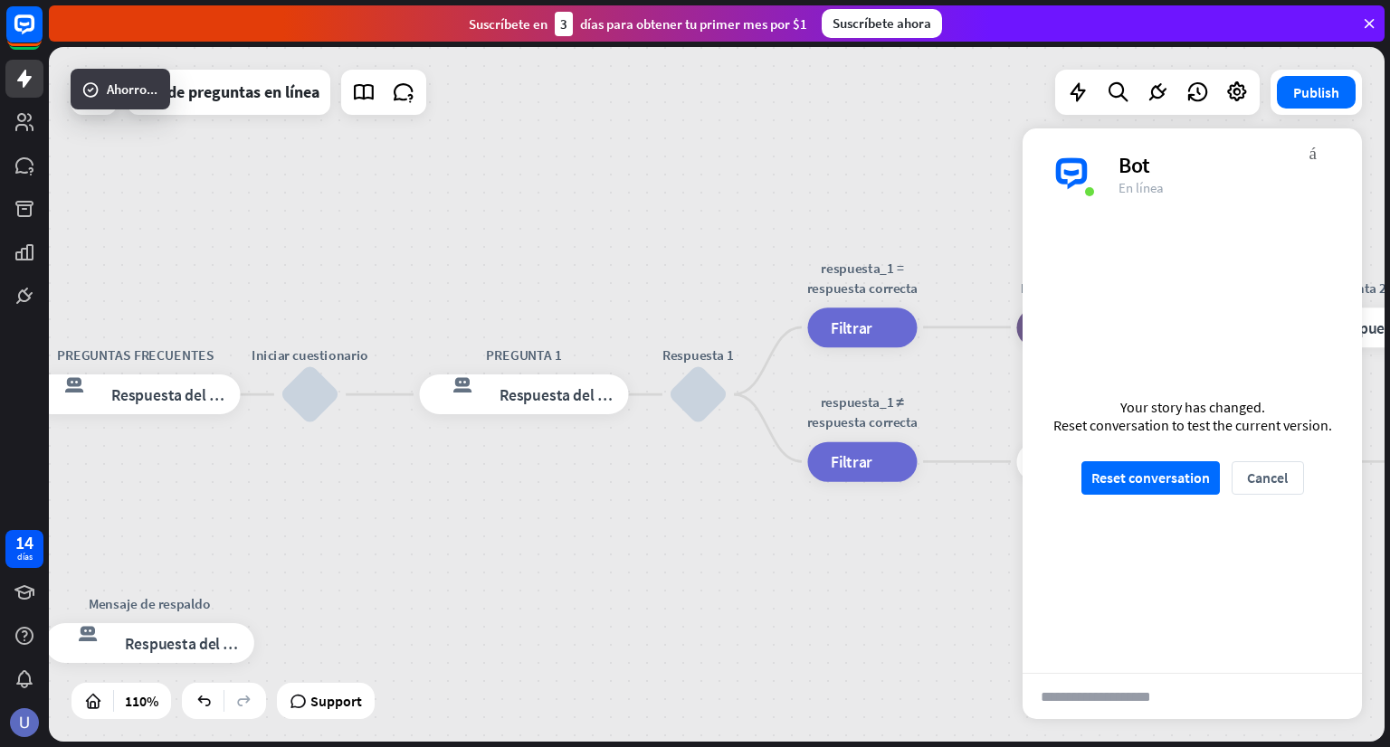
scroll to position [228, 0]
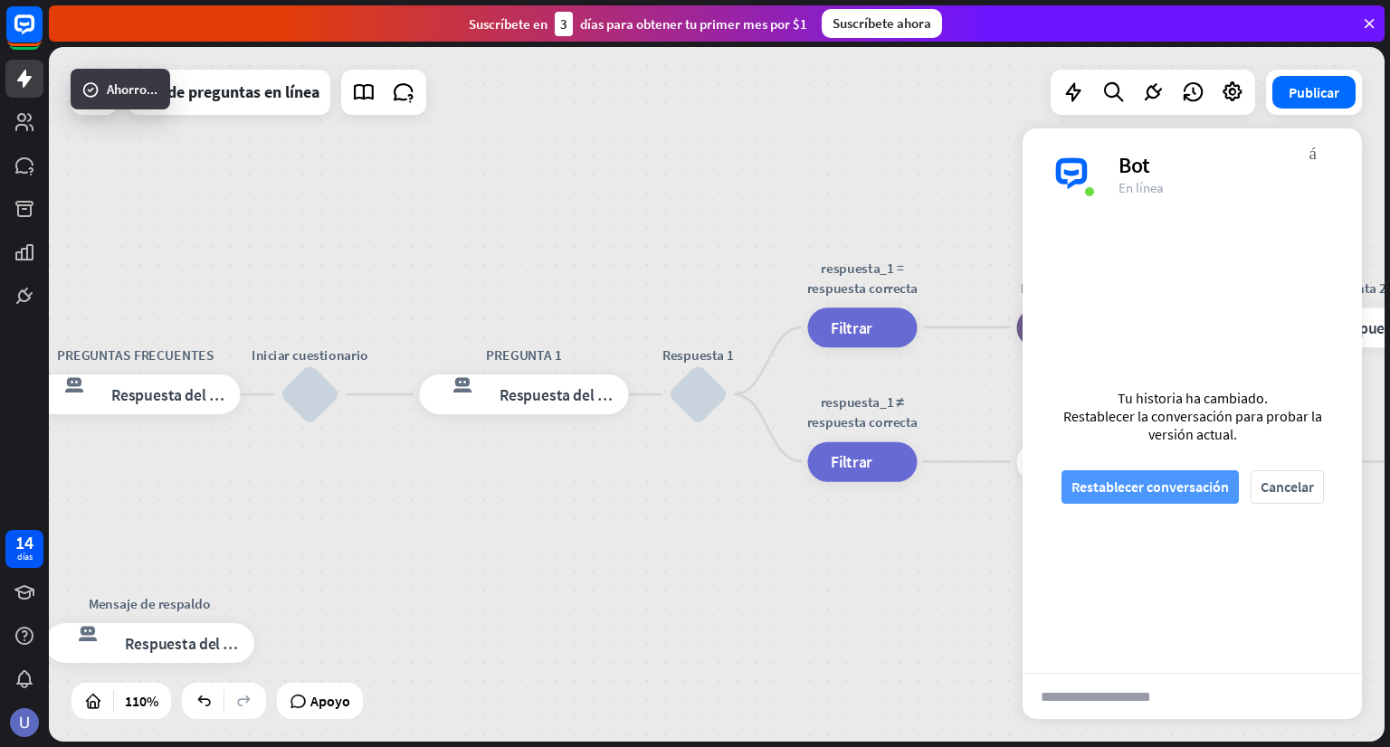
click at [1136, 481] on font "Restablecer conversación" at bounding box center [1149, 487] width 157 height 18
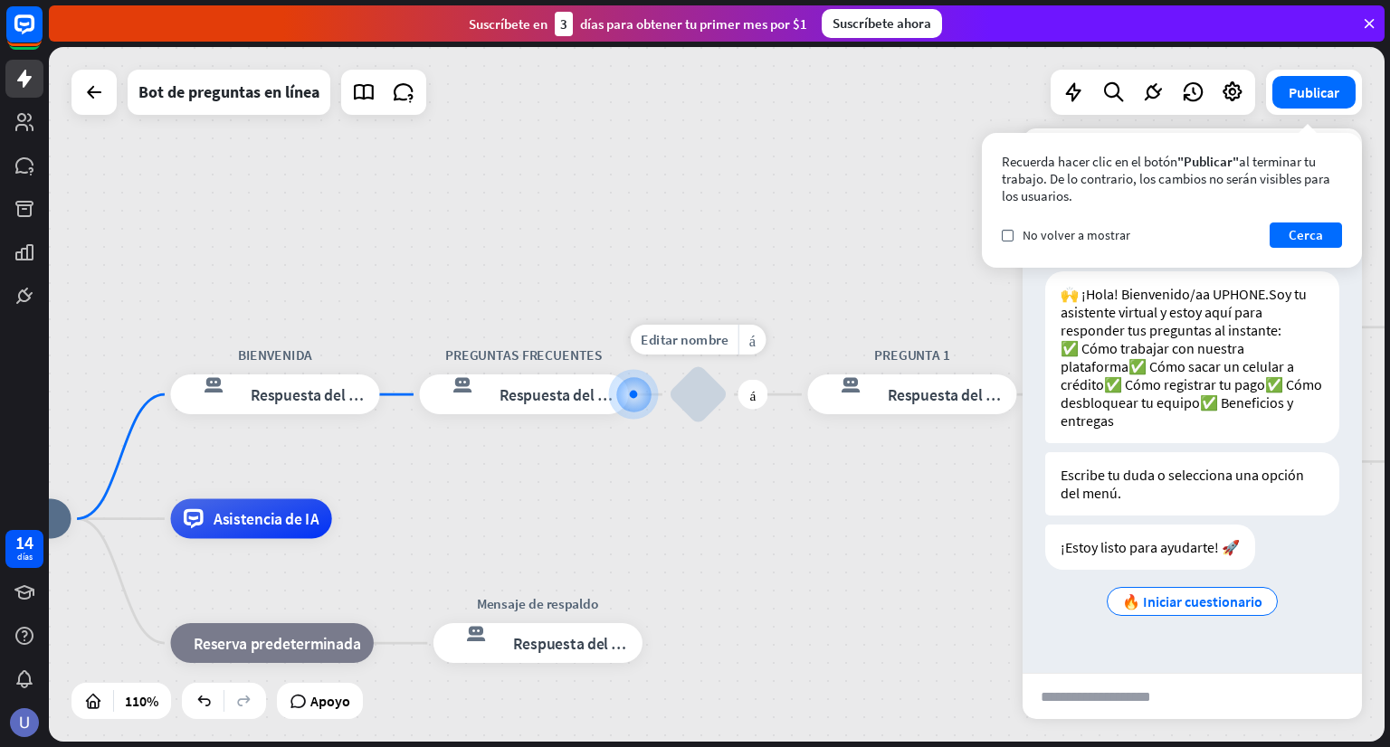
click at [669, 398] on div "Editar nombre más_horiz más bloquear_entrada_de_usuario" at bounding box center [699, 395] width 60 height 60
click at [669, 402] on div "Editar nombre más_horiz más bloquear_entrada_de_usuario" at bounding box center [699, 395] width 60 height 60
click at [559, 403] on font "Respuesta del bot" at bounding box center [559, 395] width 121 height 20
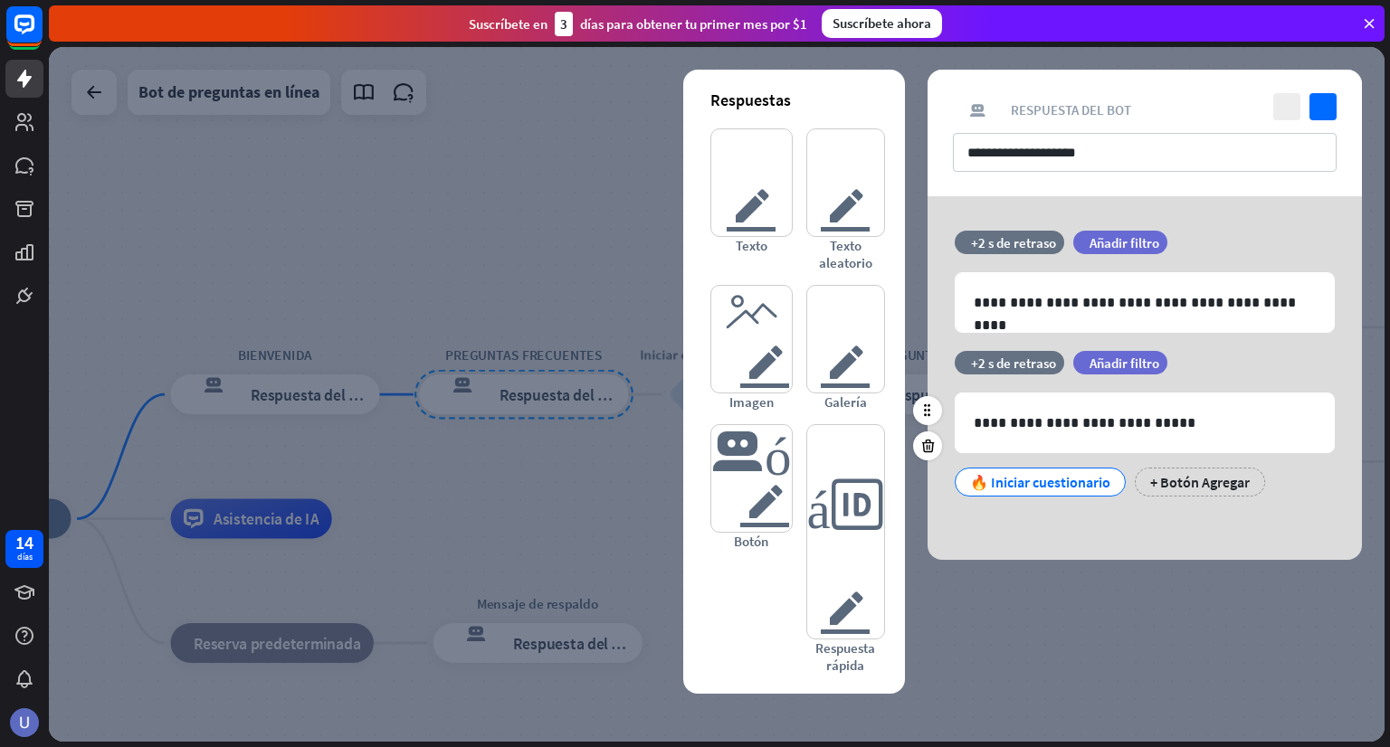
click at [1083, 475] on font "🔥 Iniciar cuestionario" at bounding box center [1040, 482] width 140 height 18
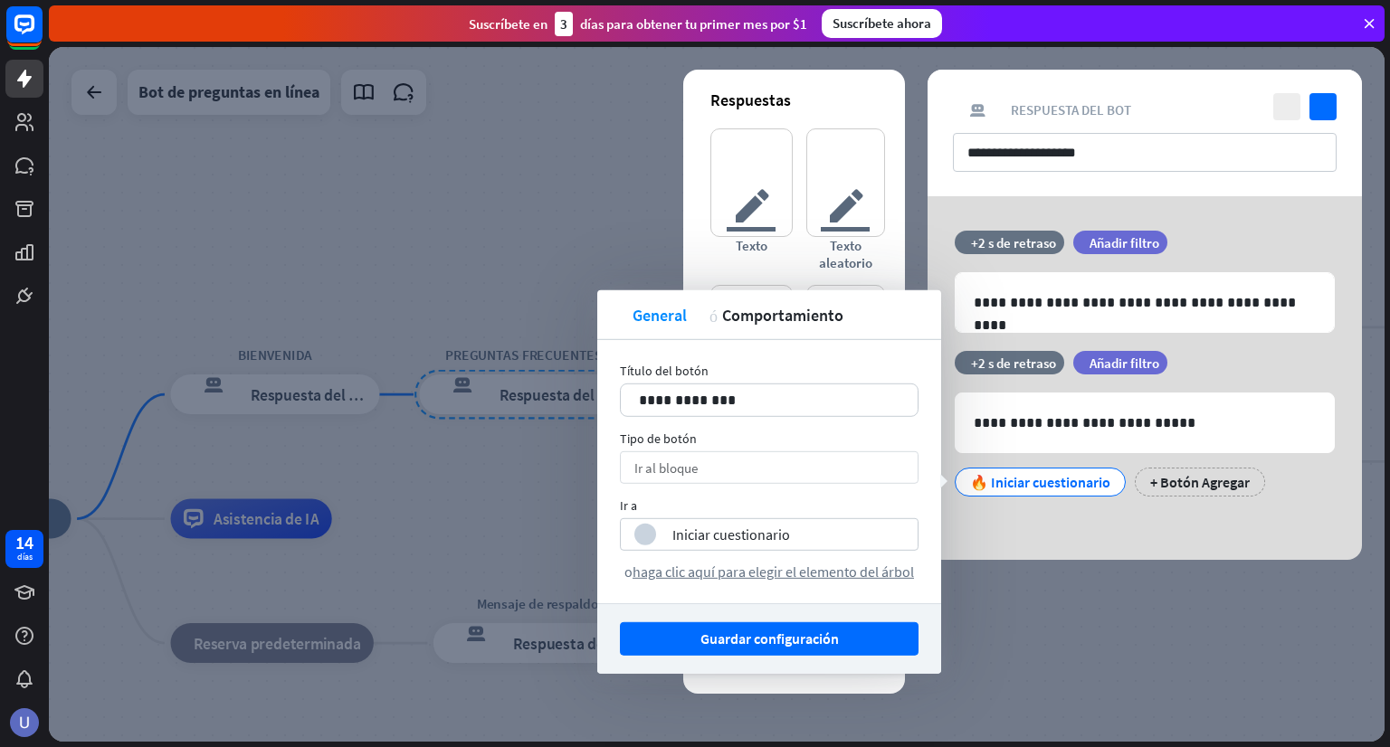
click at [727, 463] on div "Ir al bloque flecha_abajo" at bounding box center [769, 468] width 299 height 33
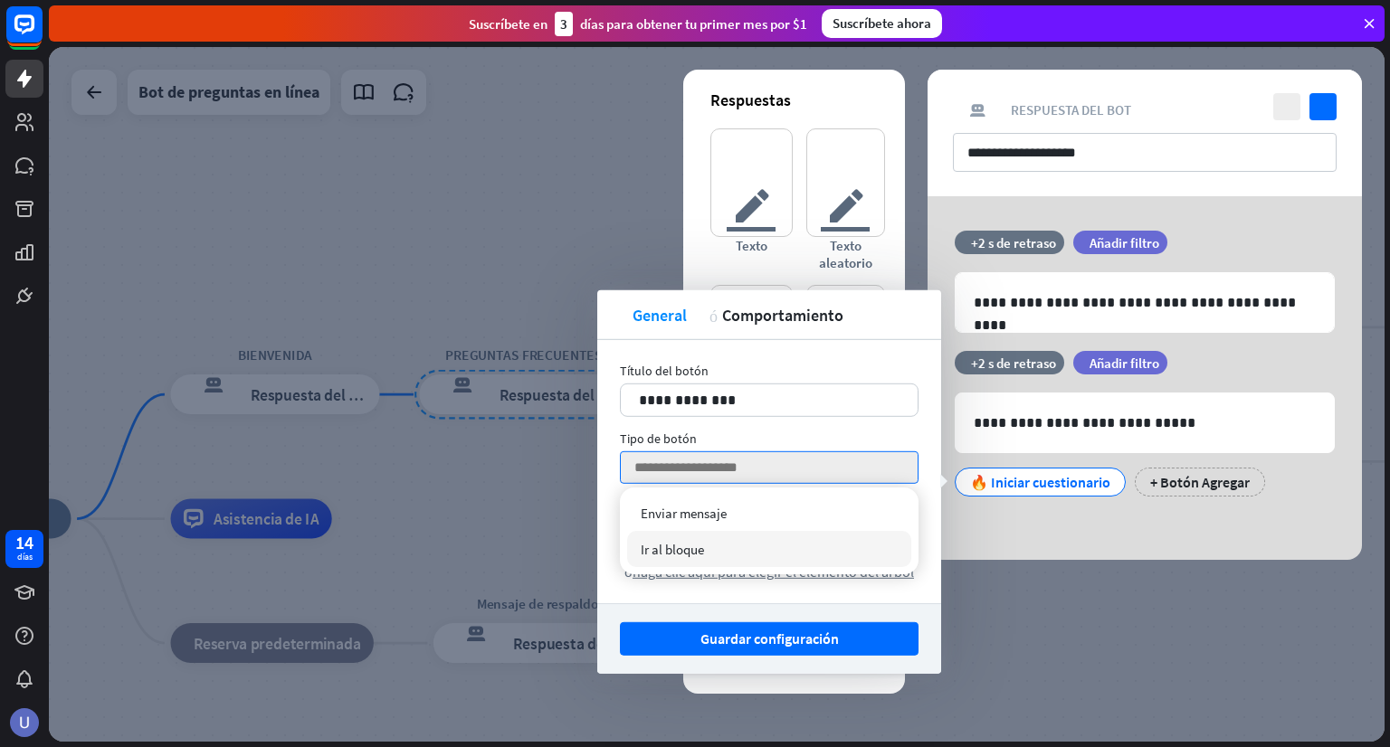
click at [745, 544] on div "Ir al bloque comprobado" at bounding box center [769, 549] width 284 height 36
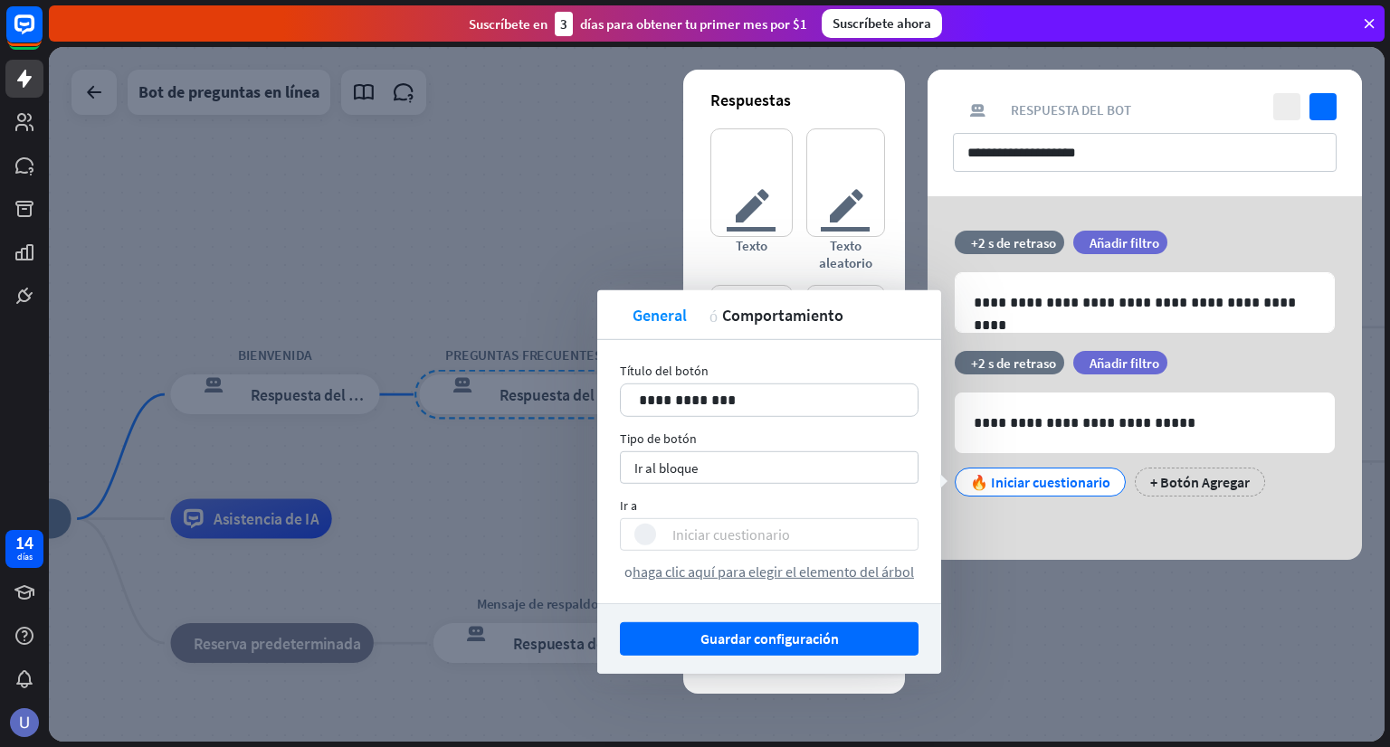
click at [790, 532] on div "bloquear_entrada_de_usuario Iniciar cuestionario" at bounding box center [764, 535] width 261 height 22
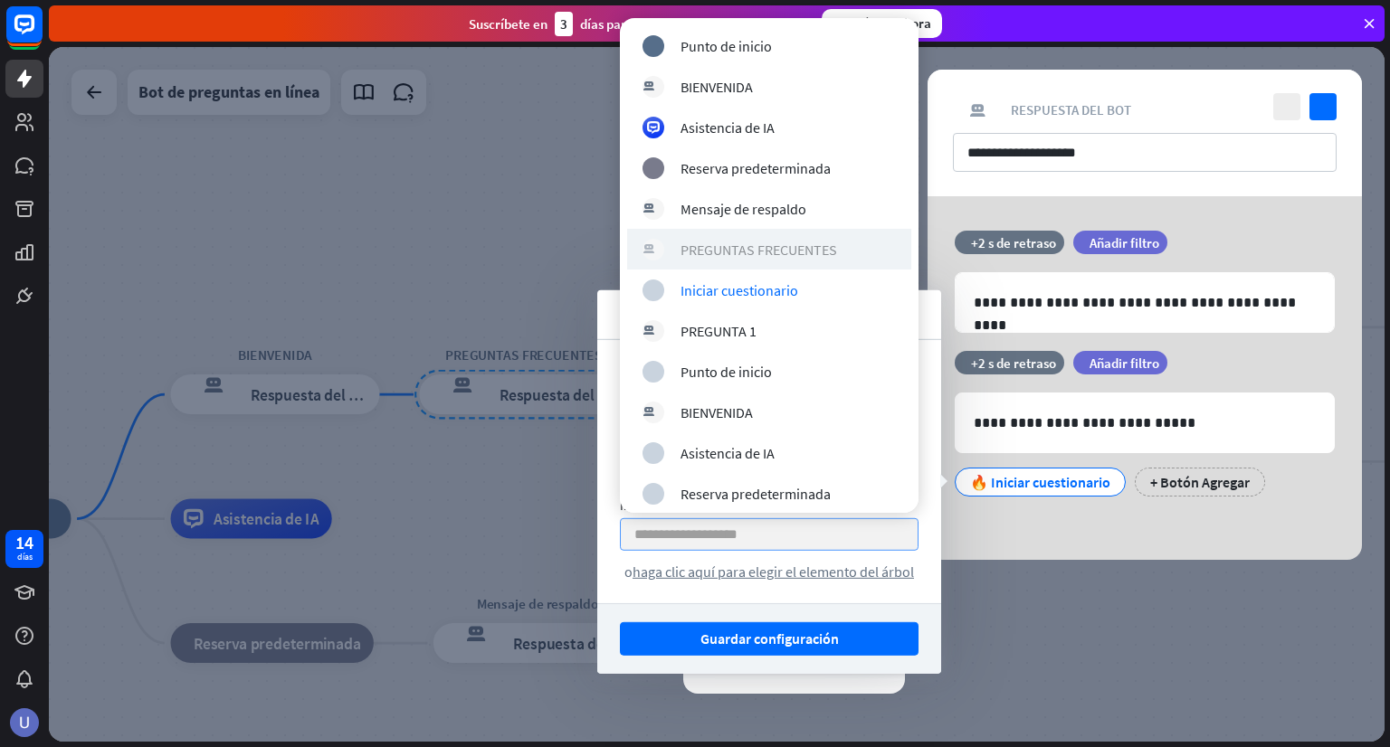
click at [838, 252] on div "respuesta del bot de bloqueo PREGUNTAS FRECUENTES" at bounding box center [768, 250] width 253 height 22
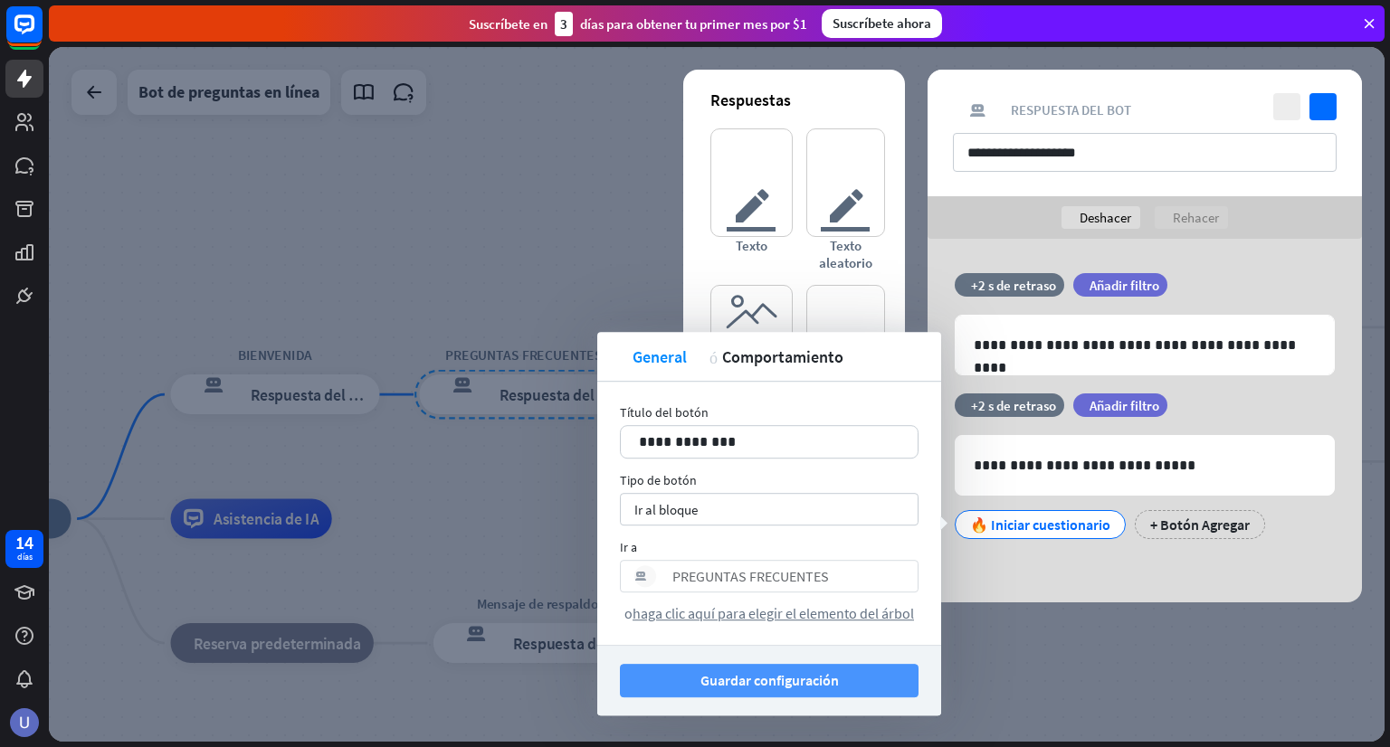
click at [794, 680] on font "Guardar configuración" at bounding box center [769, 680] width 138 height 18
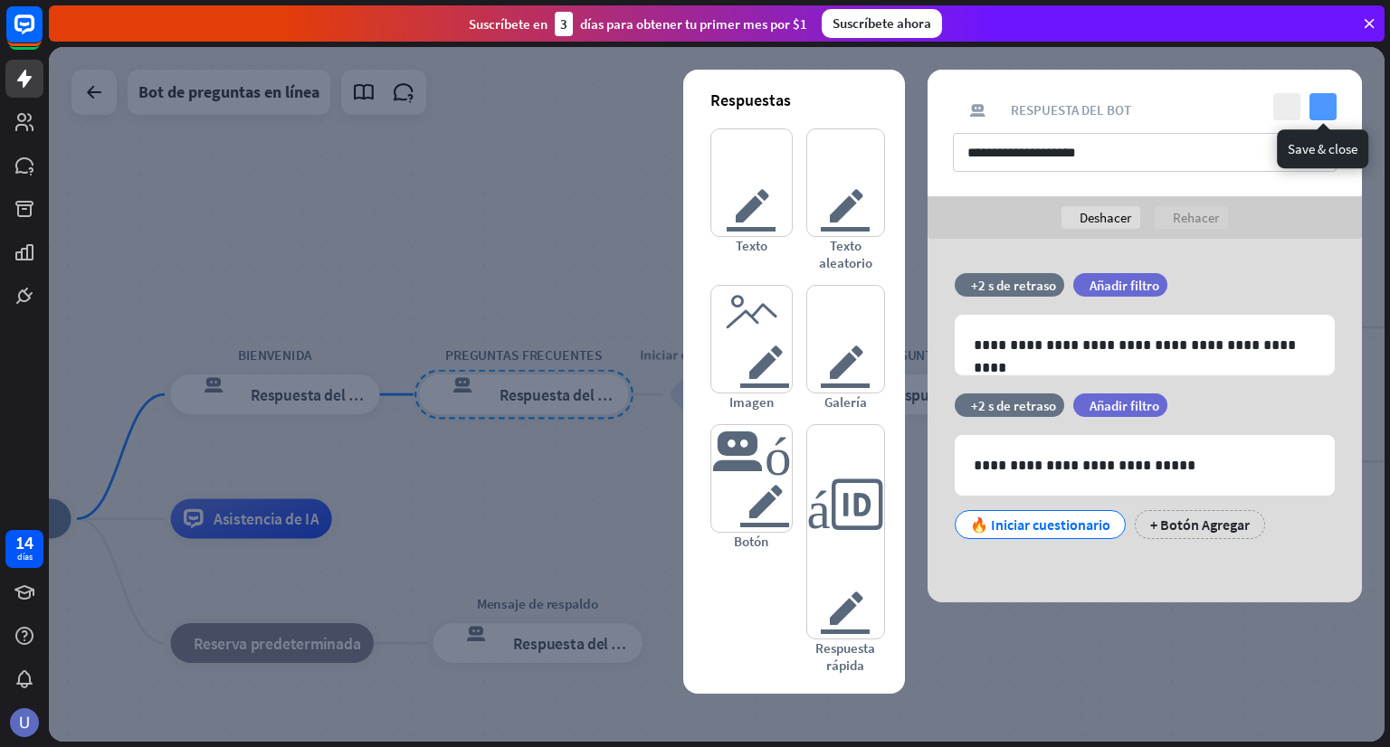
click at [1321, 105] on icon "controlar" at bounding box center [1322, 106] width 27 height 27
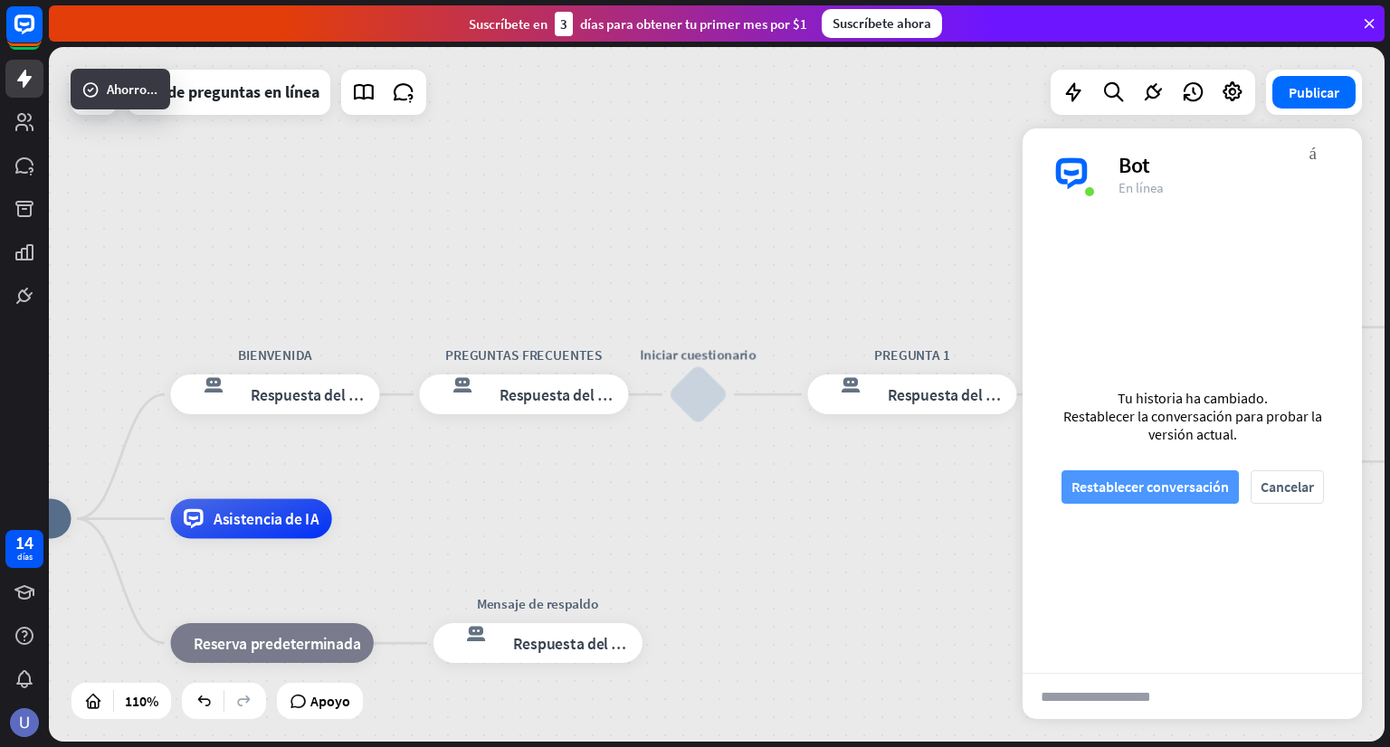
click at [1157, 478] on font "Restablecer conversación" at bounding box center [1149, 487] width 157 height 18
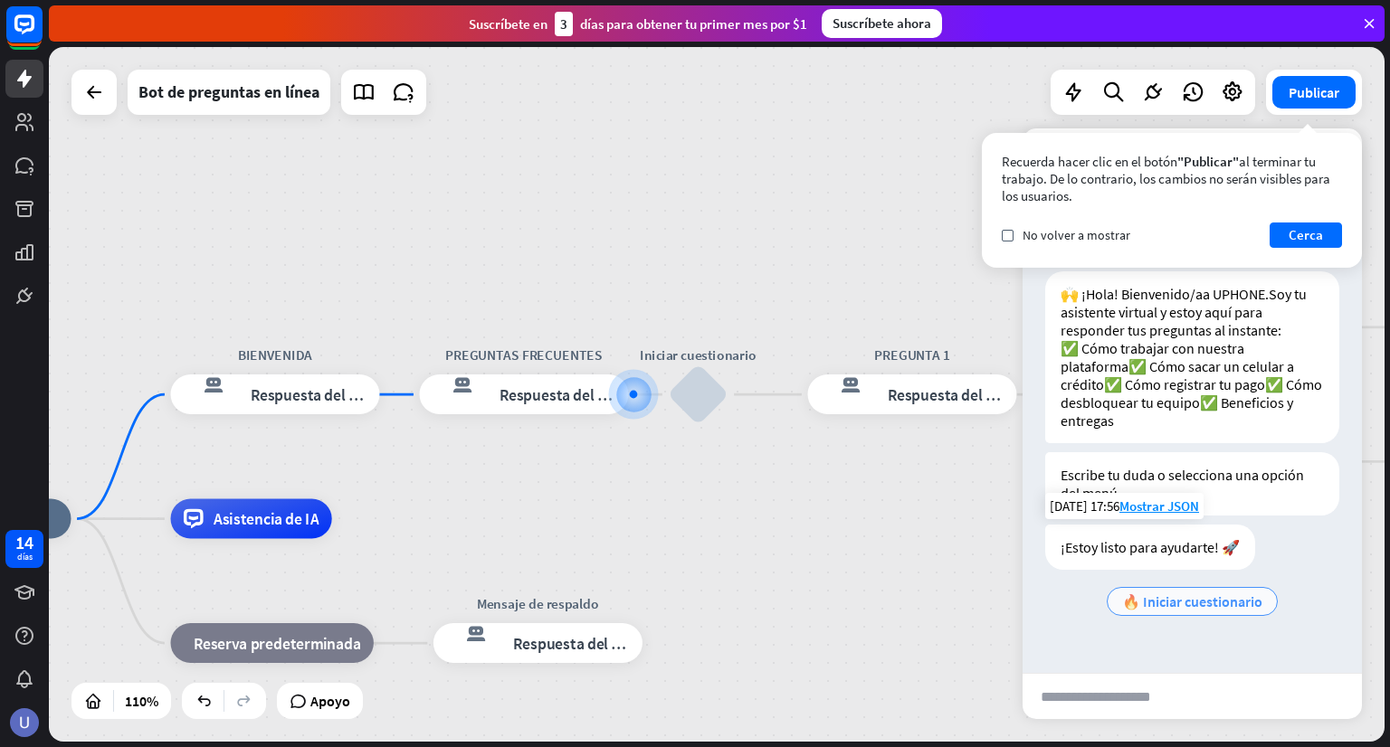
click at [1224, 611] on font "🔥 Iniciar cuestionario" at bounding box center [1192, 602] width 140 height 18
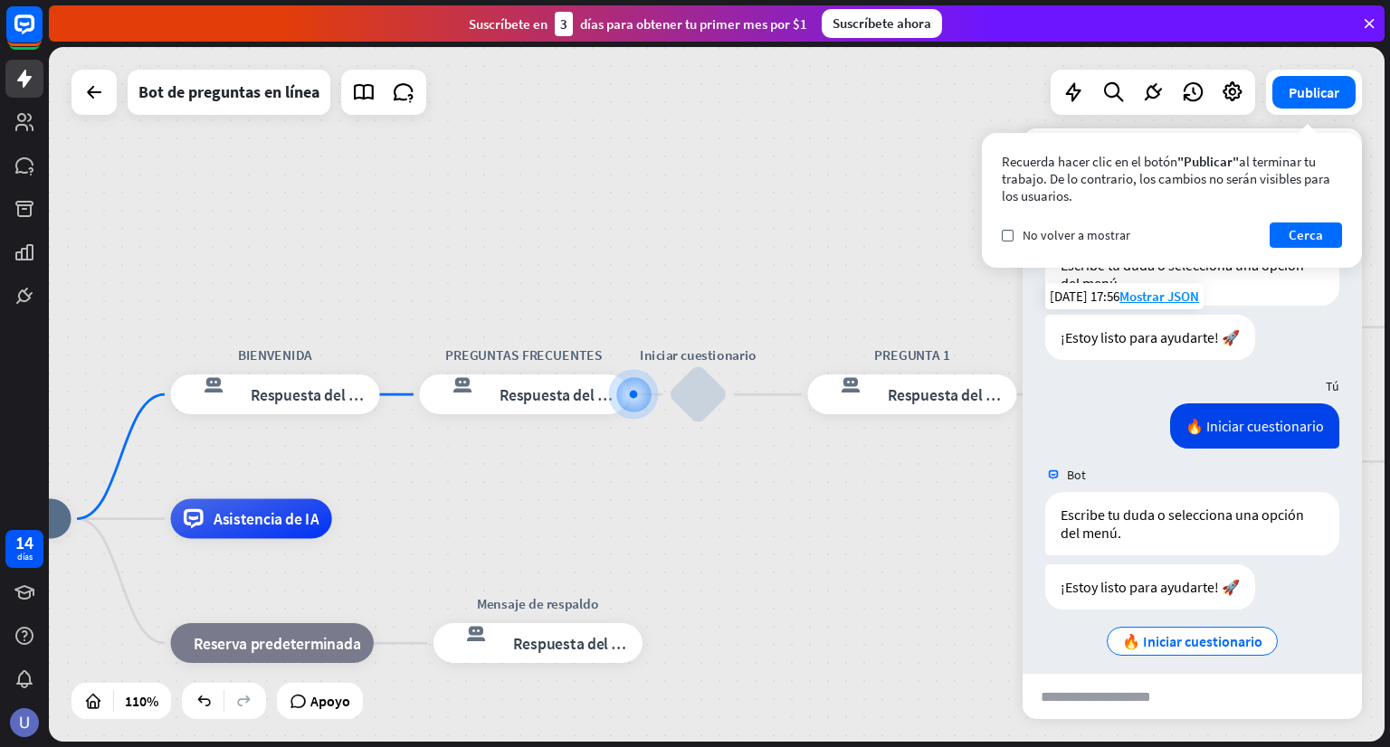
scroll to position [260, 0]
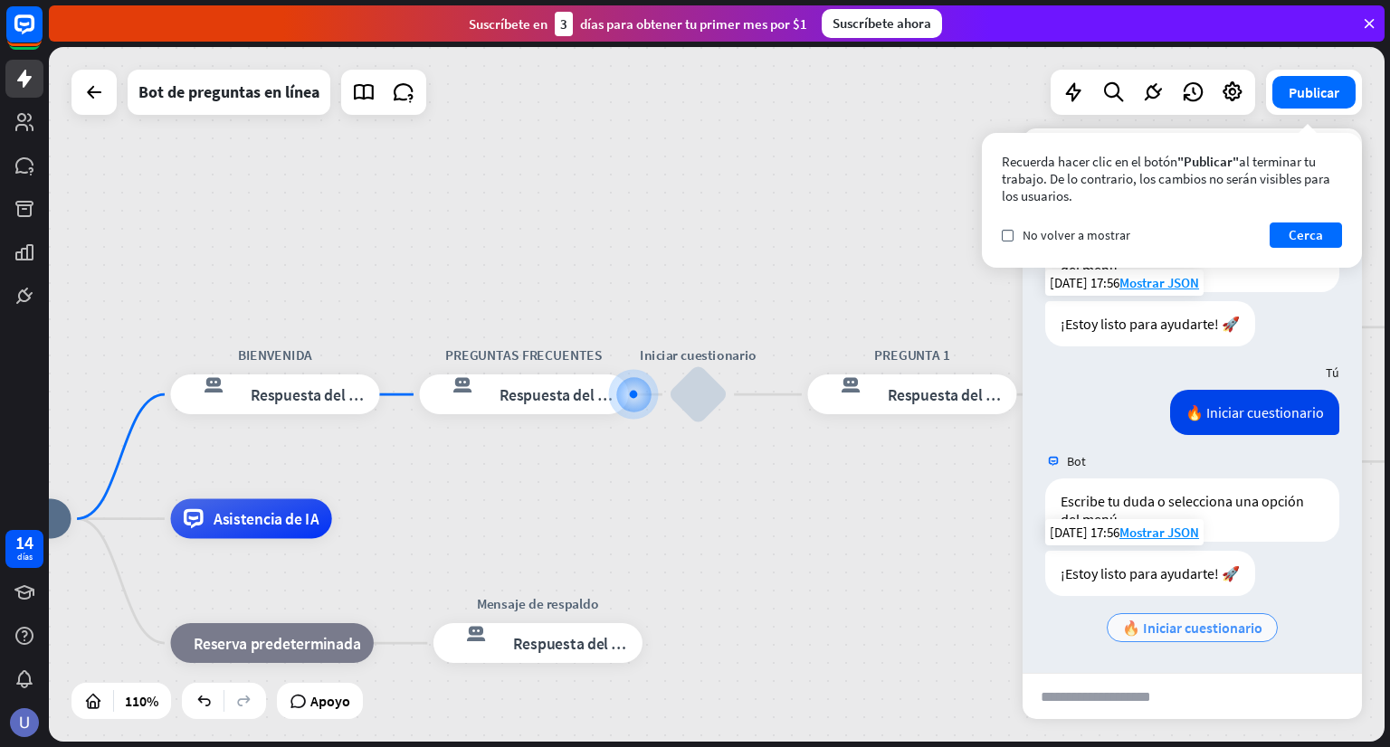
click at [1186, 627] on font "🔥 Iniciar cuestionario" at bounding box center [1192, 628] width 140 height 18
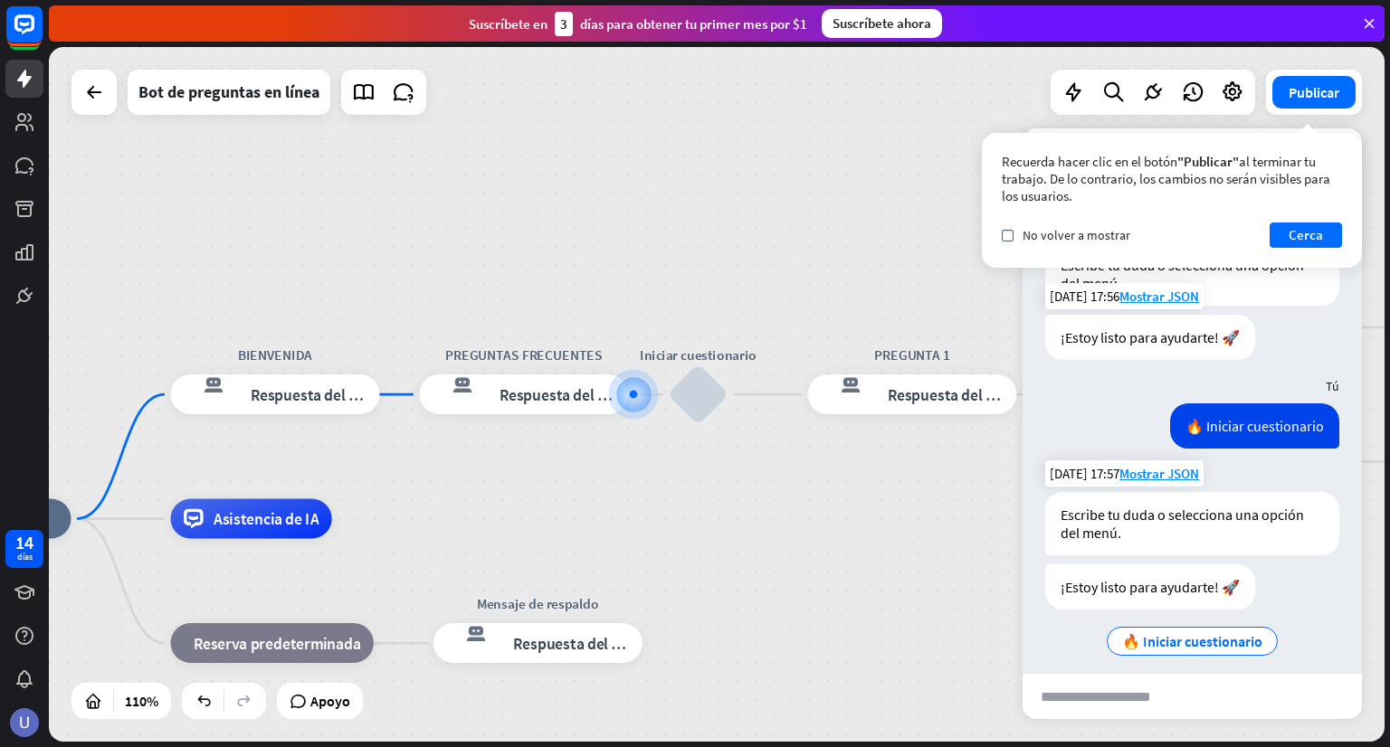
scroll to position [509, 0]
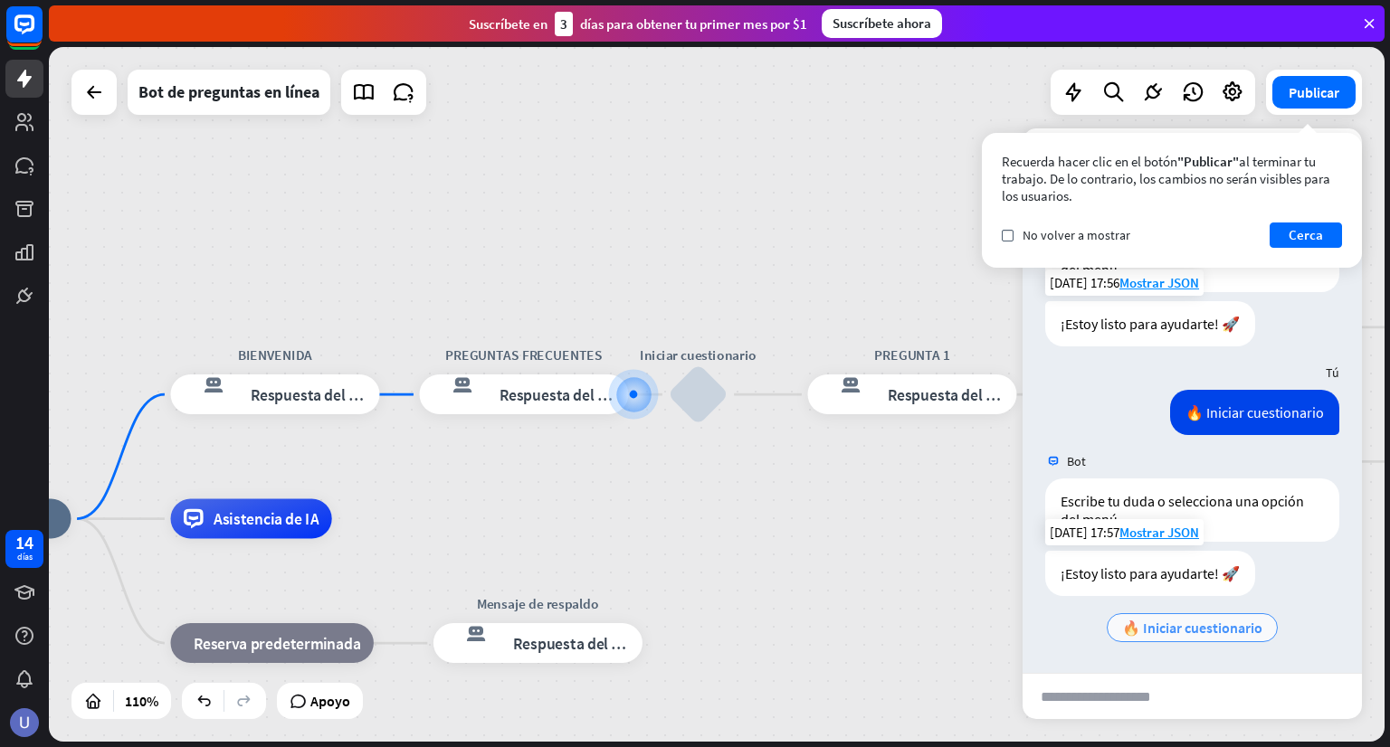
click at [1182, 627] on font "🔥 Iniciar cuestionario" at bounding box center [1192, 628] width 140 height 18
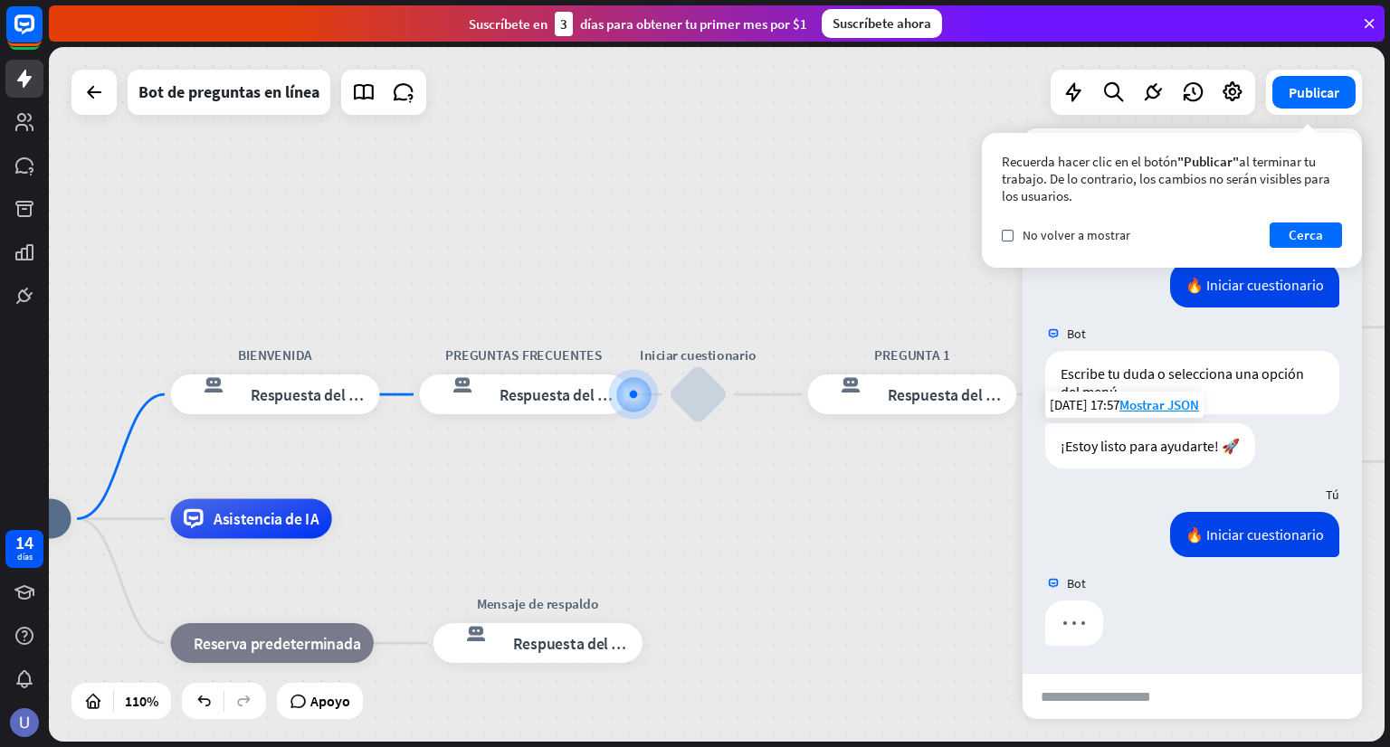
scroll to position [637, 0]
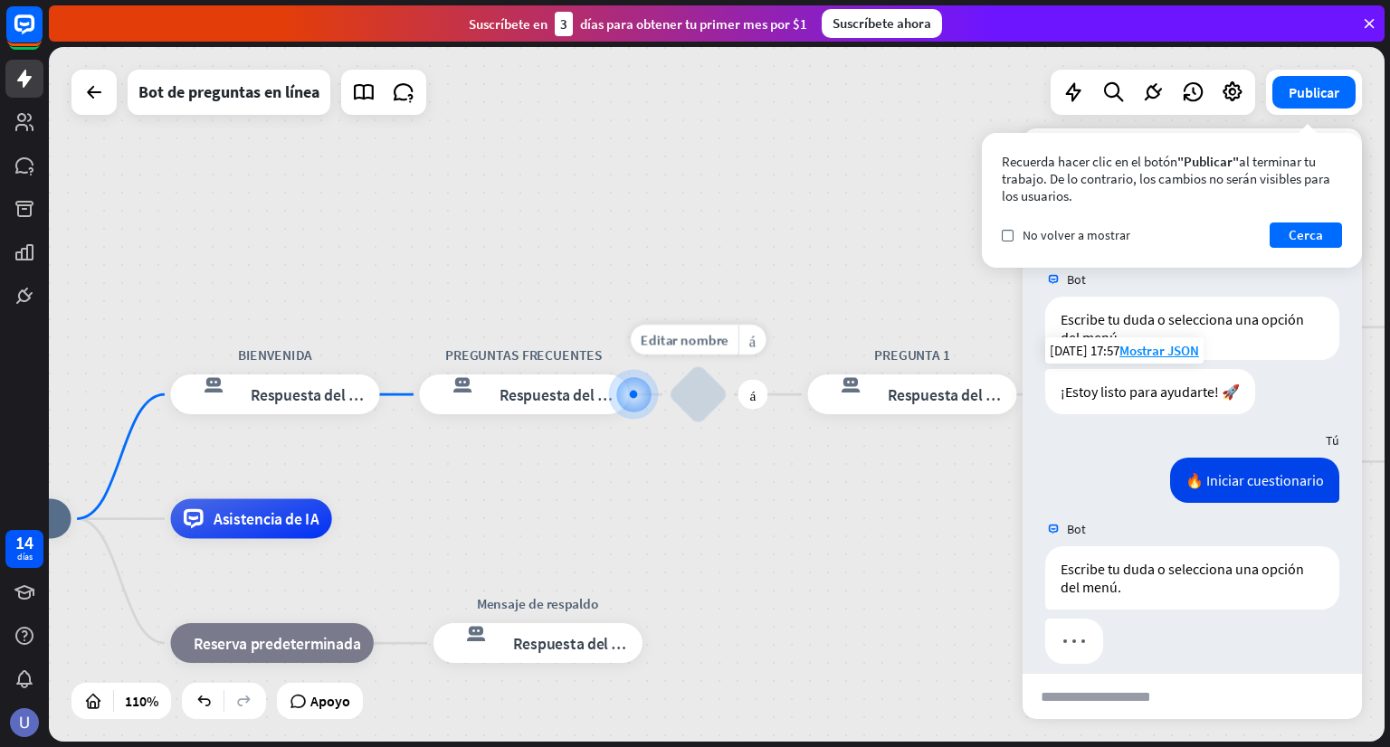
click at [669, 398] on div "Editar nombre más_horiz más bloquear_entrada_de_usuario" at bounding box center [699, 395] width 60 height 60
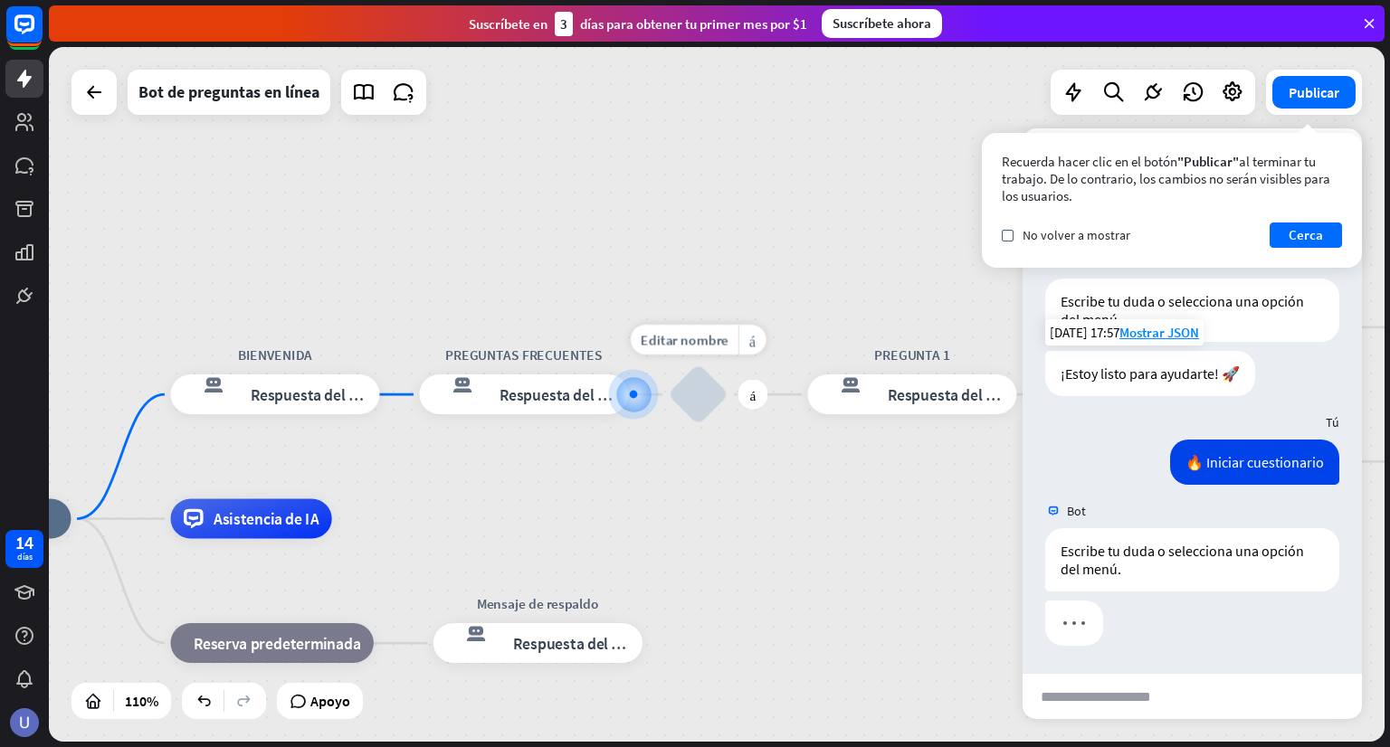
click at [669, 399] on div "Editar nombre más_horiz más bloquear_entrada_de_usuario" at bounding box center [699, 395] width 60 height 60
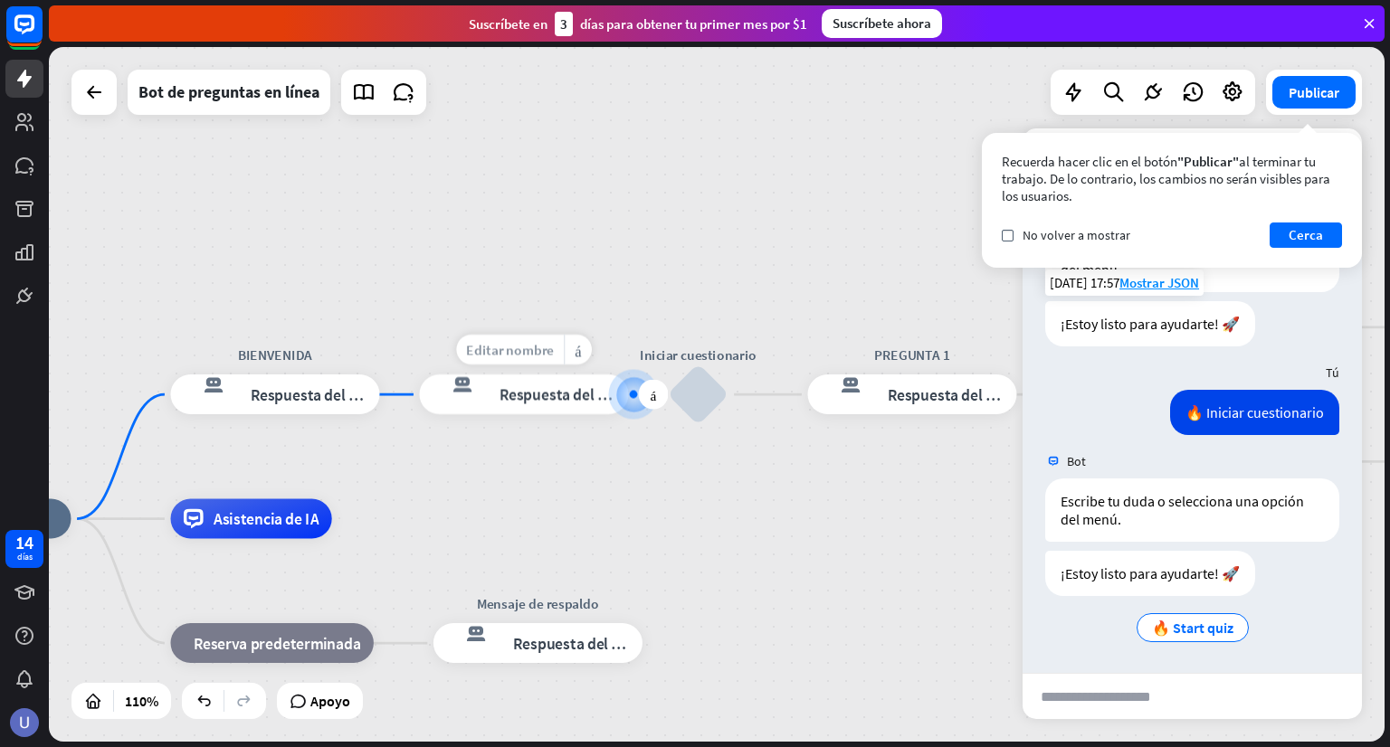
scroll to position [759, 0]
click at [539, 357] on font "Editar nombre" at bounding box center [510, 350] width 88 height 18
click at [625, 390] on div at bounding box center [633, 395] width 21 height 21
click at [565, 400] on font "Respuesta del bot" at bounding box center [559, 395] width 121 height 20
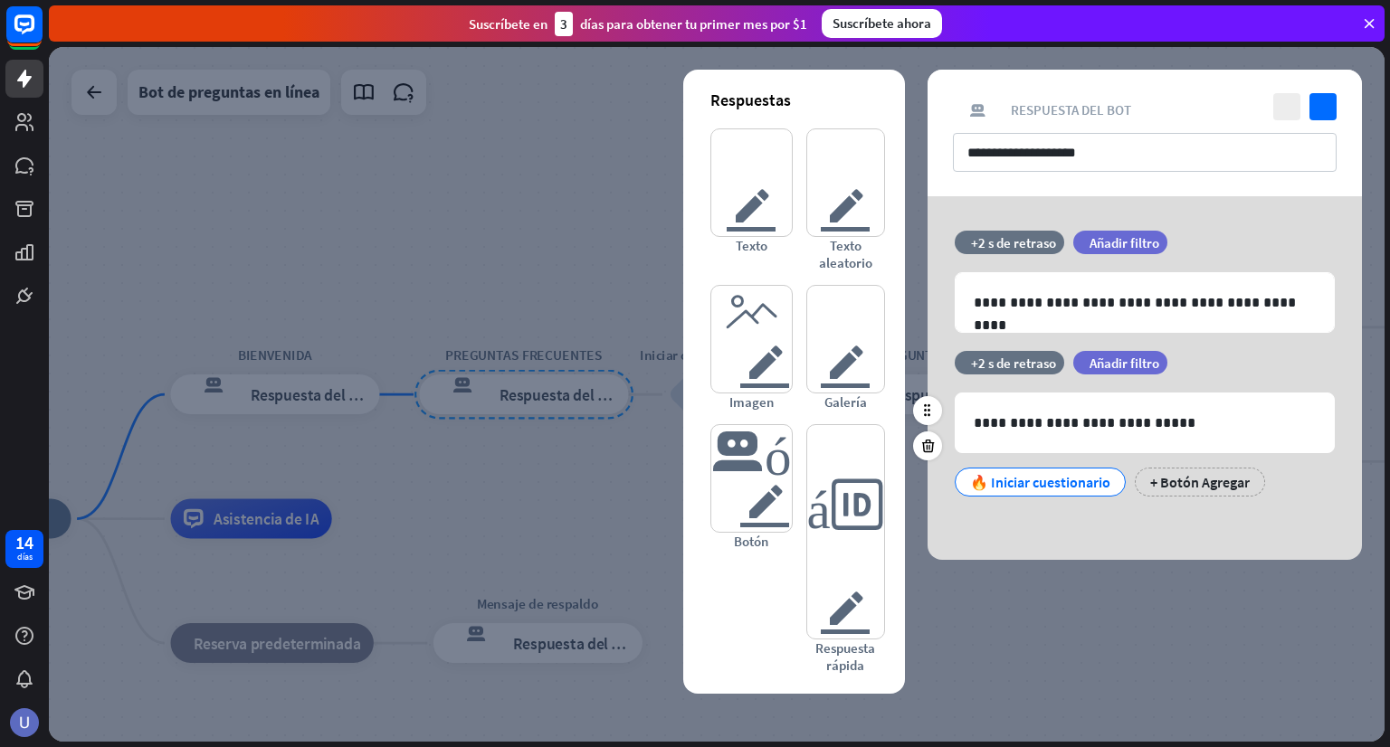
click at [1037, 476] on font "🔥 Iniciar cuestionario" at bounding box center [1040, 482] width 140 height 18
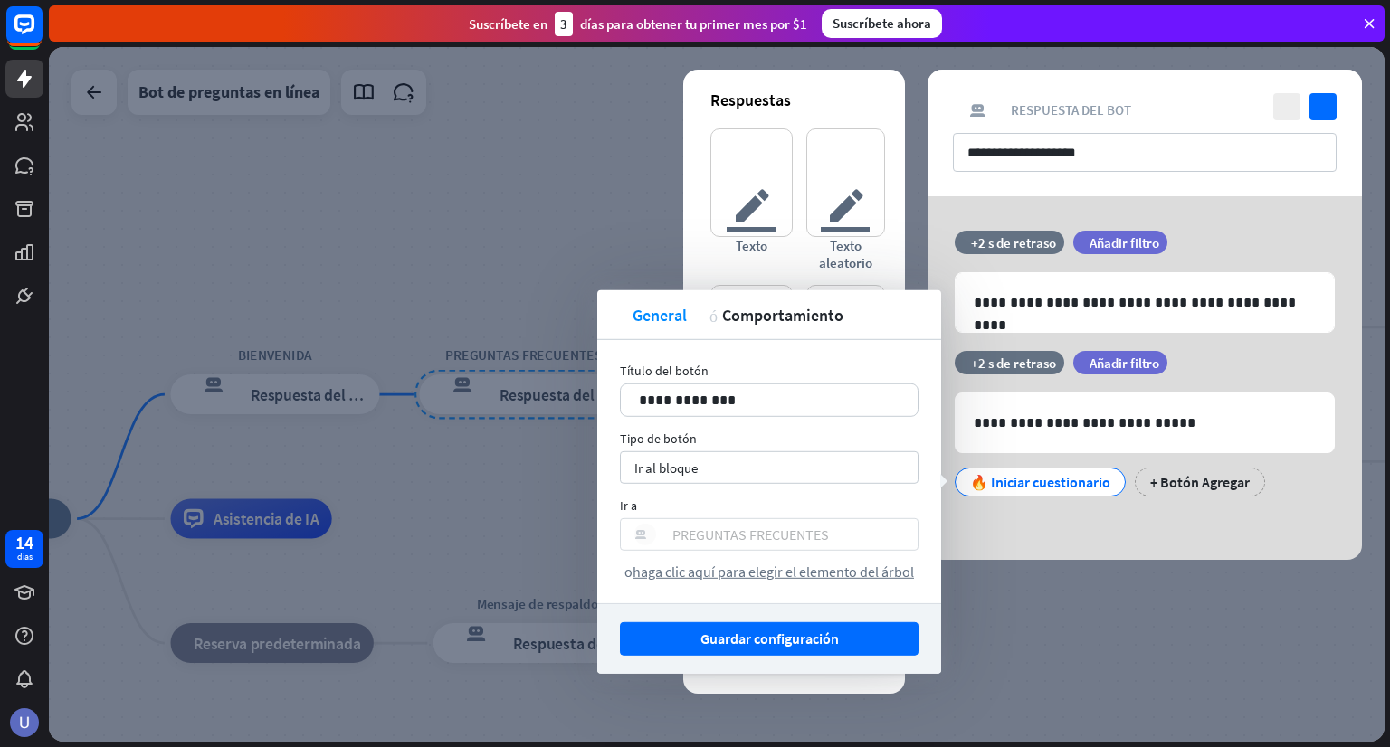
click at [800, 526] on font "PREGUNTAS FRECUENTES" at bounding box center [750, 535] width 157 height 18
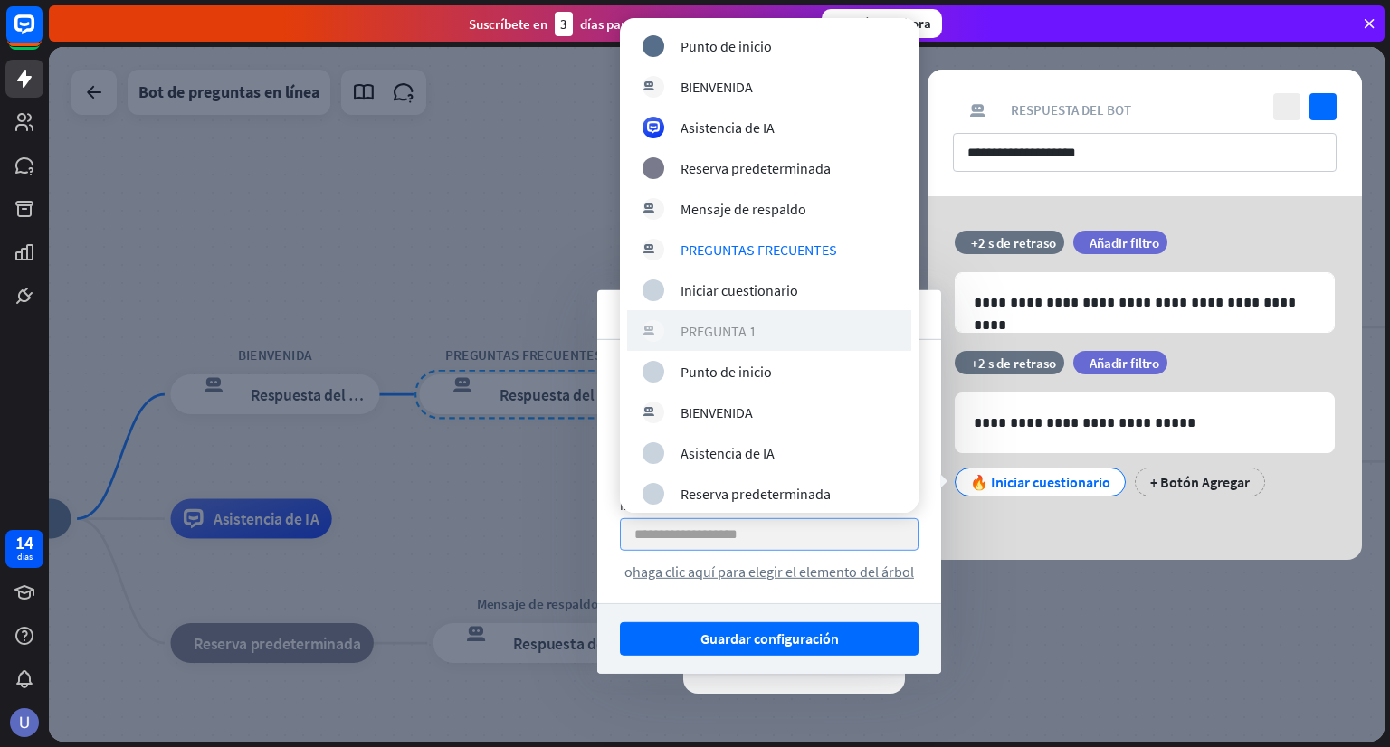
click at [808, 330] on div "respuesta del bot de bloqueo PREGUNTA 1" at bounding box center [768, 331] width 253 height 22
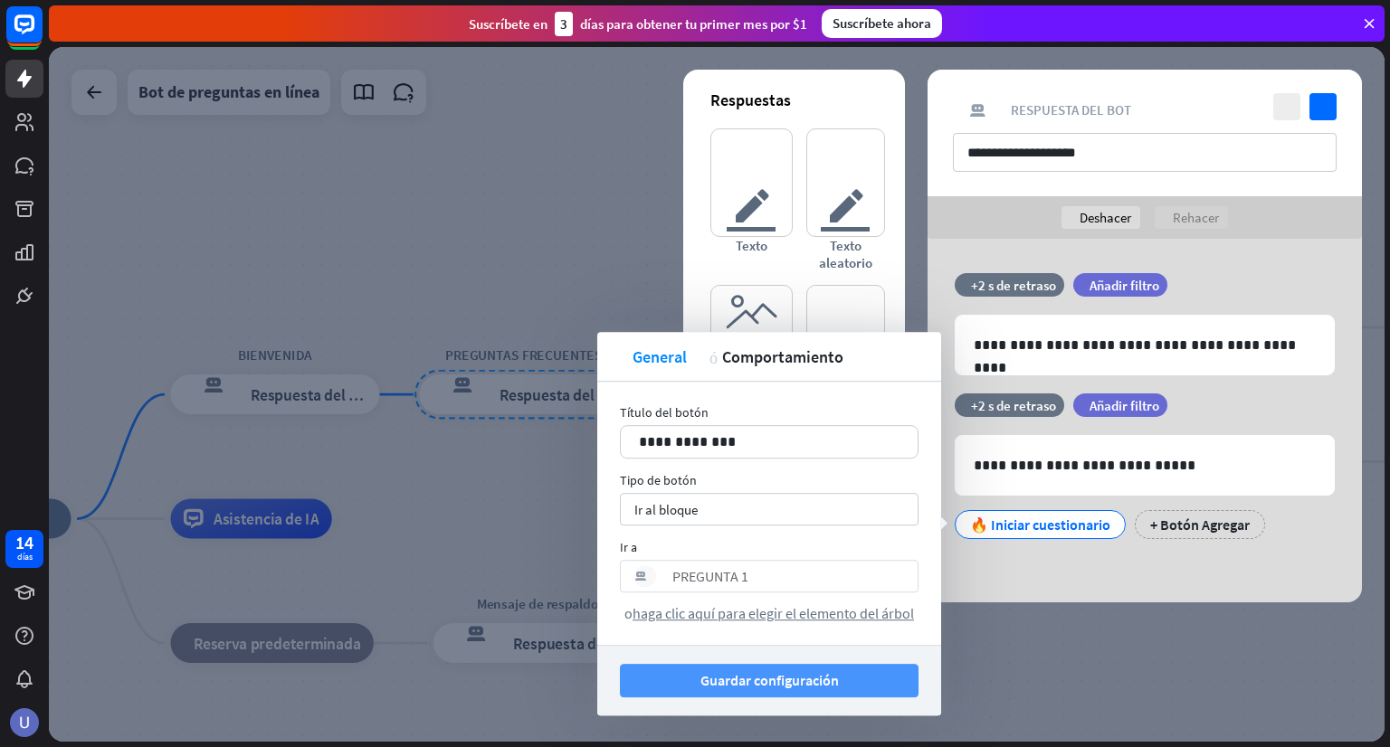
click at [806, 676] on font "Guardar configuración" at bounding box center [769, 680] width 138 height 18
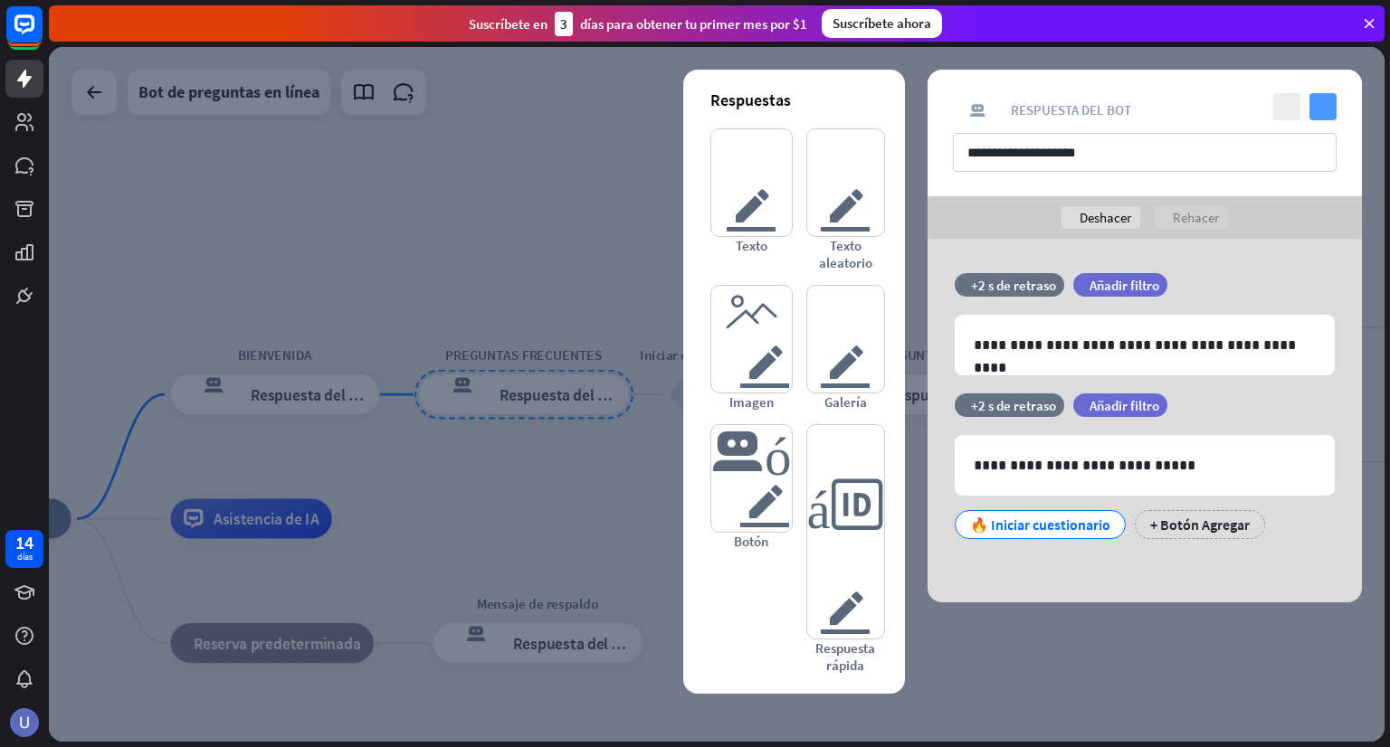
click at [1314, 99] on icon "controlar" at bounding box center [1322, 106] width 27 height 27
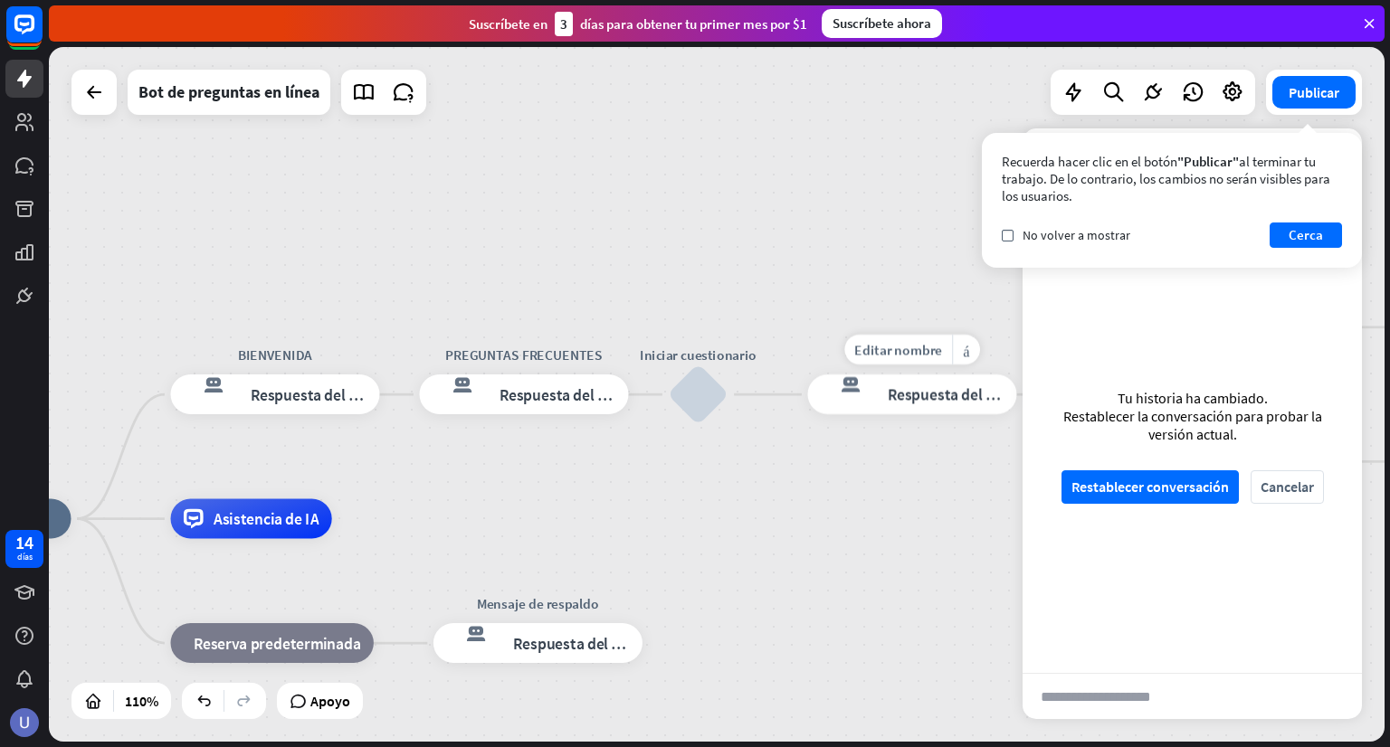
click at [901, 399] on font "Respuesta del bot" at bounding box center [948, 395] width 121 height 20
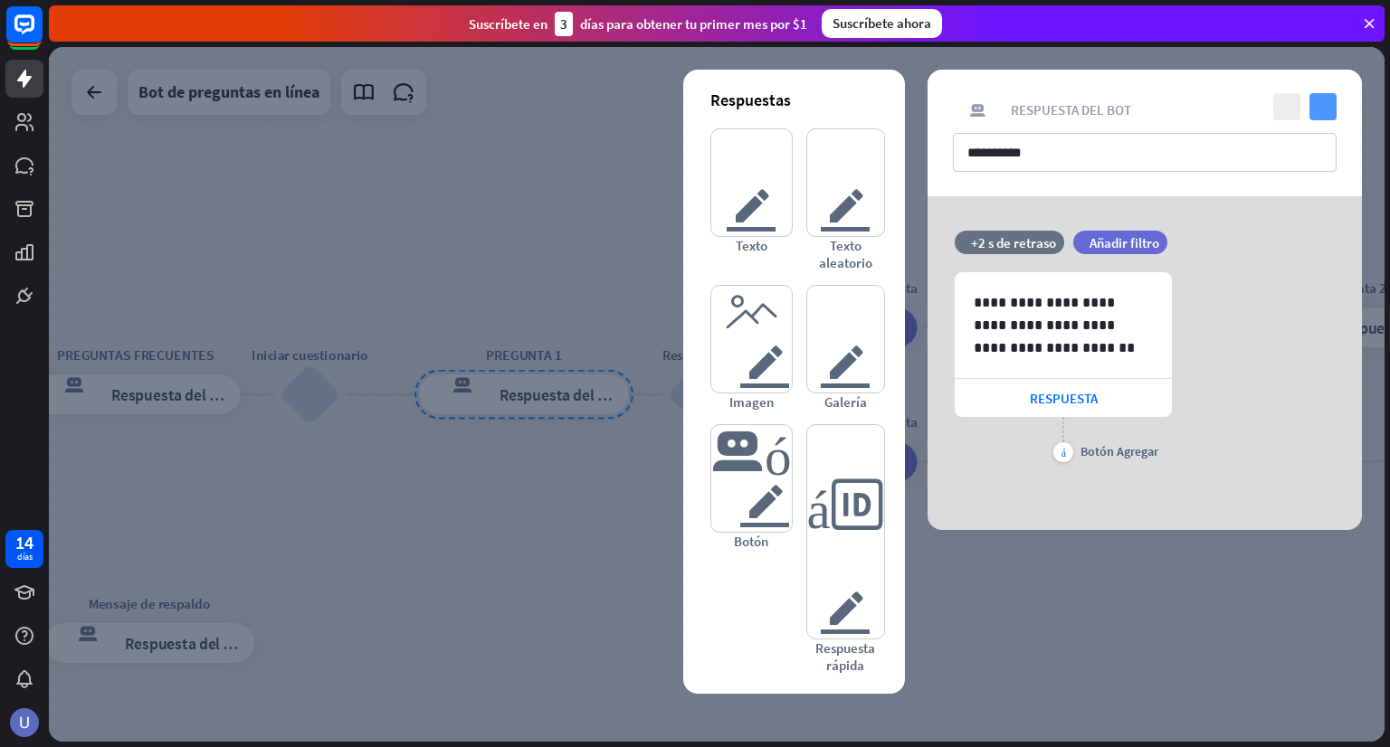
click at [1318, 106] on icon "controlar" at bounding box center [1322, 106] width 27 height 27
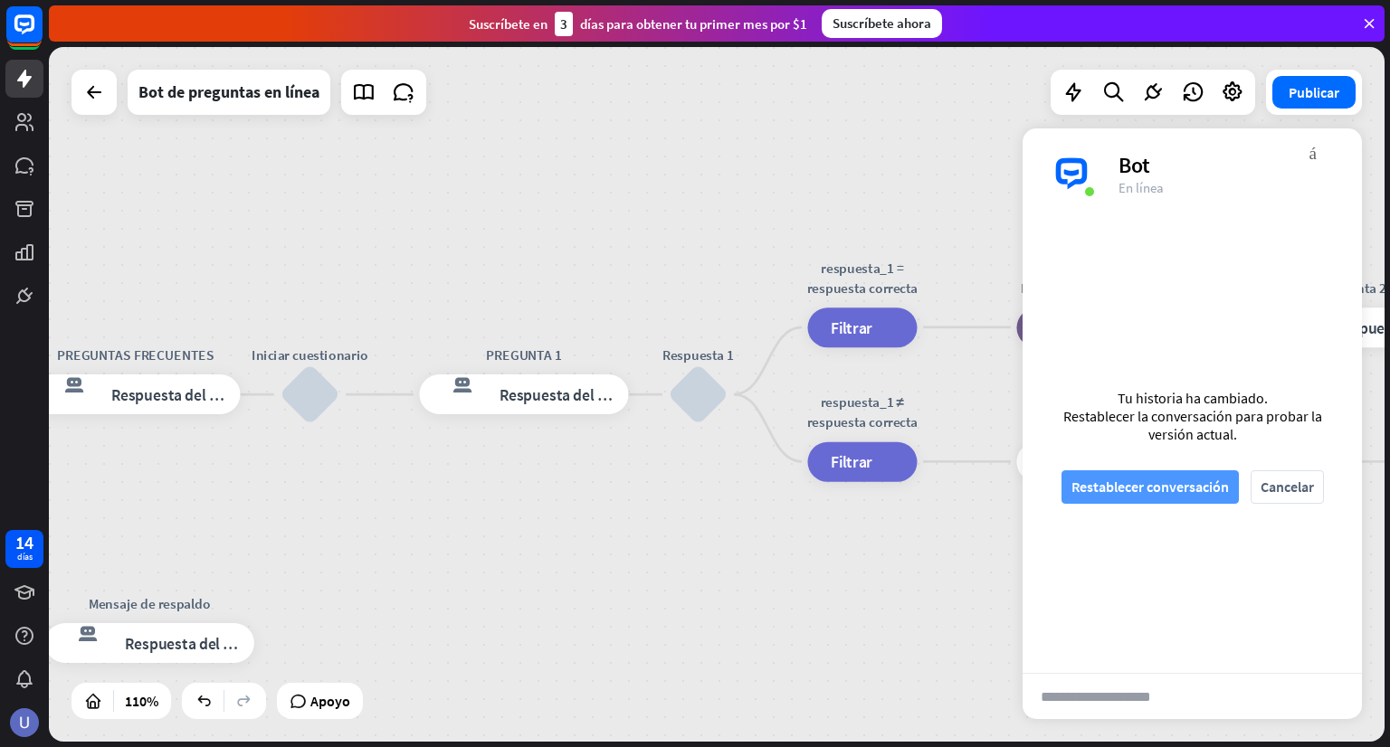
click at [1141, 489] on font "Restablecer conversación" at bounding box center [1149, 487] width 157 height 18
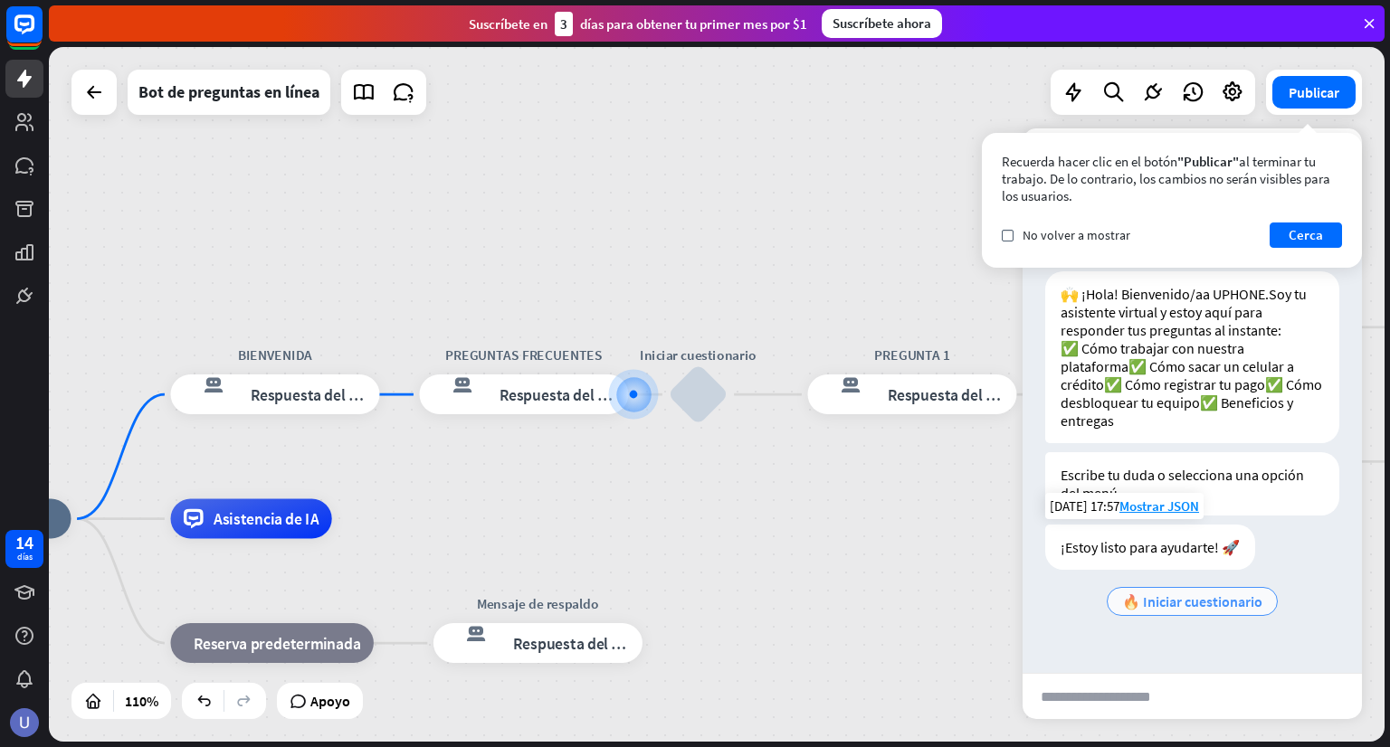
click at [1202, 611] on font "🔥 Iniciar cuestionario" at bounding box center [1192, 602] width 140 height 18
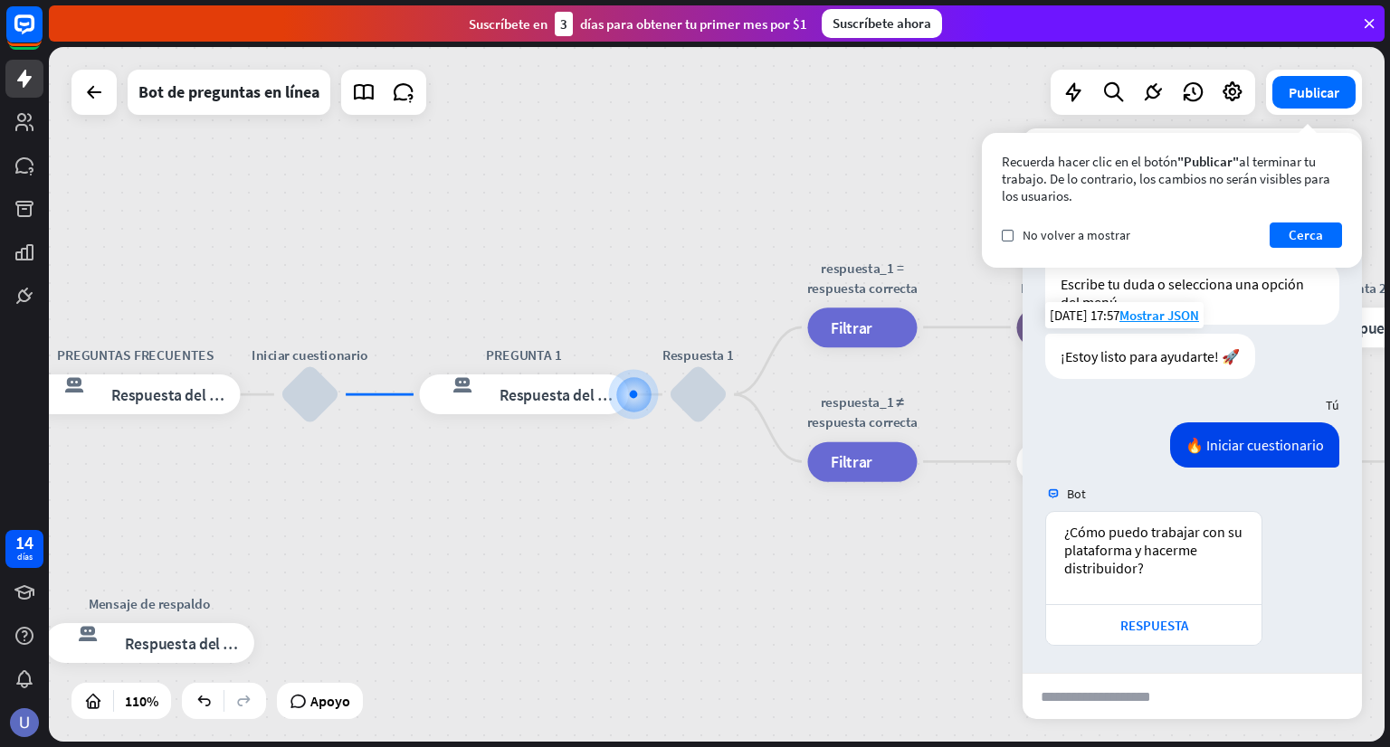
scroll to position [227, 0]
click at [1173, 623] on font "RESPUESTA" at bounding box center [1154, 625] width 68 height 17
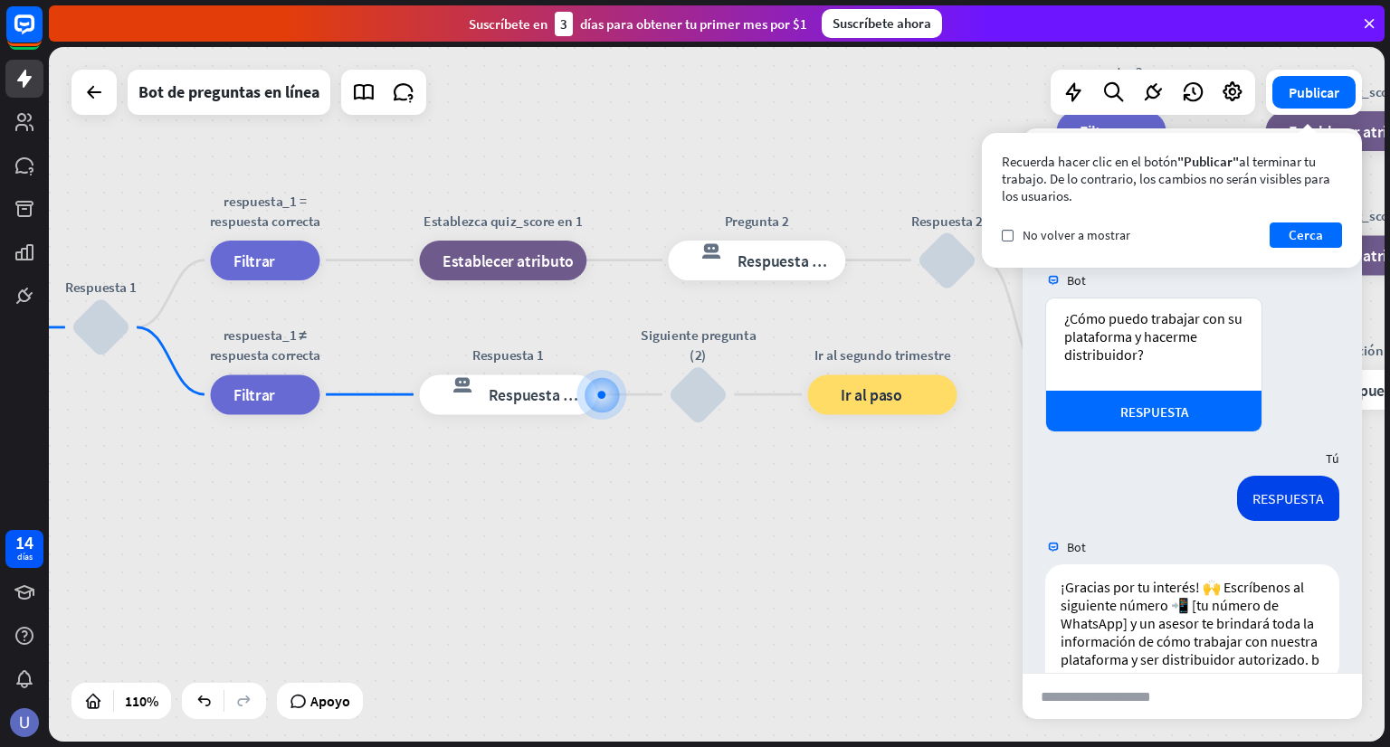
scroll to position [494, 0]
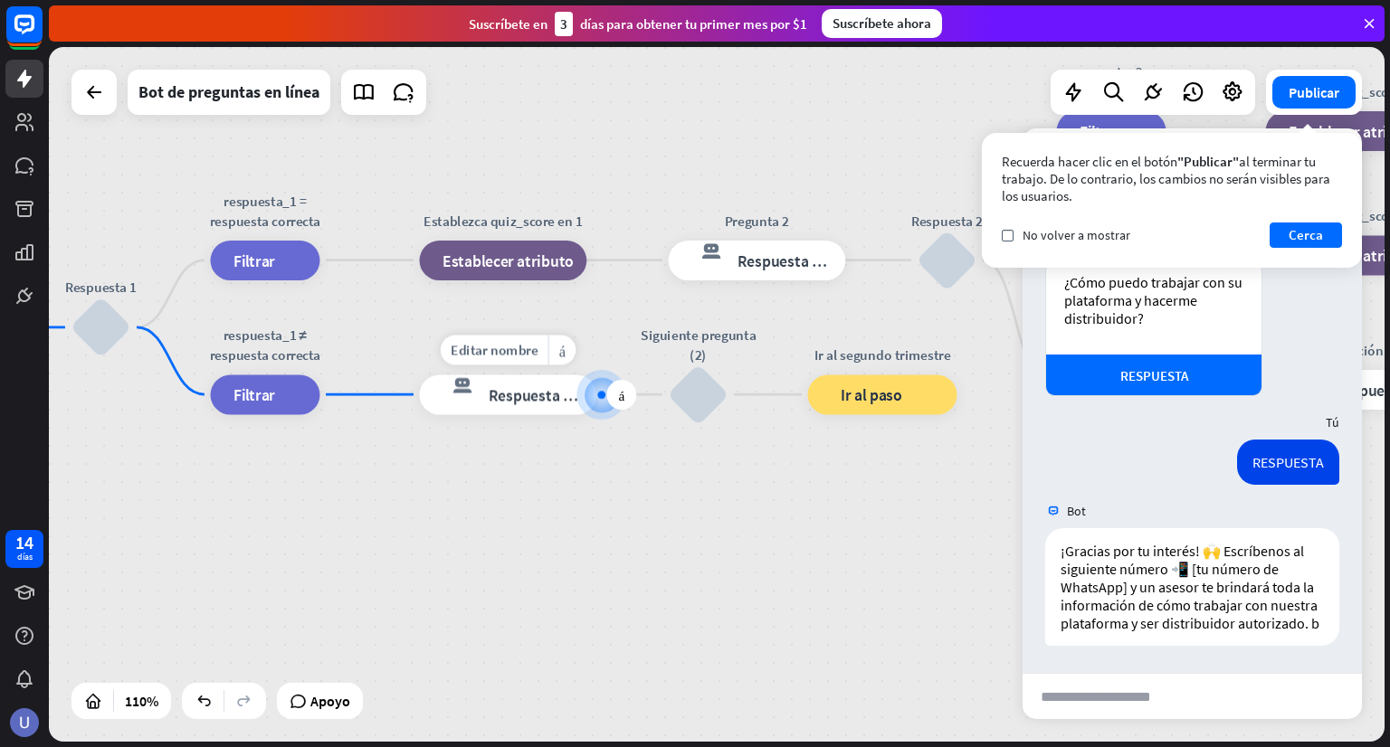
click at [536, 400] on font "Respuesta del bot" at bounding box center [549, 395] width 121 height 20
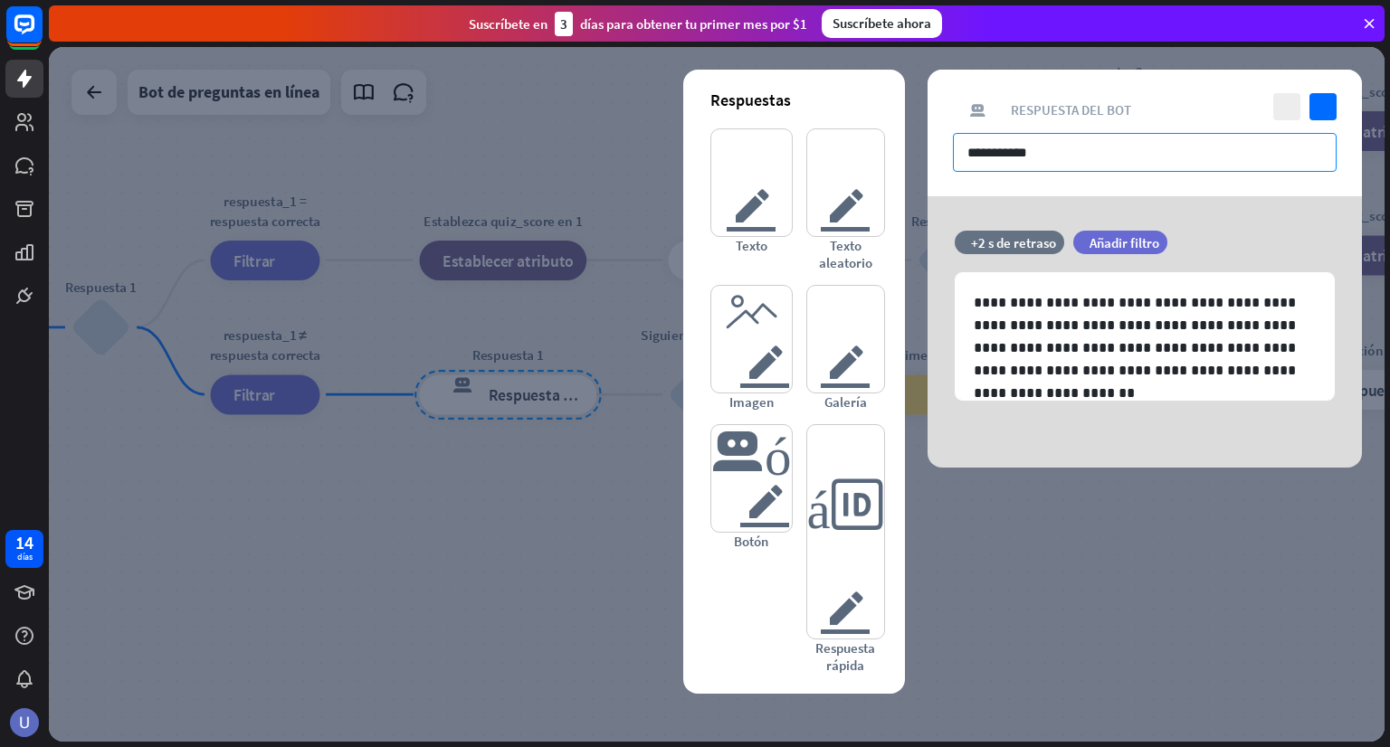
click at [1047, 138] on input "**********" at bounding box center [1145, 152] width 384 height 39
drag, startPoint x: 1050, startPoint y: 145, endPoint x: 946, endPoint y: 140, distance: 103.3
click at [946, 140] on div "**********" at bounding box center [1144, 133] width 434 height 127
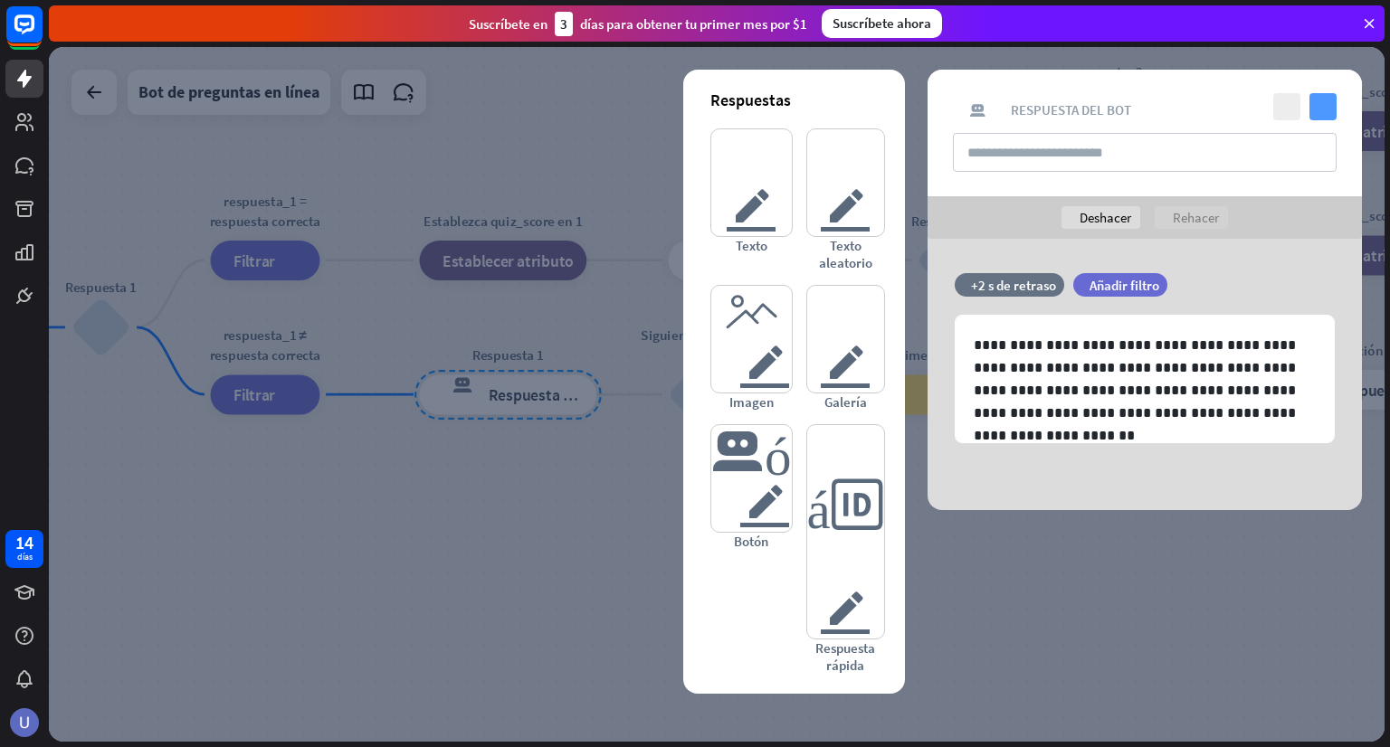
click at [1312, 113] on icon "controlar" at bounding box center [1322, 106] width 27 height 27
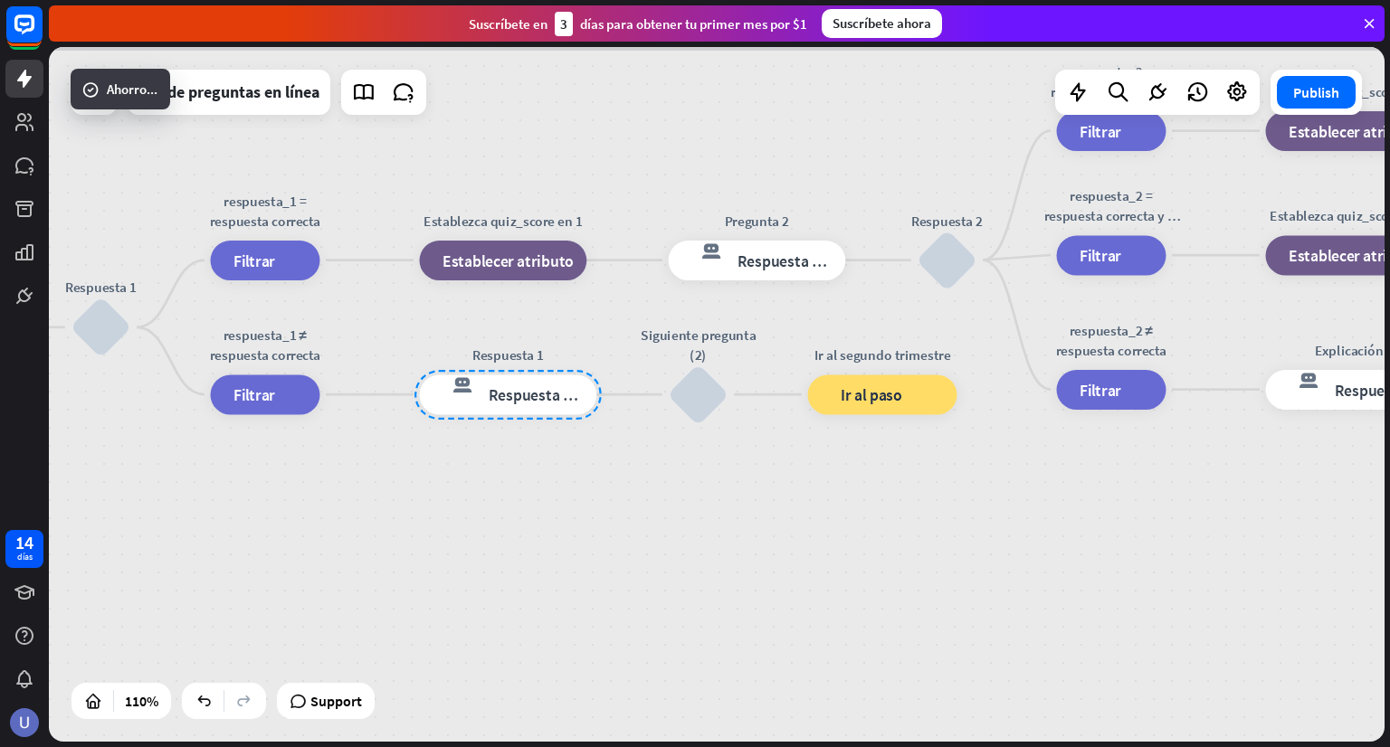
scroll to position [495, 0]
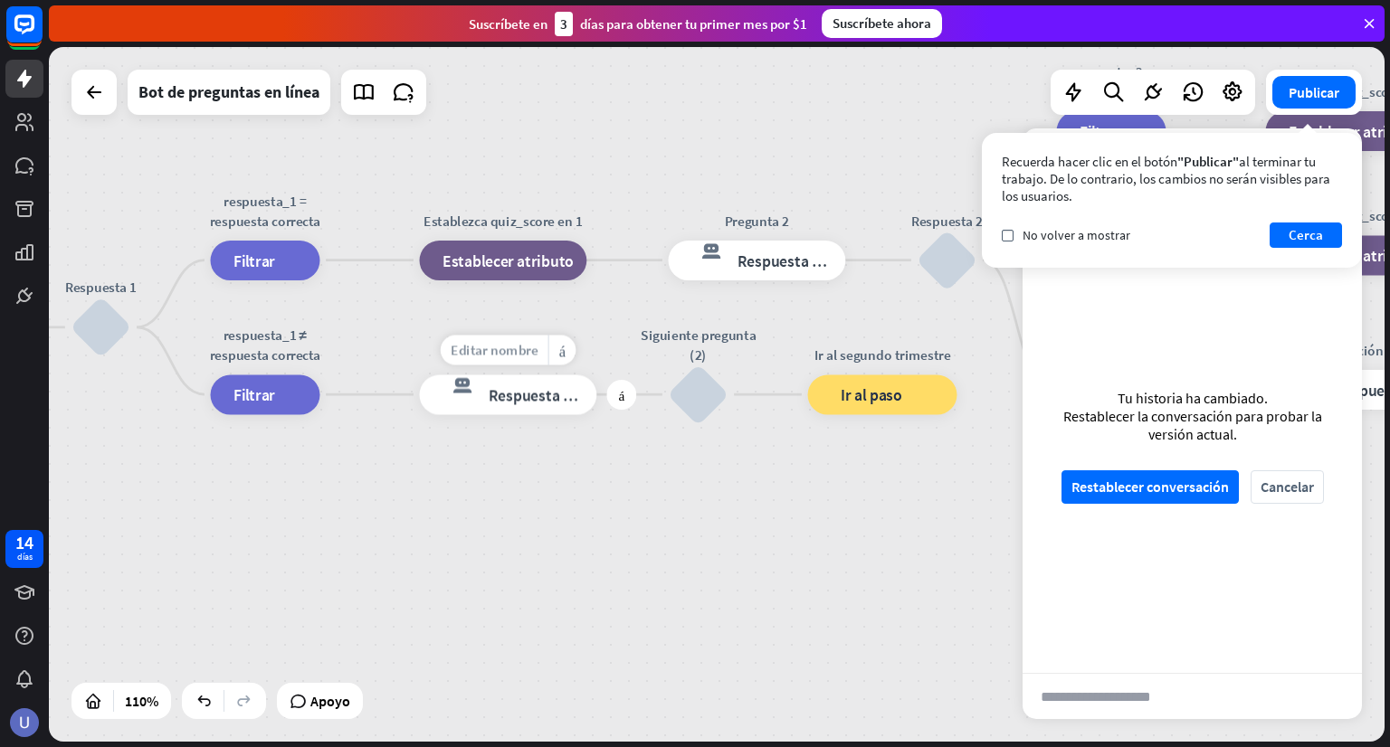
click at [507, 345] on font "Editar nombre" at bounding box center [495, 350] width 88 height 18
type input "**********"
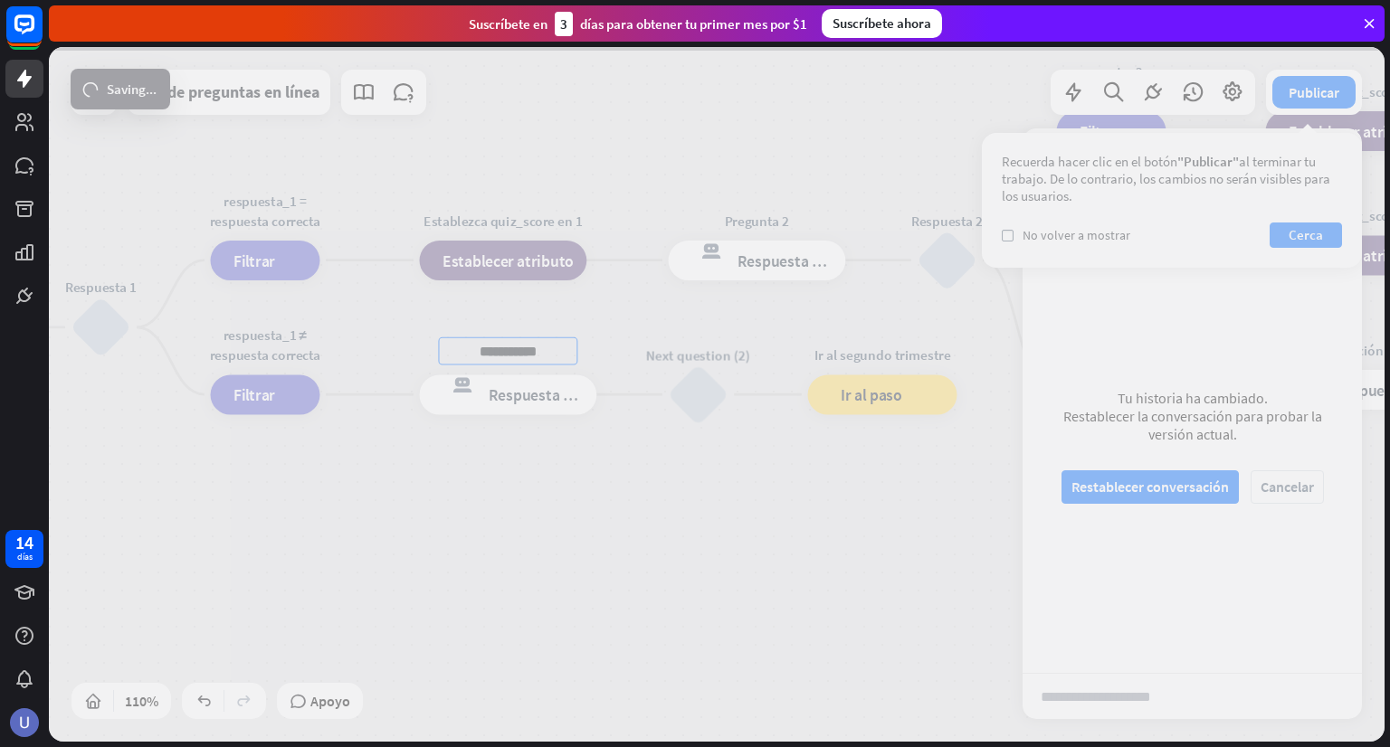
click at [633, 493] on div "inicio_2 Punto de inicio BIENVENIDA respuesta del bot de bloqueo Respuesta del …" at bounding box center [717, 394] width 1336 height 695
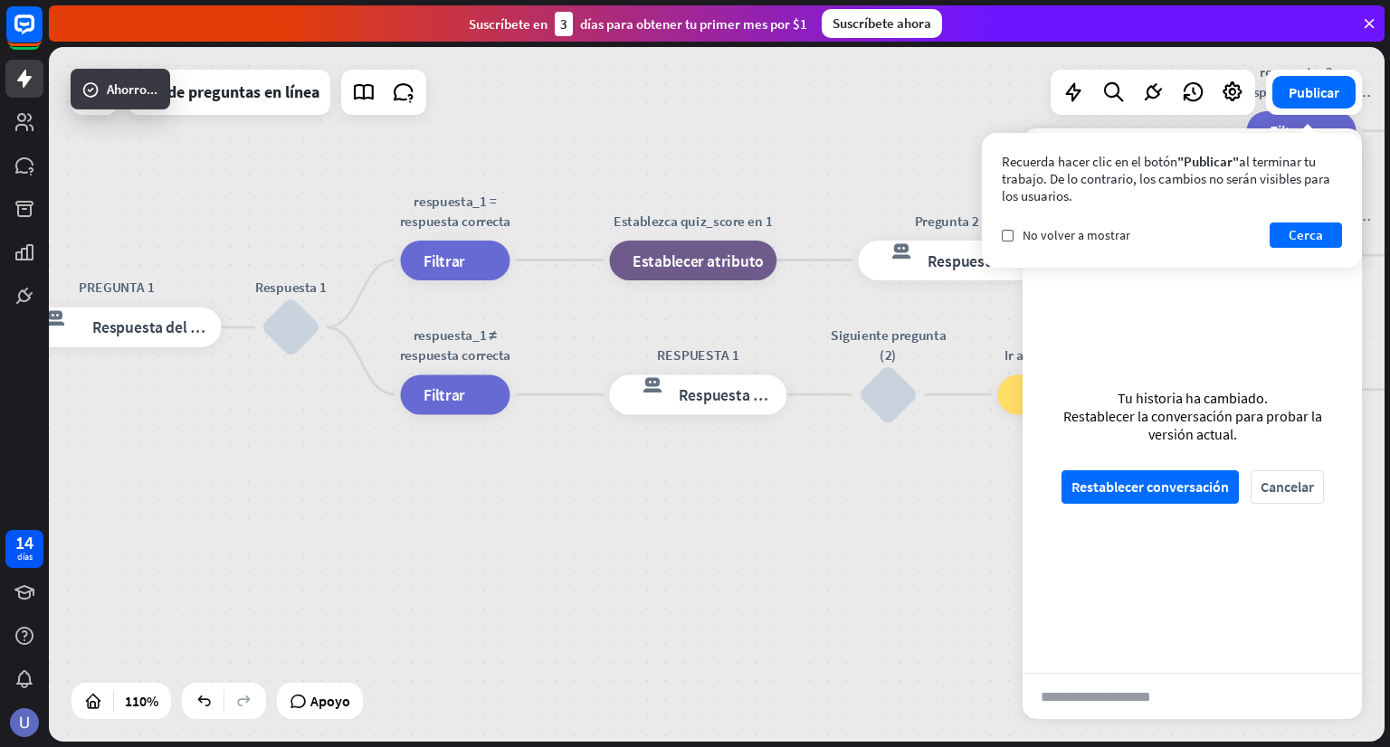
drag, startPoint x: 701, startPoint y: 601, endPoint x: 769, endPoint y: 601, distance: 67.9
click at [778, 601] on div "inicio_2 Punto de inicio BIENVENIDA respuesta del bot de bloqueo Respuesta del …" at bounding box center [717, 394] width 1336 height 695
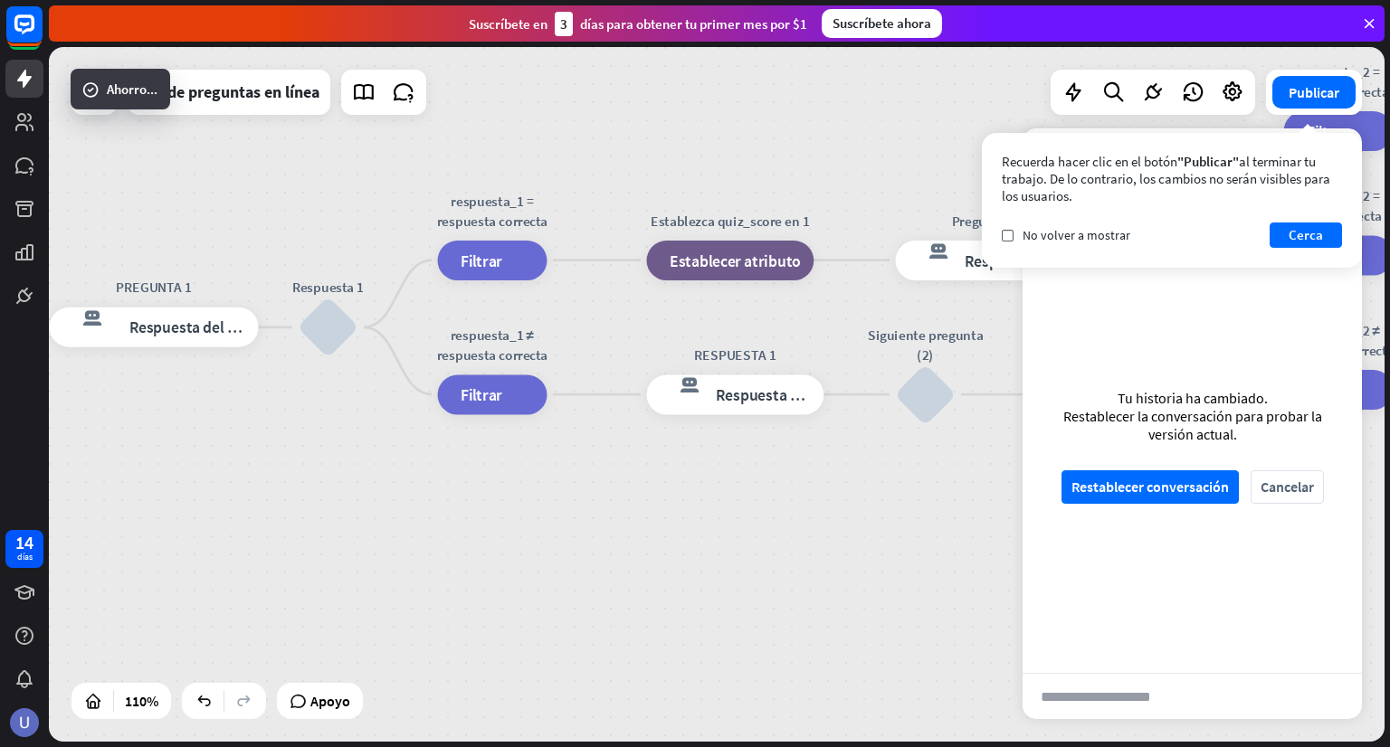
drag, startPoint x: 672, startPoint y: 569, endPoint x: 816, endPoint y: 594, distance: 145.9
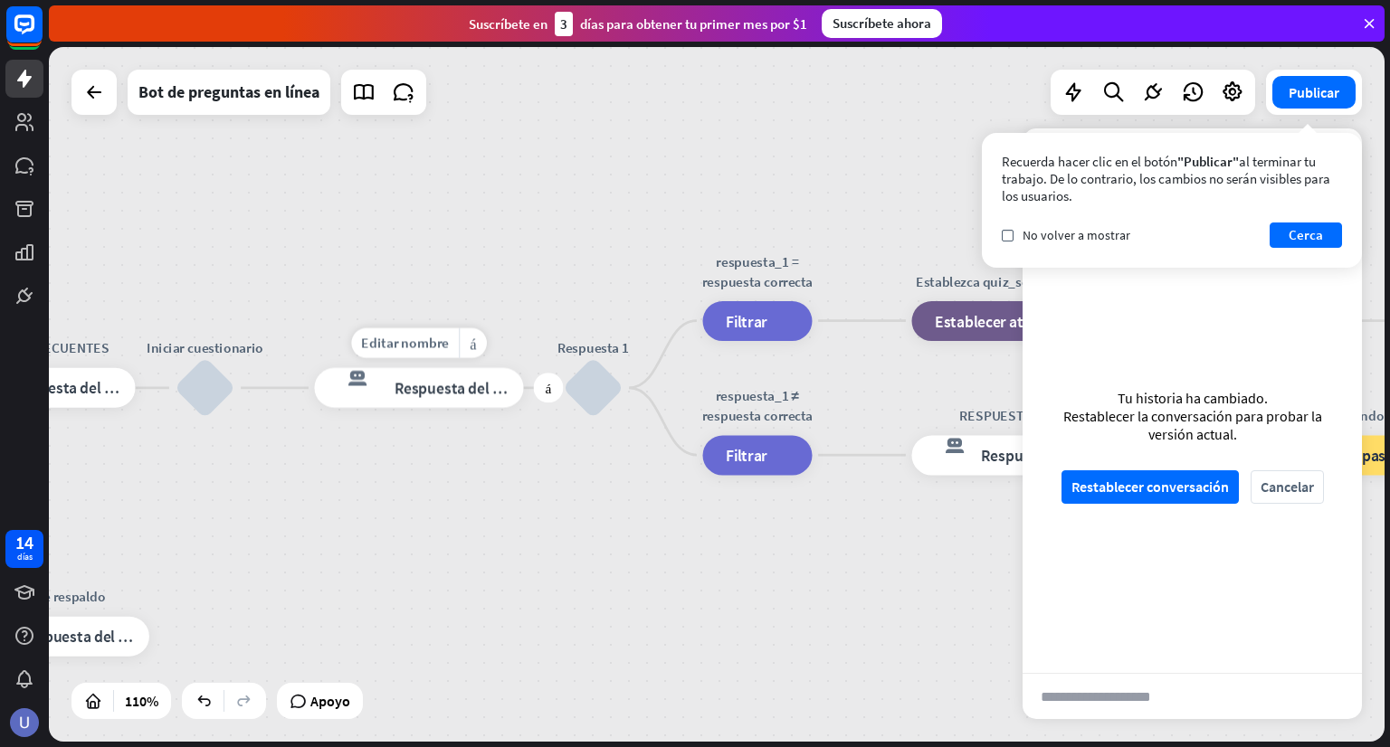
click at [460, 386] on font "Respuesta del bot" at bounding box center [455, 388] width 121 height 20
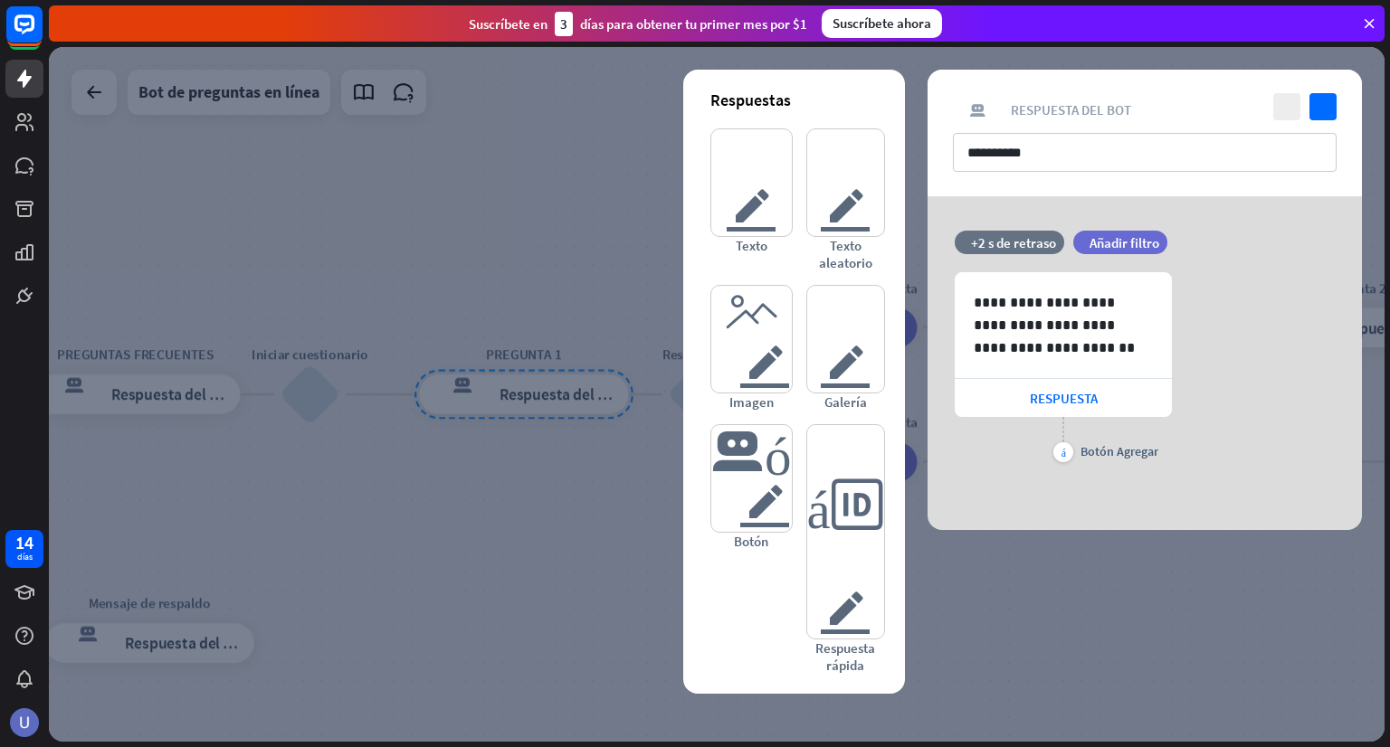
click at [468, 491] on div at bounding box center [717, 394] width 1336 height 695
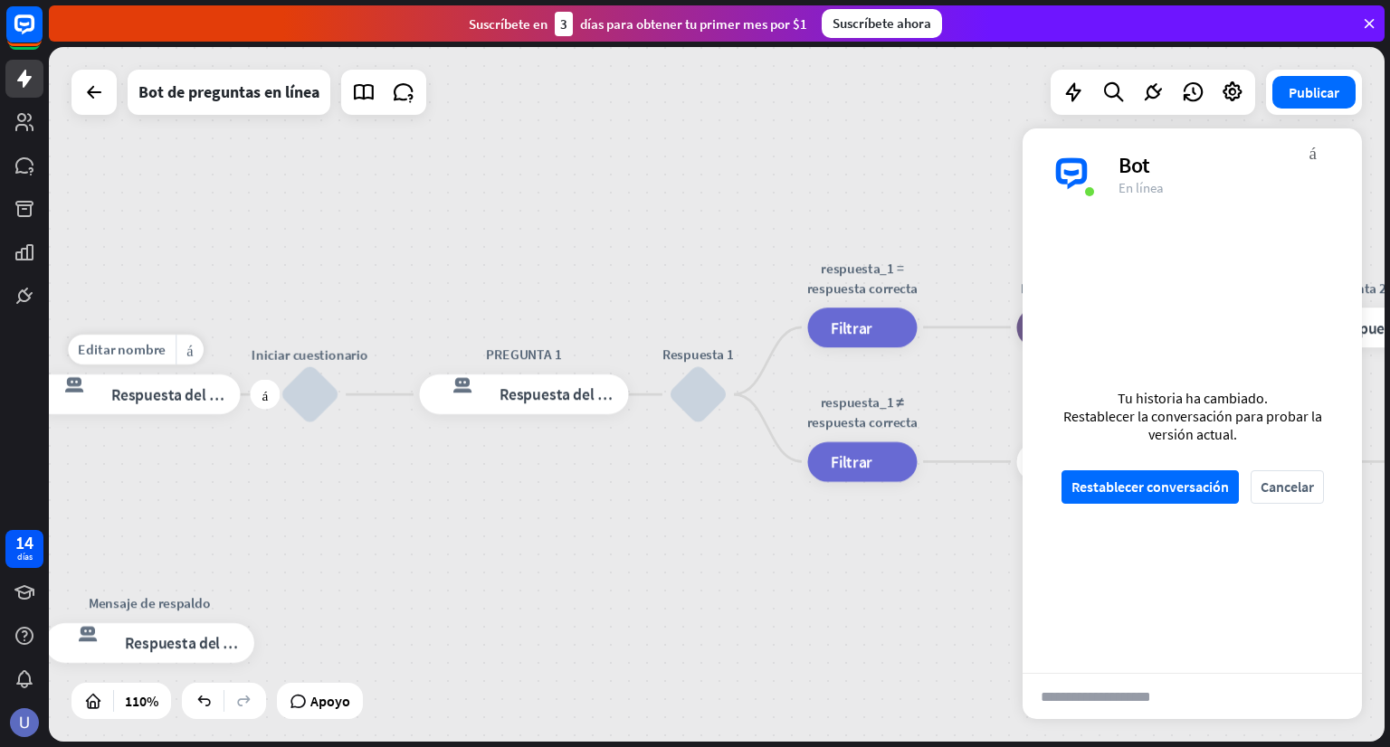
click at [192, 407] on div "respuesta del bot de bloqueo Respuesta del bot" at bounding box center [136, 395] width 209 height 40
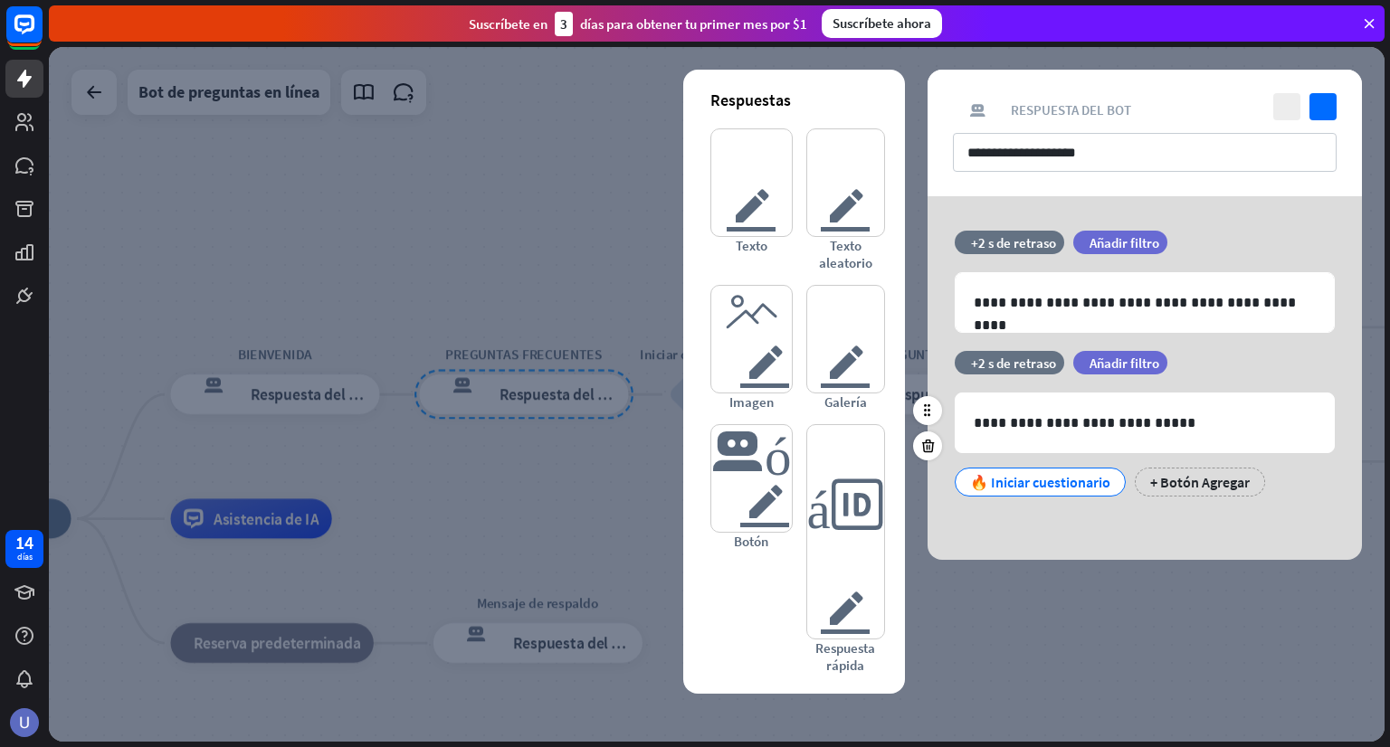
click at [1071, 486] on font "🔥 Iniciar cuestionario" at bounding box center [1040, 482] width 140 height 18
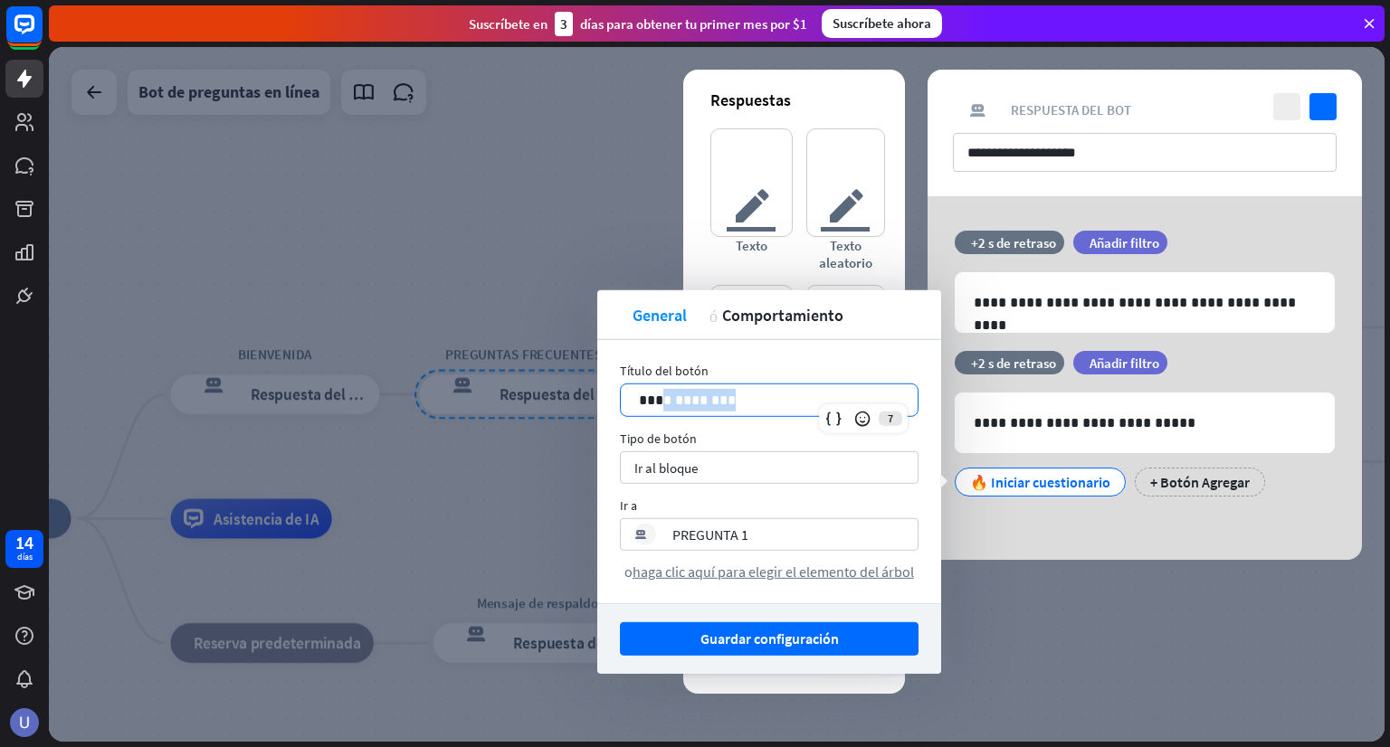
drag, startPoint x: 746, startPoint y: 408, endPoint x: 661, endPoint y: 406, distance: 85.1
click at [661, 406] on p "**********" at bounding box center [769, 400] width 261 height 23
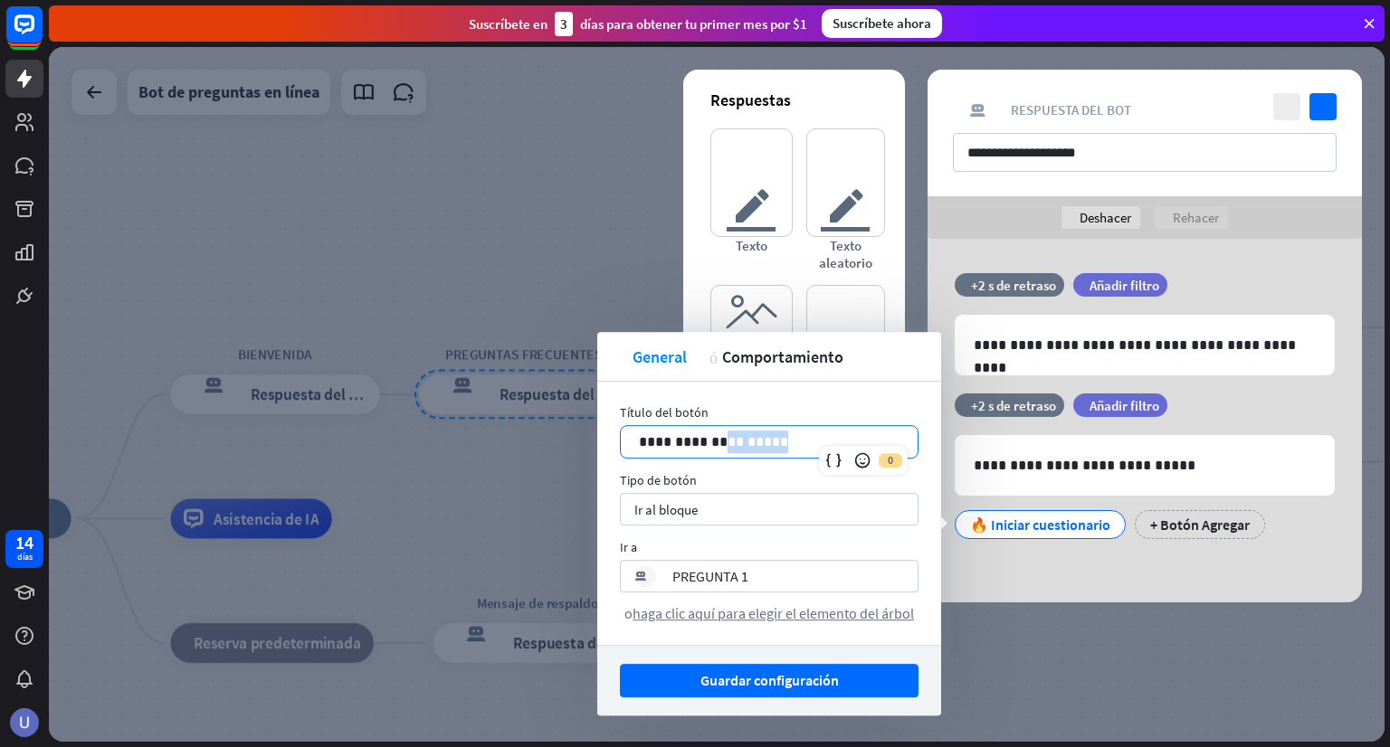
drag, startPoint x: 807, startPoint y: 448, endPoint x: 737, endPoint y: 446, distance: 70.6
click at [737, 446] on p "**********" at bounding box center [769, 442] width 261 height 23
drag, startPoint x: 747, startPoint y: 444, endPoint x: 659, endPoint y: 443, distance: 88.7
click at [659, 443] on p "**********" at bounding box center [769, 442] width 261 height 23
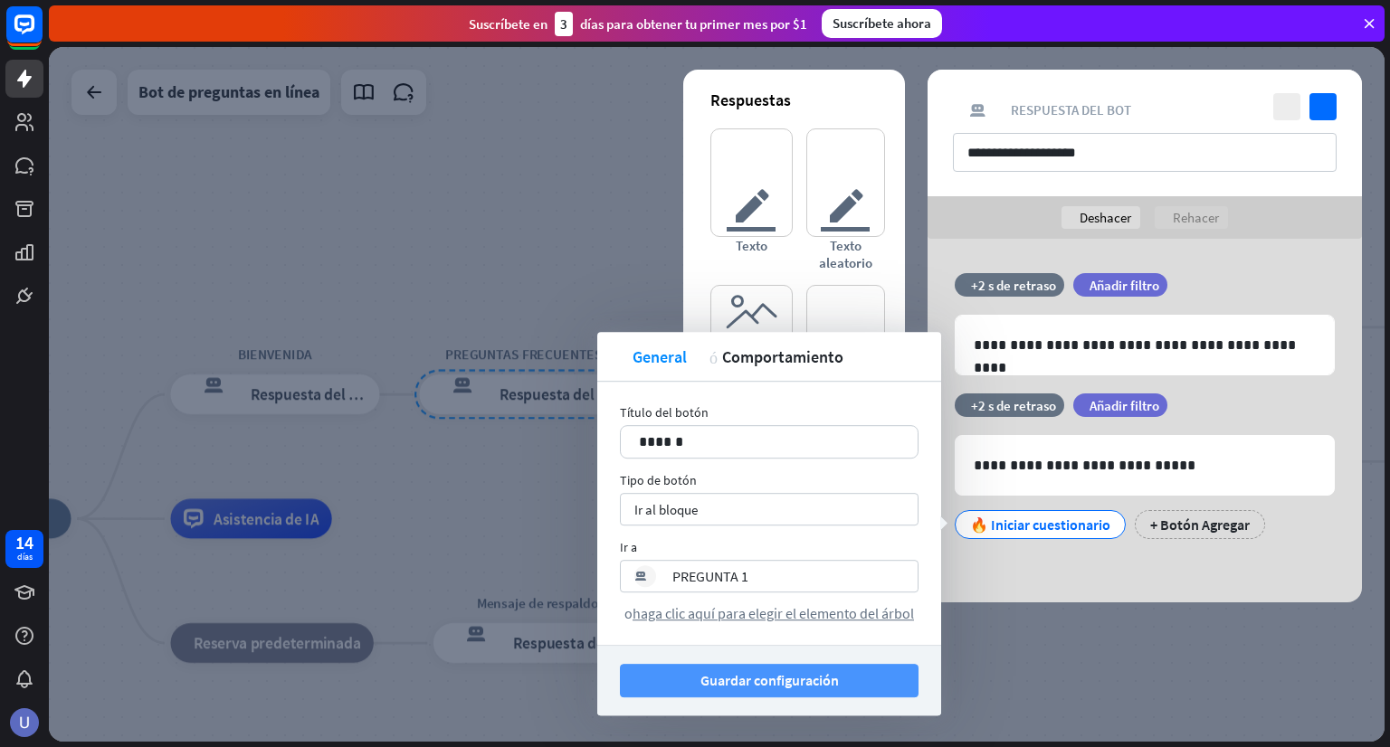
click at [848, 671] on button "Guardar configuración" at bounding box center [769, 680] width 299 height 33
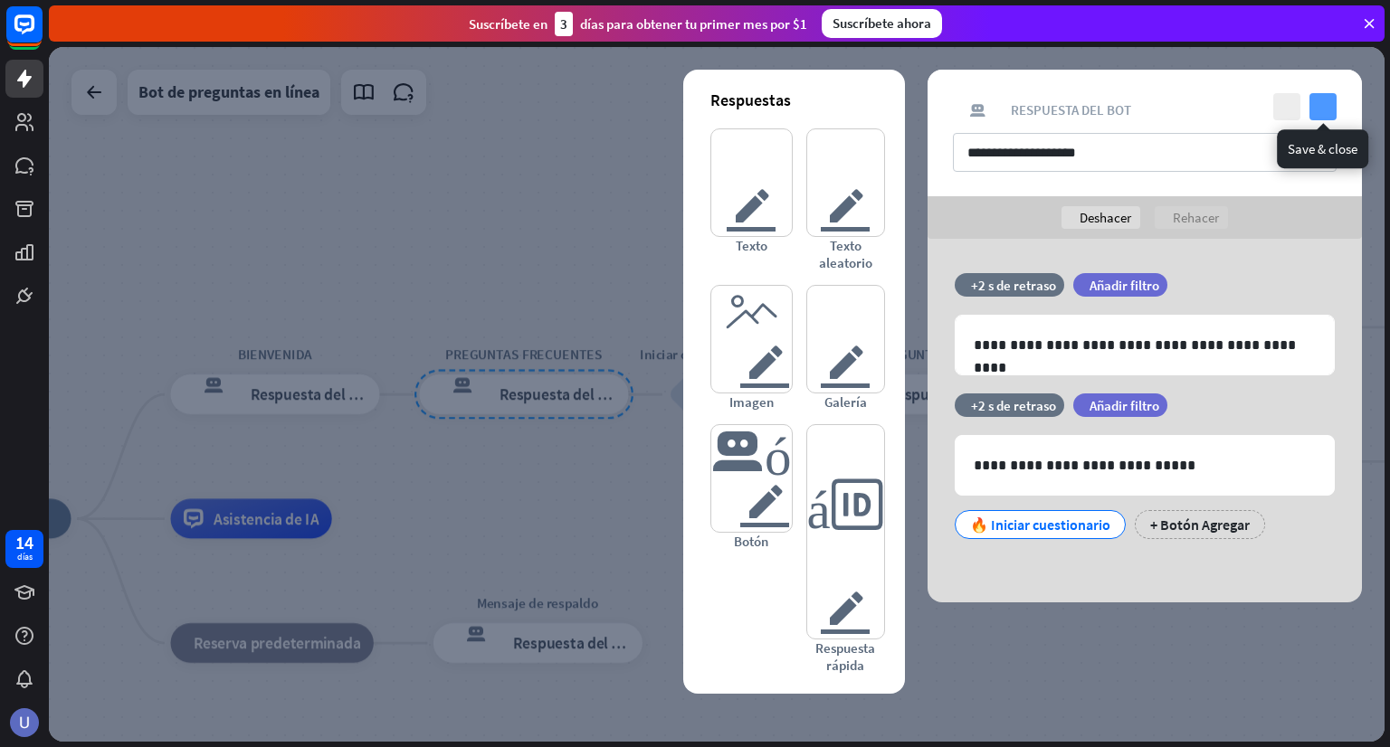
click at [1328, 113] on icon "controlar" at bounding box center [1322, 106] width 27 height 27
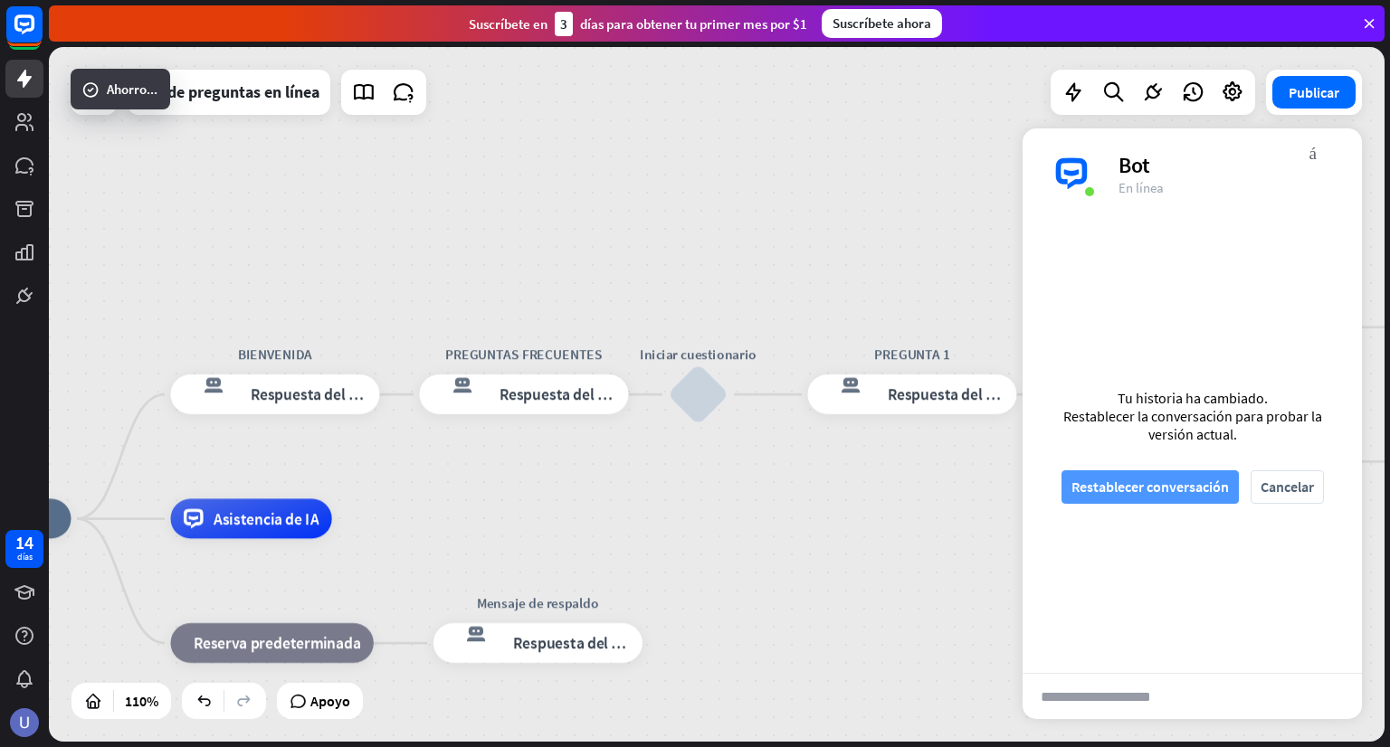
click at [1151, 495] on font "Restablecer conversación" at bounding box center [1149, 487] width 157 height 18
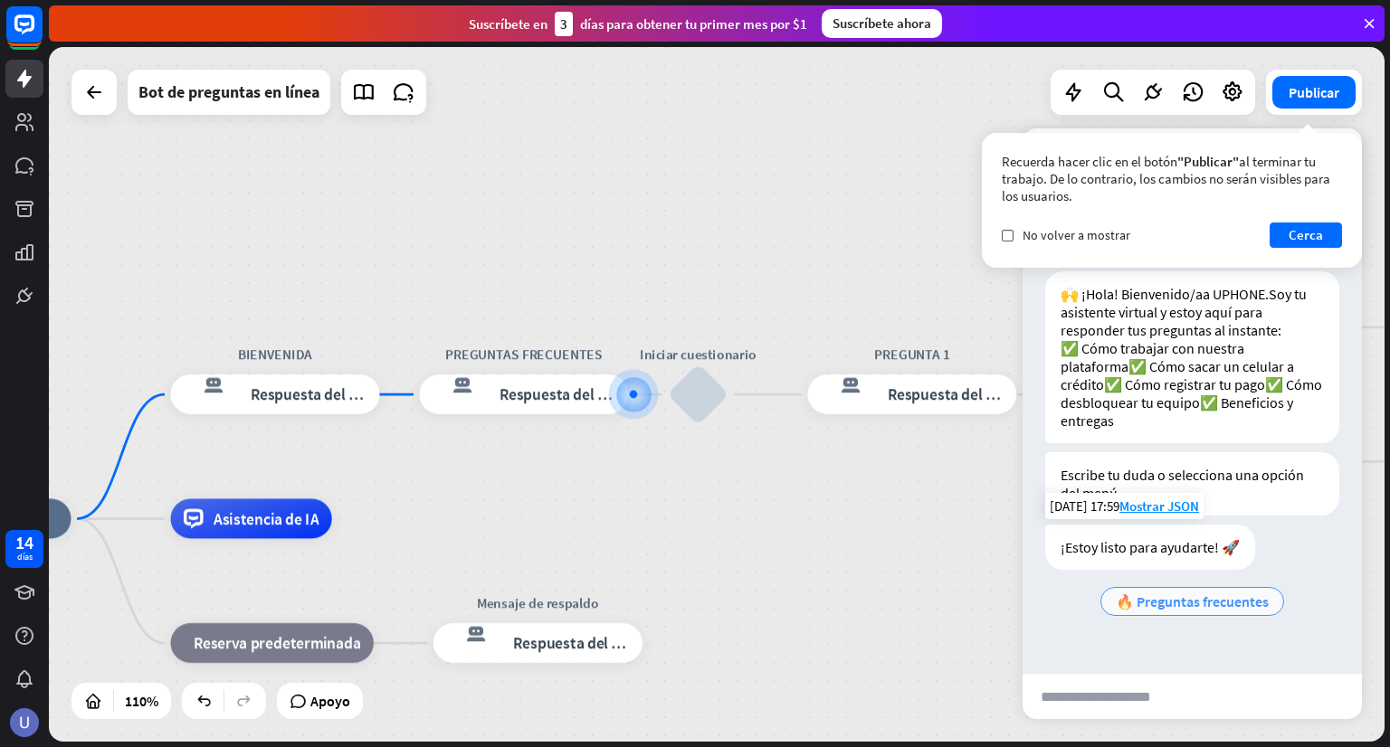
click at [1193, 611] on font "🔥 Preguntas frecuentes" at bounding box center [1192, 602] width 153 height 18
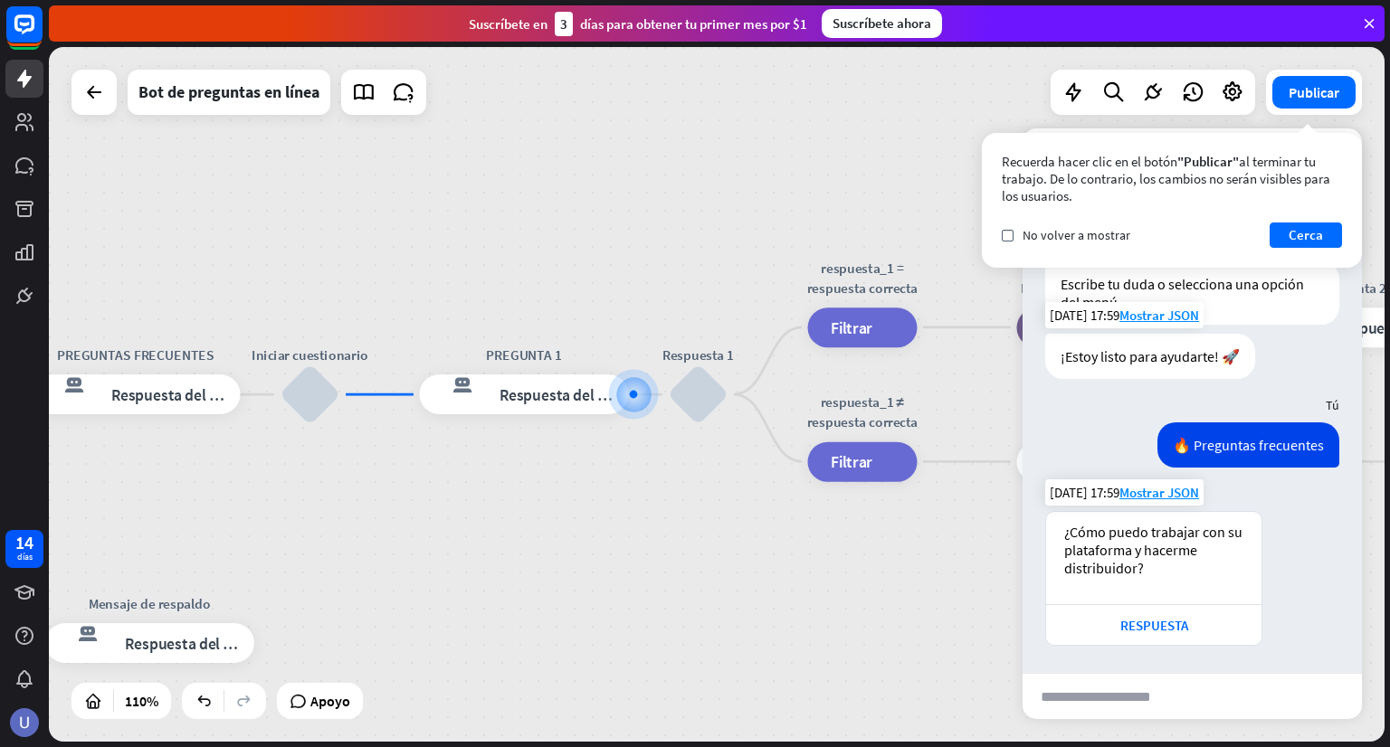
scroll to position [226, 0]
click at [1187, 623] on div "RESPUESTA" at bounding box center [1153, 625] width 197 height 17
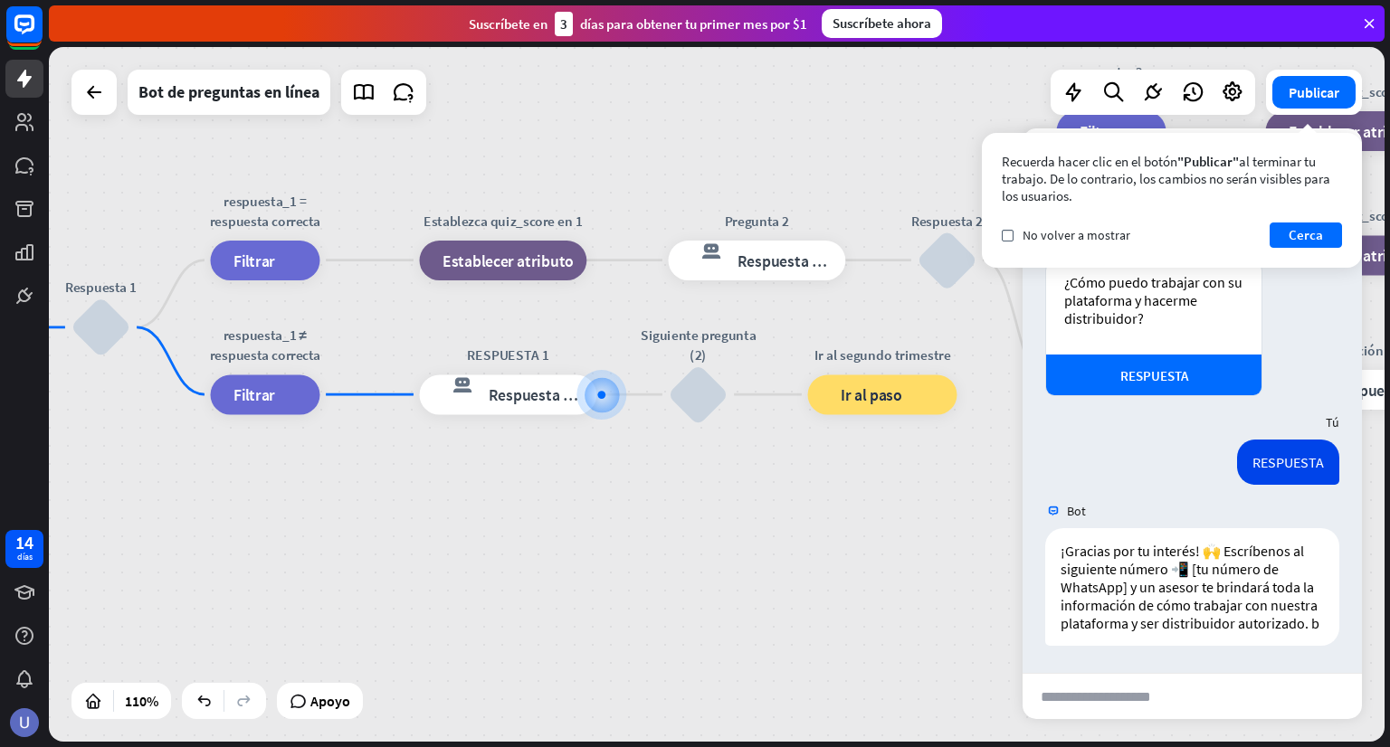
scroll to position [313, 0]
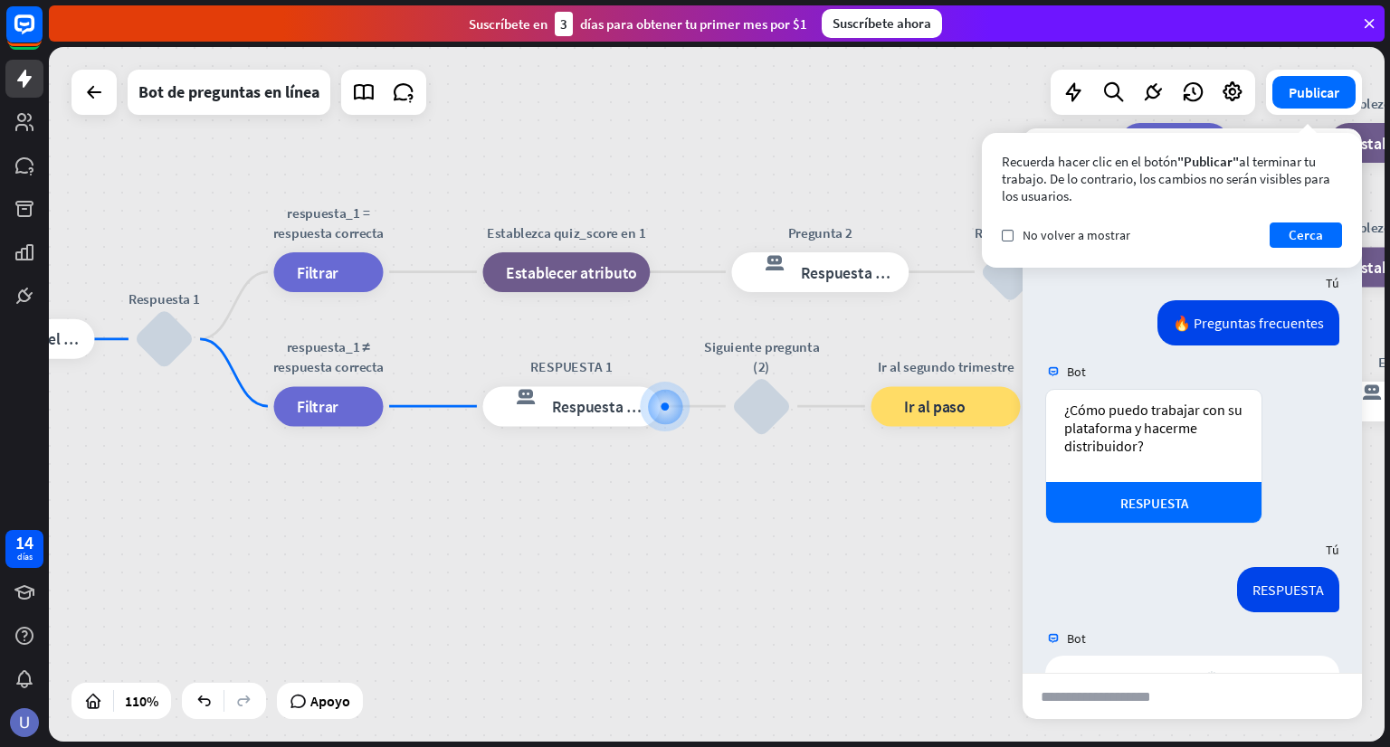
drag, startPoint x: 610, startPoint y: 547, endPoint x: 756, endPoint y: 576, distance: 148.5
click at [782, 588] on div "inicio_2 Punto de inicio BIENVENIDA respuesta del bot de bloqueo Respuesta del …" at bounding box center [717, 394] width 1336 height 695
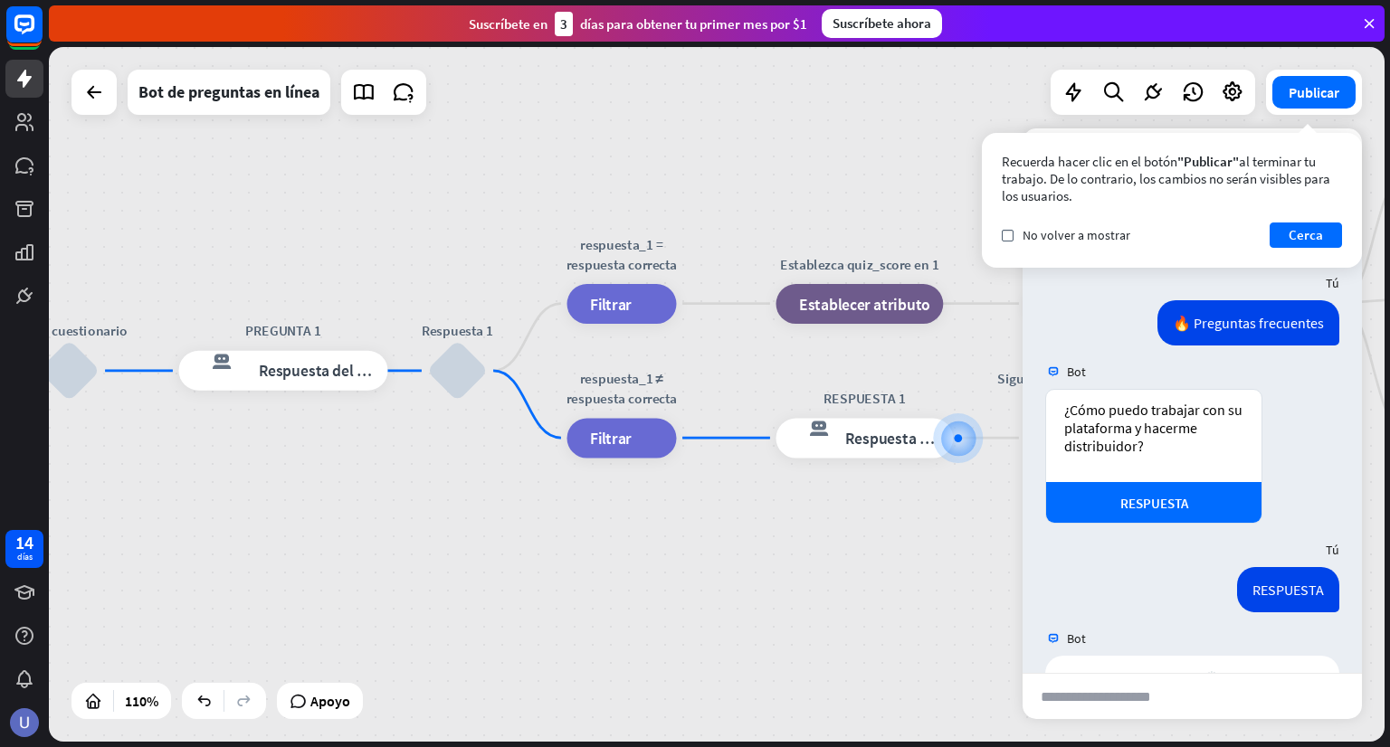
drag, startPoint x: 680, startPoint y: 515, endPoint x: 808, endPoint y: 515, distance: 127.6
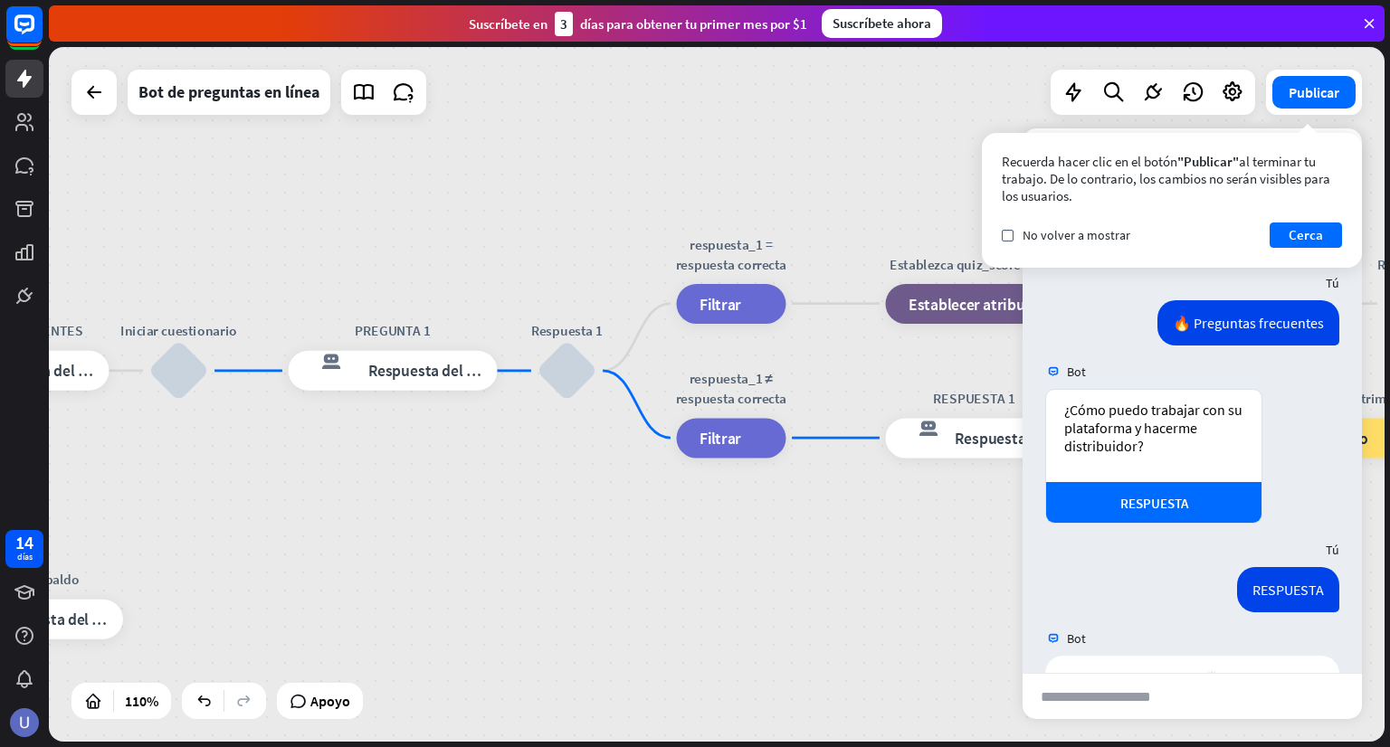
drag, startPoint x: 691, startPoint y: 528, endPoint x: 846, endPoint y: 540, distance: 155.2
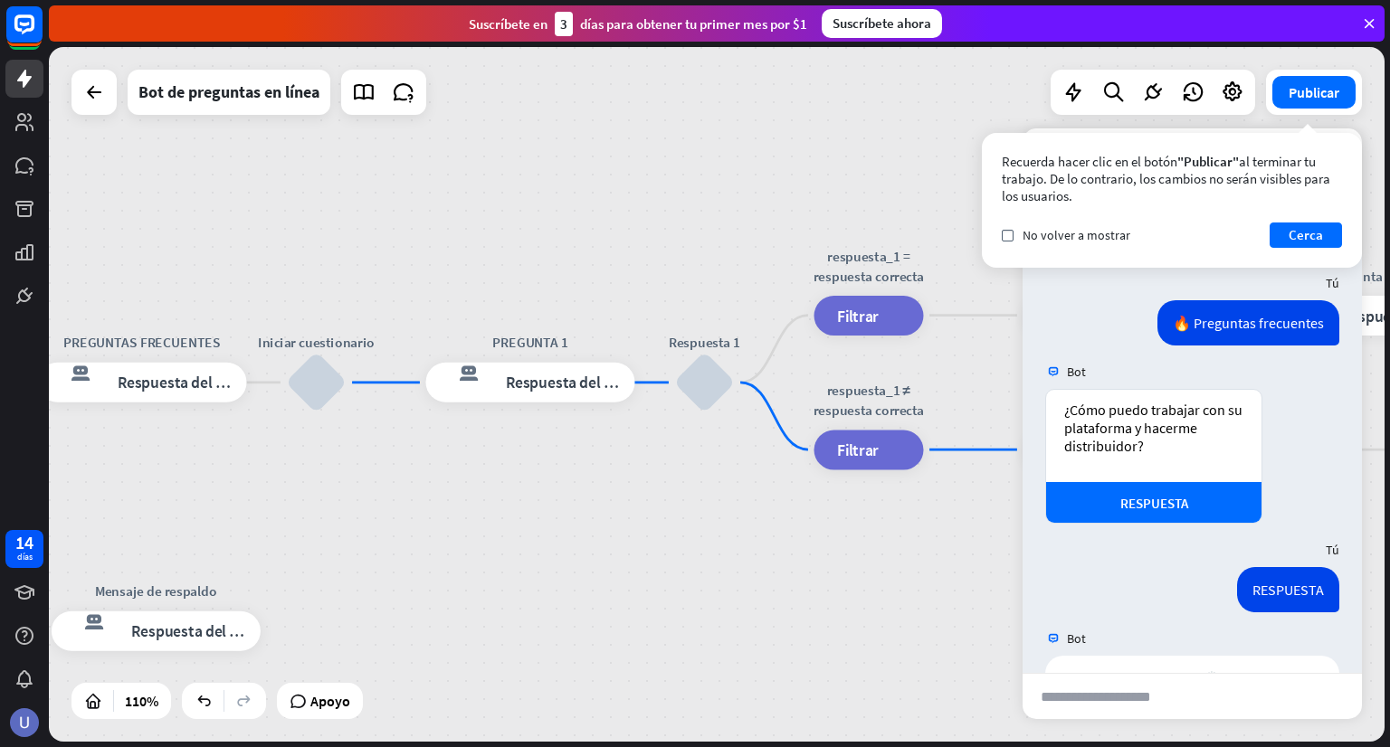
drag, startPoint x: 753, startPoint y: 540, endPoint x: 811, endPoint y: 540, distance: 57.9
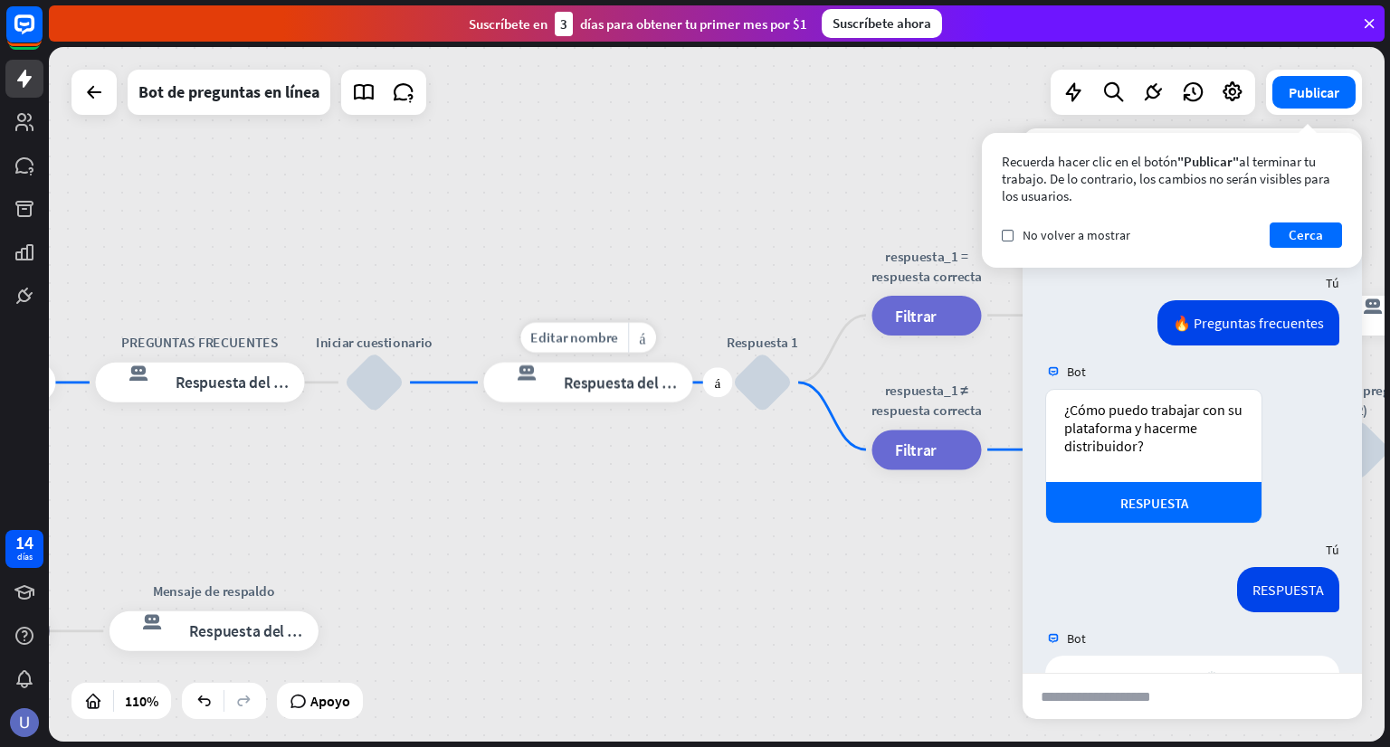
click at [618, 388] on font "Respuesta del bot" at bounding box center [624, 383] width 121 height 20
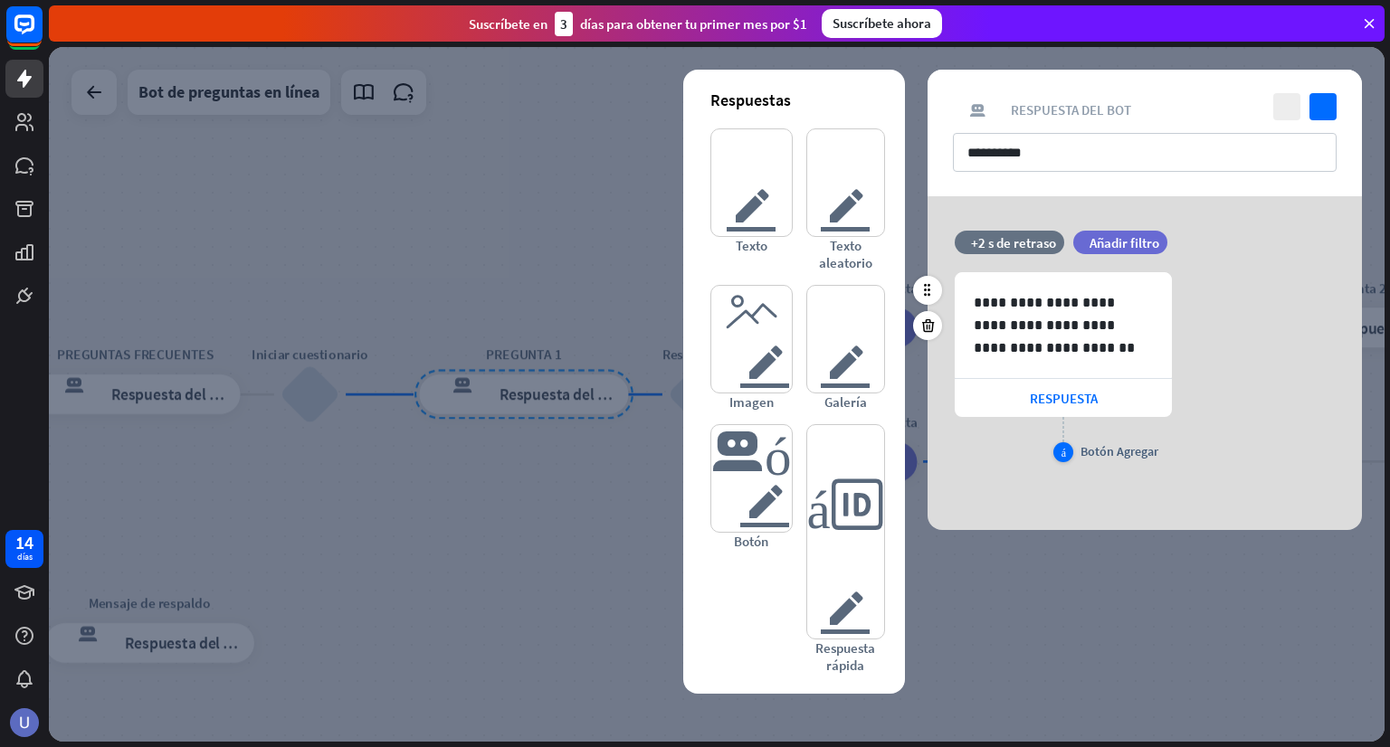
click at [1064, 450] on font "más" at bounding box center [1063, 452] width 5 height 11
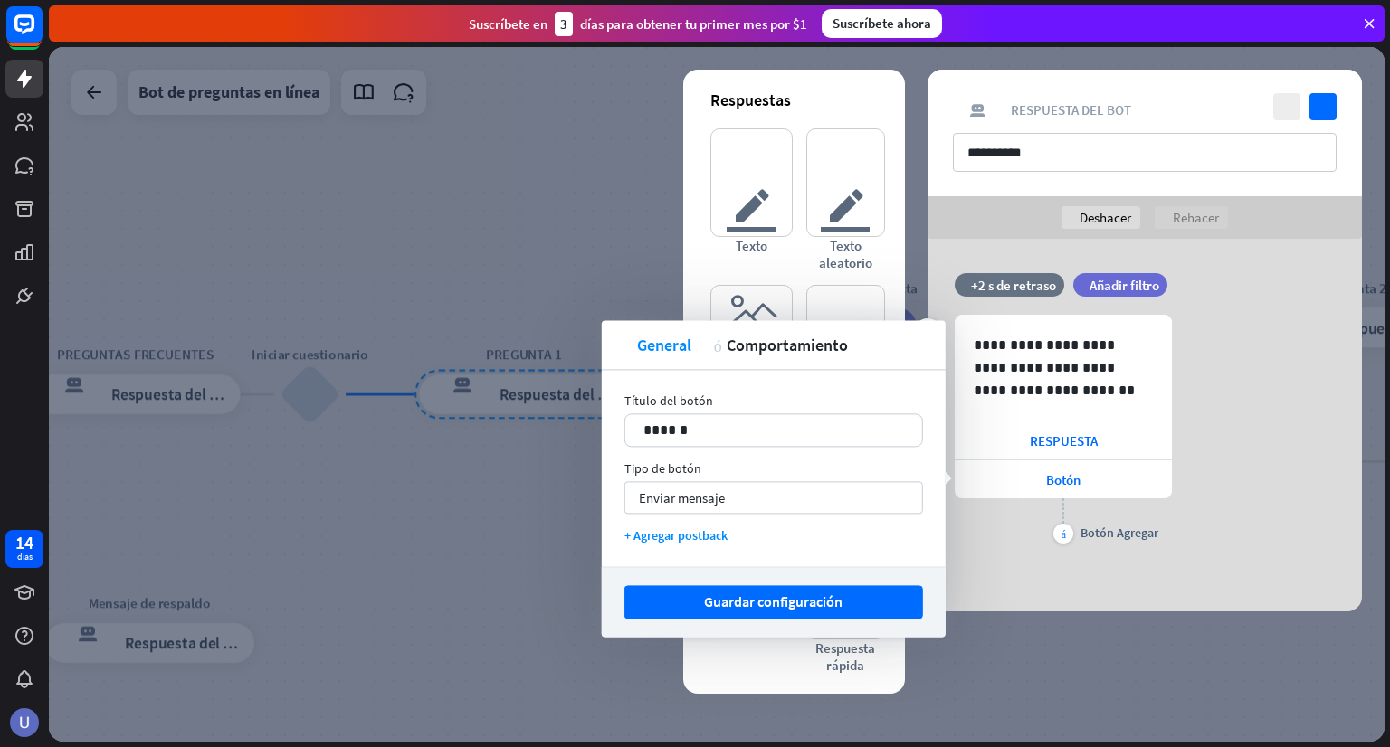
click at [1209, 480] on div "**********" at bounding box center [1144, 431] width 434 height 233
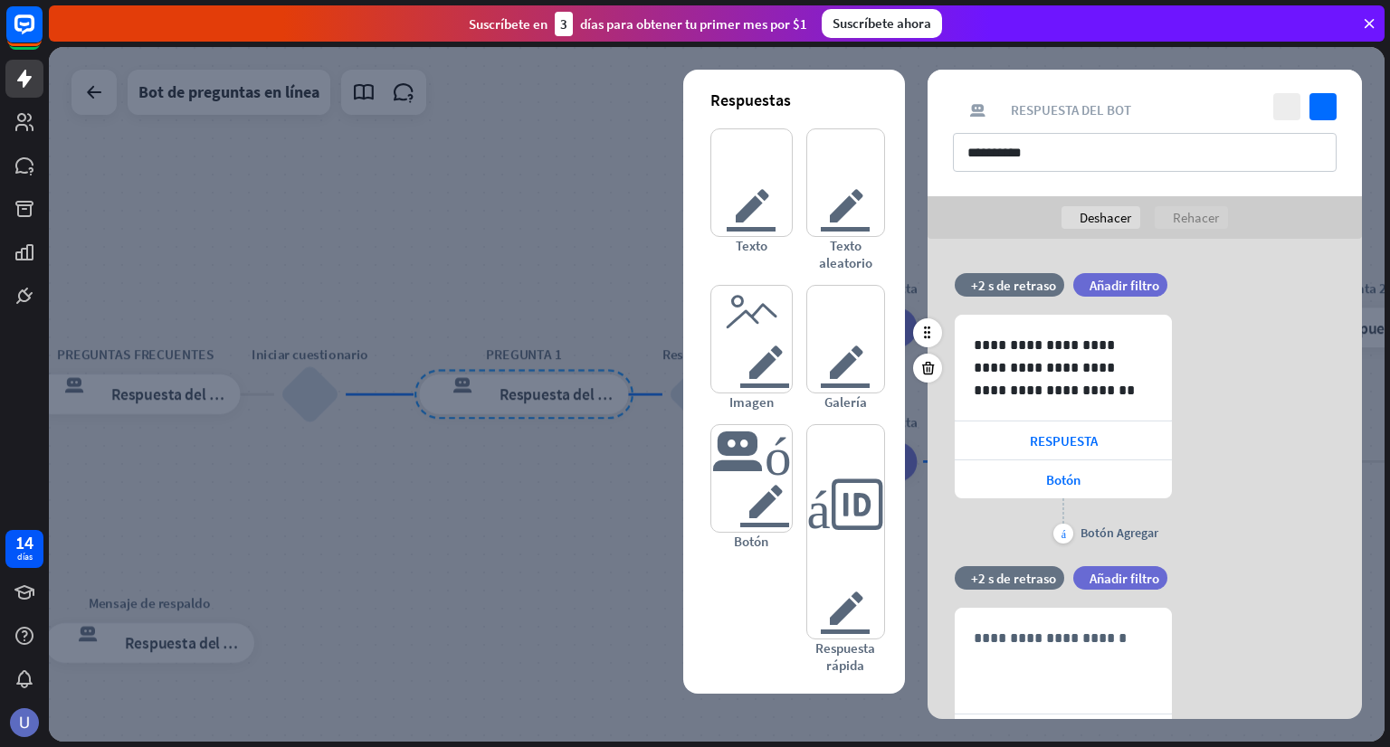
scroll to position [146, 0]
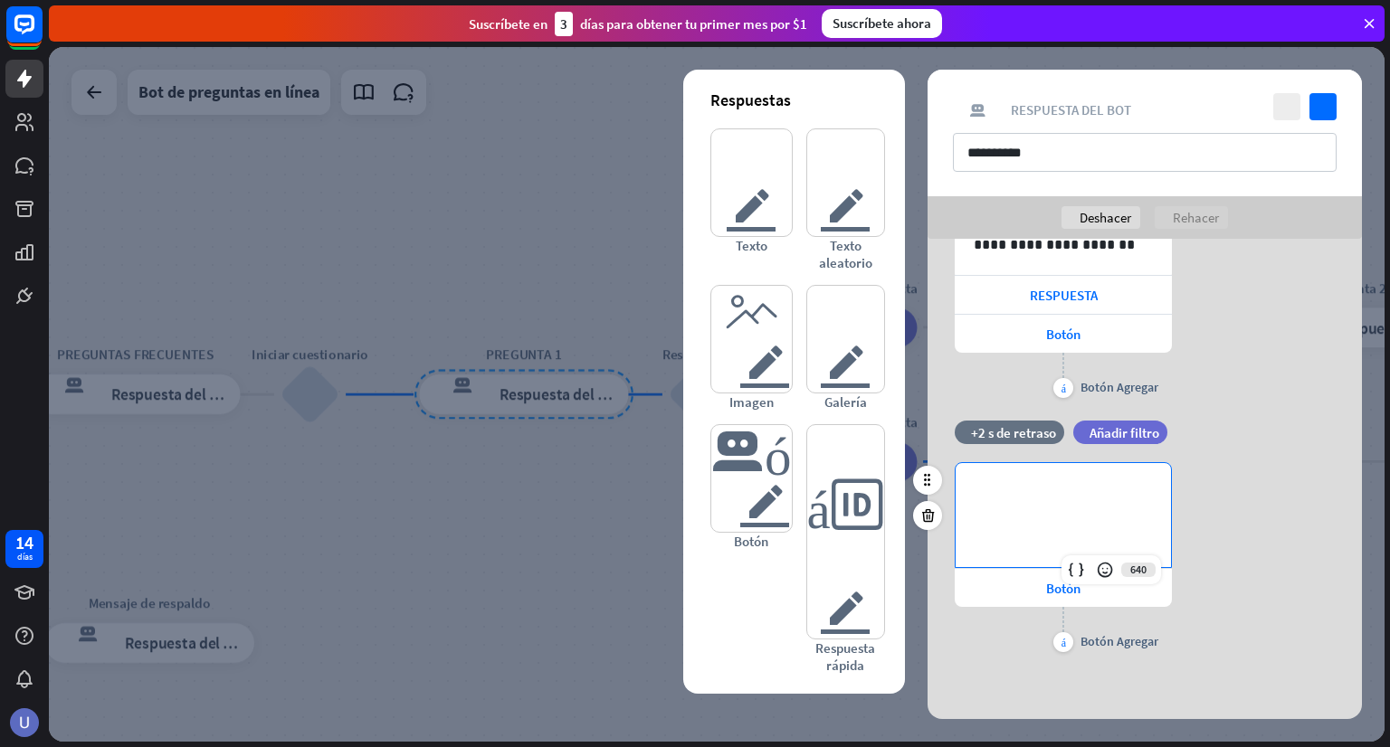
click at [1065, 500] on p "**********" at bounding box center [1063, 492] width 179 height 23
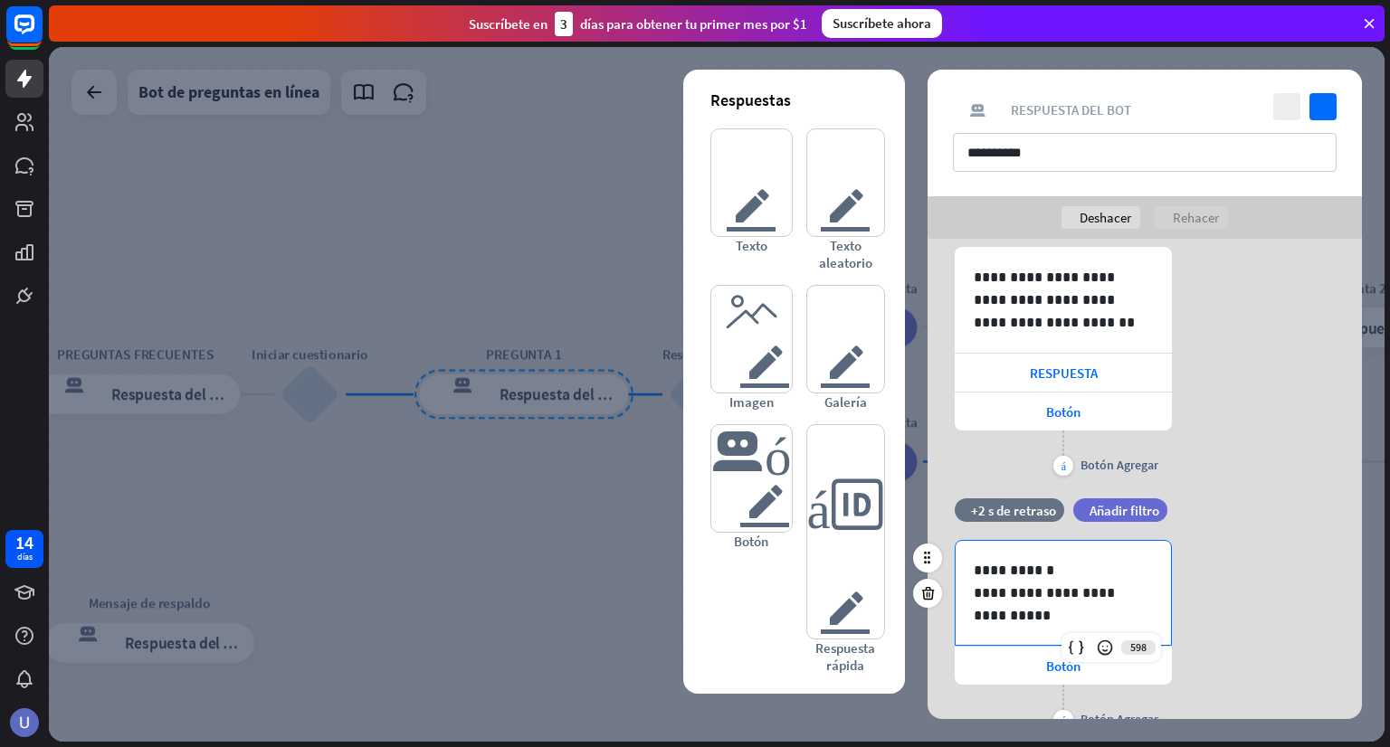
scroll to position [0, 0]
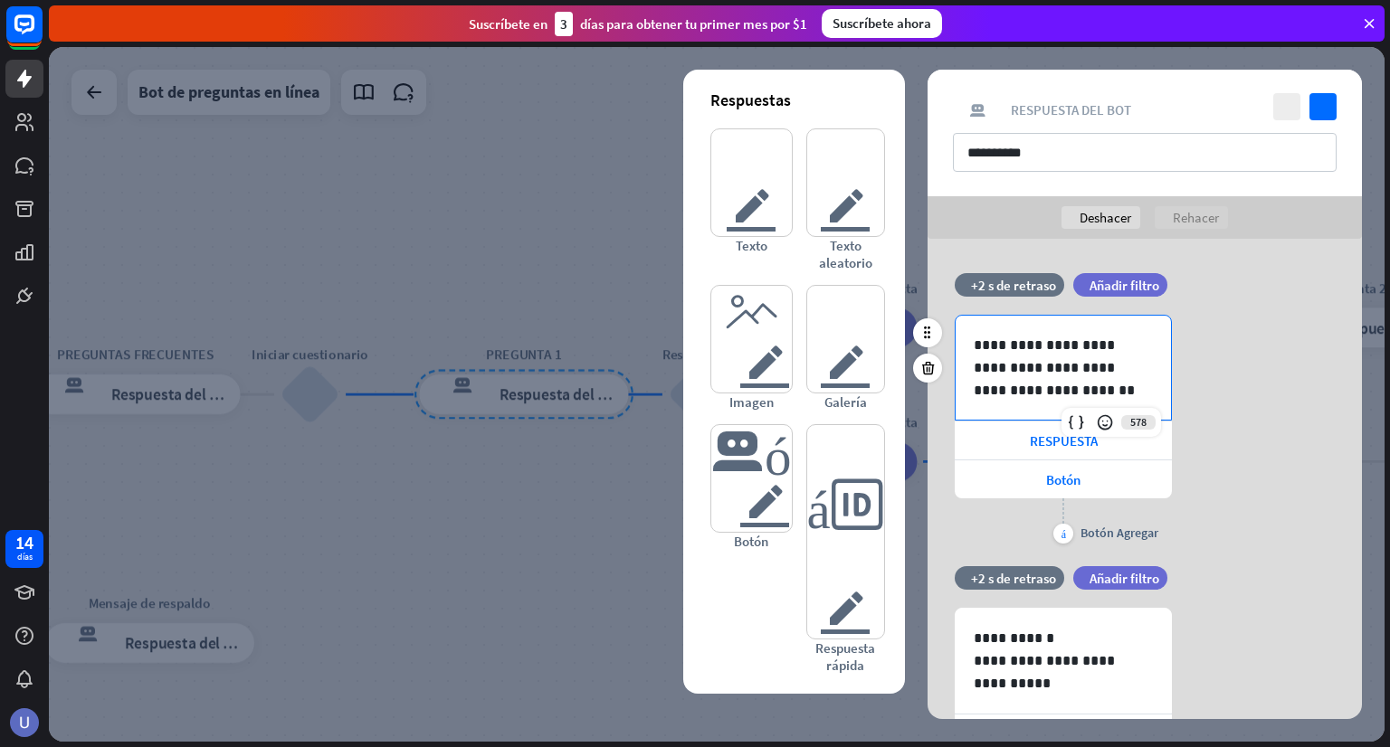
click at [974, 347] on p "**********" at bounding box center [1063, 368] width 179 height 68
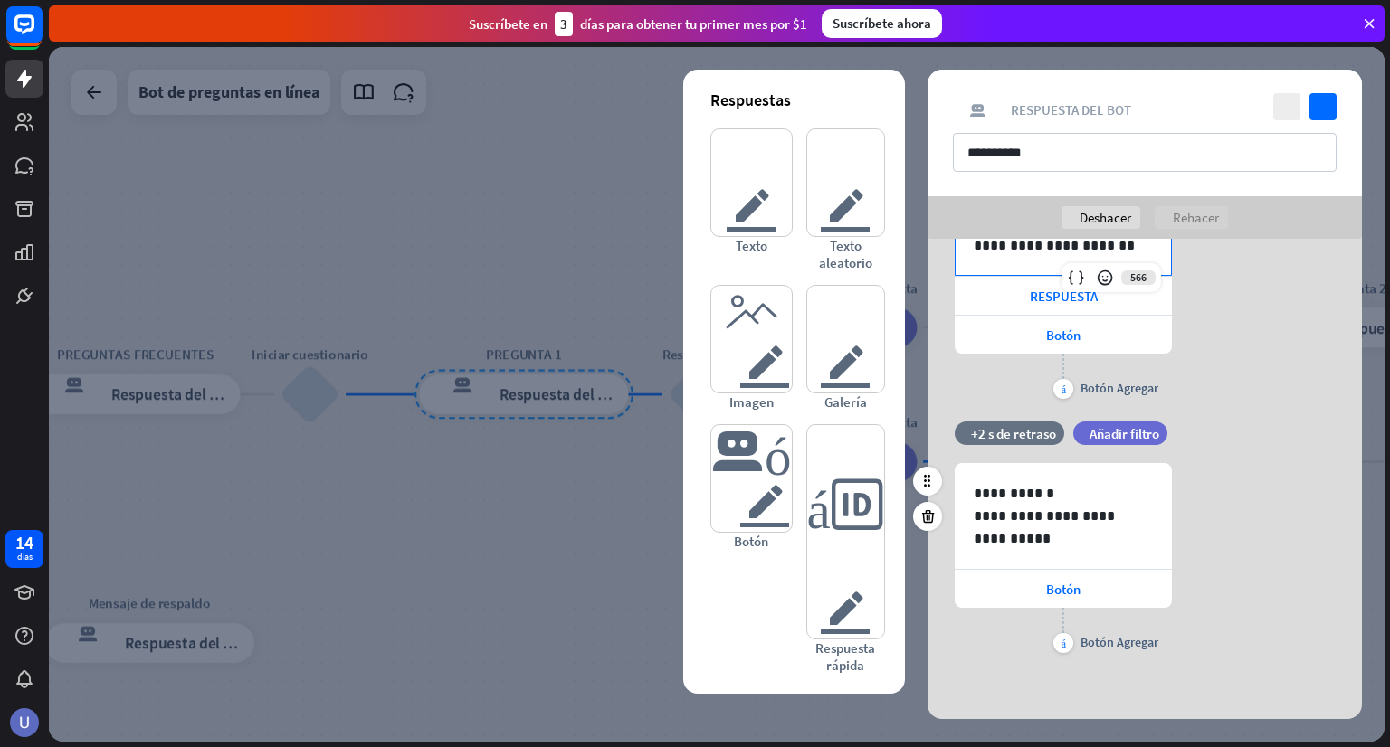
scroll to position [168, 0]
click at [1067, 590] on font "Botón" at bounding box center [1063, 588] width 34 height 17
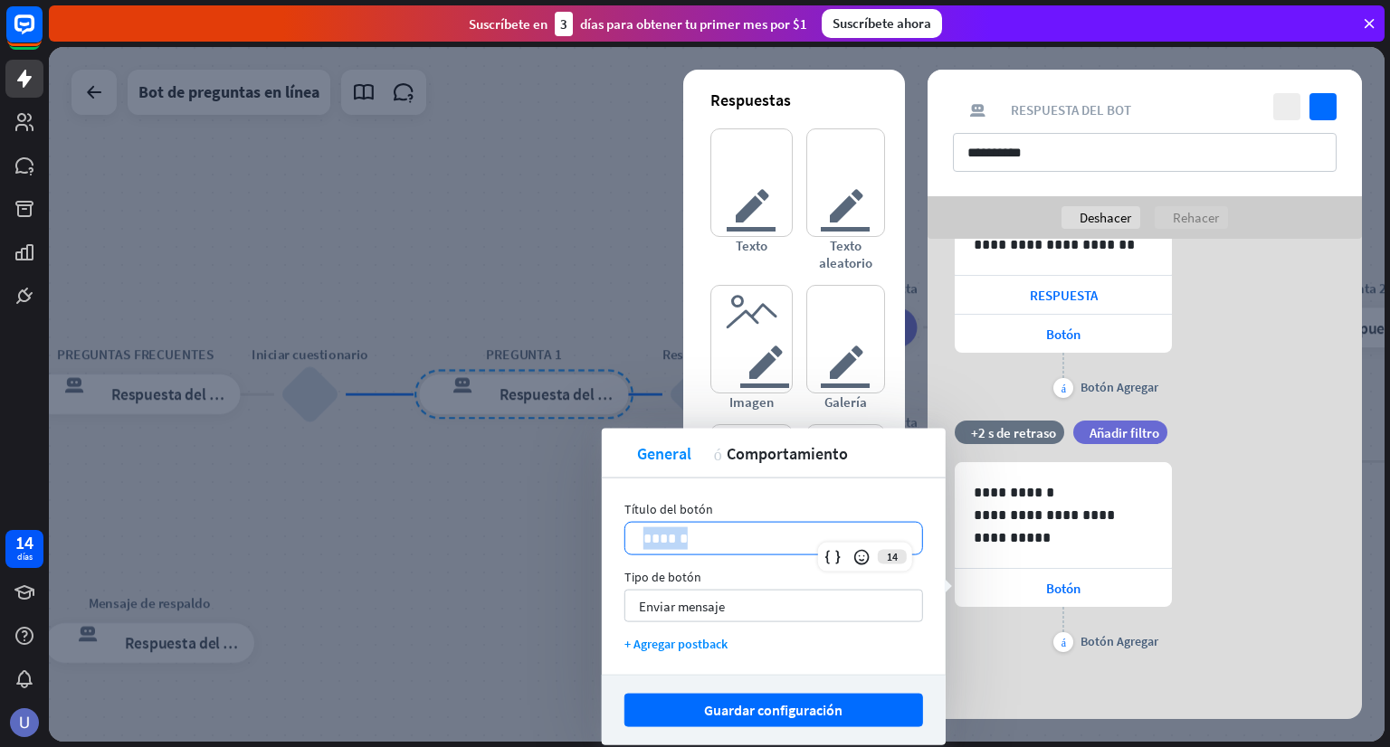
drag, startPoint x: 727, startPoint y: 539, endPoint x: 647, endPoint y: 537, distance: 79.7
click at [647, 537] on p "******" at bounding box center [773, 539] width 261 height 23
click at [754, 602] on div "Enviar mensaje flecha_abajo" at bounding box center [773, 606] width 299 height 33
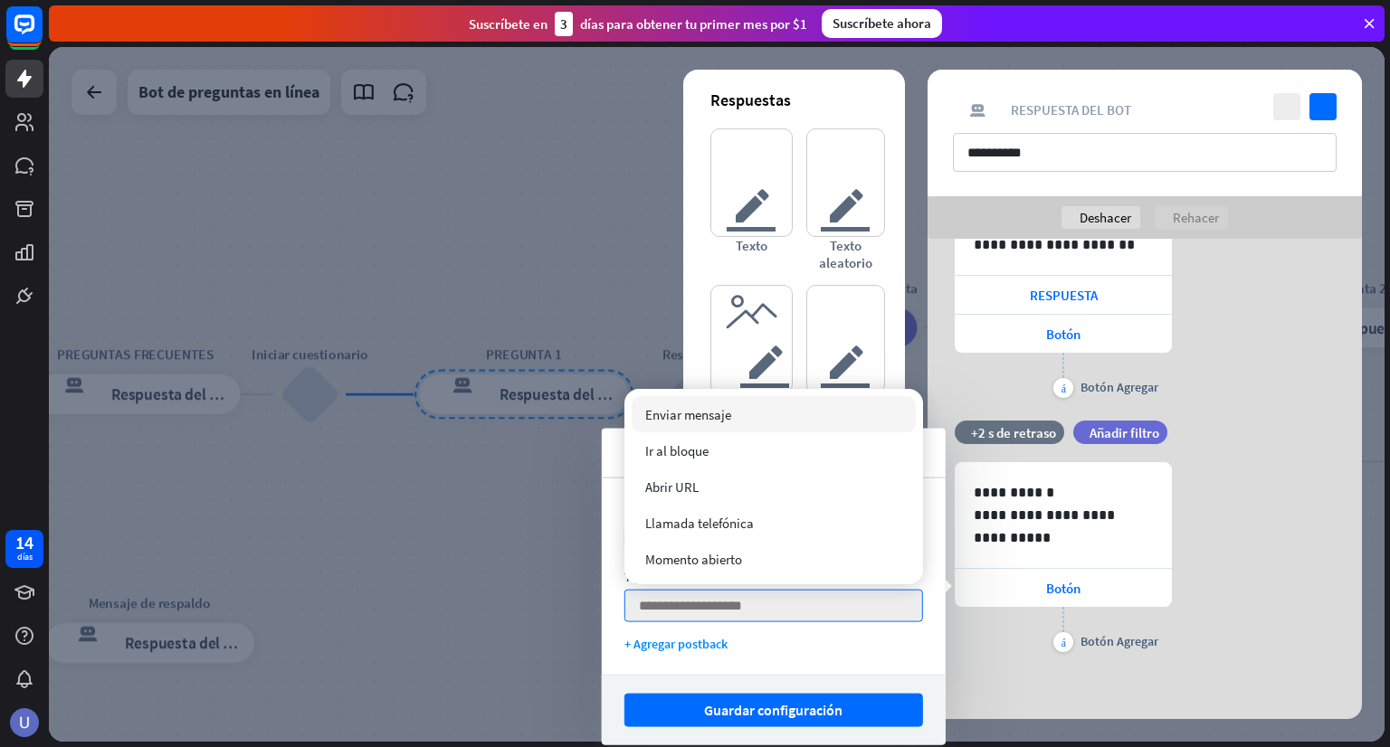
click at [756, 416] on div "Enviar mensaje comprobado" at bounding box center [774, 414] width 284 height 36
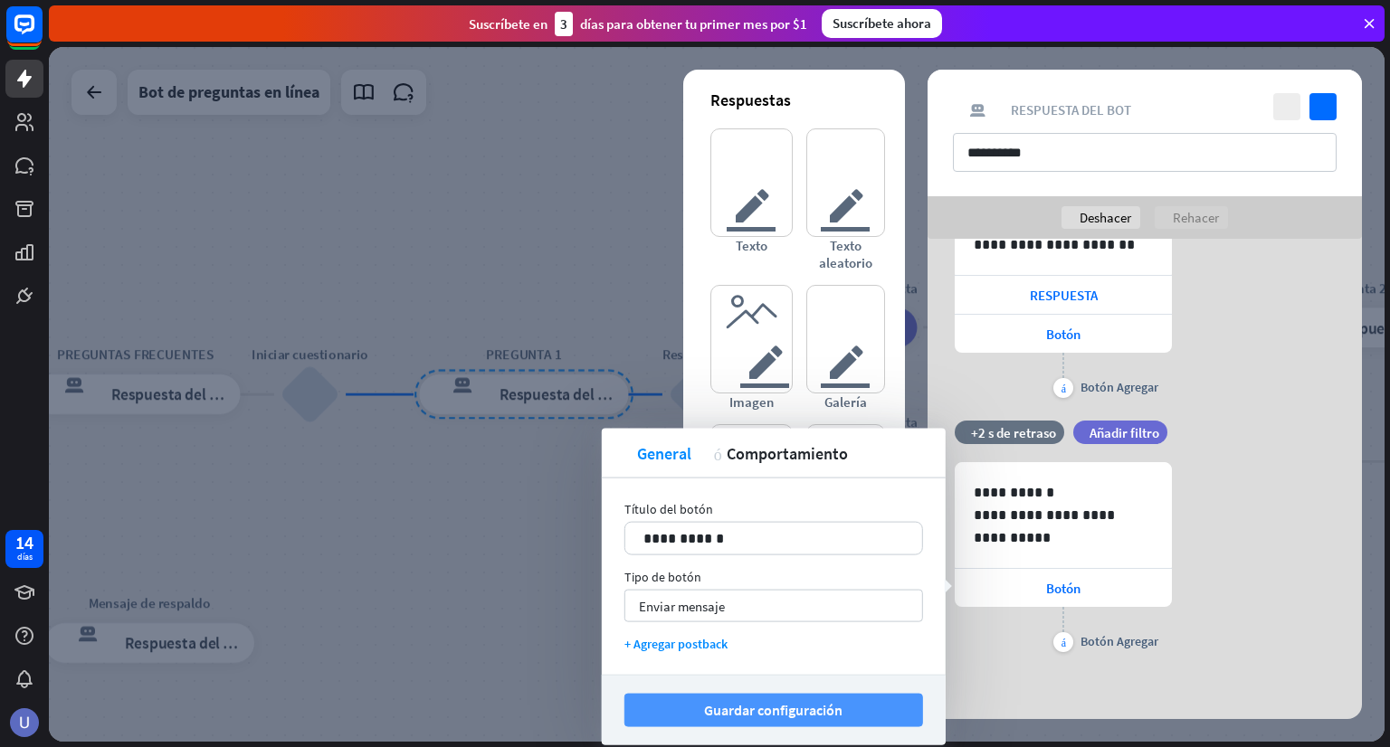
click at [813, 707] on font "Guardar configuración" at bounding box center [773, 710] width 138 height 18
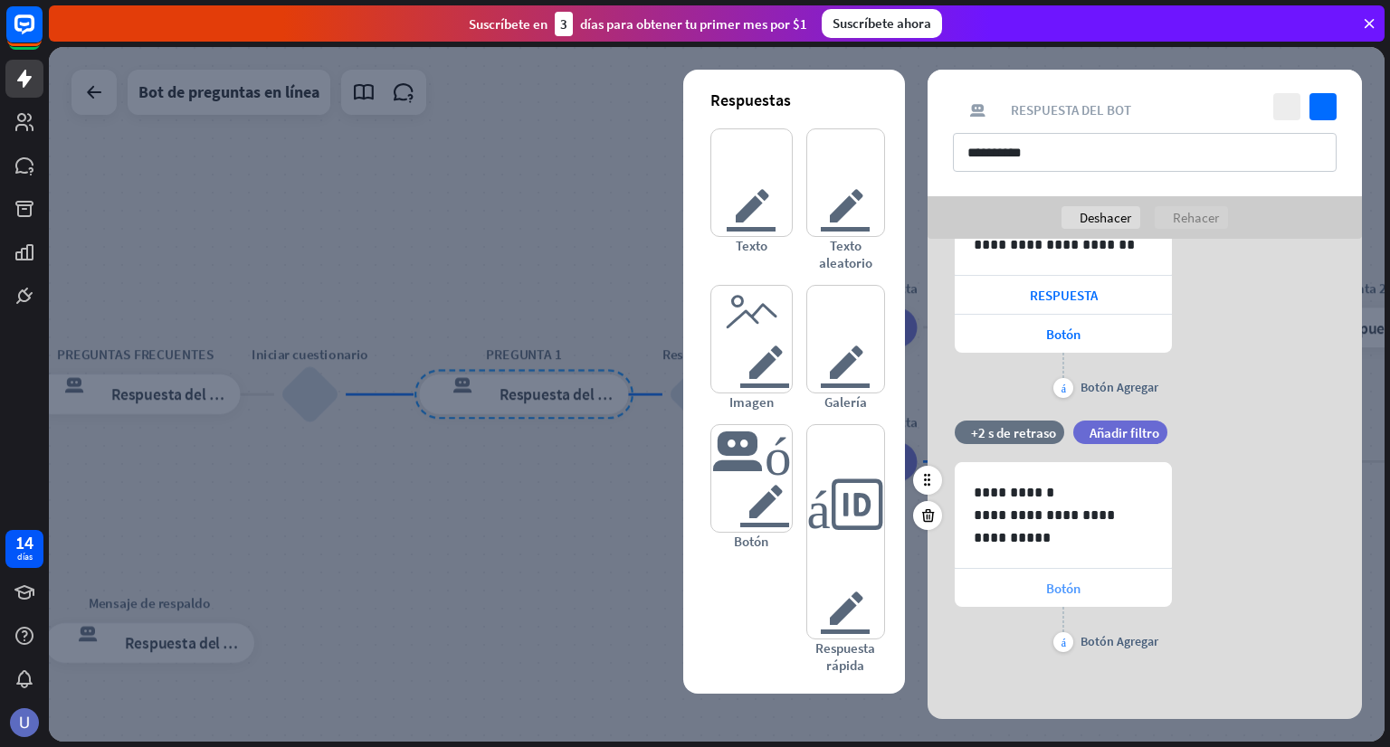
click at [1044, 584] on div "Botón" at bounding box center [1063, 588] width 217 height 38
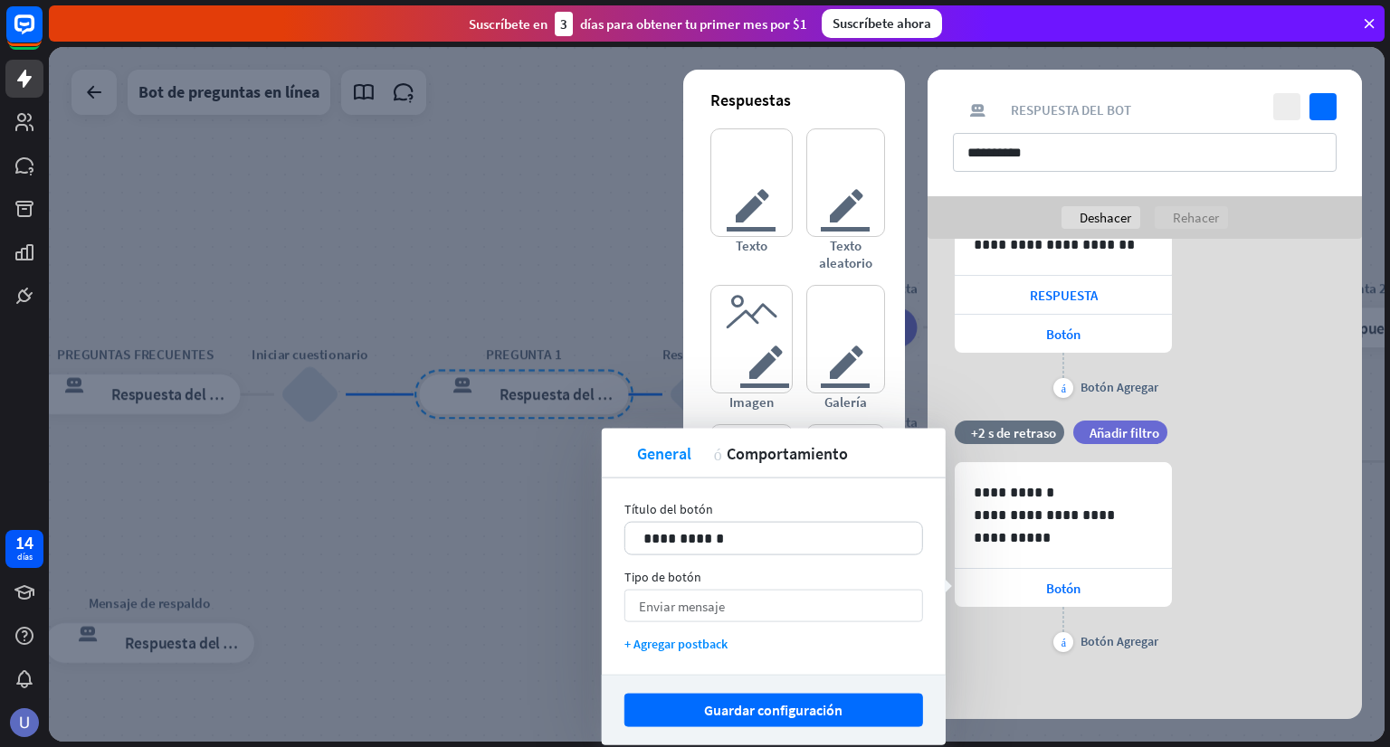
click at [691, 598] on font "Enviar mensaje" at bounding box center [682, 605] width 86 height 17
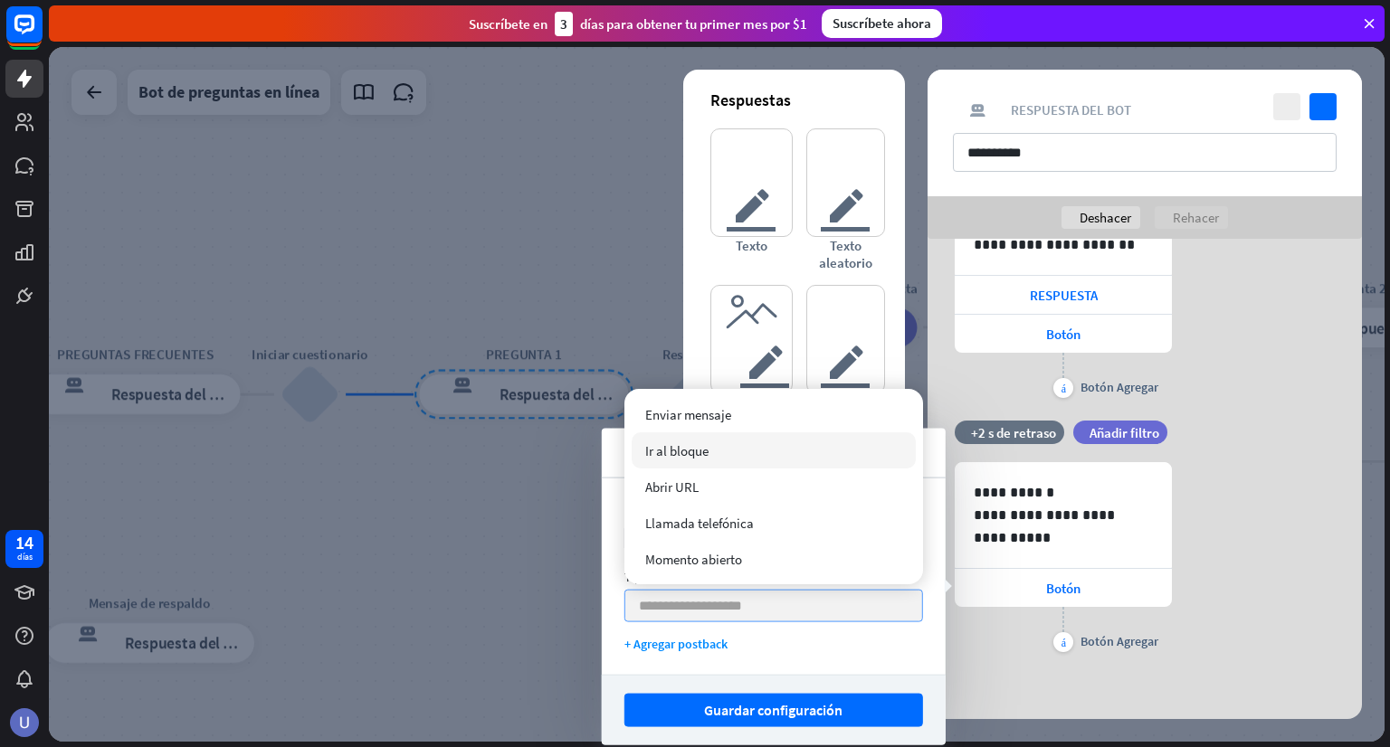
click at [727, 448] on div "Ir al bloque" at bounding box center [774, 451] width 284 height 36
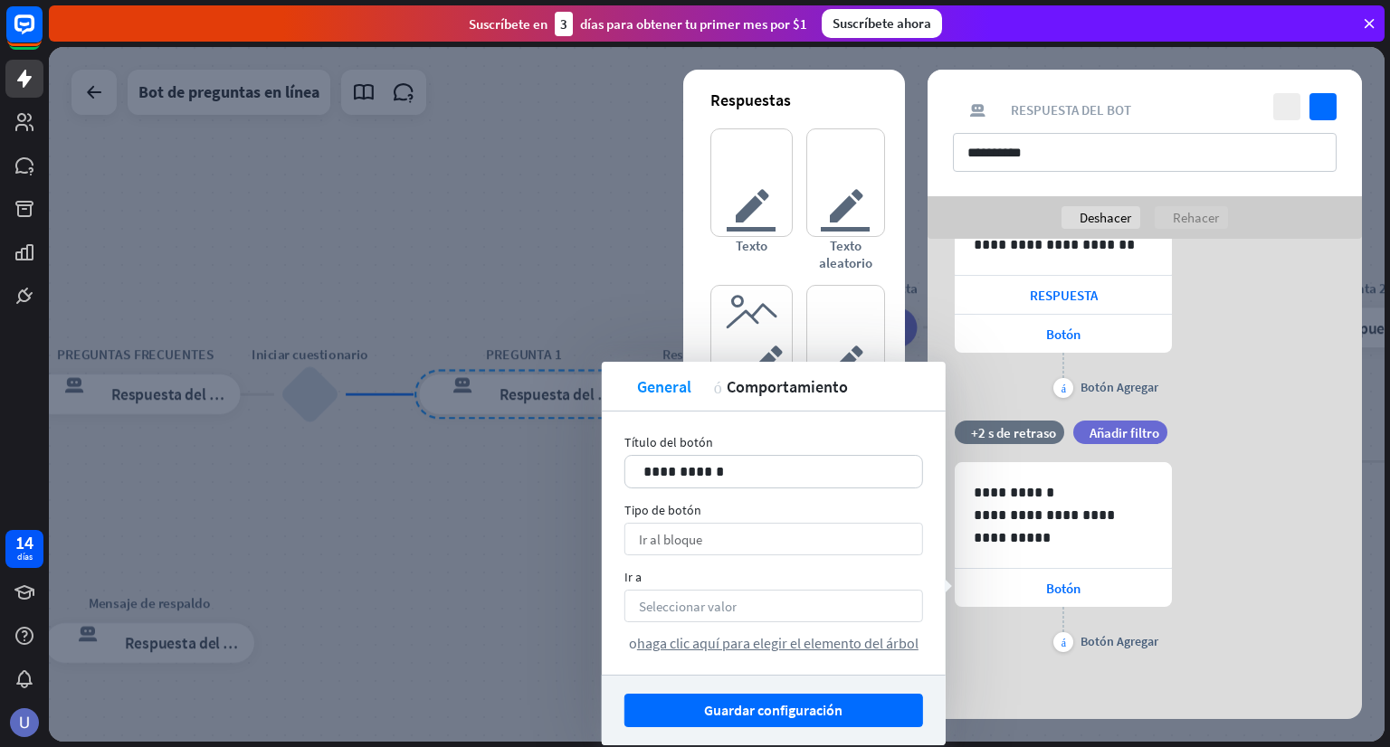
click at [735, 608] on font "Seleccionar valor" at bounding box center [688, 606] width 98 height 17
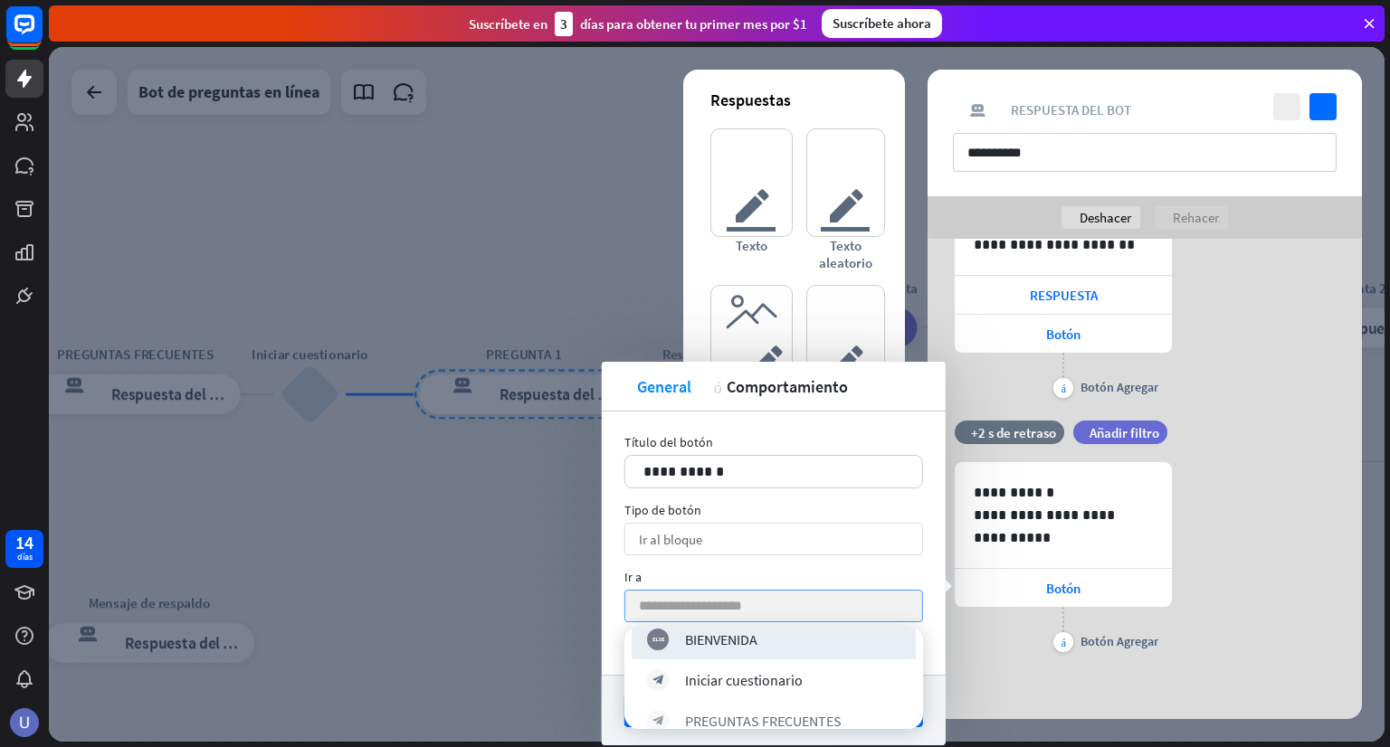
scroll to position [181, 0]
click at [350, 555] on div at bounding box center [717, 394] width 1336 height 695
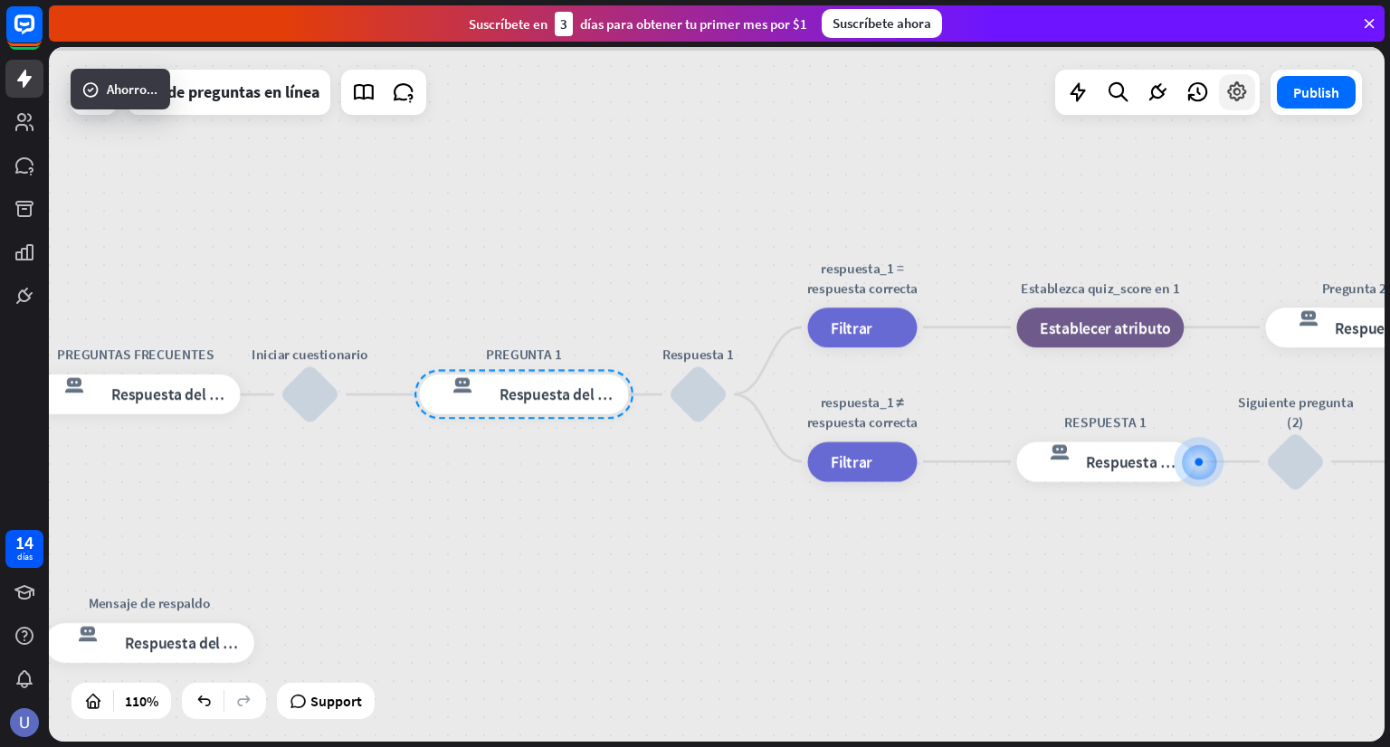
scroll to position [331, 0]
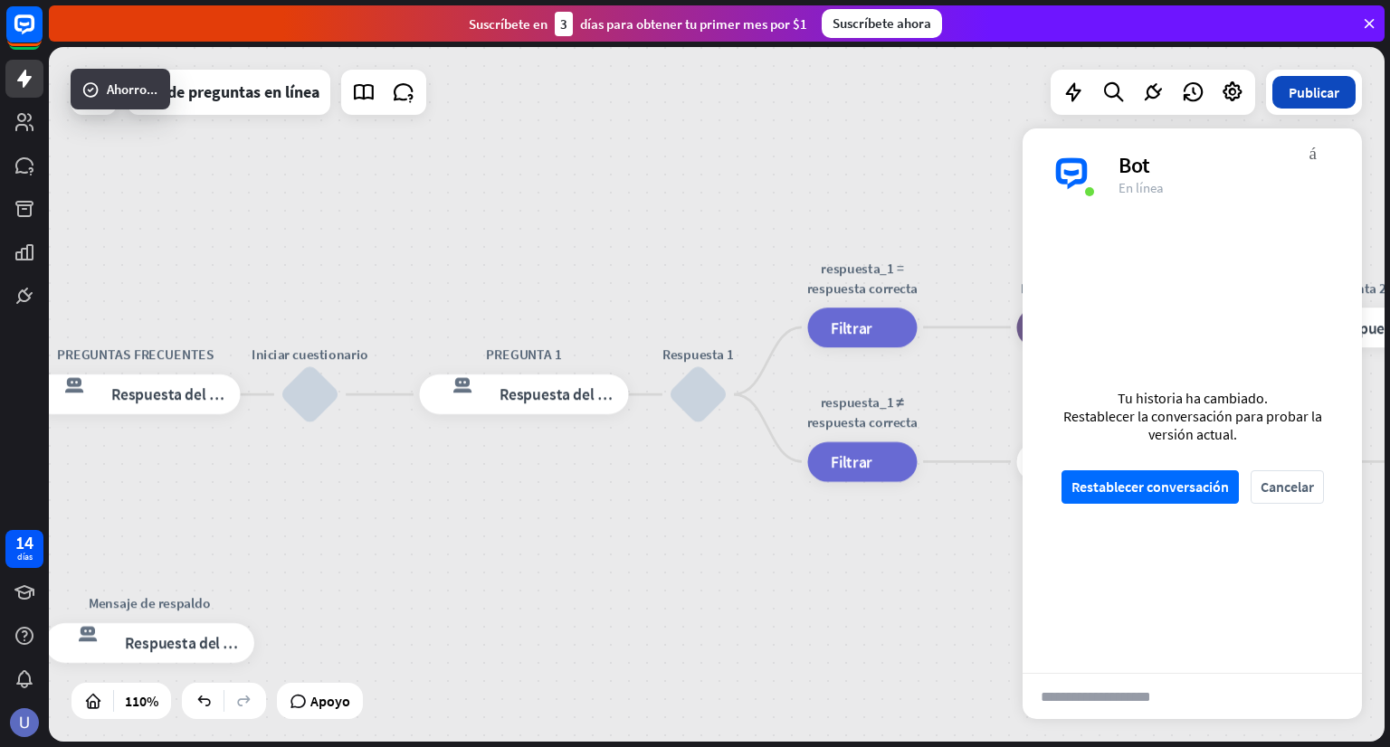
click at [1310, 91] on font "Publicar" at bounding box center [1313, 92] width 51 height 18
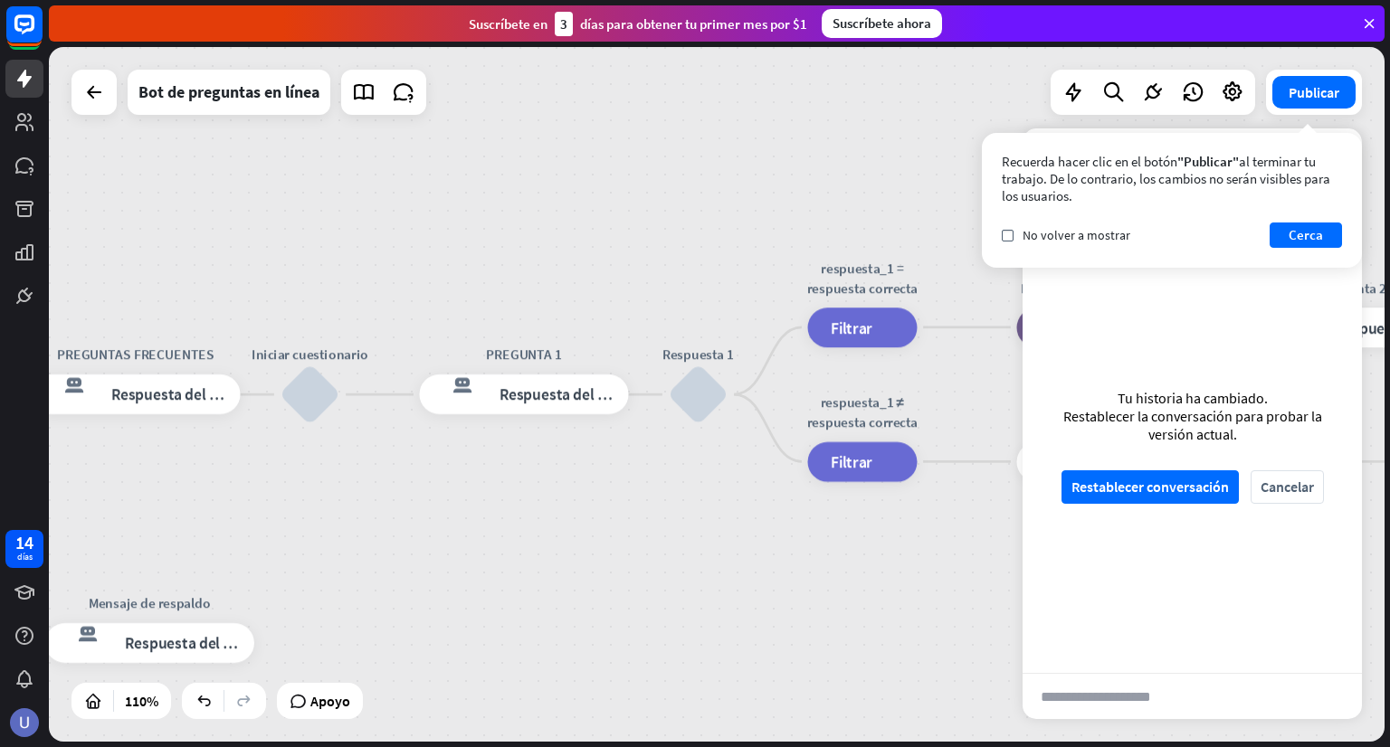
click at [783, 172] on div "inicio_2 Punto de inicio BIENVENIDA respuesta del bot de bloqueo Respuesta del …" at bounding box center [717, 394] width 1336 height 695
click at [1282, 480] on font "Cancelar" at bounding box center [1286, 487] width 53 height 18
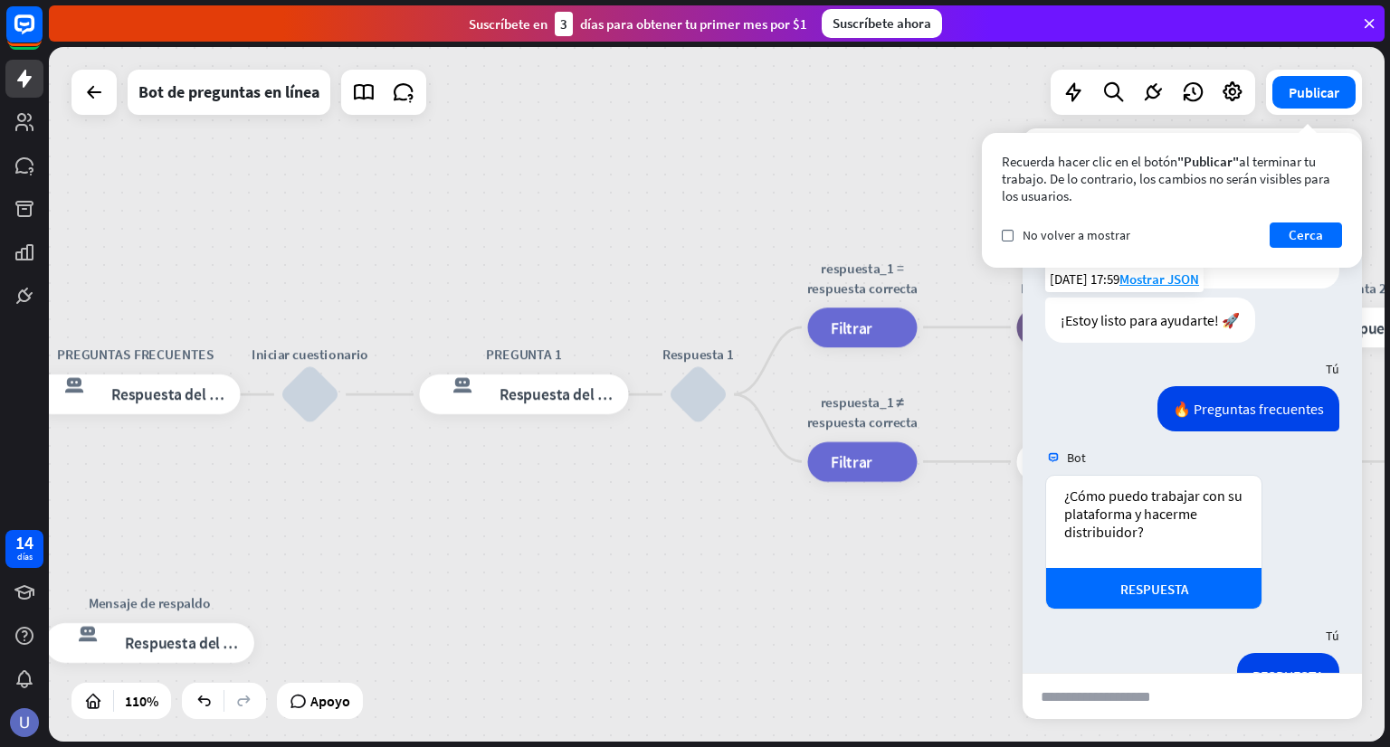
scroll to position [150, 0]
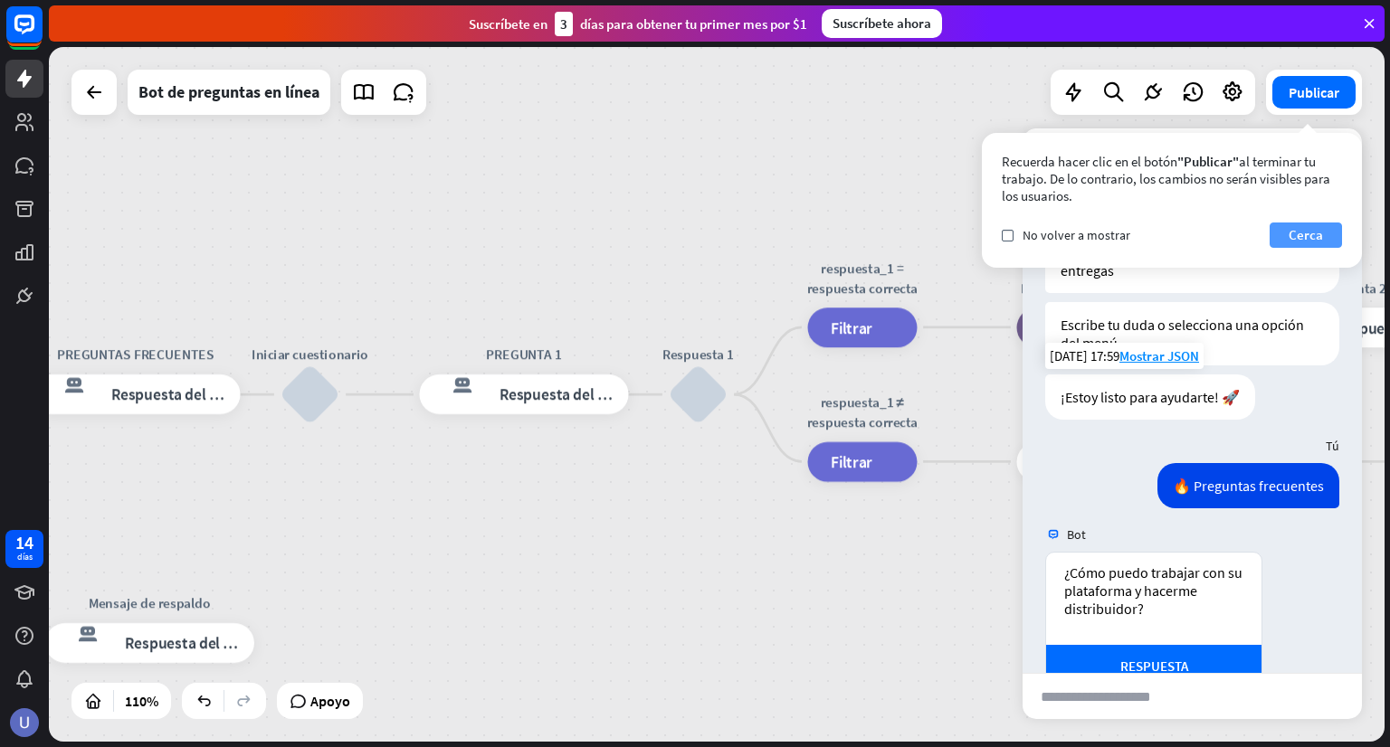
click at [1312, 238] on font "Cerca" at bounding box center [1305, 234] width 34 height 17
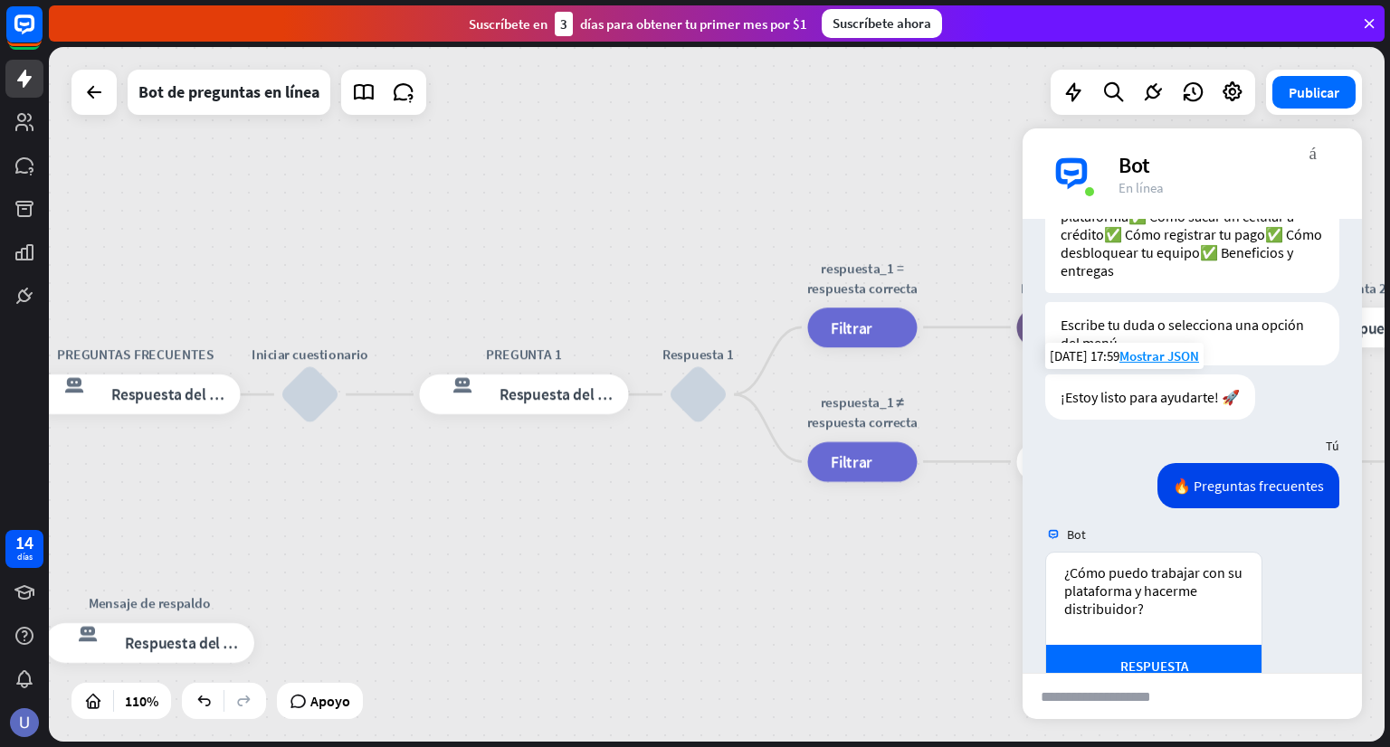
click at [869, 182] on div "inicio_2 Punto de inicio BIENVENIDA respuesta del bot de bloqueo Respuesta del …" at bounding box center [717, 394] width 1336 height 695
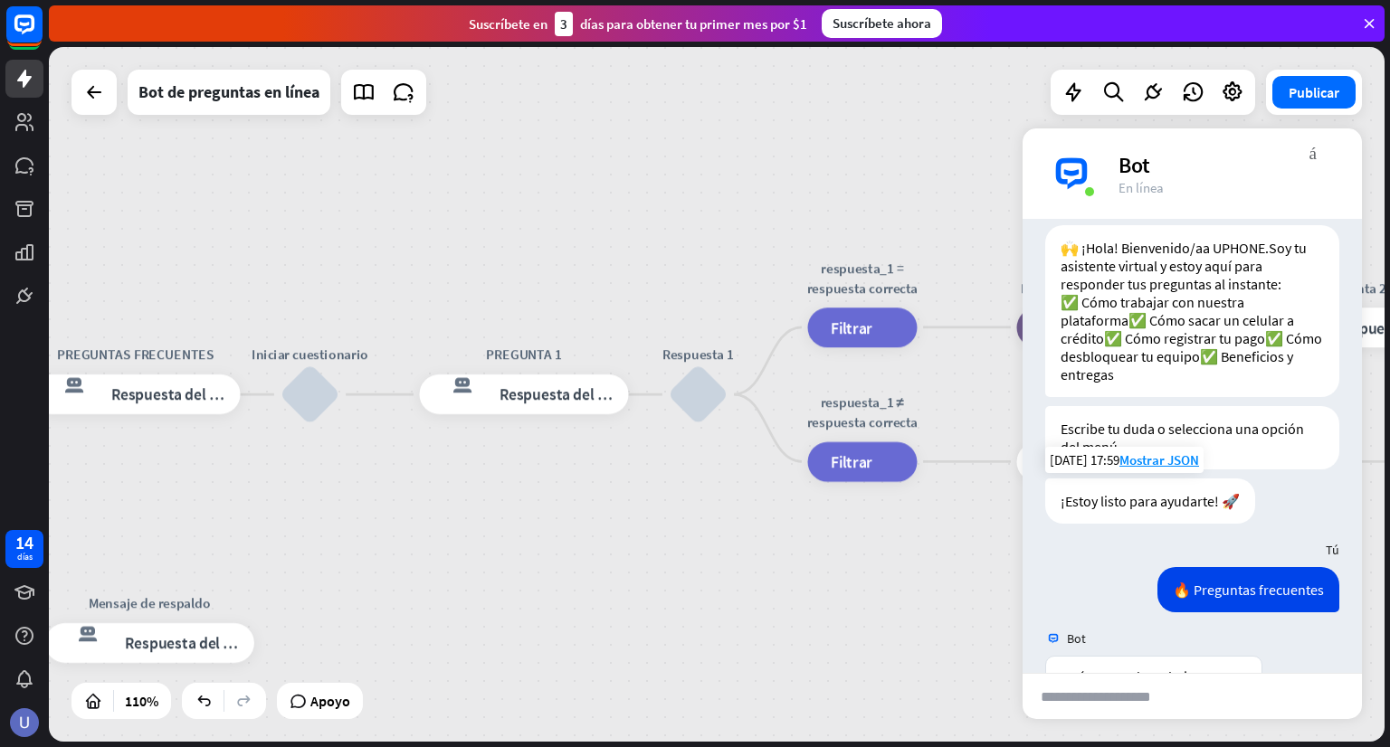
scroll to position [0, 0]
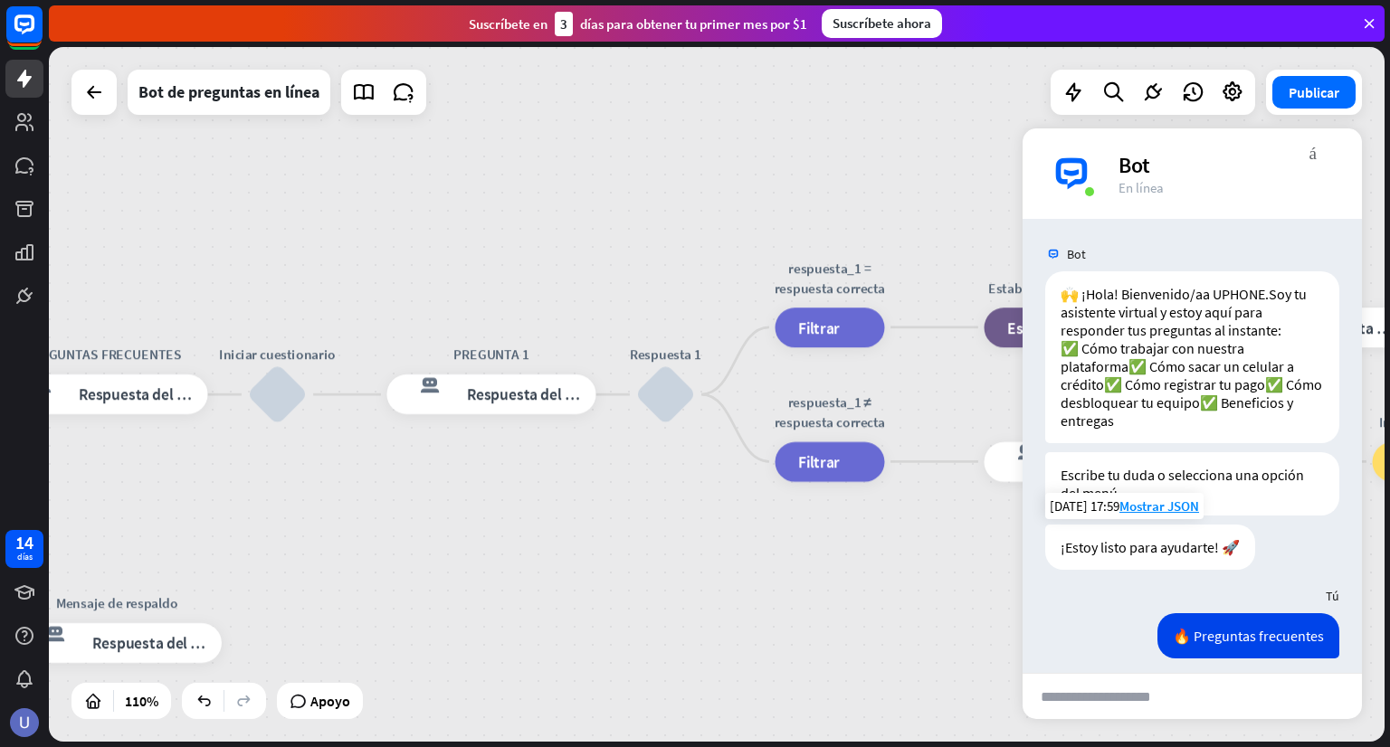
drag, startPoint x: 825, startPoint y: 576, endPoint x: 637, endPoint y: 587, distance: 188.5
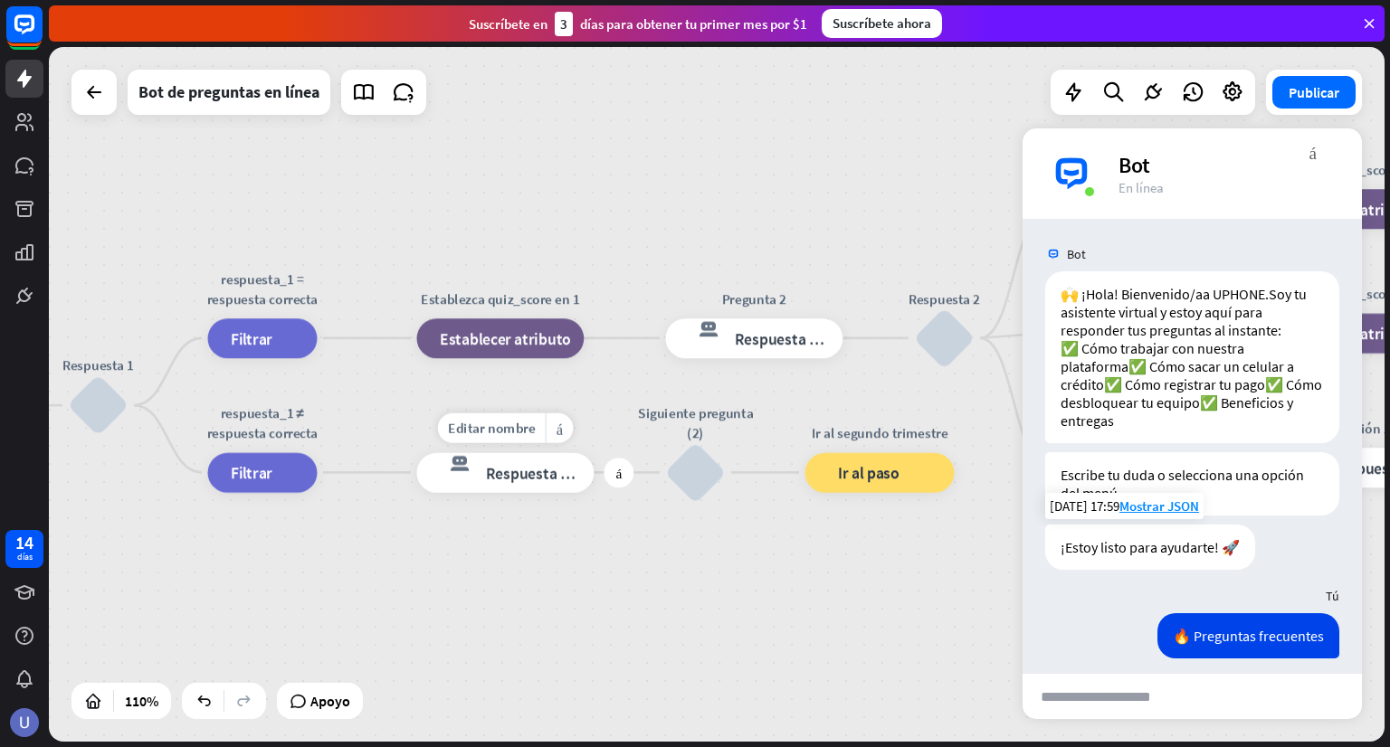
click at [431, 492] on div "Editar nombre más_horiz más RESPUESTA 1 respuesta del bot de bloqueo Respuesta …" at bounding box center [505, 472] width 177 height 40
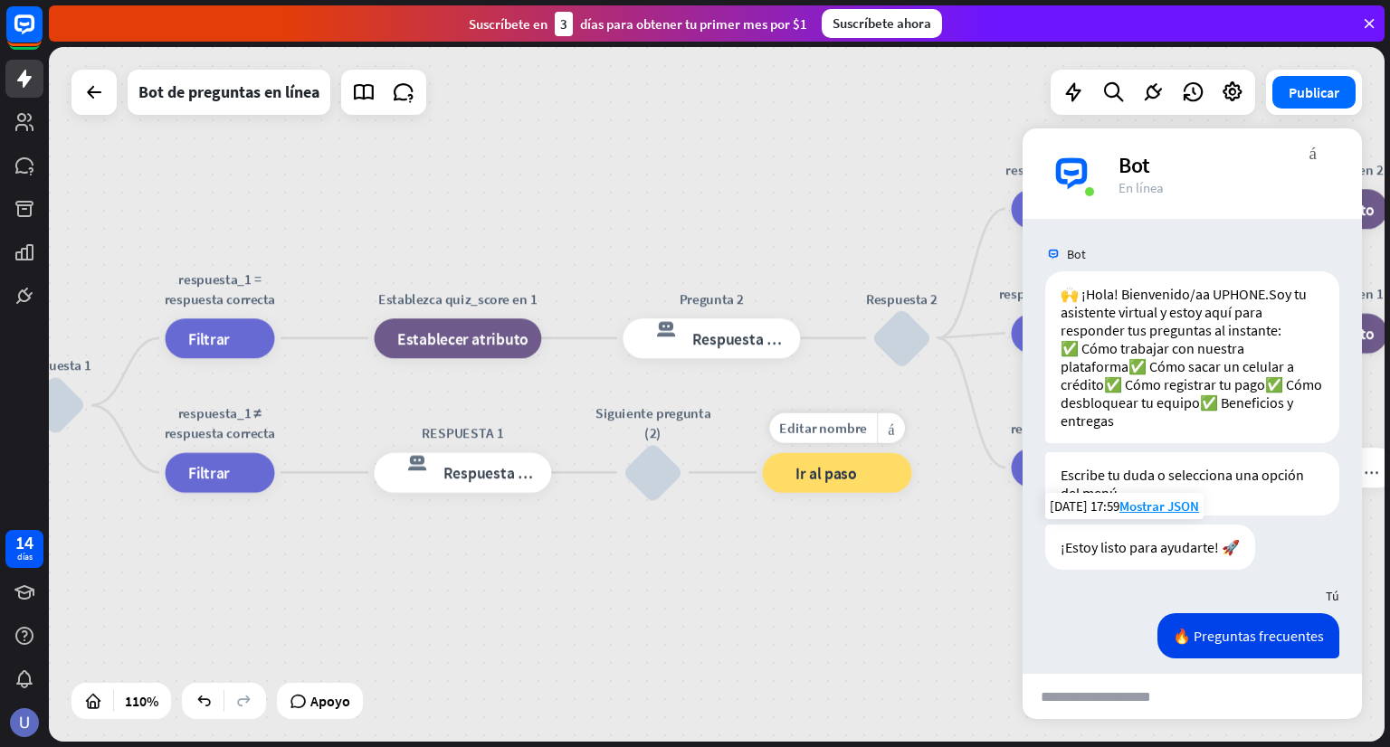
drag, startPoint x: 825, startPoint y: 531, endPoint x: 453, endPoint y: 531, distance: 371.9
click at [763, 492] on div "Editar nombre más_horiz Ir al segundo trimestre bloque_ir a Ir al paso" at bounding box center [837, 472] width 149 height 40
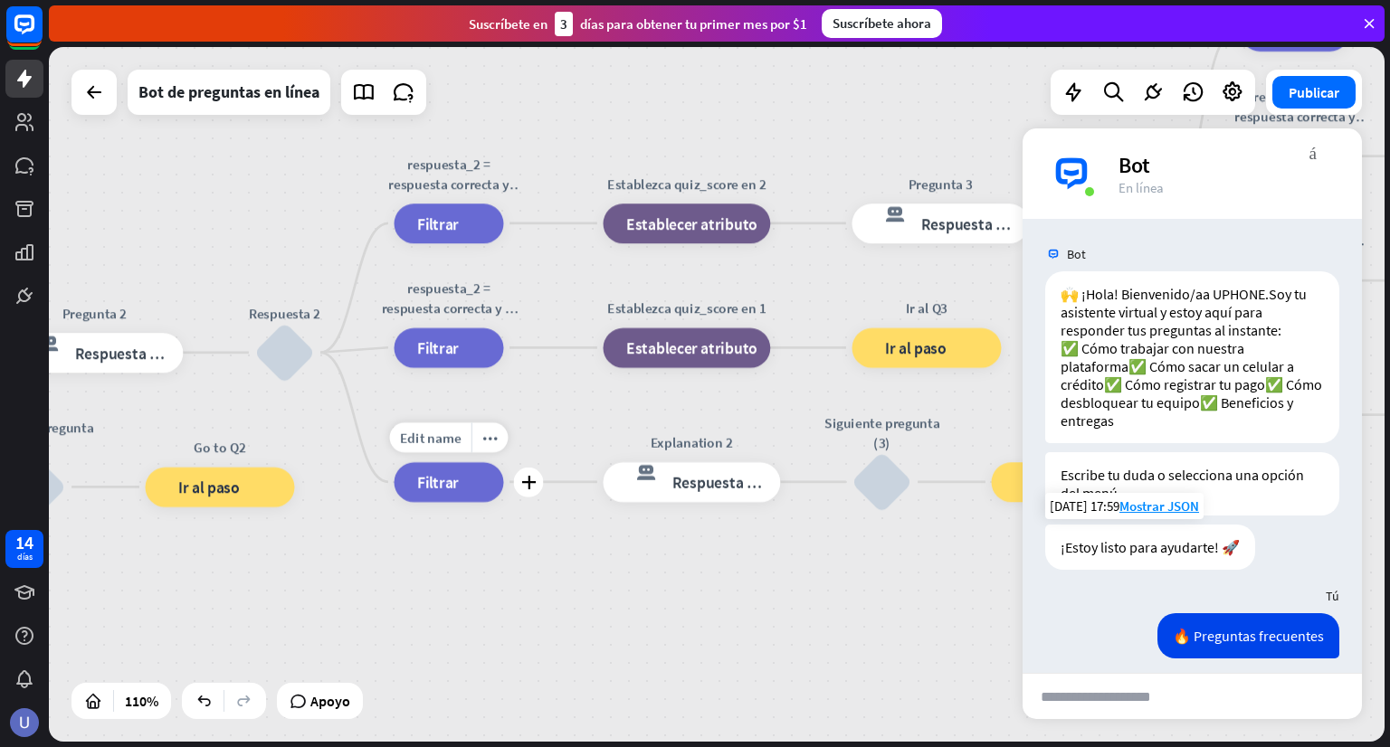
drag, startPoint x: 851, startPoint y: 514, endPoint x: 524, endPoint y: 529, distance: 327.0
click at [604, 502] on div "Editar nombre más_horiz Explanation 2 respuesta del bot de bloqueo Respuesta de…" at bounding box center [692, 482] width 177 height 40
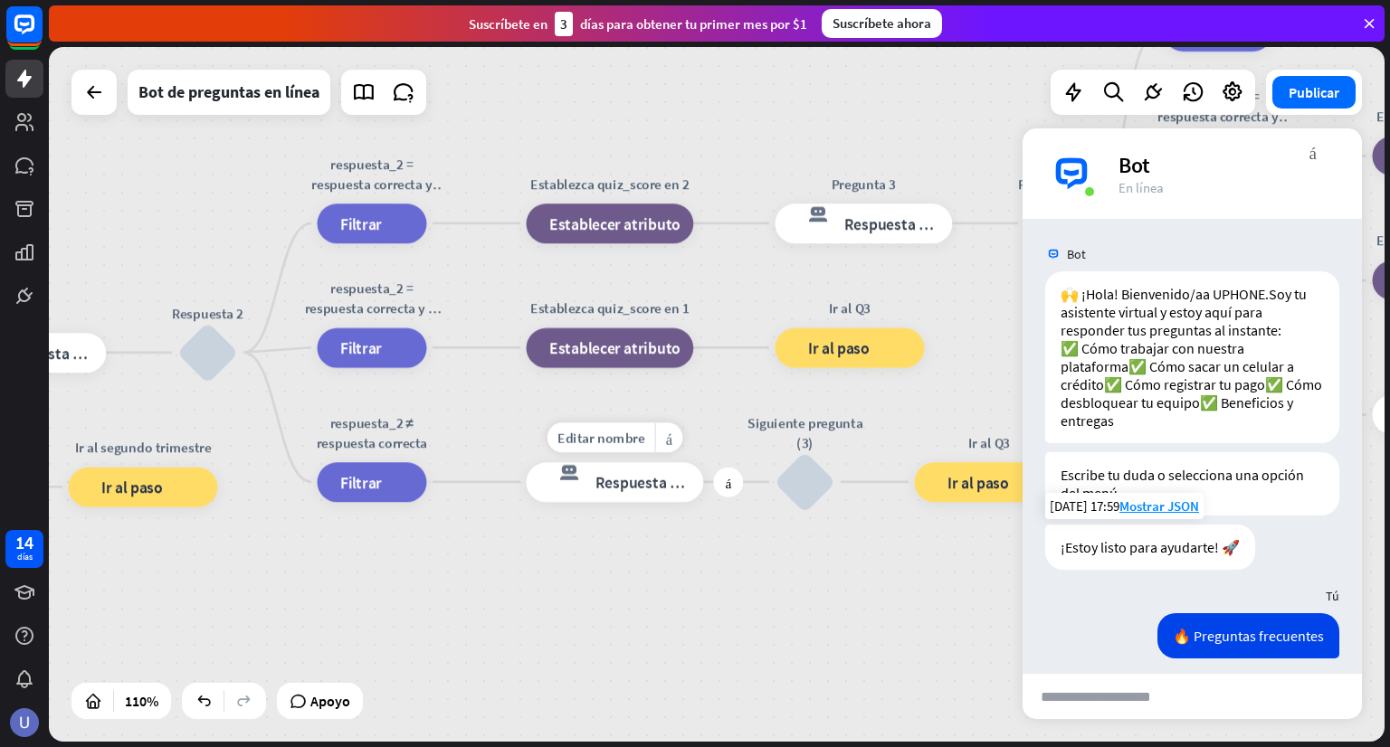
click at [638, 483] on font "Respuesta del bot" at bounding box center [655, 482] width 121 height 20
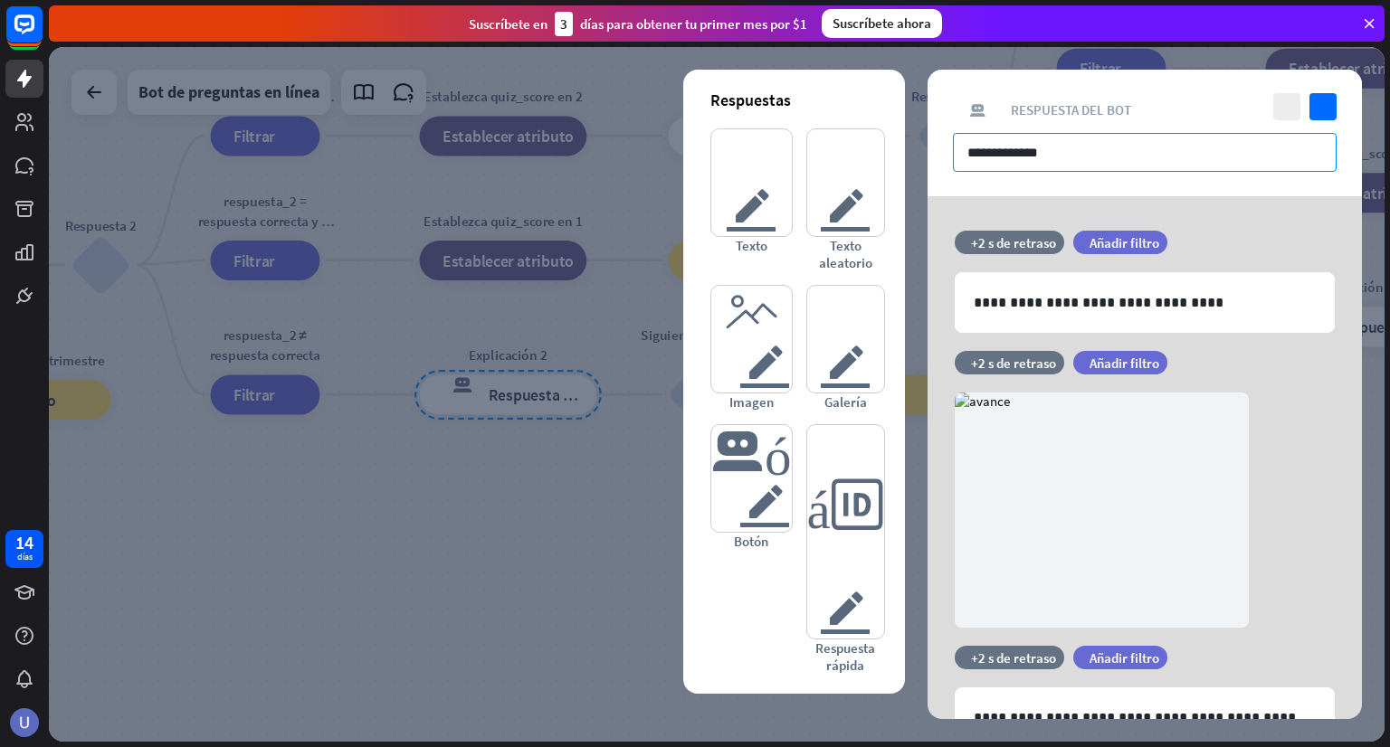
drag, startPoint x: 1060, startPoint y: 150, endPoint x: 964, endPoint y: 196, distance: 107.3
click at [942, 150] on div "**********" at bounding box center [1144, 133] width 434 height 127
click at [934, 452] on icon at bounding box center [927, 446] width 17 height 16
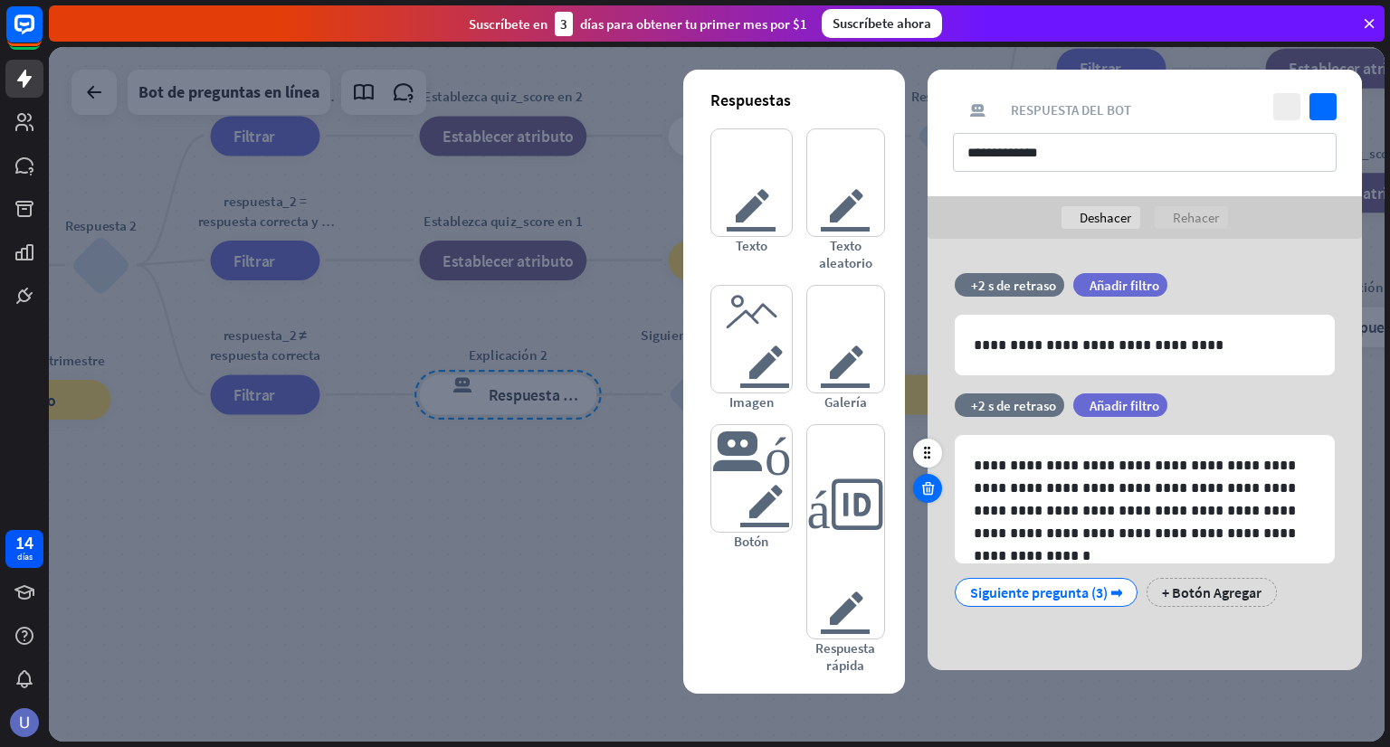
click at [928, 488] on icon at bounding box center [927, 488] width 17 height 16
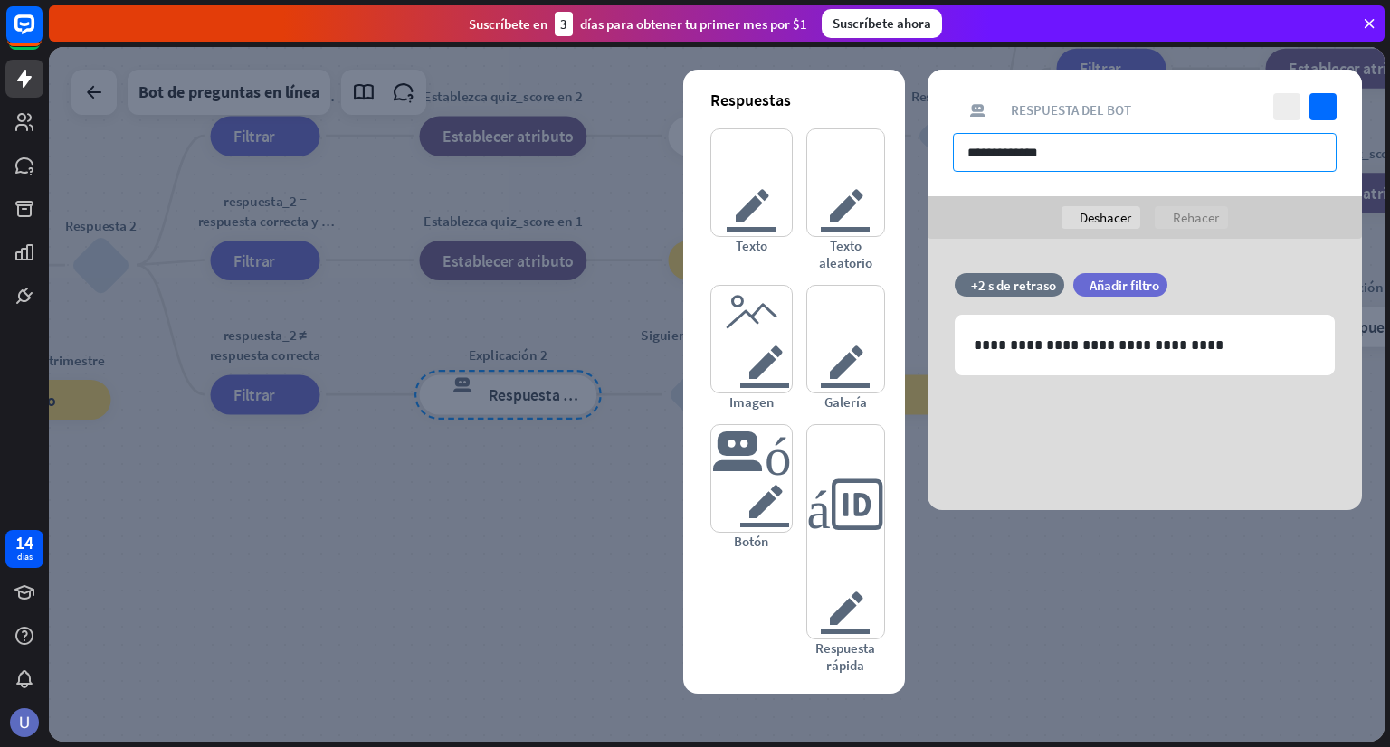
drag, startPoint x: 1071, startPoint y: 148, endPoint x: 916, endPoint y: 146, distance: 155.7
click at [916, 146] on div "**********" at bounding box center [717, 394] width 1336 height 695
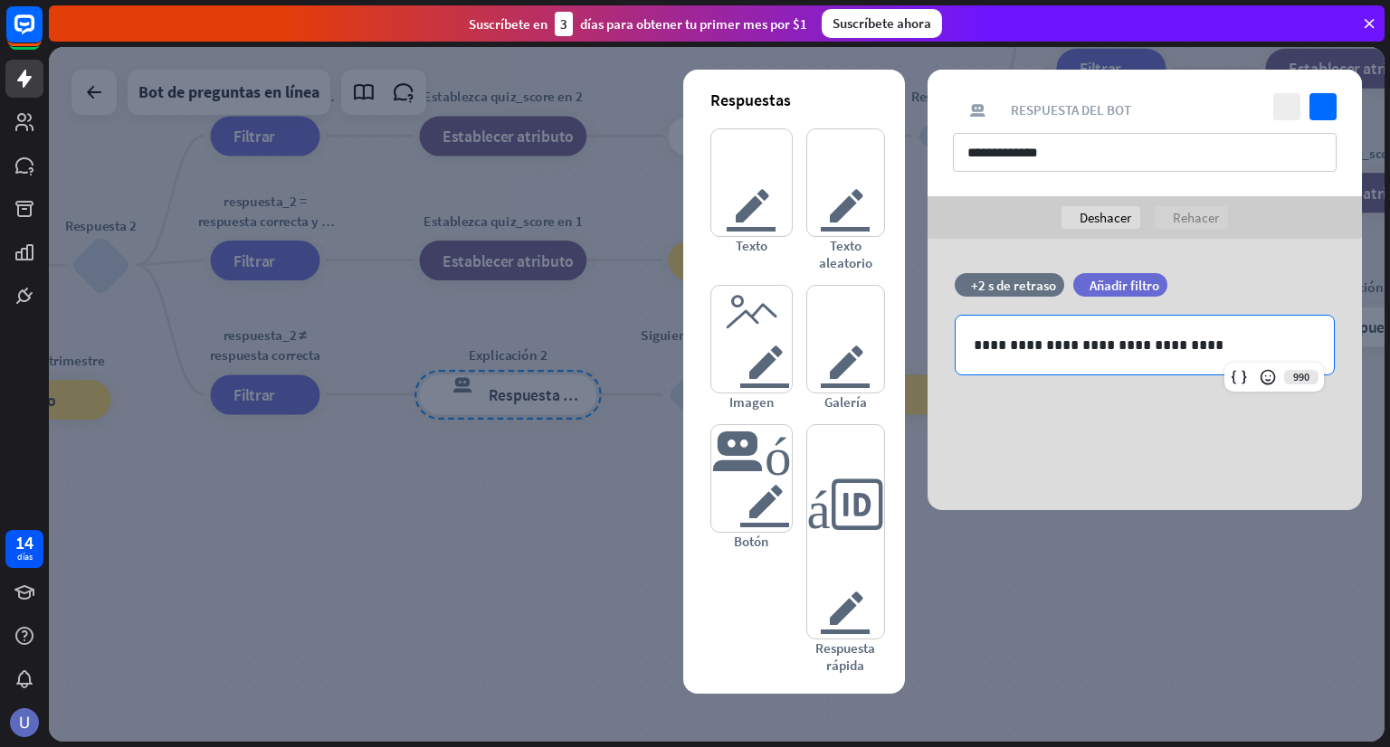
click at [597, 511] on div at bounding box center [717, 394] width 1336 height 695
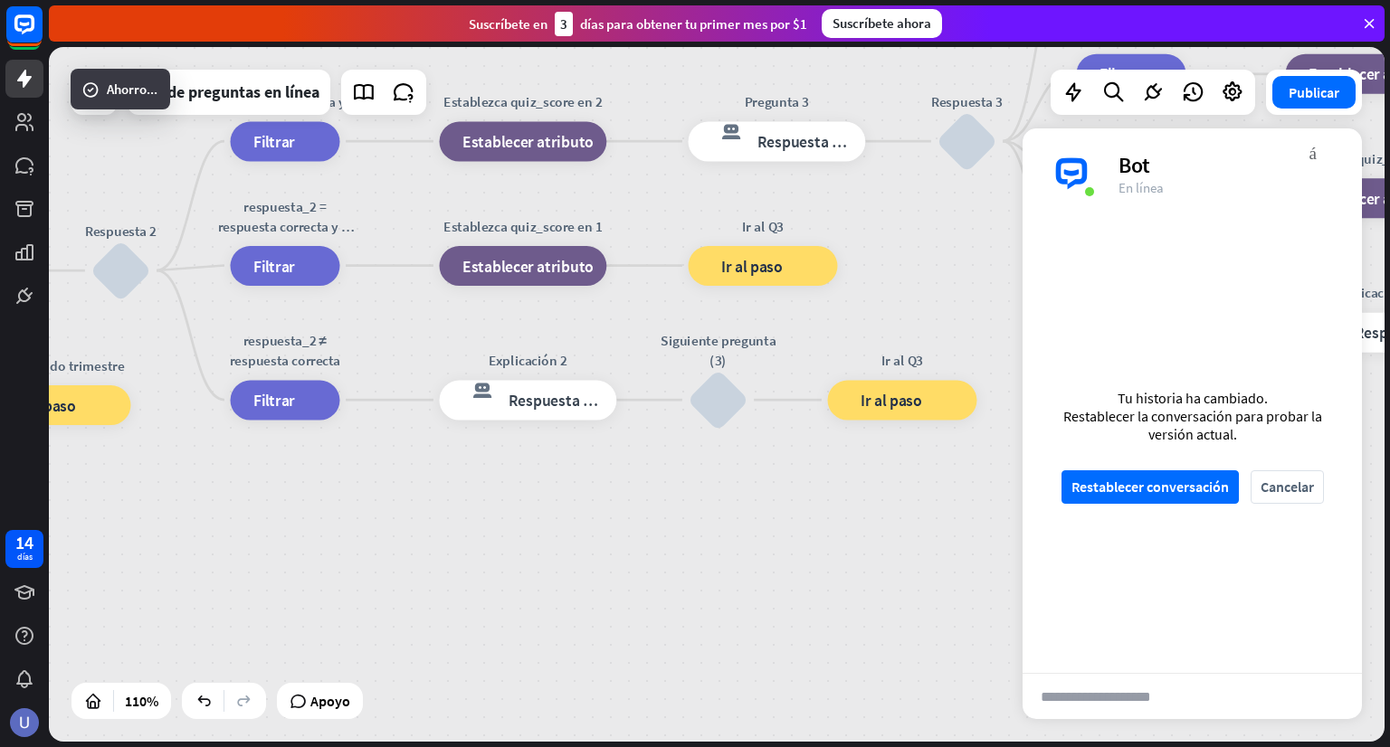
drag, startPoint x: 553, startPoint y: 457, endPoint x: 688, endPoint y: 497, distance: 140.6
click at [688, 497] on div "inicio_2 Punto de inicio BIENVENIDA respuesta del bot de bloqueo Respuesta del …" at bounding box center [717, 394] width 1336 height 695
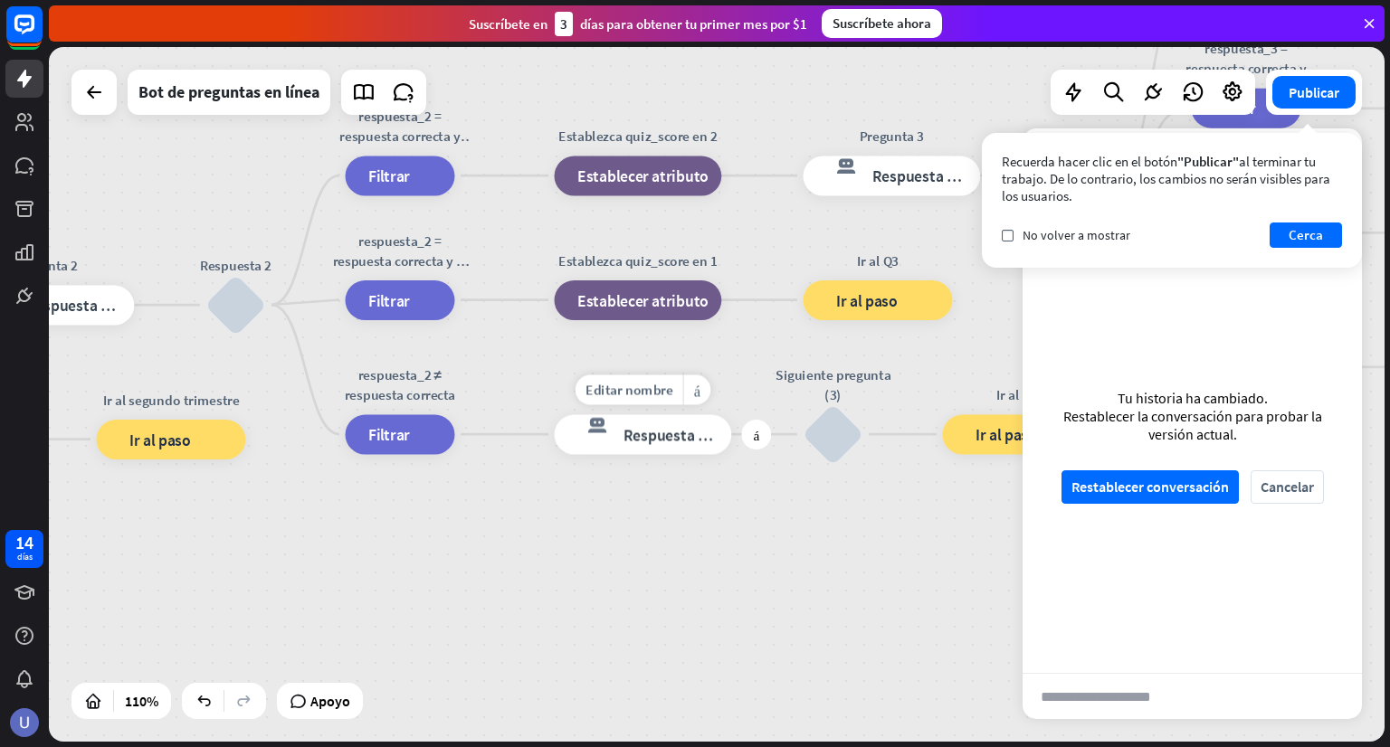
click at [673, 446] on div "respuesta del bot de bloqueo Respuesta del bot" at bounding box center [643, 434] width 177 height 40
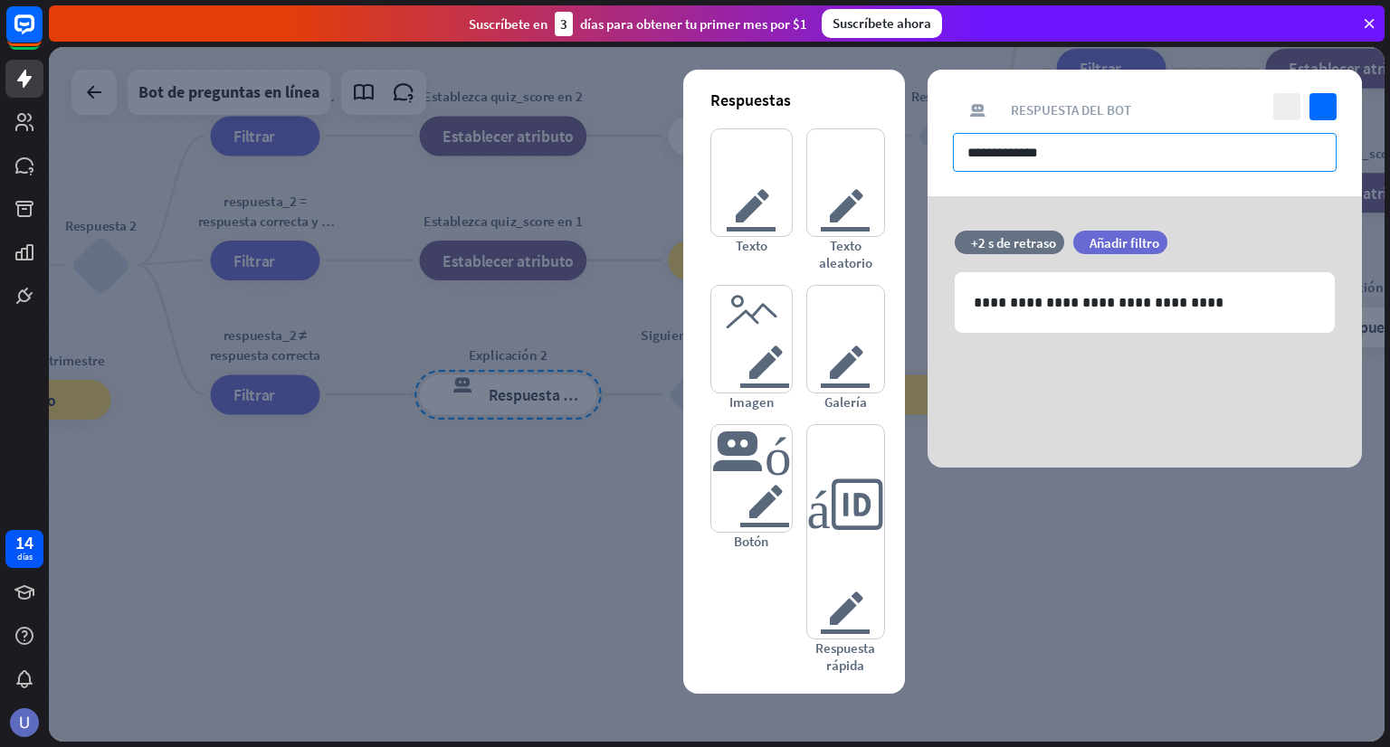
drag, startPoint x: 1063, startPoint y: 157, endPoint x: 945, endPoint y: 145, distance: 119.1
click at [945, 145] on div "**********" at bounding box center [1144, 133] width 434 height 127
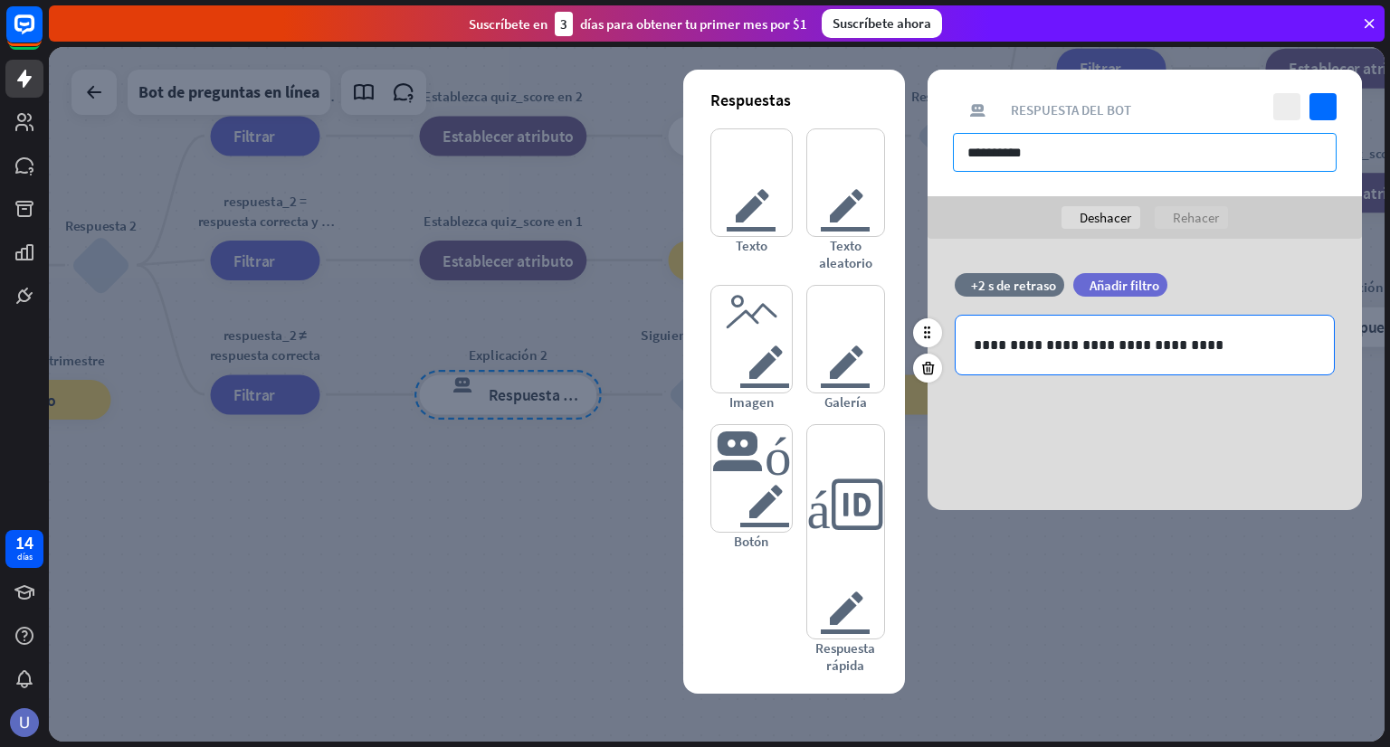
type input "*********"
click at [1058, 357] on div "**********" at bounding box center [1145, 345] width 378 height 59
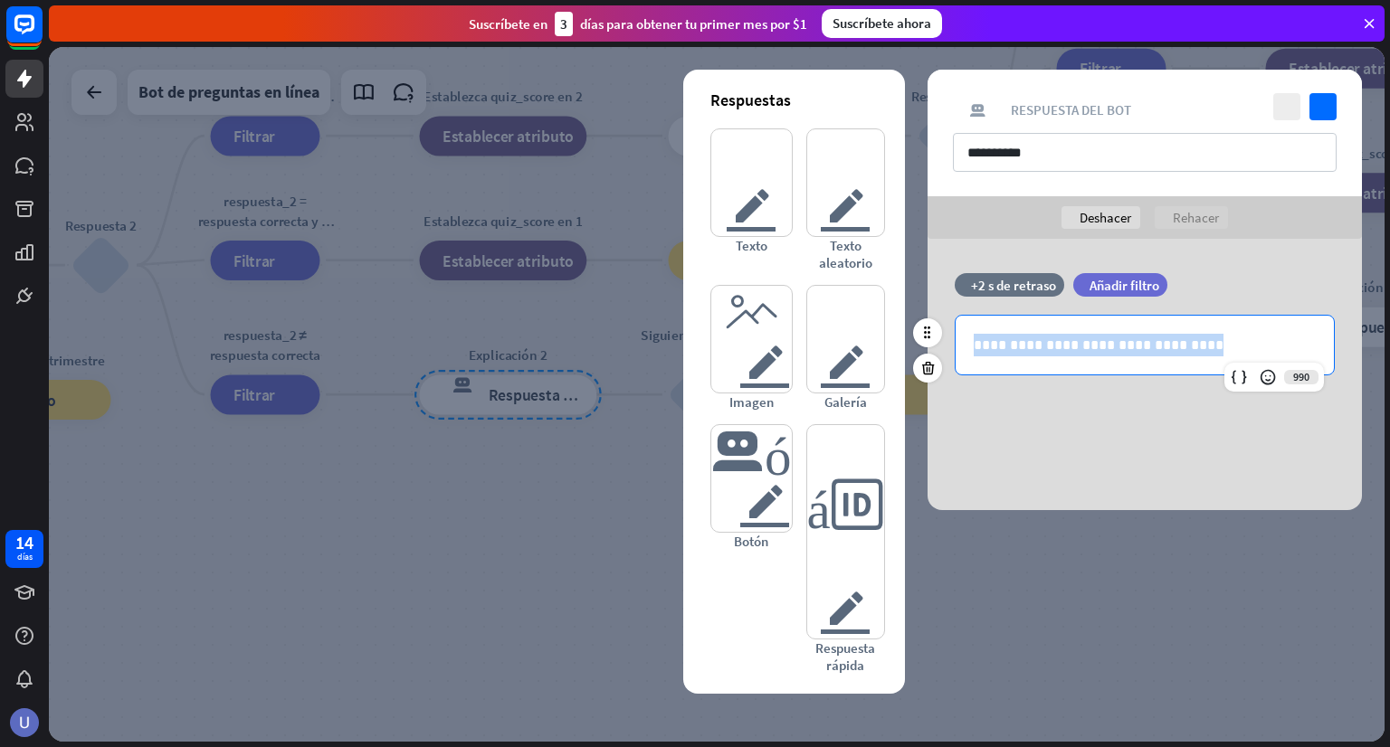
drag, startPoint x: 1223, startPoint y: 347, endPoint x: 953, endPoint y: 347, distance: 270.5
click at [953, 347] on div "**********" at bounding box center [1144, 345] width 434 height 61
paste div
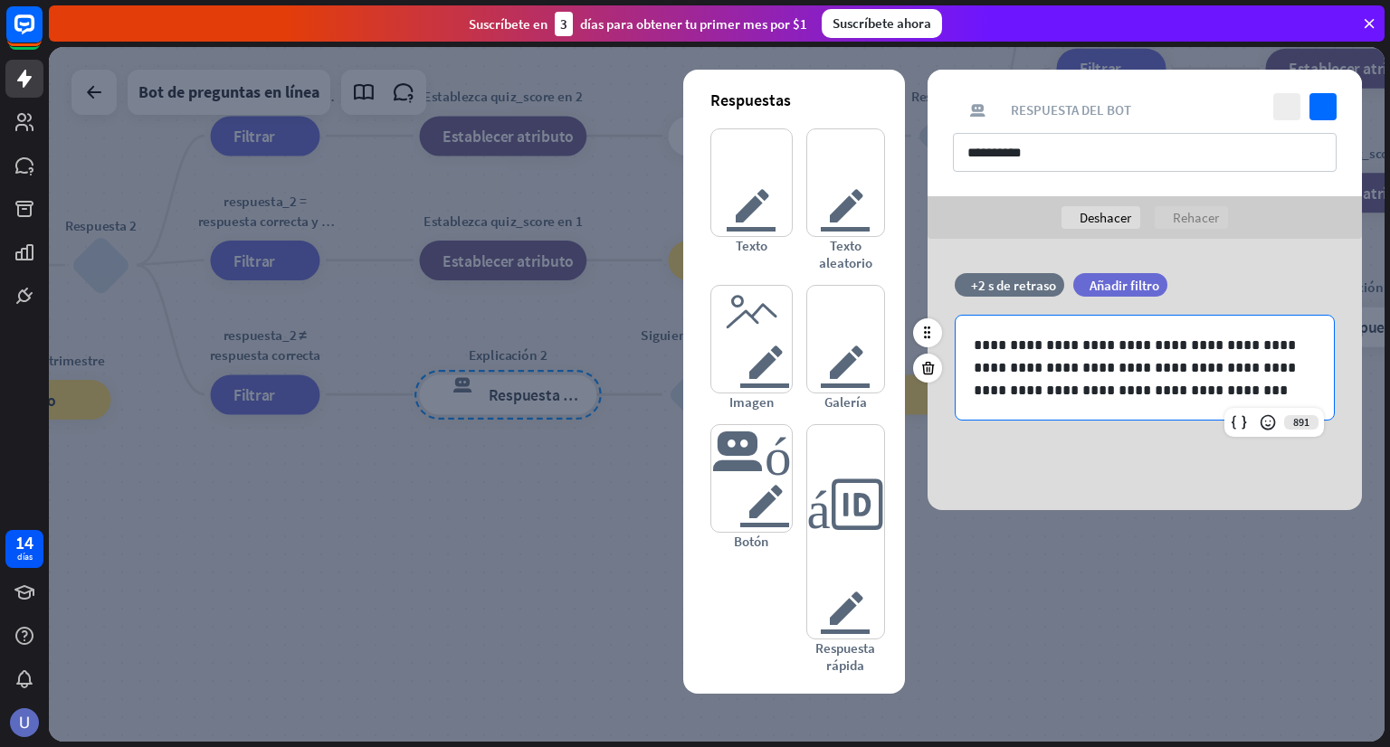
click at [977, 344] on p "**********" at bounding box center [1145, 368] width 342 height 68
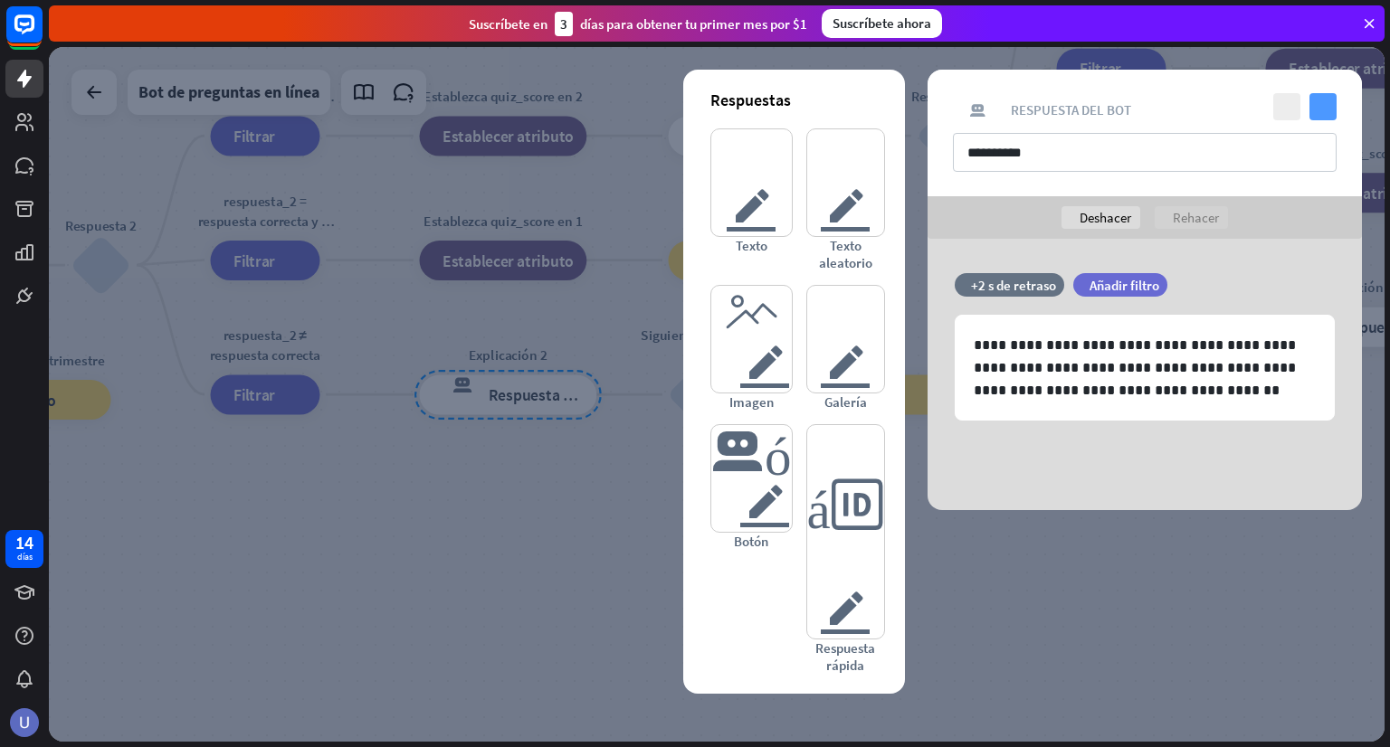
click at [1332, 110] on icon "controlar" at bounding box center [1322, 106] width 27 height 27
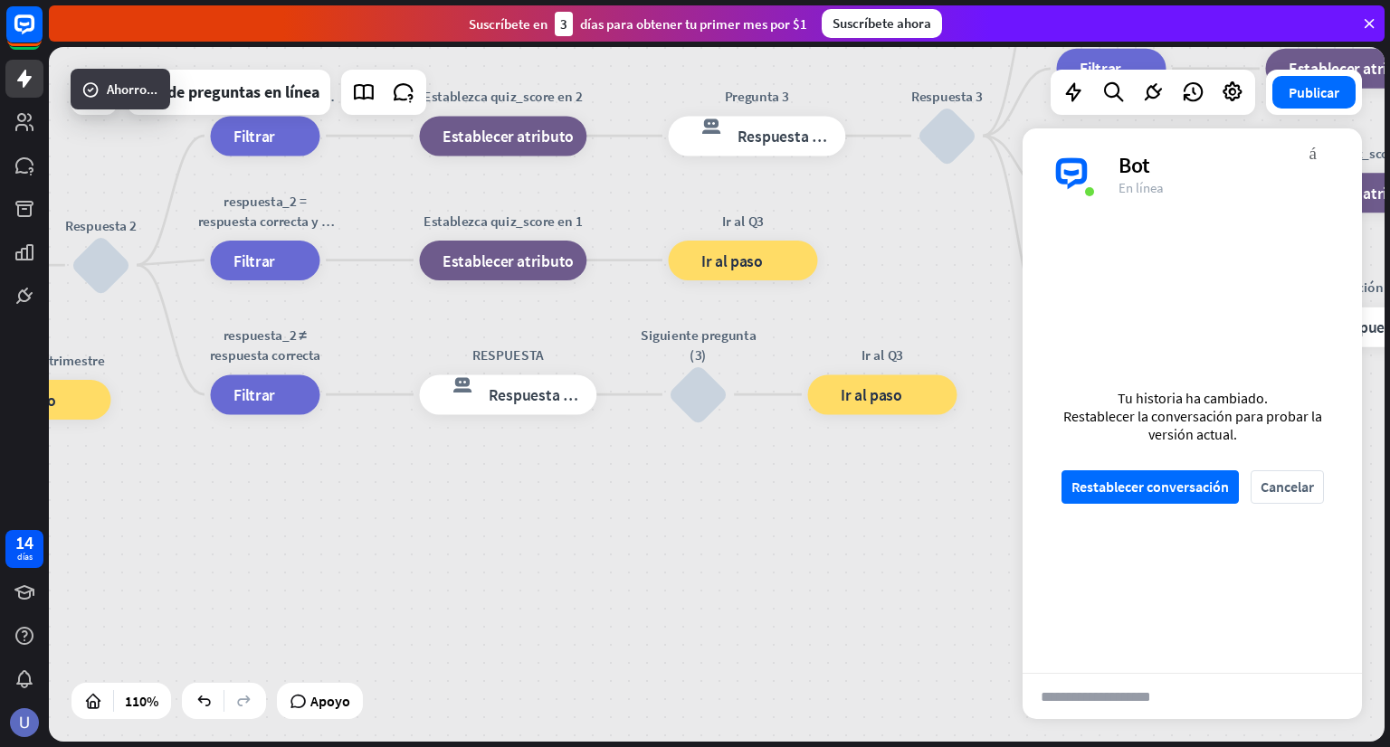
drag, startPoint x: 699, startPoint y: 556, endPoint x: 788, endPoint y: 569, distance: 90.6
click at [788, 569] on div "inicio_2 Punto de inicio BIENVENIDA respuesta del bot de bloqueo Respuesta del …" at bounding box center [717, 394] width 1336 height 695
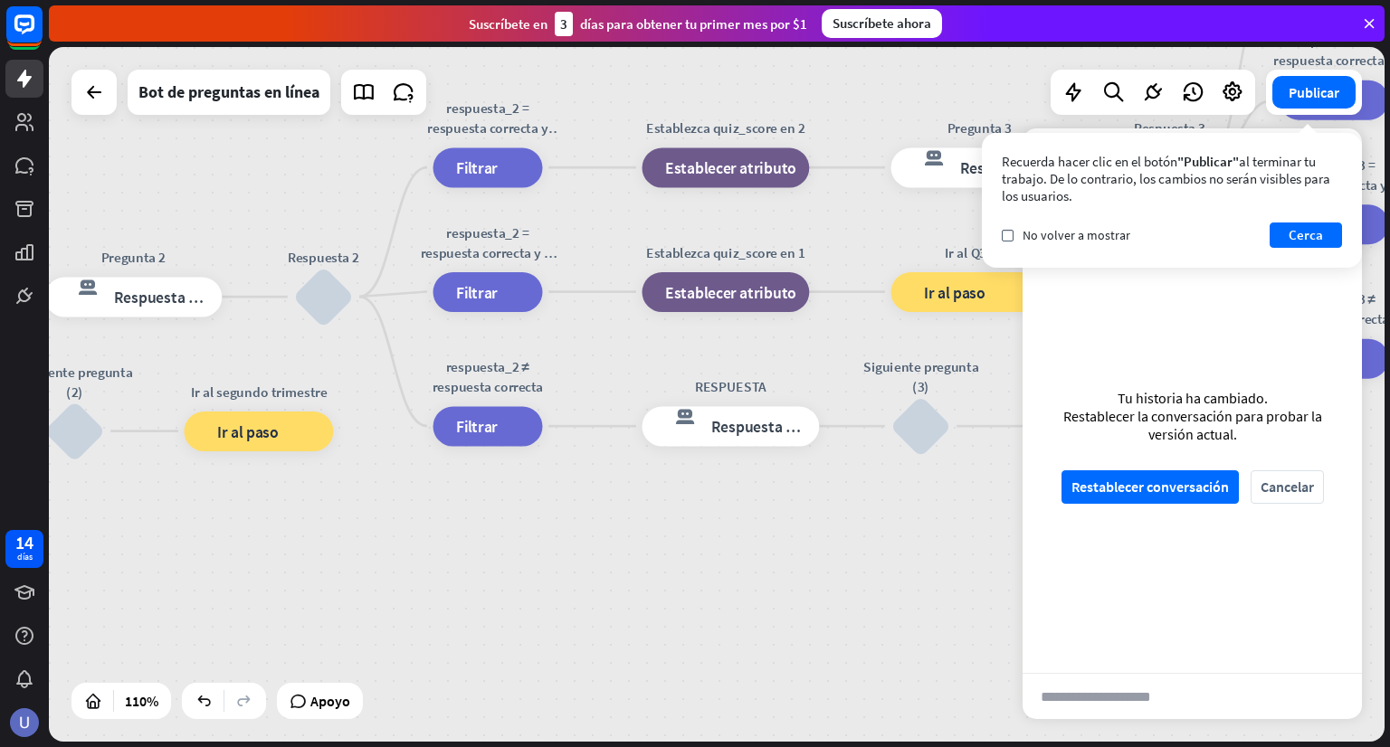
drag, startPoint x: 477, startPoint y: 525, endPoint x: 756, endPoint y: 566, distance: 282.5
click at [756, 563] on div "inicio_2 Punto de inicio BIENVENIDA respuesta del bot de bloqueo Respuesta del …" at bounding box center [717, 394] width 1336 height 695
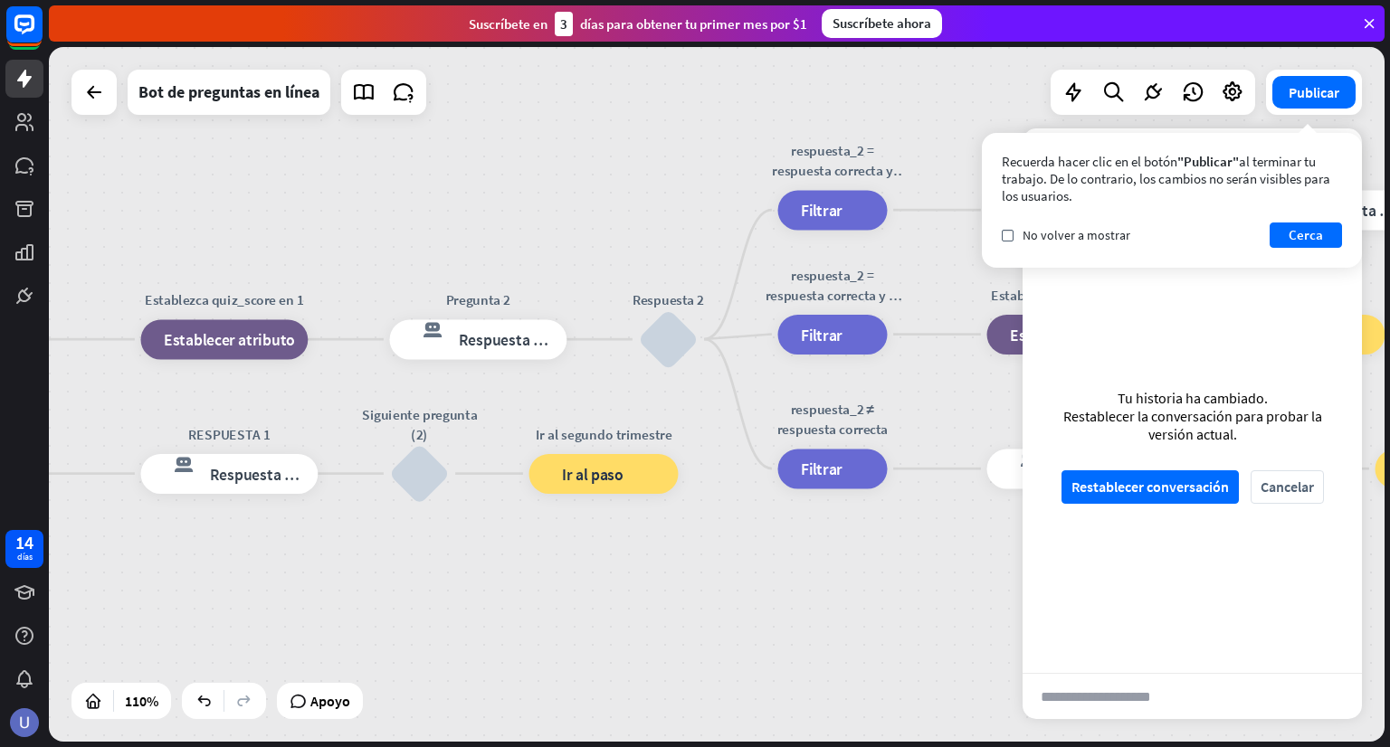
drag, startPoint x: 666, startPoint y: 560, endPoint x: 761, endPoint y: 569, distance: 95.4
click at [772, 560] on div "inicio_2 Punto de inicio BIENVENIDA respuesta del bot de bloqueo Respuesta del …" at bounding box center [717, 394] width 1336 height 695
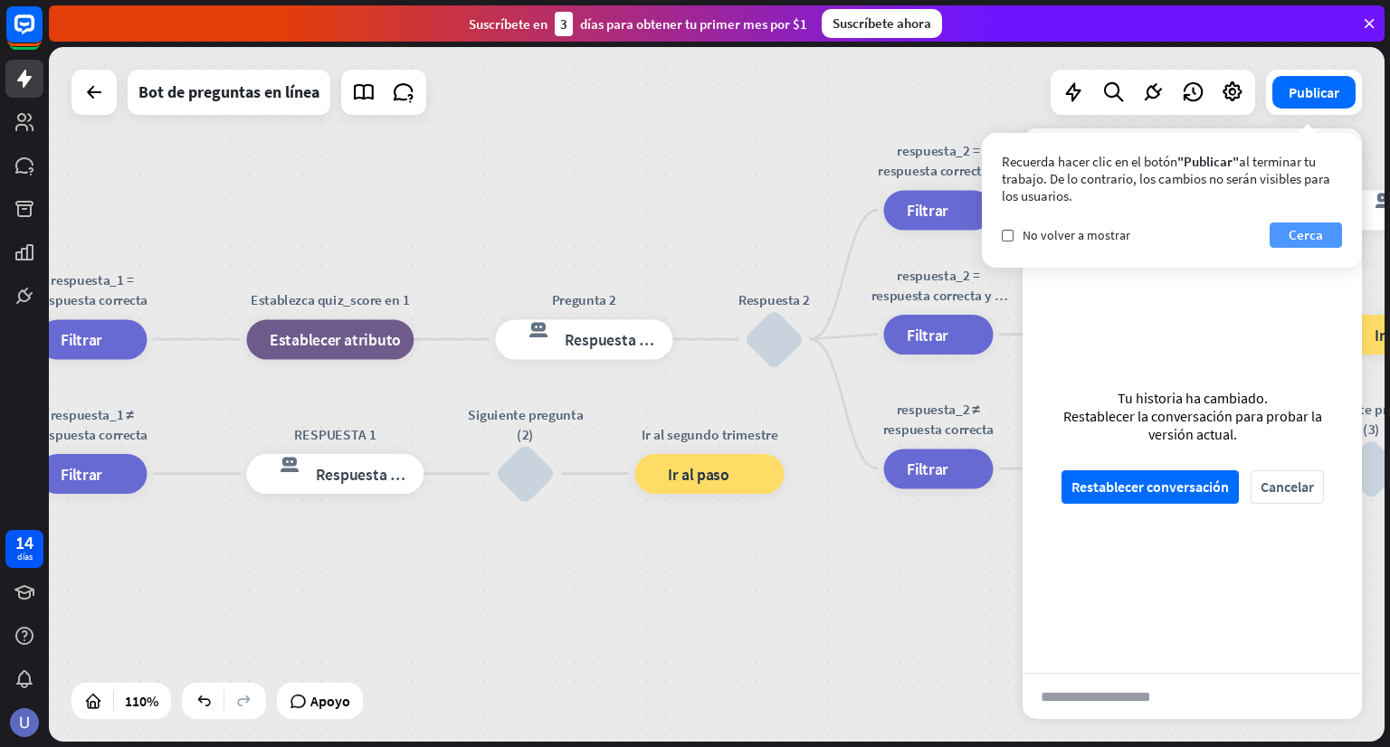
click at [1290, 229] on font "Cerca" at bounding box center [1305, 234] width 34 height 17
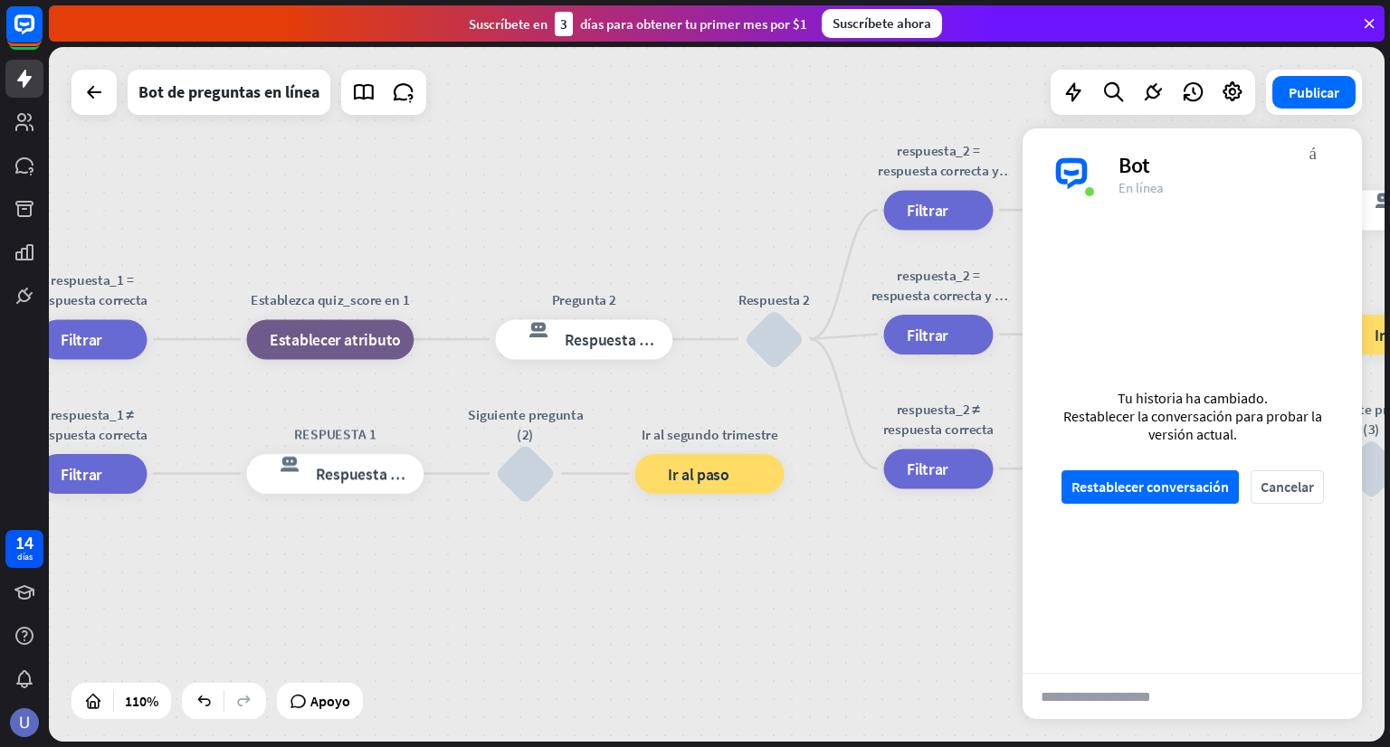
drag, startPoint x: 547, startPoint y: 561, endPoint x: 709, endPoint y: 561, distance: 162.9
click at [685, 561] on div "inicio_2 Punto de inicio BIENVENIDA respuesta del bot de bloqueo Respuesta del …" at bounding box center [717, 394] width 1336 height 695
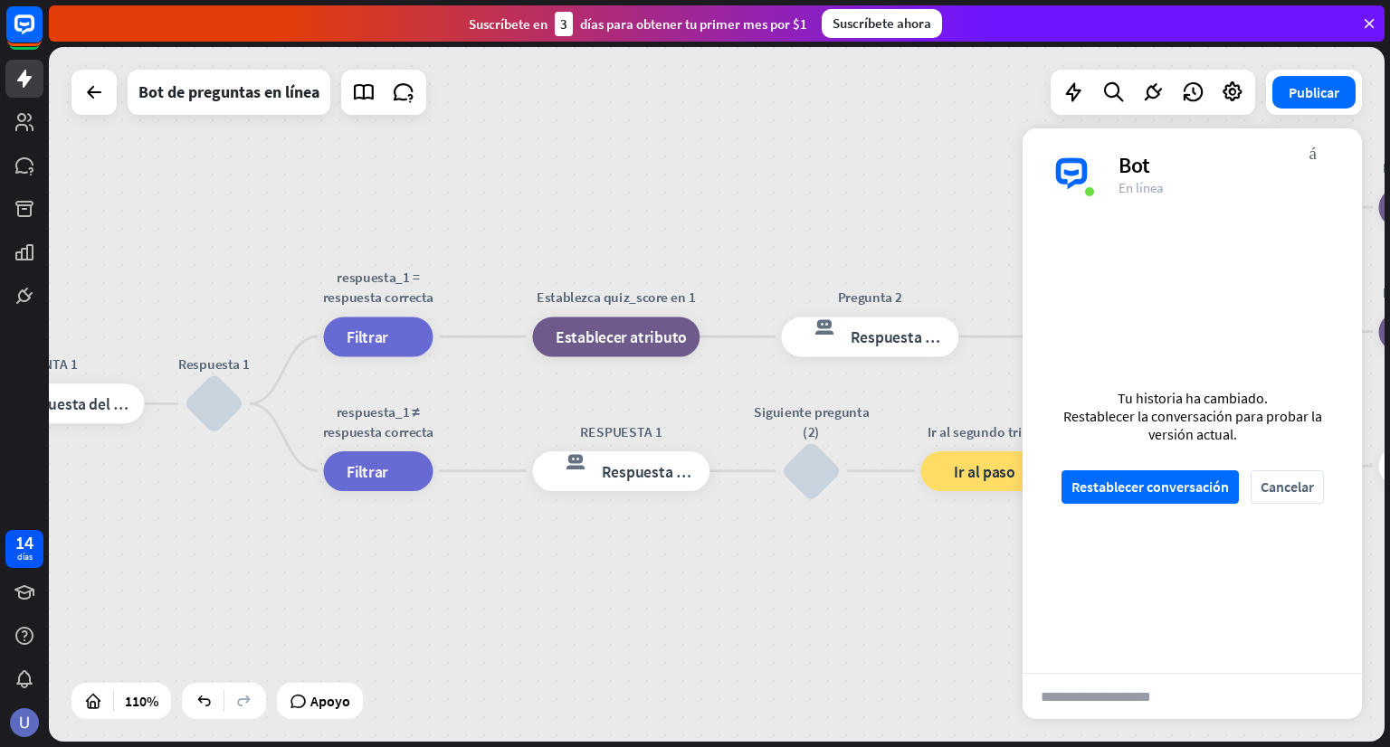
drag, startPoint x: 663, startPoint y: 562, endPoint x: 687, endPoint y: 566, distance: 23.8
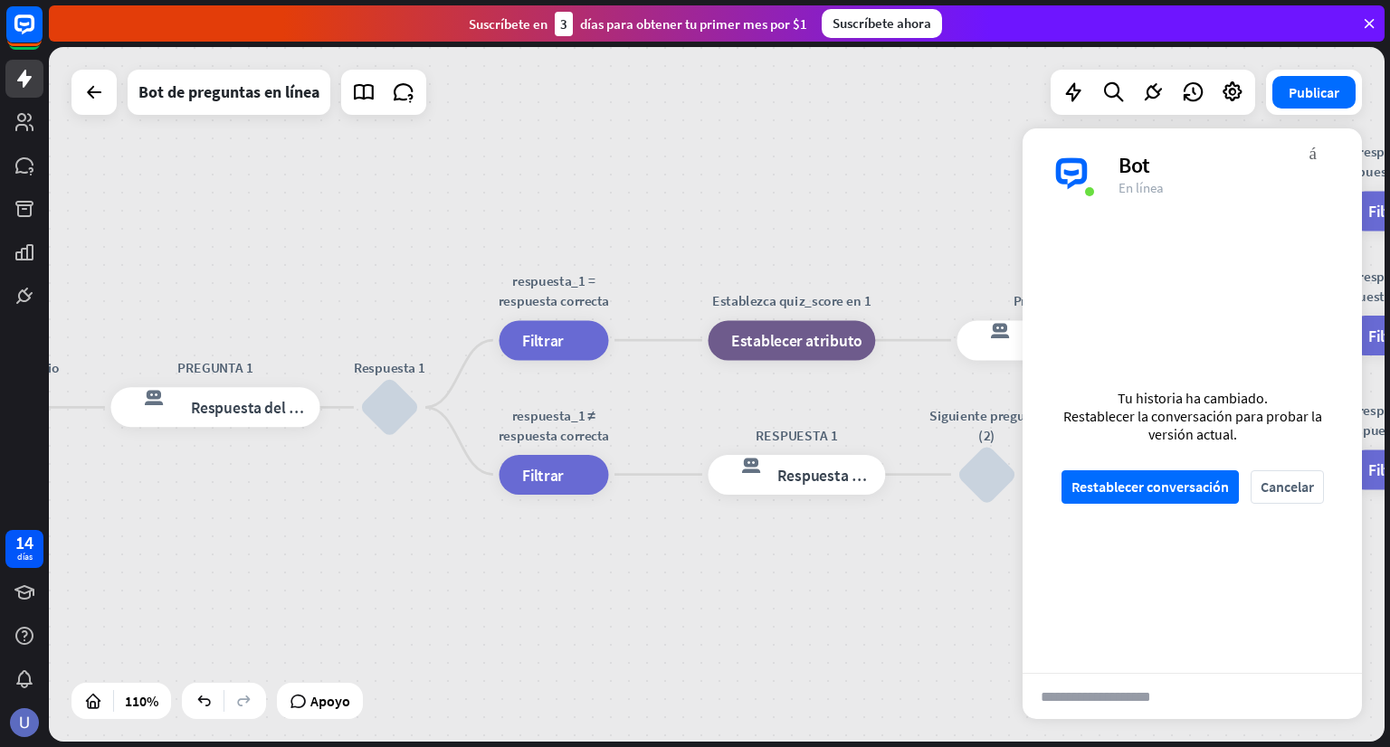
drag, startPoint x: 748, startPoint y: 607, endPoint x: 461, endPoint y: 514, distance: 302.5
click at [461, 514] on div "inicio_2 Punto de inicio BIENVENIDA respuesta del bot de bloqueo Respuesta del …" at bounding box center [717, 394] width 1336 height 695
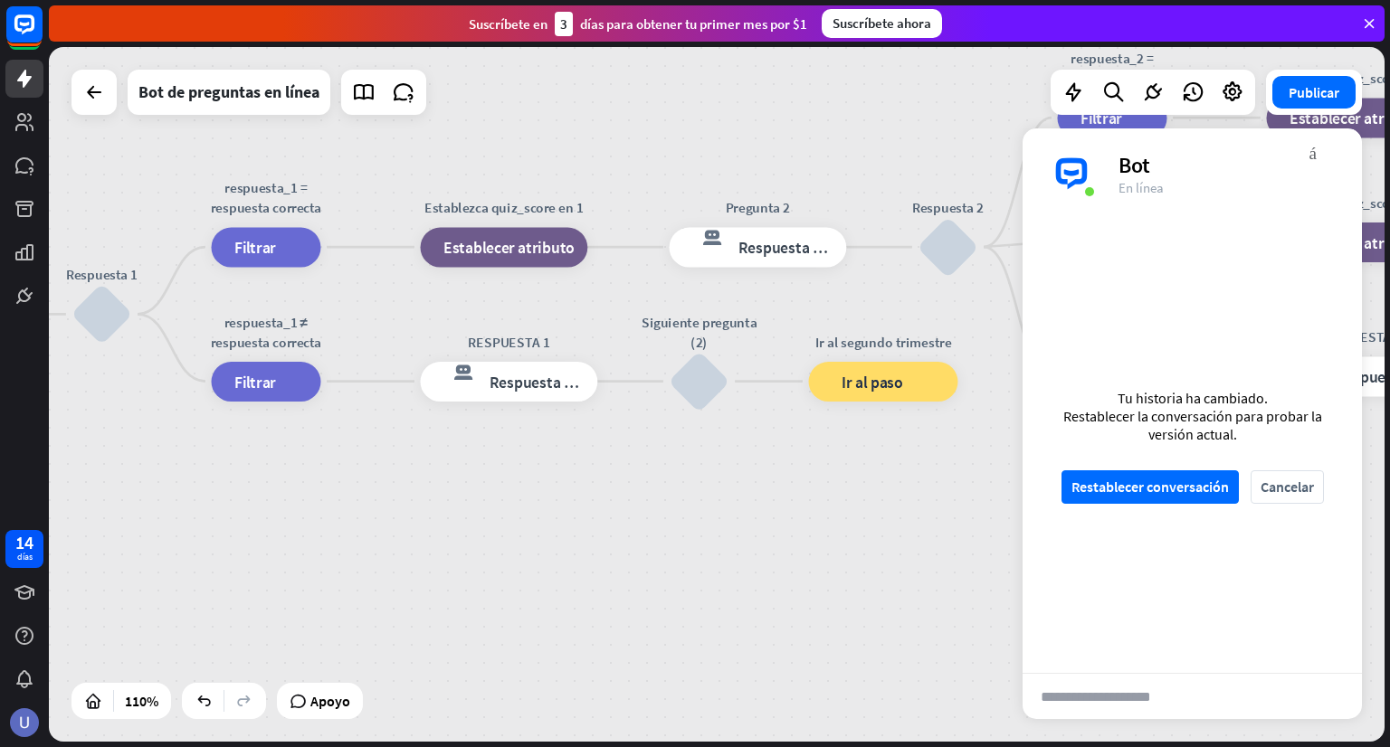
drag, startPoint x: 727, startPoint y: 528, endPoint x: 672, endPoint y: 544, distance: 57.5
click at [673, 544] on div "inicio_2 Punto de inicio BIENVENIDA respuesta del bot de bloqueo Respuesta del …" at bounding box center [717, 394] width 1336 height 695
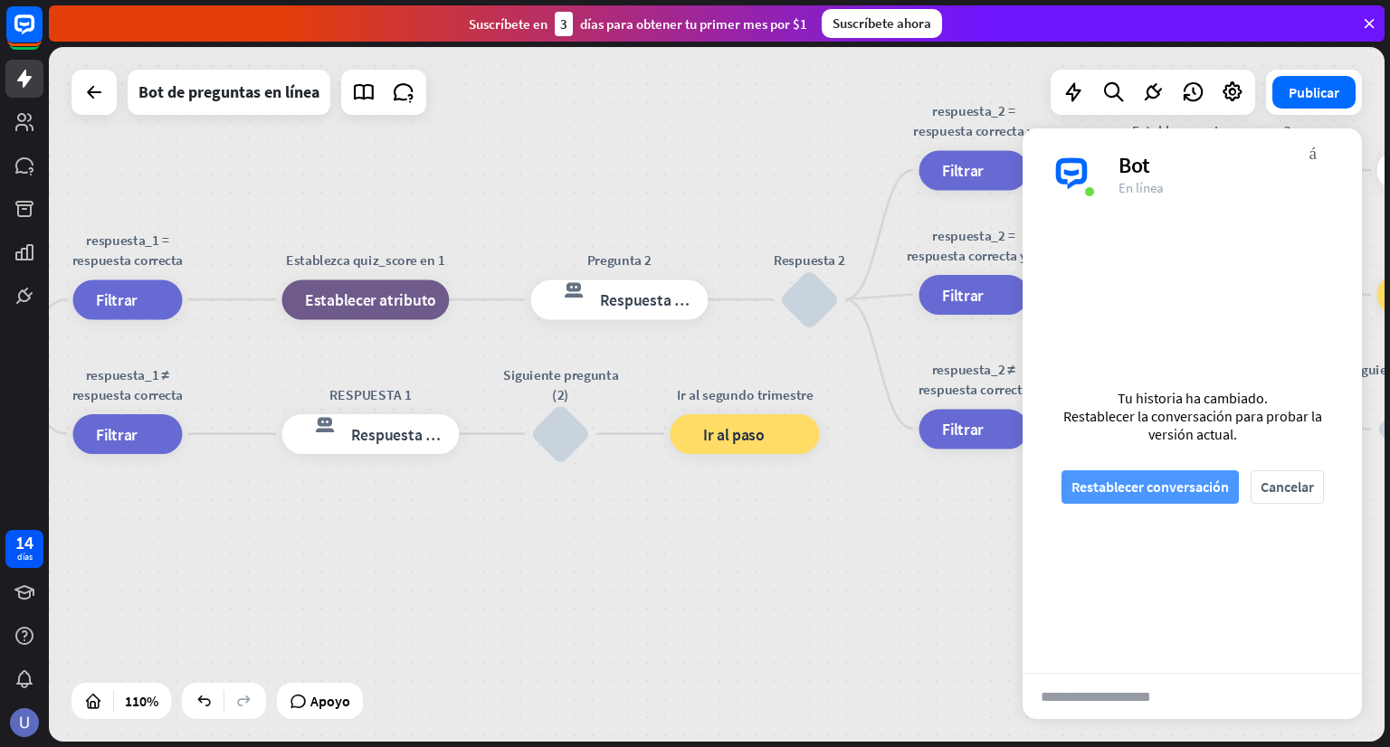
click at [1192, 499] on font "Restablecer conversación" at bounding box center [1149, 487] width 157 height 32
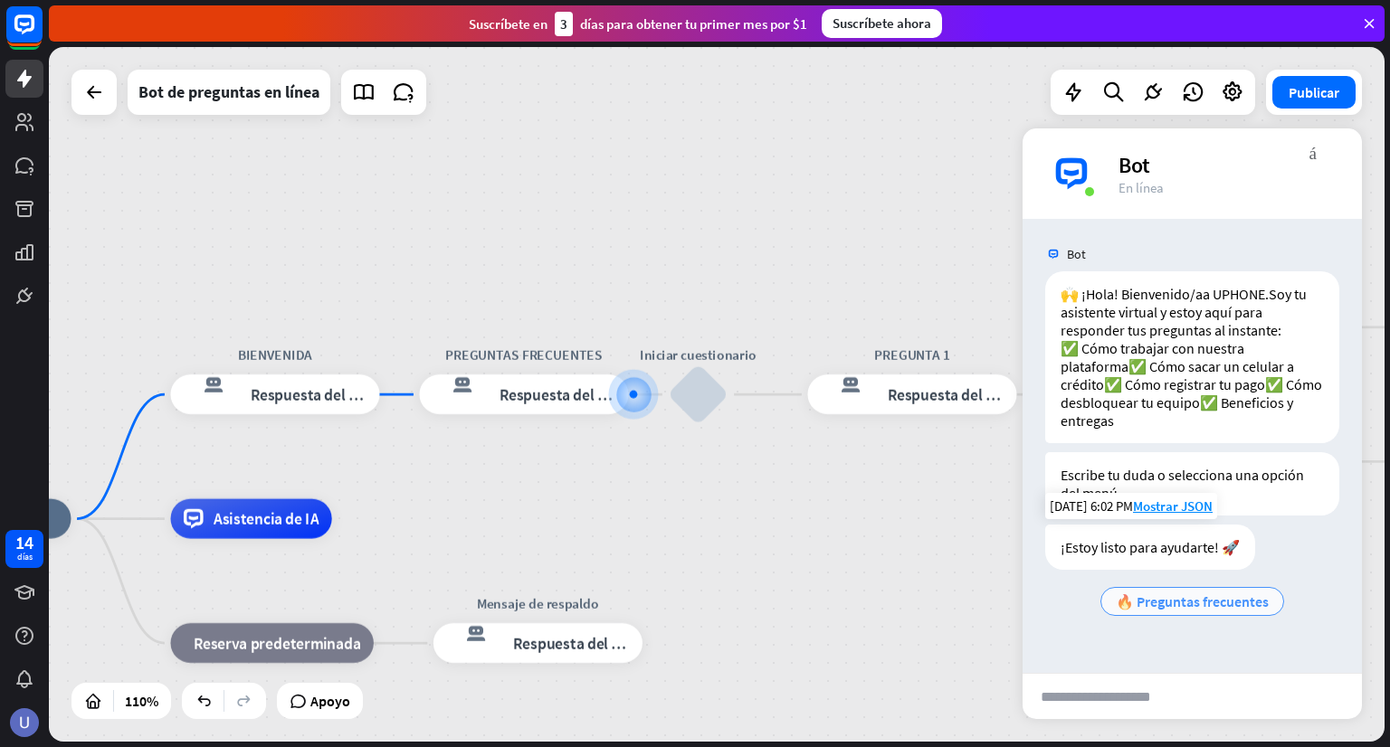
click at [1223, 611] on font "🔥 Preguntas frecuentes" at bounding box center [1192, 602] width 153 height 18
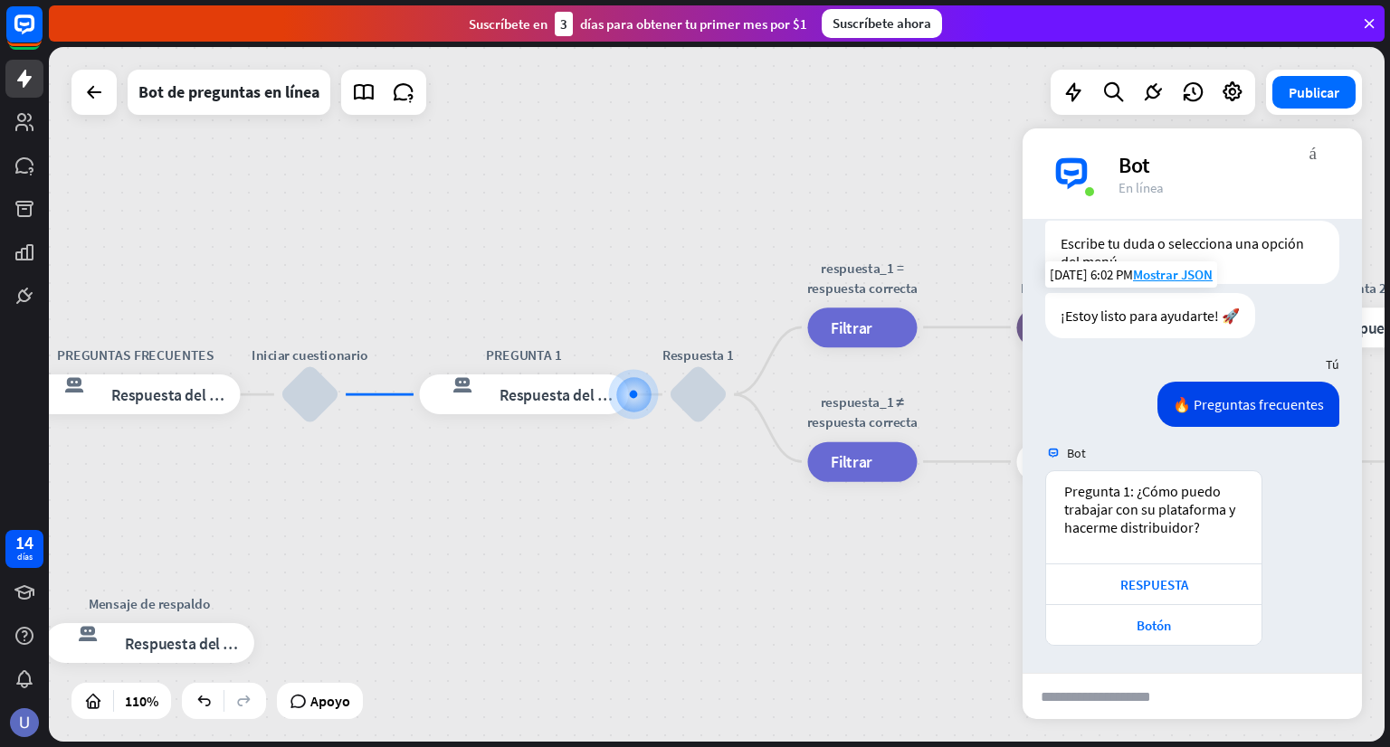
scroll to position [268, 0]
click at [1189, 589] on div "RESPUESTA" at bounding box center [1153, 584] width 197 height 17
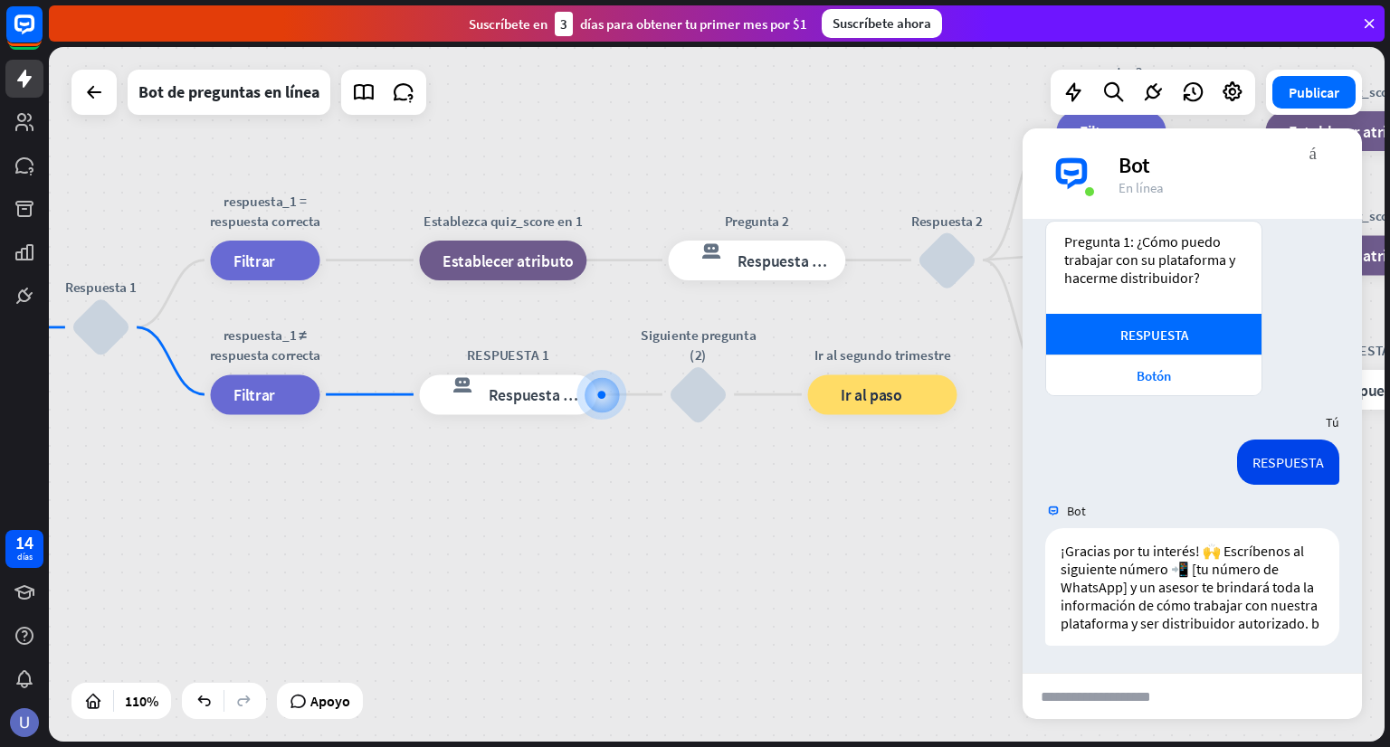
scroll to position [536, 0]
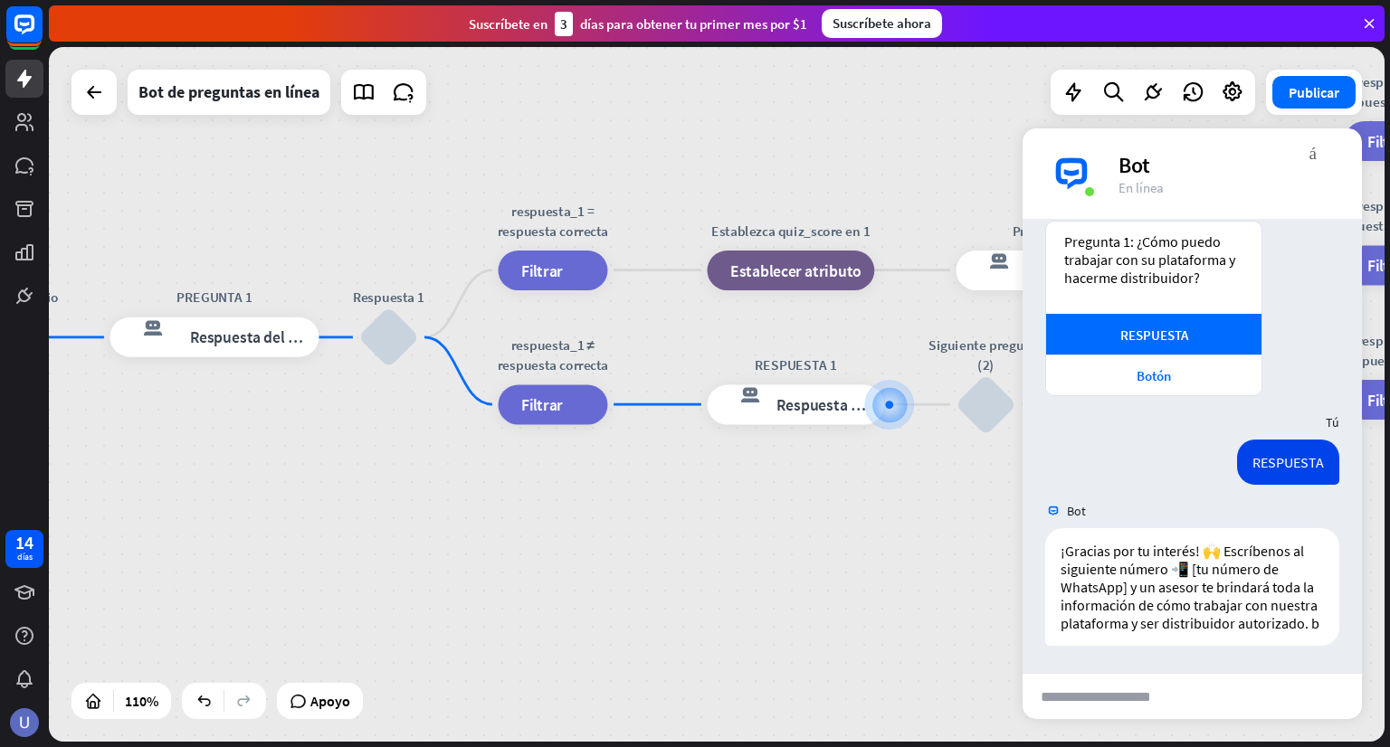
drag, startPoint x: 371, startPoint y: 479, endPoint x: 756, endPoint y: 511, distance: 386.8
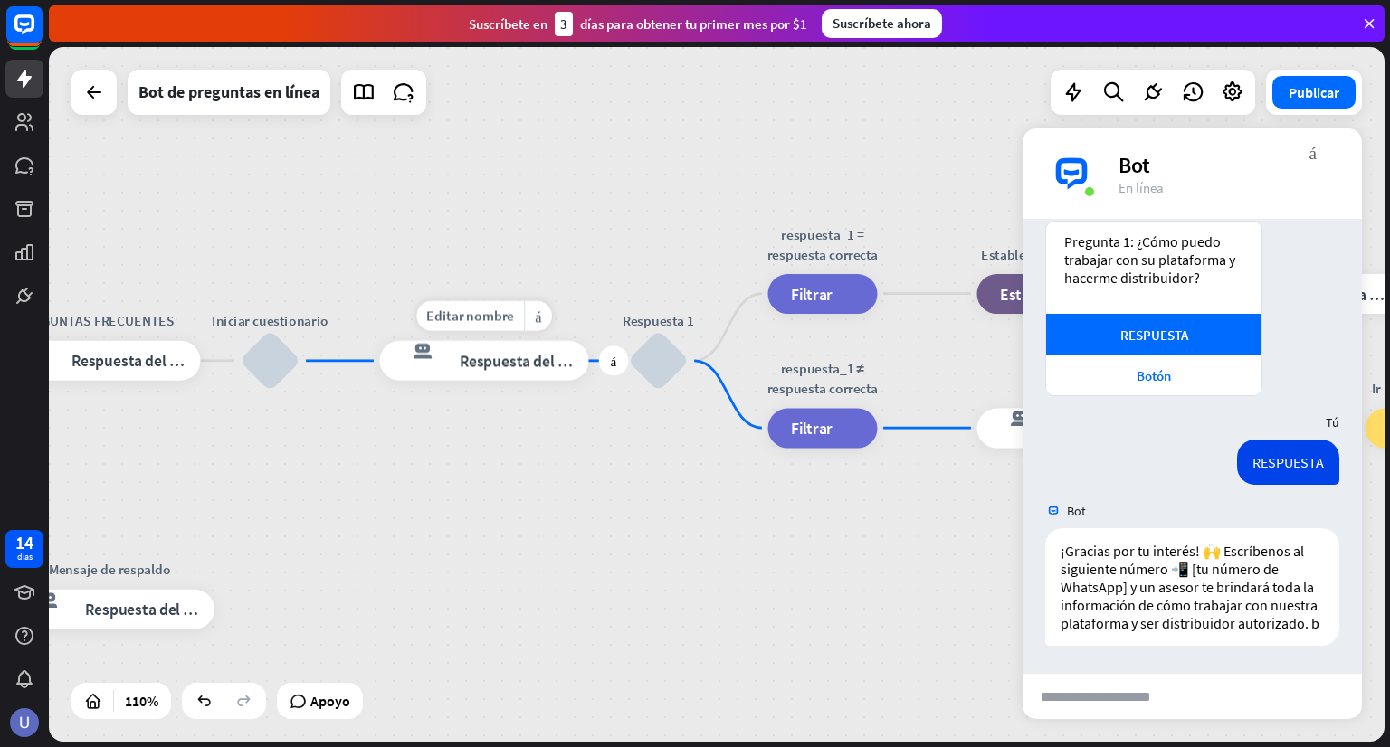
click at [518, 372] on div "respuesta del bot de bloqueo Respuesta del bot" at bounding box center [484, 361] width 209 height 40
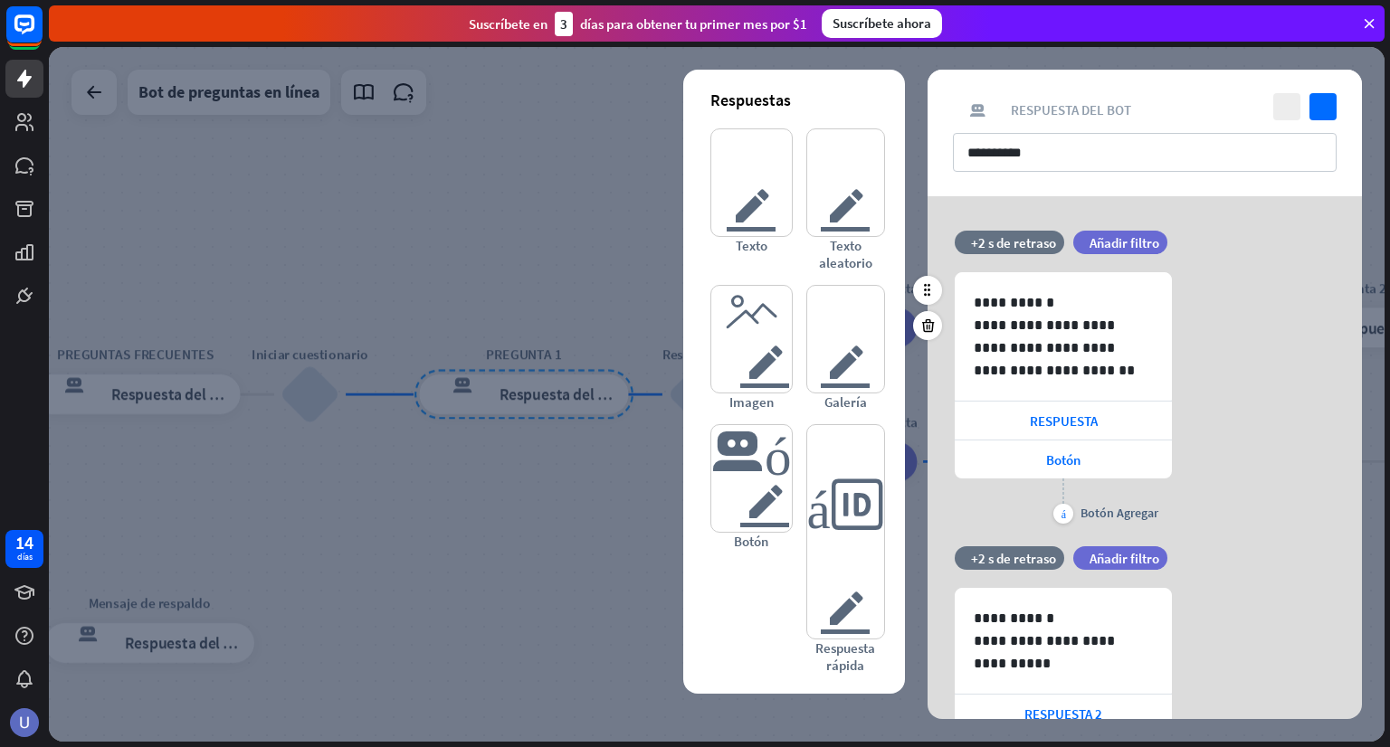
scroll to position [126, 0]
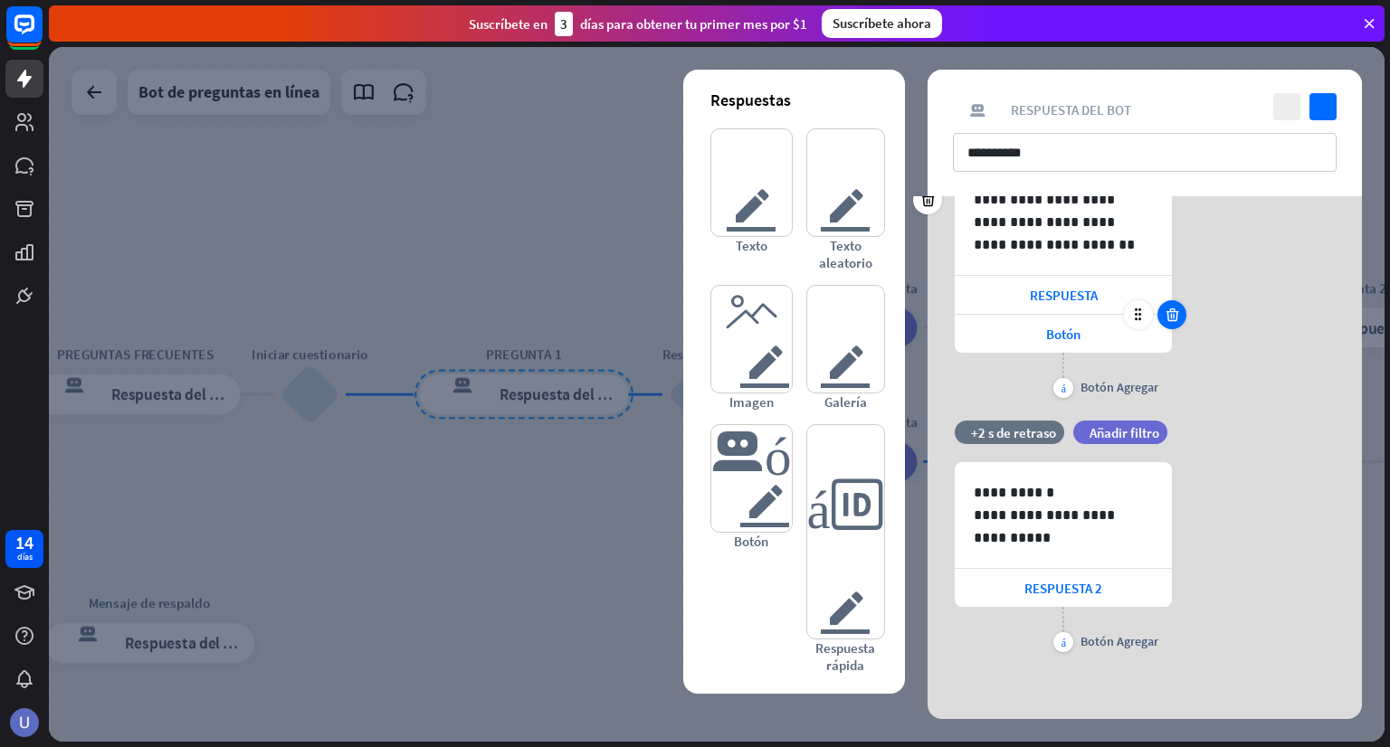
click at [1164, 316] on icon at bounding box center [1172, 315] width 17 height 16
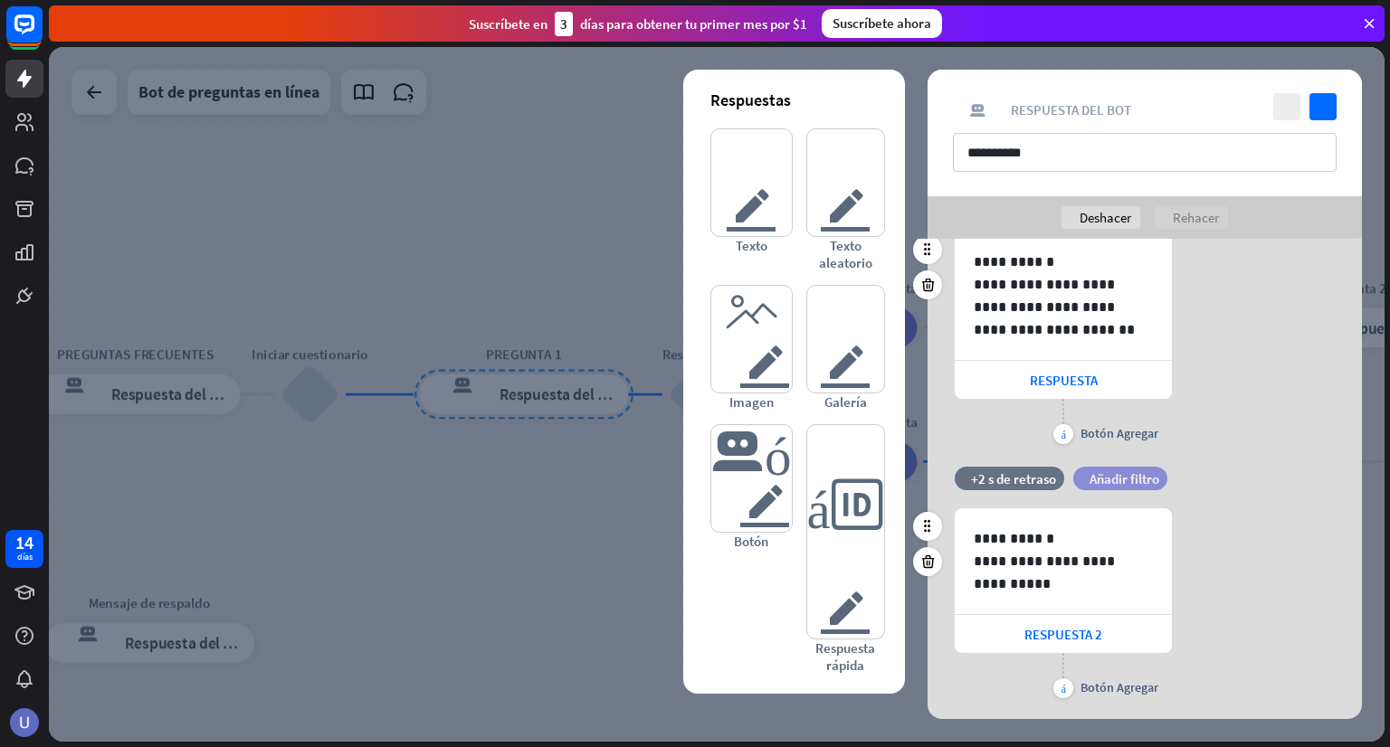
scroll to position [129, 0]
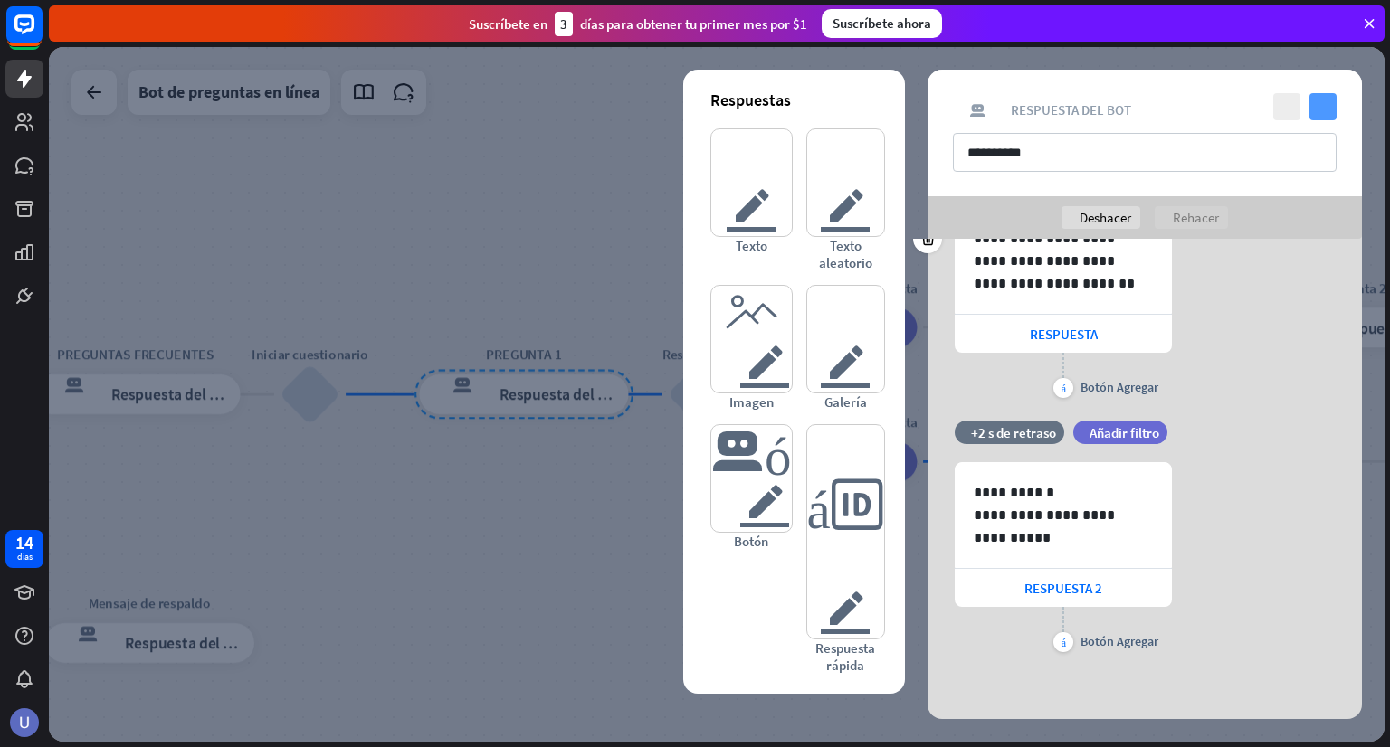
click at [1317, 113] on icon "controlar" at bounding box center [1322, 106] width 27 height 27
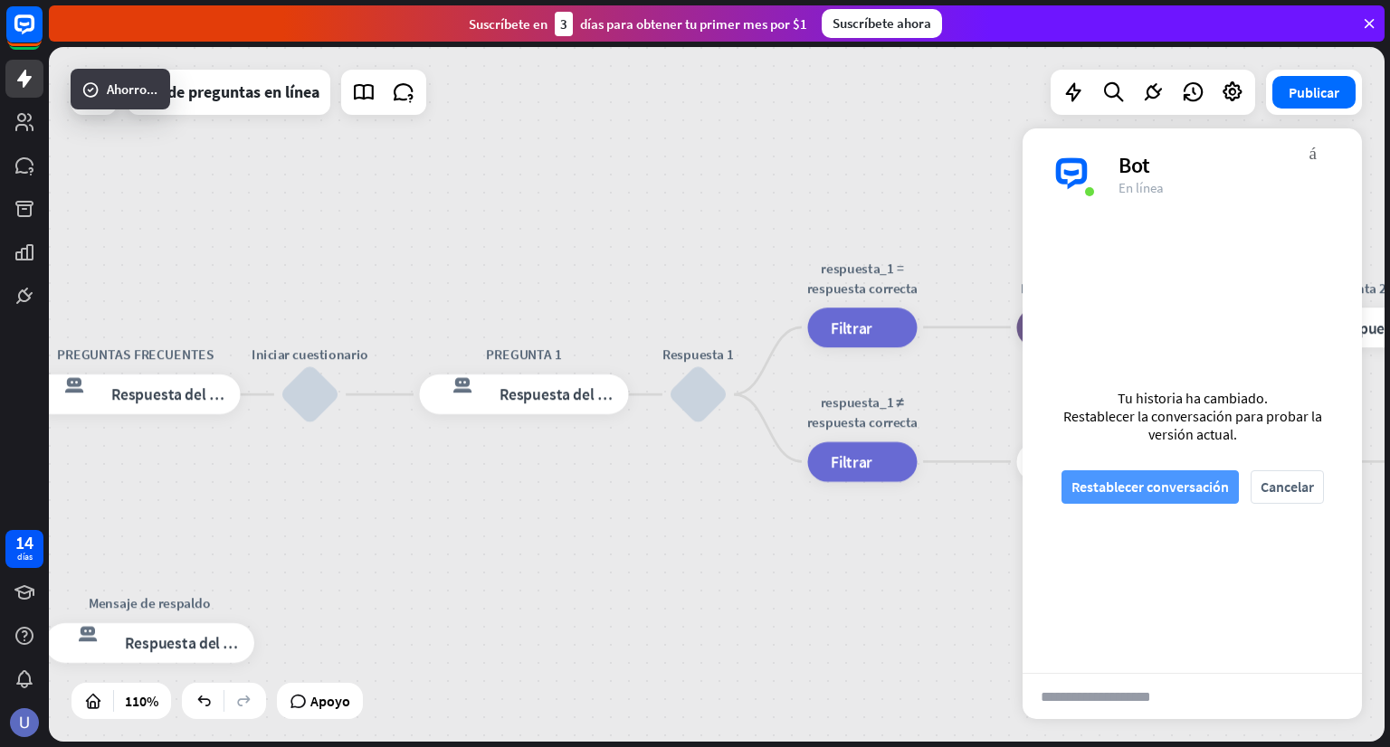
click at [1173, 497] on font "Restablecer conversación" at bounding box center [1149, 487] width 157 height 32
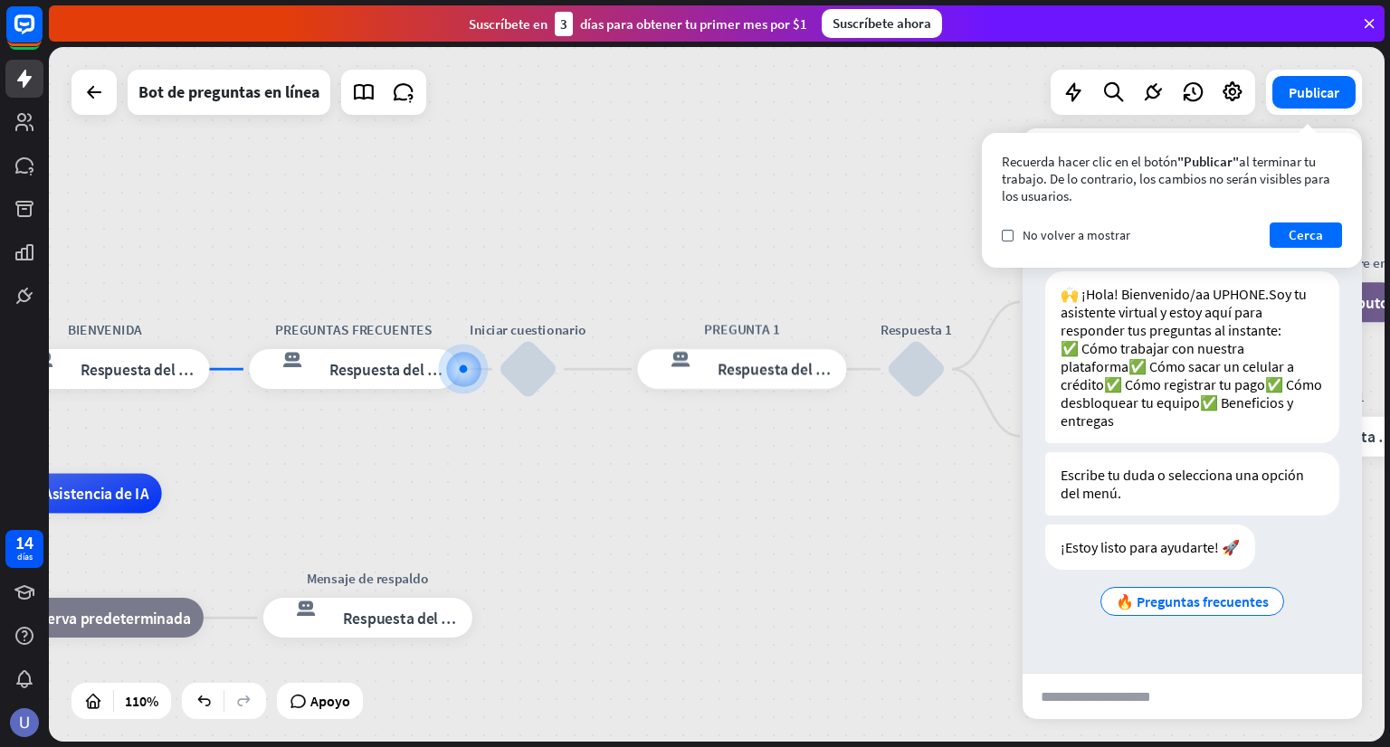
drag, startPoint x: 806, startPoint y: 318, endPoint x: 636, endPoint y: 292, distance: 172.0
click at [636, 292] on div "inicio_2 Punto de inicio BIENVENIDA respuesta del bot de bloqueo Respuesta del …" at bounding box center [717, 394] width 1336 height 695
drag, startPoint x: 805, startPoint y: 284, endPoint x: 521, endPoint y: 276, distance: 284.2
click at [520, 274] on div "inicio_2 Punto de inicio BIENVENIDA respuesta del bot de bloqueo Respuesta del …" at bounding box center [717, 394] width 1336 height 695
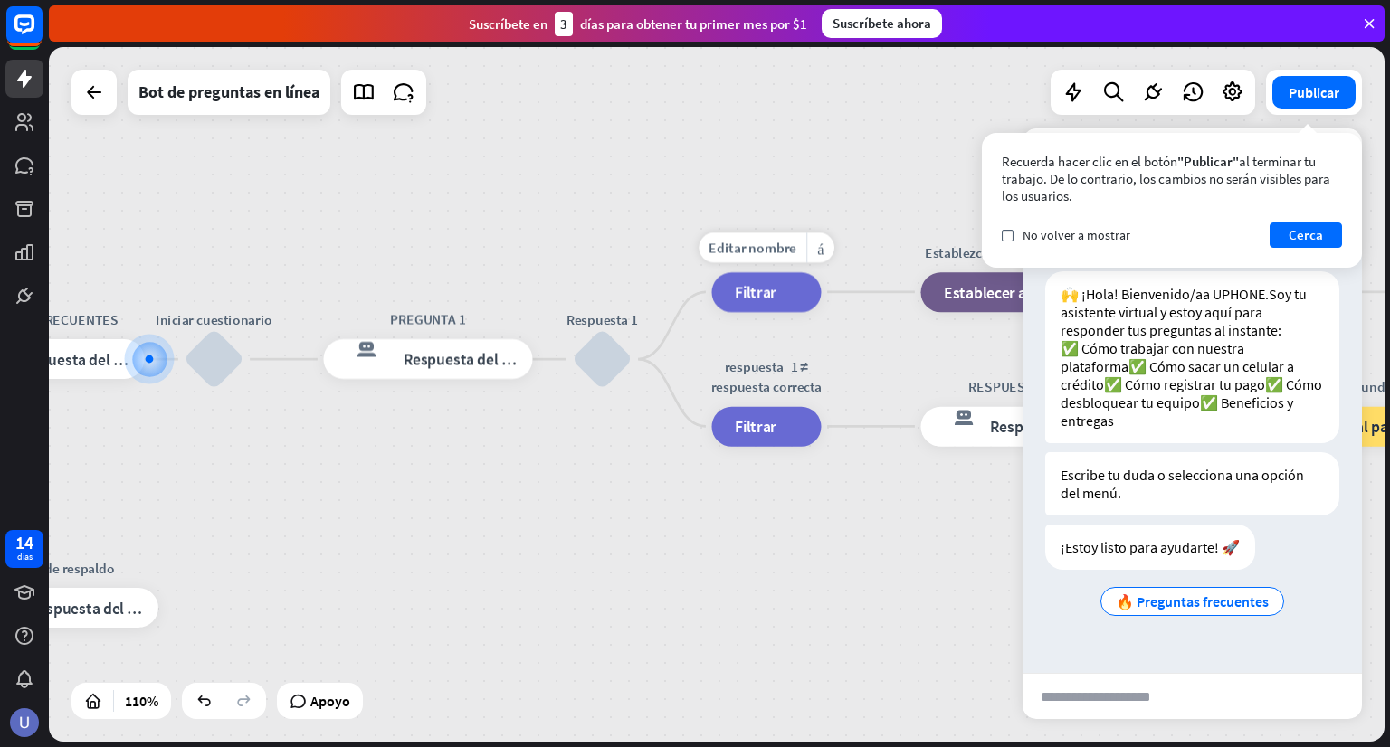
drag, startPoint x: 682, startPoint y: 265, endPoint x: 481, endPoint y: 290, distance: 202.4
click at [712, 283] on div "Editar nombre más_horiz answer_1 = correct ans filtrar Filtrar" at bounding box center [766, 292] width 109 height 40
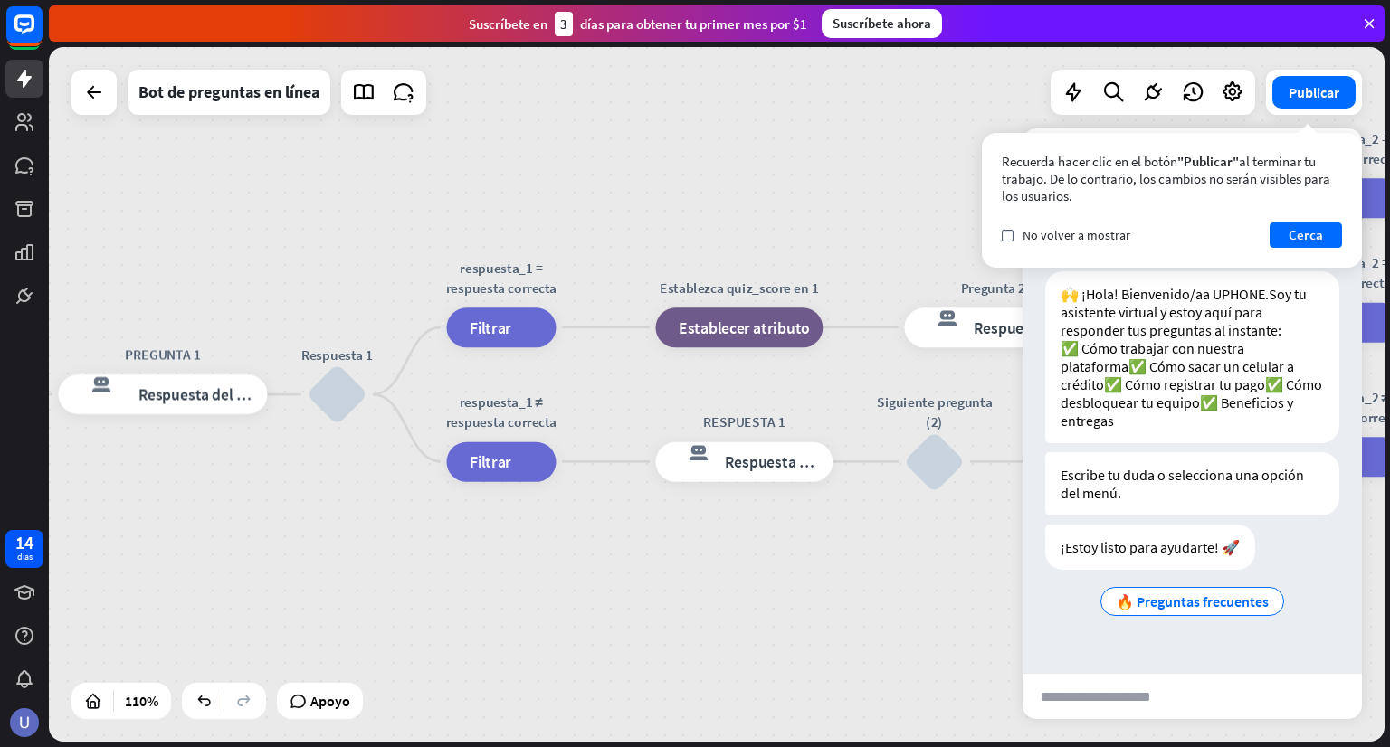
drag, startPoint x: 813, startPoint y: 172, endPoint x: 748, endPoint y: 189, distance: 66.5
click at [748, 189] on div "inicio_2 Punto de inicio BIENVENIDA respuesta del bot de bloqueo Respuesta del …" at bounding box center [717, 394] width 1336 height 695
drag, startPoint x: 689, startPoint y: 189, endPoint x: 876, endPoint y: 197, distance: 186.6
click at [866, 200] on div "inicio_2 Punto de inicio BIENVENIDA respuesta del bot de bloqueo Respuesta del …" at bounding box center [717, 394] width 1336 height 695
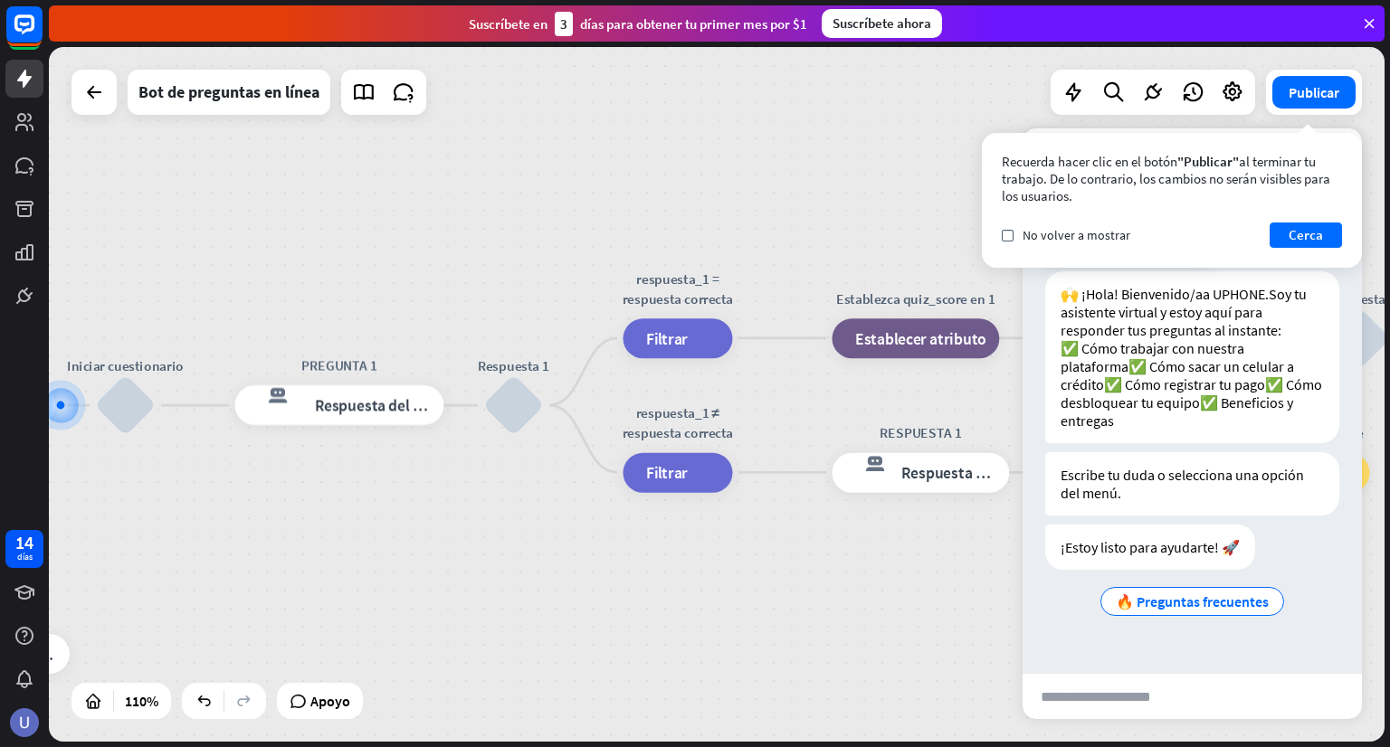
scroll to position [10, 0]
click at [1282, 241] on button "Cerca" at bounding box center [1305, 235] width 72 height 25
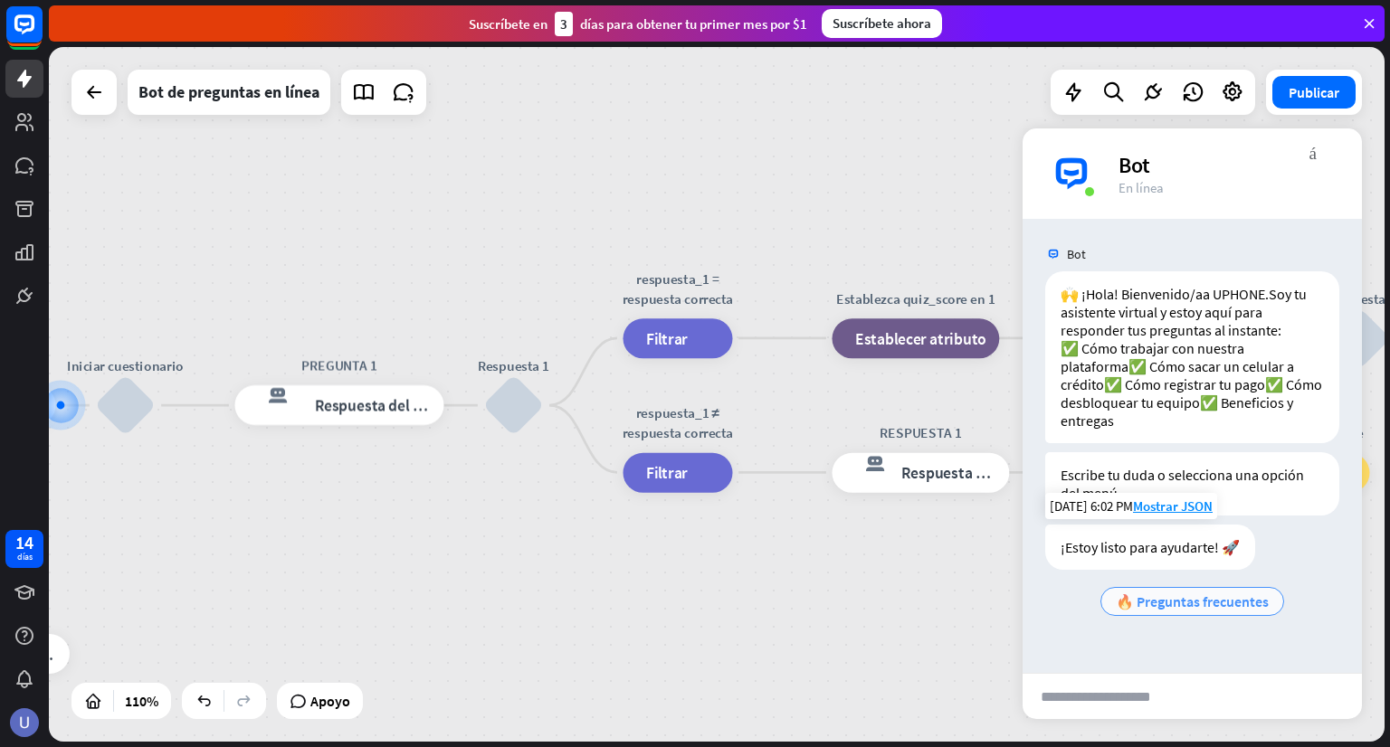
scroll to position [0, 0]
click at [1174, 611] on font "🔥 Preguntas frecuentes" at bounding box center [1192, 602] width 153 height 18
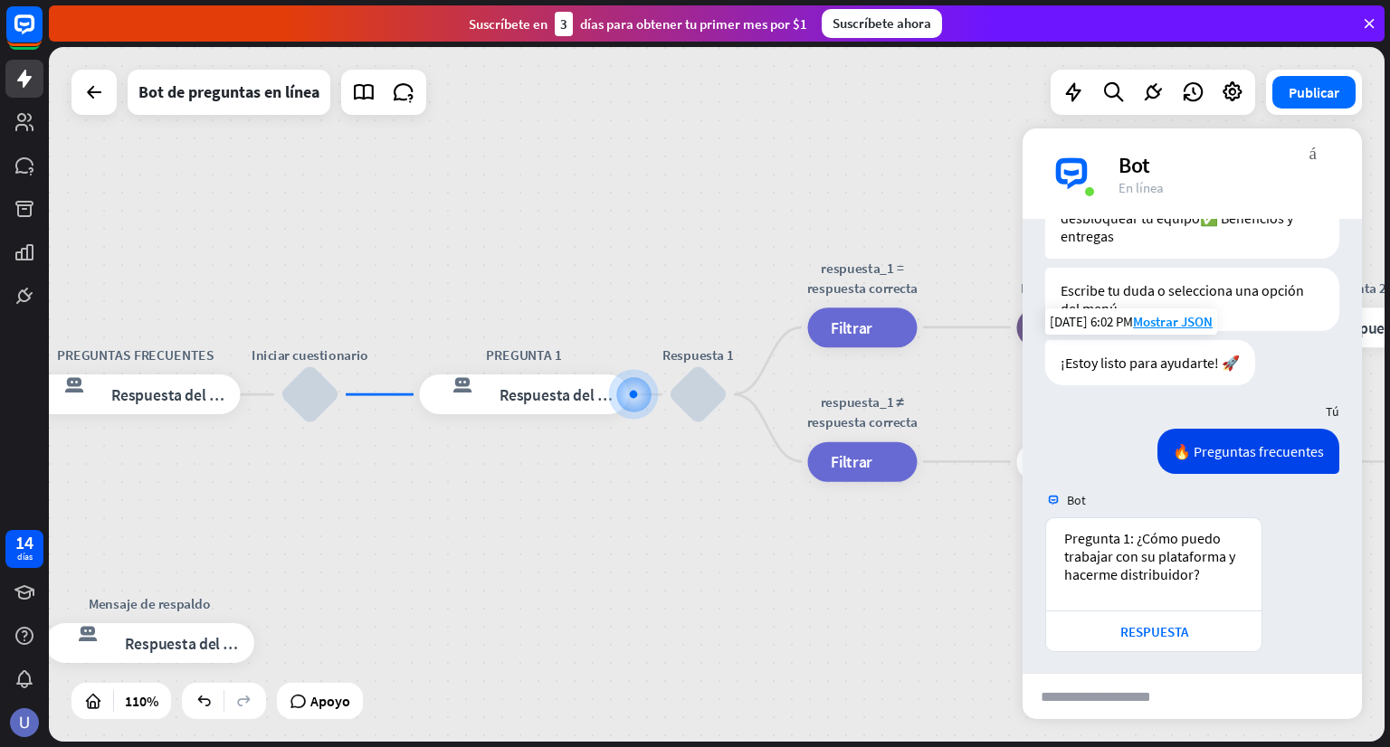
scroll to position [226, 0]
